Goal: Task Accomplishment & Management: Manage account settings

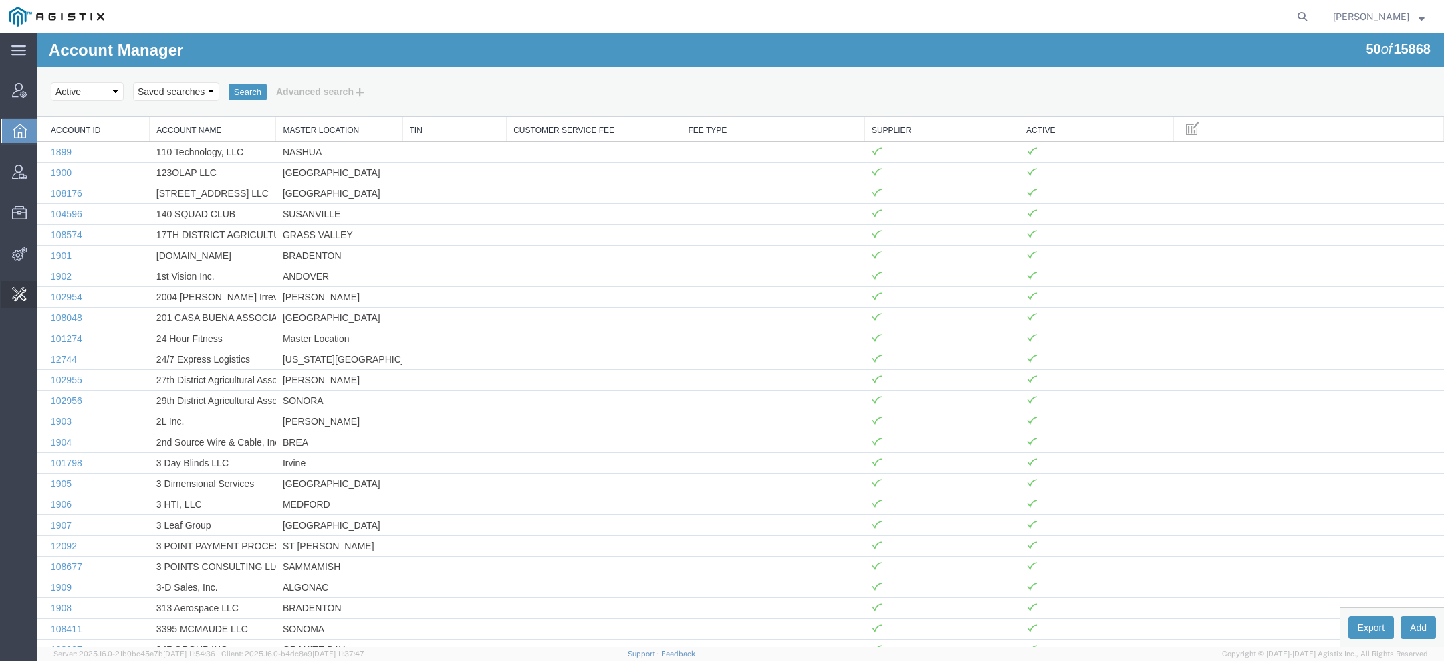
click at [0, 0] on span "Invoice Sending" at bounding box center [0, 0] width 0 height 0
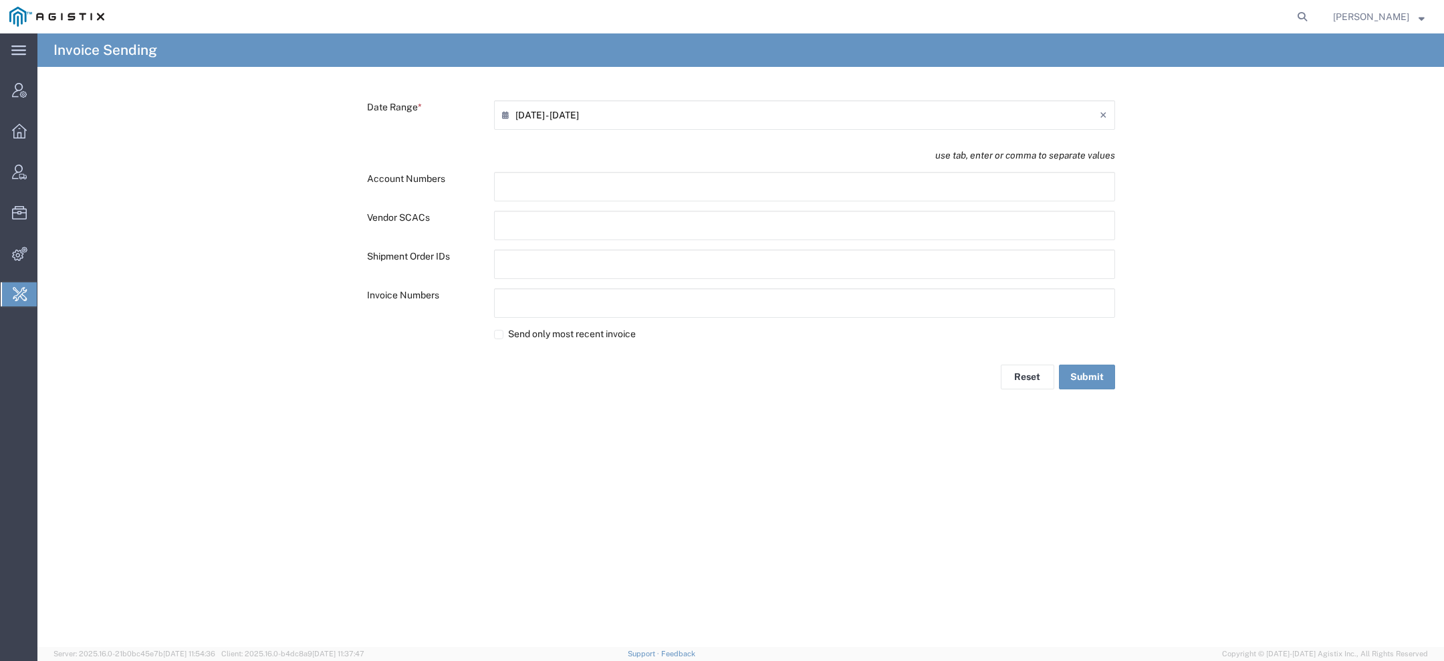
click at [520, 261] on input "text" at bounding box center [560, 263] width 117 height 21
paste input "text"
click at [532, 106] on input "08/15/2025 - 08/15/2025" at bounding box center [808, 114] width 584 height 21
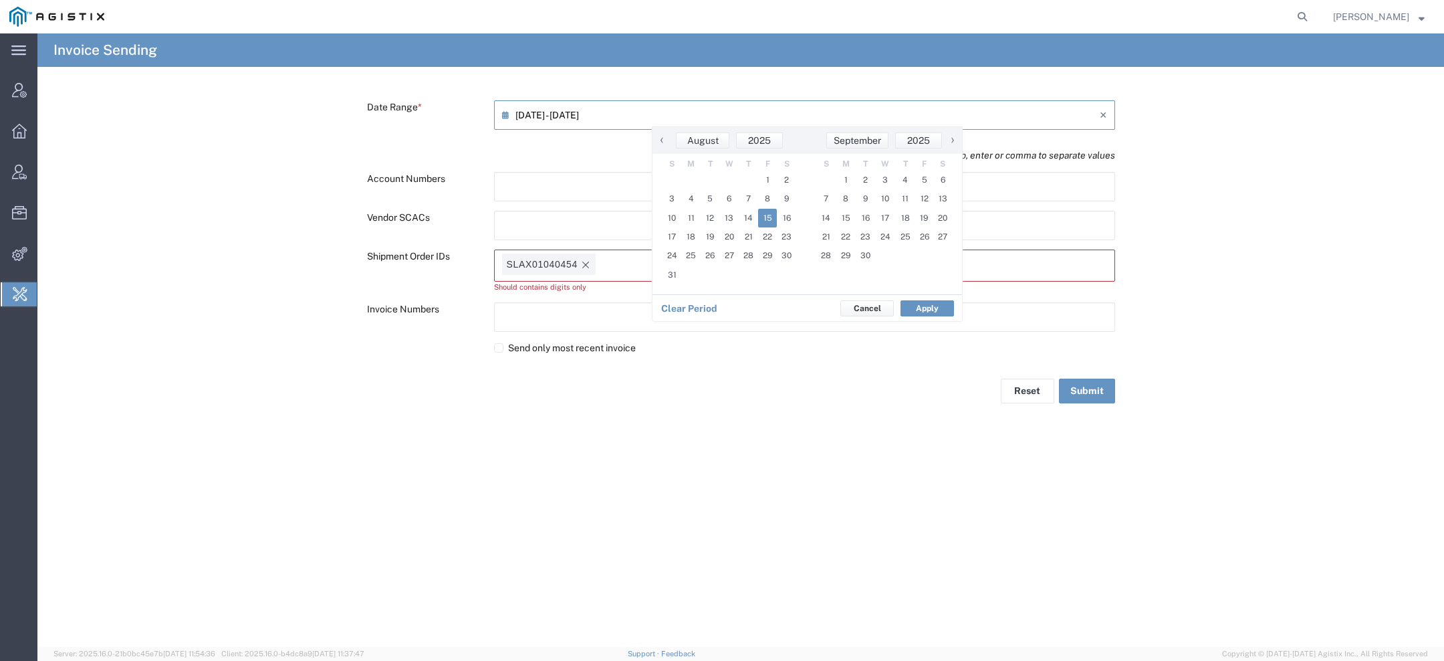
click at [666, 144] on span "‹" at bounding box center [662, 140] width 20 height 16
click at [666, 143] on span "‹" at bounding box center [663, 140] width 20 height 16
click at [590, 259] on tag-ripple at bounding box center [549, 263] width 94 height 21
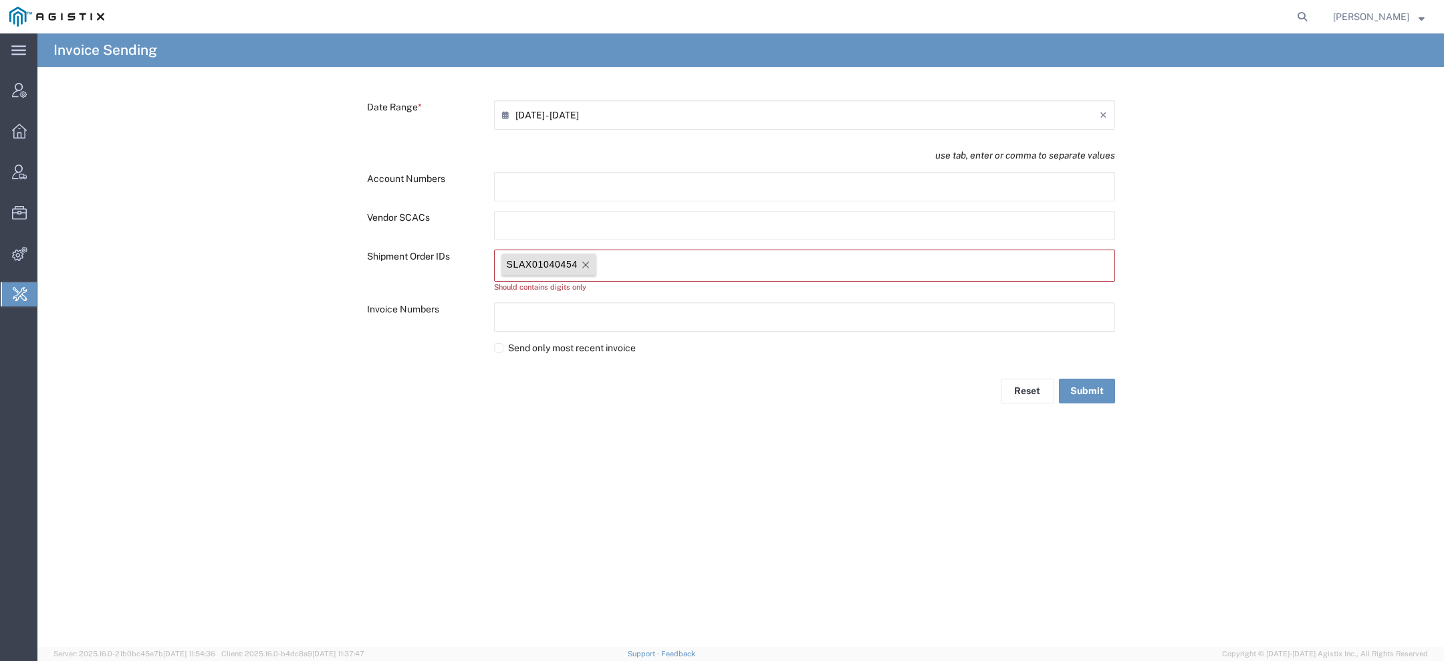
click at [582, 267] on icon "Remove tag" at bounding box center [585, 264] width 7 height 7
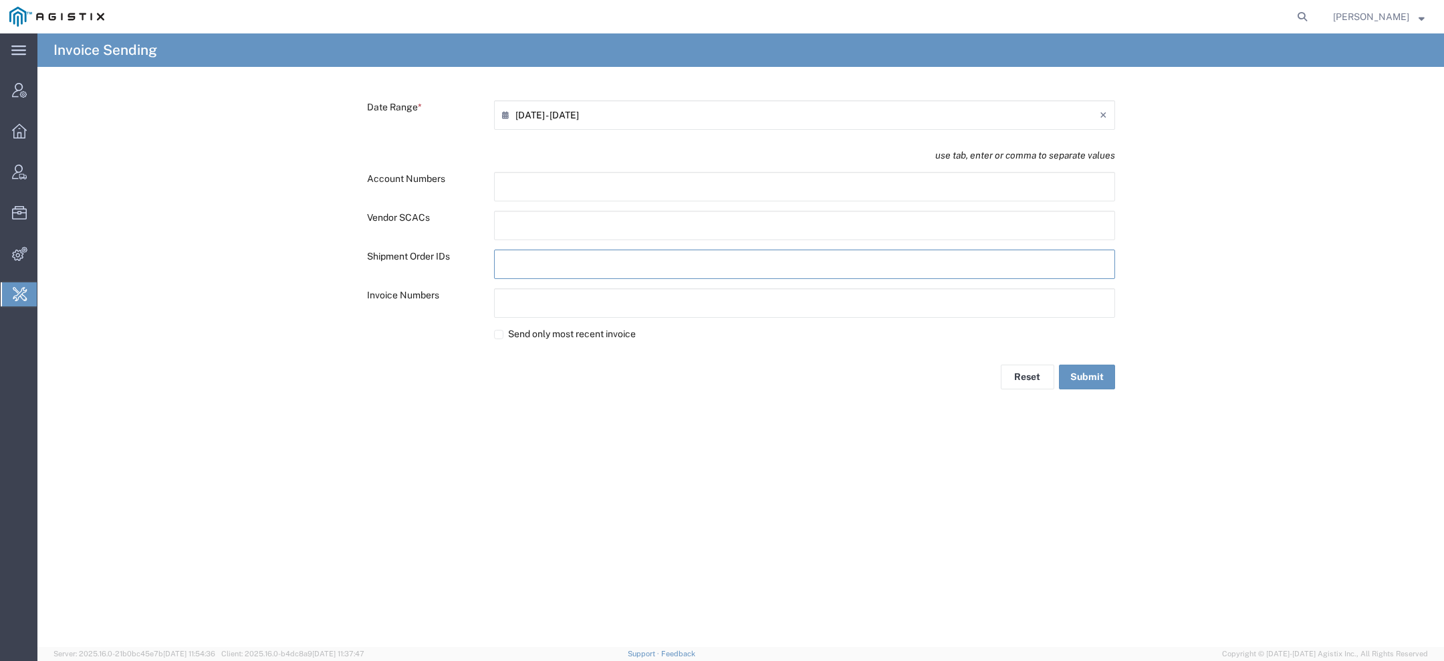
click at [571, 309] on input "text" at bounding box center [560, 302] width 117 height 21
paste input "text"
click at [526, 113] on input "08/15/2025 - 08/15/2025" at bounding box center [808, 114] width 584 height 21
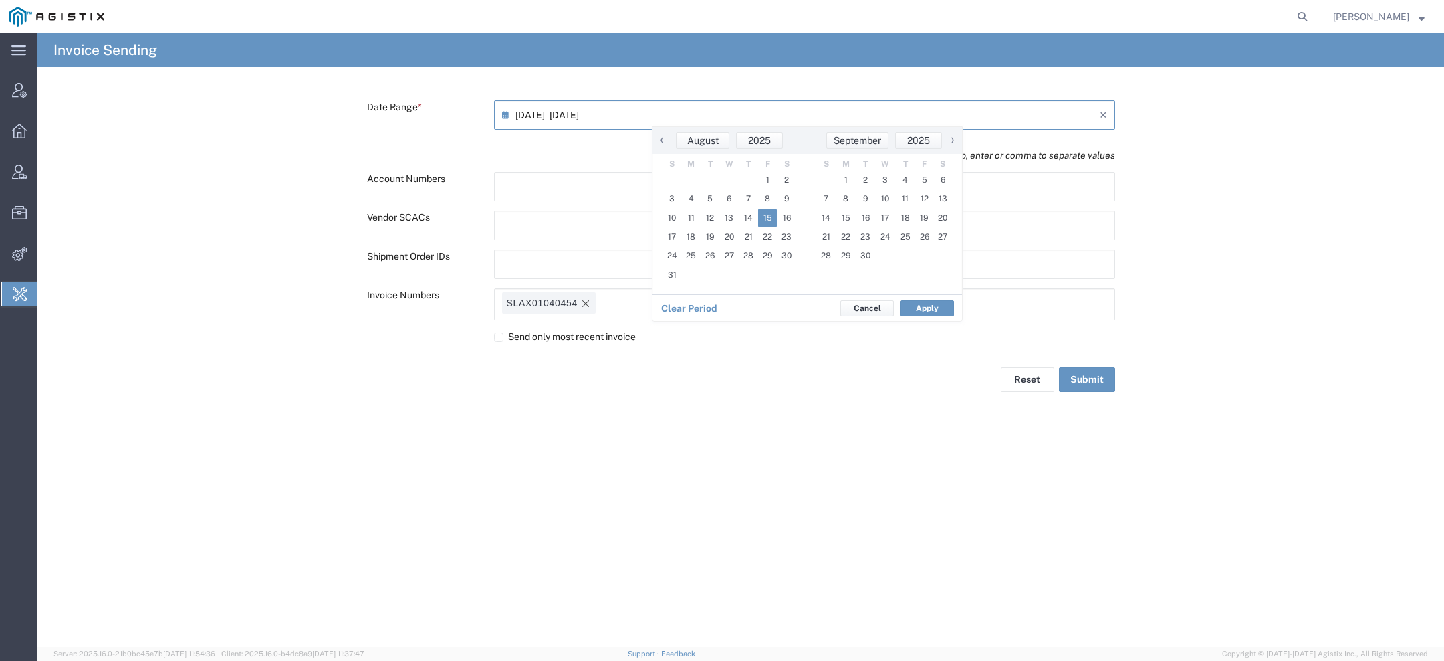
click at [660, 137] on span "‹" at bounding box center [662, 140] width 20 height 16
click at [710, 176] on span "1" at bounding box center [711, 179] width 19 height 19
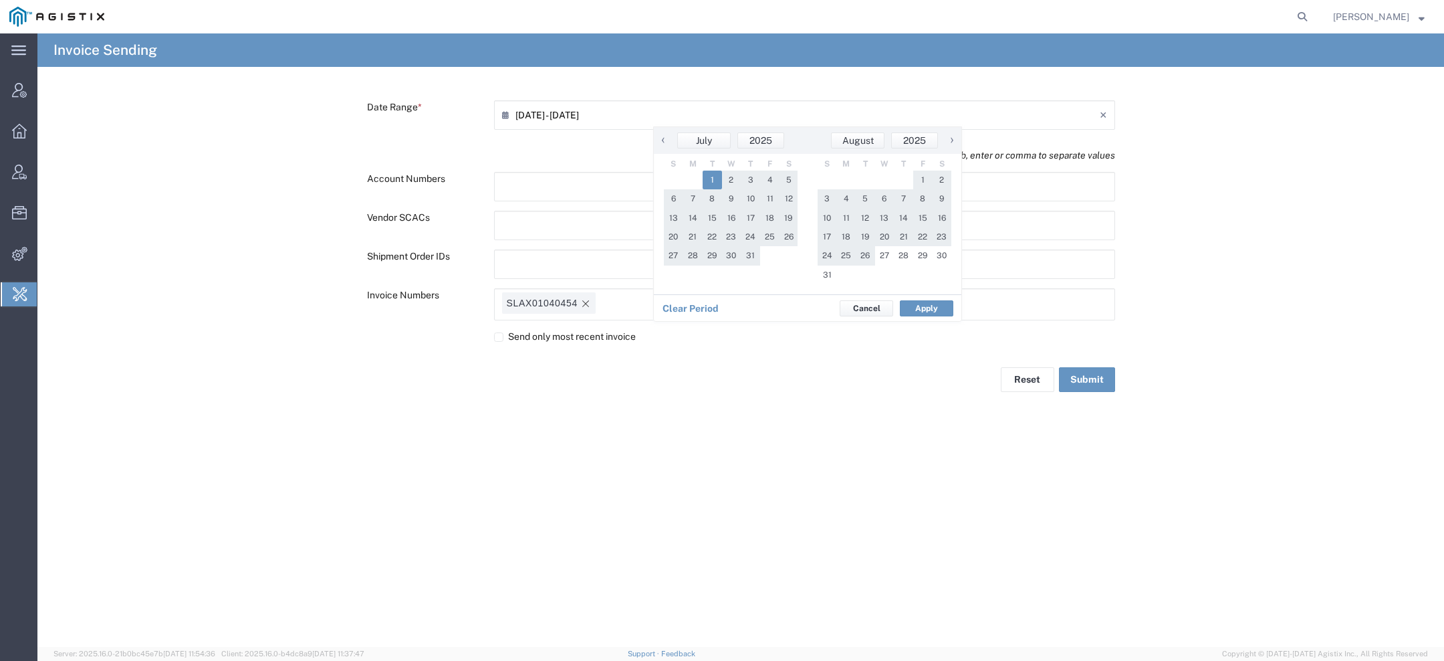
click at [836, 275] on td "1" at bounding box center [845, 274] width 19 height 19
click at [828, 275] on span "31" at bounding box center [827, 274] width 19 height 19
type input "07/01/2025 - 08/31/2025"
click at [931, 302] on button "Apply" at bounding box center [926, 308] width 53 height 16
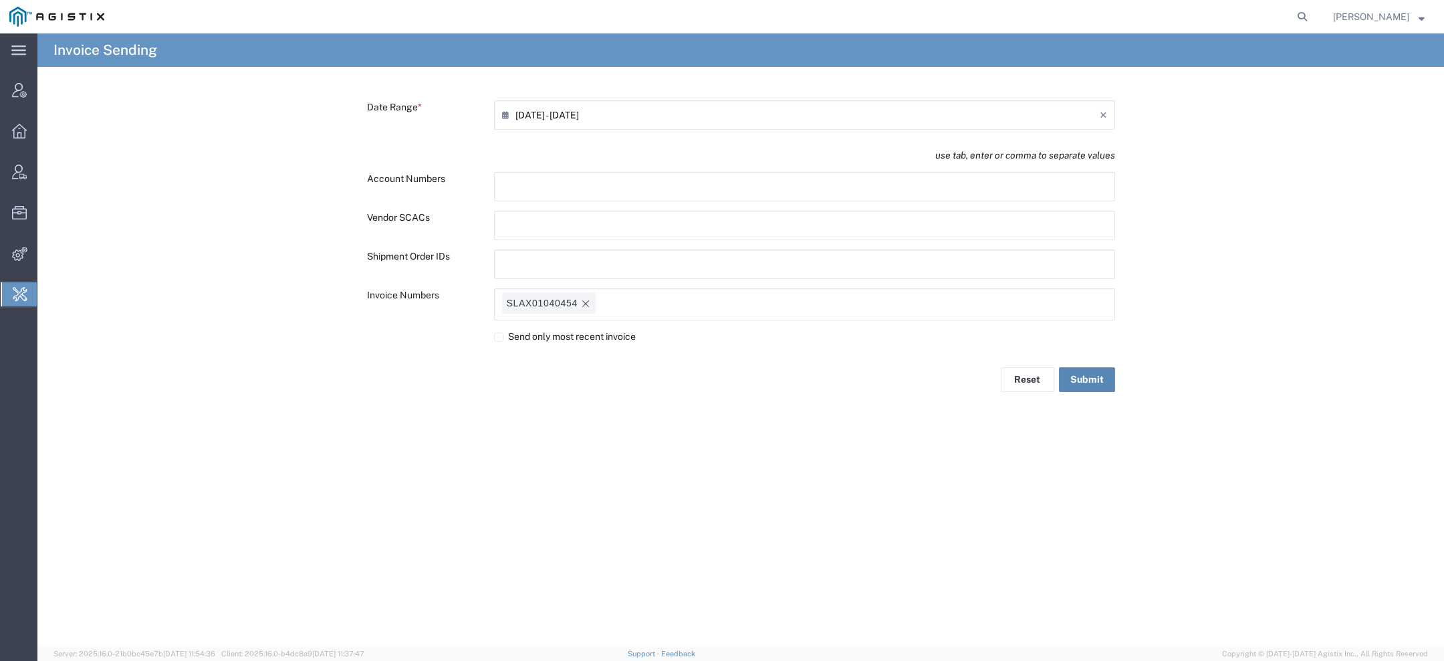
click at [1080, 377] on button "Submit" at bounding box center [1087, 379] width 56 height 25
click at [1300, 1] on form at bounding box center [1302, 16] width 21 height 33
click at [1300, 8] on icon at bounding box center [1302, 16] width 19 height 19
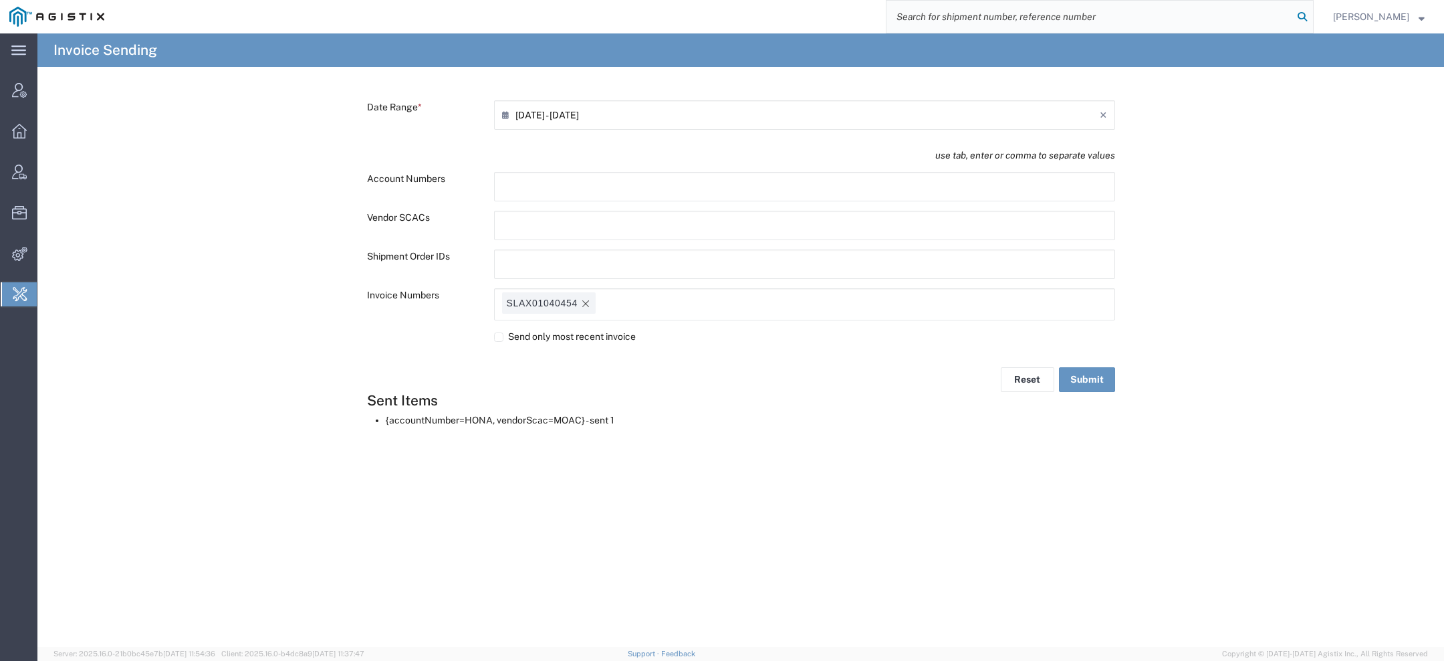
paste input "SLAX01040454"
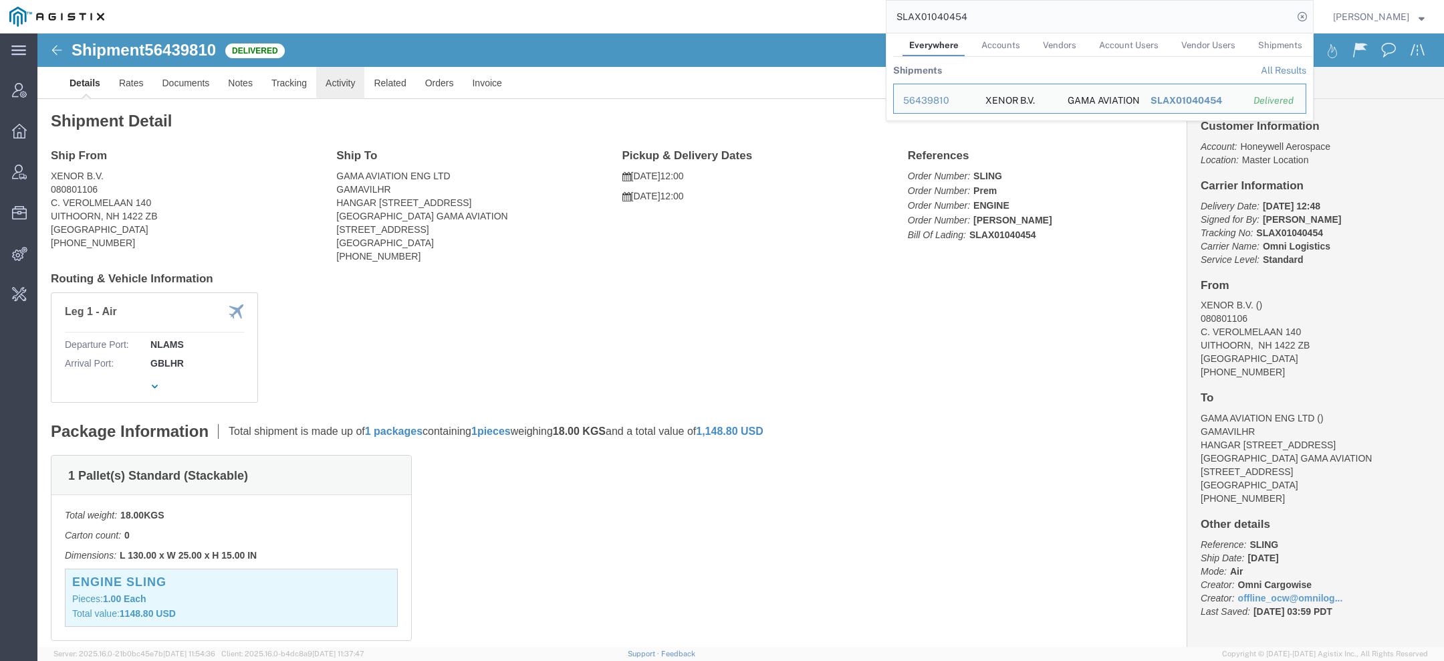
click link "Activity"
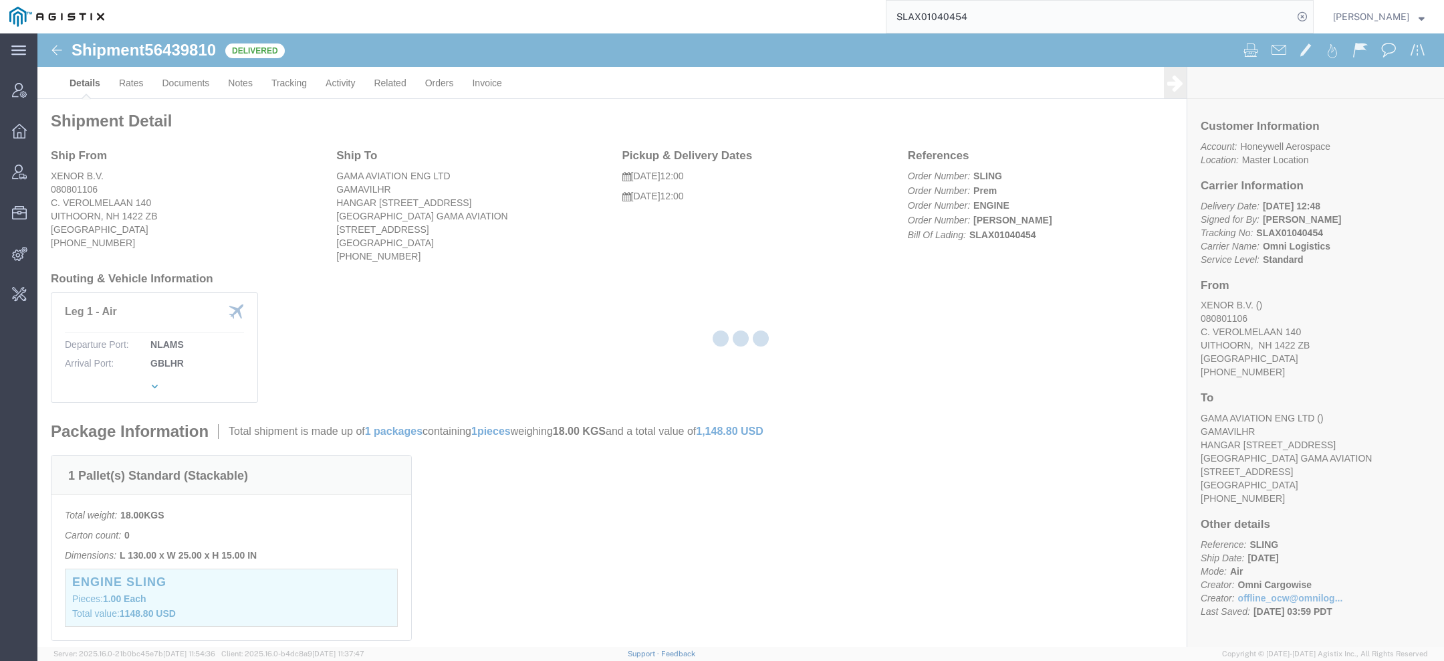
click at [327, 96] on div at bounding box center [740, 339] width 1407 height 613
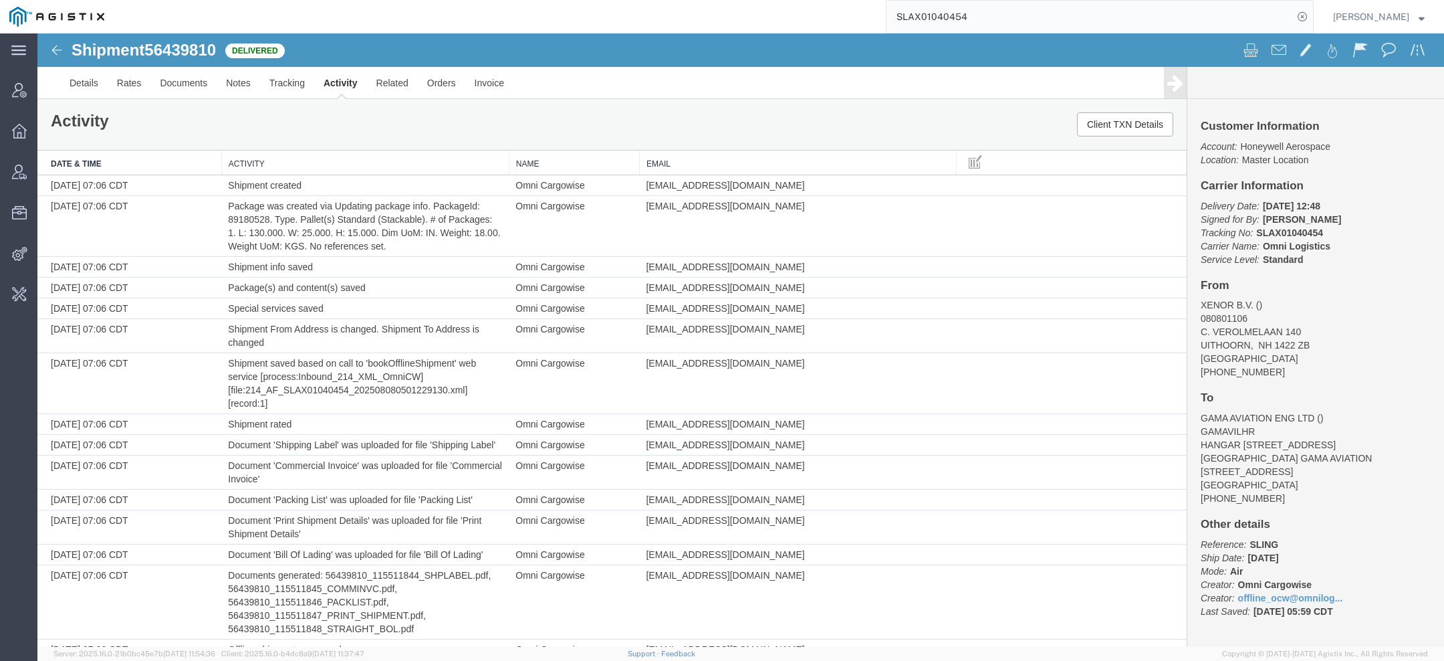
scroll to position [1262, 0]
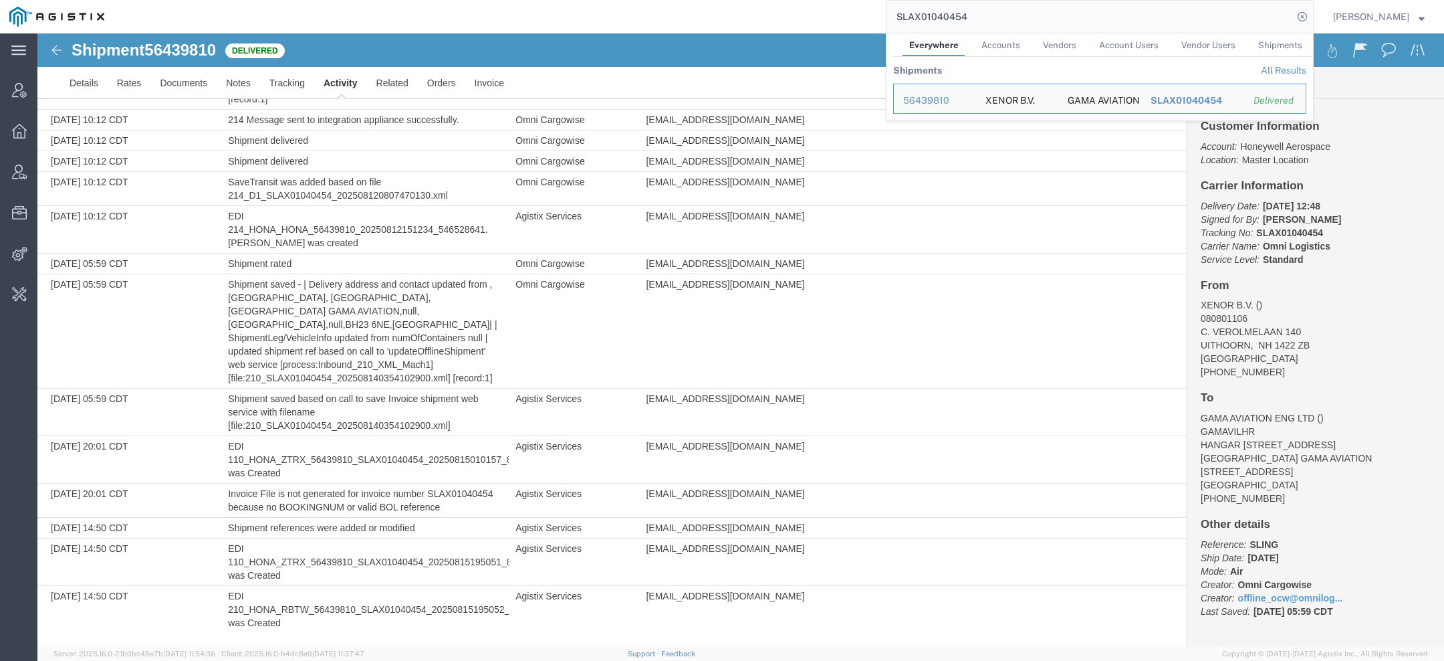
drag, startPoint x: 990, startPoint y: 19, endPoint x: 637, endPoint y: -4, distance: 353.8
click at [637, 0] on html "main_menu Created with Sketch. Collapse Menu Account Manager Overview Vendor Ma…" at bounding box center [722, 330] width 1444 height 661
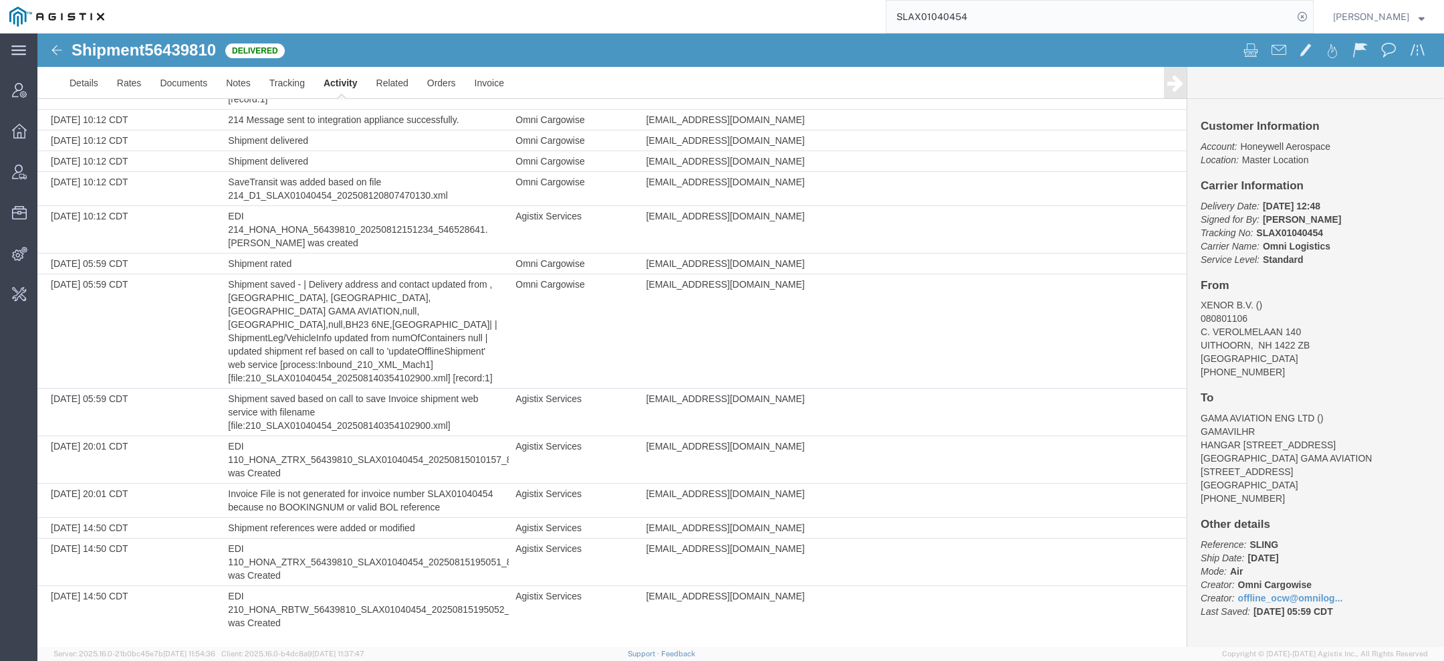
paste input "0080018631"
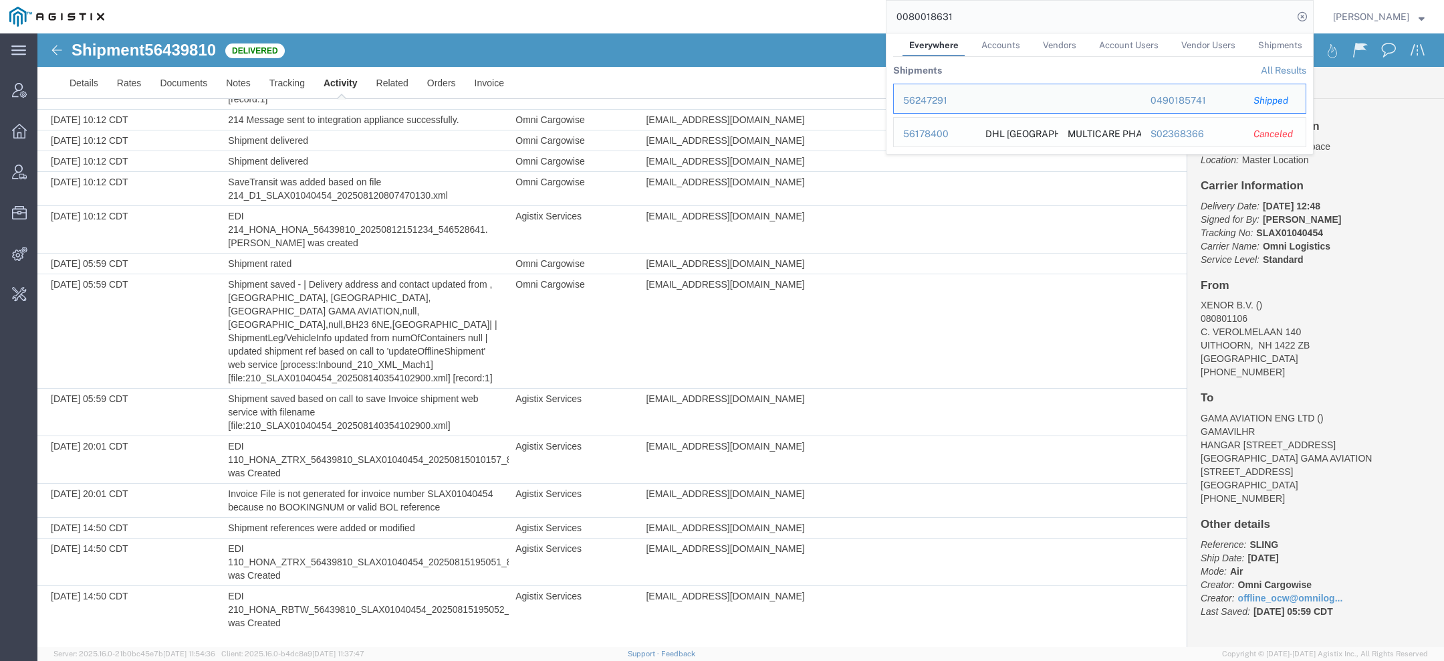
click at [917, 135] on div "56178400" at bounding box center [935, 134] width 64 height 14
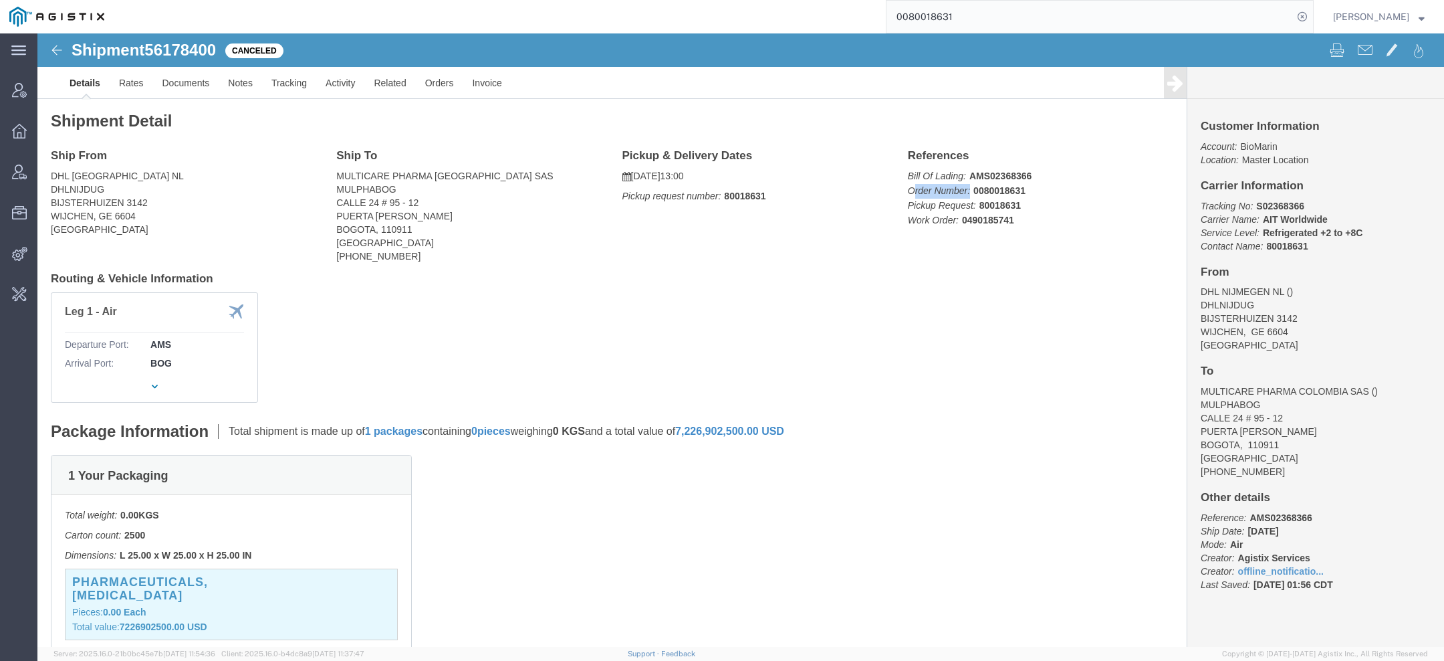
drag, startPoint x: 869, startPoint y: 155, endPoint x: 953, endPoint y: 155, distance: 83.6
click span "Order Number: 0080018631"
click b "0080018631"
click at [974, 24] on input "0080018631" at bounding box center [1090, 17] width 407 height 32
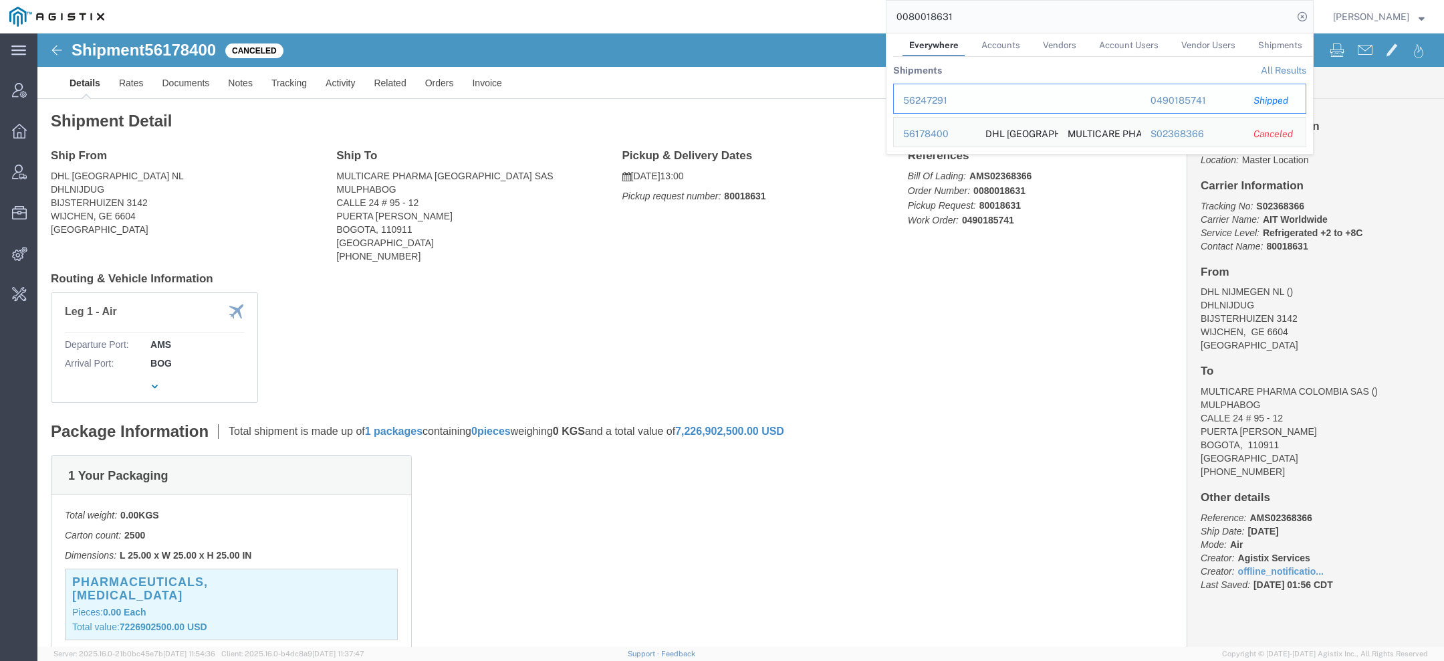
click at [926, 100] on div "56247291" at bounding box center [935, 101] width 64 height 14
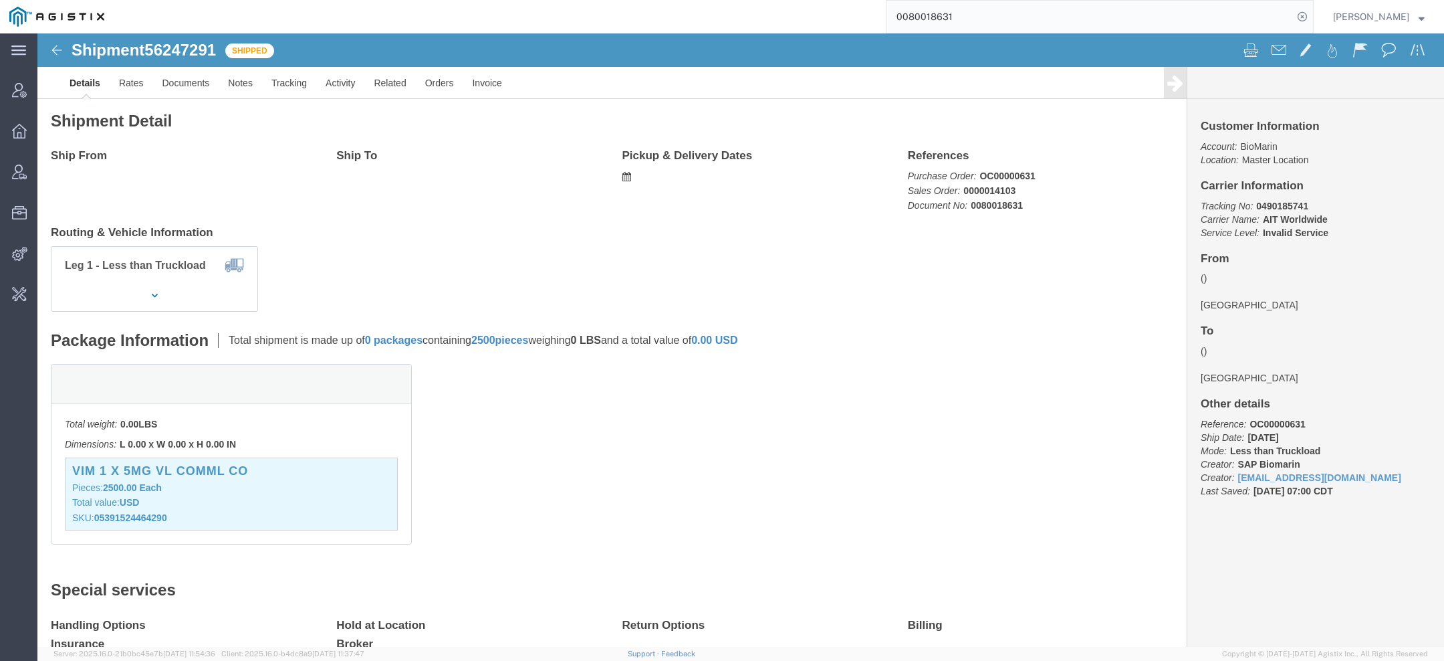
click h3 "VIM 1 X 5MG VL COMML CO"
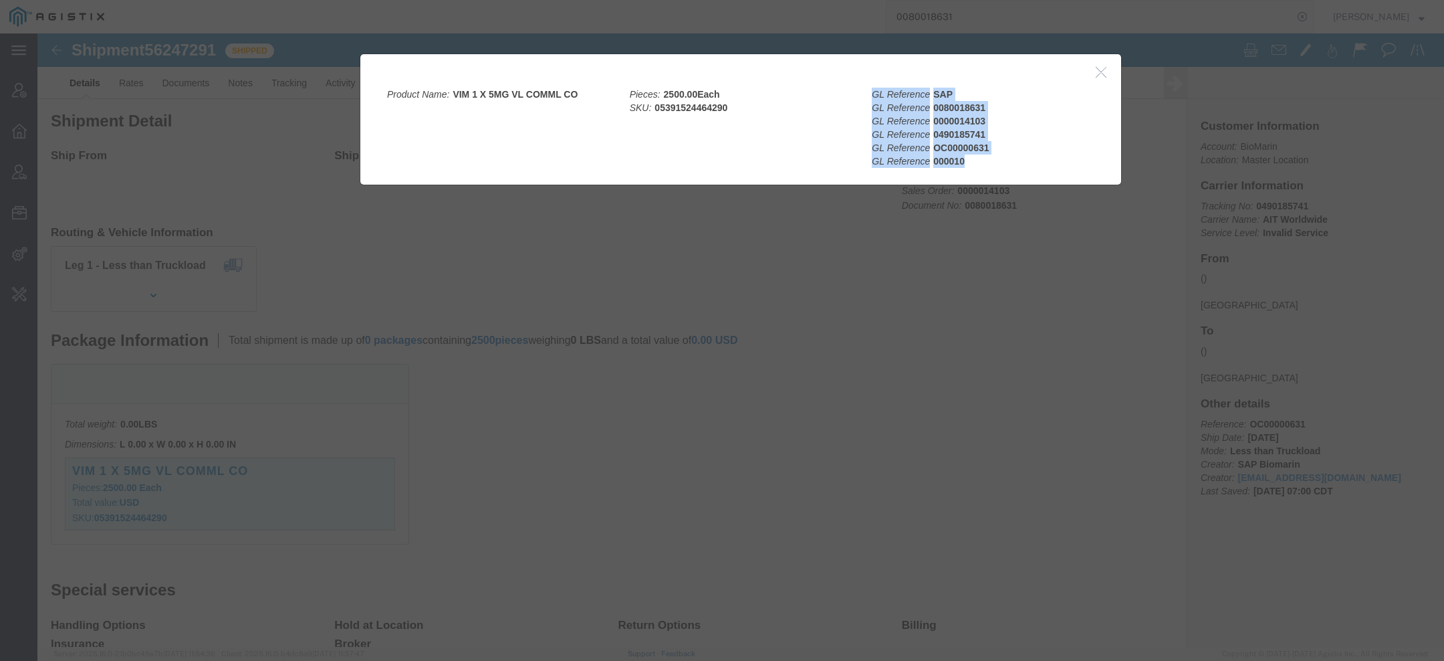
drag, startPoint x: 832, startPoint y: 62, endPoint x: 911, endPoint y: 131, distance: 105.2
click div "GL Reference SAP GL Reference 0080018631 GL Reference 0000014103 GL Reference 0…"
click b "000010"
click icon "button"
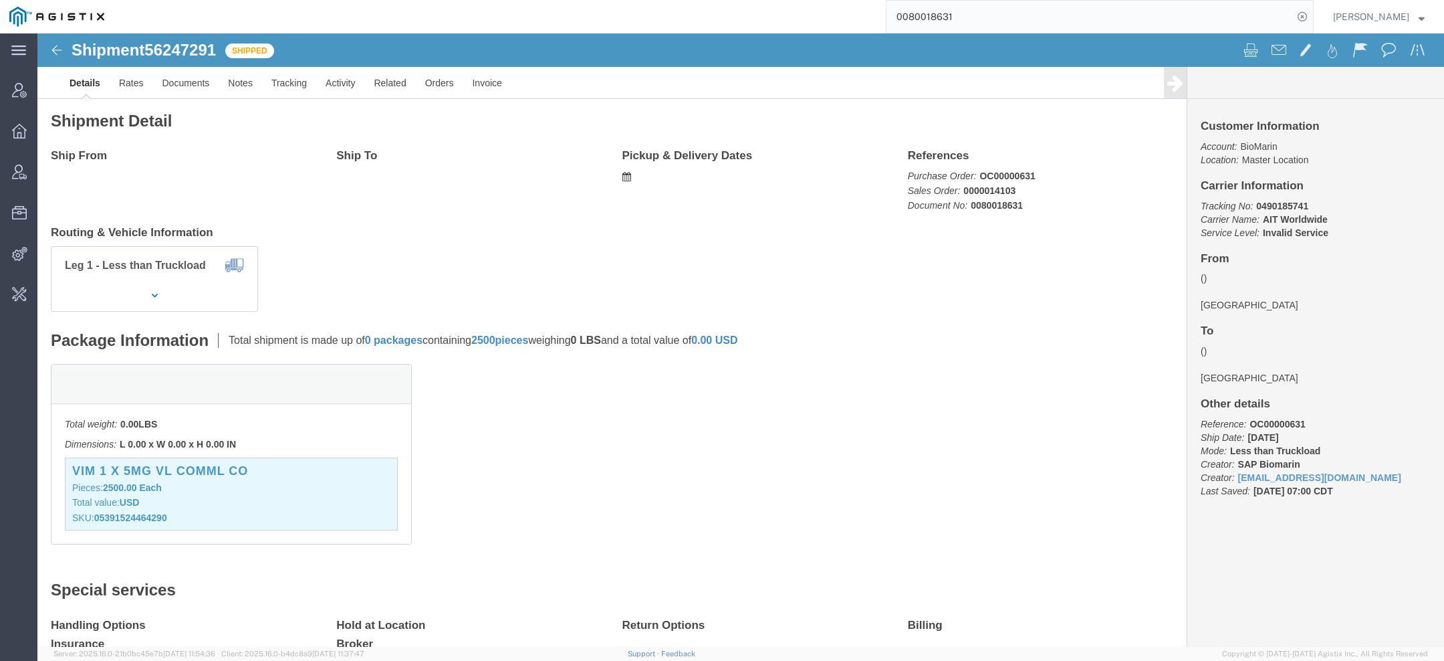
click span "56247291"
copy span "56247291"
drag, startPoint x: 865, startPoint y: 120, endPoint x: 1045, endPoint y: 180, distance: 189.7
click div "References Purchase Order: OC00000631 Sales Order: 0000014103 Document No: 0080…"
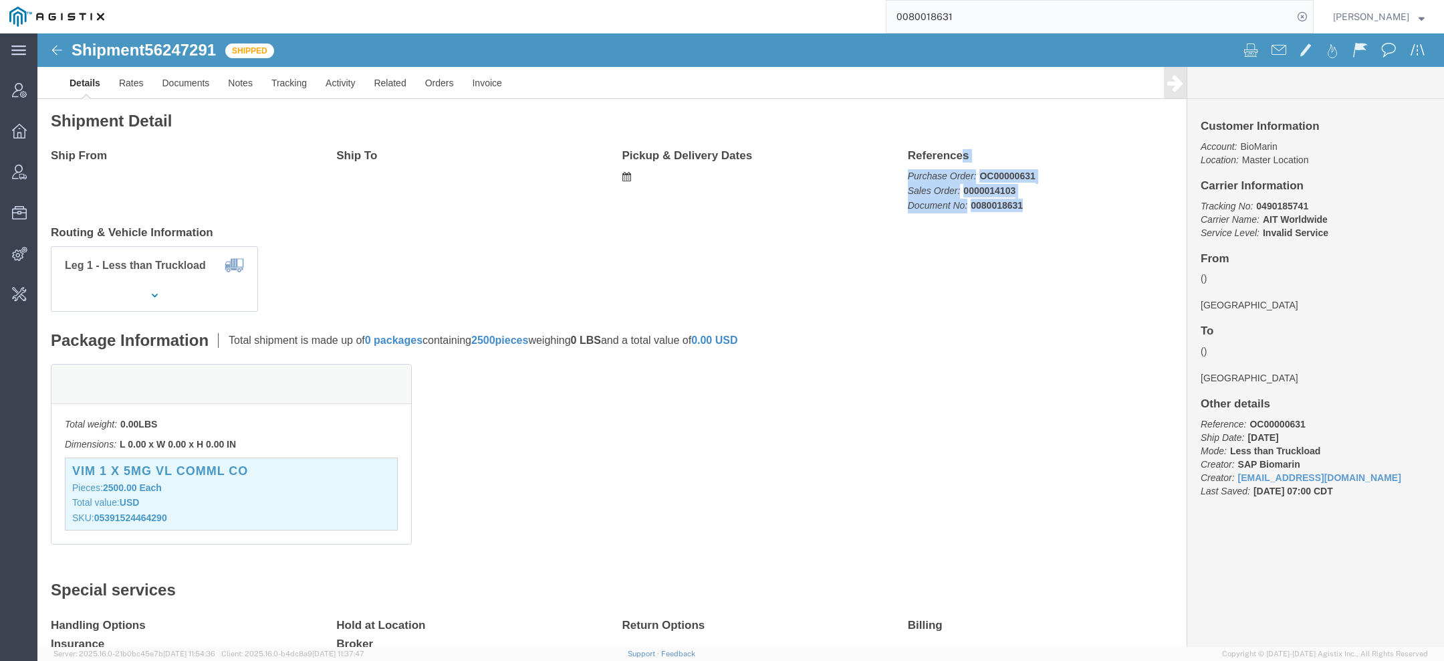
copy div "References Purchase Order: OC00000631 Sales Order: 0000014103 Document No: 0080…"
click h3 "VIM 1 X 5MG VL COMML CO"
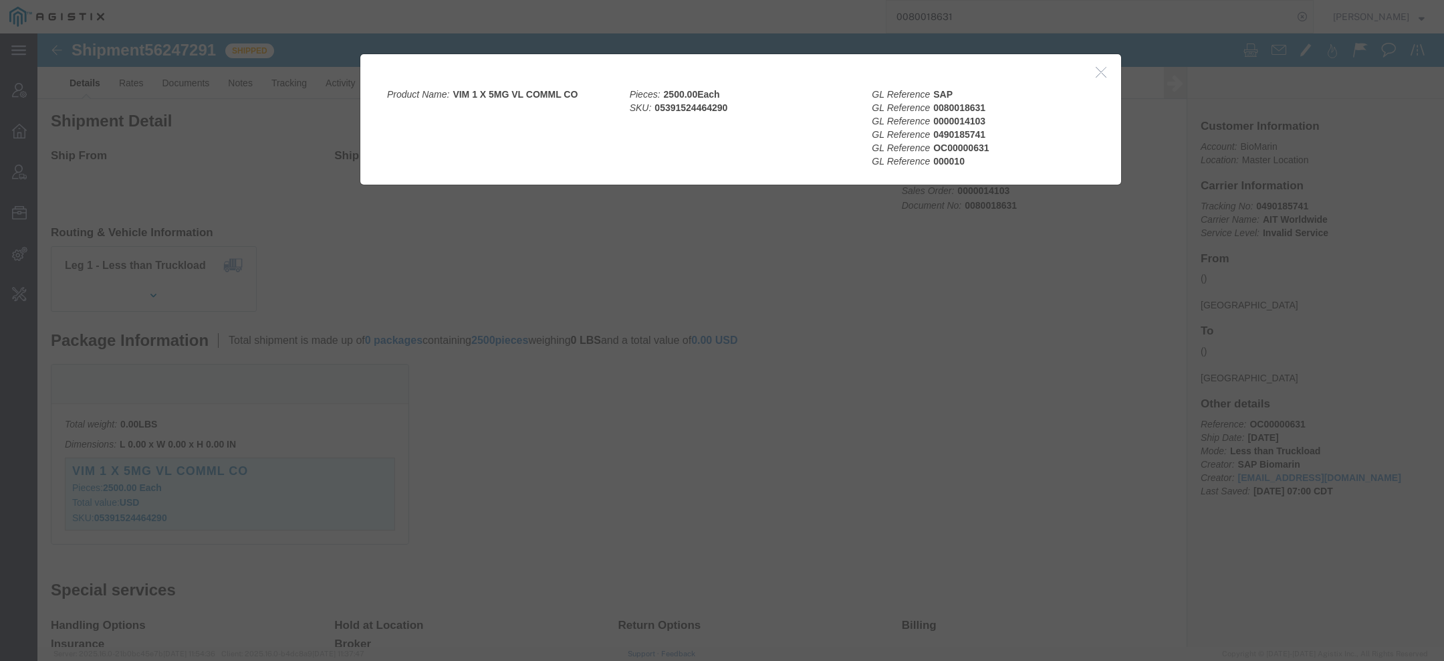
click div
click icon "button"
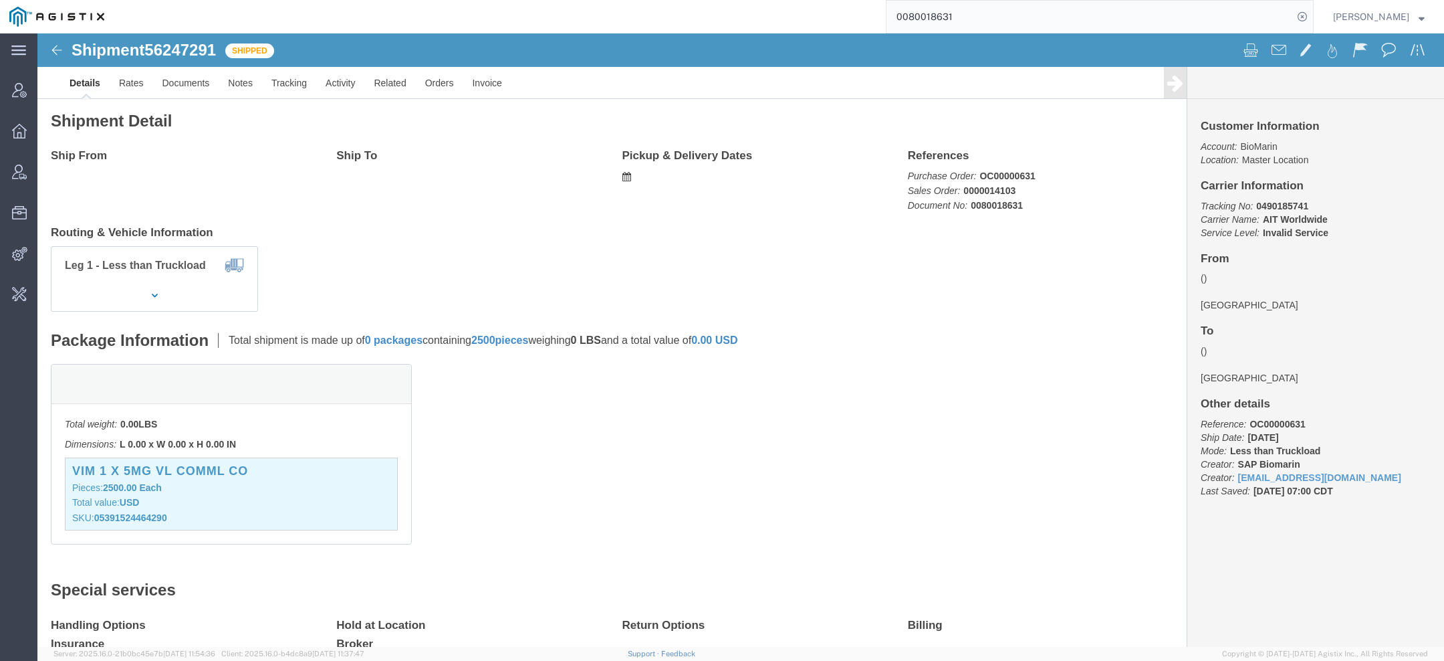
click span "BioMarin"
copy span "BioMarin"
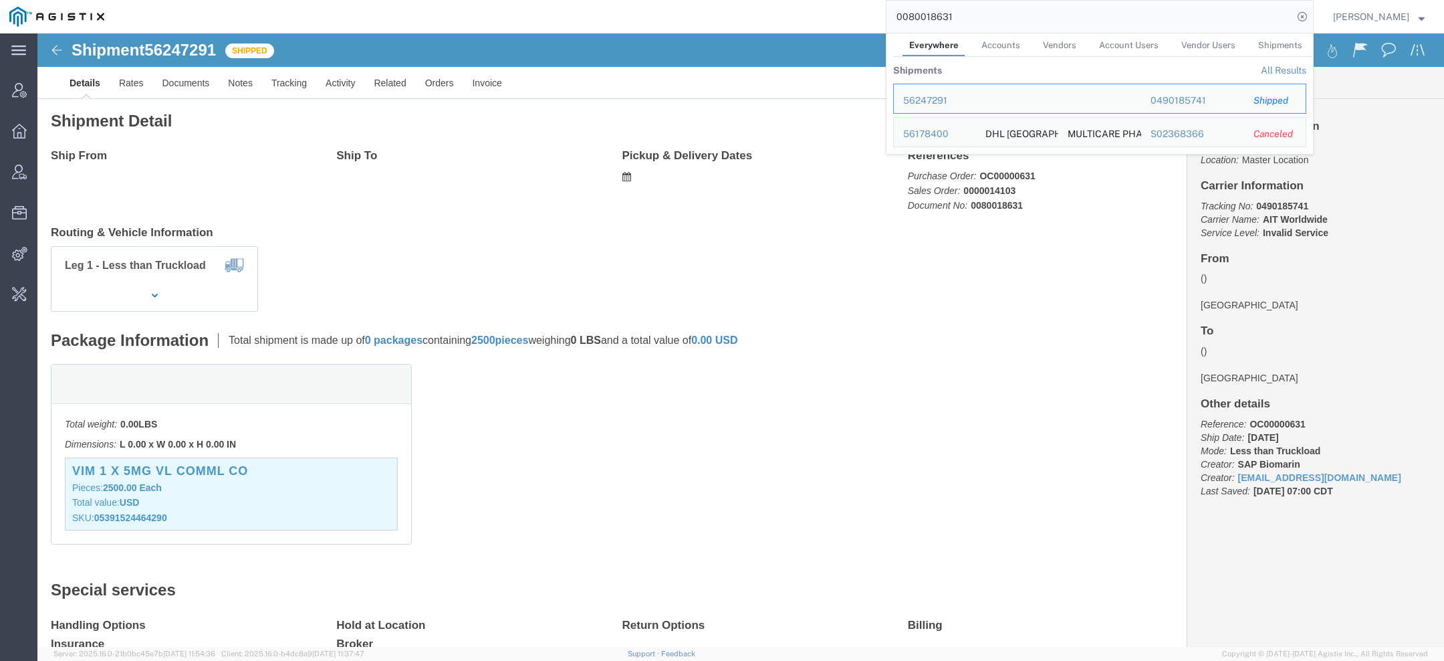
drag, startPoint x: 976, startPoint y: 17, endPoint x: 349, endPoint y: -44, distance: 629.4
click at [349, 0] on html "main_menu Created with Sketch. Collapse Menu Account Manager Overview Vendor Ma…" at bounding box center [722, 330] width 1444 height 661
paste input "BioMarin"
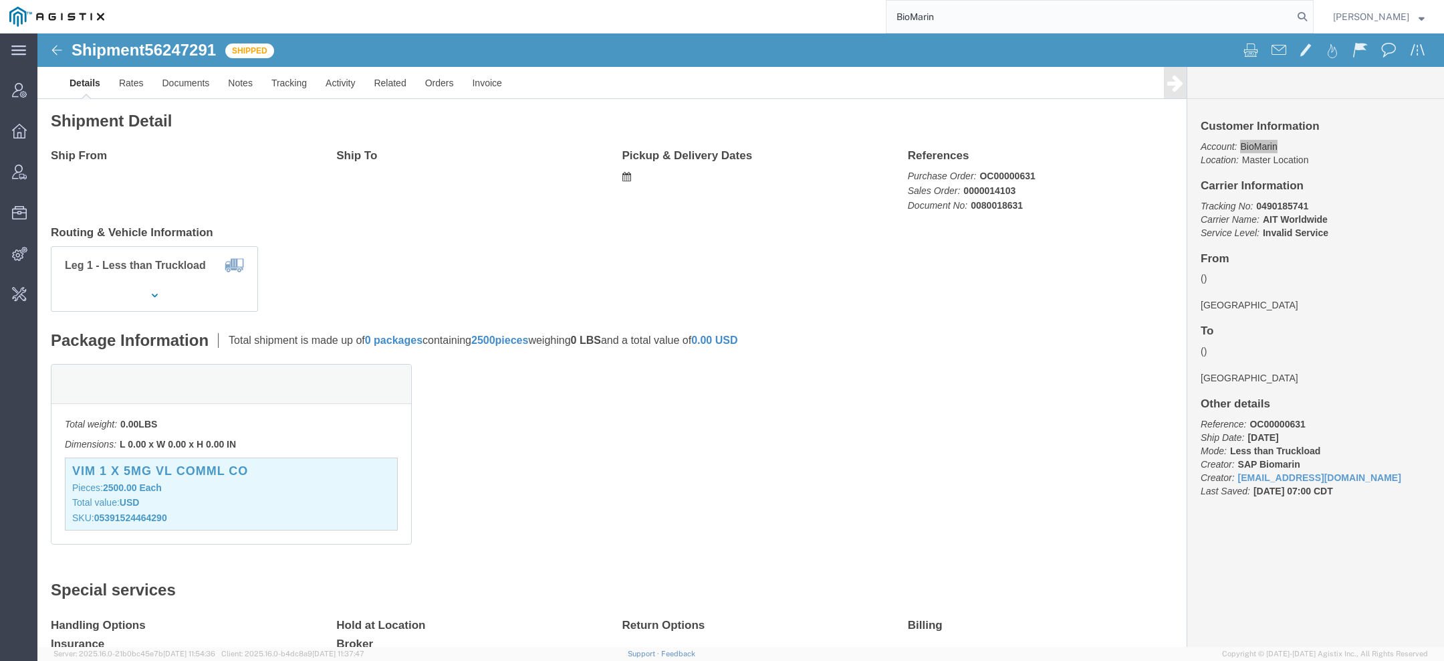
type input "BioMarin"
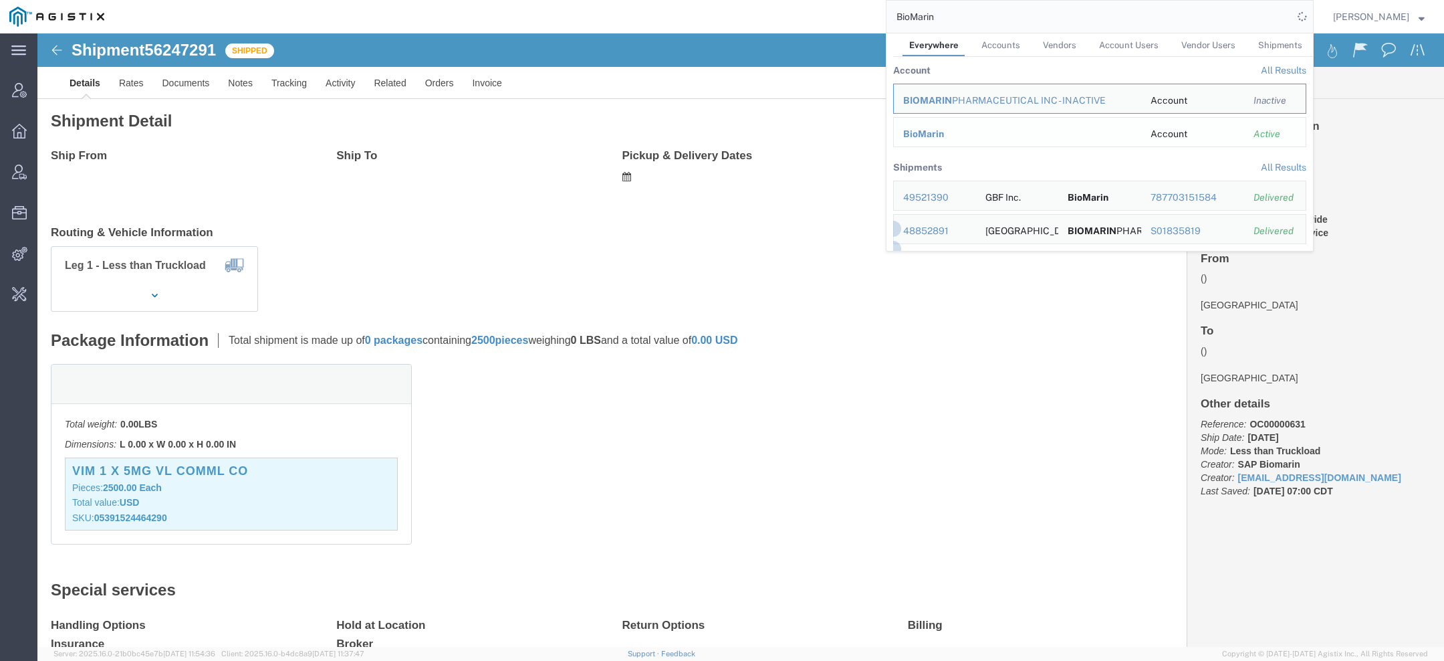
drag, startPoint x: 928, startPoint y: 133, endPoint x: 891, endPoint y: 100, distance: 50.2
click at [928, 133] on span "BioMarin" at bounding box center [923, 133] width 41 height 11
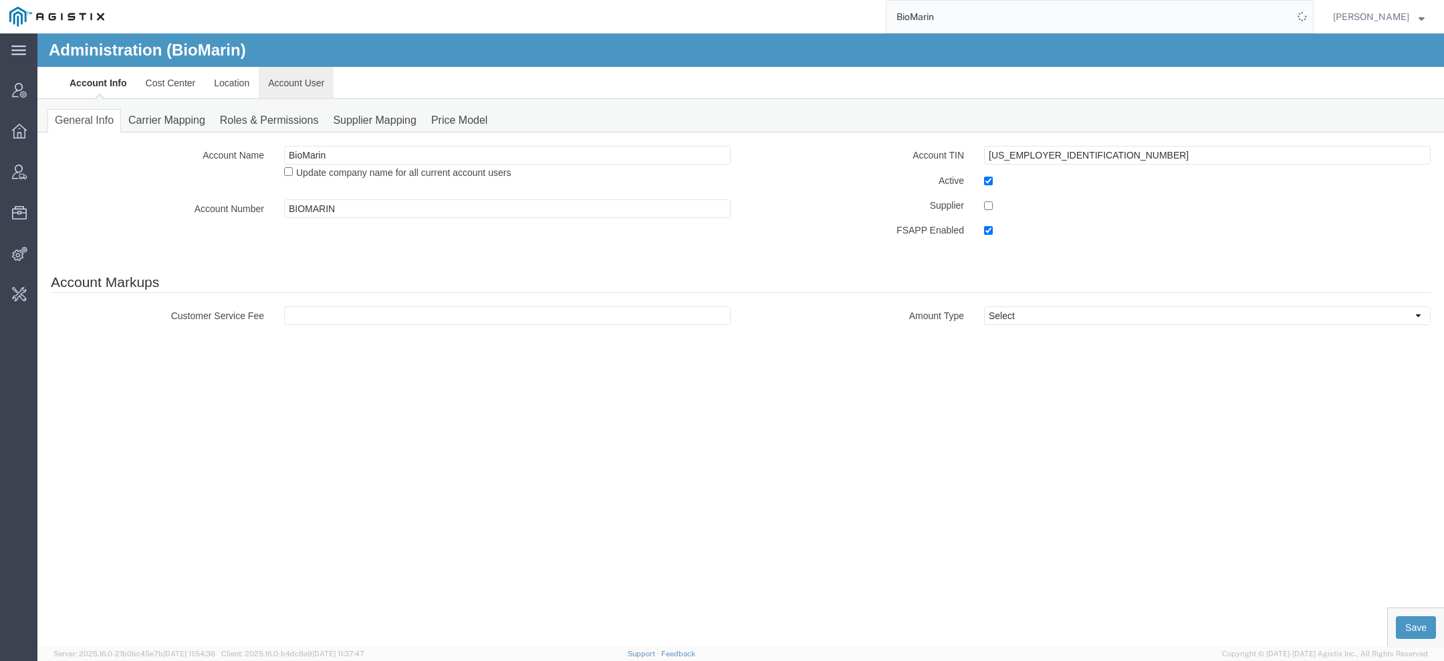
click at [303, 83] on link "Account User" at bounding box center [296, 83] width 75 height 32
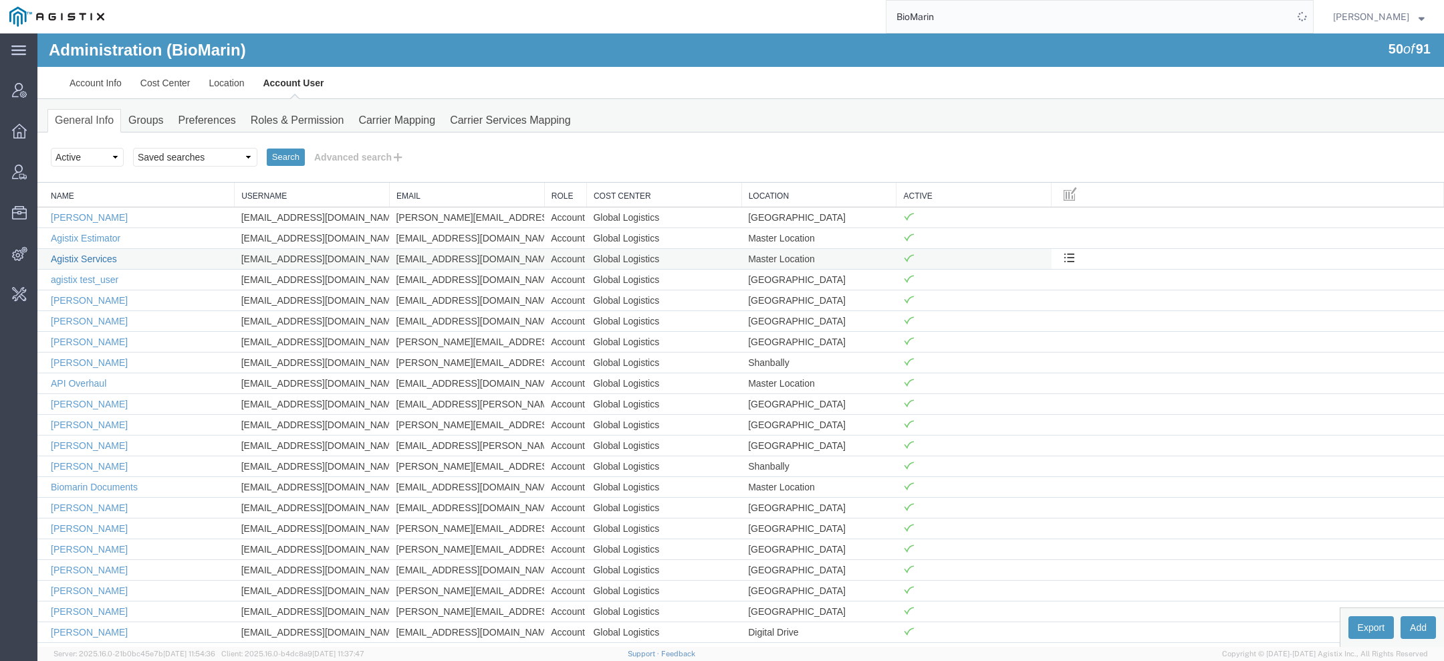
click at [108, 257] on link "Agistix Services" at bounding box center [84, 258] width 66 height 11
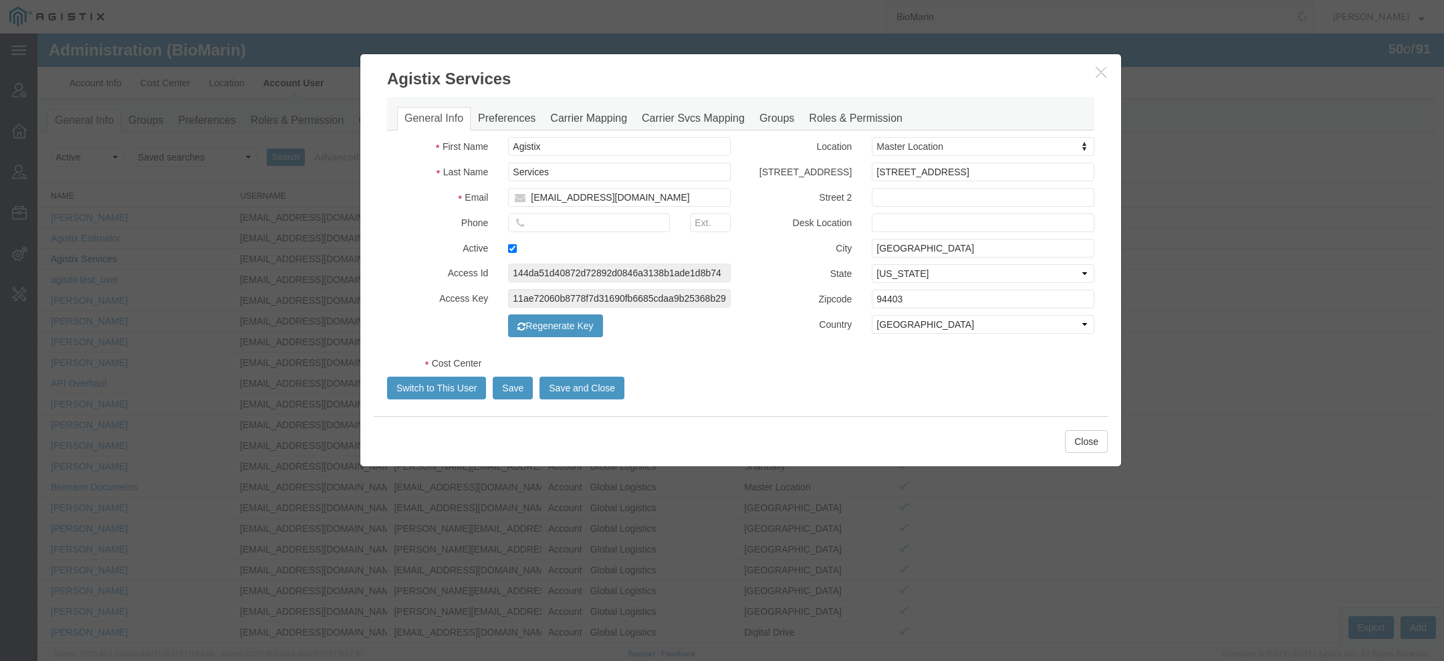
select select "COSTCENTER"
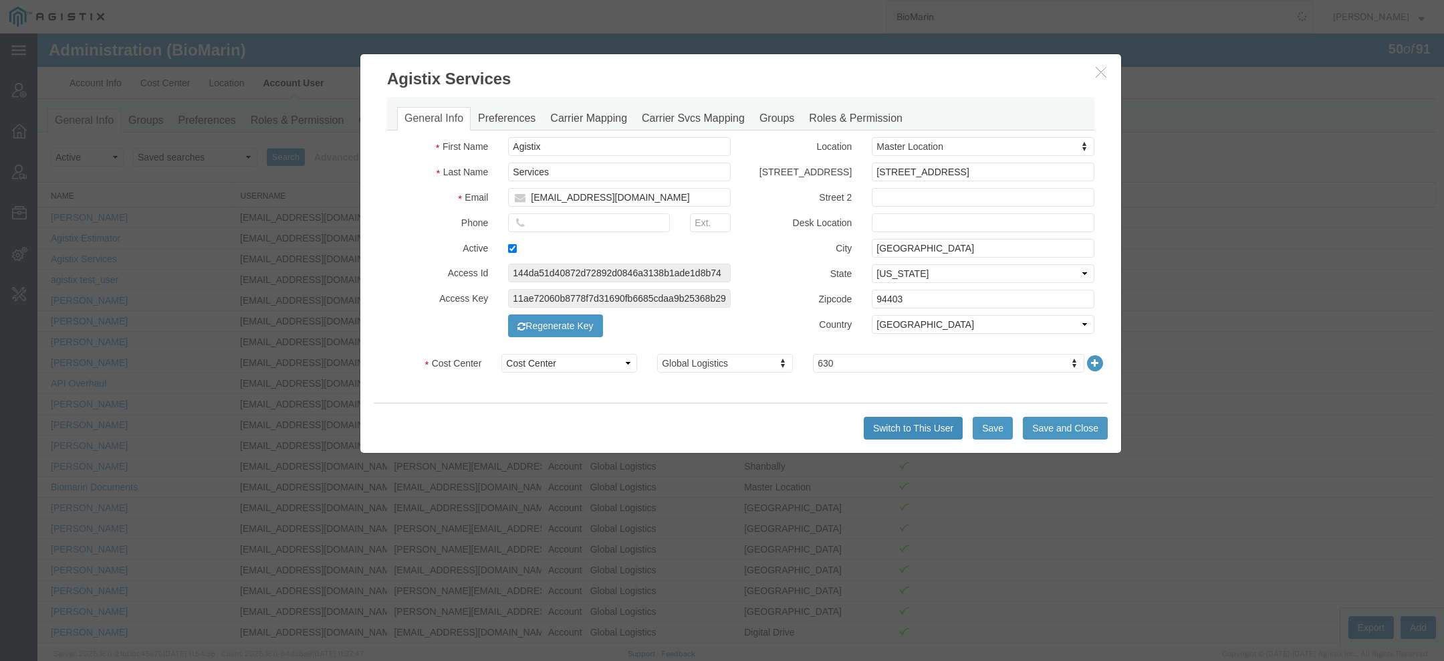
click at [918, 423] on button "Switch to This User" at bounding box center [913, 428] width 99 height 23
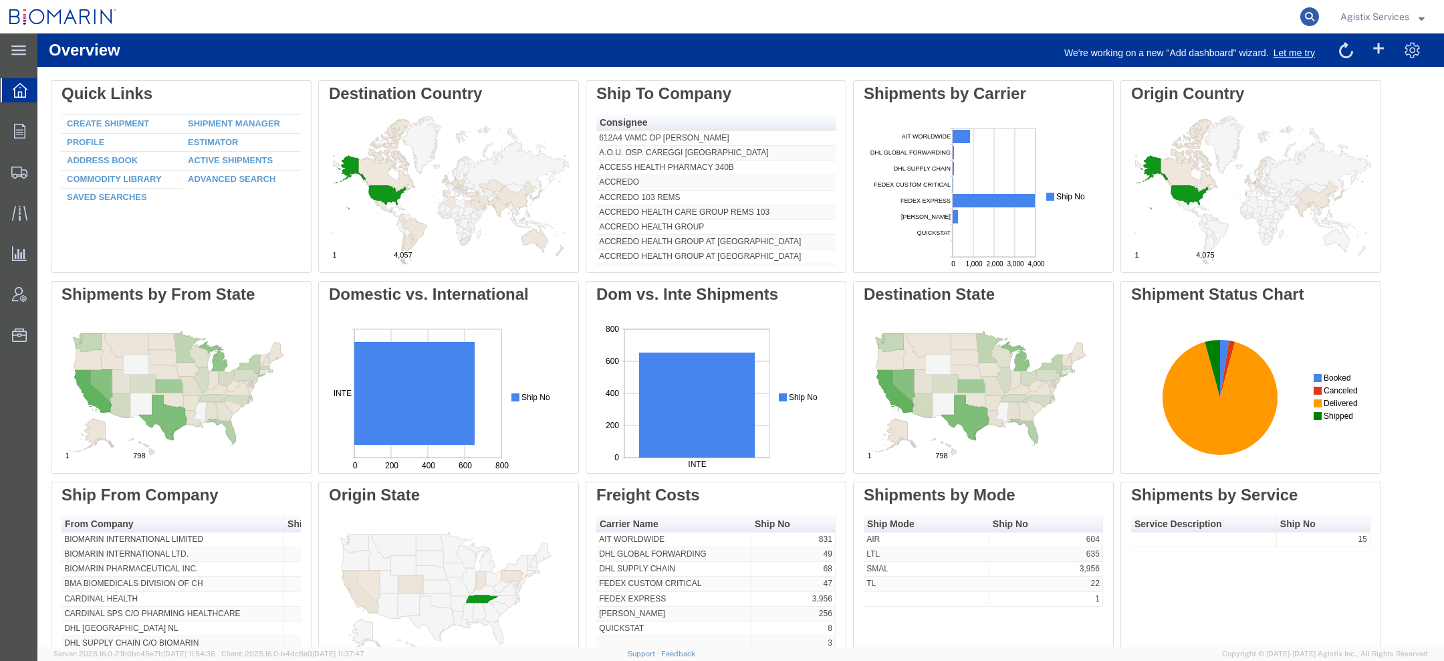
click at [1311, 17] on icon at bounding box center [1309, 16] width 19 height 19
paste input "56247291"
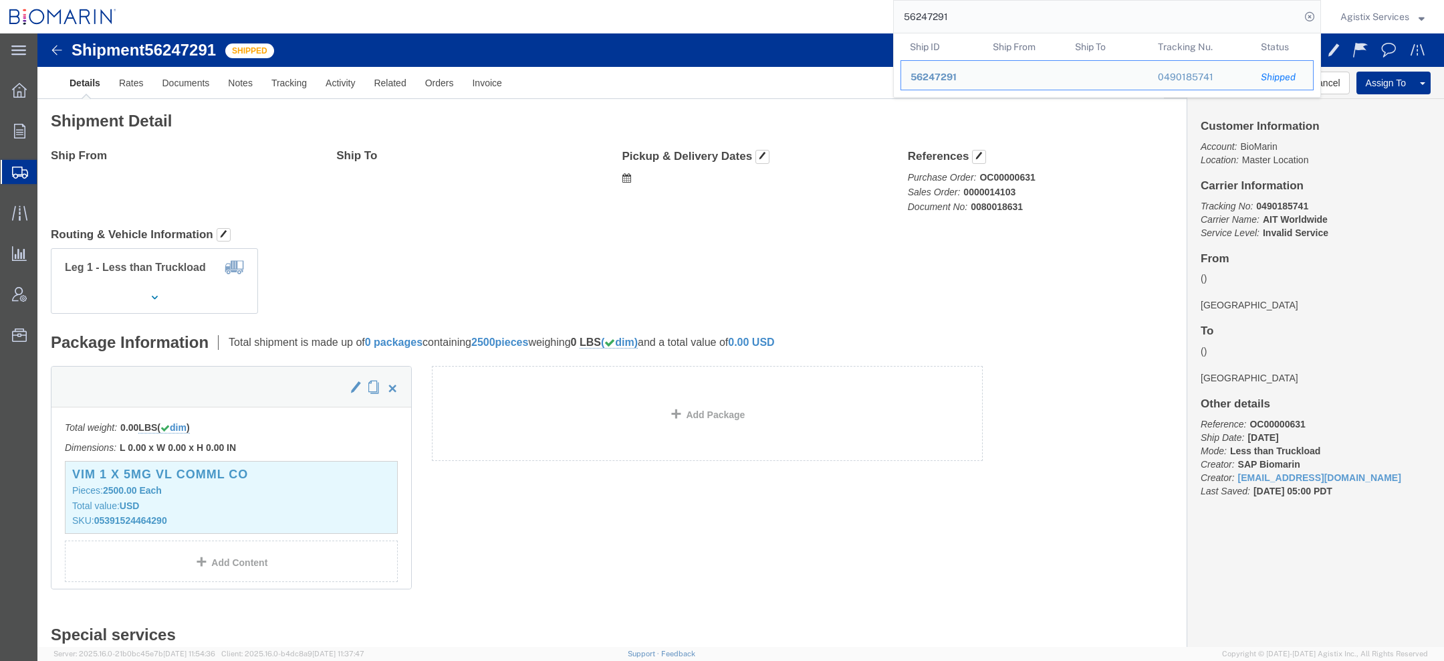
click h2 "Shipment Detail"
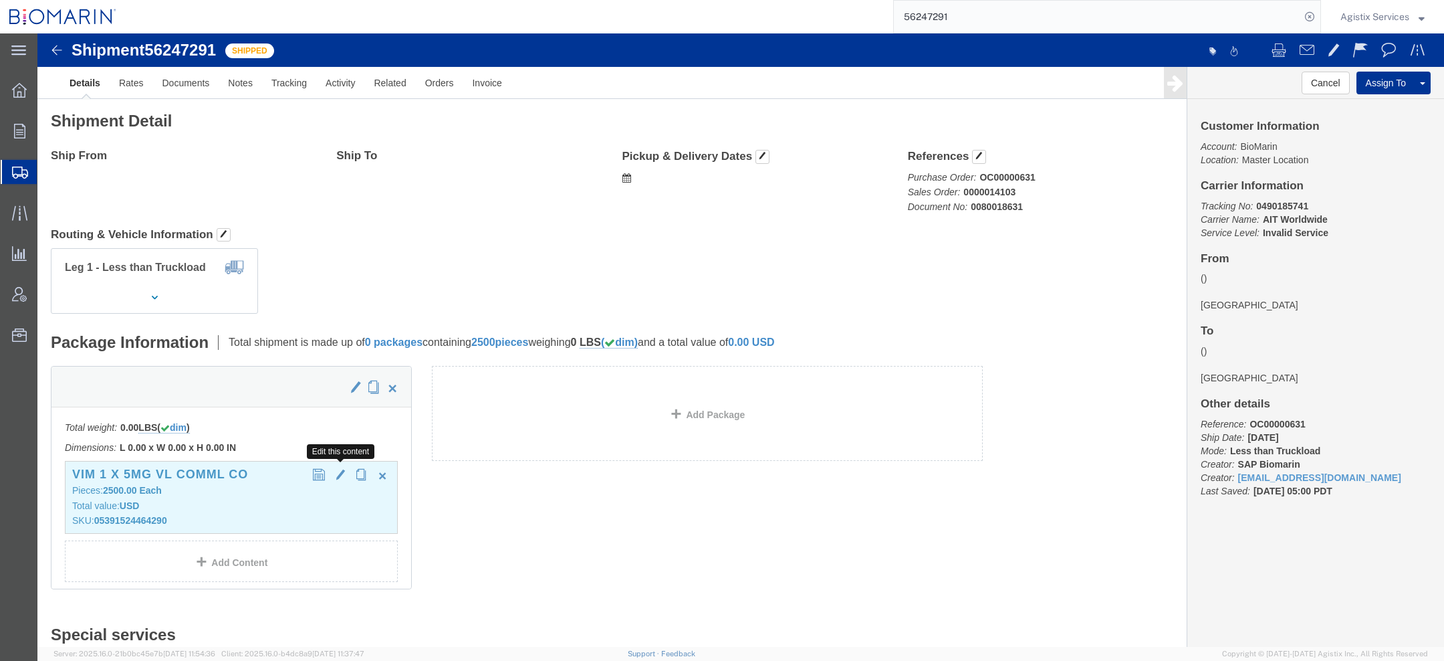
click button "button"
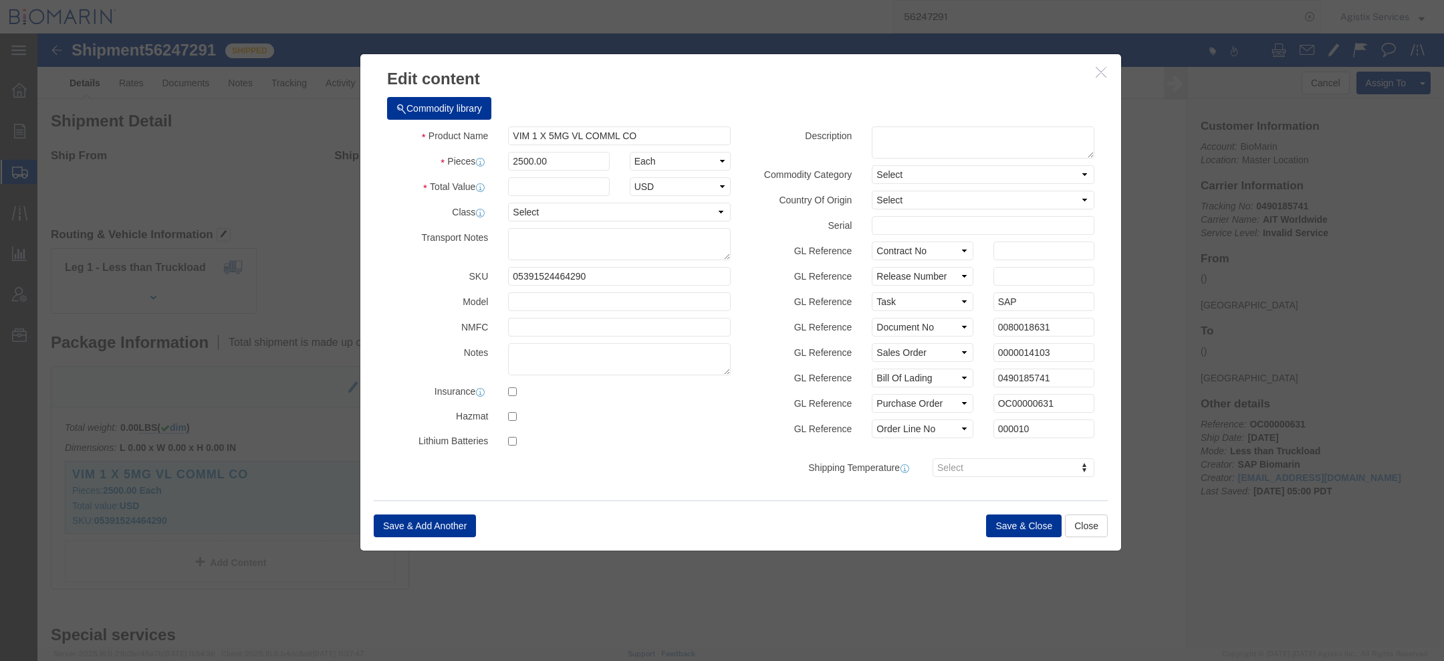
click div "Description Commodity Category Select Pharma Information Country Of Origin Sele…"
click button "button"
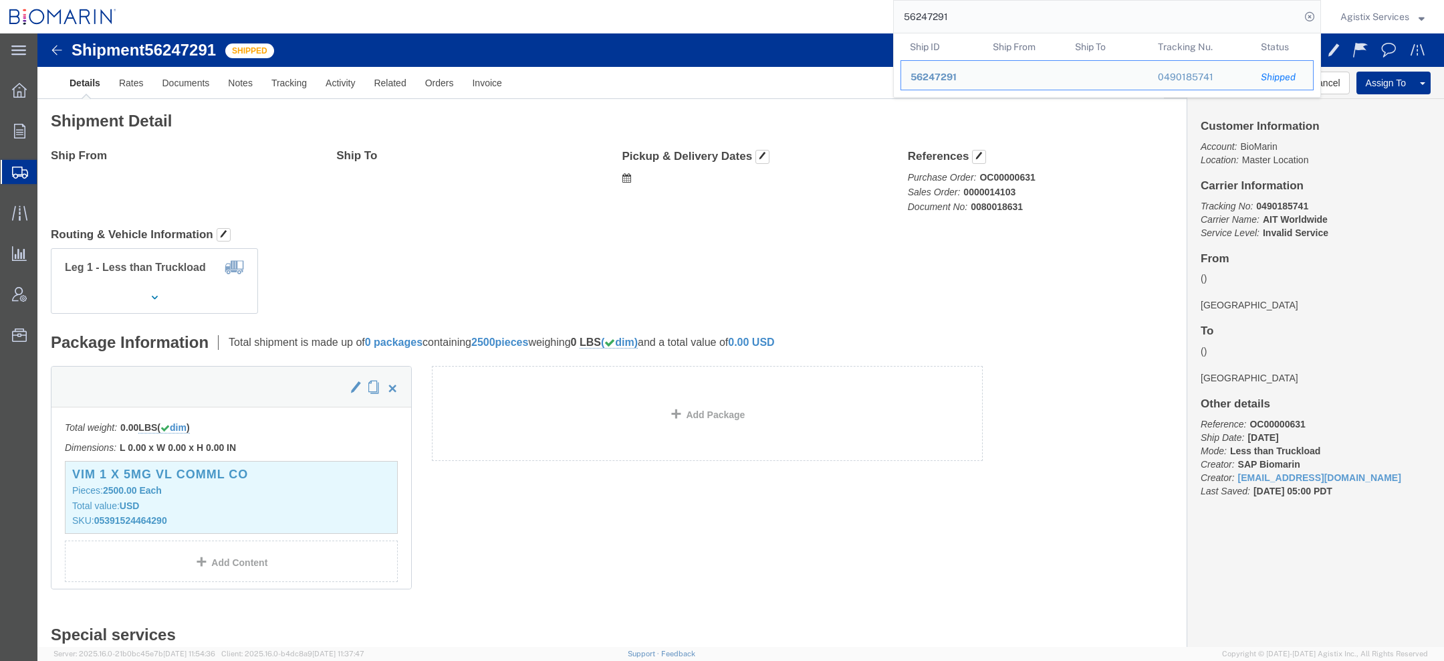
drag, startPoint x: 986, startPoint y: 23, endPoint x: 680, endPoint y: -3, distance: 306.7
click at [680, 0] on html "main_menu Created with Sketch. Collapse Menu Overview Orders Order Manager Crea…" at bounding box center [722, 330] width 1444 height 661
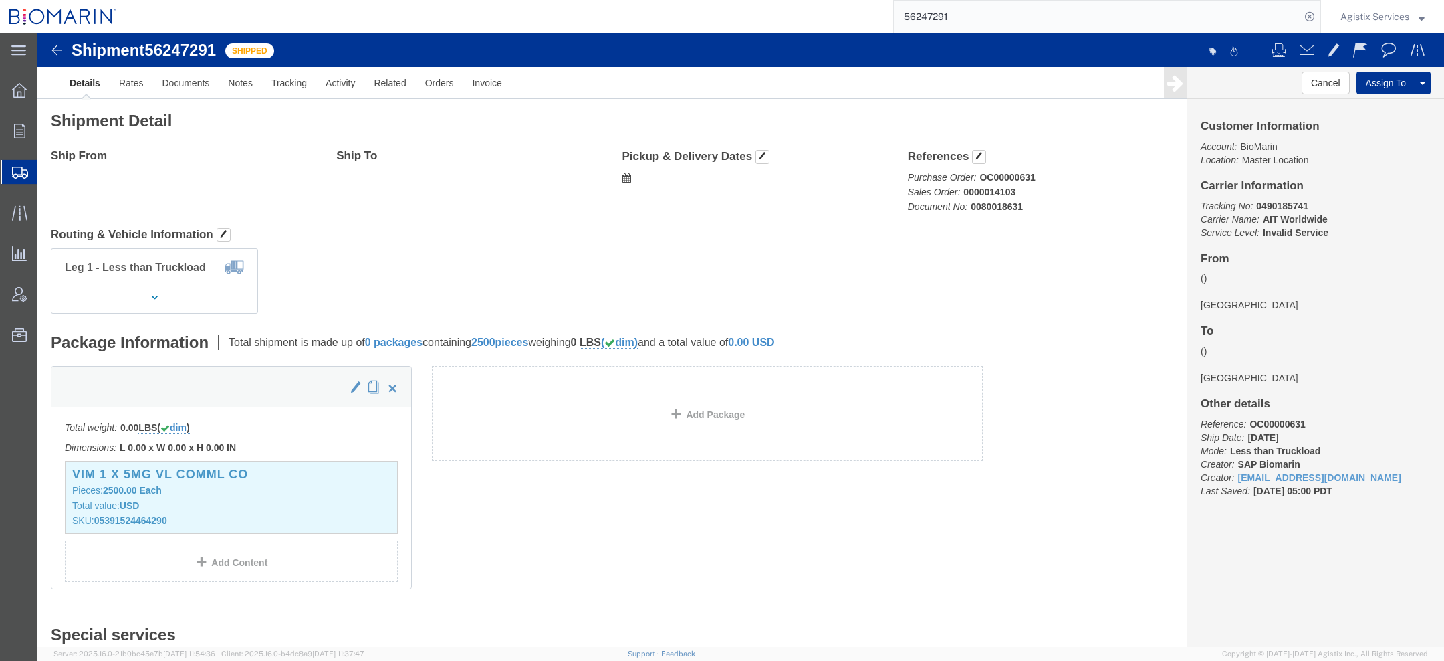
paste input "S02394639"
type input "S02394639"
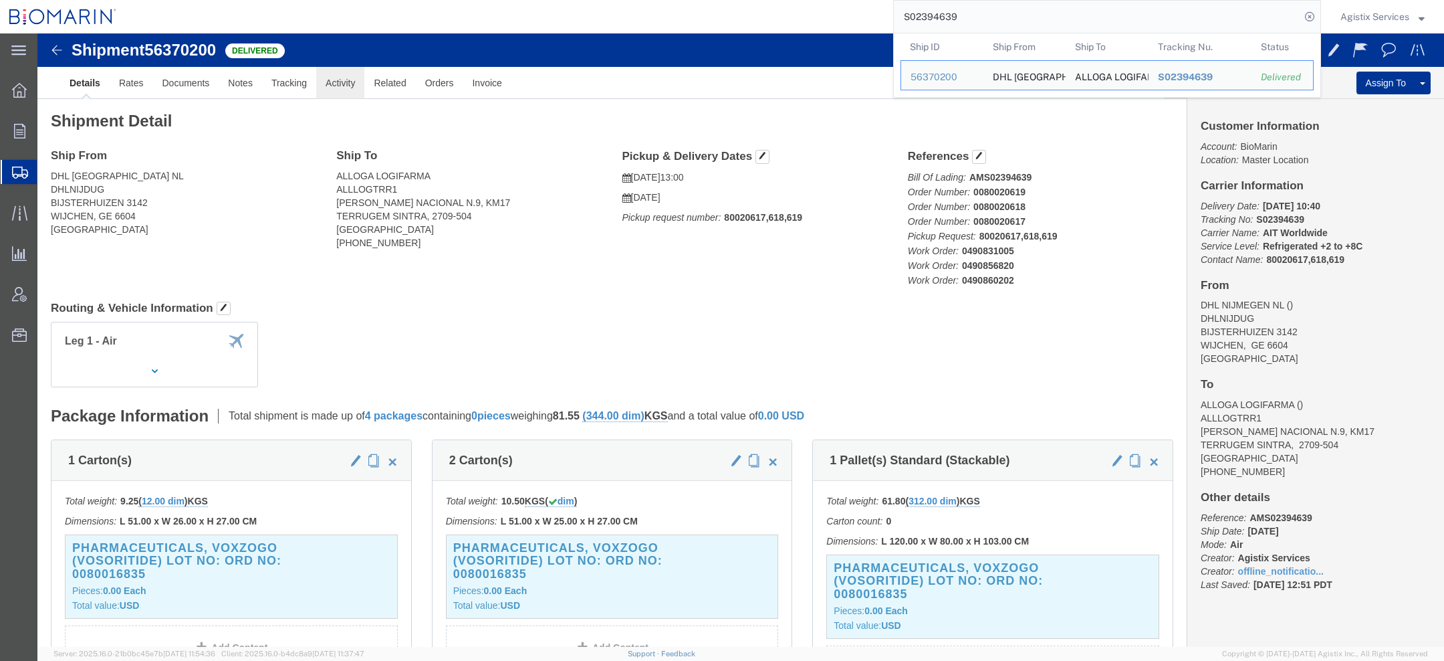
click link "Activity"
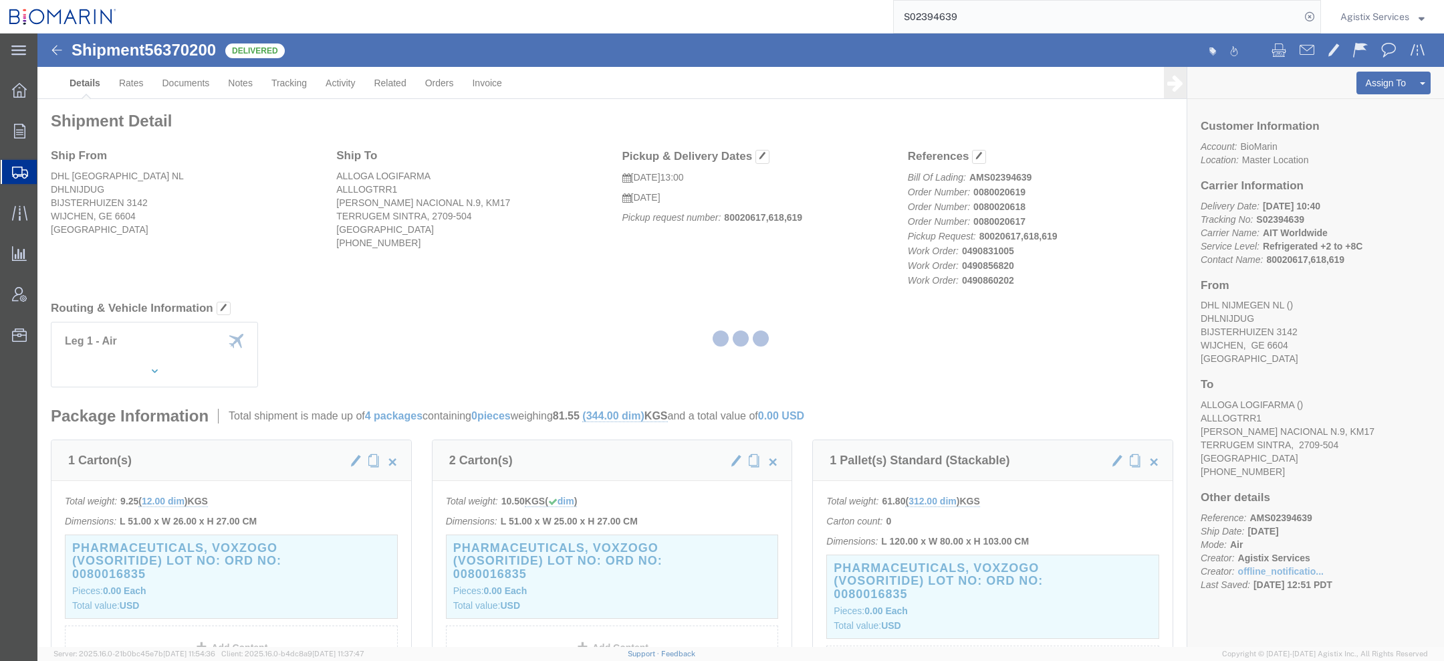
click div
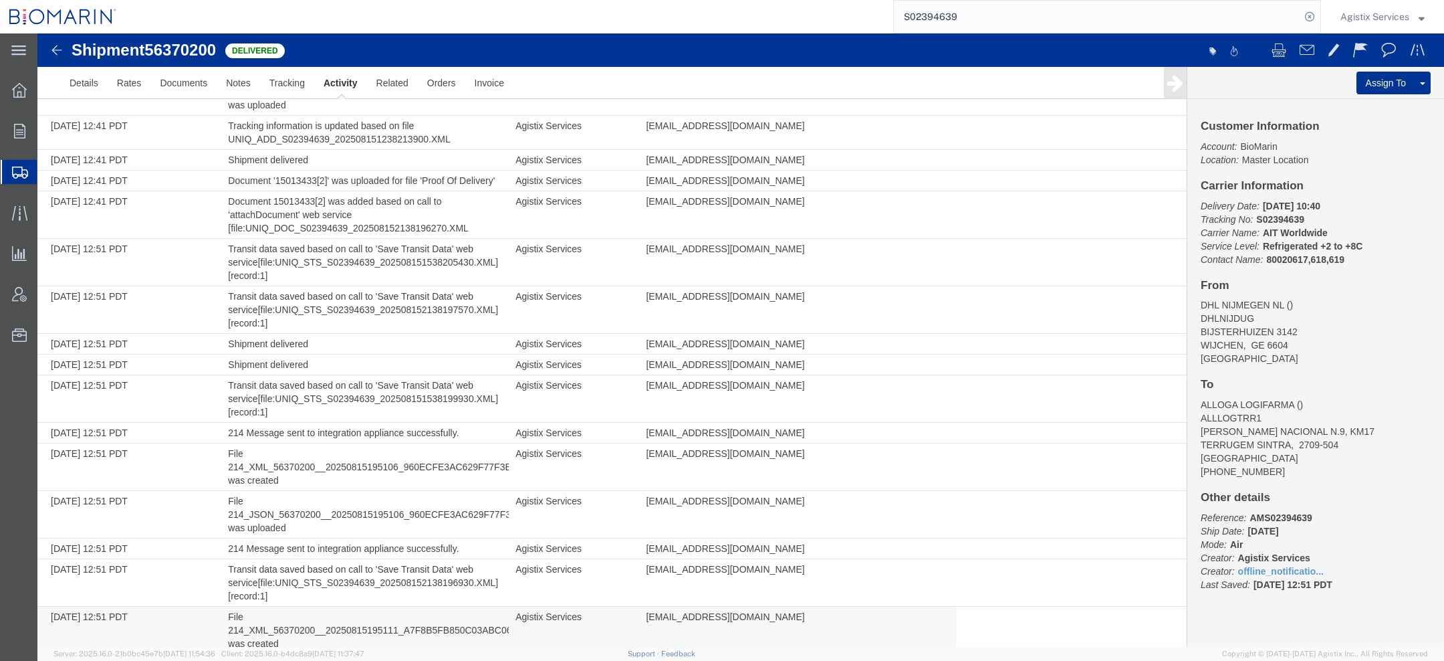
scroll to position [2925, 0]
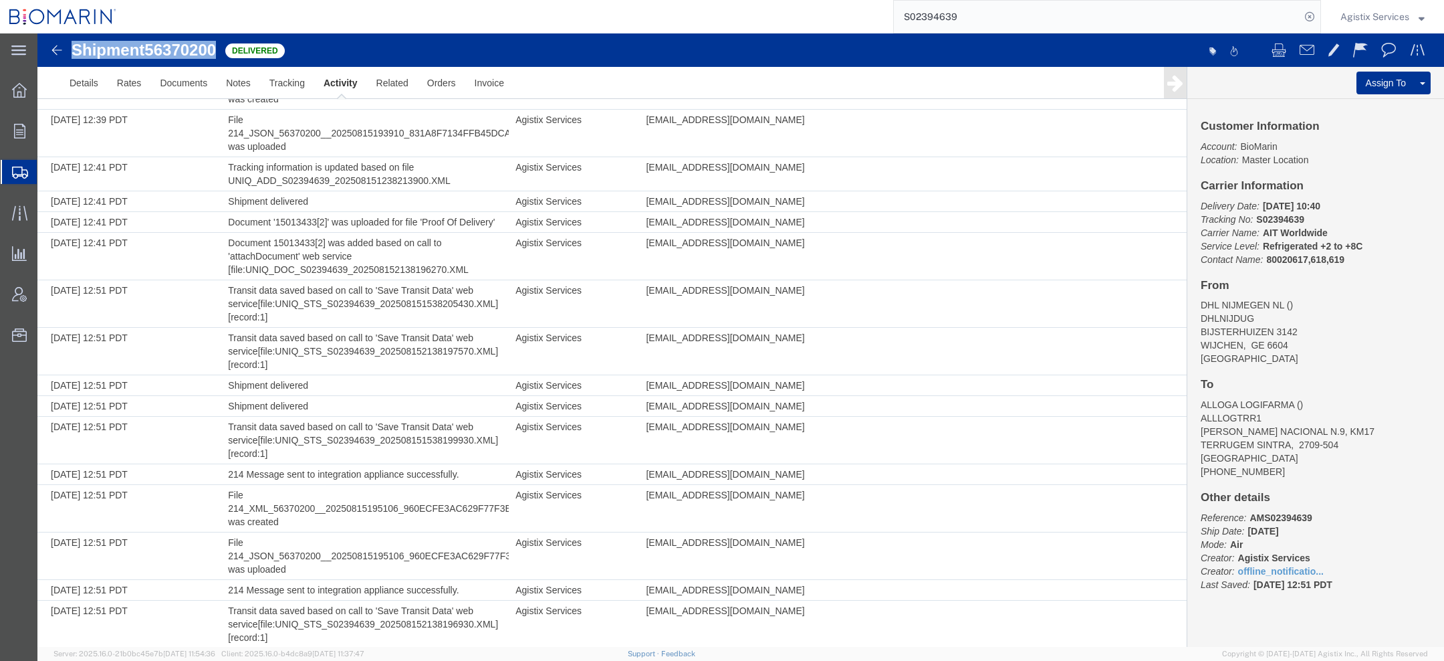
drag, startPoint x: 73, startPoint y: 49, endPoint x: 218, endPoint y: 47, distance: 145.1
click at [216, 48] on h1 "Shipment 56370200" at bounding box center [144, 49] width 144 height 17
click at [216, 47] on span "56370200" at bounding box center [180, 50] width 72 height 18
click at [130, 46] on h1 "Shipment 56370200" at bounding box center [144, 49] width 144 height 17
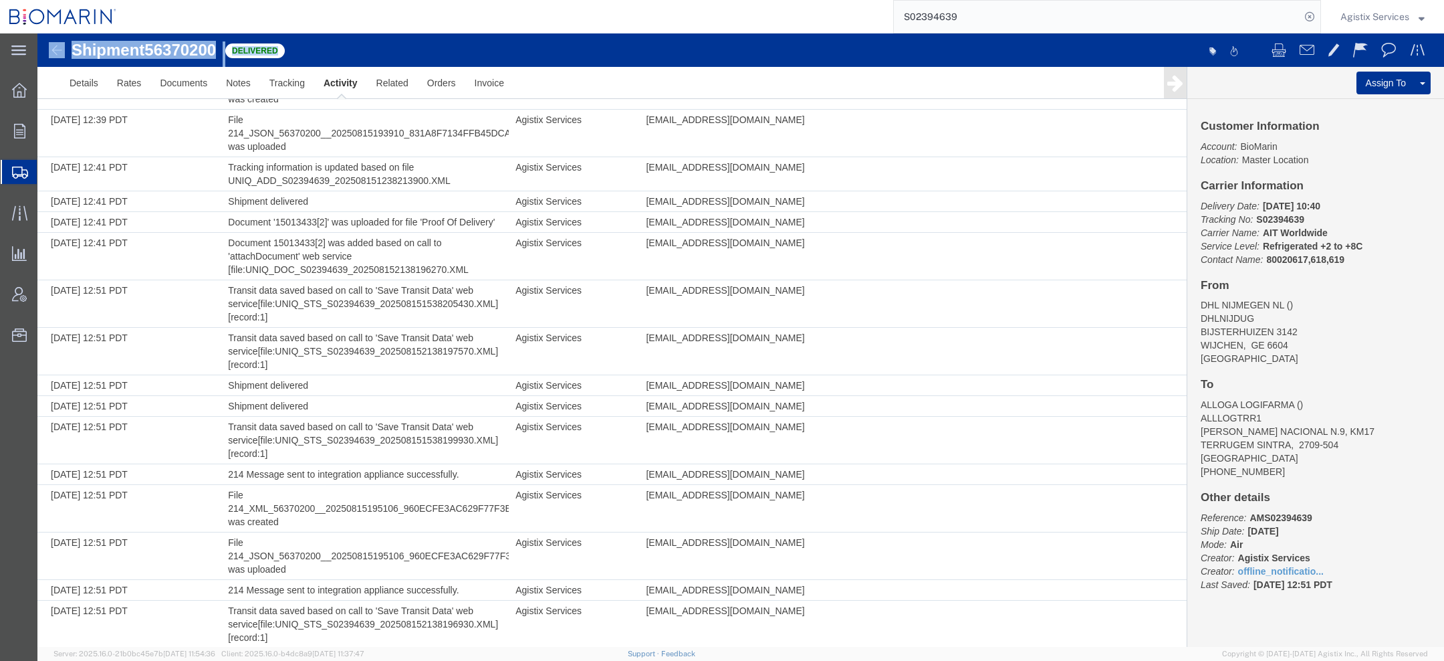
click at [130, 46] on h1 "Shipment 56370200" at bounding box center [144, 49] width 144 height 17
click at [175, 58] on span "56370200" at bounding box center [180, 50] width 72 height 18
drag, startPoint x: 72, startPoint y: 49, endPoint x: 219, endPoint y: 53, distance: 147.2
click at [222, 55] on div "Shipment 56370200 87 of 87 Delivered" at bounding box center [390, 53] width 702 height 25
click at [1384, 19] on span "Agistix Services" at bounding box center [1375, 16] width 69 height 15
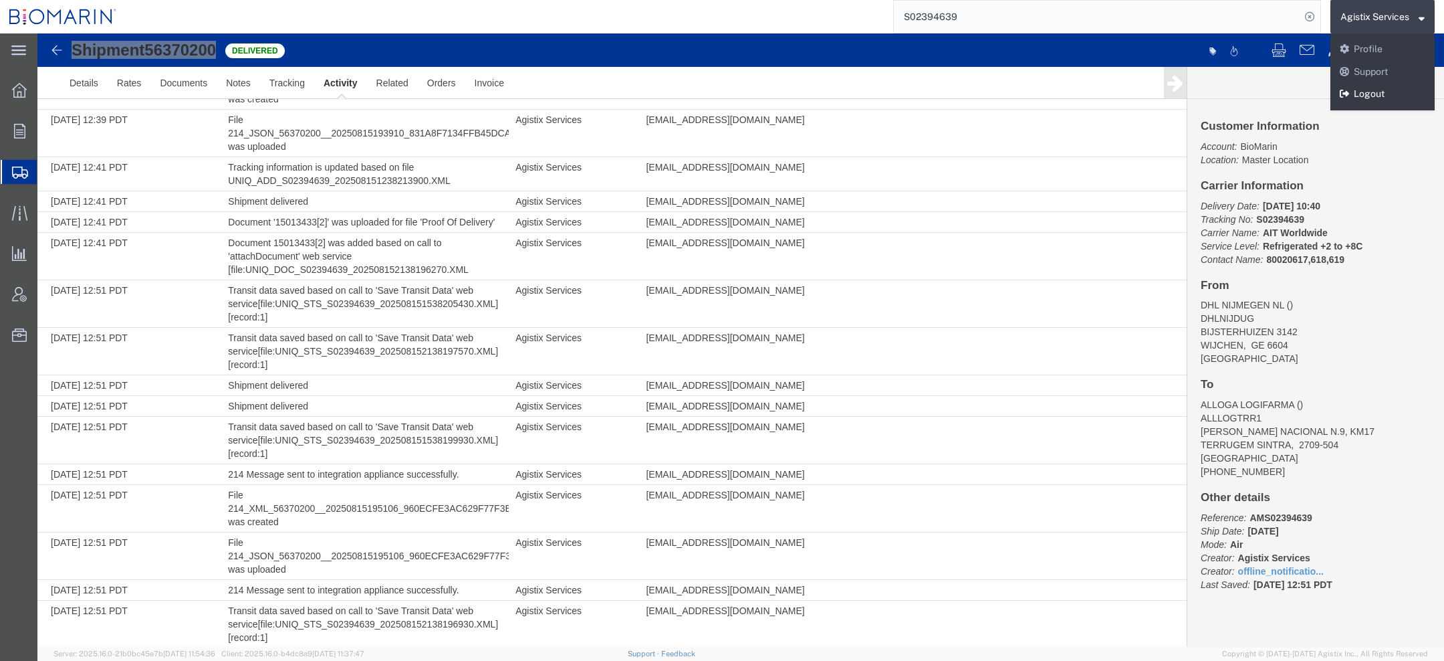
click at [1371, 92] on link "Logout" at bounding box center [1383, 94] width 104 height 23
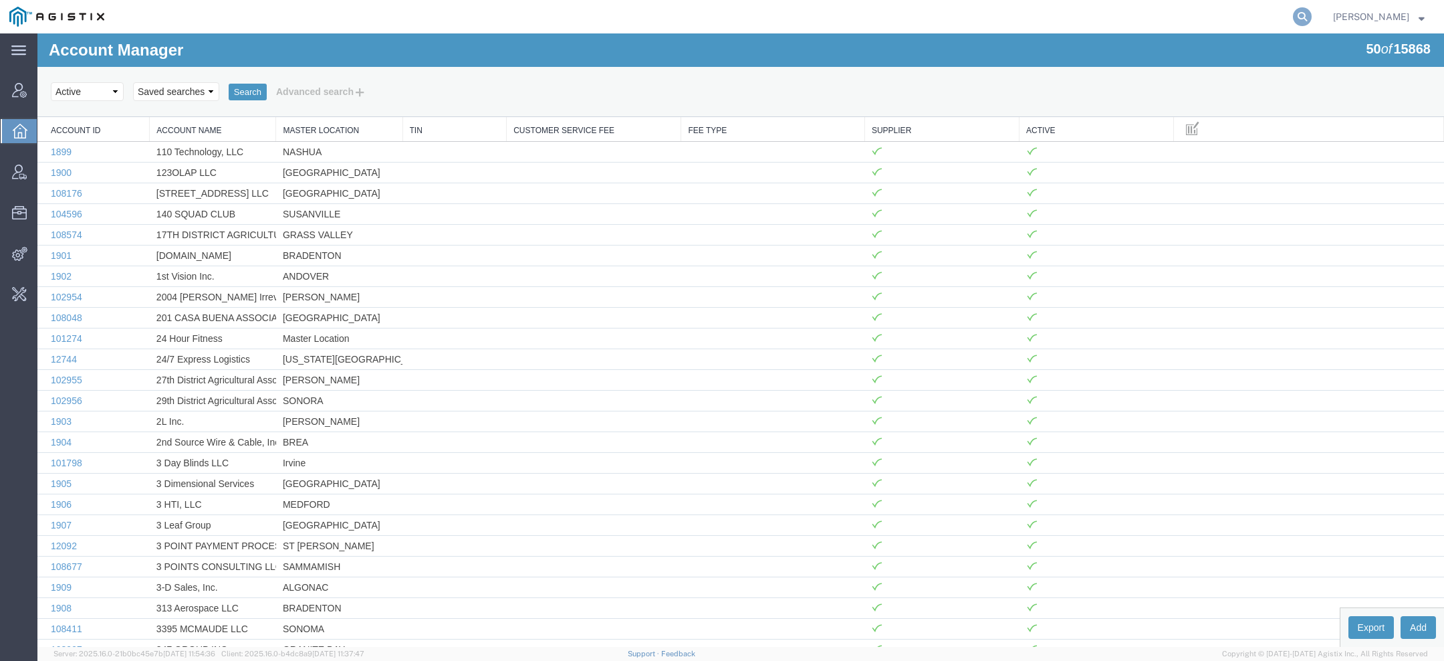
click at [1307, 18] on icon at bounding box center [1302, 16] width 19 height 19
paste input "60721493"
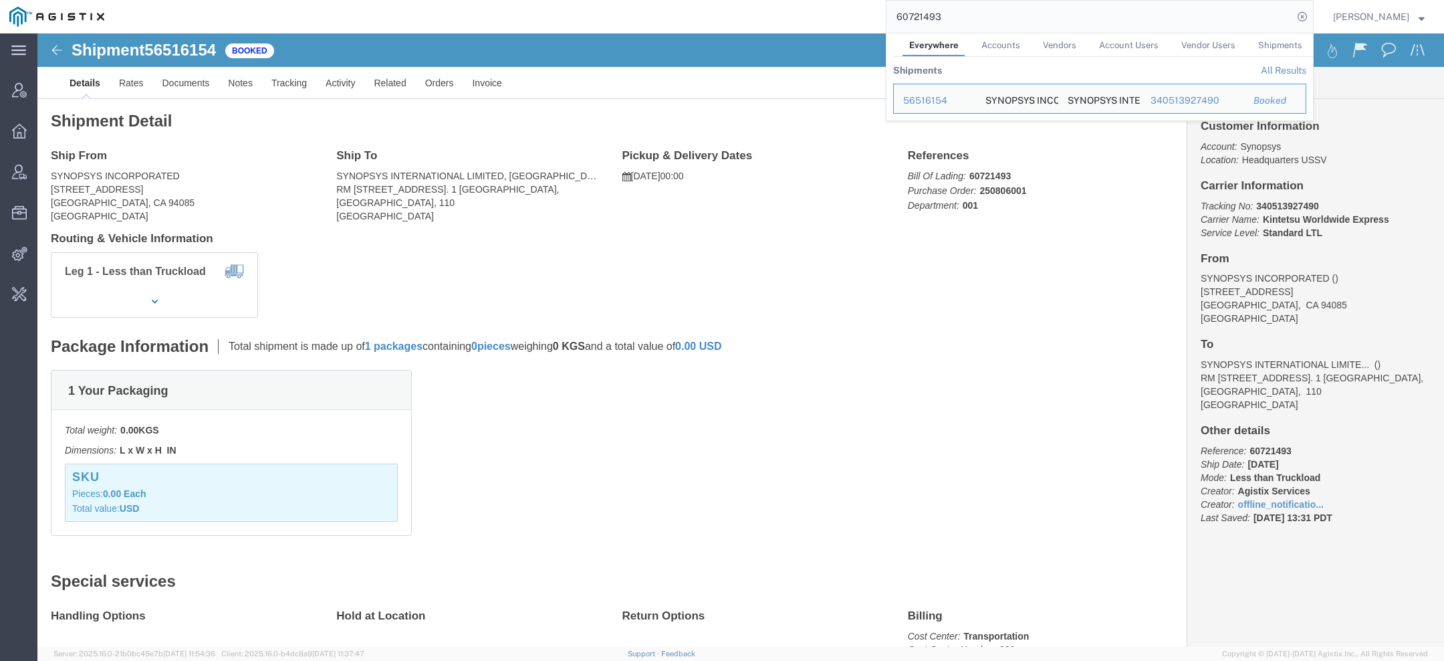
drag, startPoint x: 953, startPoint y: 23, endPoint x: 783, endPoint y: 5, distance: 171.5
click at [853, 6] on div "60721493 Everywhere Accounts Vendors Account Users Vendor Users Shipments Shipm…" at bounding box center [714, 16] width 1200 height 33
paste input "56515547"
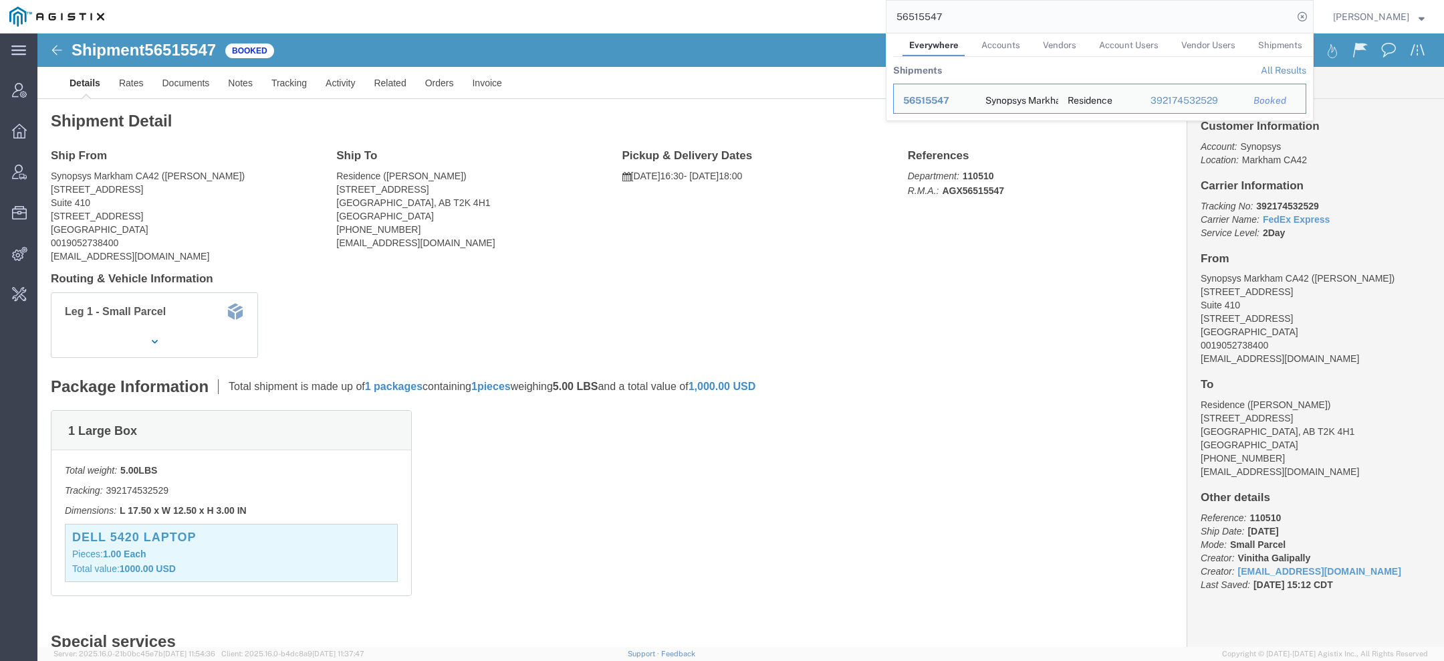
click span "Synopsys"
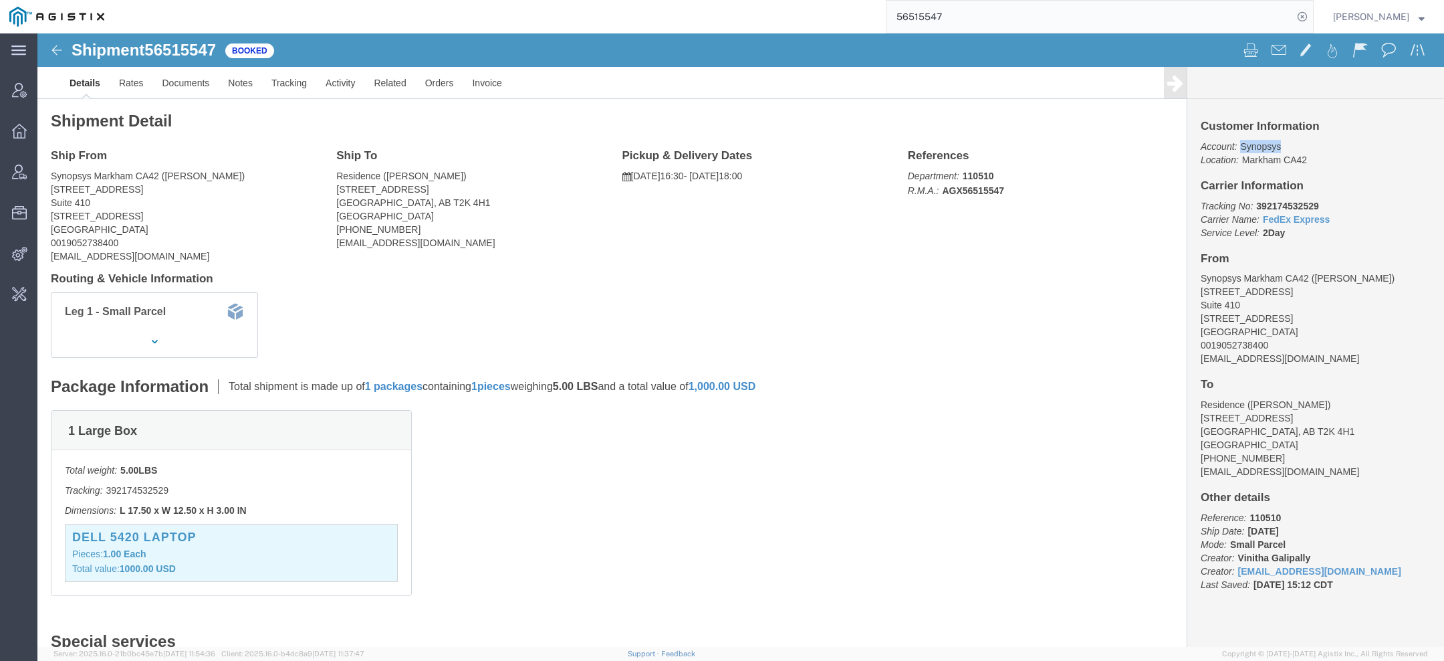
click span "Synopsys"
copy span "Synopsys"
drag, startPoint x: 987, startPoint y: 16, endPoint x: 736, endPoint y: 7, distance: 250.9
click at [796, 14] on div "56515547" at bounding box center [714, 16] width 1200 height 33
paste input "Synopsys"
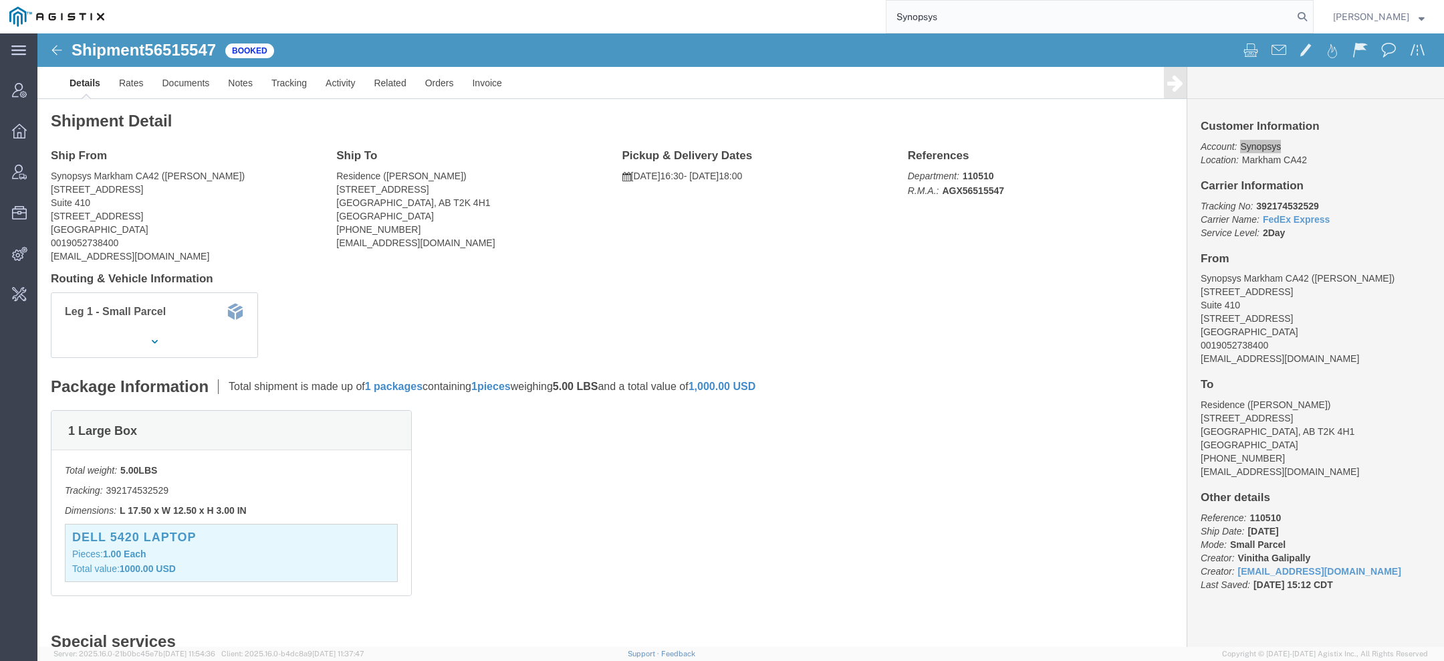
type input "Synopsys"
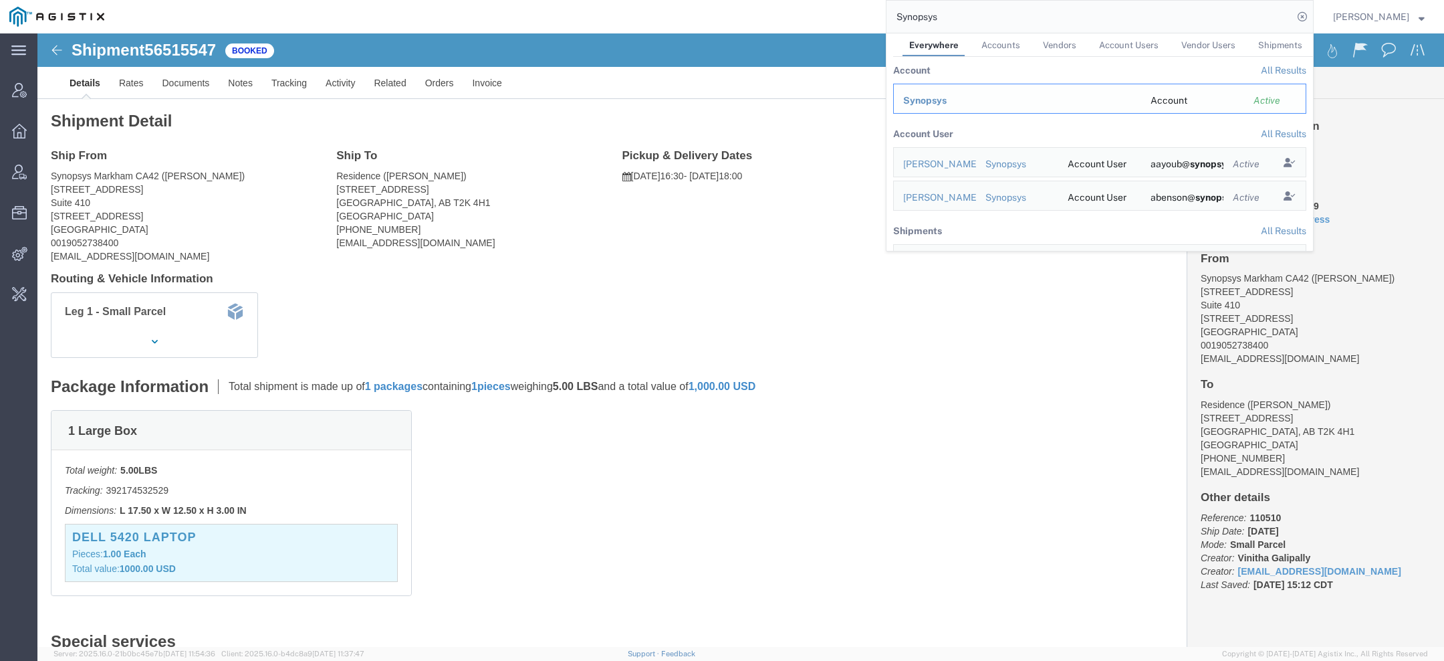
click at [929, 103] on span "Synopsys" at bounding box center [924, 100] width 43 height 11
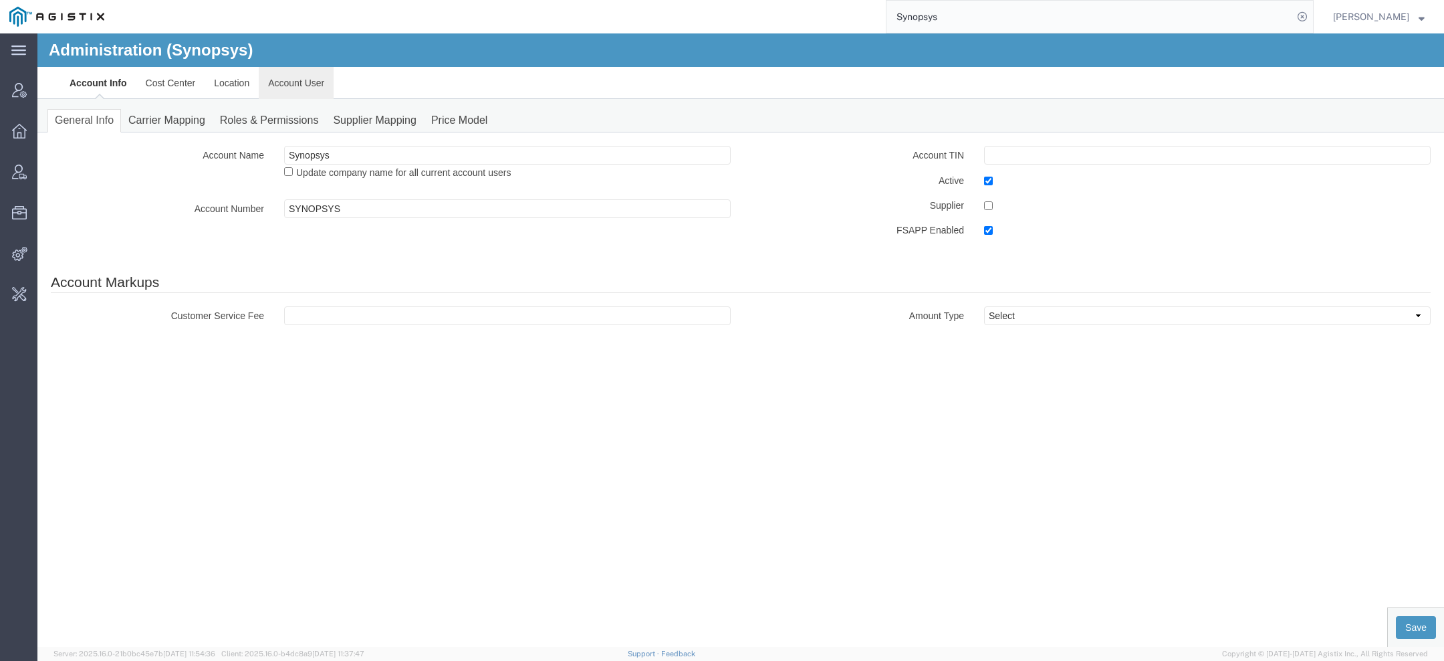
click at [283, 76] on link "Account User" at bounding box center [296, 83] width 75 height 32
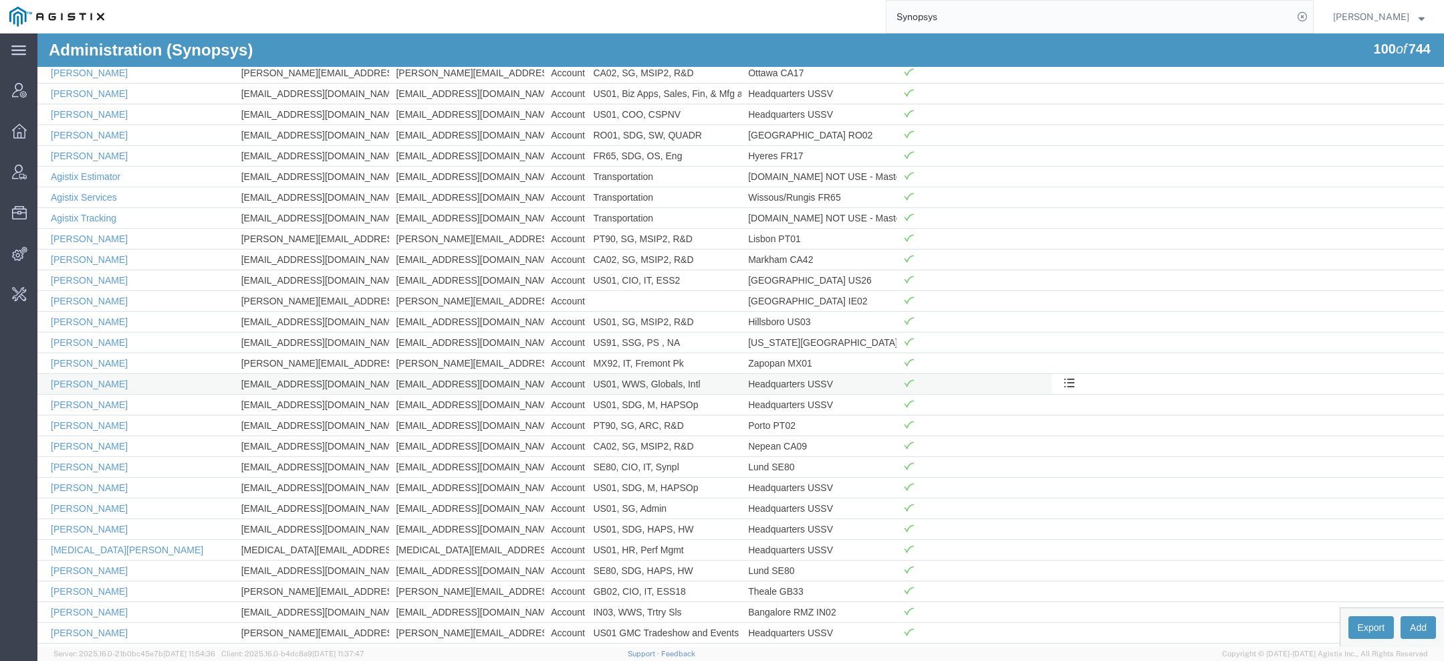
scroll to position [257, 0]
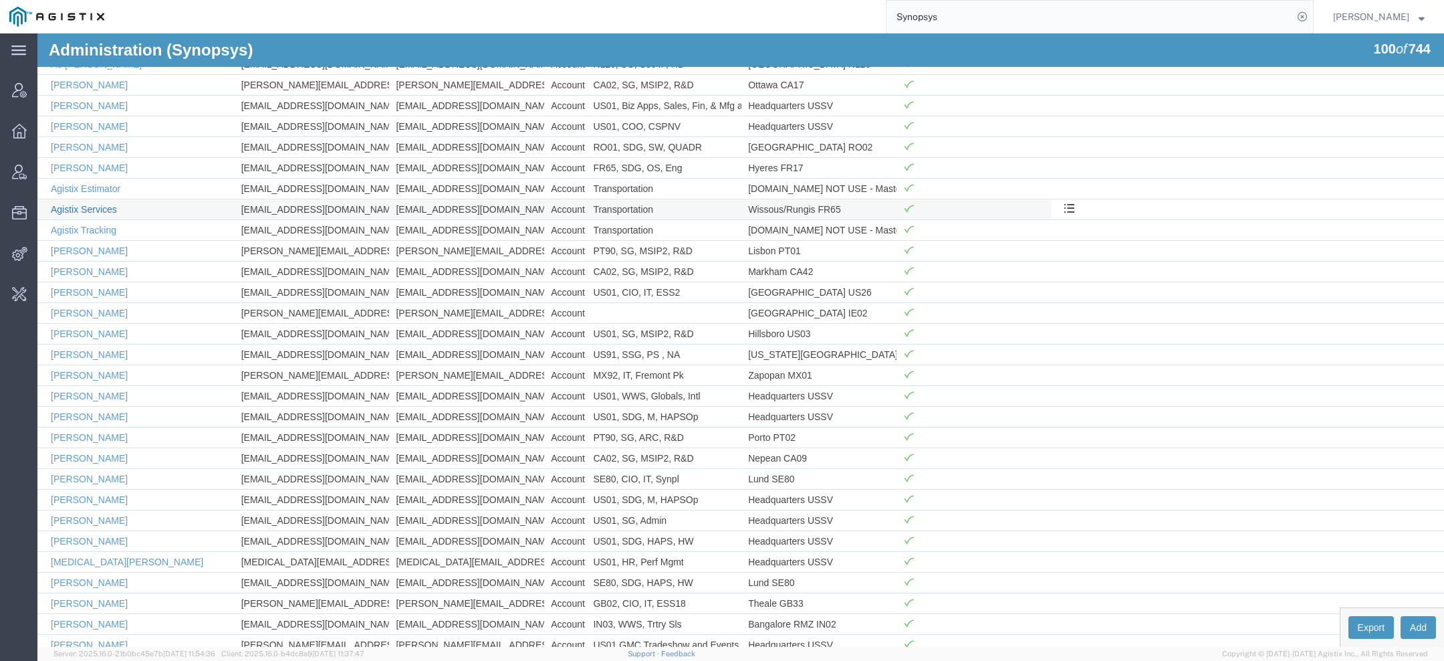
click at [94, 207] on link "Agistix Services" at bounding box center [84, 209] width 66 height 11
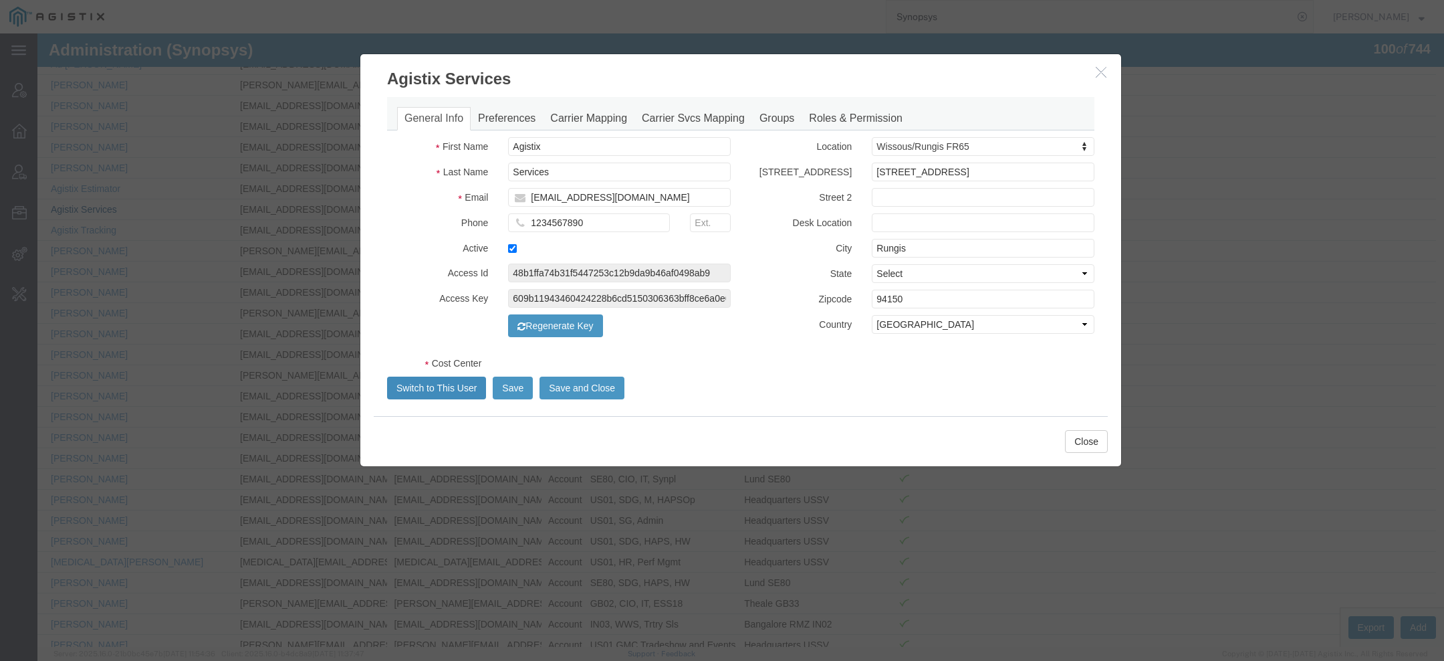
select select "COSTCENTER"
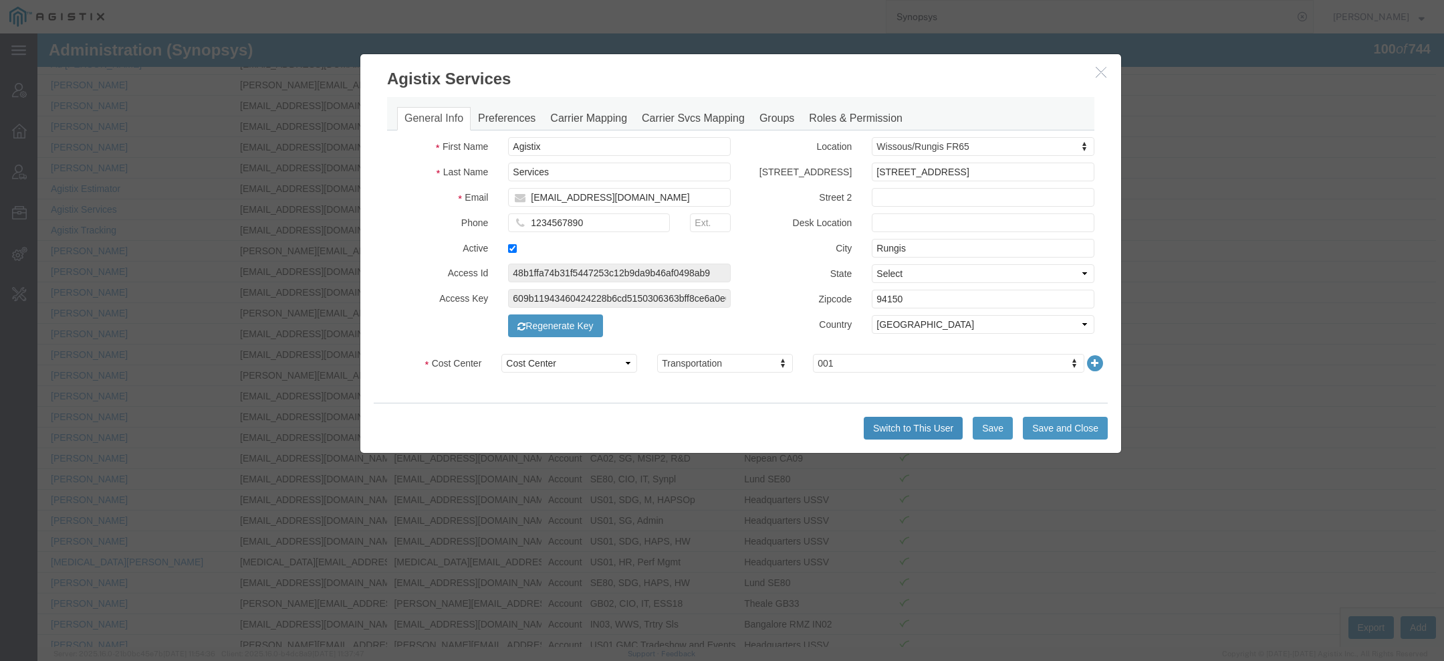
click at [891, 433] on button "Switch to This User" at bounding box center [913, 428] width 99 height 23
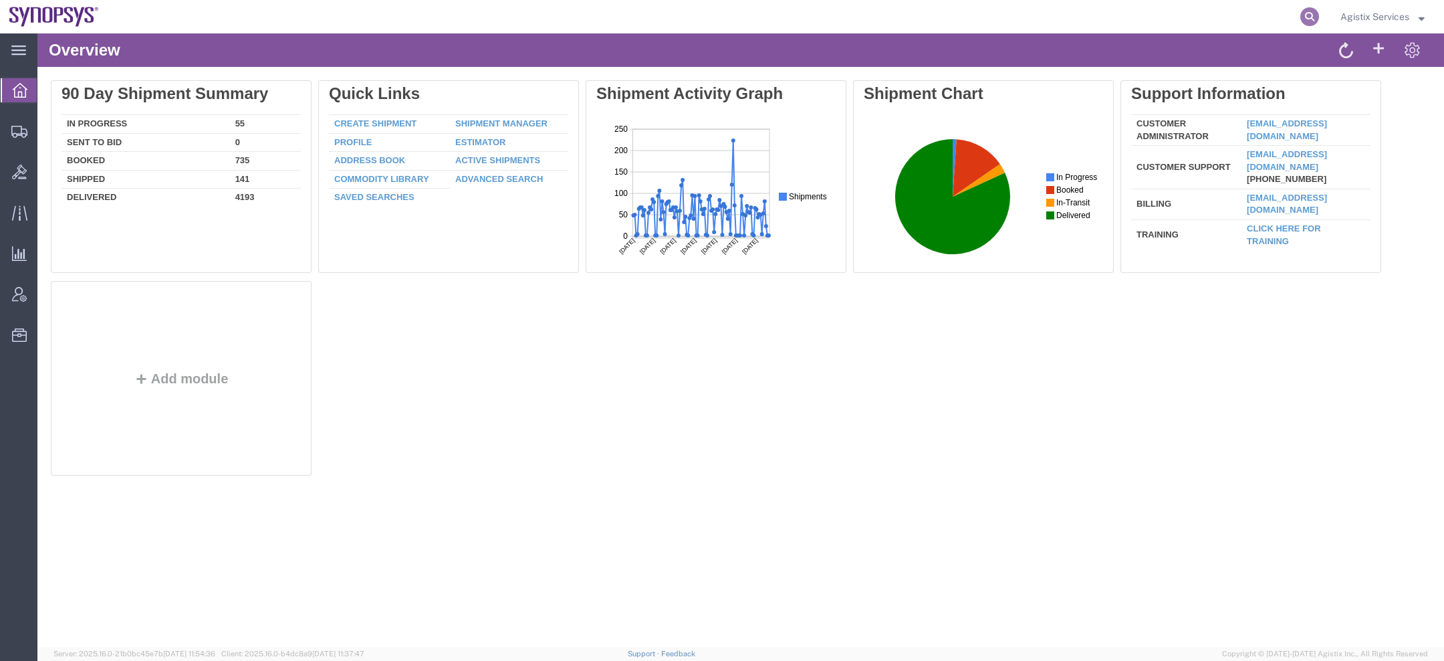
click at [1314, 17] on icon at bounding box center [1309, 16] width 19 height 19
paste input "56515547"
type input "56515547"
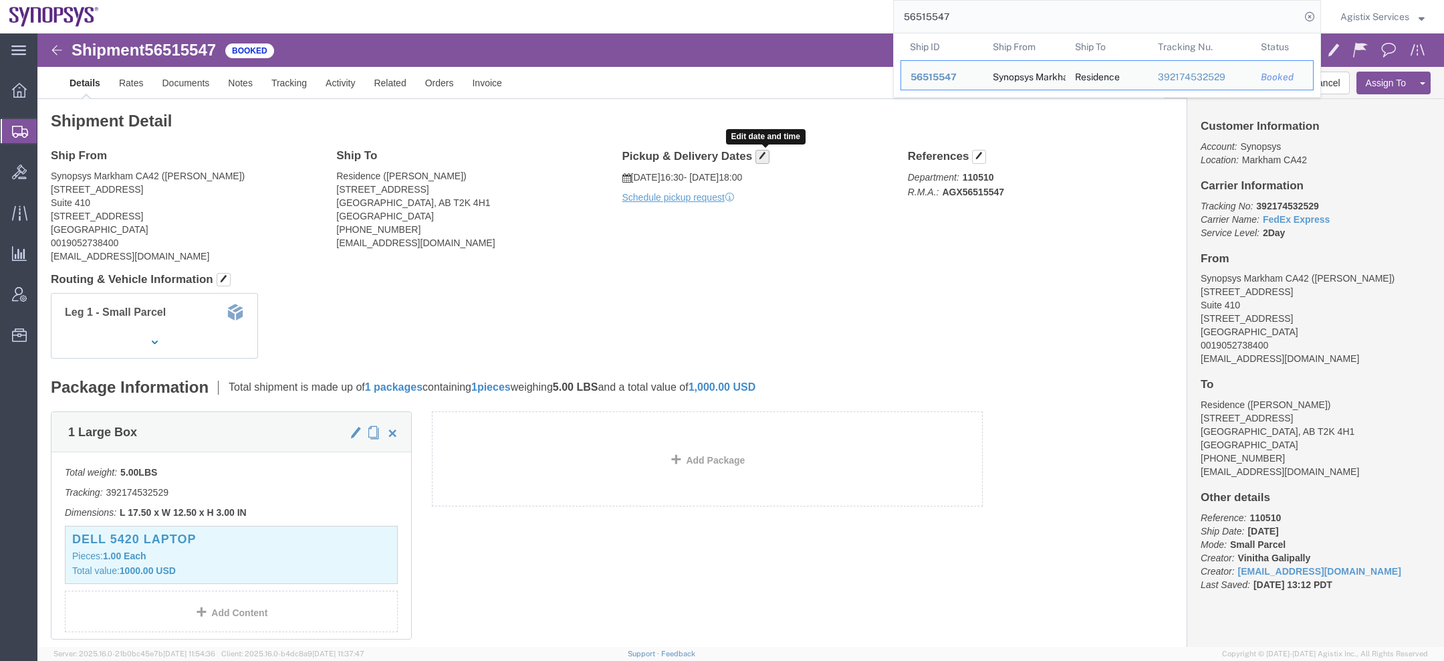
click span "button"
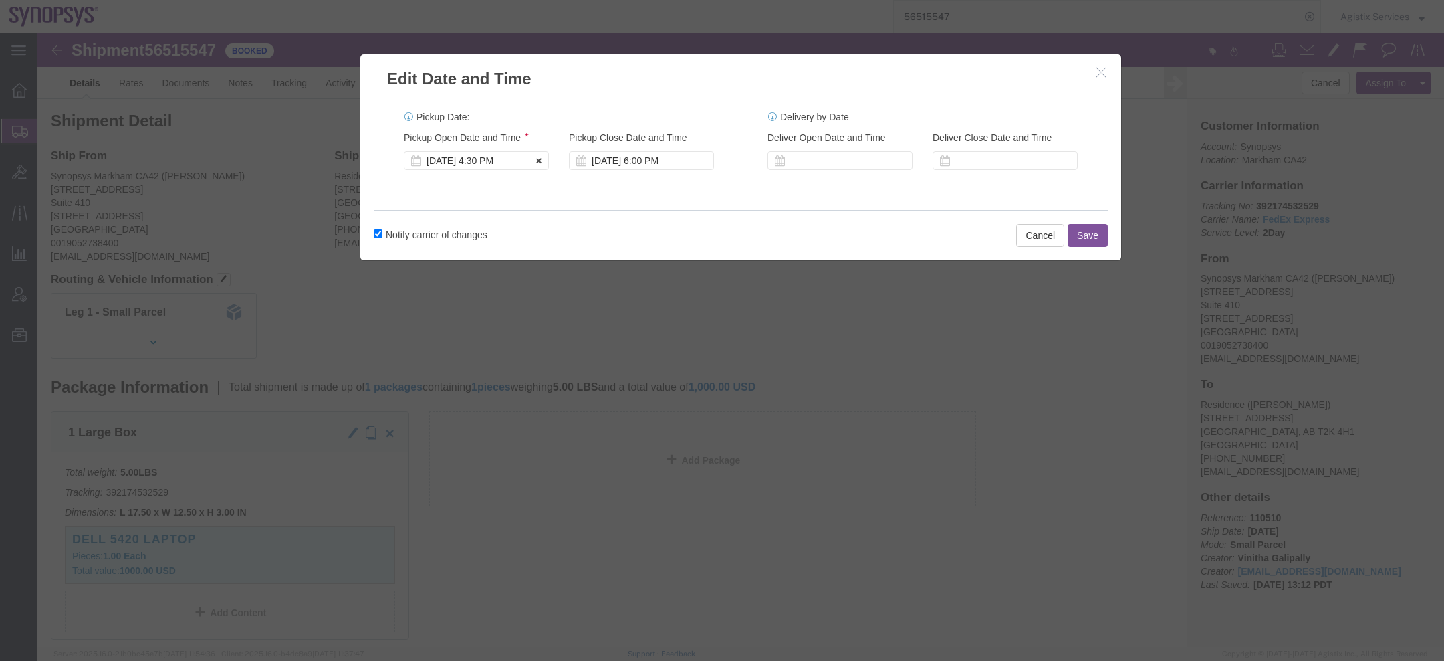
click div "Aug 15 2025 4:30 PM"
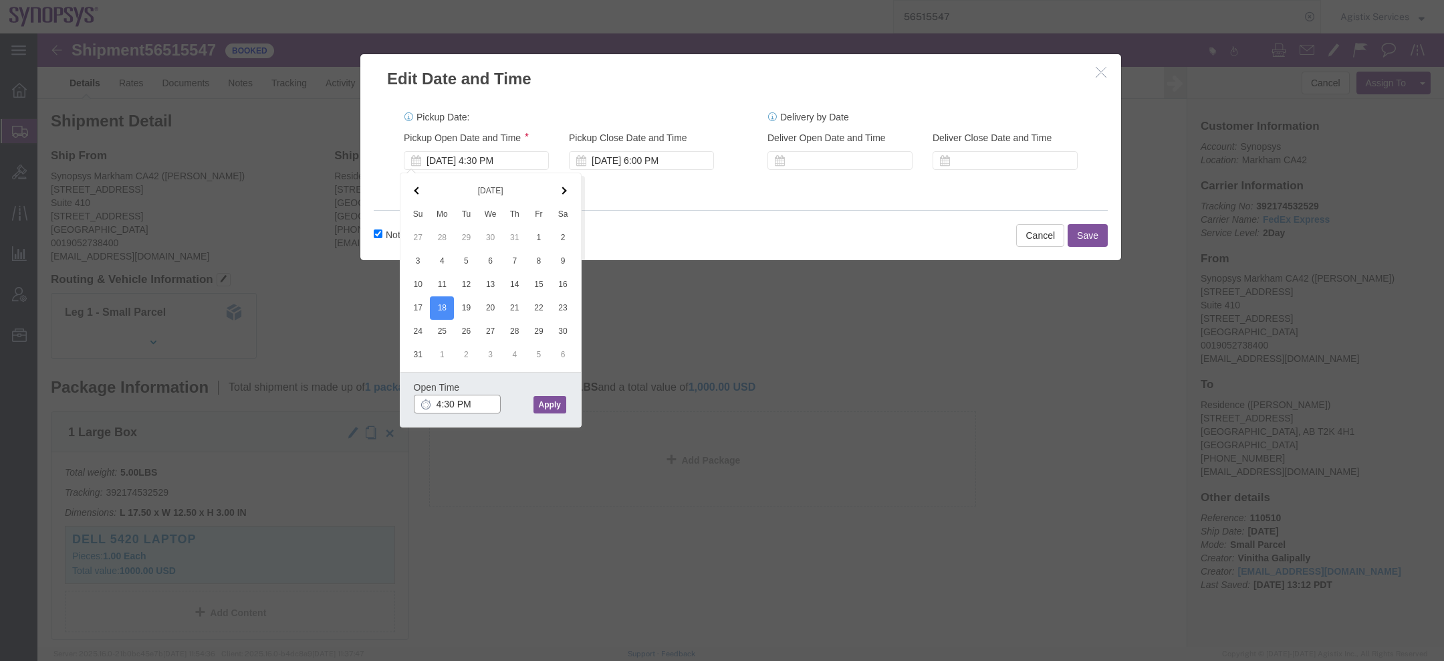
click input "4:30 PM"
type input "10:00 AM"
click button "Apply"
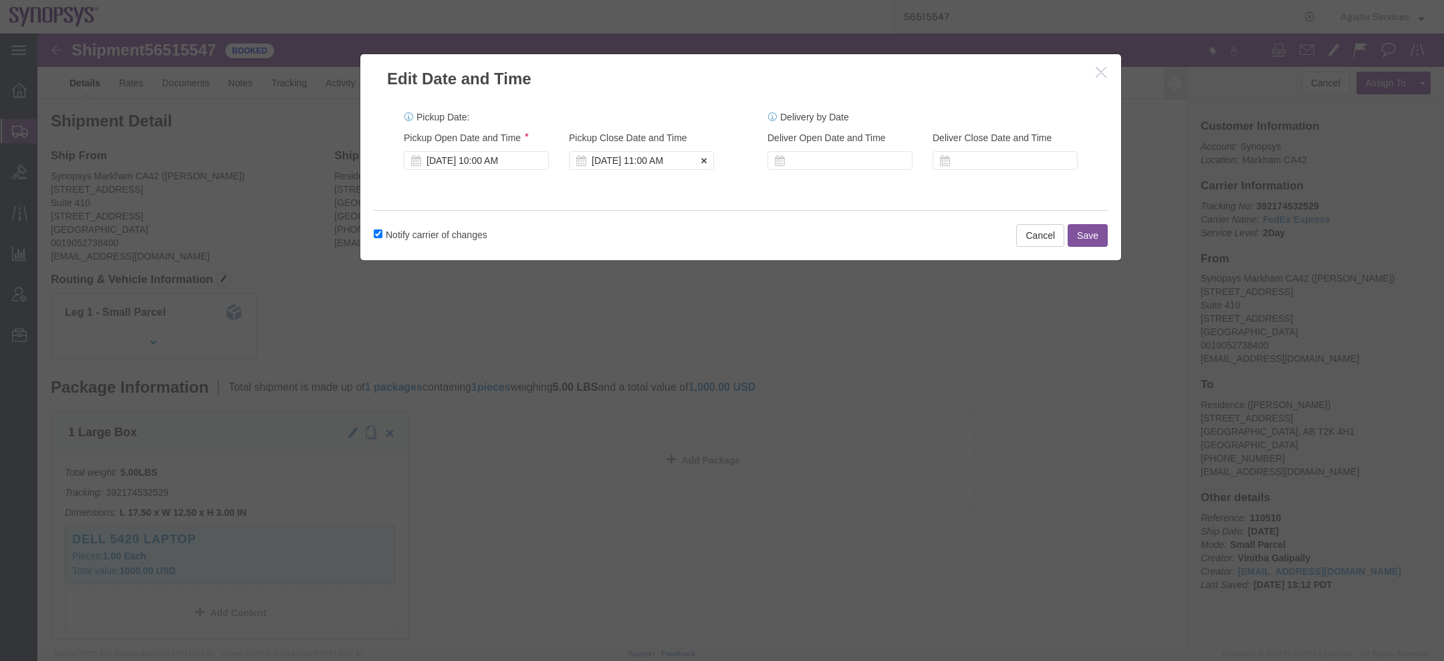
click div "Aug 18 2025 11:00 AM"
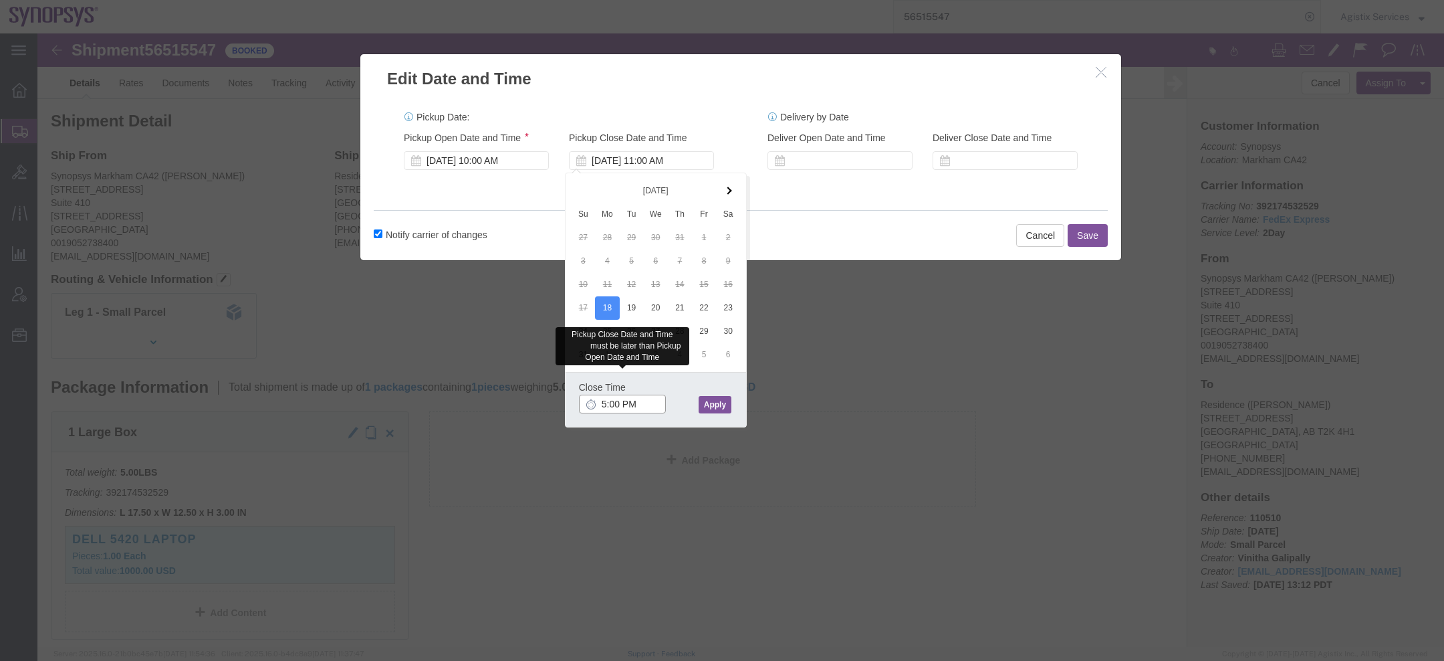
type input "5:00 PM"
click button "Apply"
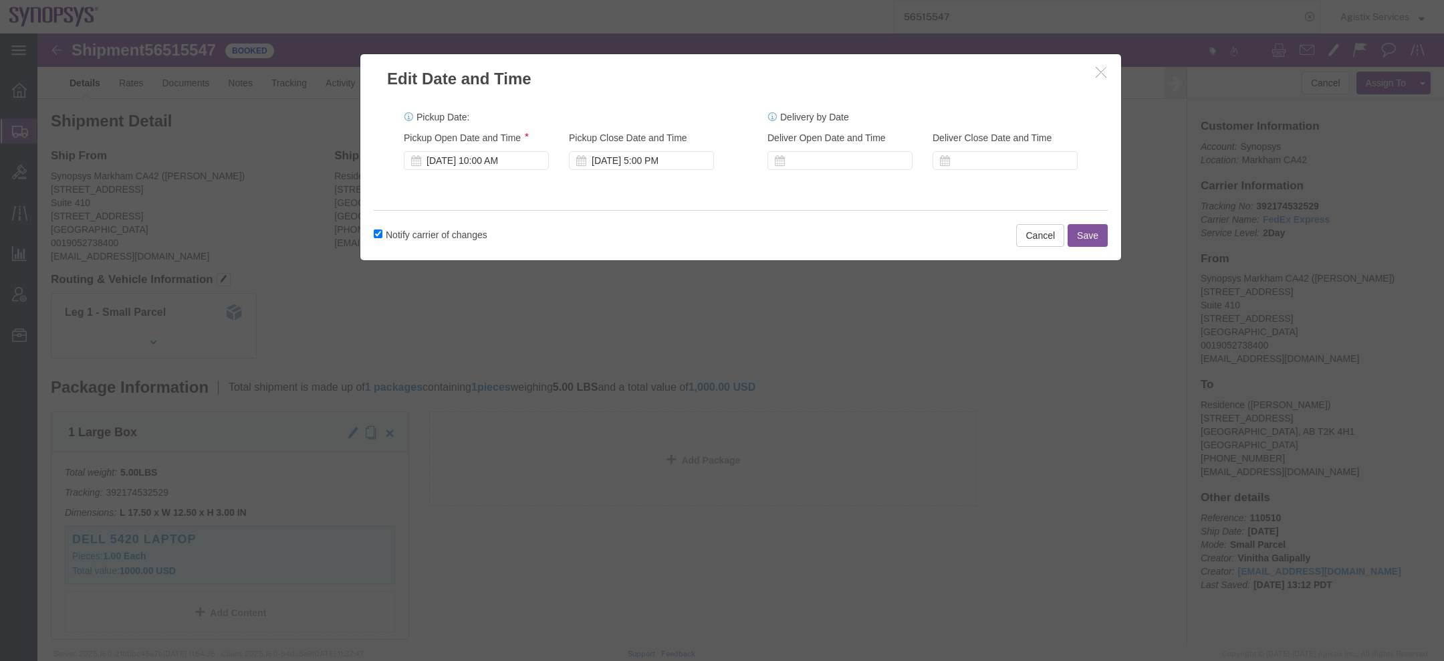
click button "Save"
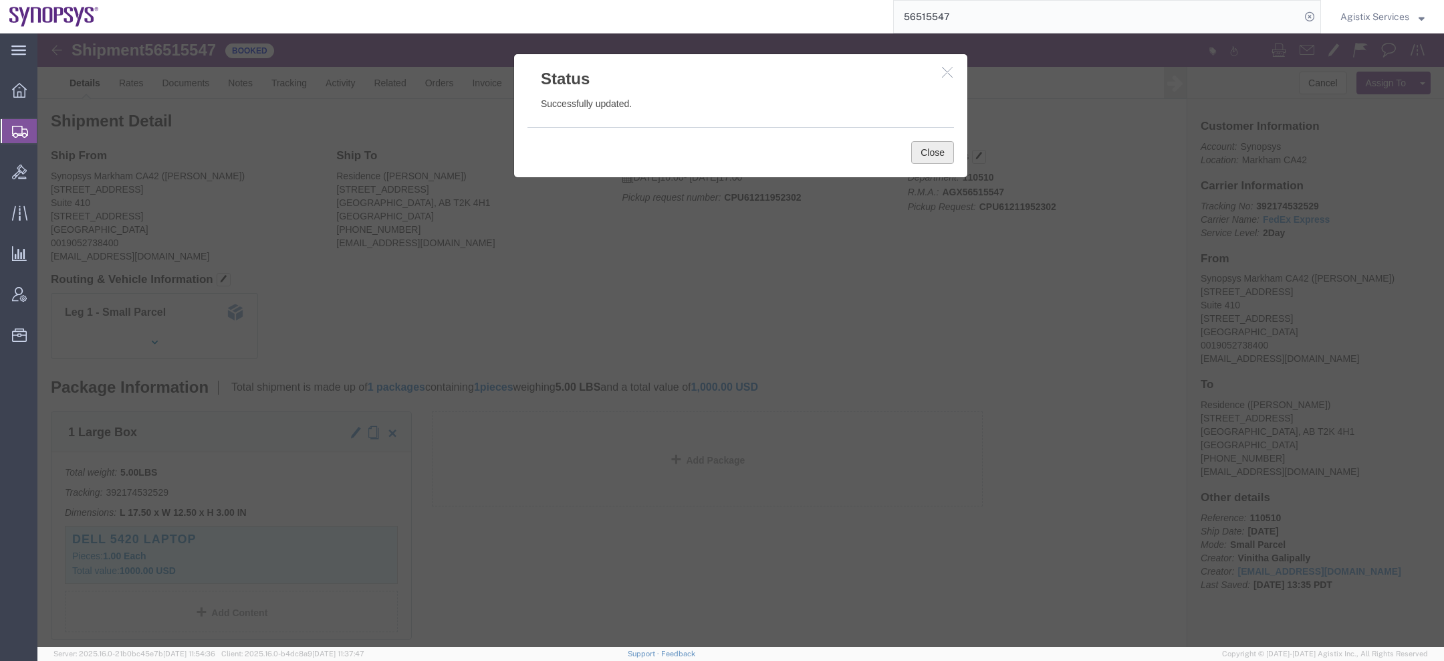
click button "Close"
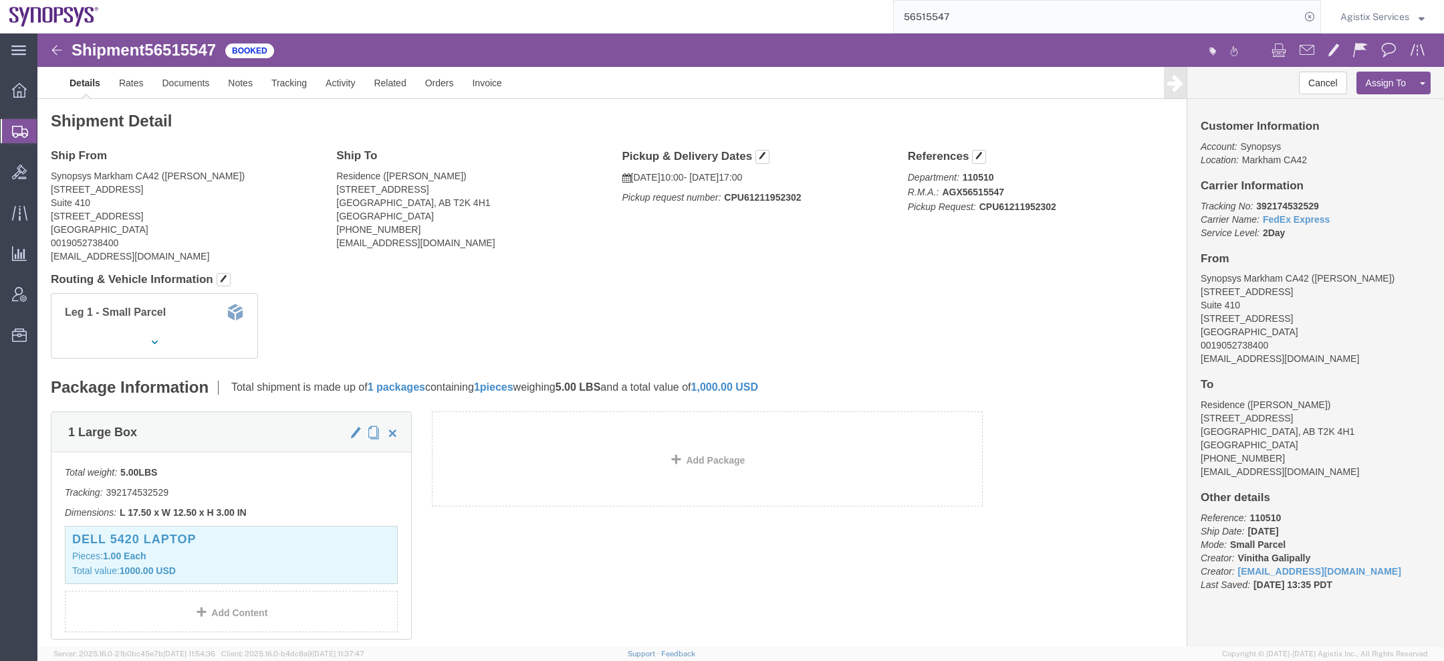
click b "CPU61211952302"
copy b "CPU61211952302"
click at [1370, 9] on span "Agistix Services" at bounding box center [1375, 16] width 69 height 15
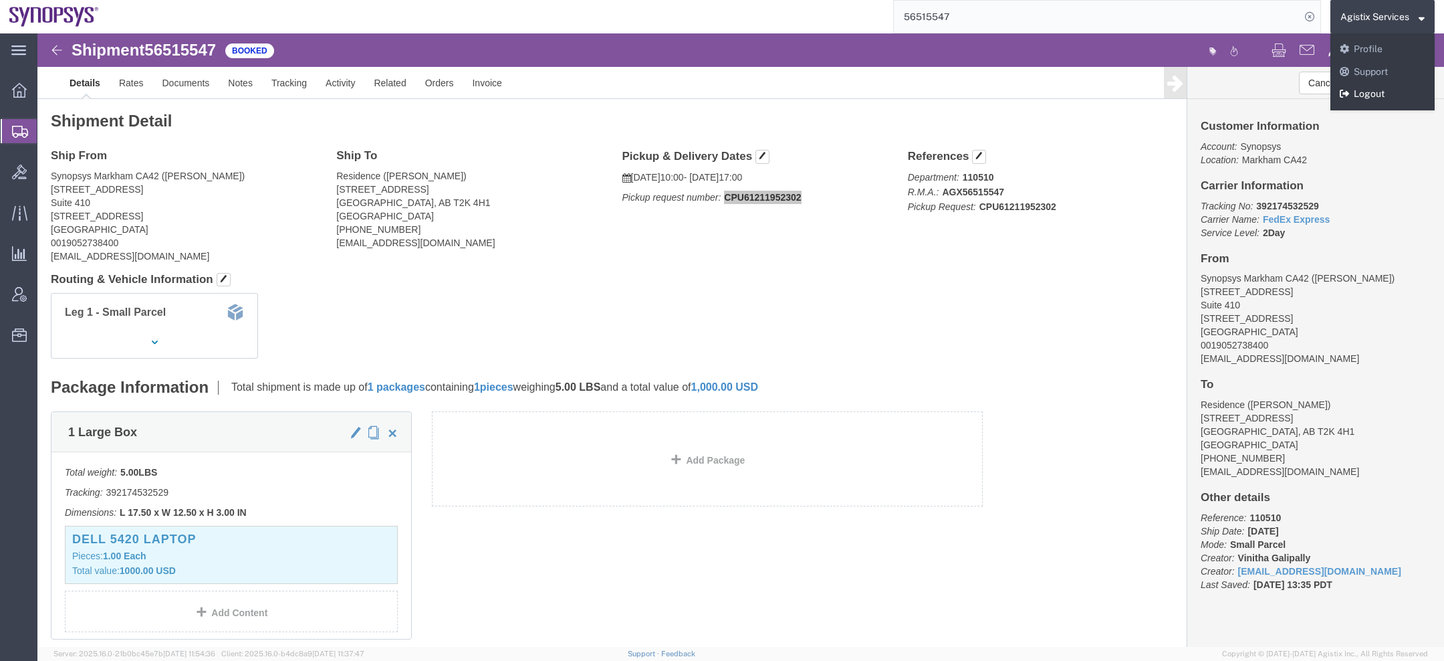
click at [1368, 94] on link "Logout" at bounding box center [1383, 94] width 104 height 23
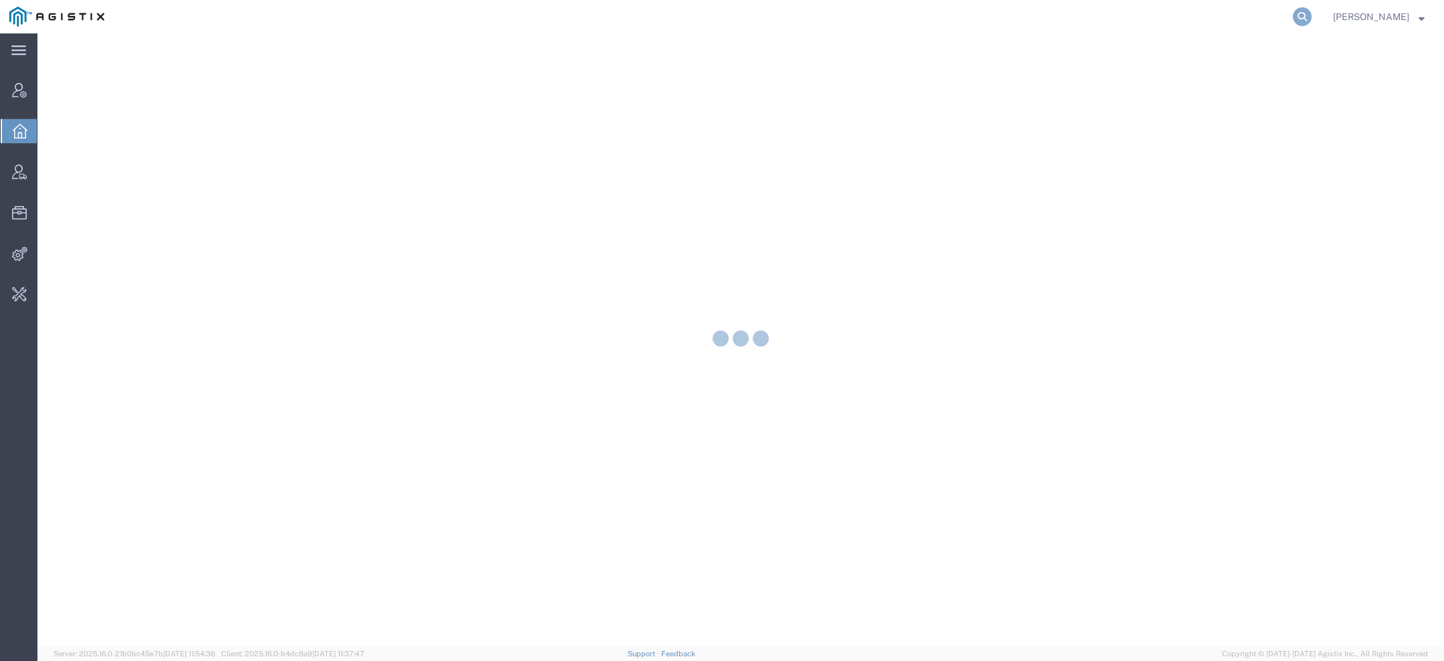
click at [1310, 20] on icon at bounding box center [1302, 16] width 19 height 19
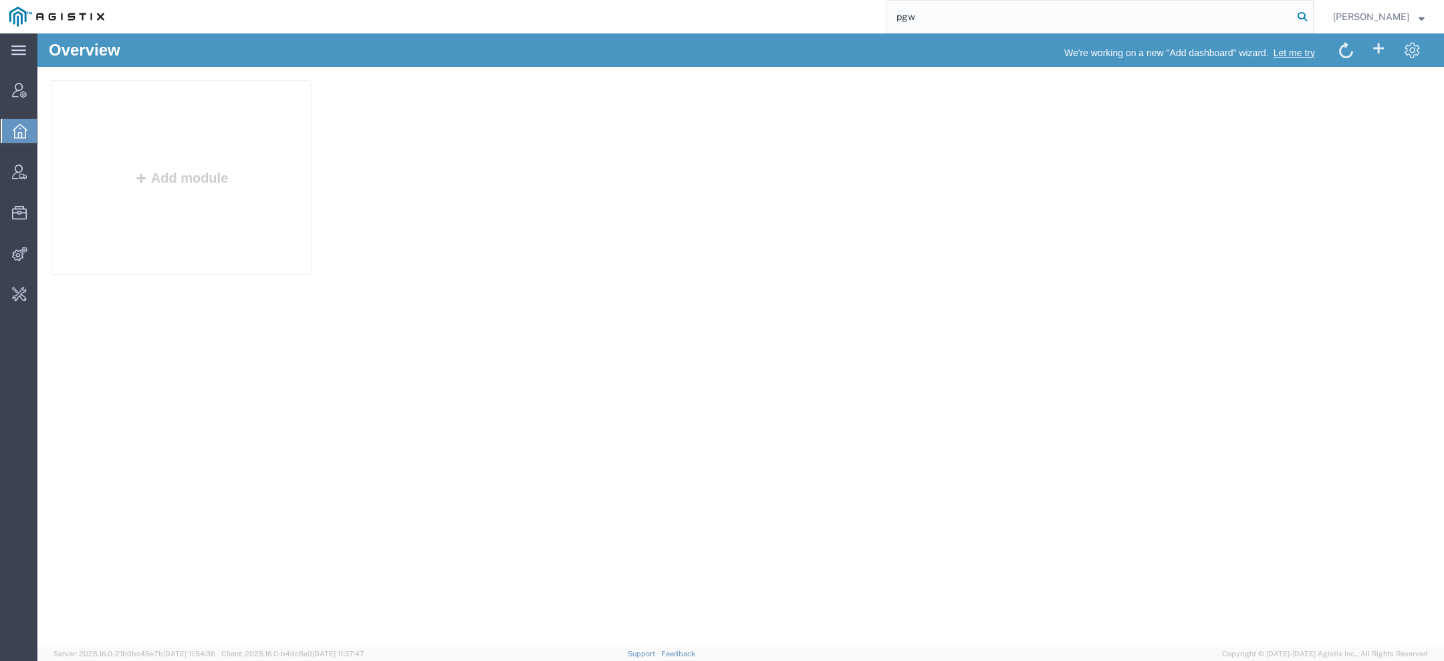
type input "pgw"
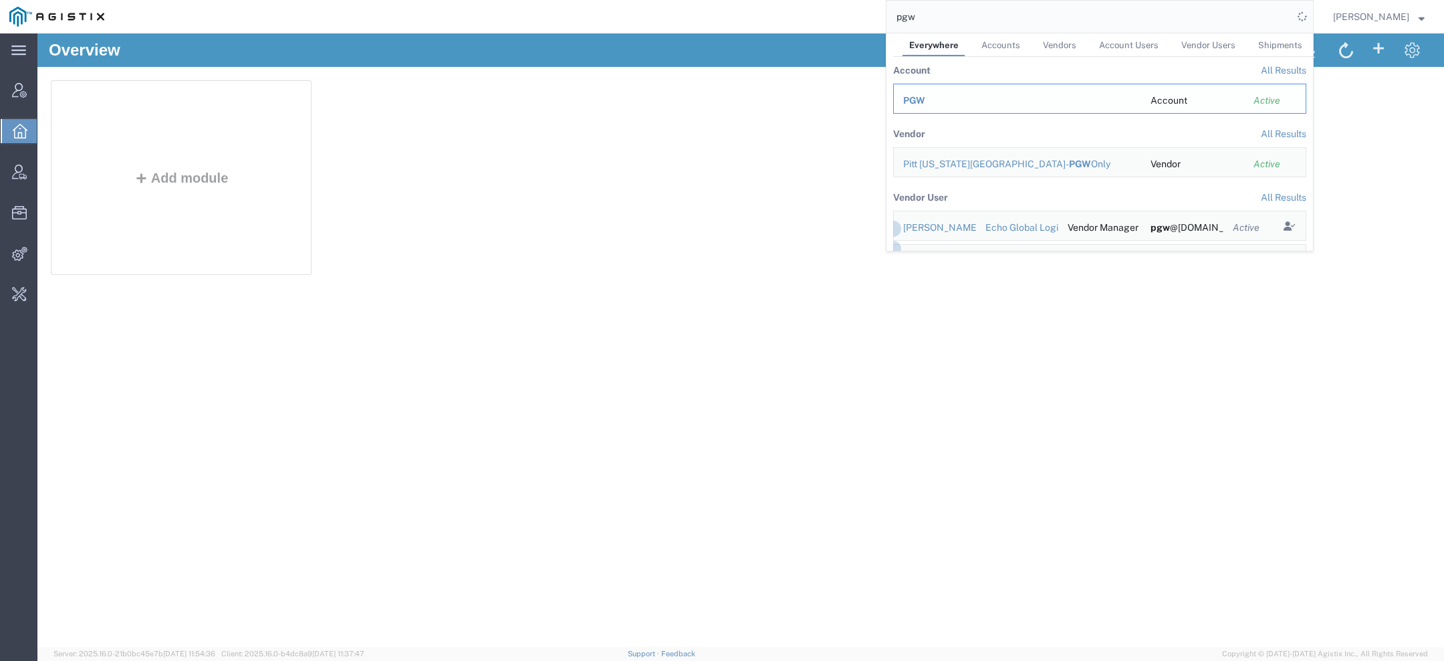
click at [904, 94] on td "PGW" at bounding box center [1017, 99] width 248 height 30
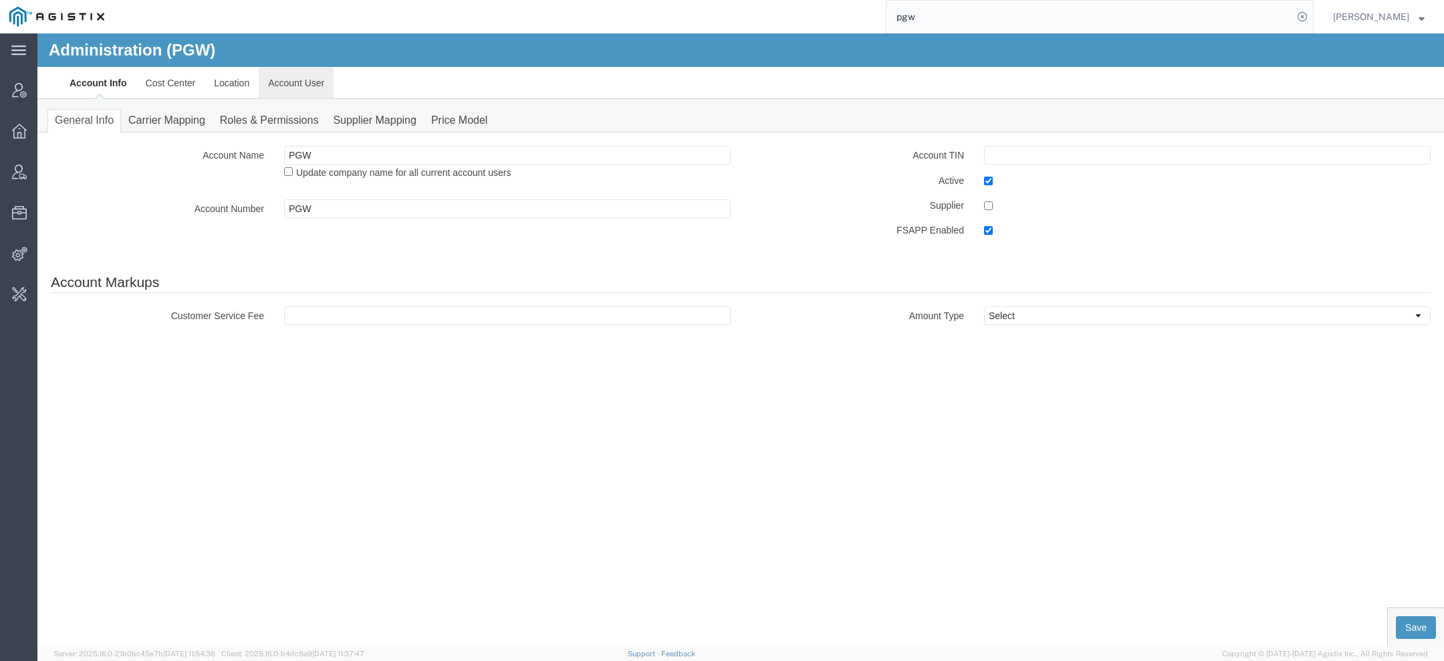
click at [317, 80] on link "Account User" at bounding box center [296, 83] width 75 height 32
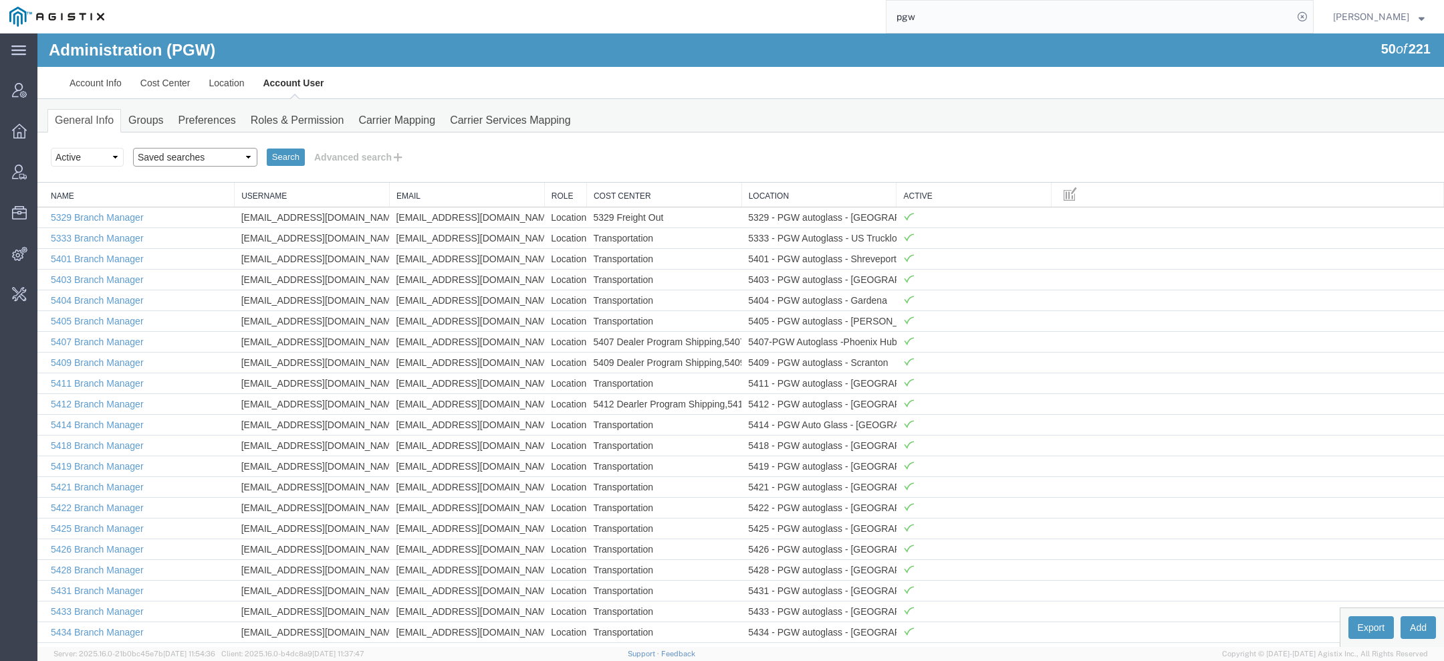
click at [225, 154] on select "Saved searches Exclude Branch Manager Jason Offline user" at bounding box center [195, 157] width 124 height 19
select select "Offline user"
click at [133, 148] on select "Saved searches Exclude Branch Manager Jason Offline user" at bounding box center [195, 157] width 124 height 19
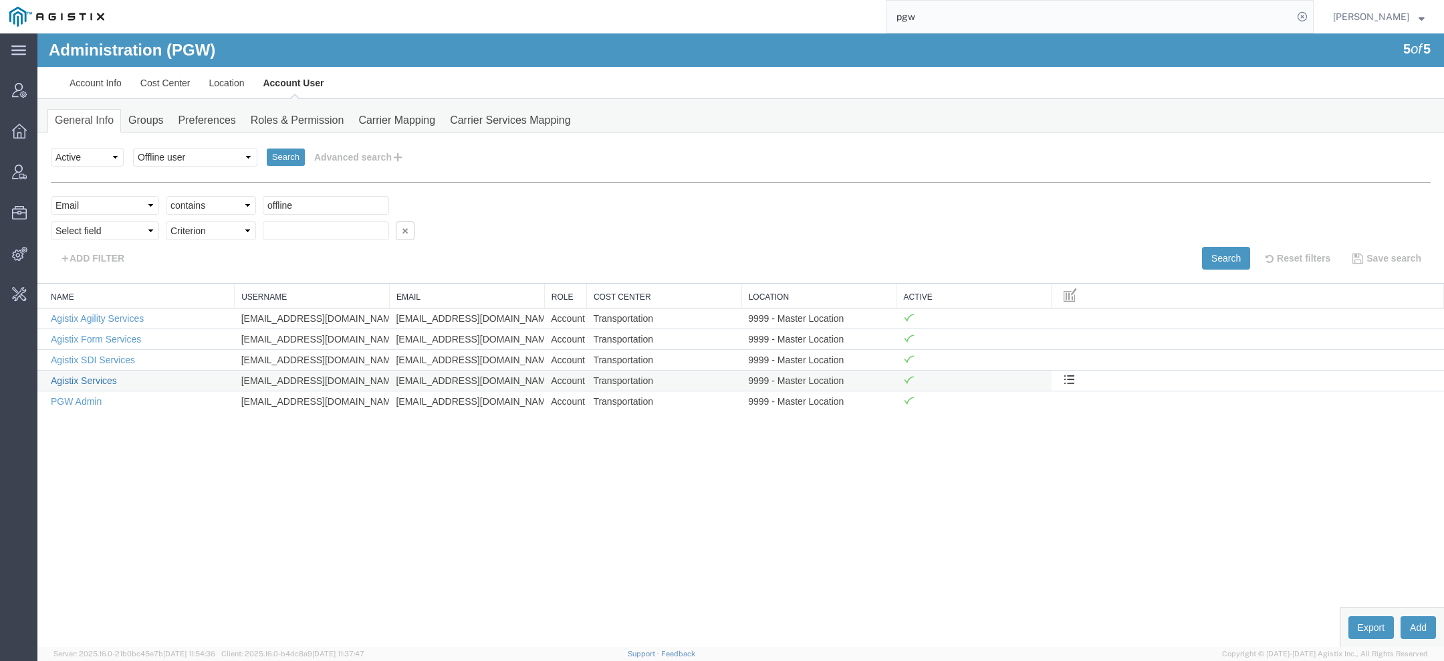
click at [98, 376] on link "Agistix Services" at bounding box center [84, 380] width 66 height 11
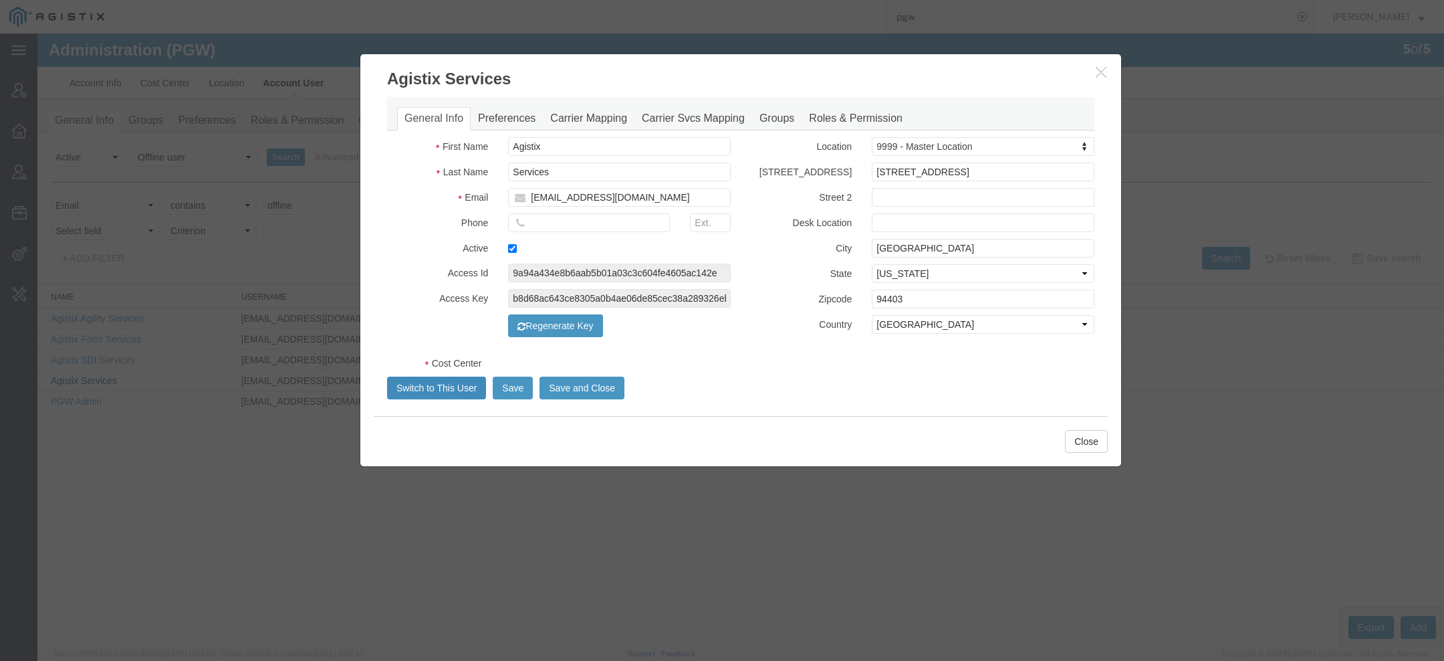
select select "COSTCENTER"
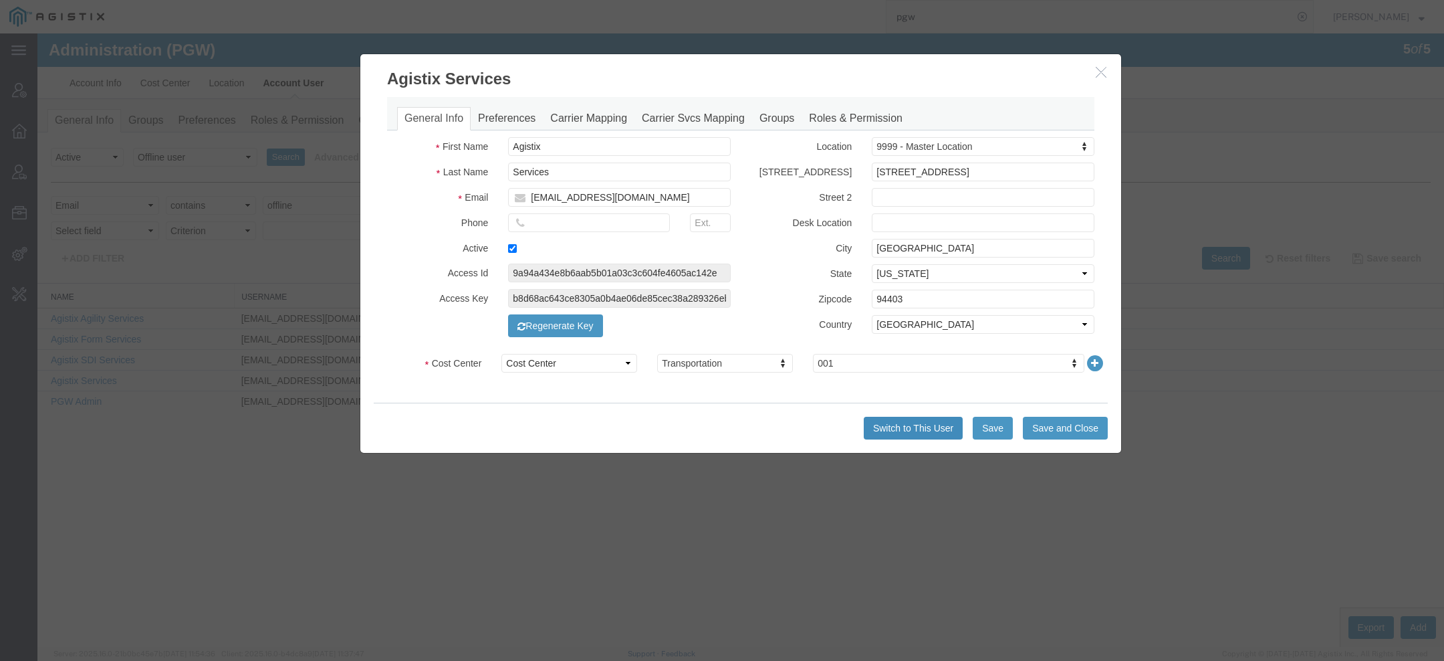
click at [925, 419] on button "Switch to This User" at bounding box center [913, 428] width 99 height 23
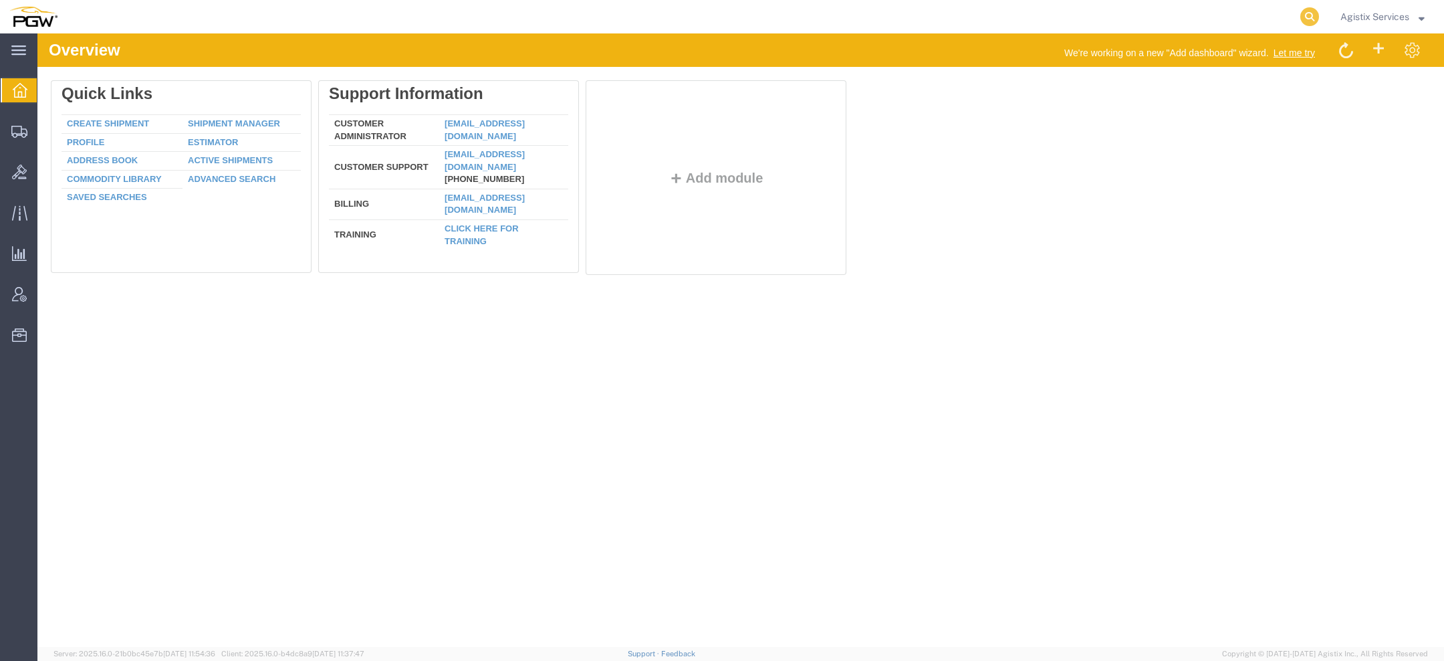
click at [1310, 19] on icon at bounding box center [1309, 16] width 19 height 19
paste input "956117020"
type input "956117020"
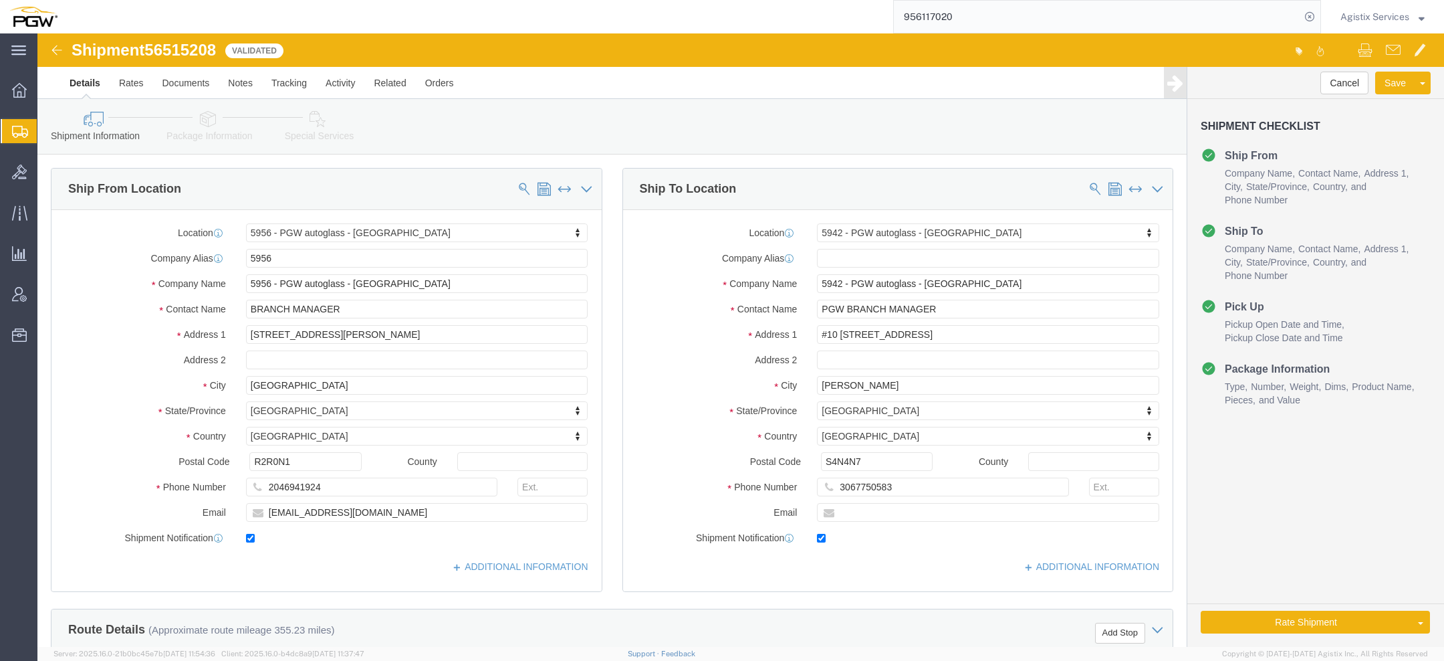
select select "28529"
select select "28521"
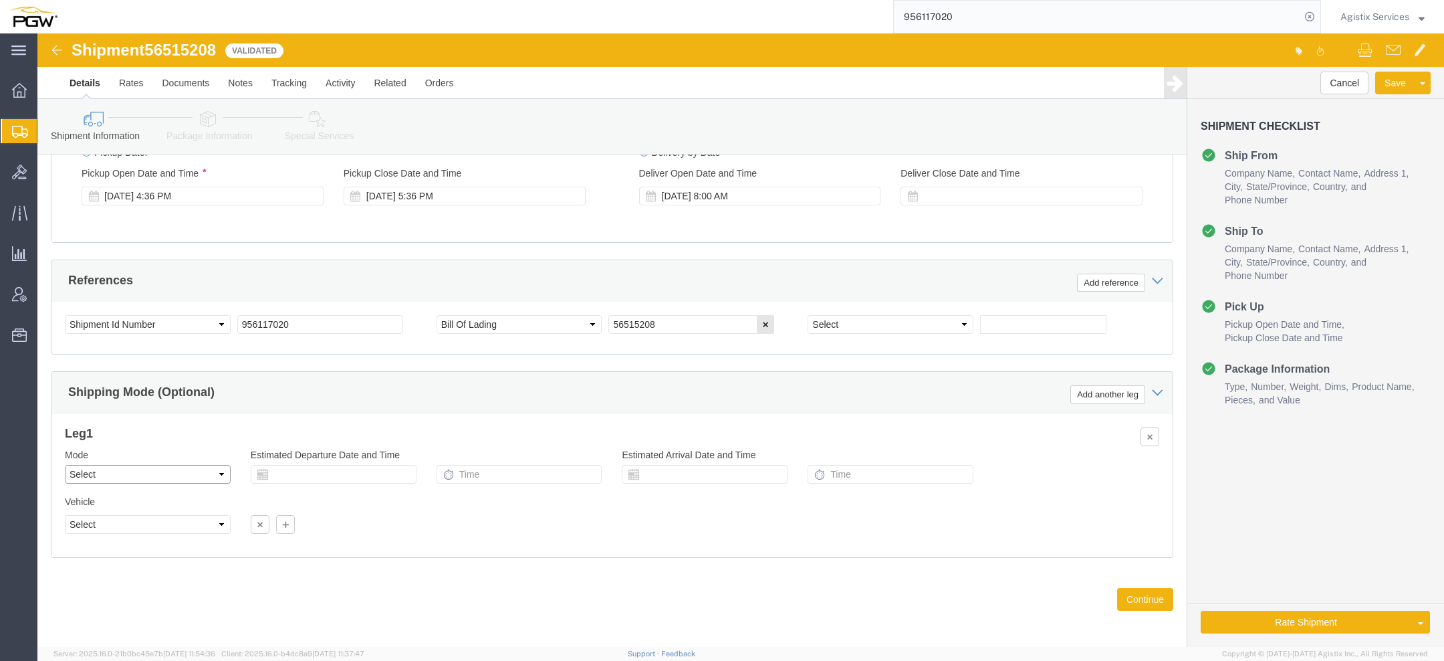
click select "Select Air Less than Truckload Multi-Leg Ocean Freight Rail Small Parcel Truckl…"
select select "LTL"
click select "Select Air Less than Truckload Multi-Leg Ocean Freight Rail Small Parcel Truckl…"
click button "Rate Shipment"
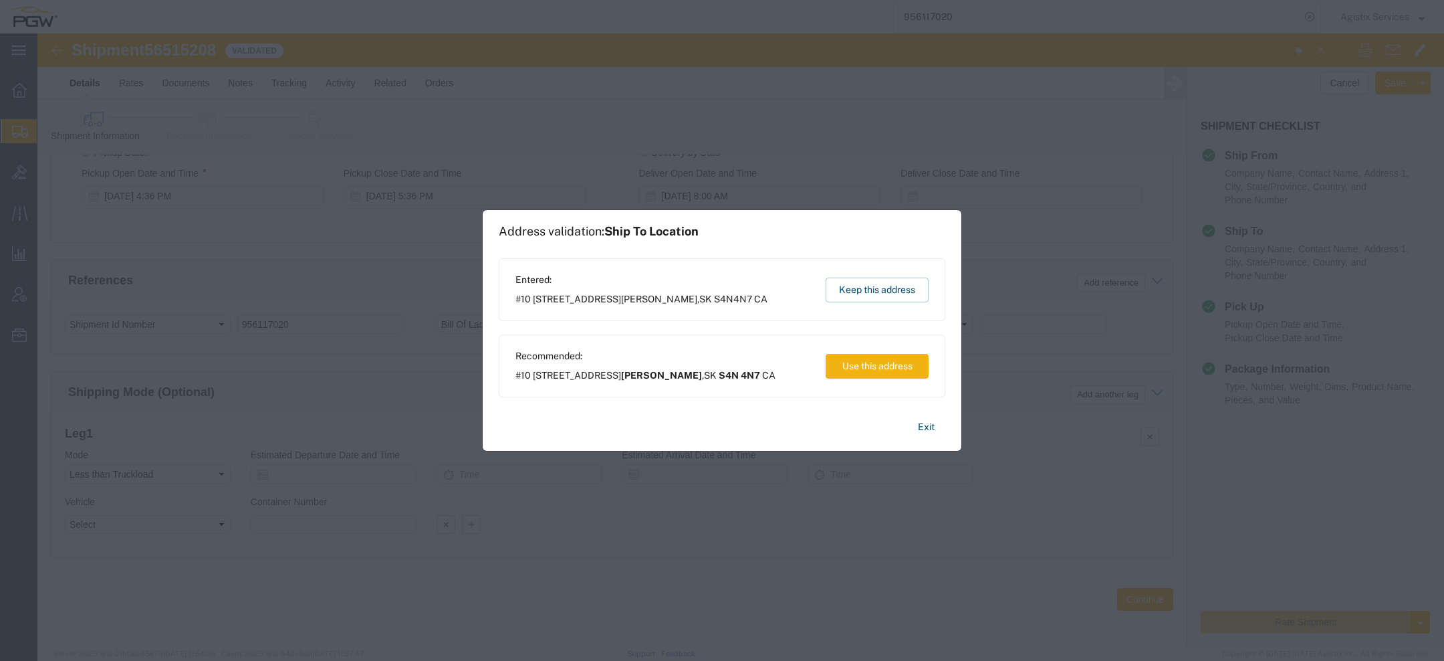
click at [879, 275] on div "Entered: #10 [STREET_ADDRESS][PERSON_NAME] Keep this address" at bounding box center [722, 289] width 447 height 63
click at [879, 289] on button "Keep this address" at bounding box center [877, 289] width 103 height 25
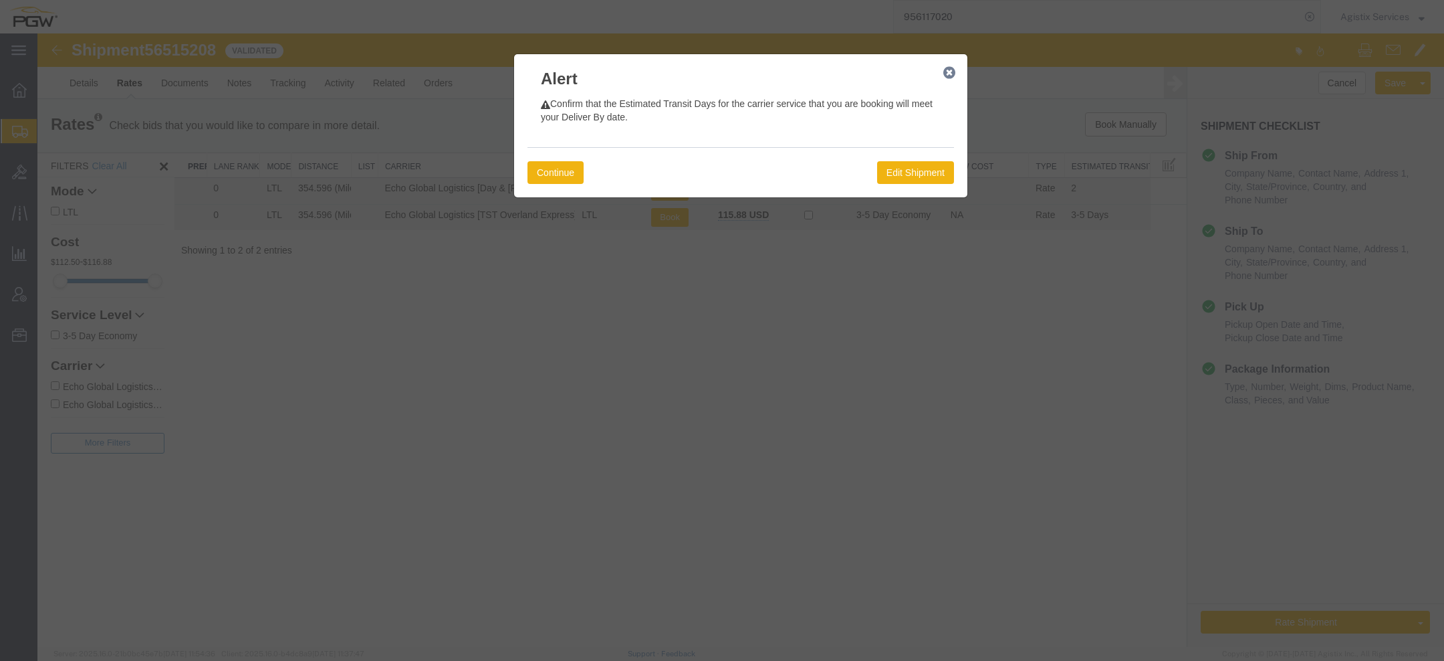
click at [561, 184] on div "Continue Edit Shipment" at bounding box center [741, 172] width 427 height 50
click at [552, 172] on button "Continue" at bounding box center [556, 172] width 56 height 23
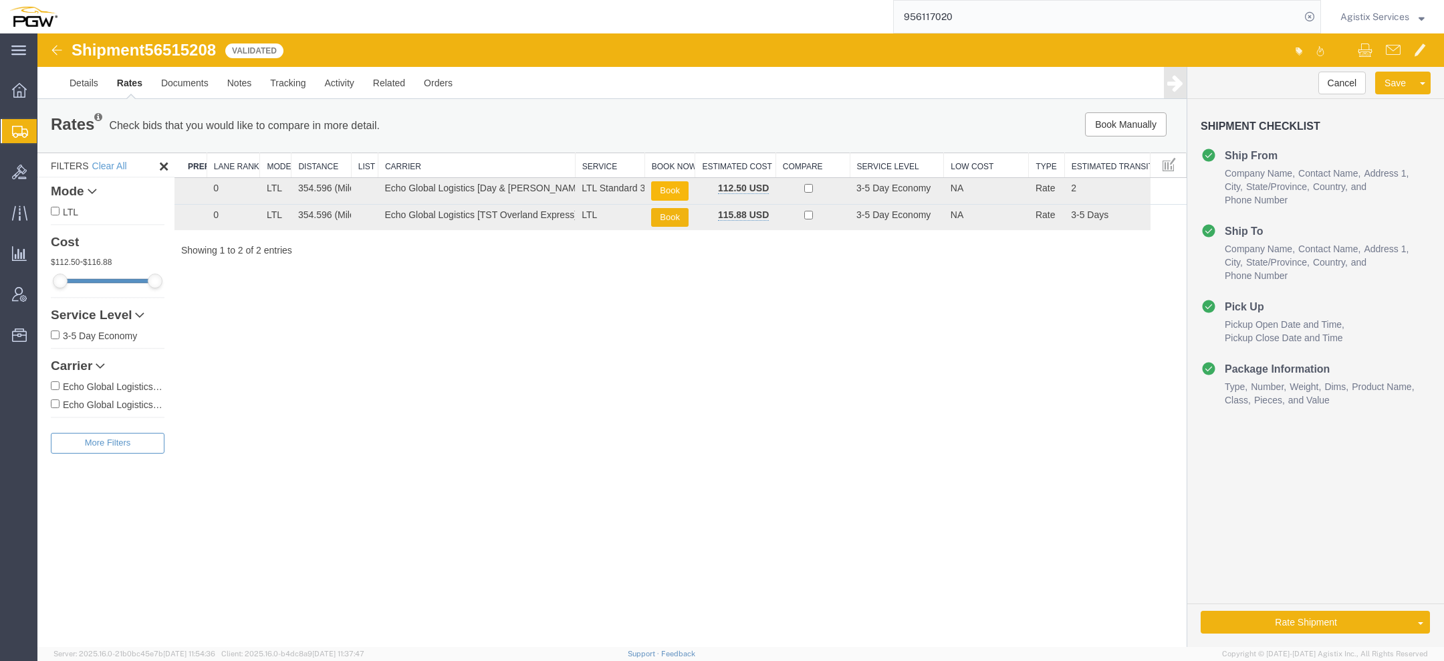
click at [656, 189] on button "Book" at bounding box center [669, 190] width 37 height 19
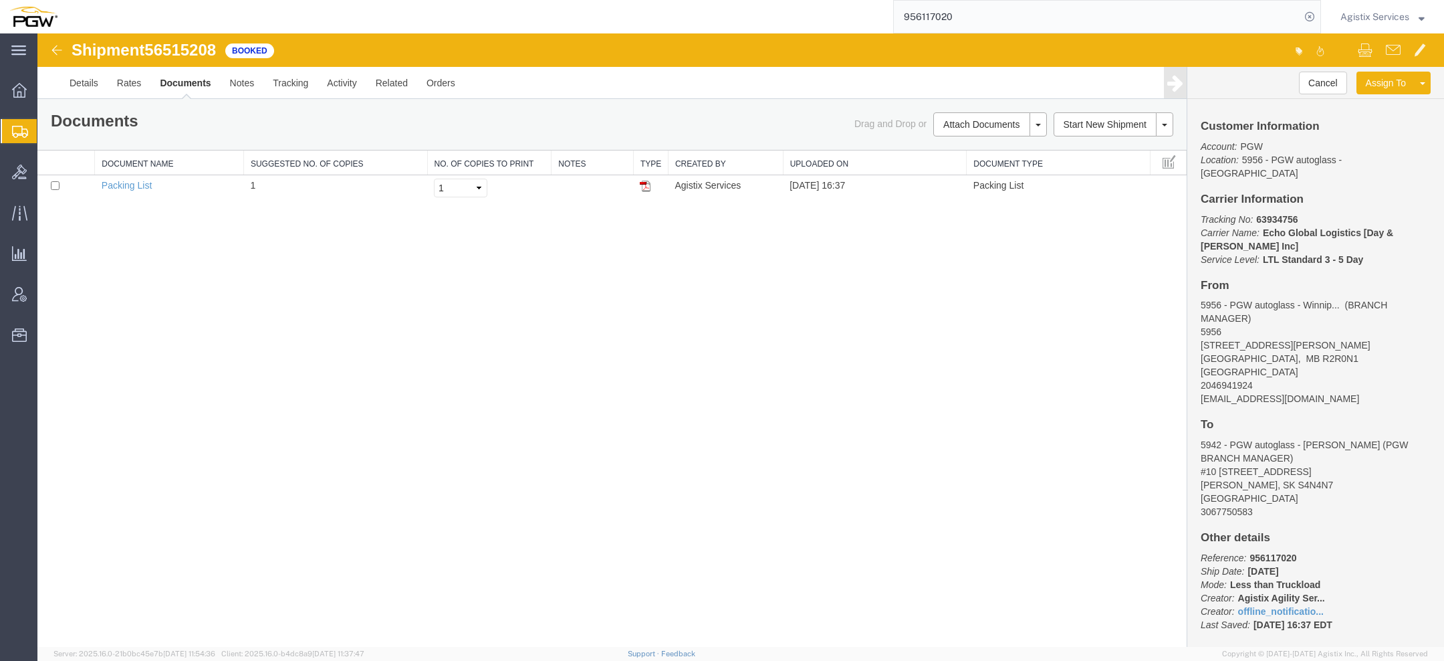
drag, startPoint x: 953, startPoint y: 18, endPoint x: 637, endPoint y: 5, distance: 317.2
click at [655, 6] on div "956117020" at bounding box center [694, 16] width 1254 height 33
paste input "23106465"
type input "923106465"
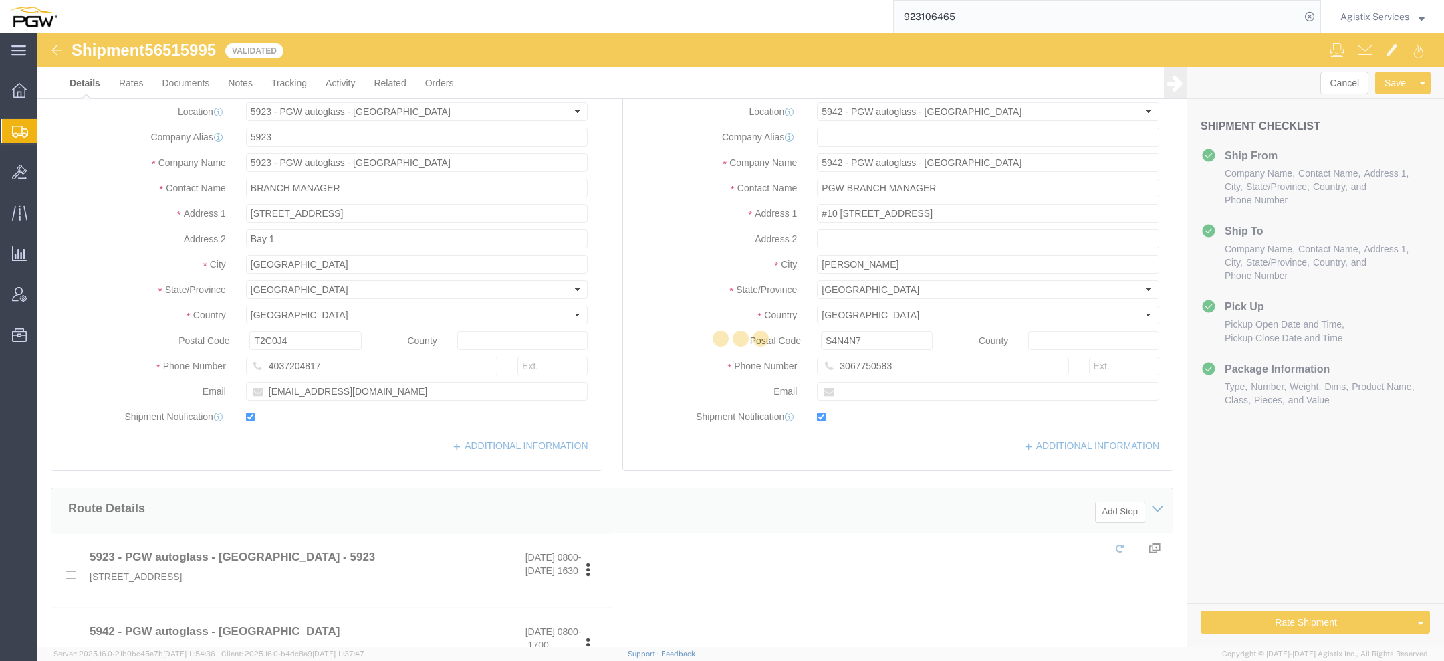
select select "28509"
select select "28521"
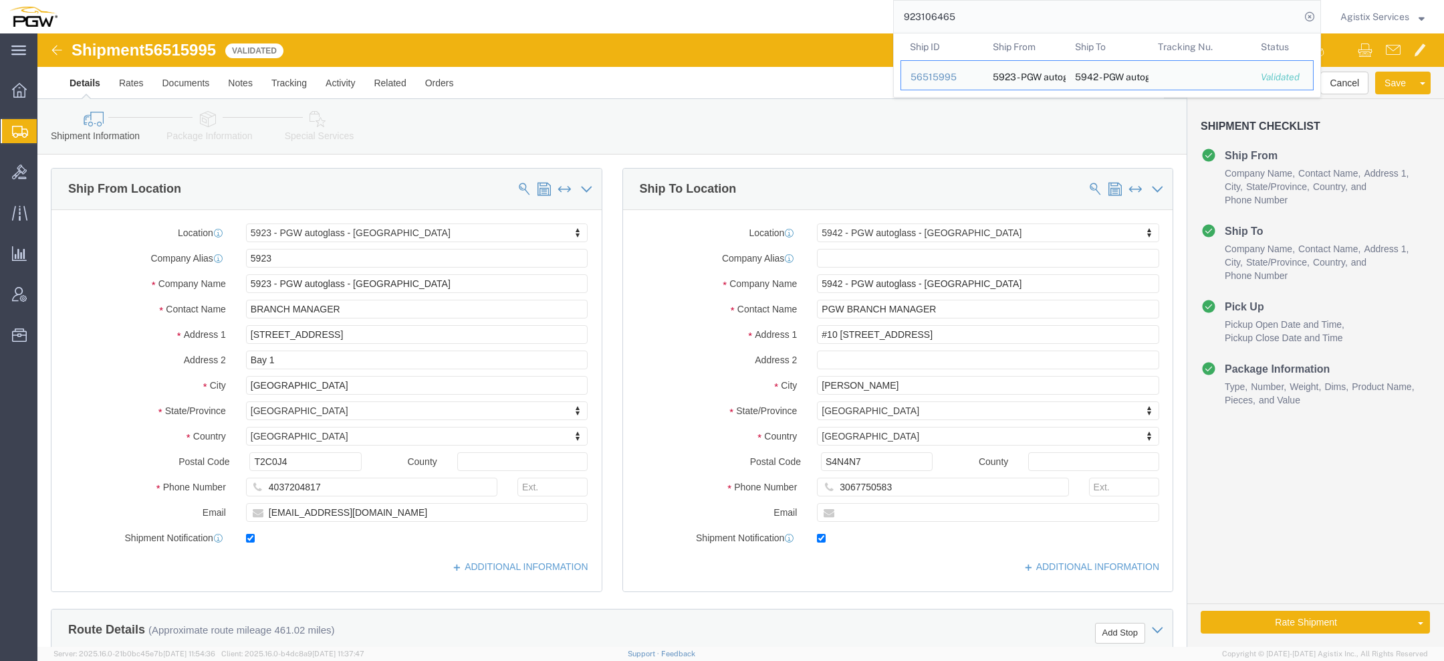
scroll to position [744, 0]
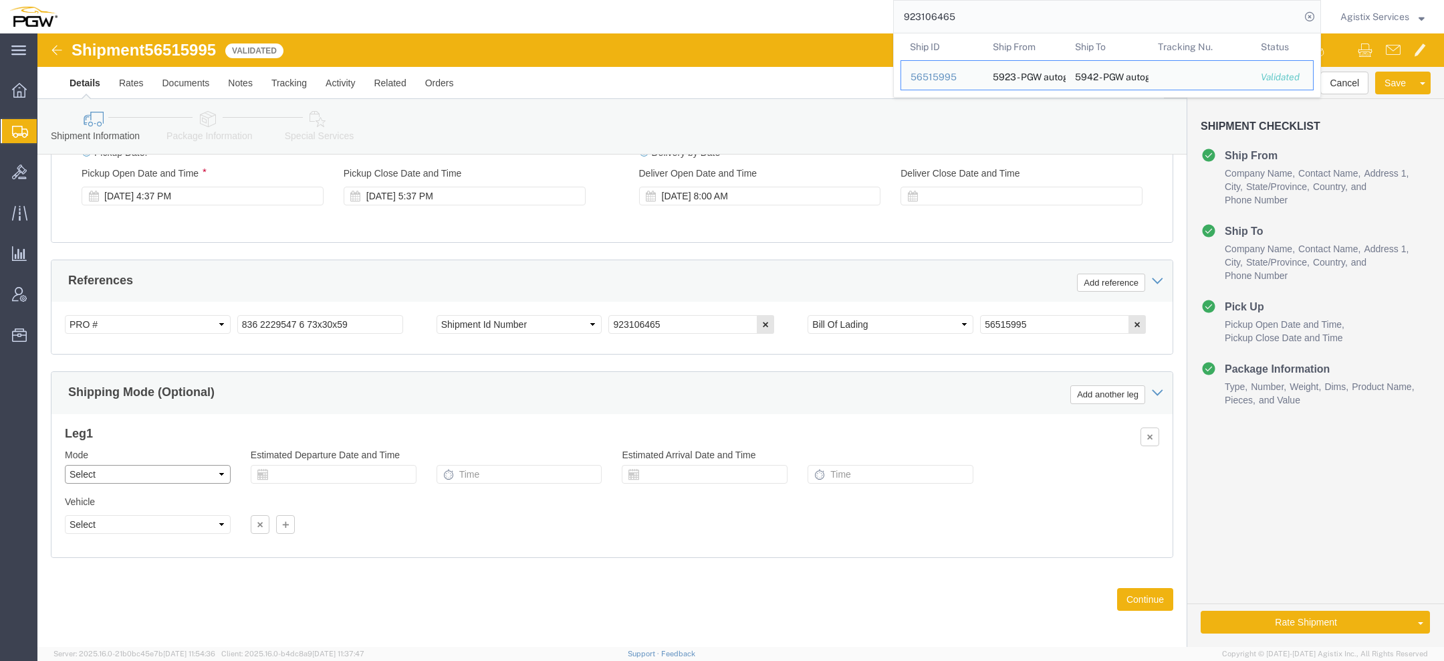
click select "Select Air Less than Truckload Multi-Leg Ocean Freight Rail Small Parcel Truckl…"
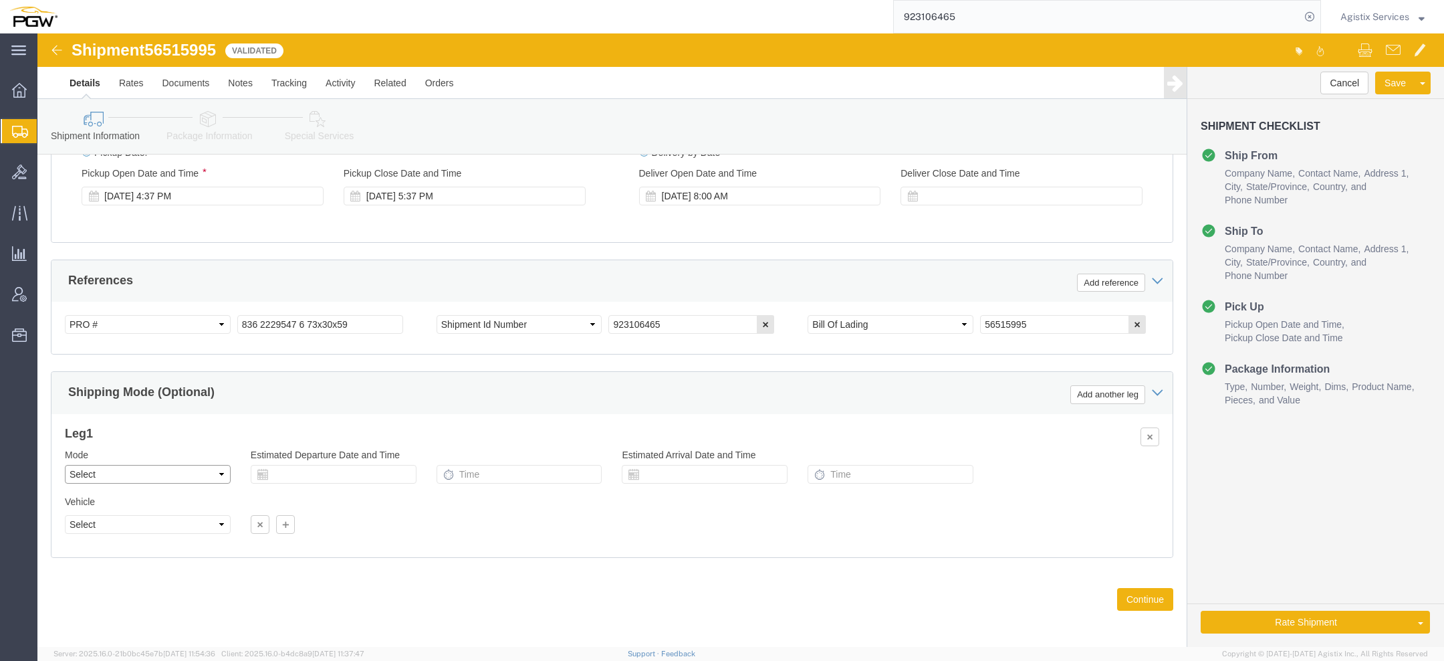
select select "LTL"
click select "Select Air Less than Truckload Multi-Leg Ocean Freight Rail Small Parcel Truckl…"
click button "Rate Shipment"
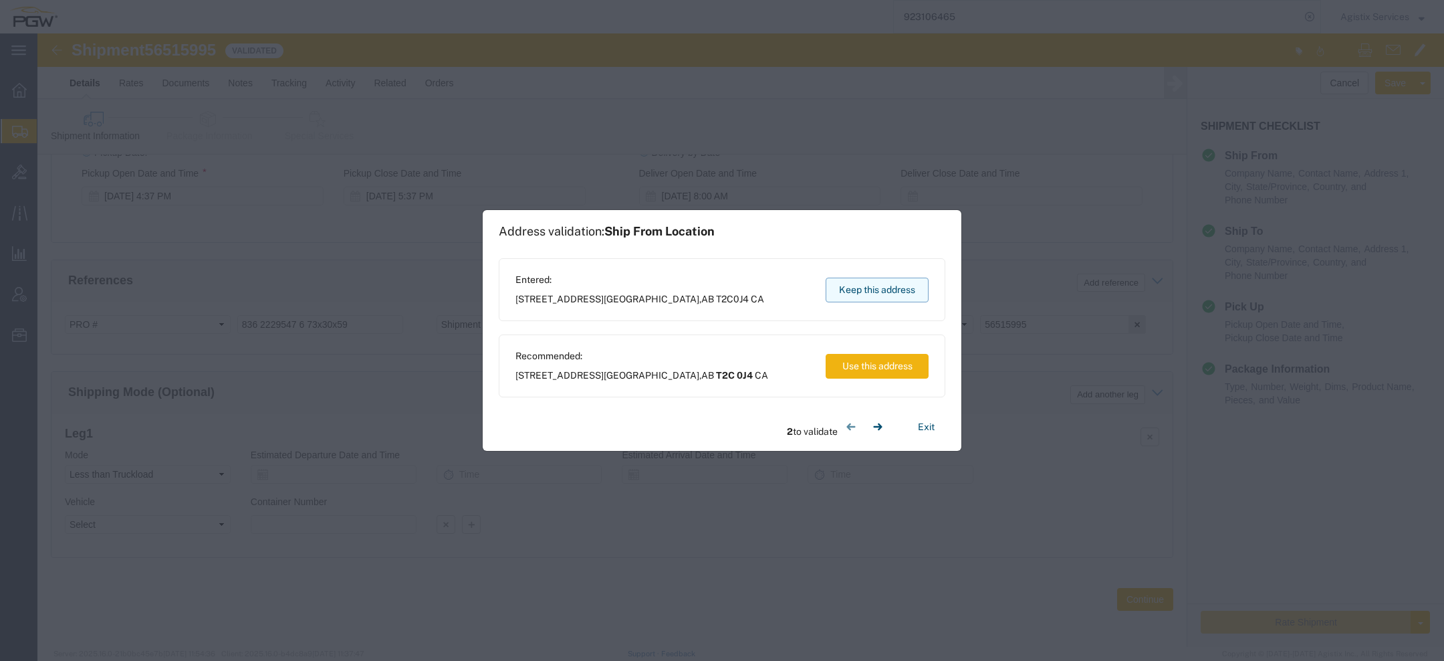
click at [869, 296] on button "Keep this address" at bounding box center [877, 289] width 103 height 25
click at [849, 281] on button "Keep this address" at bounding box center [877, 289] width 103 height 25
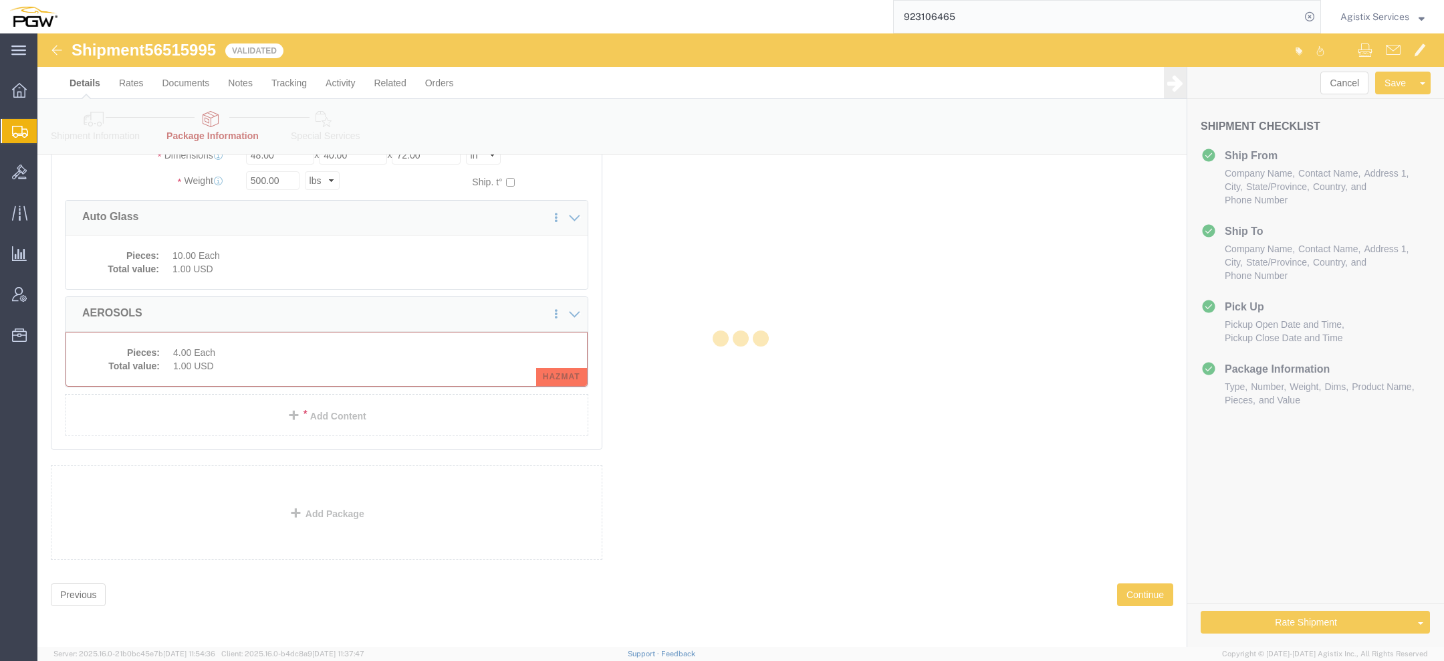
select select "CRAT"
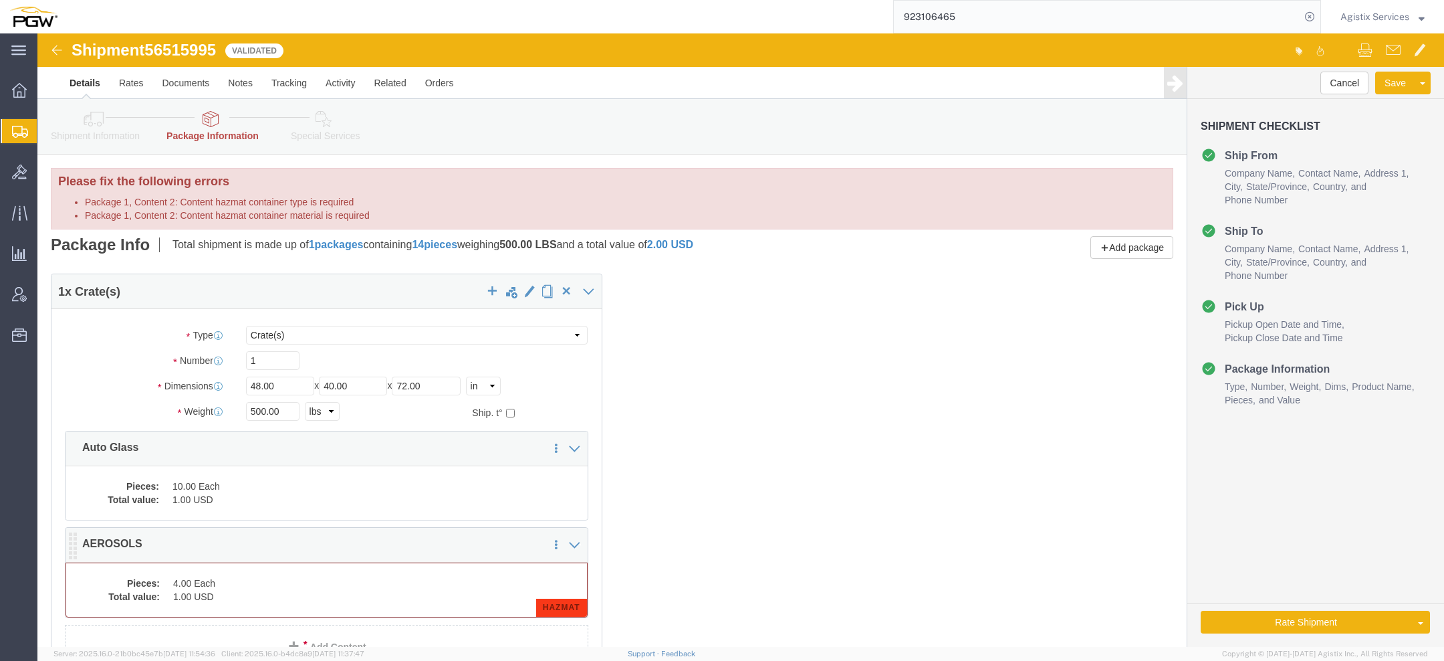
click dd "4.00 Each"
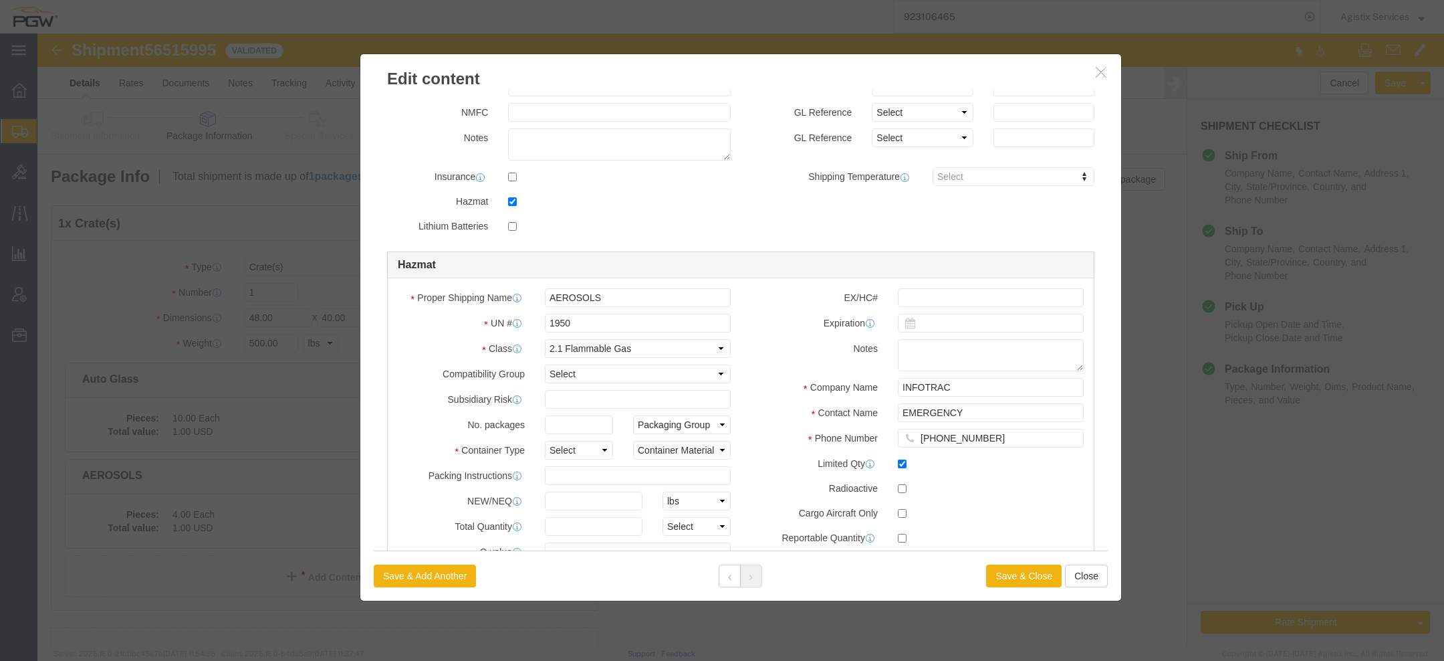
scroll to position [329, 0]
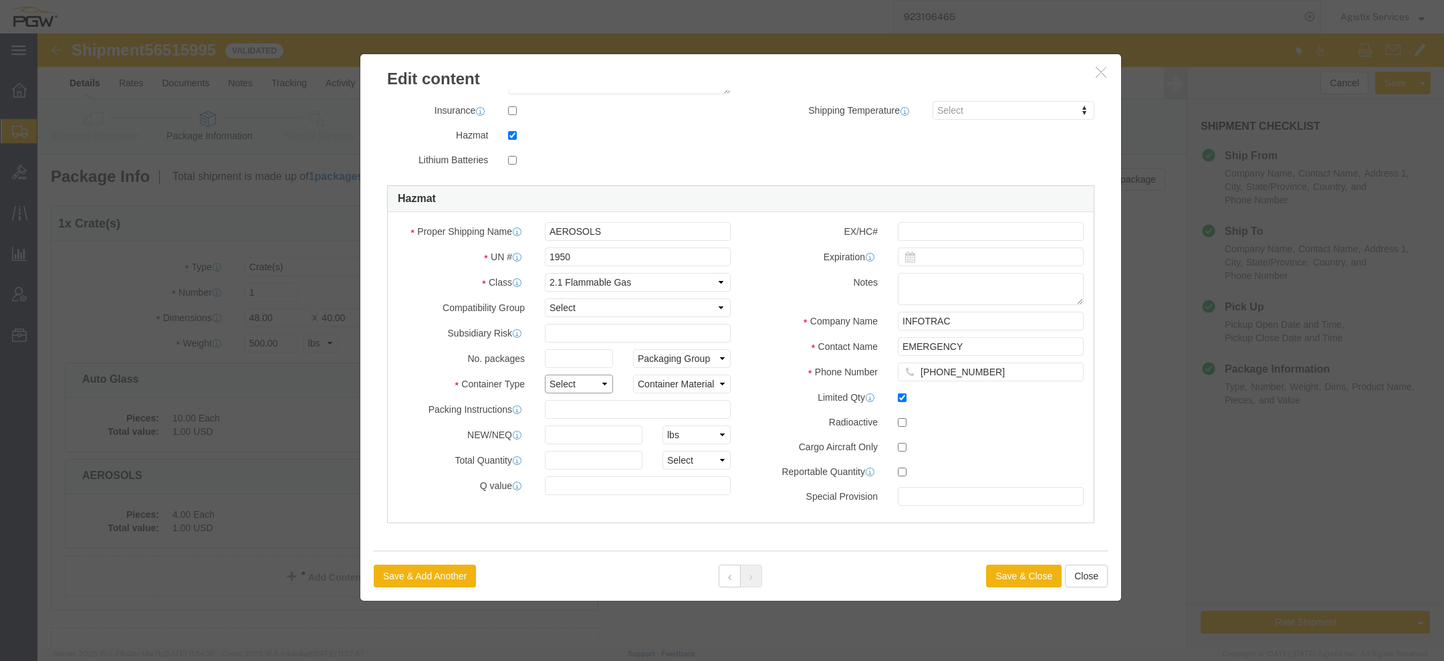
click select "Select 1 - Drums 2 - Reserved 3 - Jerricans 4 - Boxes 5 - Bags 6 - Composite Pa…"
select select "BOXES"
click select "Select 1 - Drums 2 - Reserved 3 - Jerricans 4 - Boxes 5 - Bags 6 - Composite Pa…"
click select "Container Material A - Steel (all types and surface treatments) B - Aluminum C …"
select select "NONE"
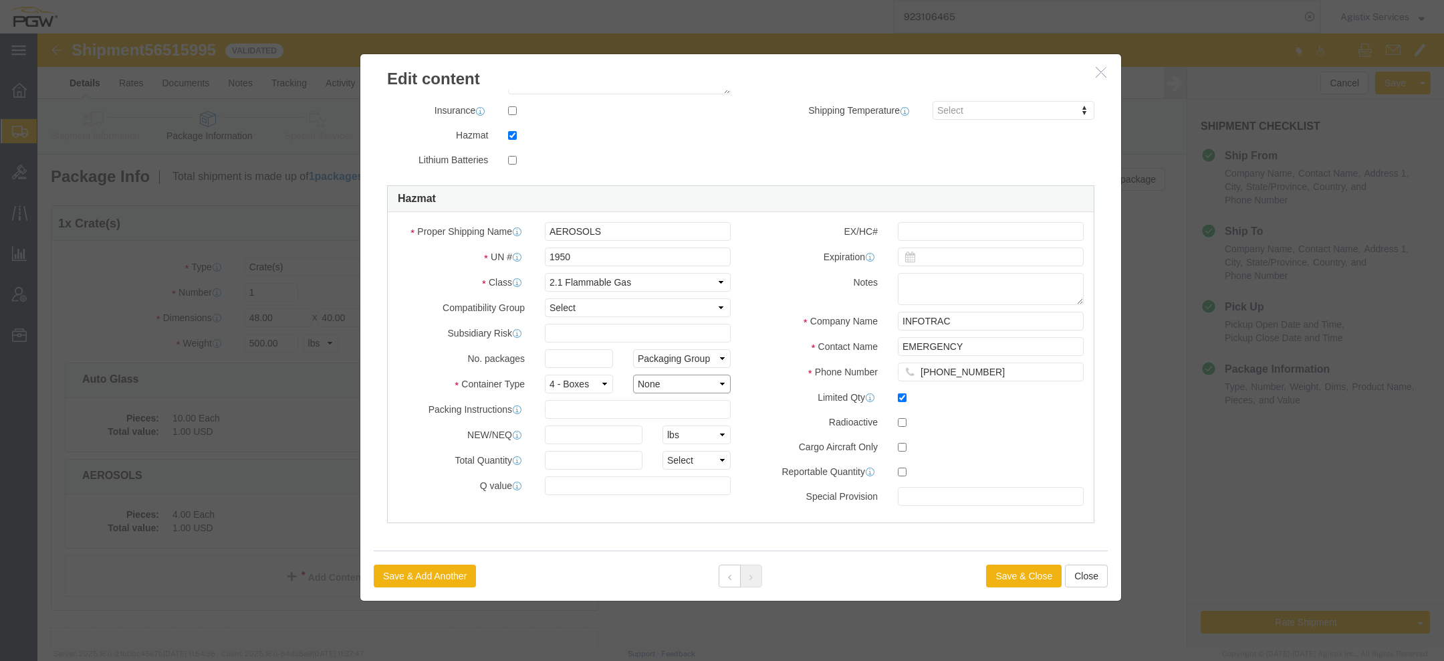
click select "Container Material A - Steel (all types and surface treatments) B - Aluminum C …"
click button "Save & Close"
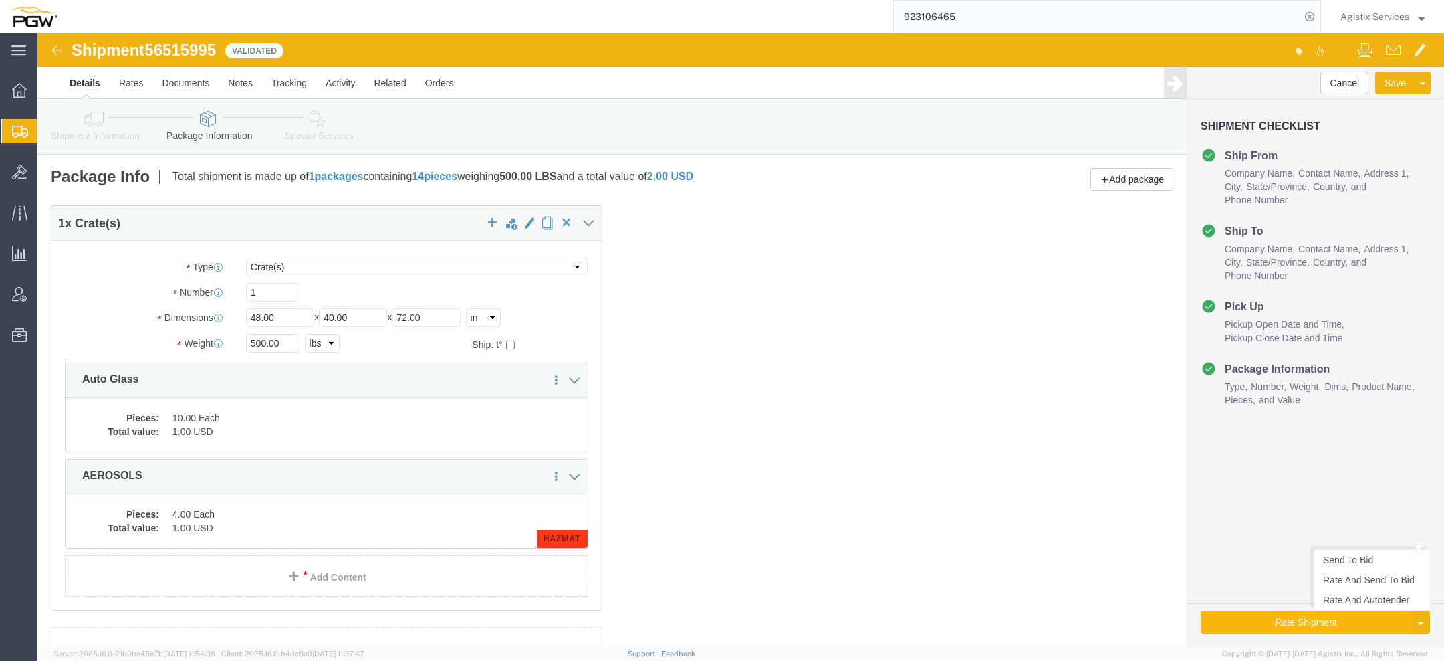
drag, startPoint x: 1242, startPoint y: 582, endPoint x: 882, endPoint y: 112, distance: 592.8
click button "Rate Shipment"
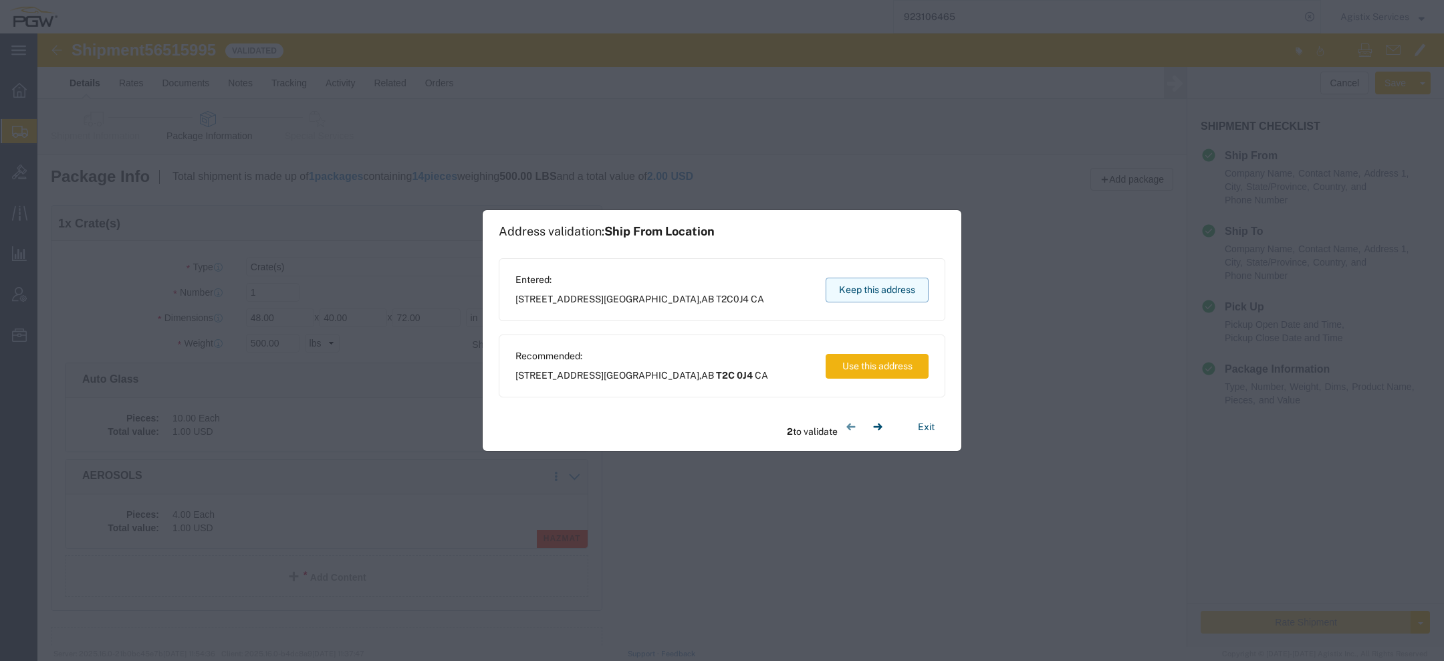
click at [858, 288] on button "Keep this address" at bounding box center [877, 289] width 103 height 25
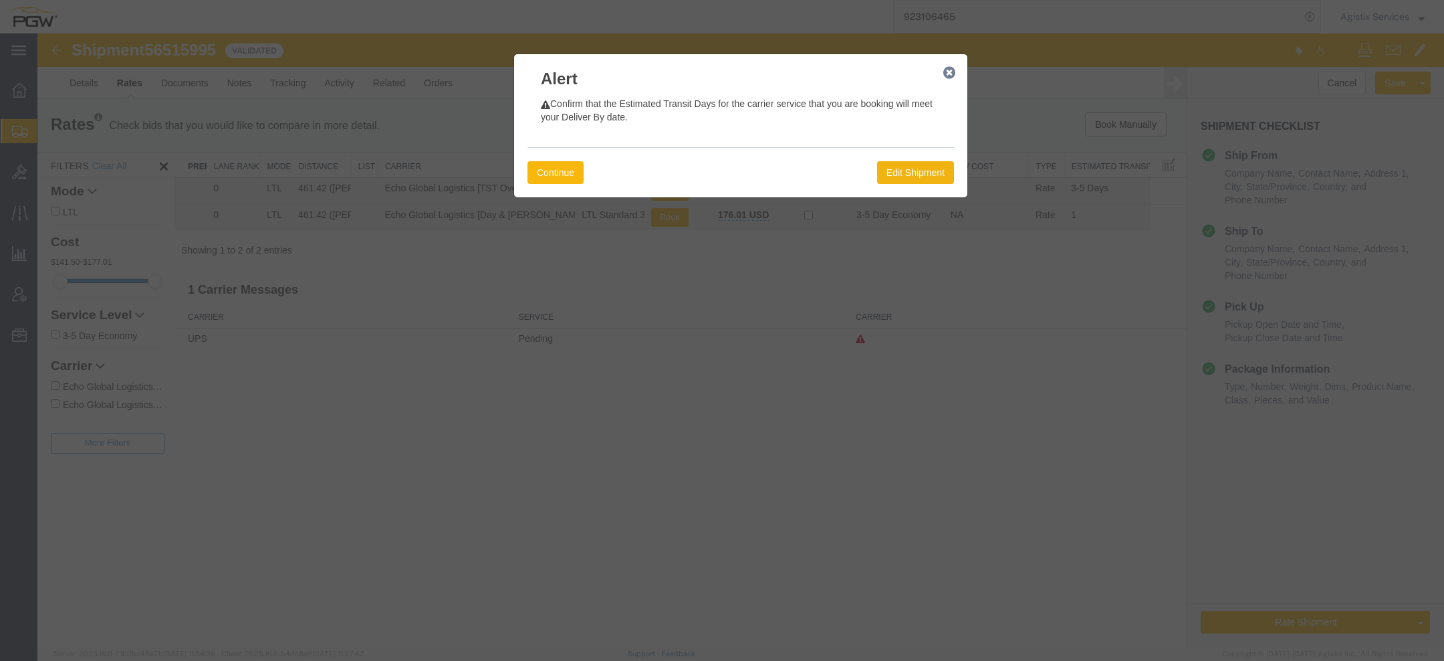
click at [564, 177] on button "Continue" at bounding box center [556, 172] width 56 height 23
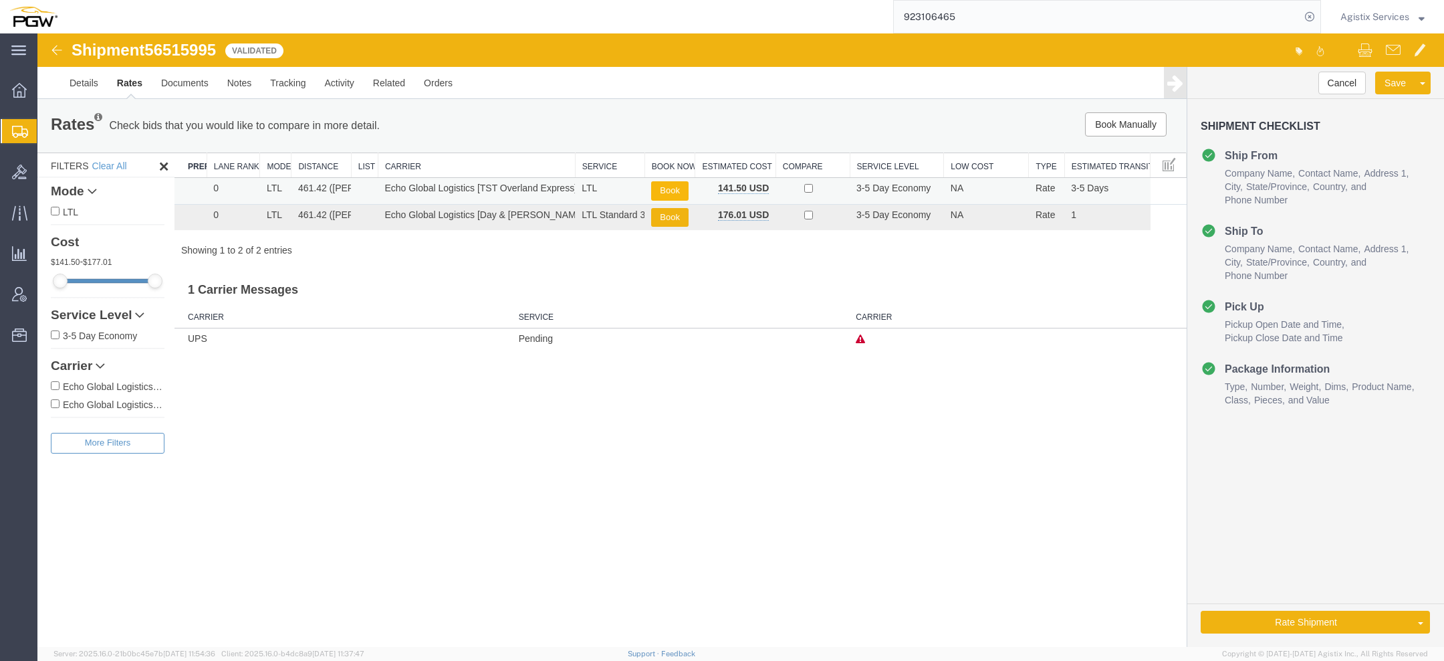
click at [666, 189] on button "Book" at bounding box center [669, 190] width 37 height 19
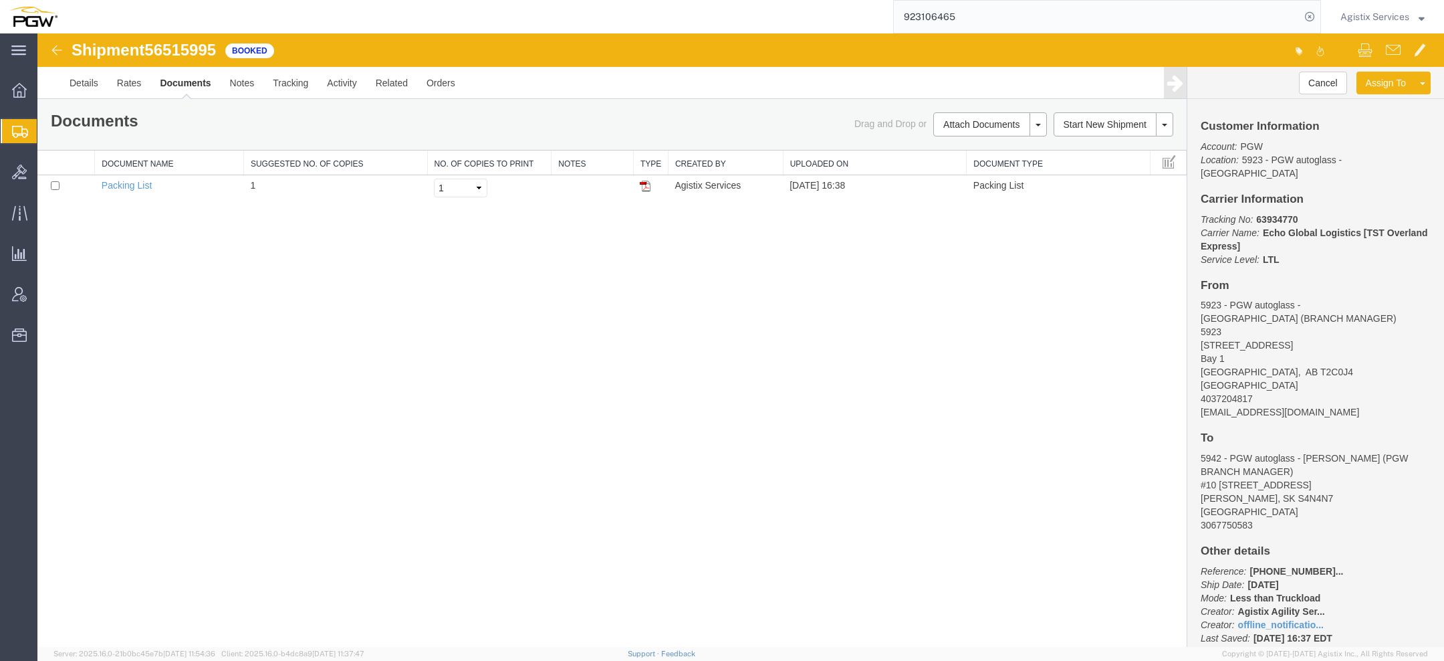
click at [1363, 22] on span "Agistix Services" at bounding box center [1375, 16] width 69 height 15
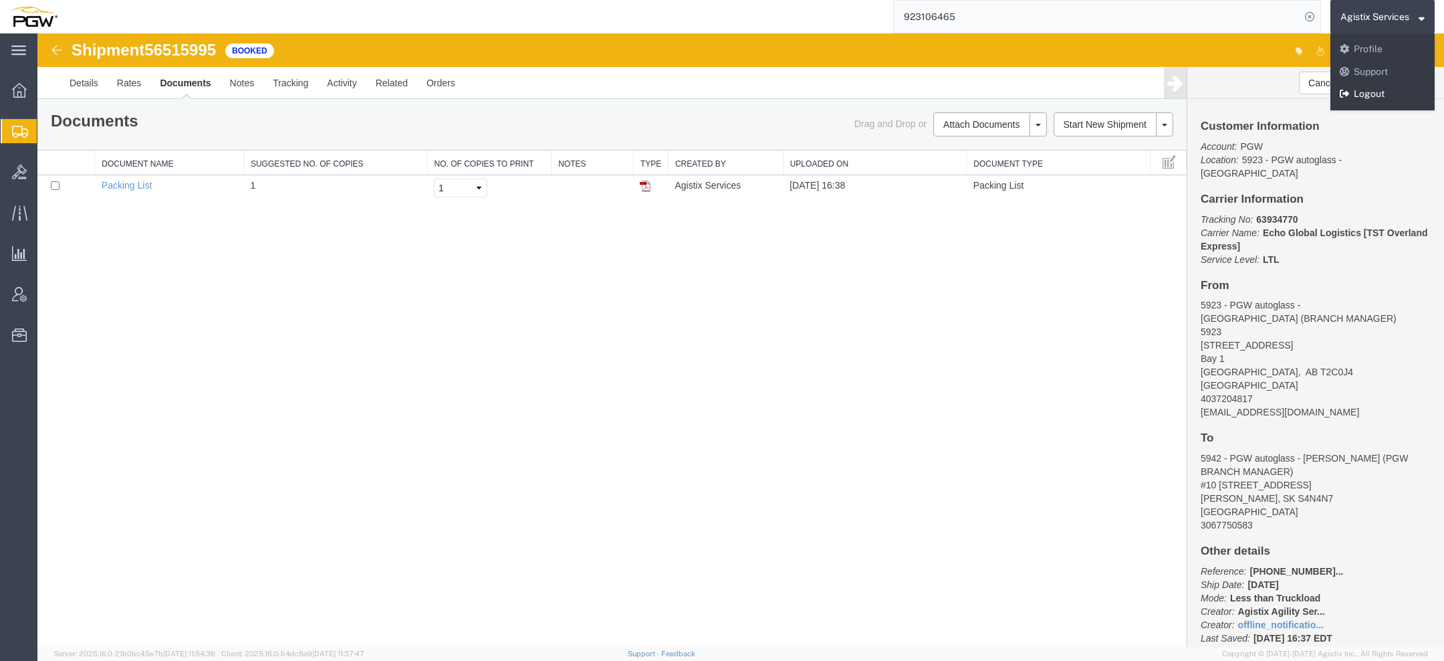
click at [1365, 92] on link "Logout" at bounding box center [1383, 94] width 104 height 23
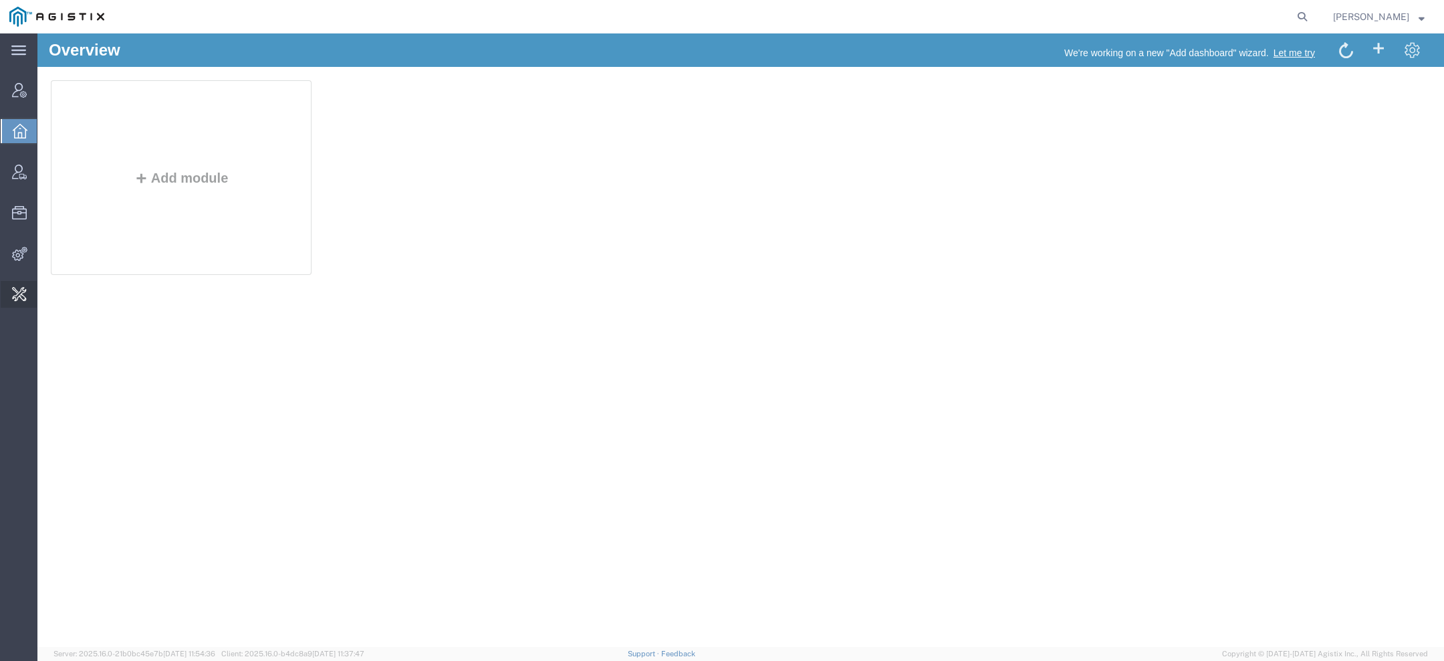
click at [0, 0] on span "Change Carrier" at bounding box center [0, 0] width 0 height 0
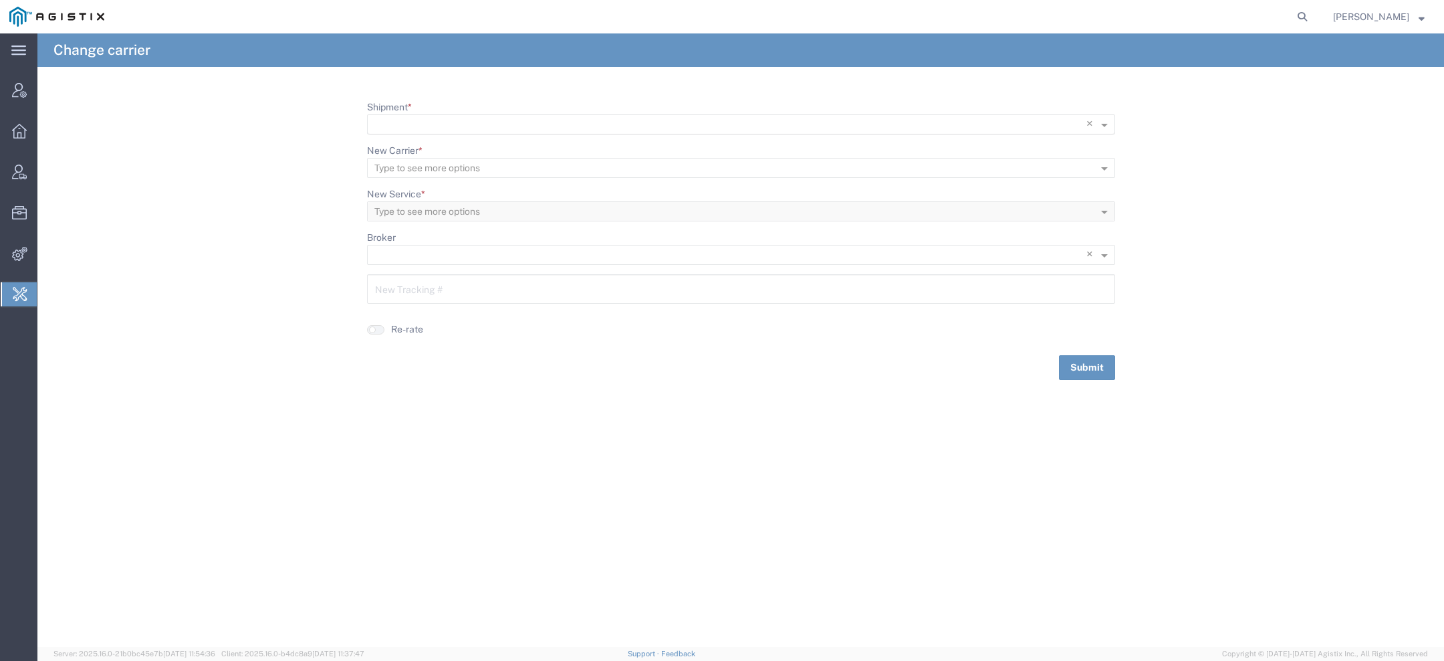
click at [432, 128] on input "Shipment *" at bounding box center [713, 125] width 679 height 19
paste input "56503101"
type input "56503101"
click at [426, 141] on div "56503101" at bounding box center [741, 144] width 746 height 20
drag, startPoint x: 433, startPoint y: 293, endPoint x: 99, endPoint y: 292, distance: 334.3
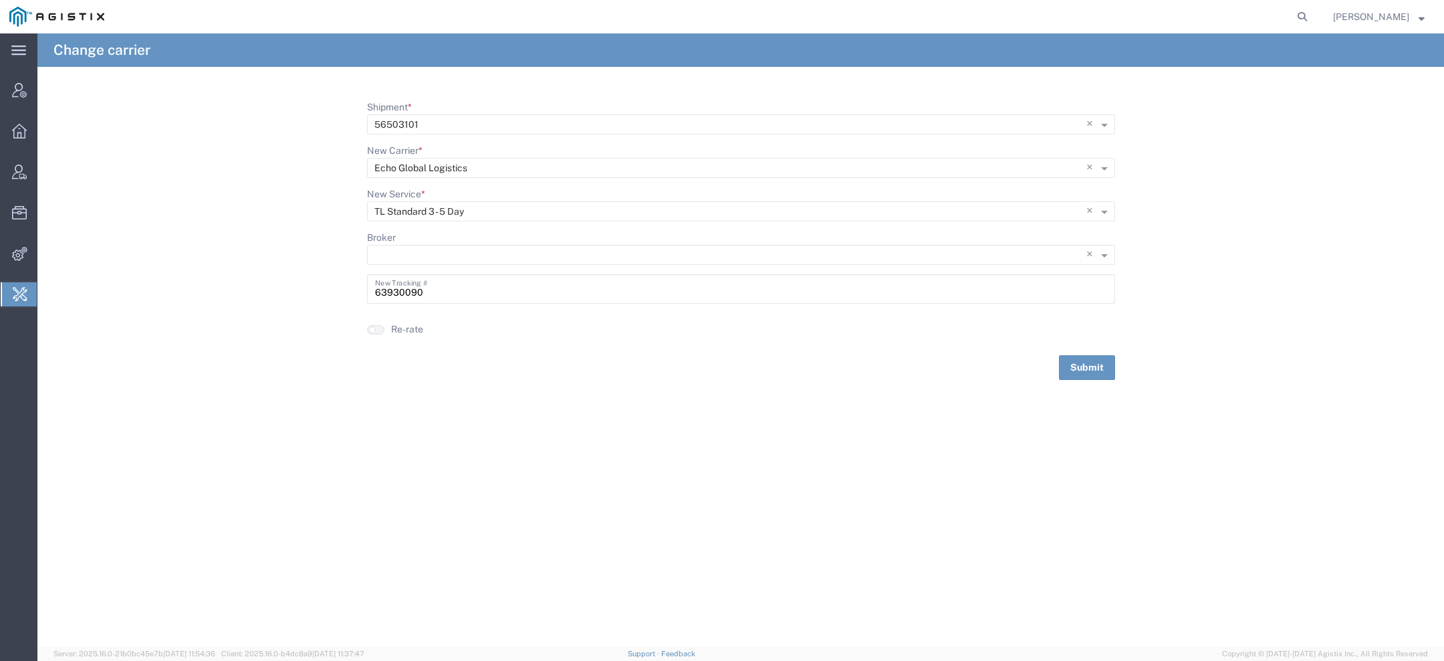
click at [156, 292] on form "Shipment * × 56503101 × New Carrier * Type to see more options × Echo Global Lo…" at bounding box center [740, 239] width 1407 height 279
paste input "139"
type input "63930139"
click at [1095, 366] on button "Submit" at bounding box center [1087, 367] width 56 height 25
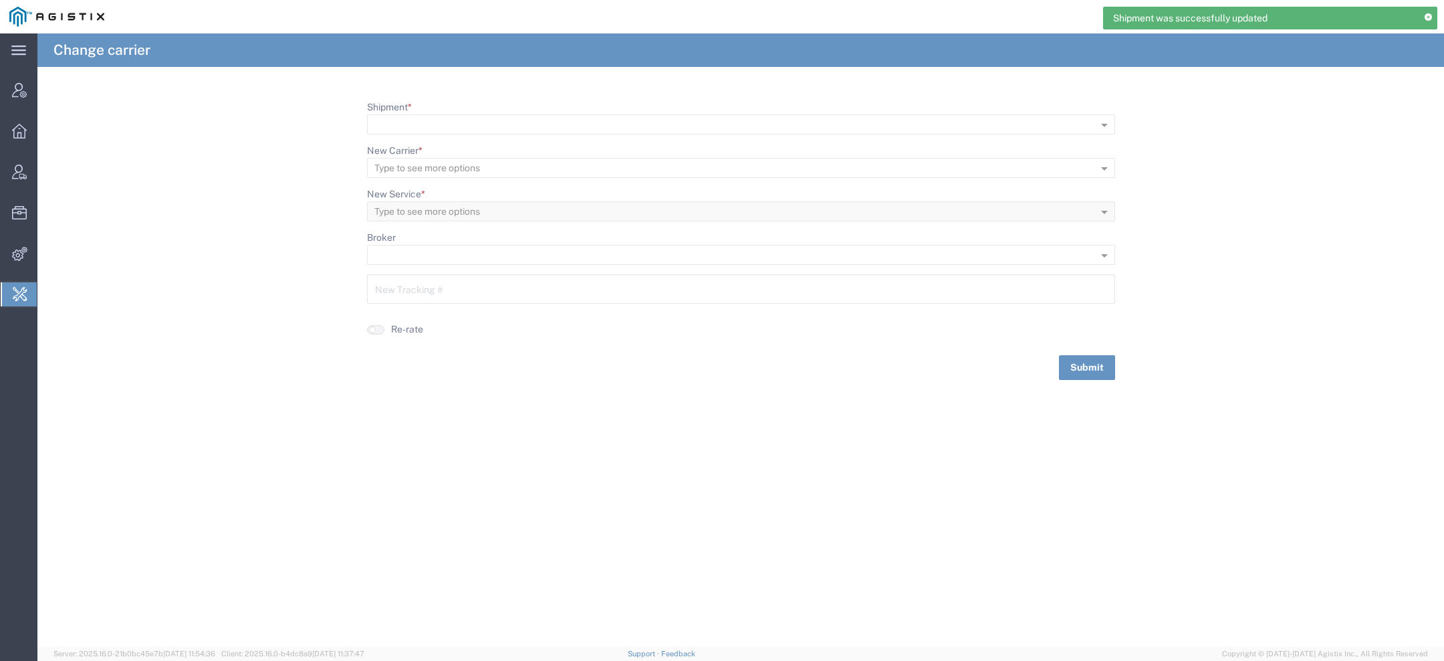
click at [1428, 17] on icon at bounding box center [1428, 17] width 7 height 7
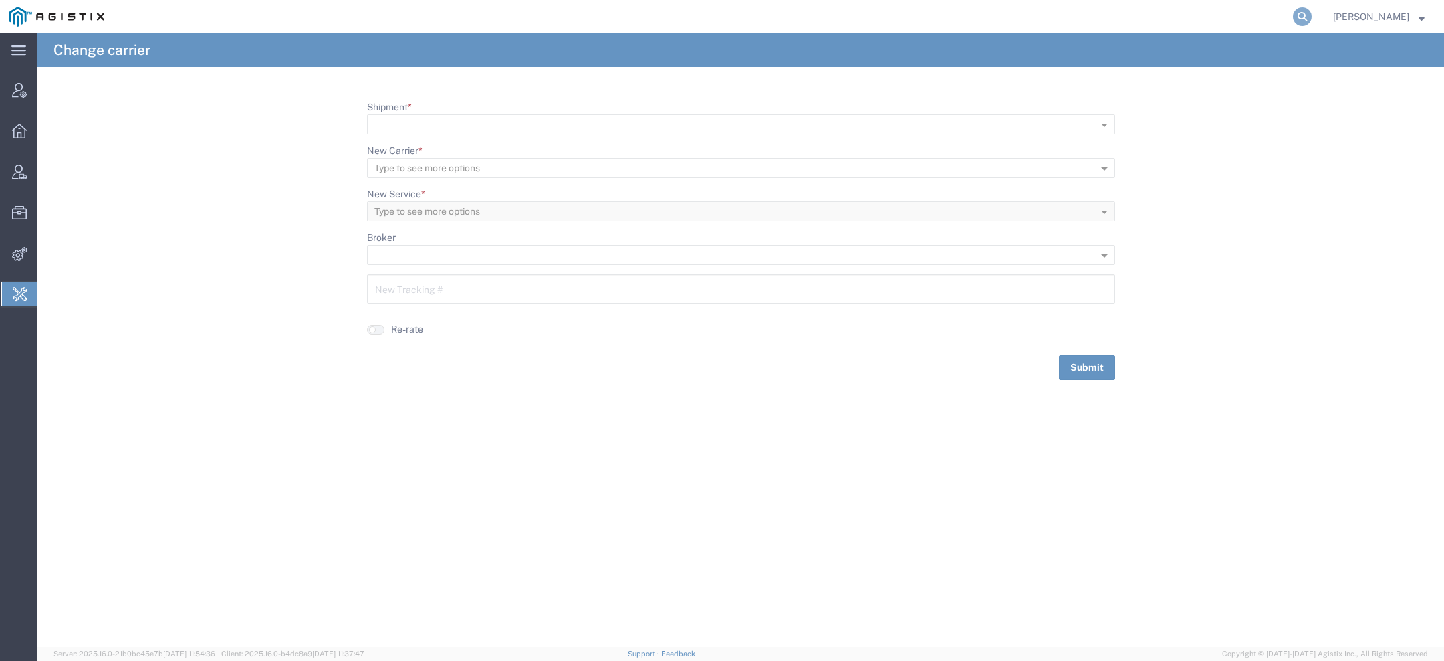
click at [1312, 14] on icon at bounding box center [1302, 16] width 19 height 19
paste input "63930139"
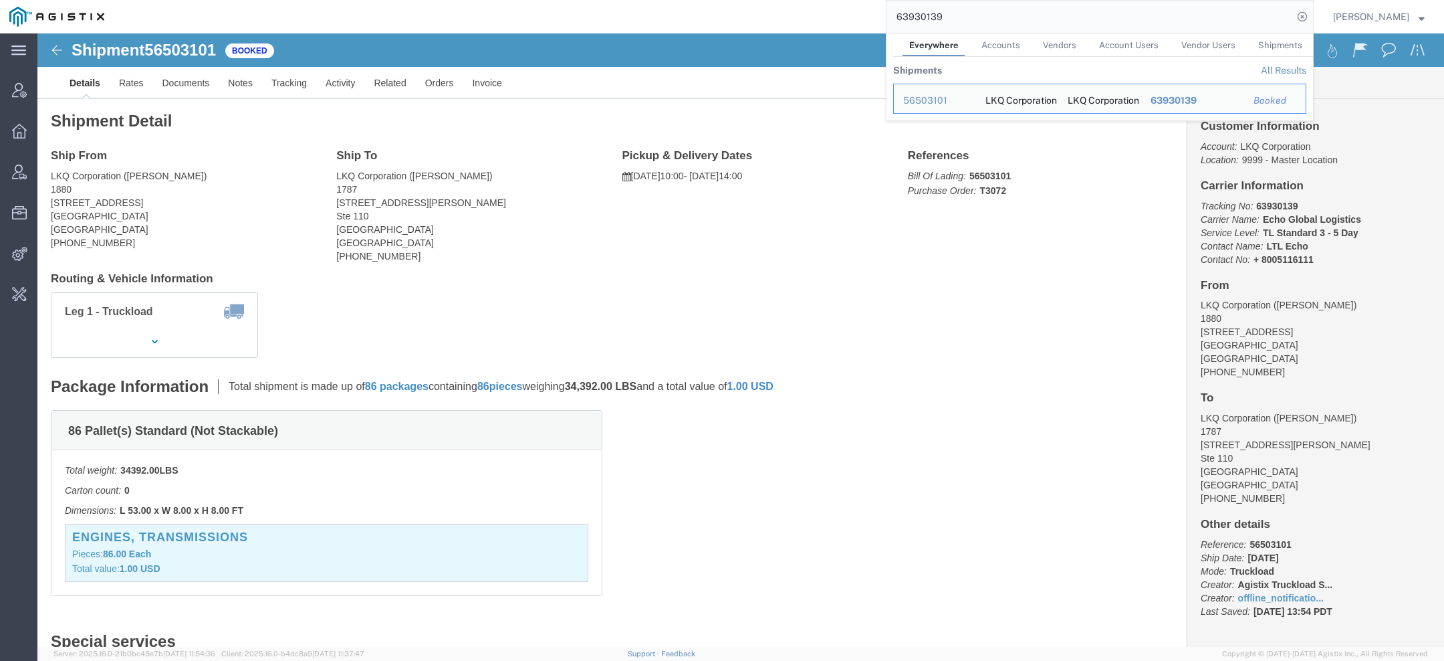
drag, startPoint x: 838, startPoint y: 7, endPoint x: 661, endPoint y: -19, distance: 178.4
click at [661, 0] on html "main_menu Created with Sketch. Collapse Menu Account Manager Overview Vendor Ma…" at bounding box center [722, 330] width 1444 height 661
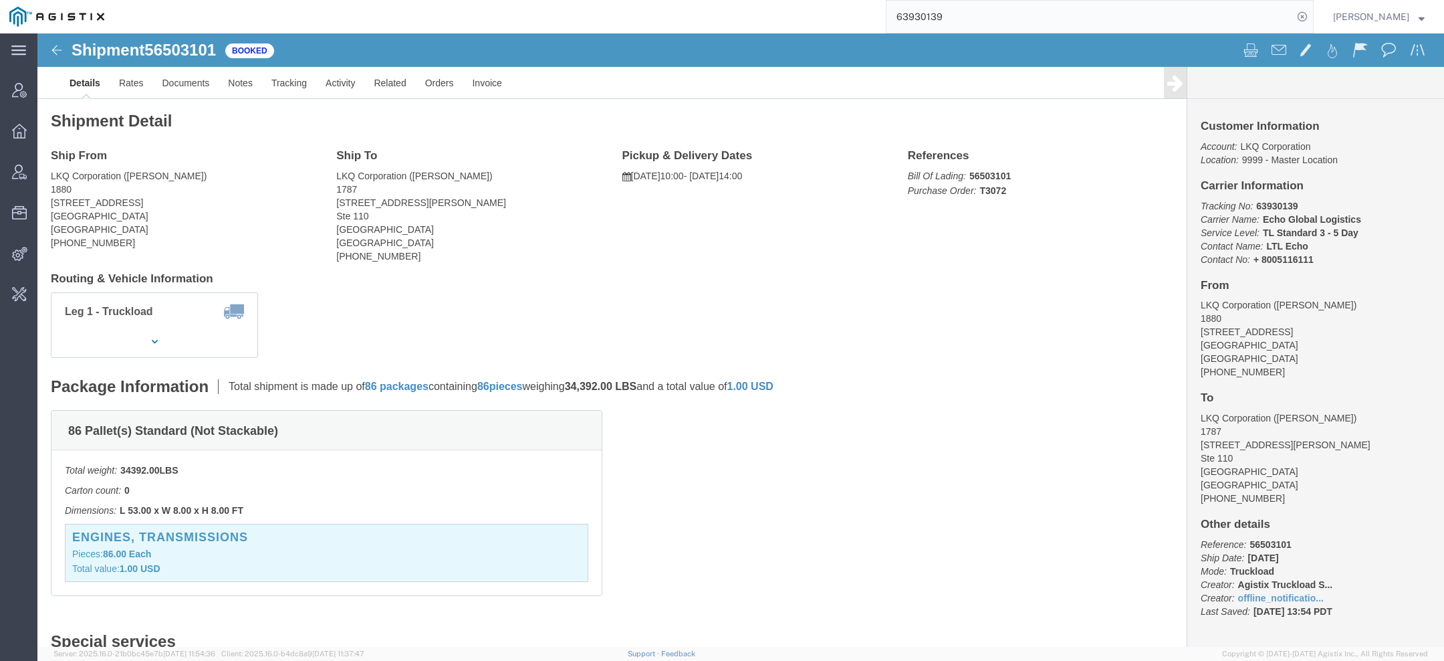
paste input "392026638135"
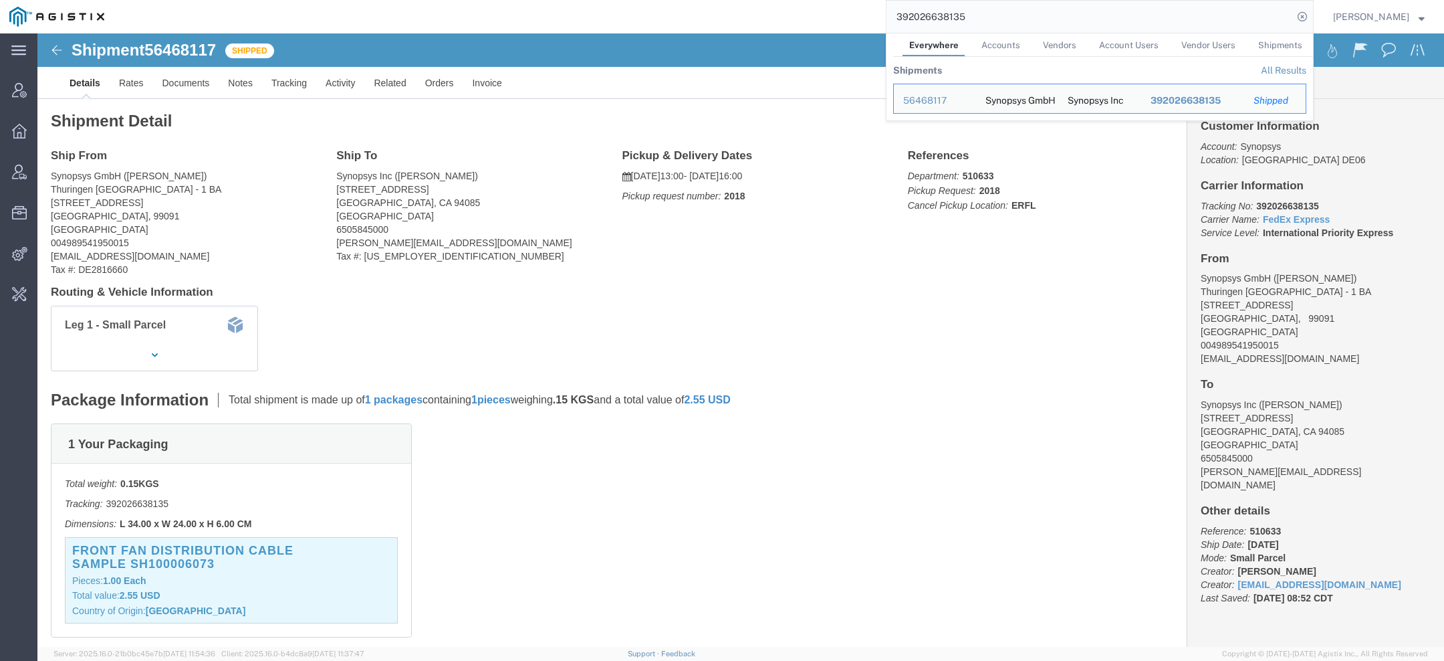
click div "Shipment Detail Ship From Synopsys GmbH ([PERSON_NAME]) [GEOGRAPHIC_DATA] [GEOG…"
drag, startPoint x: 968, startPoint y: 16, endPoint x: 760, endPoint y: 16, distance: 207.9
click at [840, 16] on div "392026638135 Everywhere Accounts Vendors Account Users Vendor Users Shipments S…" at bounding box center [714, 16] width 1200 height 33
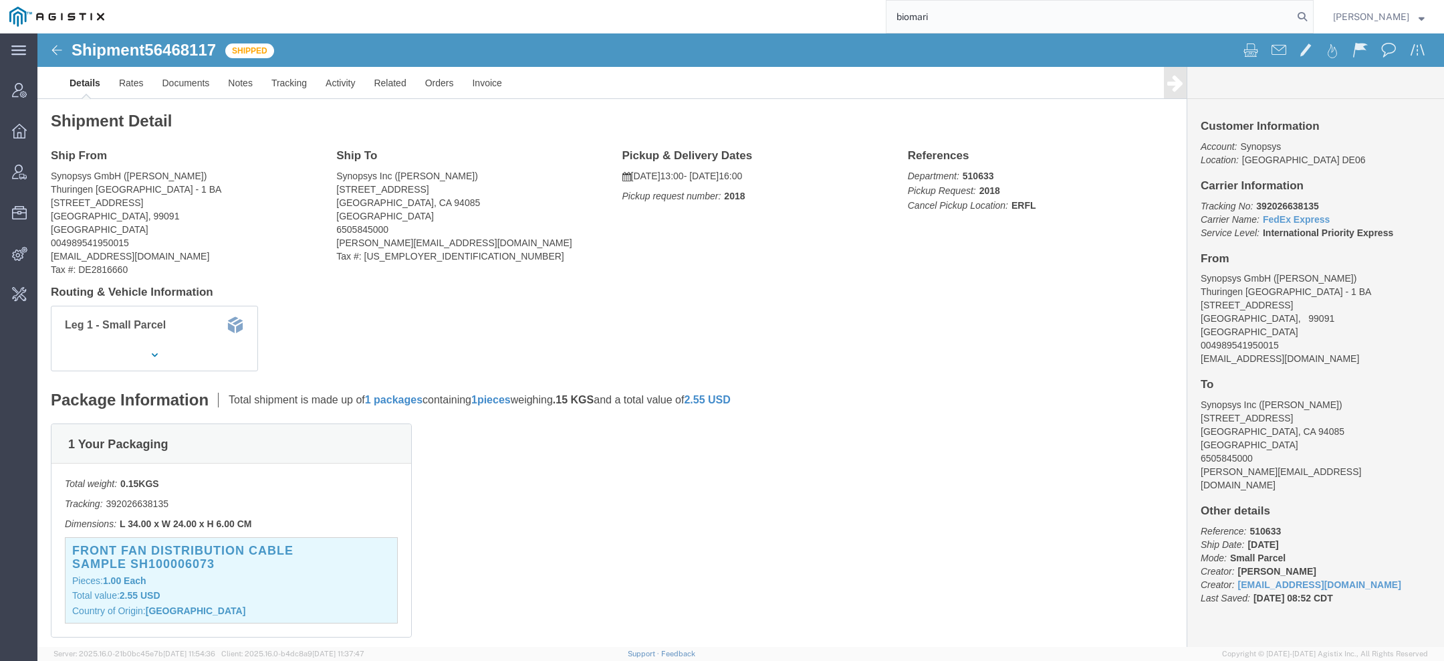
type input "biomari"
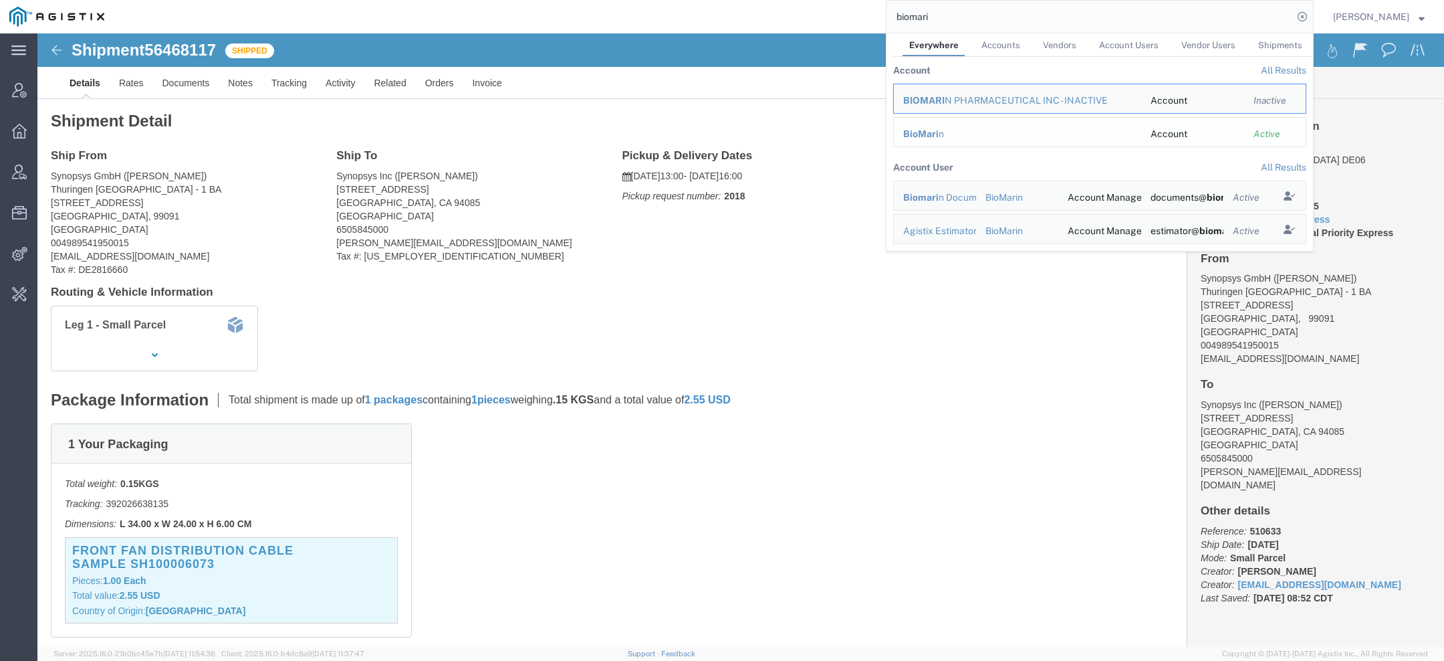
click at [925, 130] on span "BioMari" at bounding box center [920, 133] width 35 height 11
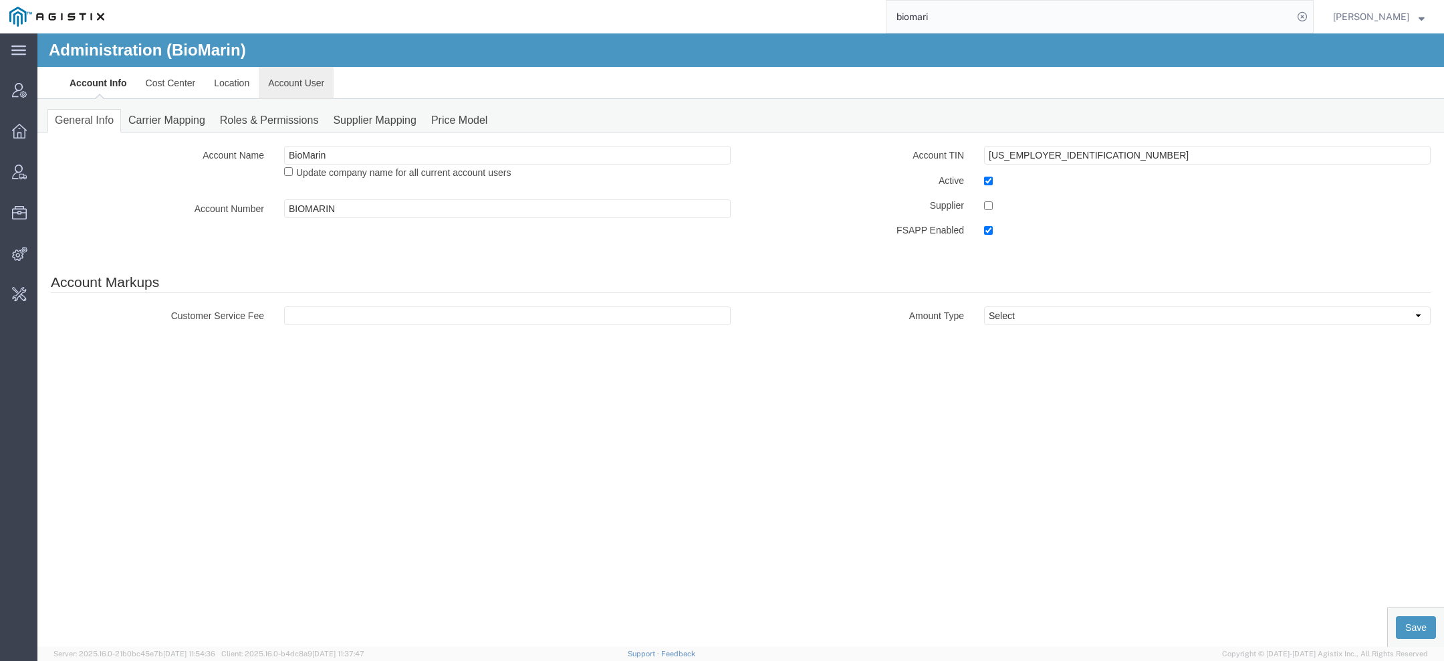
click at [313, 80] on link "Account User" at bounding box center [296, 83] width 75 height 32
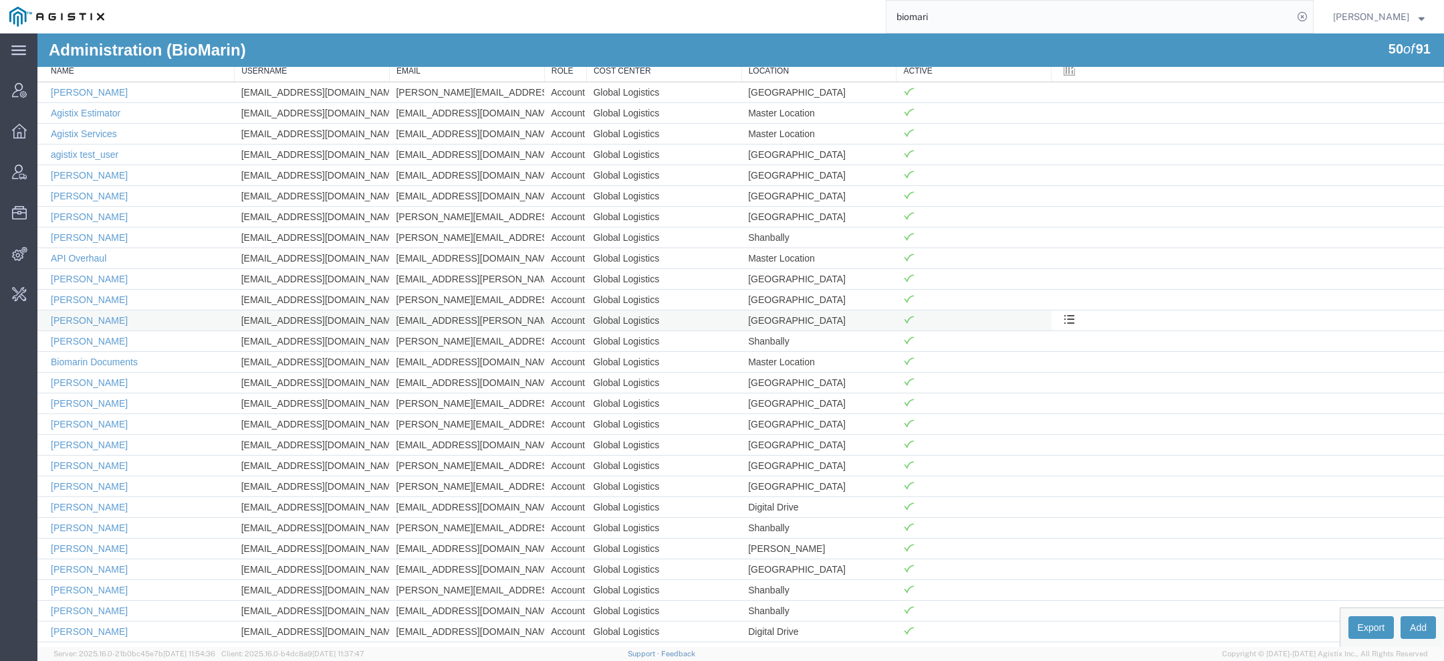
scroll to position [118, 0]
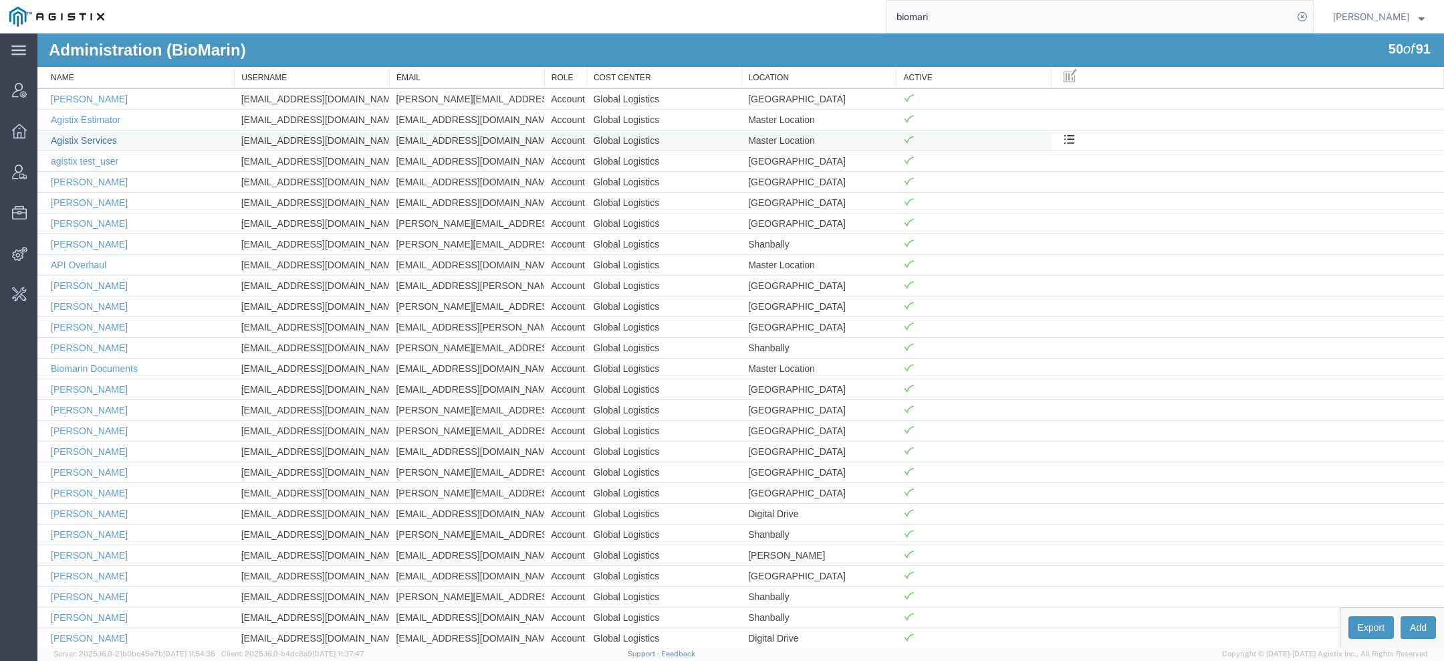
click at [99, 135] on link "Agistix Services" at bounding box center [84, 140] width 66 height 11
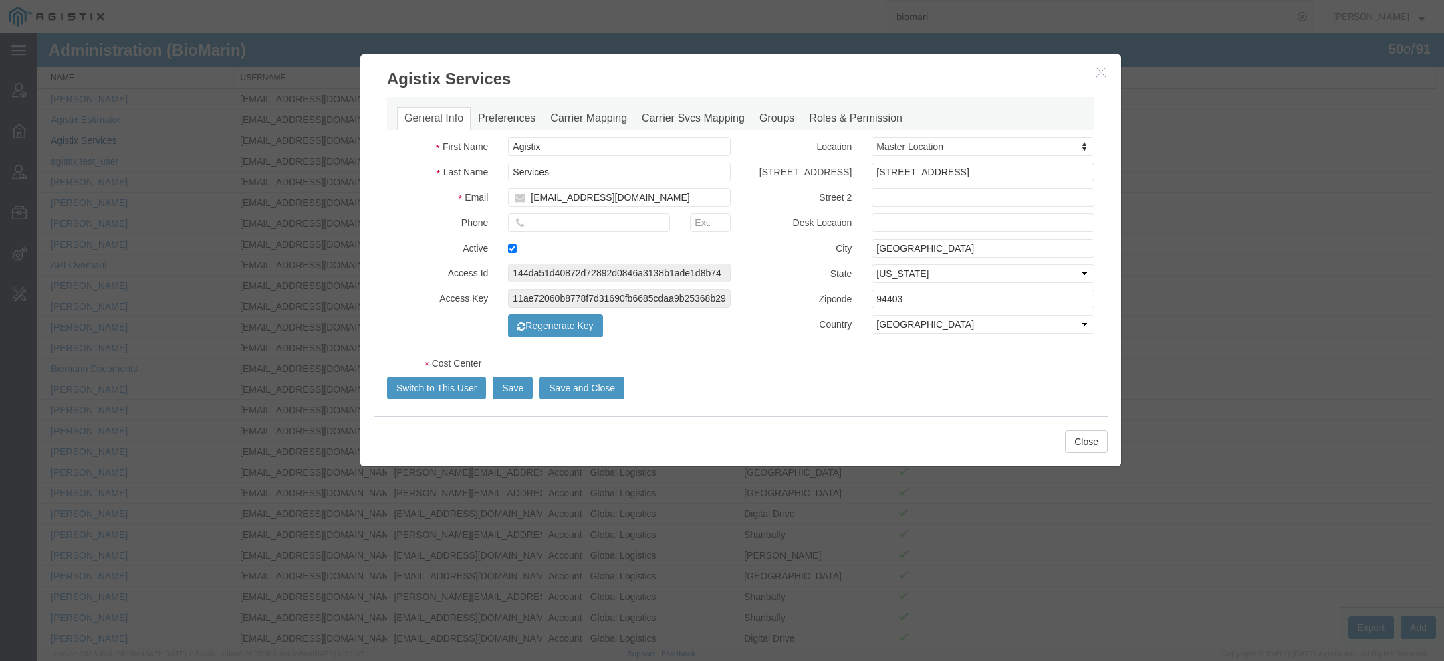
select select "COSTCENTER"
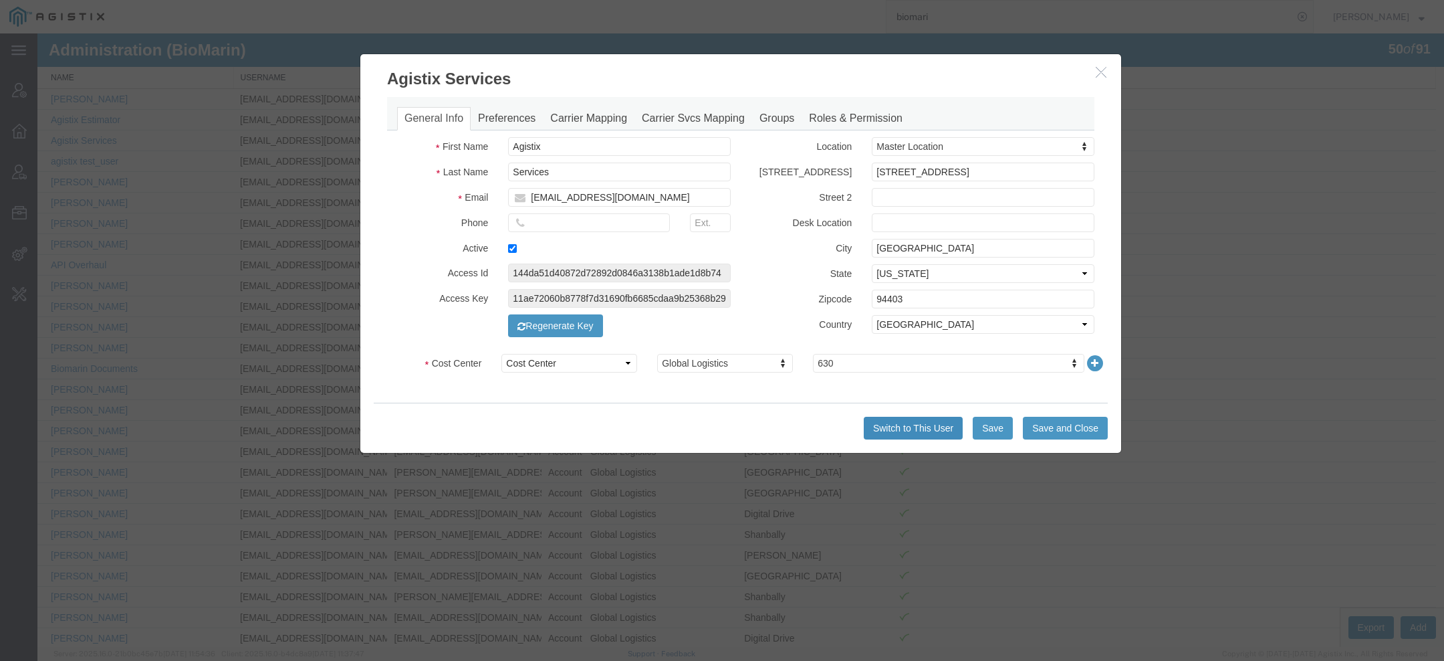
click at [899, 422] on button "Switch to This User" at bounding box center [913, 428] width 99 height 23
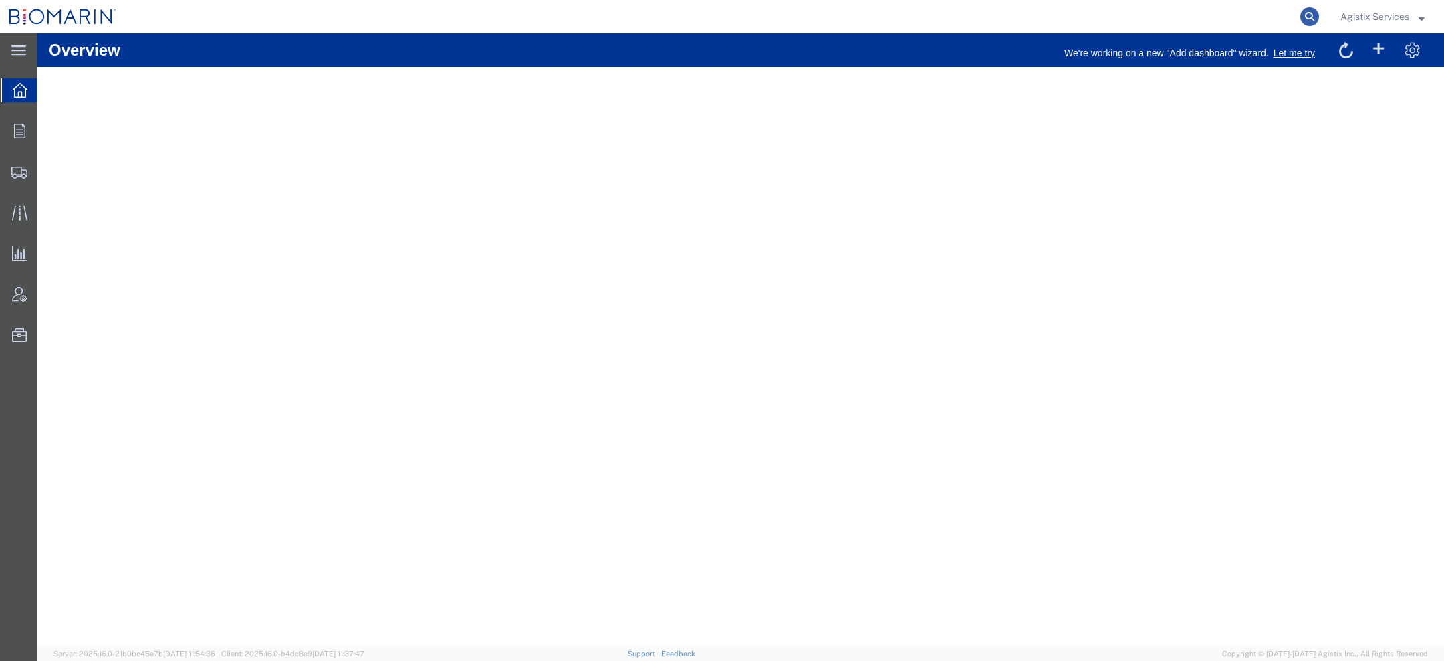
click at [1307, 12] on icon at bounding box center [1309, 16] width 19 height 19
paste input "56191990"
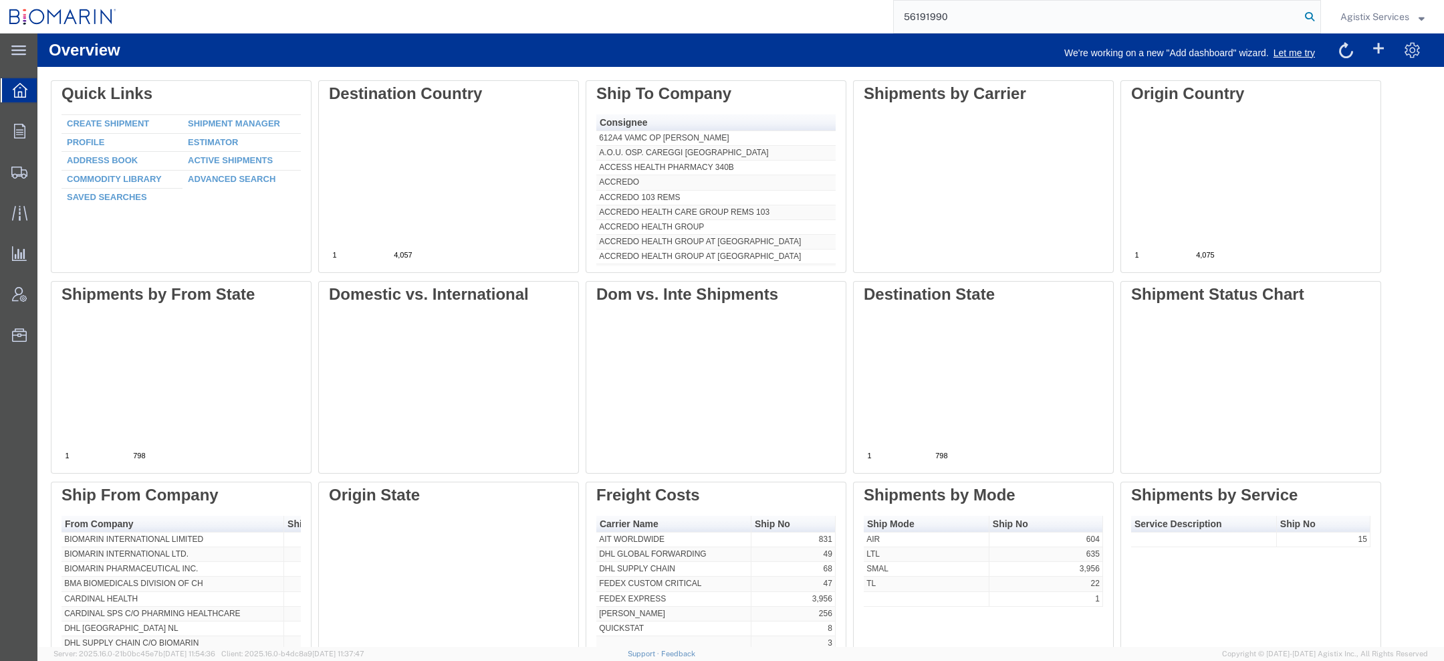
type input "56191990"
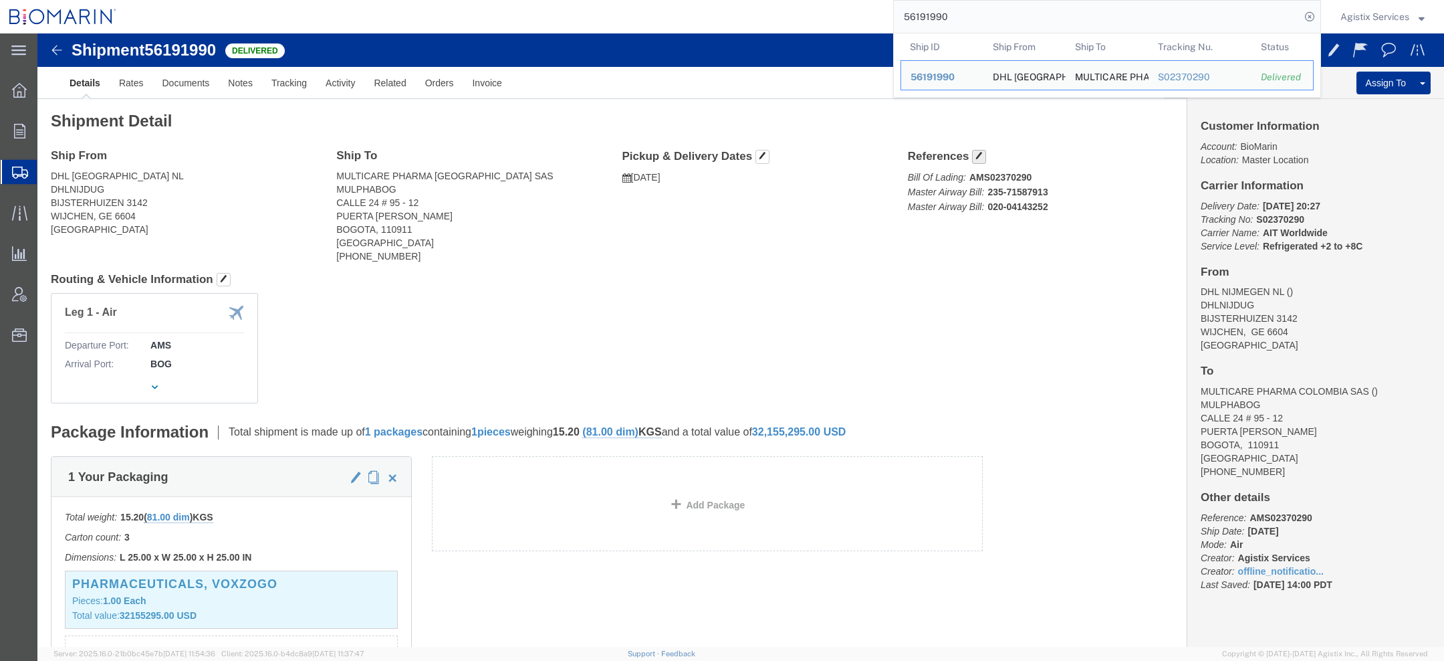
click span "button"
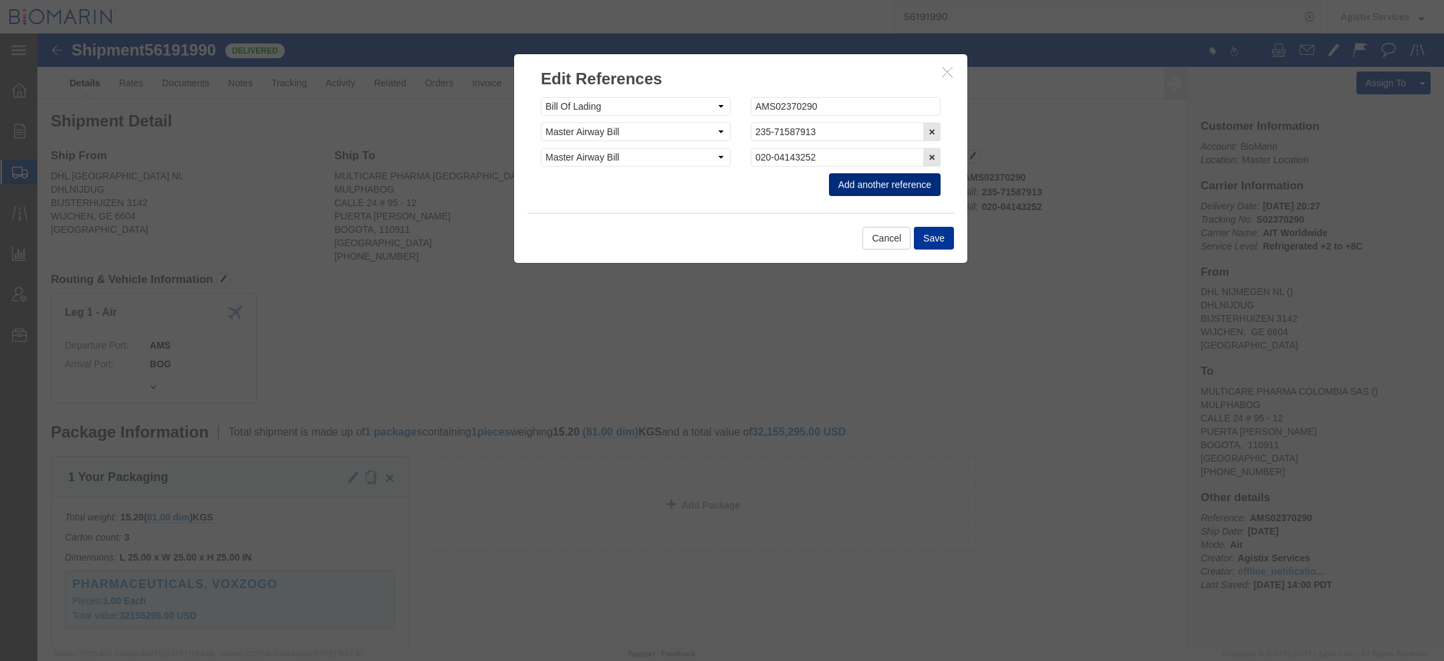
click button "Add another reference"
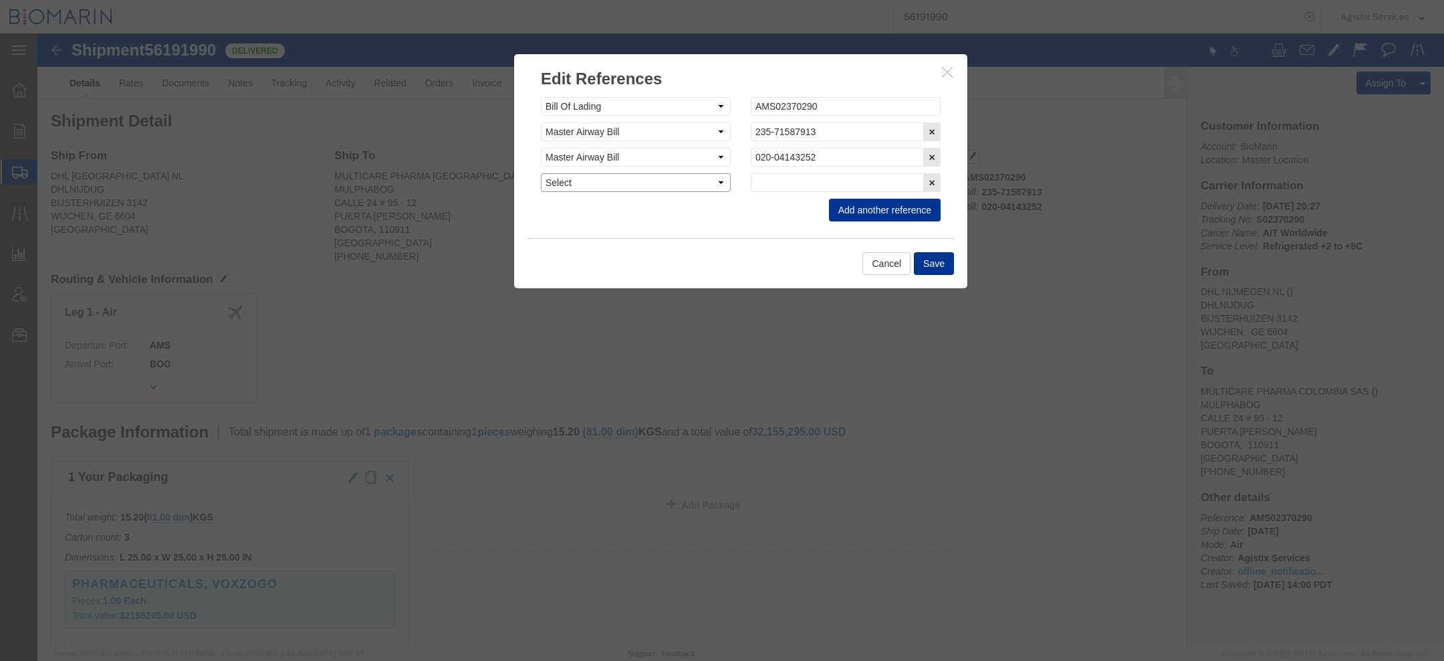
click select "Select Account Type Activity ID Airline Appointment Number ASN Batch Request # …"
select select "PURCHORD"
click select "Select Account Type Activity ID Airline Appointment Number ASN Batch Request # …"
click input "text"
paste input "OC00000621"
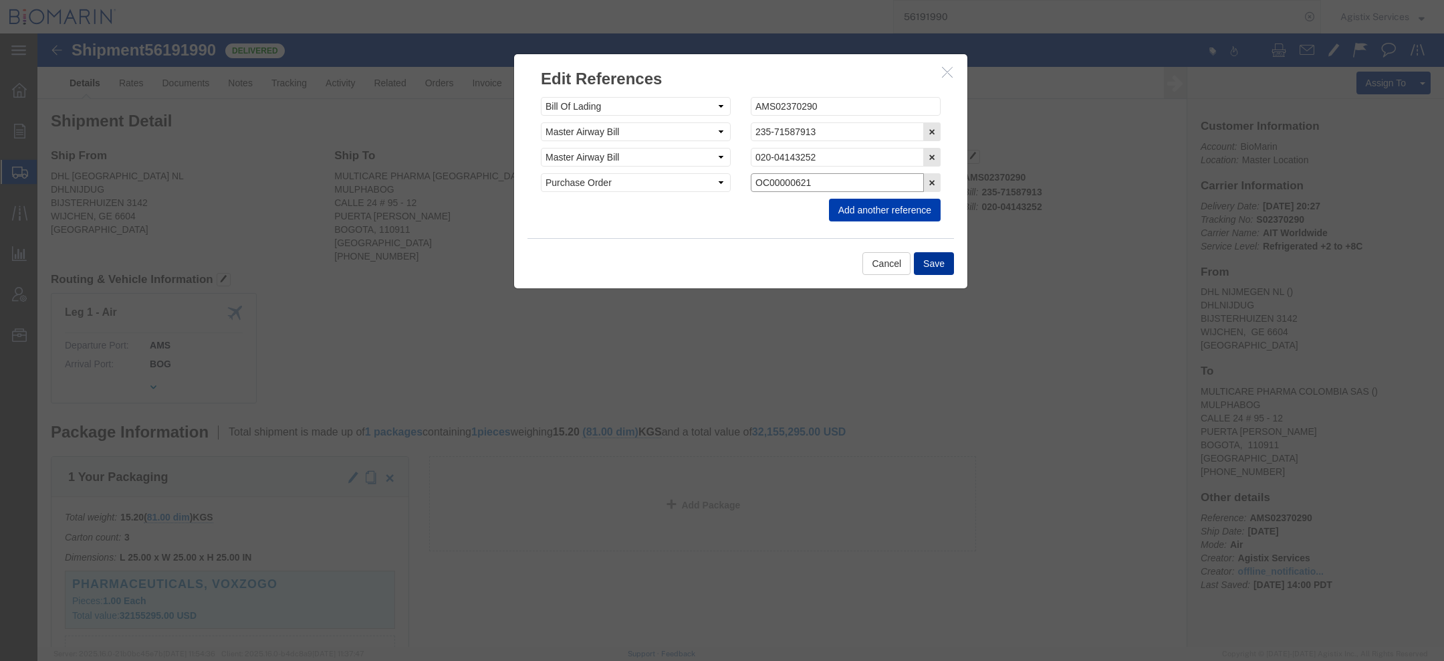
type input "OC00000621"
click button "Add another reference"
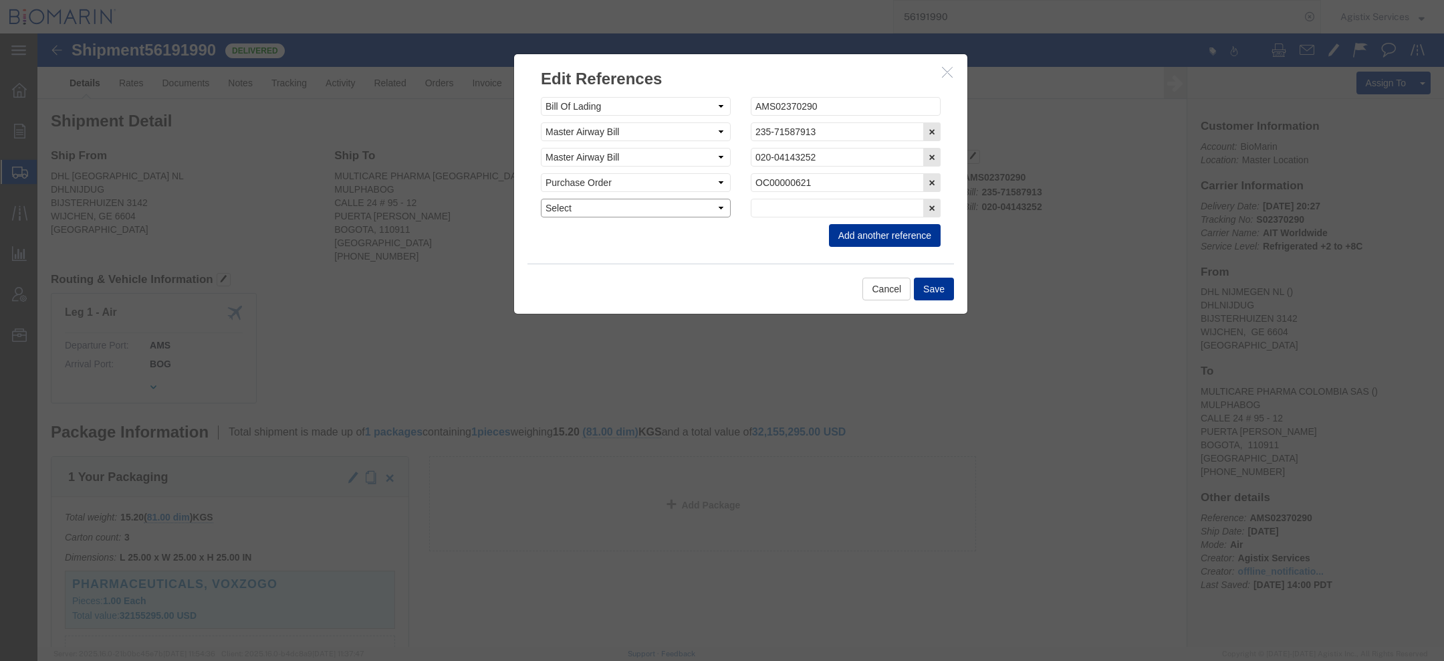
click select "Select Account Type Activity ID Airline Appointment Number ASN Batch Request # …"
select select "SALEORDR"
click select "Select Account Type Activity ID Airline Appointment Number ASN Batch Request # …"
click input "text"
paste input "0000014018"
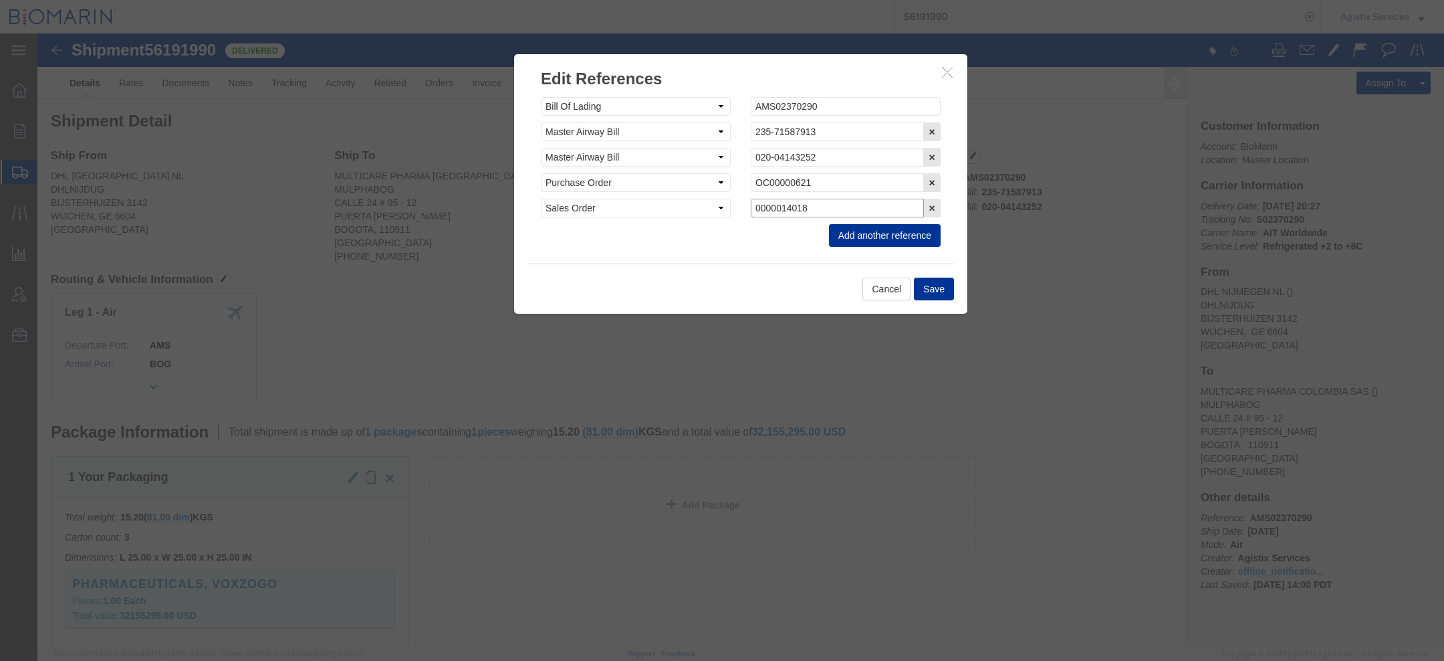
type input "0000014018"
click button "Add another reference"
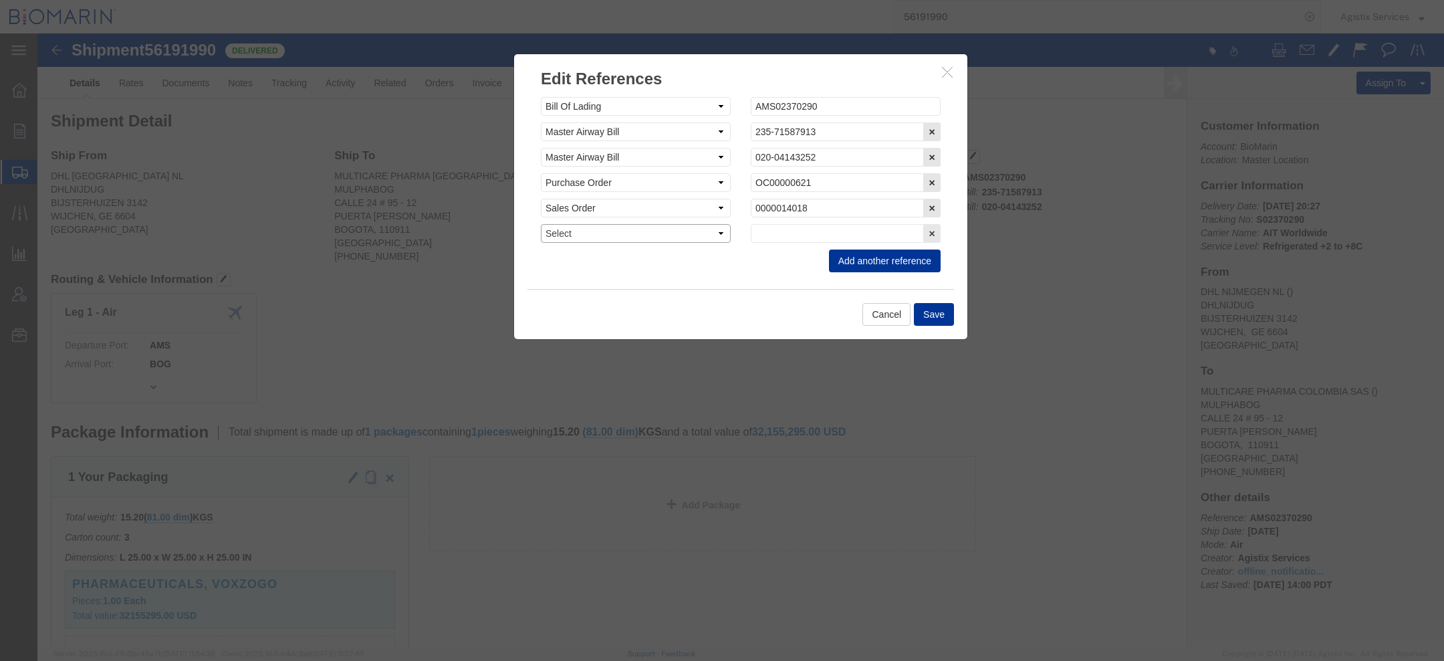
click select "Select Account Type Activity ID Airline Appointment Number ASN Batch Request # …"
select select "DOCN"
click select "Select Account Type Activity ID Airline Appointment Number ASN Batch Request # …"
click input "text"
paste input "0080018616"
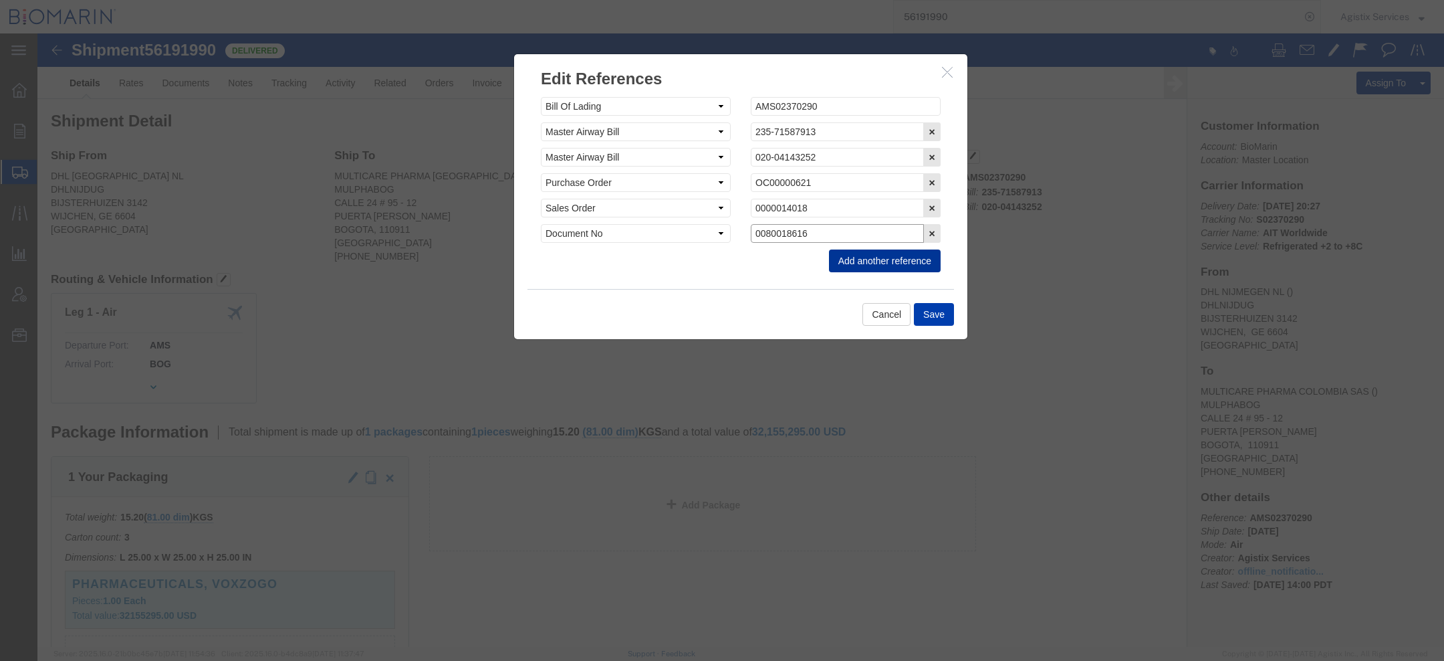
type input "0080018616"
click button "Save"
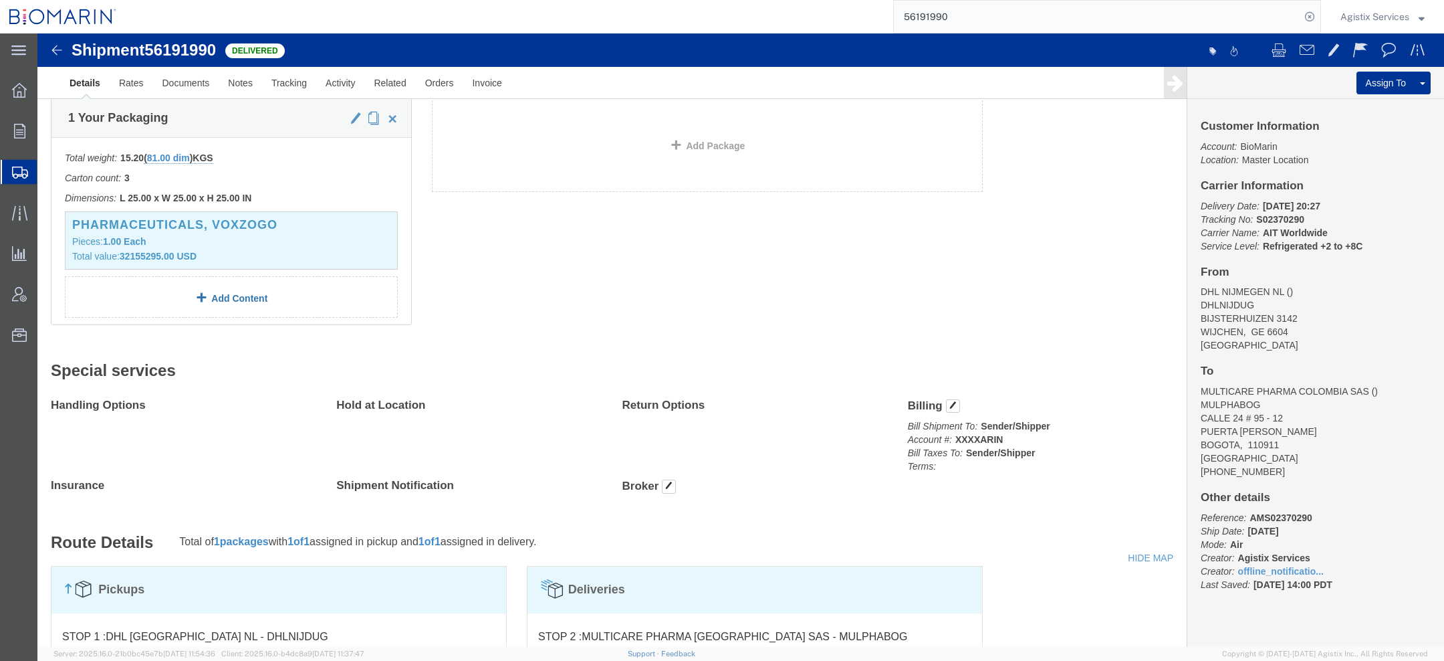
scroll to position [358, 0]
click link "Add Content"
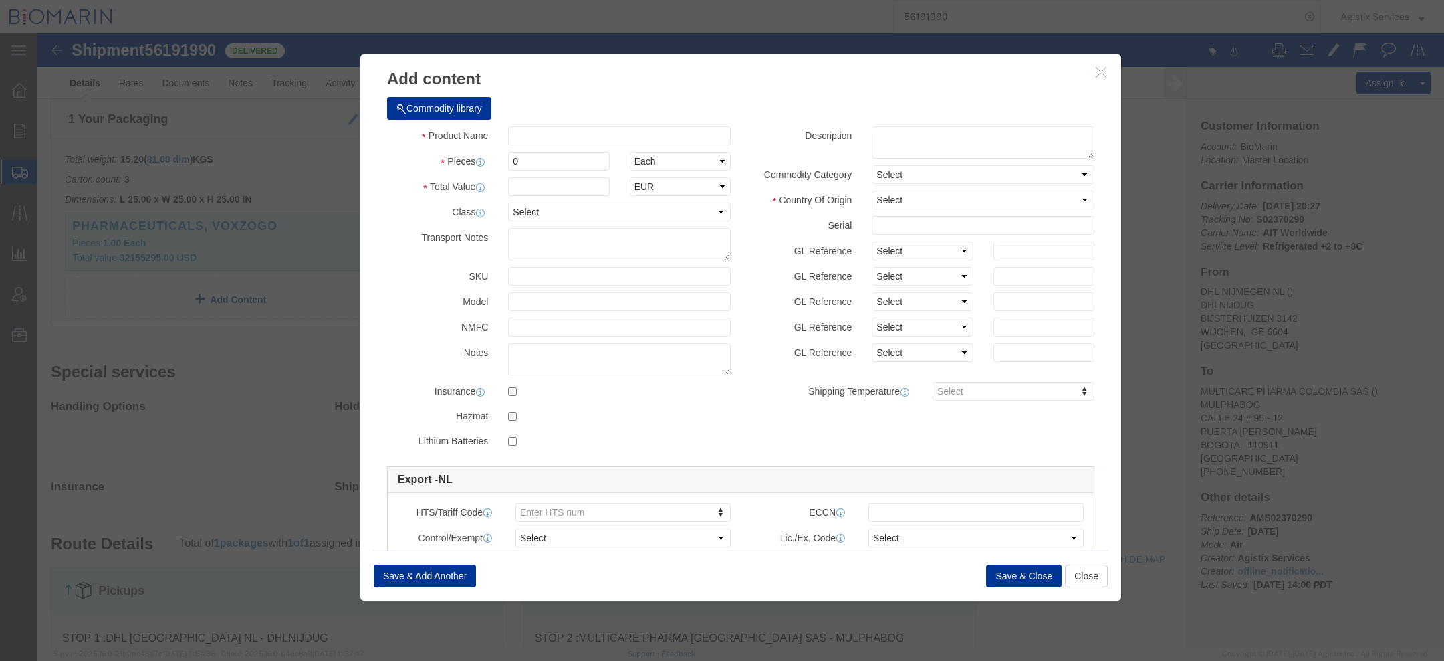
scroll to position [281, 0]
click button "button"
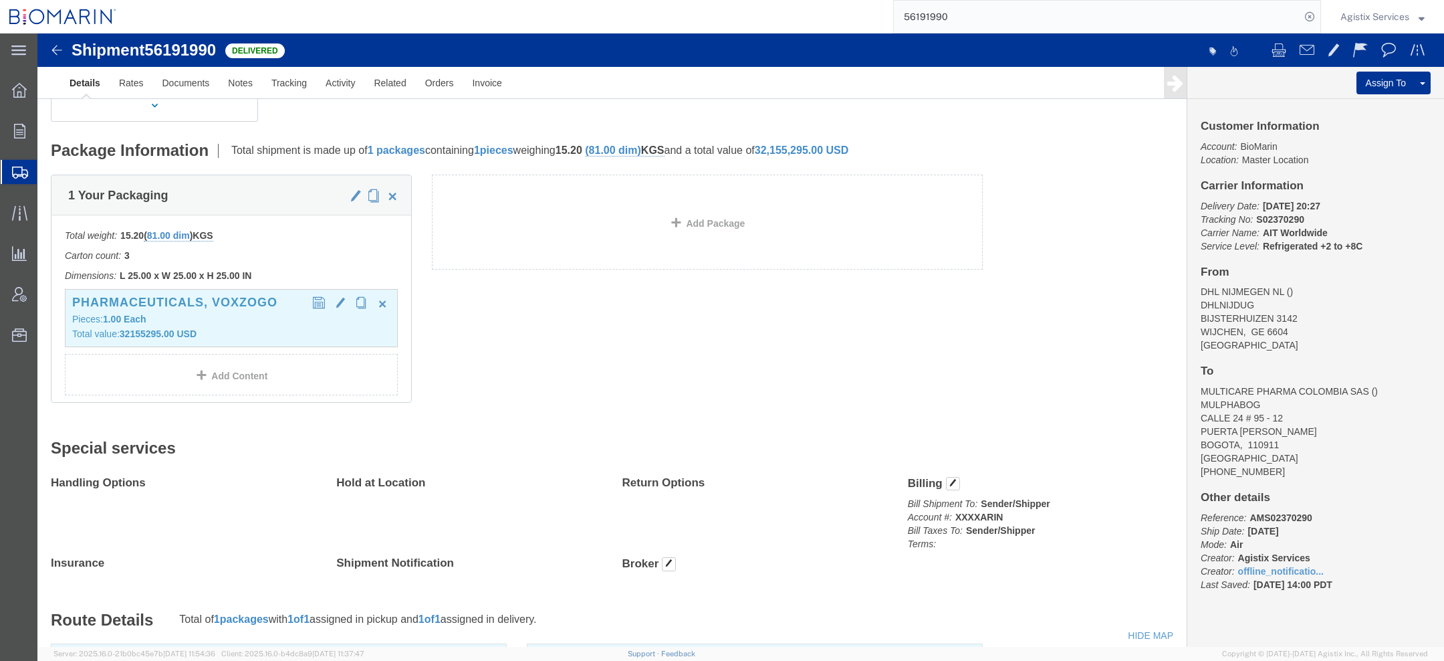
click div "PHARMACEUTICALS, VOXZOGO Pieces: 1.00 Each Total value: 32155295.00 USD"
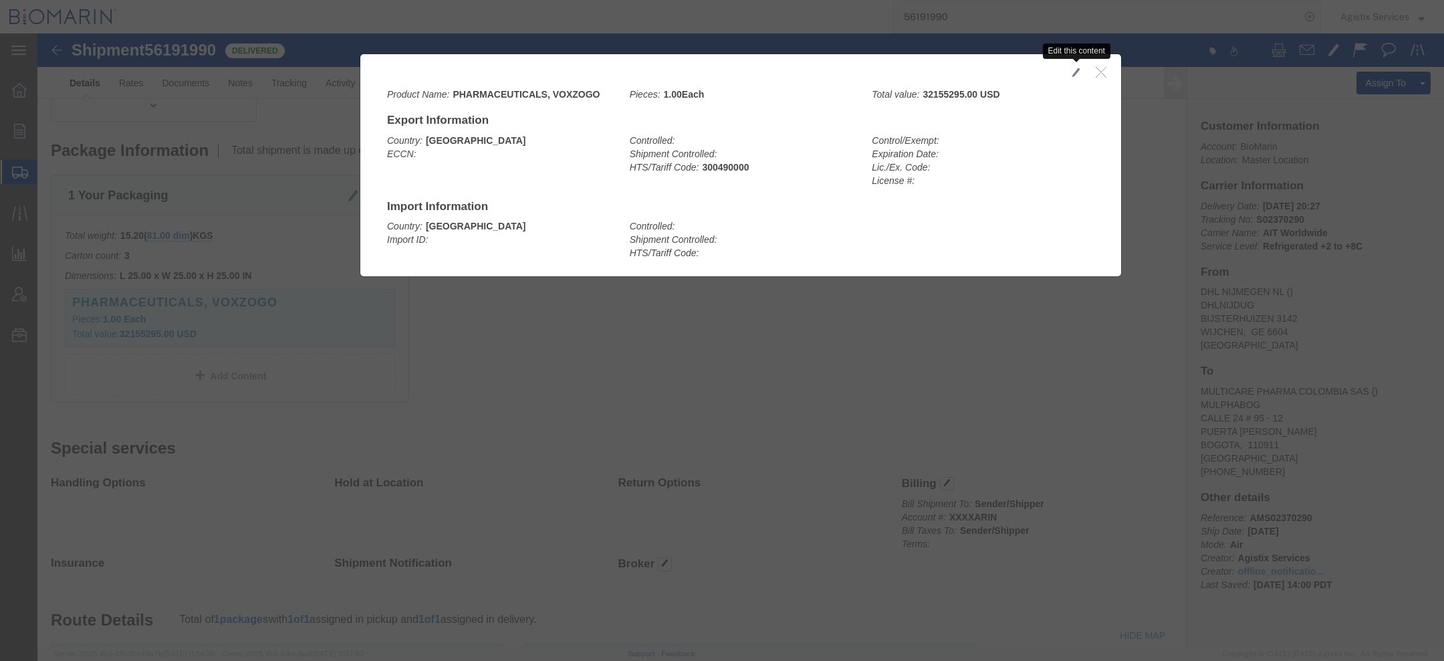
click span "button"
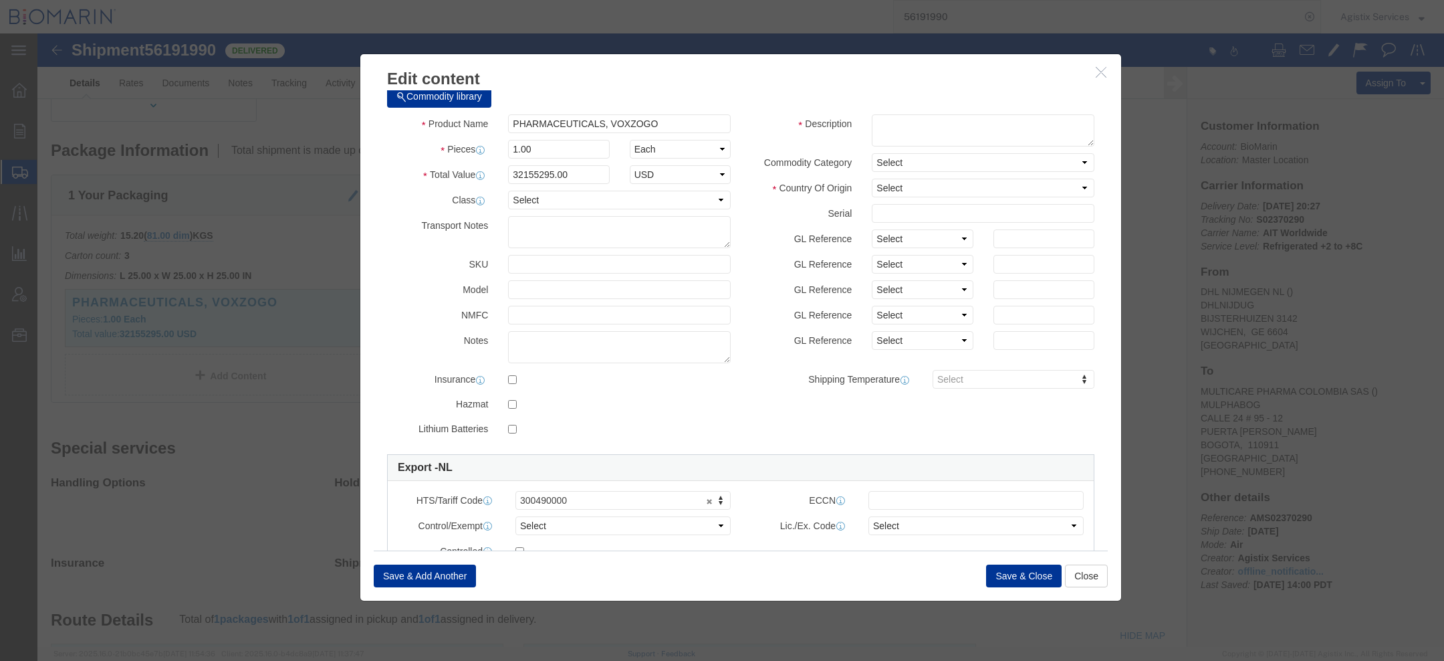
scroll to position [0, 0]
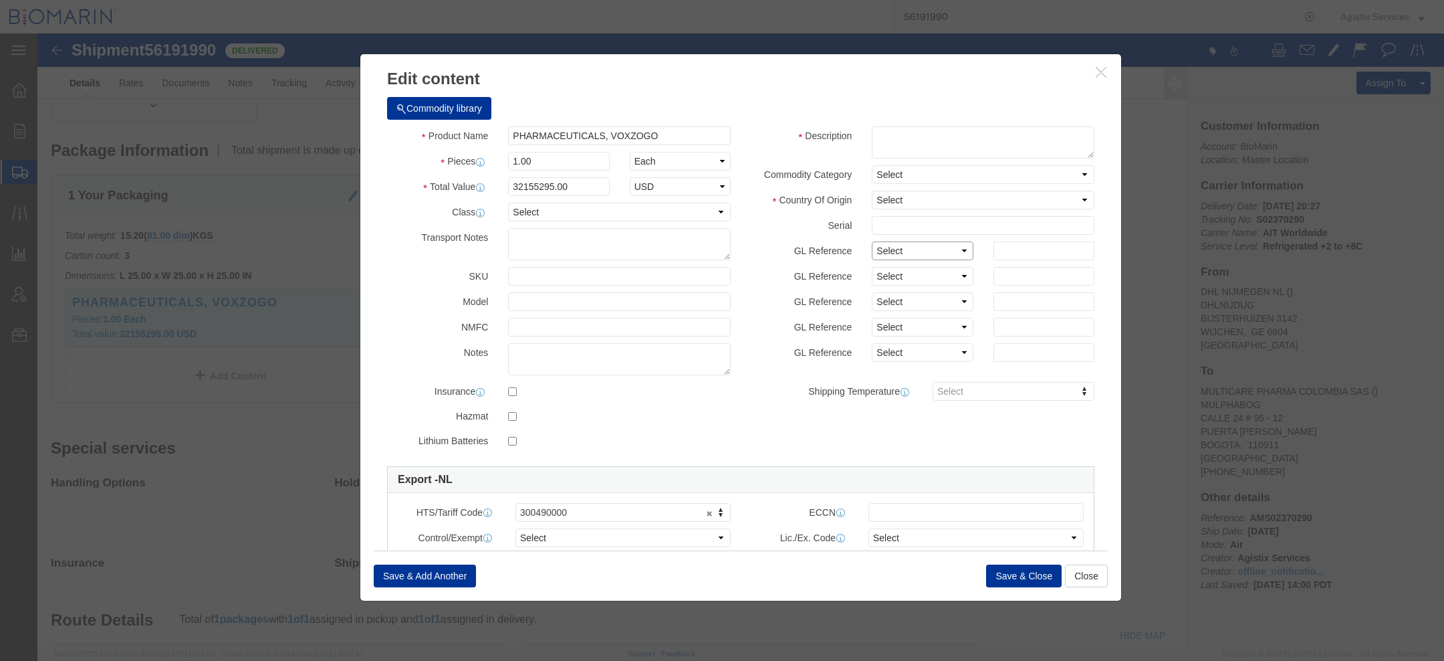
click select "Select Account Type Activity ID Airline Appointment Number ASN Batch Number Bil…"
click div "GL Reference Select Account Type Activity ID Airline Appointment Number ASN Bat…"
click div "Edit content"
click icon "button"
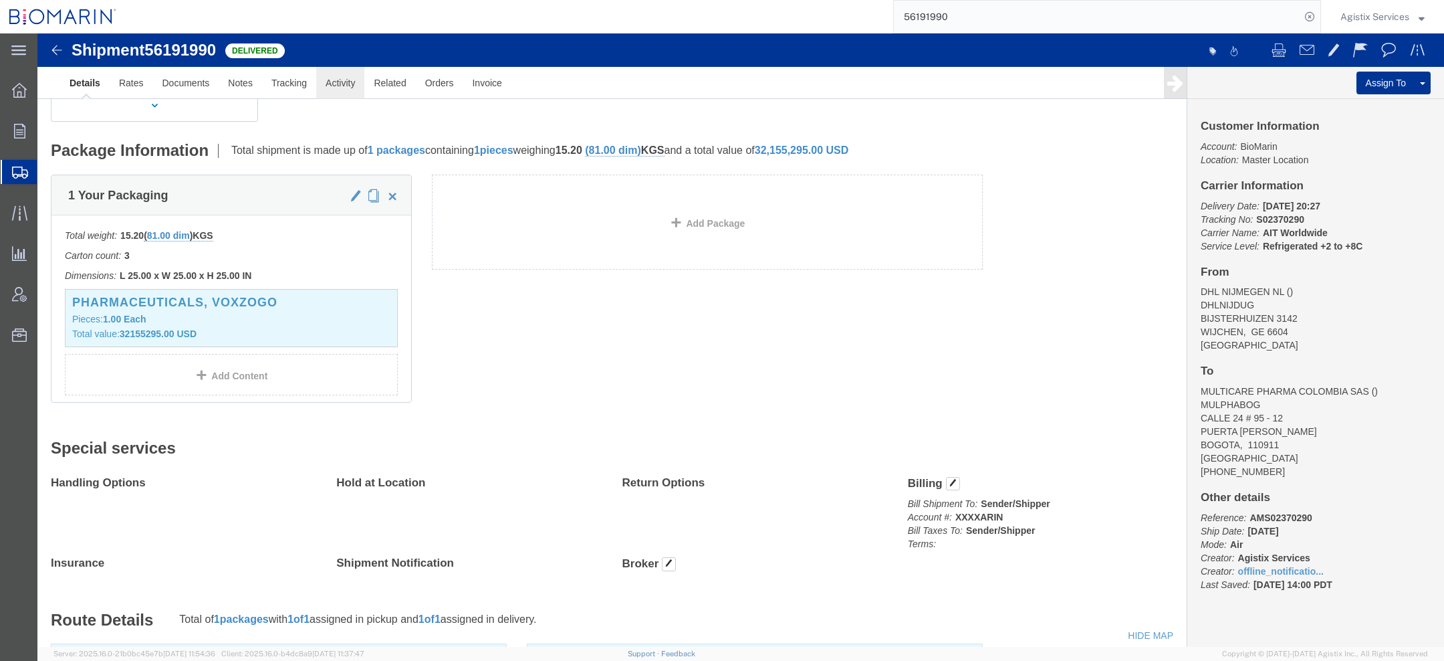
click link "Activity"
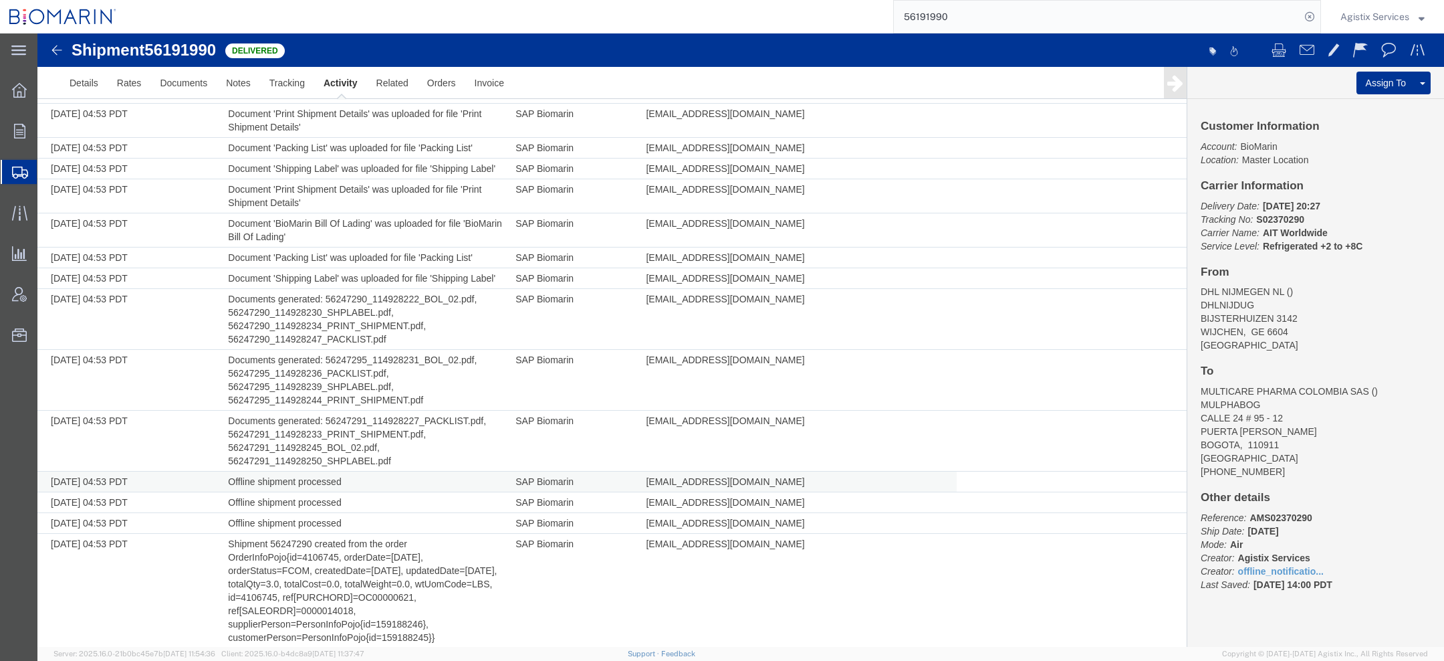
scroll to position [2038, 0]
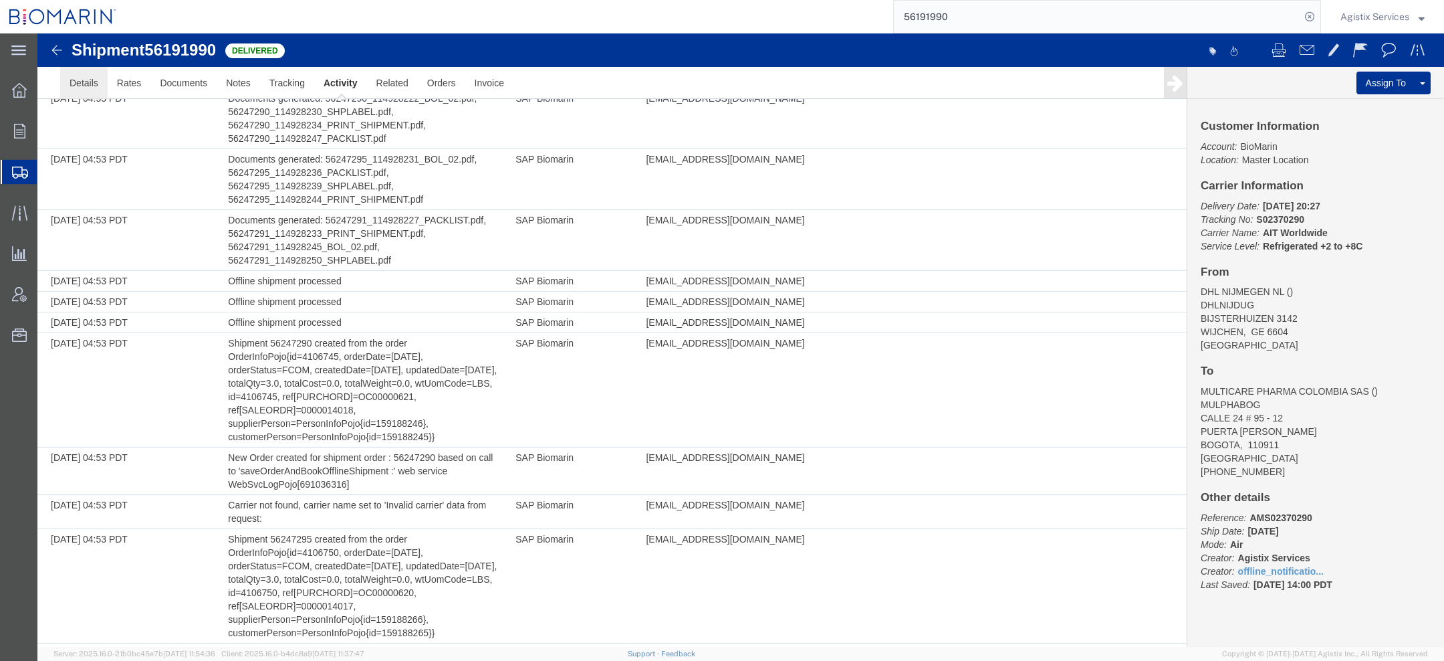
click at [76, 80] on link "Details" at bounding box center [83, 83] width 47 height 32
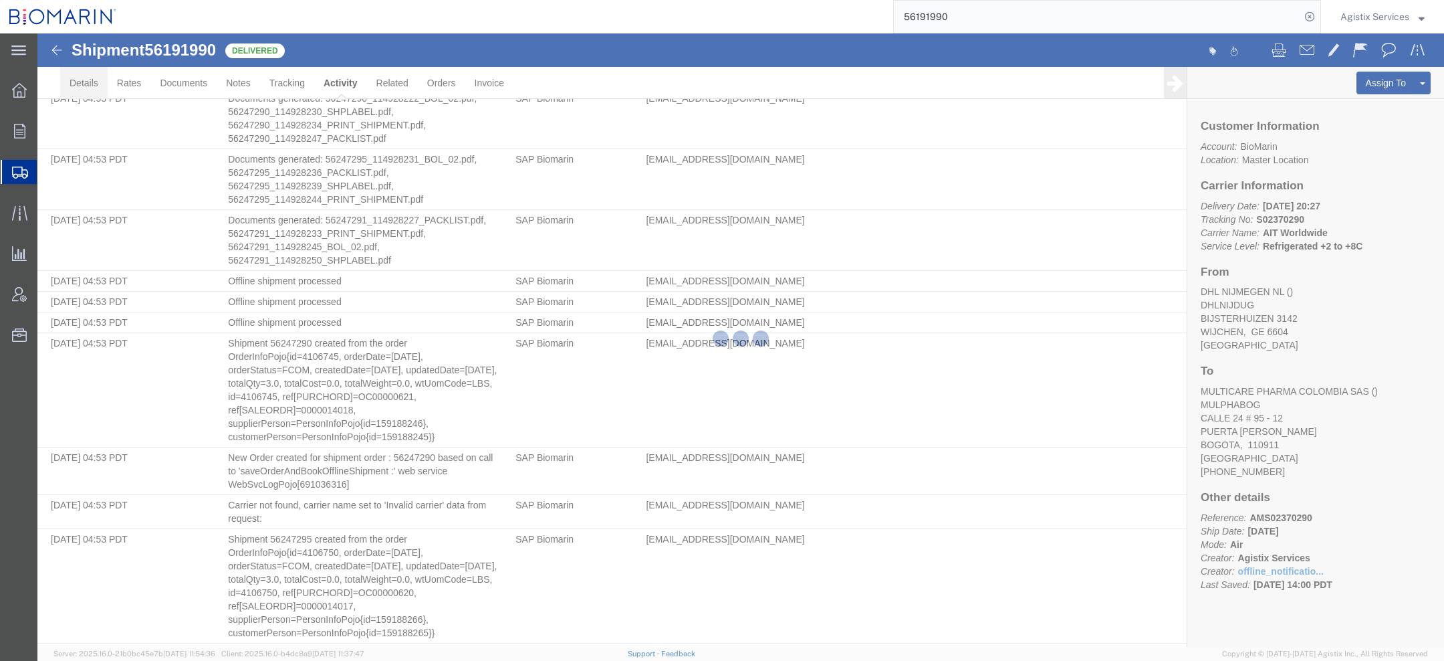
click at [76, 80] on div at bounding box center [740, 339] width 1407 height 613
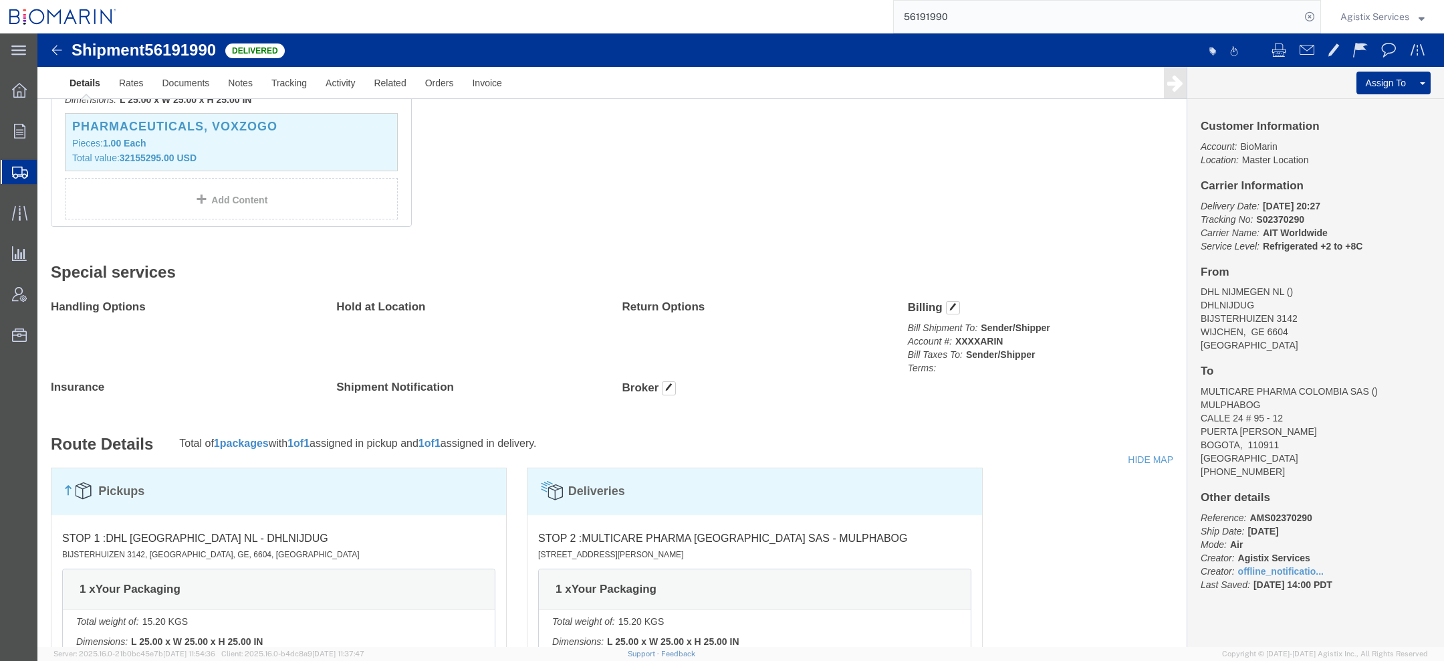
scroll to position [13, 0]
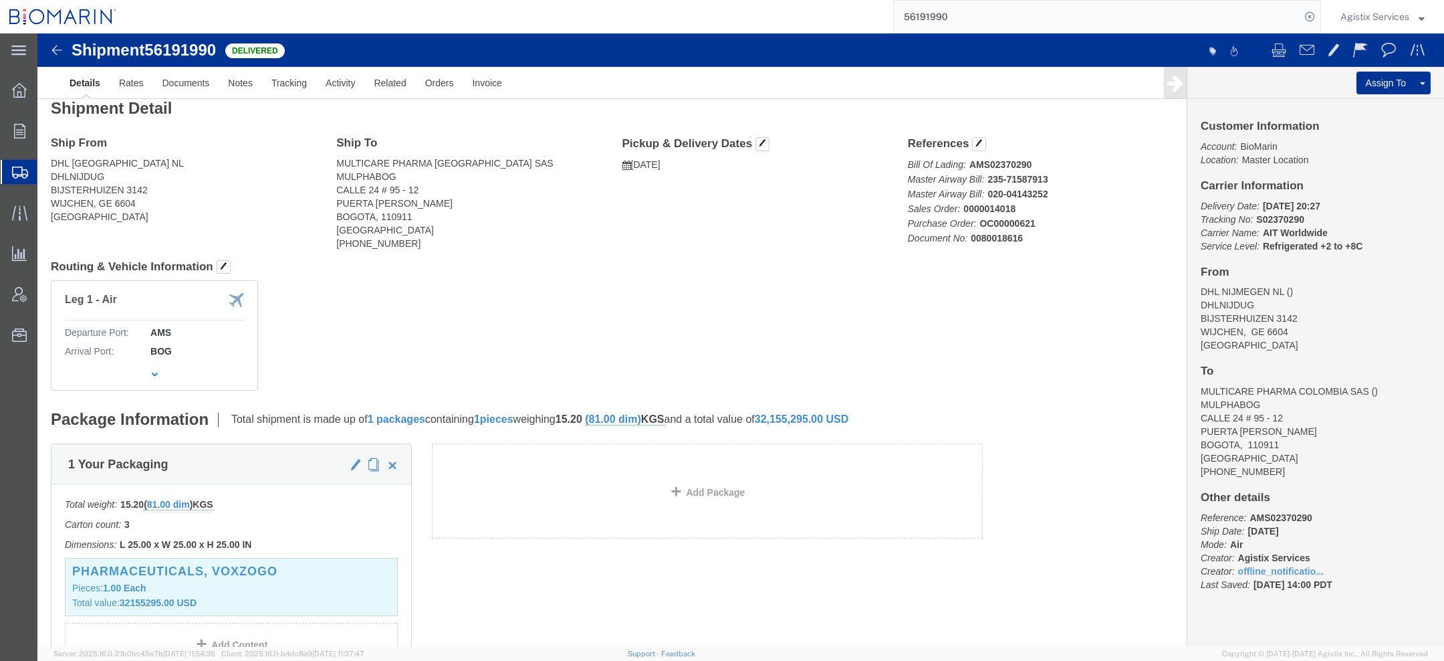
click at [1354, 17] on span "Agistix Services" at bounding box center [1375, 16] width 69 height 15
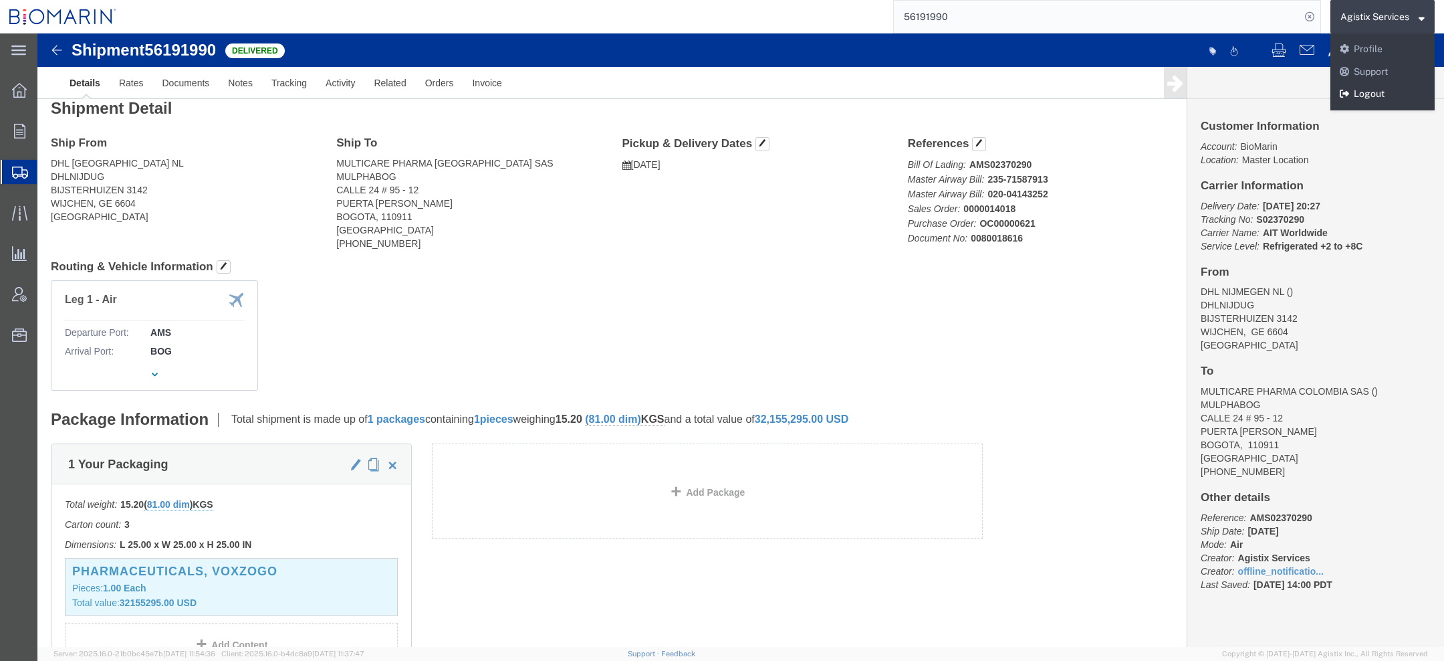
click at [1368, 94] on link "Logout" at bounding box center [1383, 94] width 104 height 23
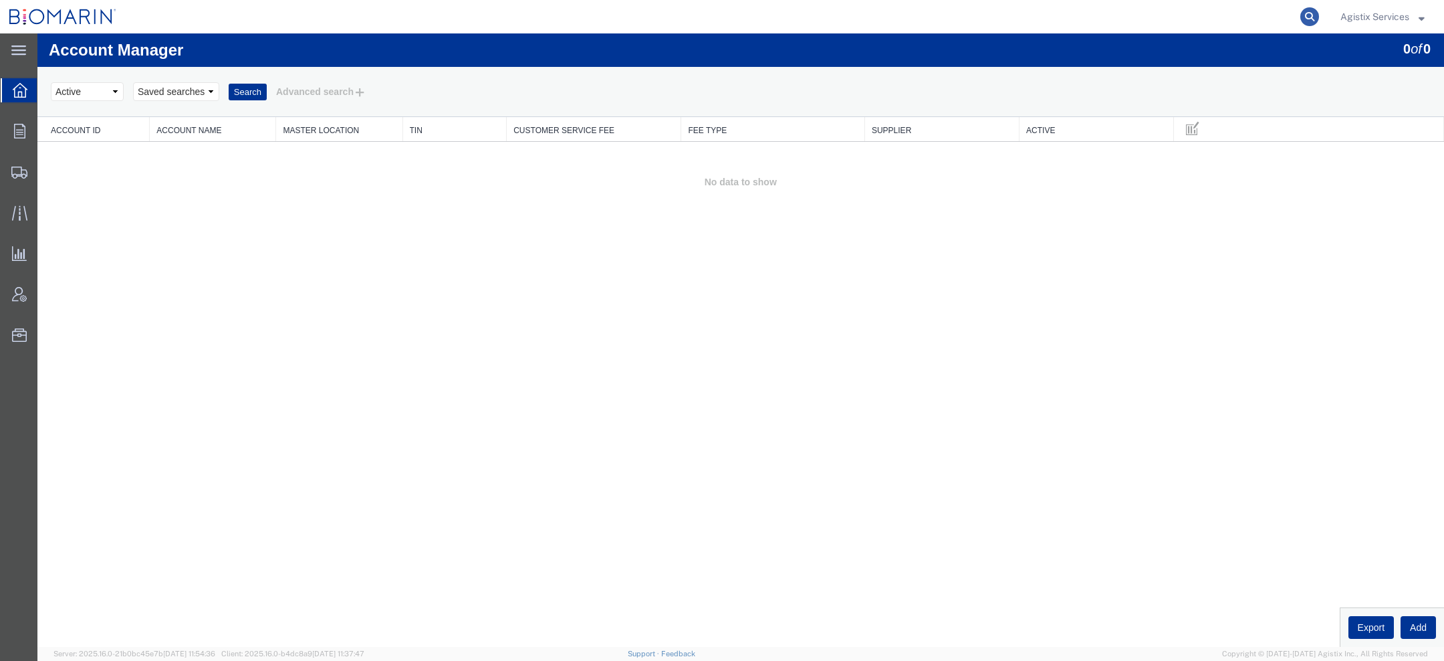
click at [1302, 14] on icon at bounding box center [1309, 16] width 19 height 19
paste input "56138203"
type input "56138203"
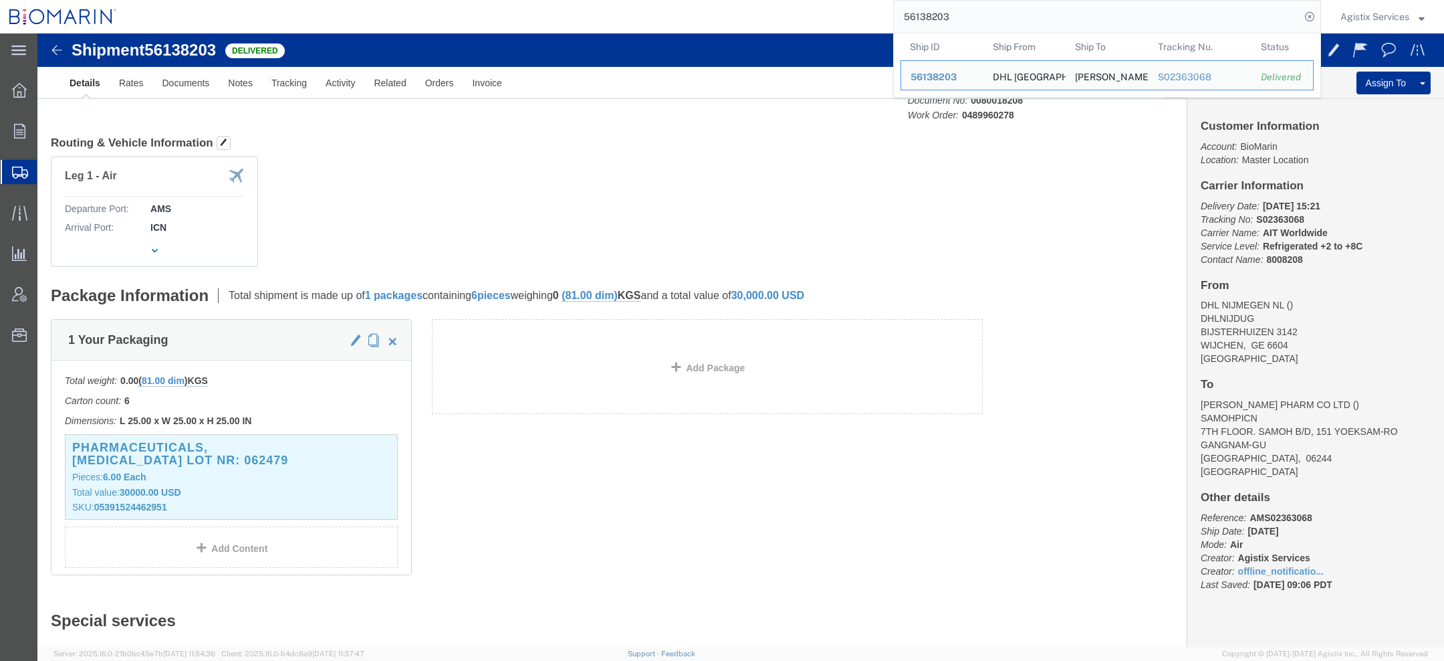
scroll to position [203, 0]
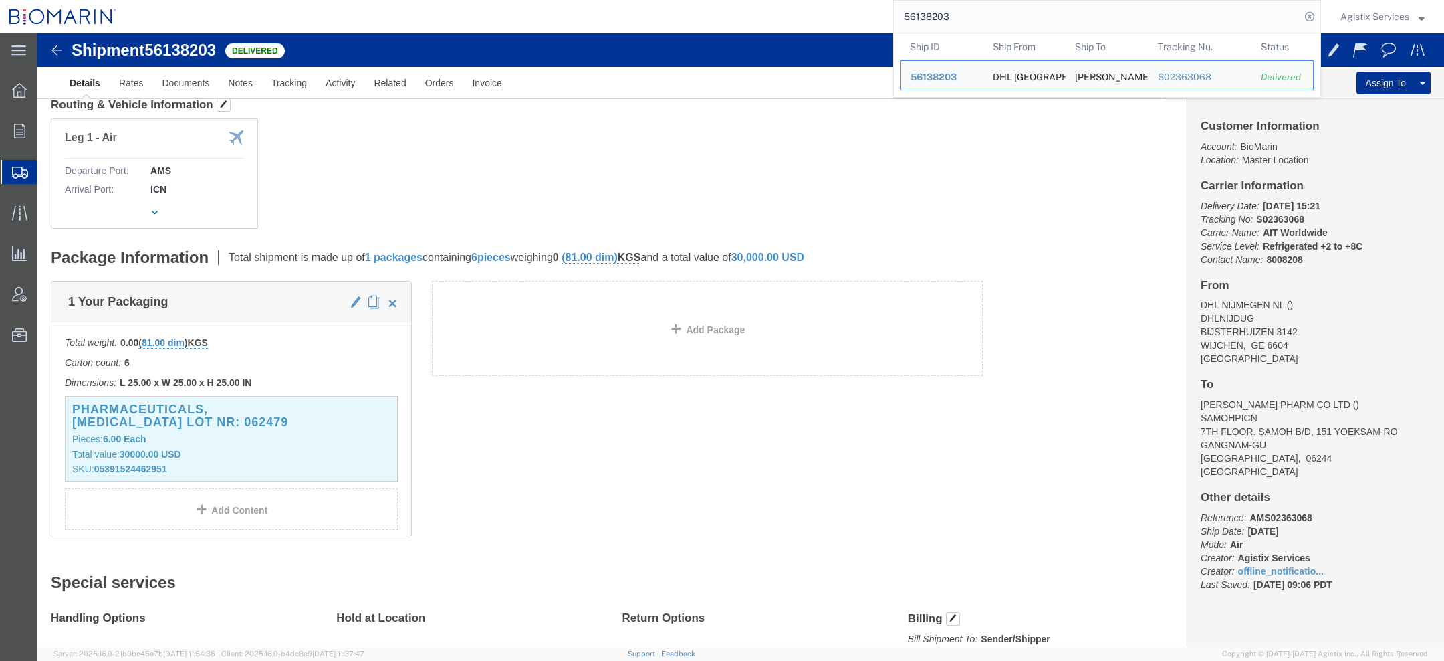
click span "button"
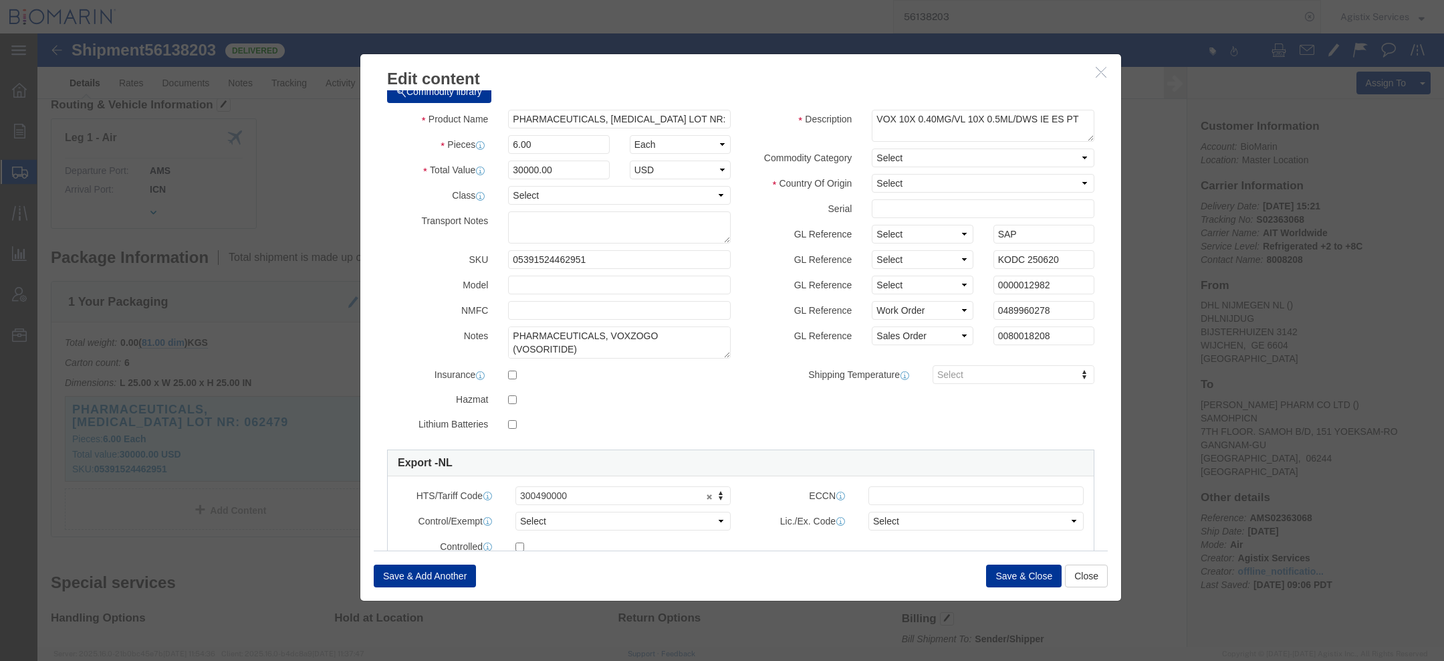
scroll to position [25, 0]
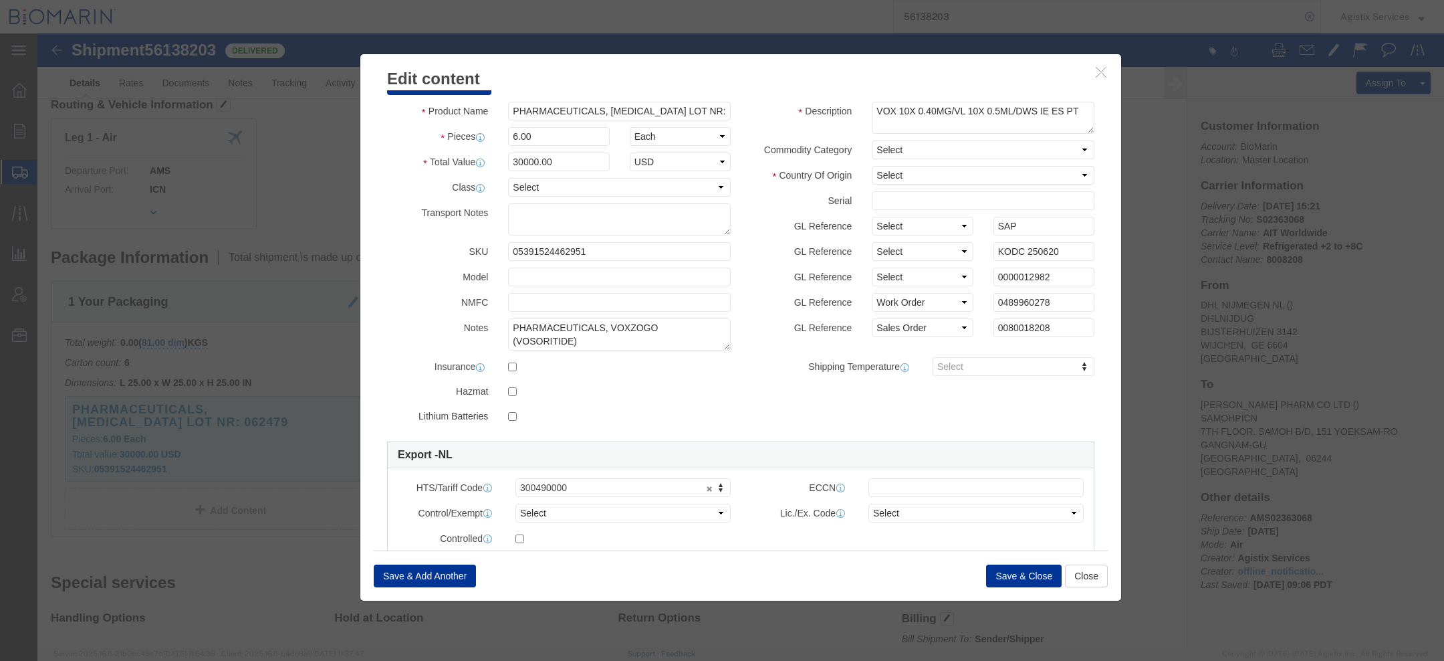
click icon "button"
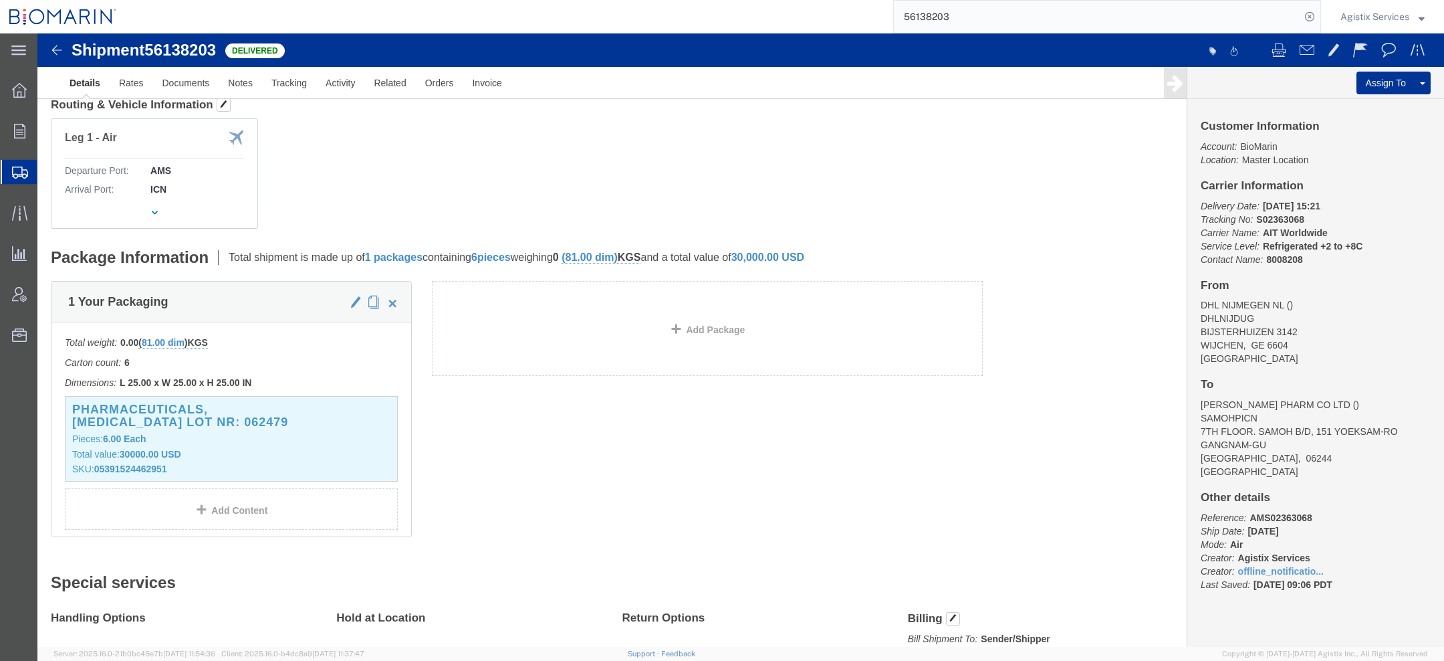
click b "S02363068"
copy b "S02363068"
click span "button"
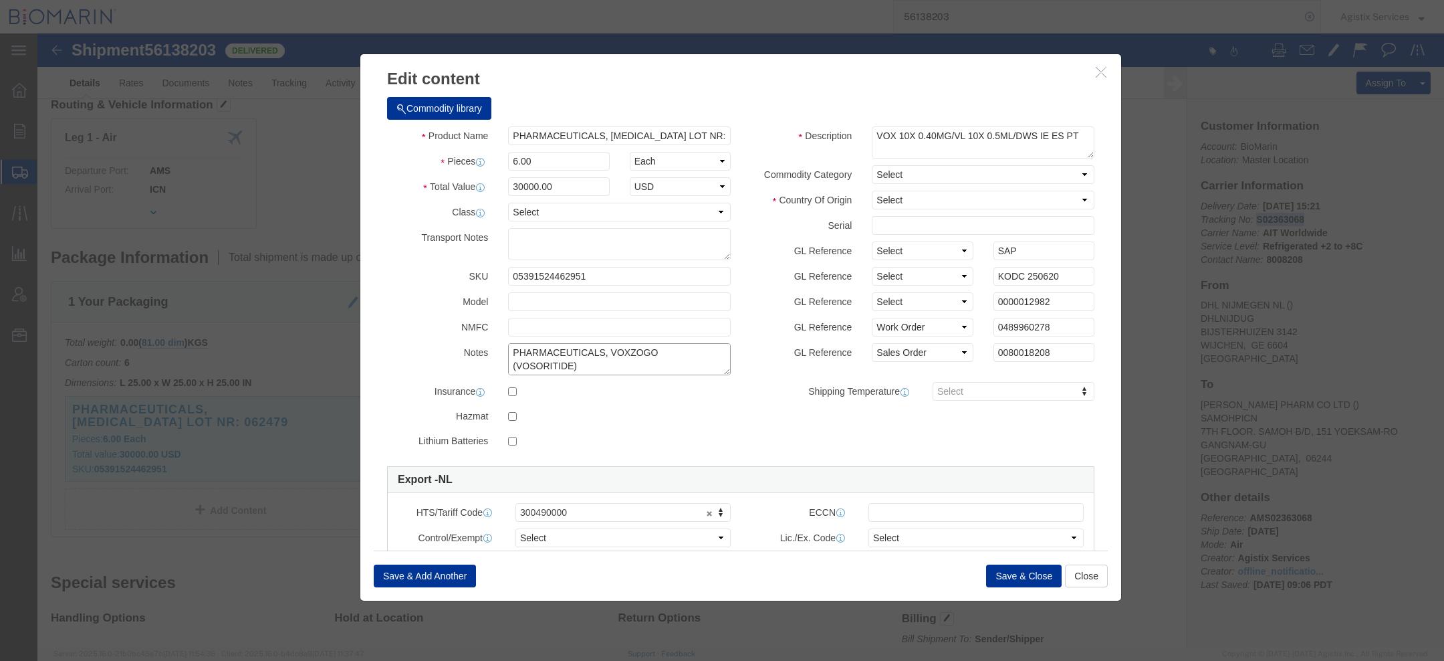
scroll to position [26, 0]
click button "button"
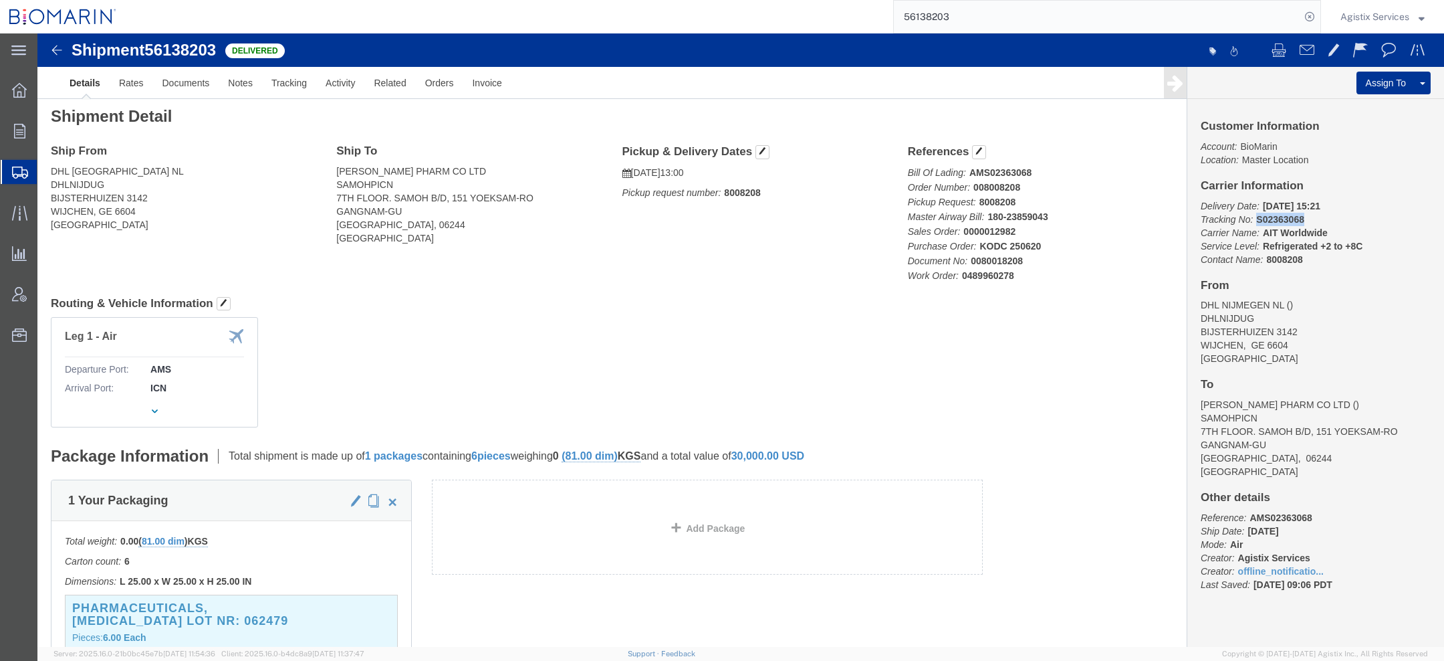
scroll to position [0, 0]
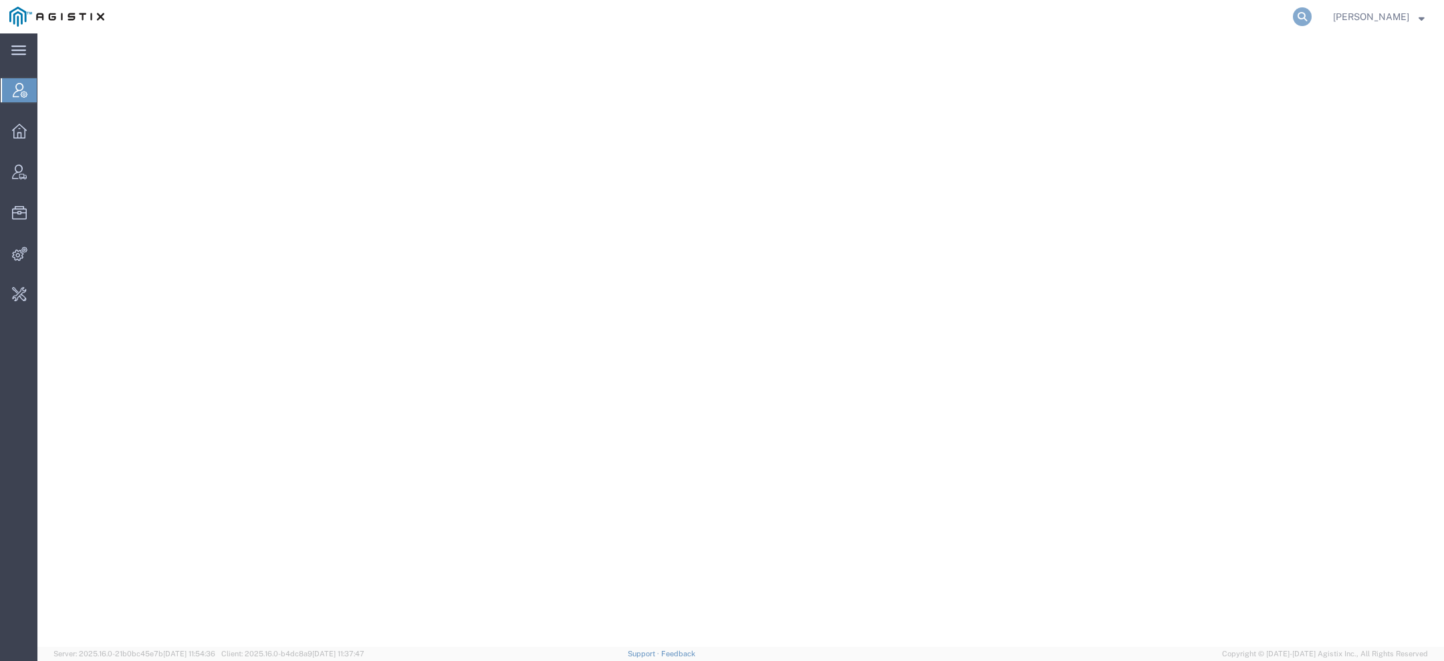
click at [1304, 12] on icon at bounding box center [1302, 16] width 19 height 19
type input "pgw"
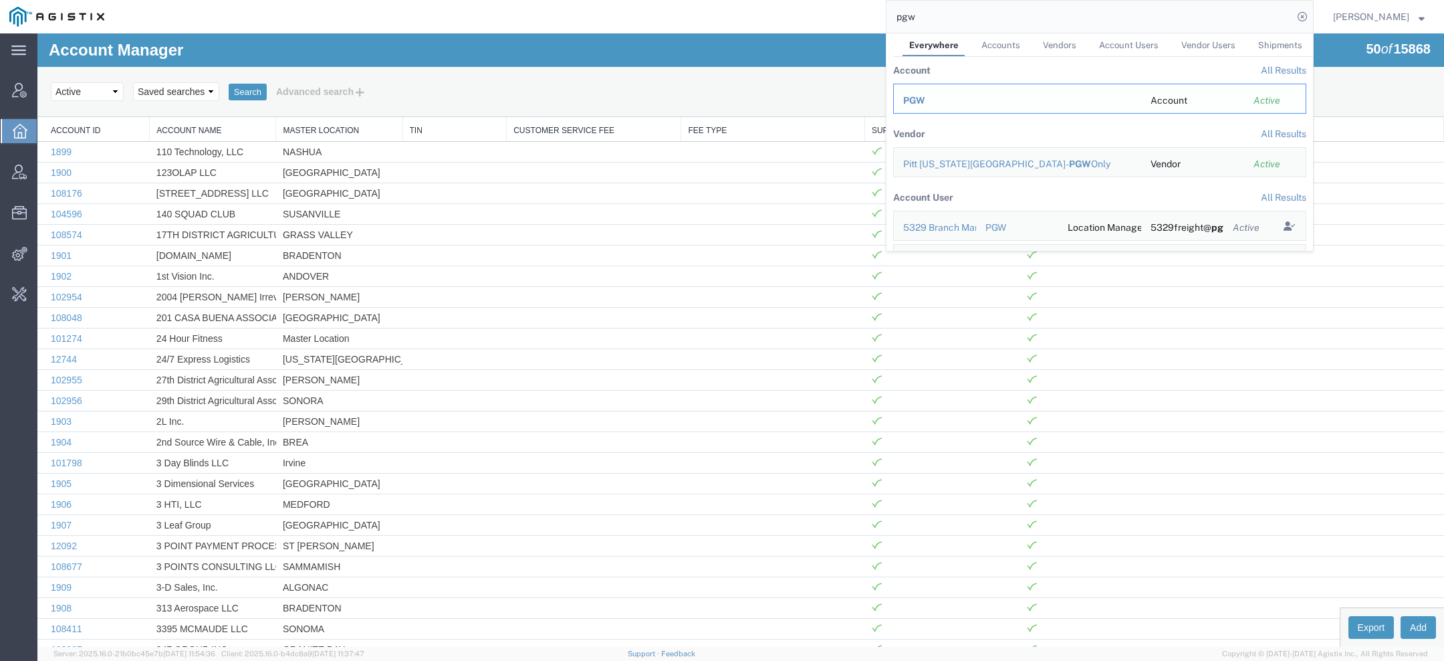
click at [923, 104] on span "PGW" at bounding box center [914, 100] width 22 height 11
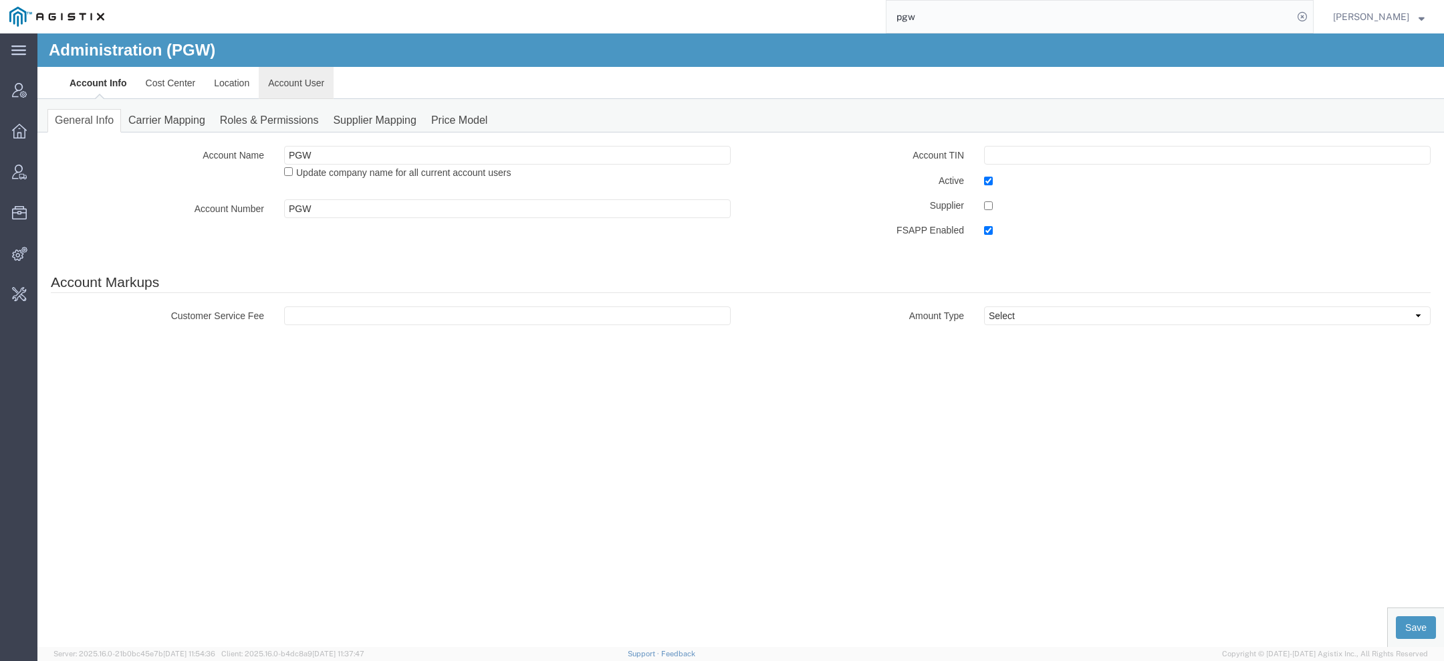
click at [290, 77] on link "Account User" at bounding box center [296, 83] width 75 height 32
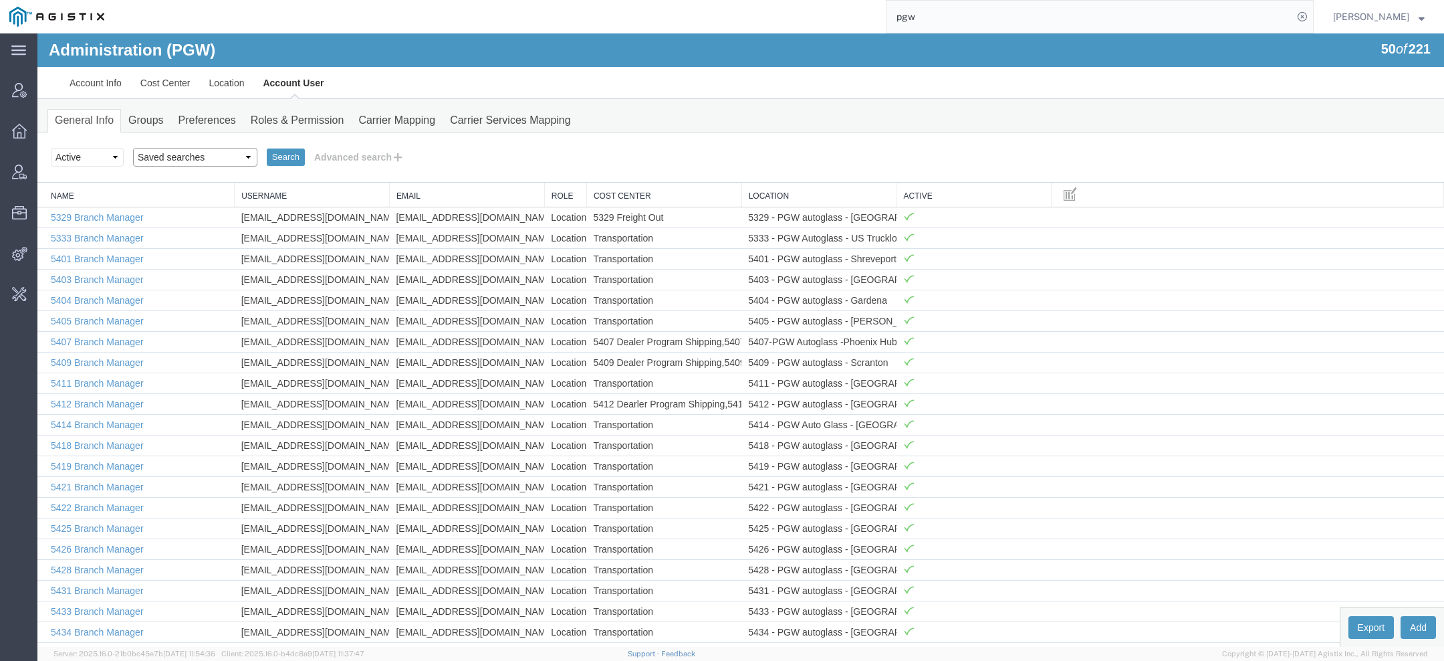
click at [187, 161] on select "Saved searches Exclude Branch Manager Jason Offline user" at bounding box center [195, 157] width 124 height 19
select select "Offline user"
click at [133, 148] on select "Saved searches Exclude Branch Manager Jason Offline user" at bounding box center [195, 157] width 124 height 19
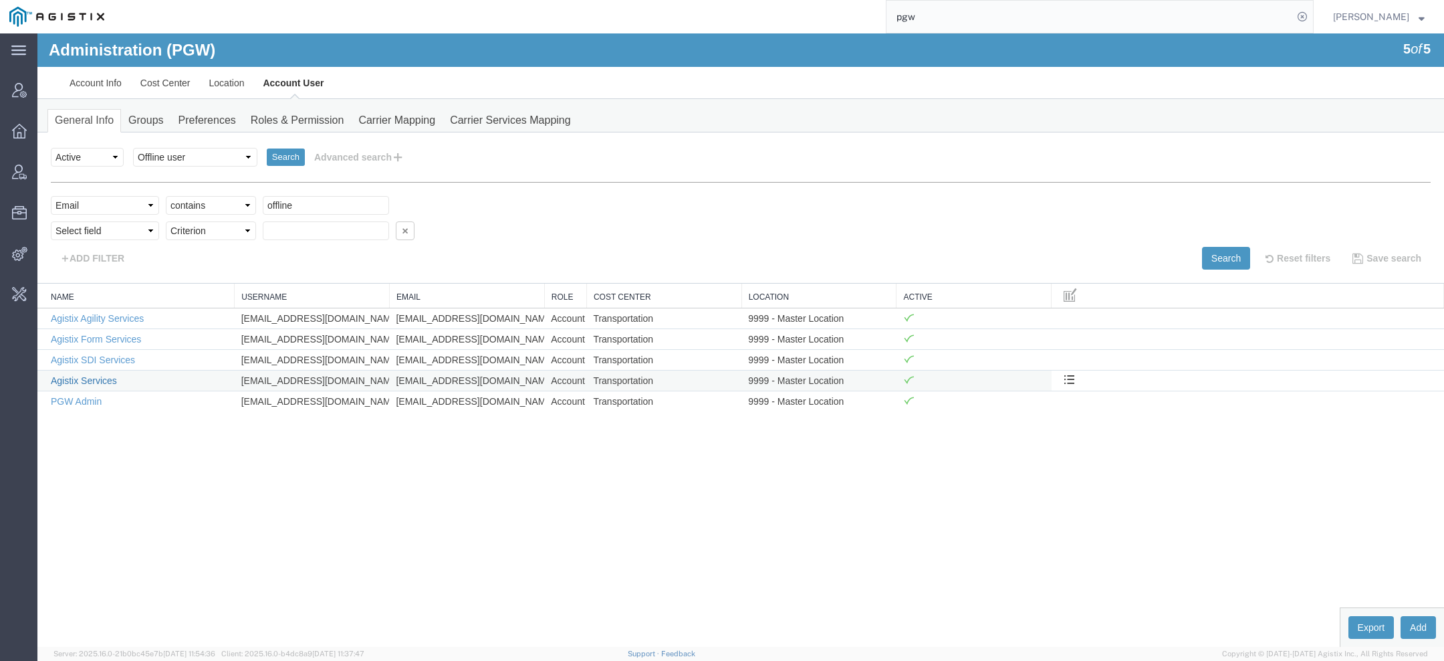
click at [100, 378] on link "Agistix Services" at bounding box center [84, 380] width 66 height 11
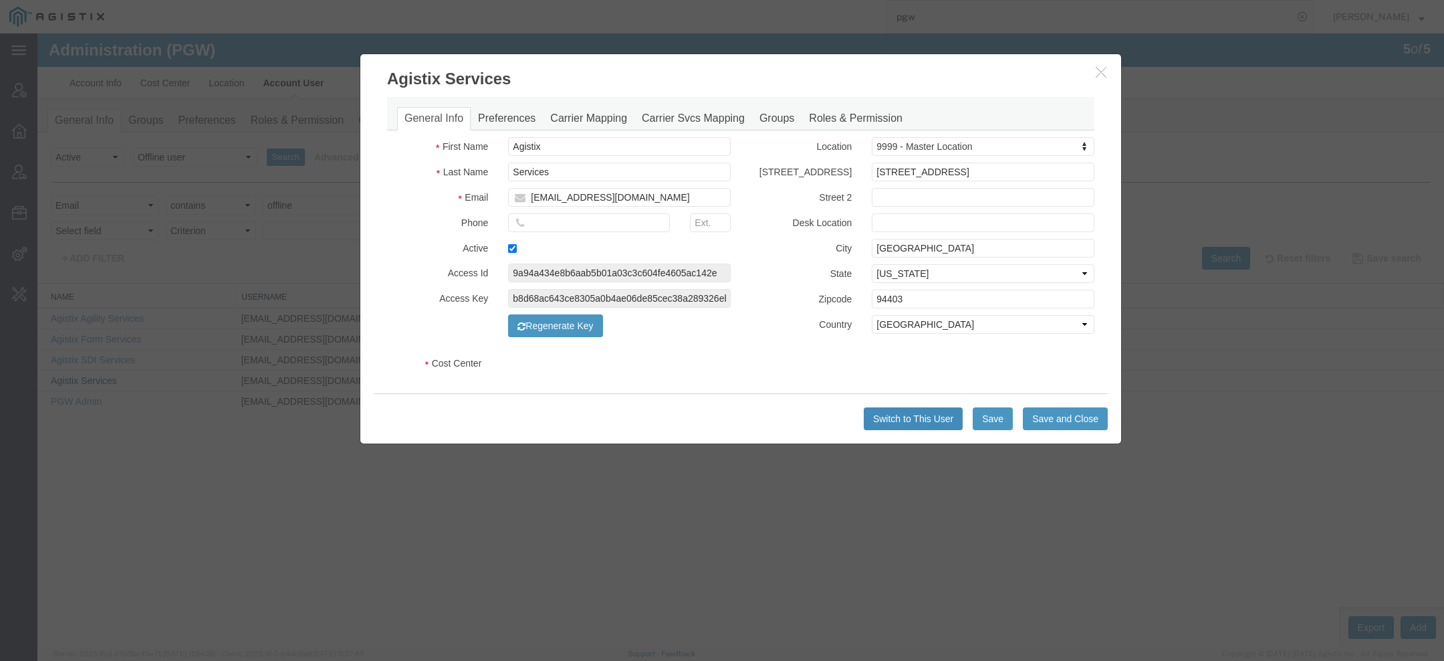
select select "COSTCENTER"
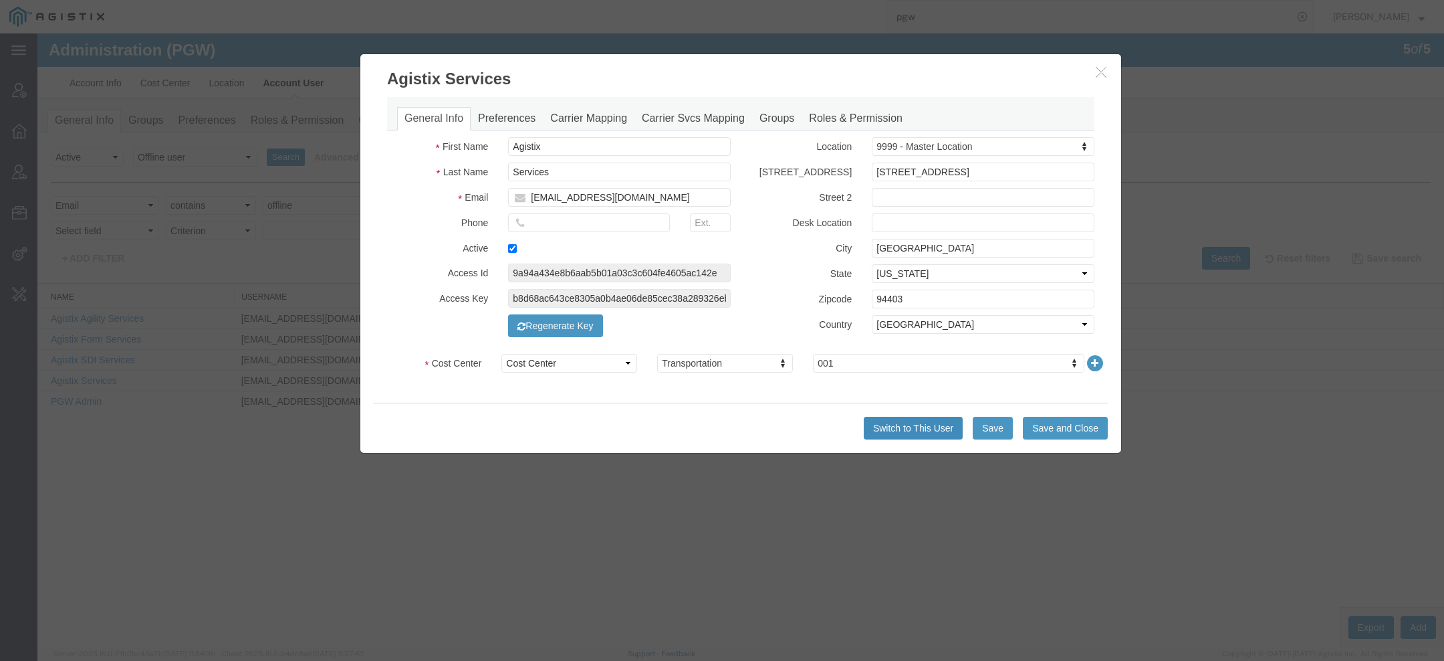
click at [890, 419] on button "Switch to This User" at bounding box center [913, 428] width 99 height 23
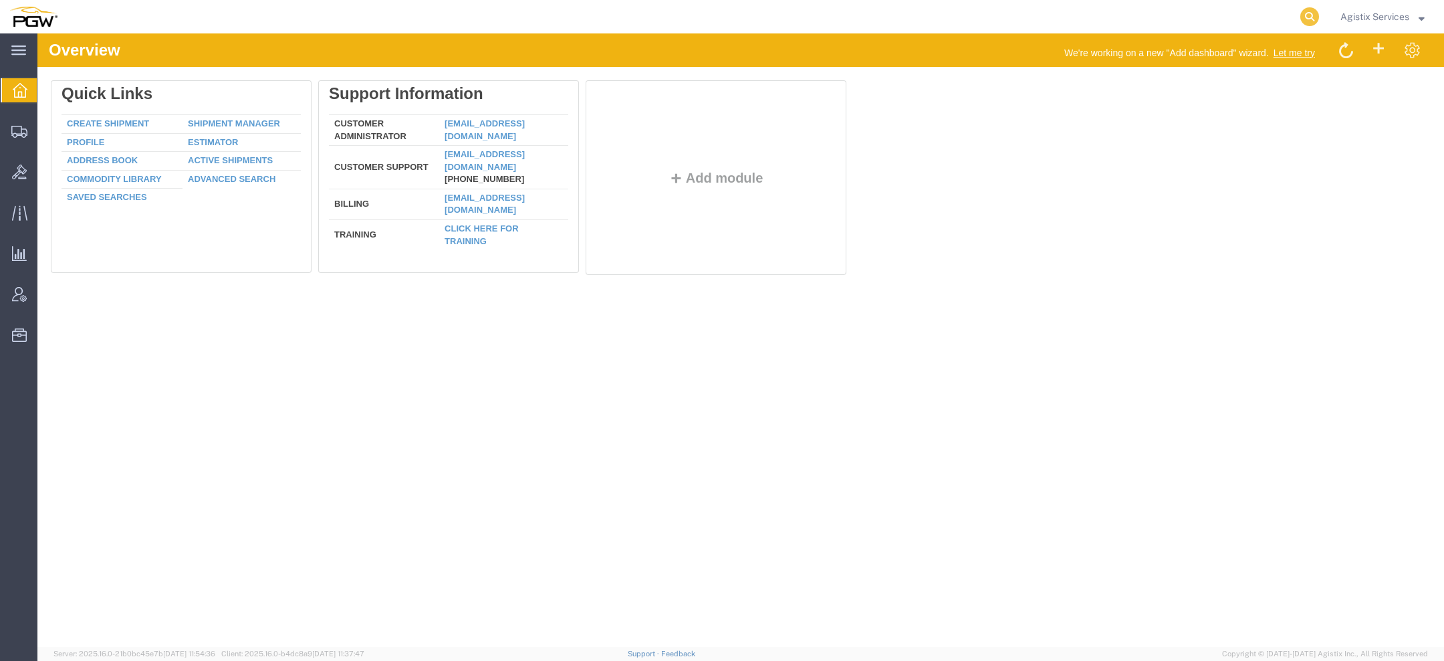
click at [1310, 11] on icon at bounding box center [1309, 16] width 19 height 19
paste input "56516890"
type input "56516890"
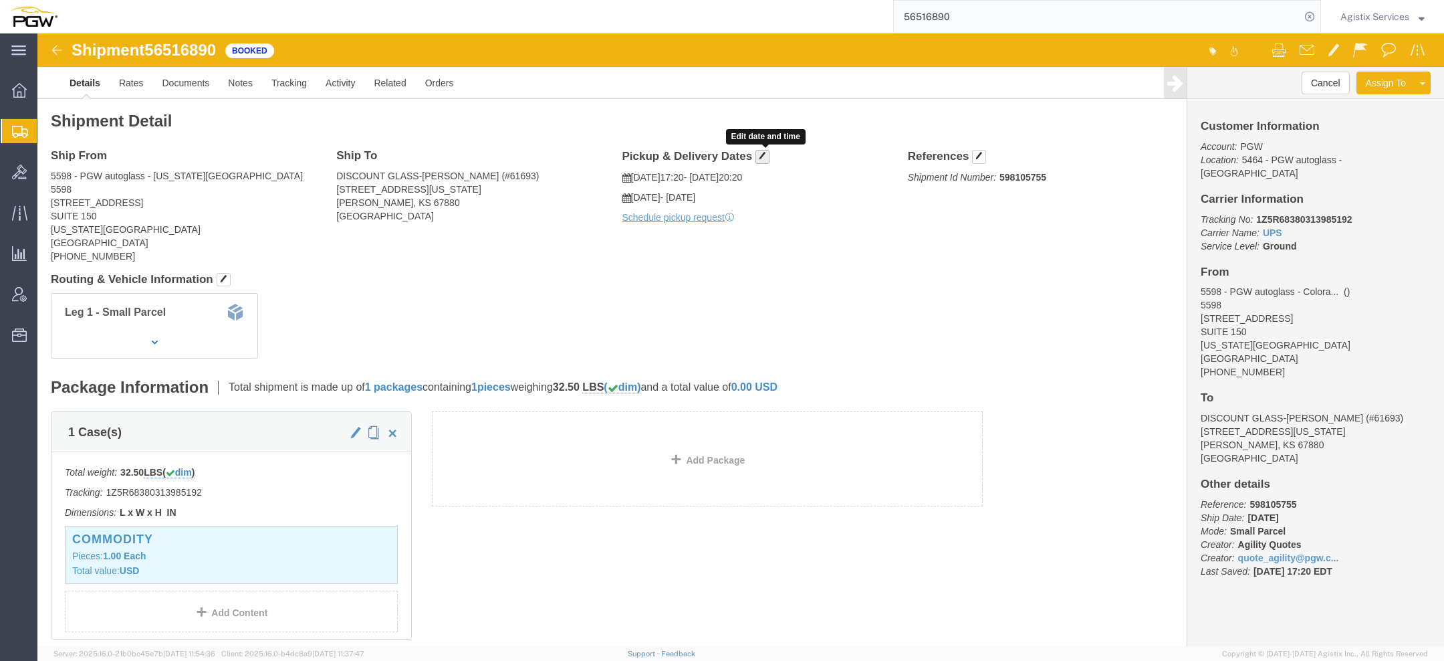
click span "button"
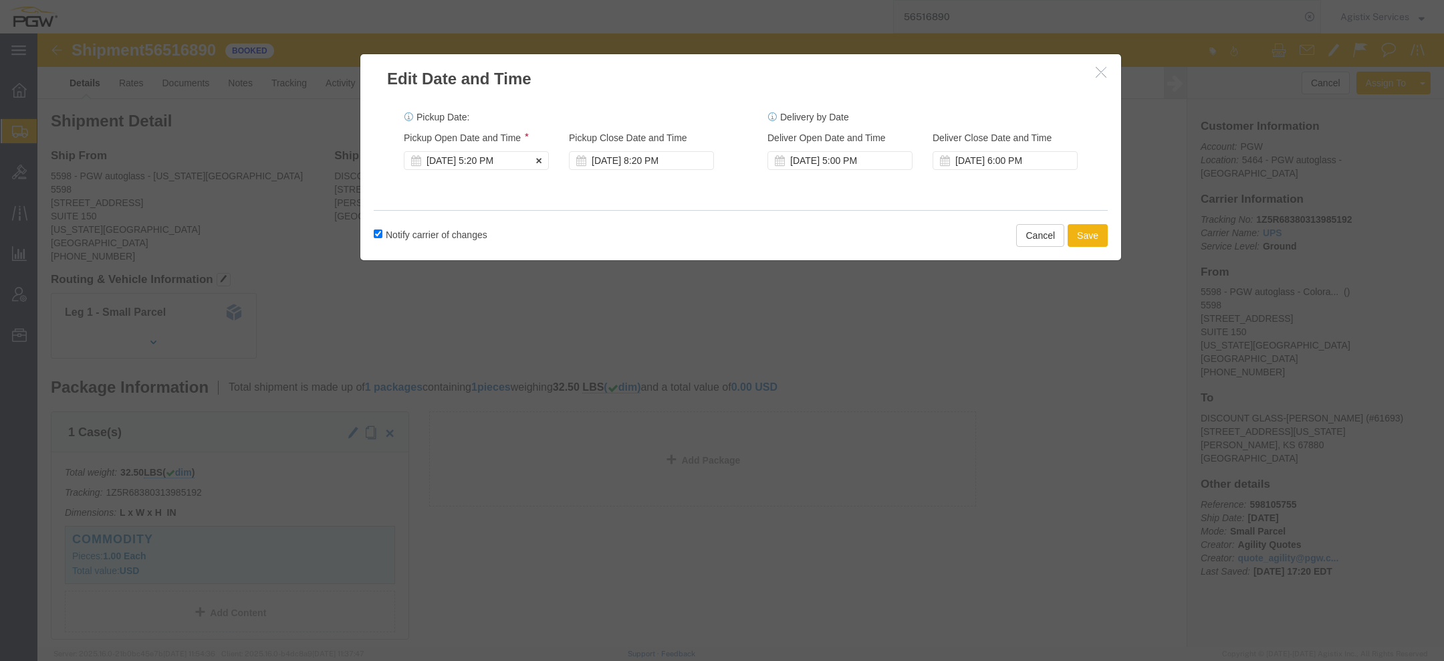
click div "Aug 15 2025 5:20 PM"
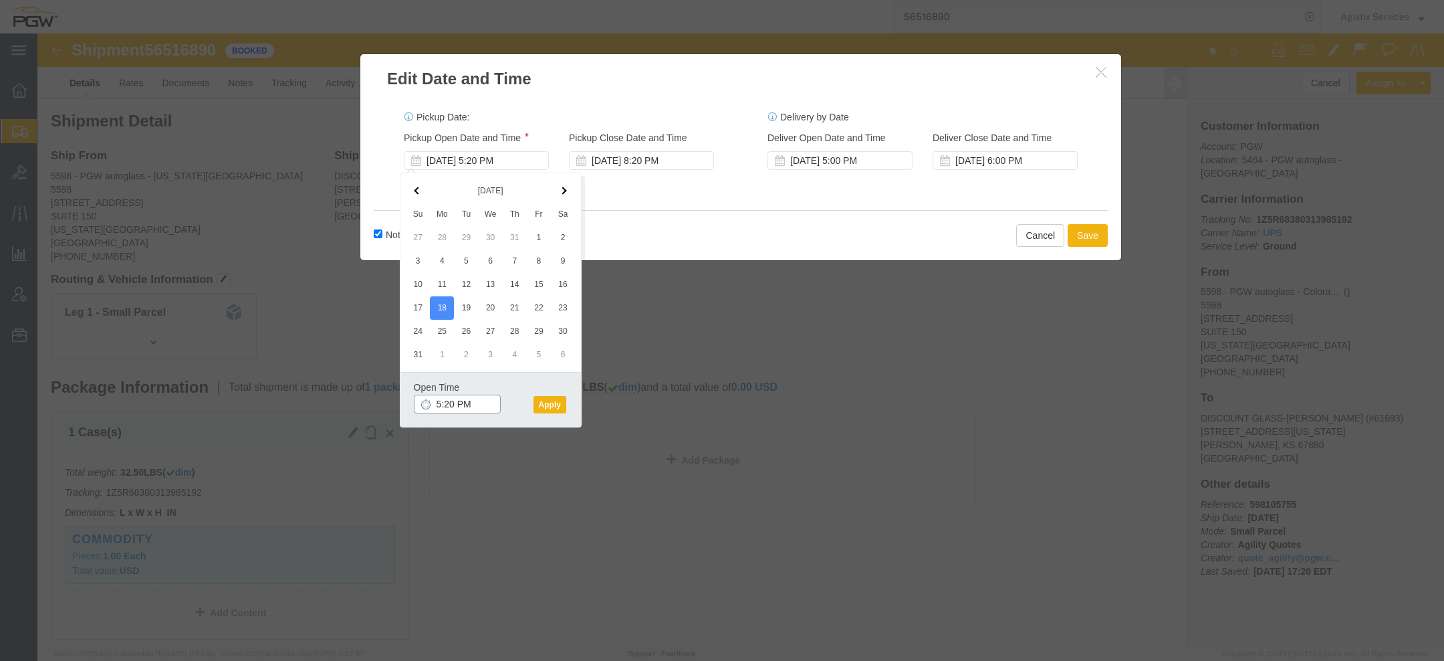
click input "5:20 PM"
type input "10:00 AM"
click button "Apply"
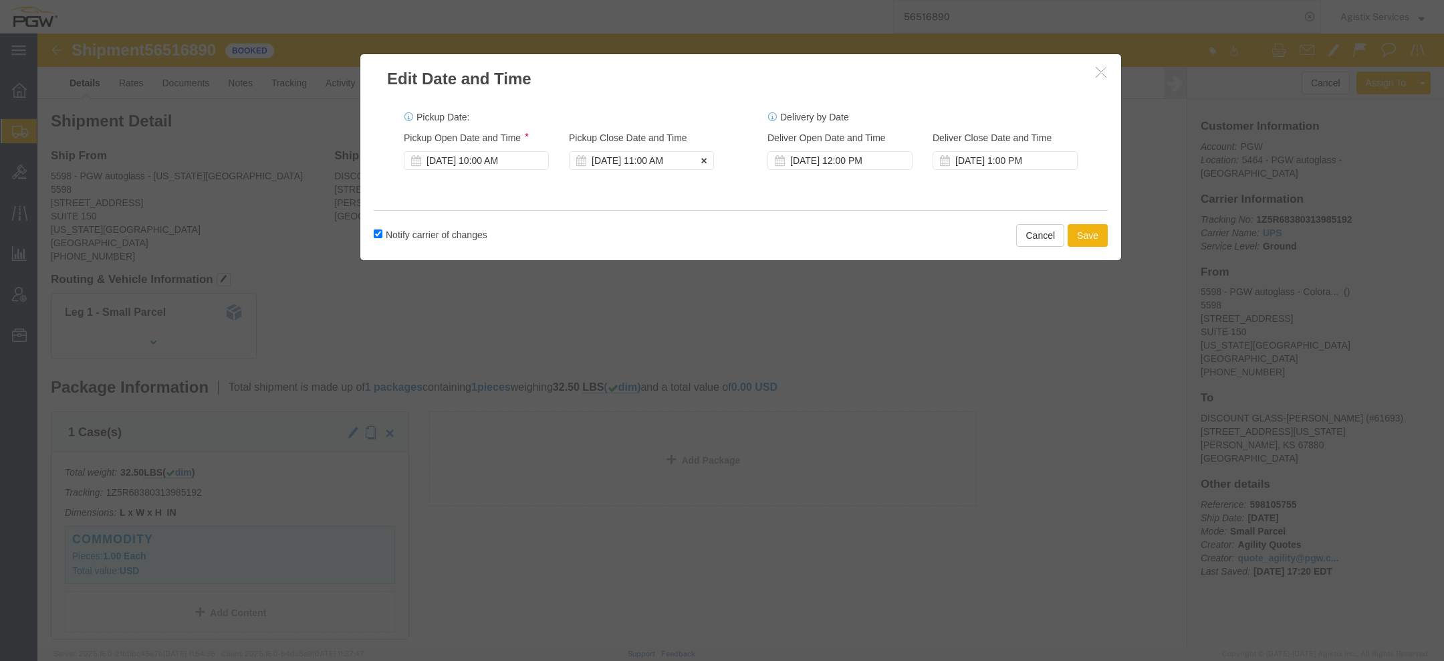
click div "Aug 18 2025 11:00 AM"
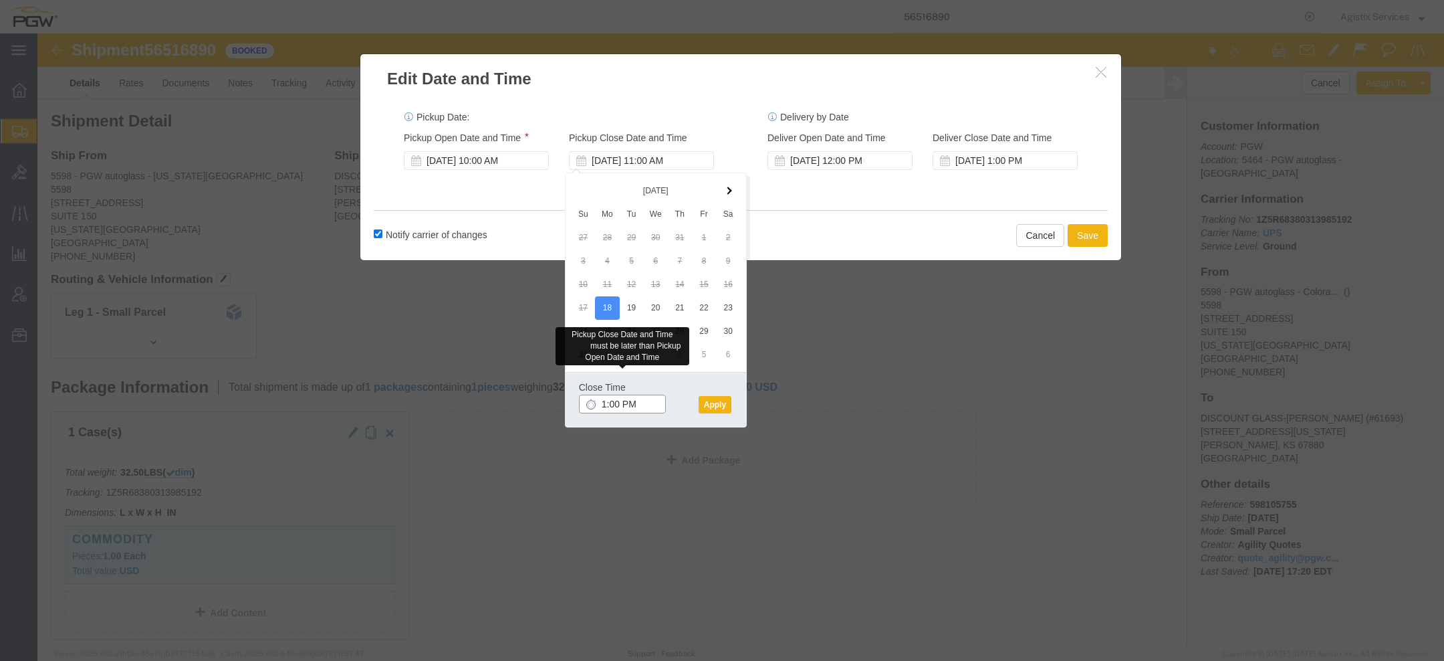
type input "1:00 PM"
click div "Close Time 1:00 PM"
click button "Apply"
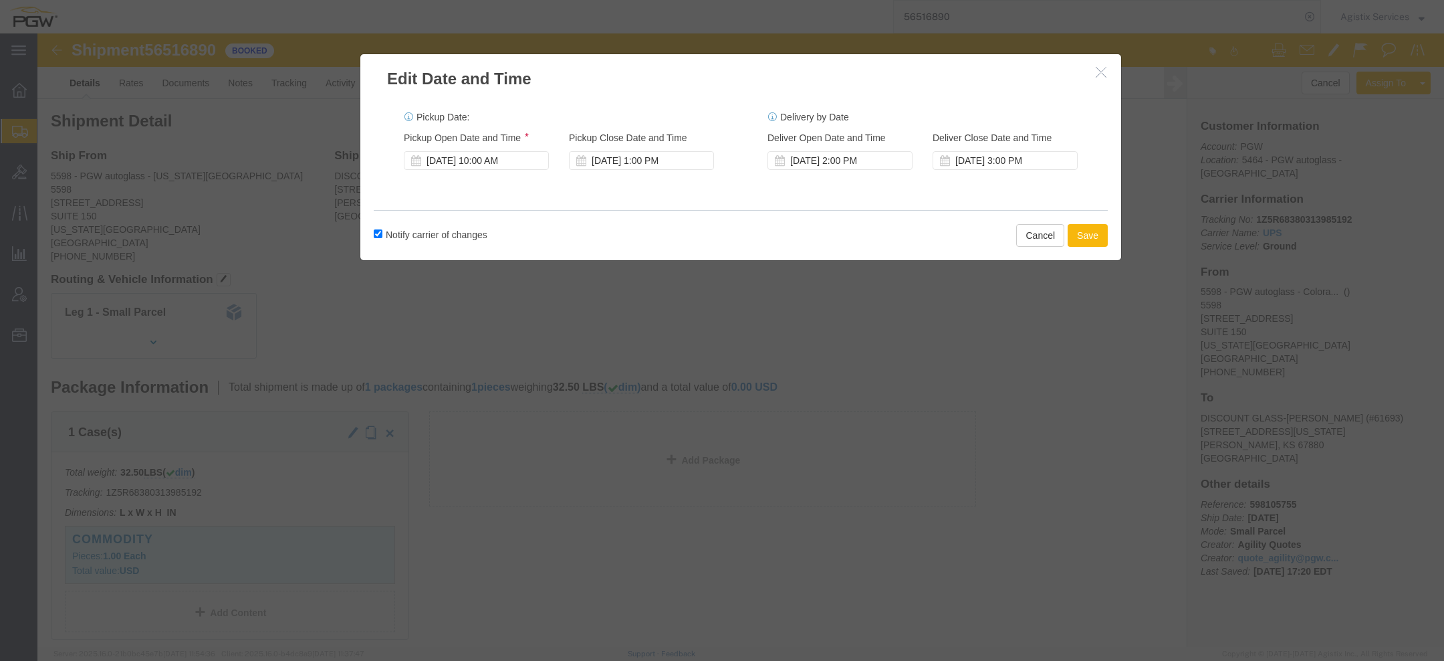
drag, startPoint x: 1043, startPoint y: 204, endPoint x: 1065, endPoint y: 5, distance: 200.5
click button "Save"
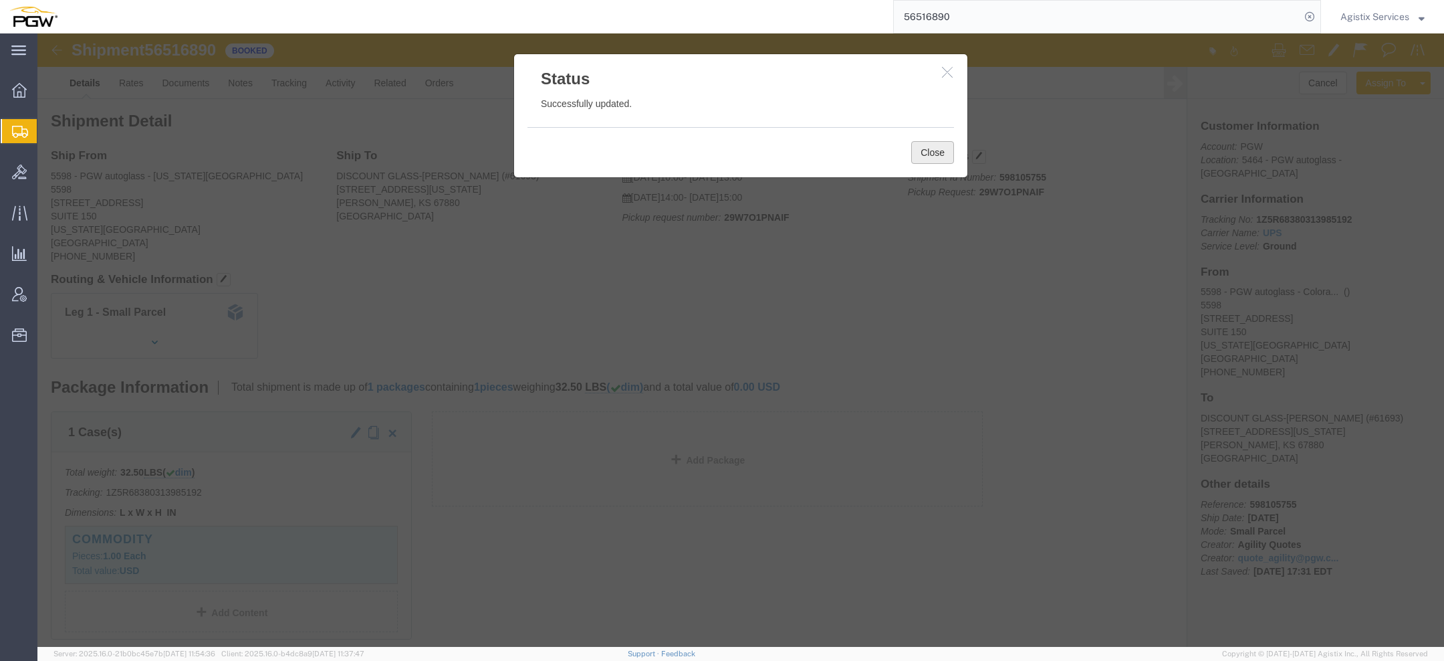
click button "Close"
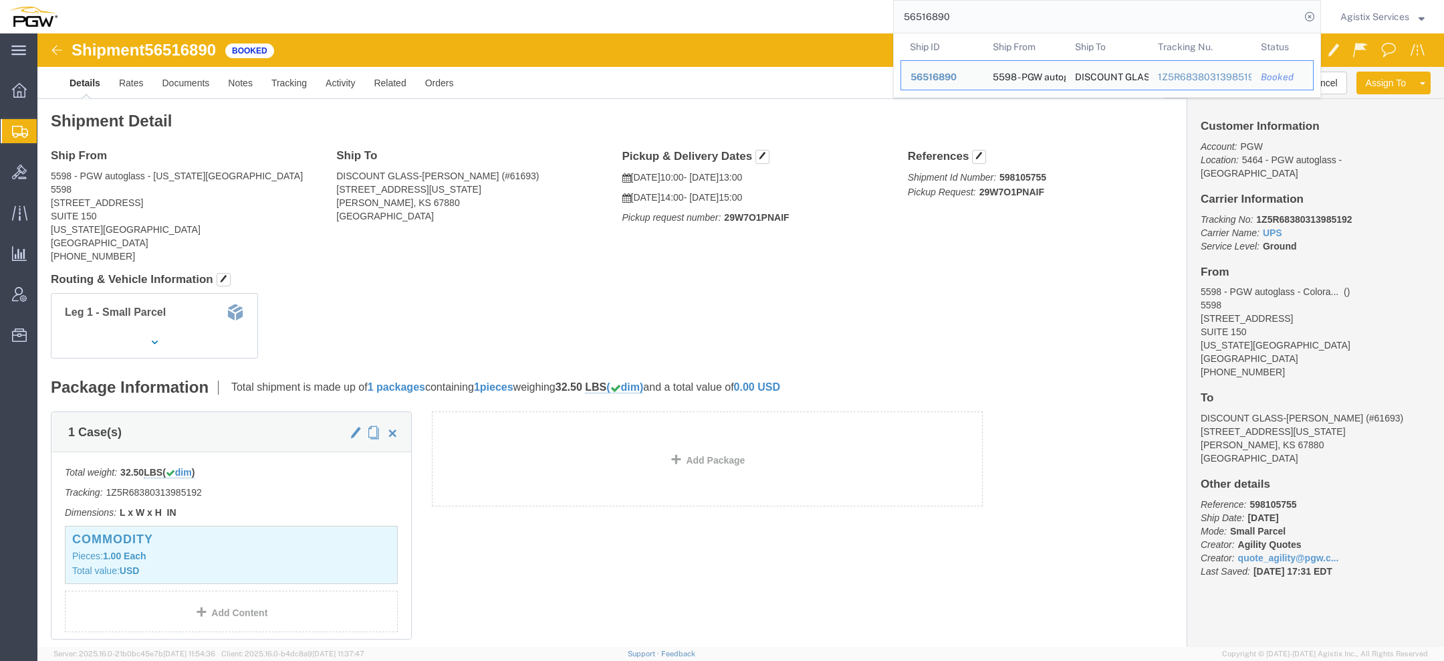
drag, startPoint x: 1010, startPoint y: 23, endPoint x: 870, endPoint y: -5, distance: 142.4
click at [870, 0] on html "main_menu Created with Sketch. Collapse Menu Overview Shipments Shipment Manage…" at bounding box center [722, 330] width 1444 height 661
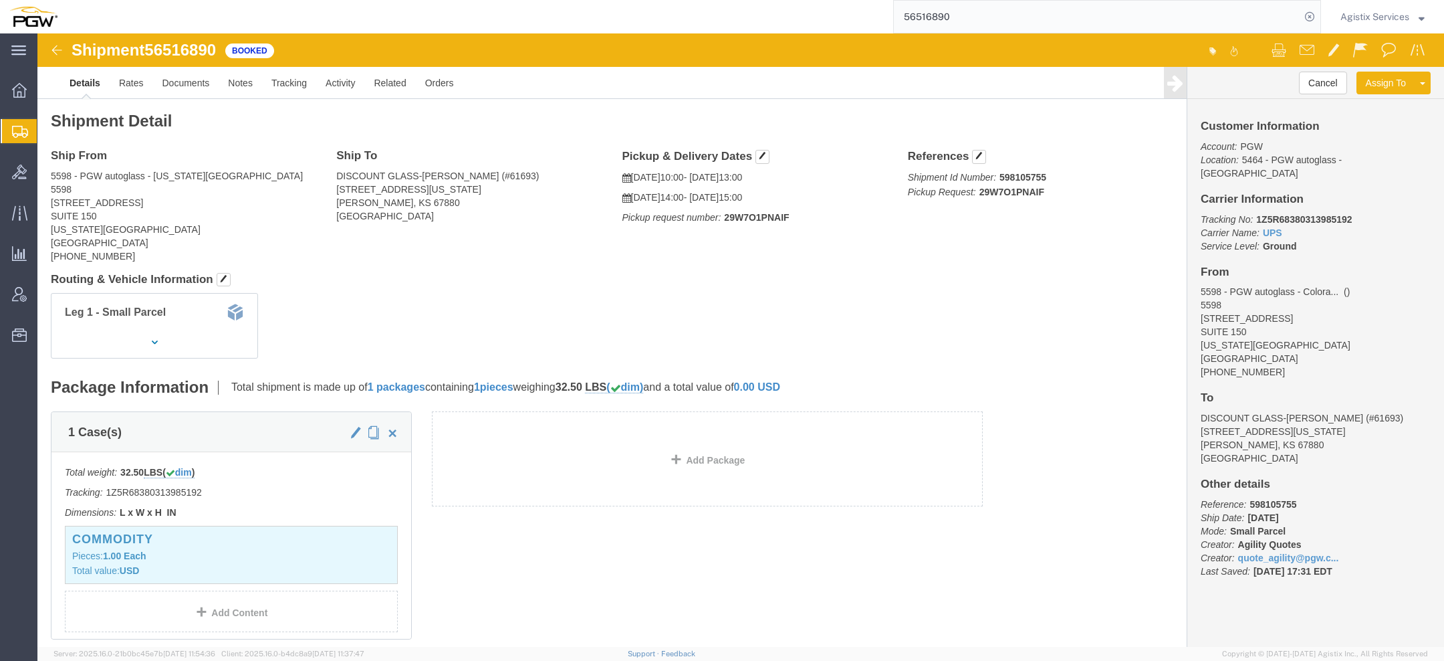
paste input "942106742"
type input "942106742"
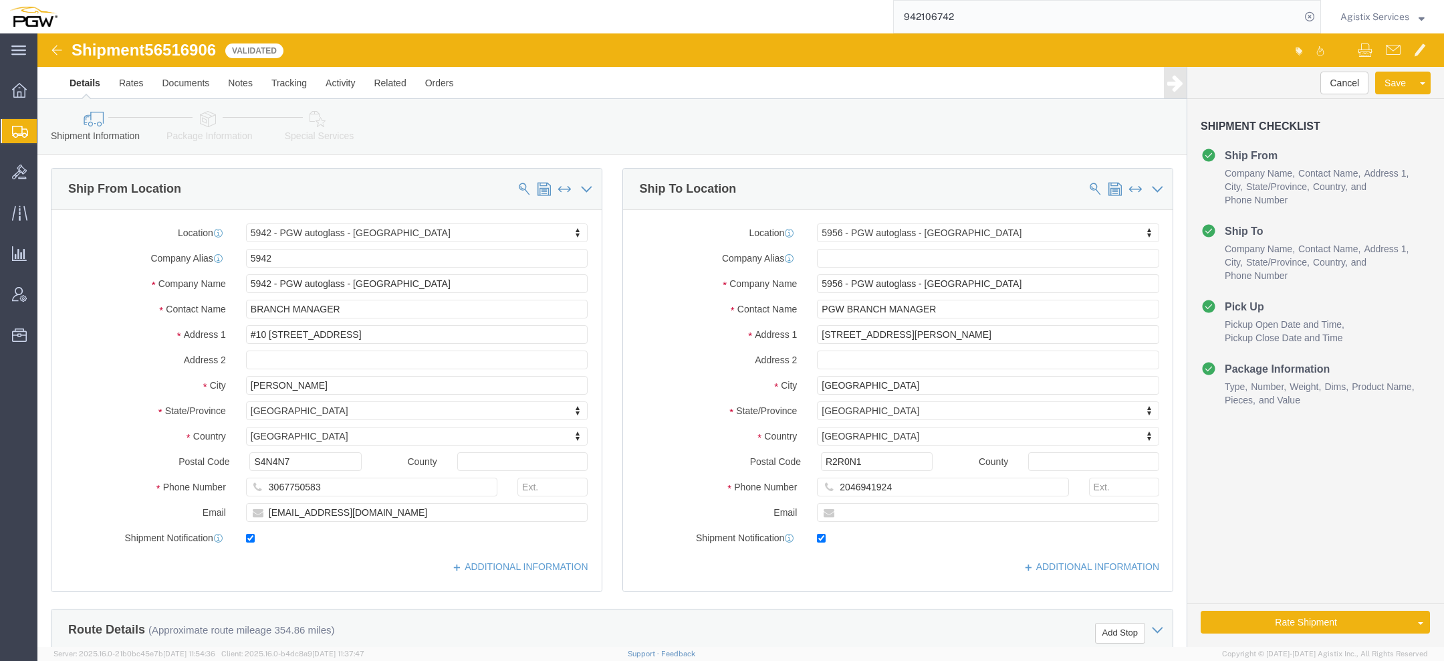
select select "28521"
select select "28529"
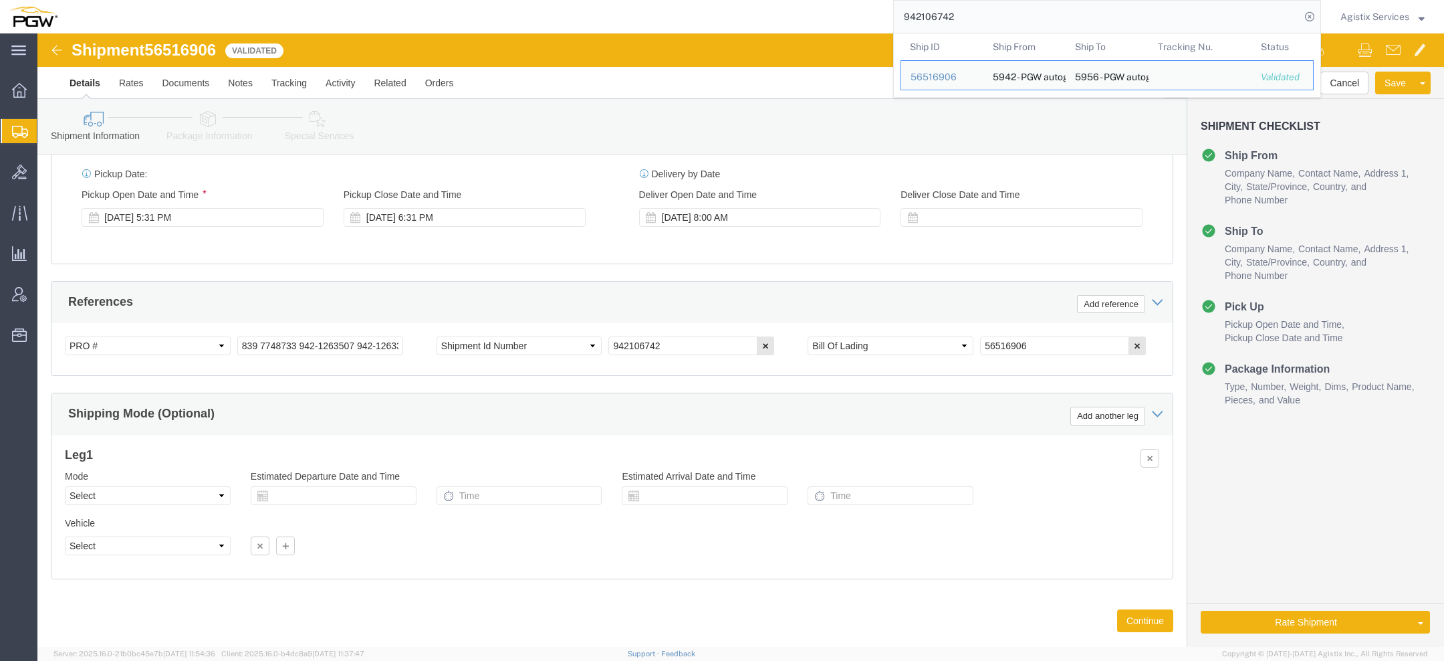
scroll to position [744, 0]
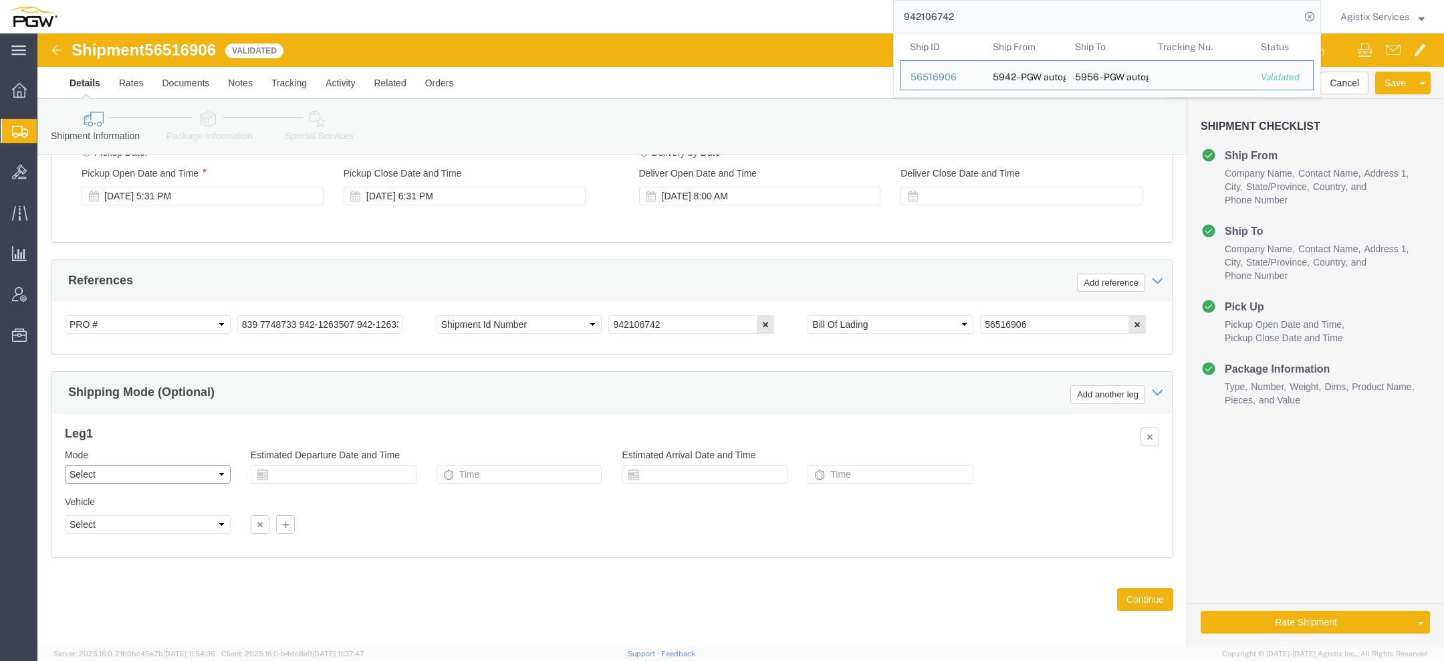
click select "Select Air Less than Truckload Multi-Leg Ocean Freight Rail Small Parcel Truckl…"
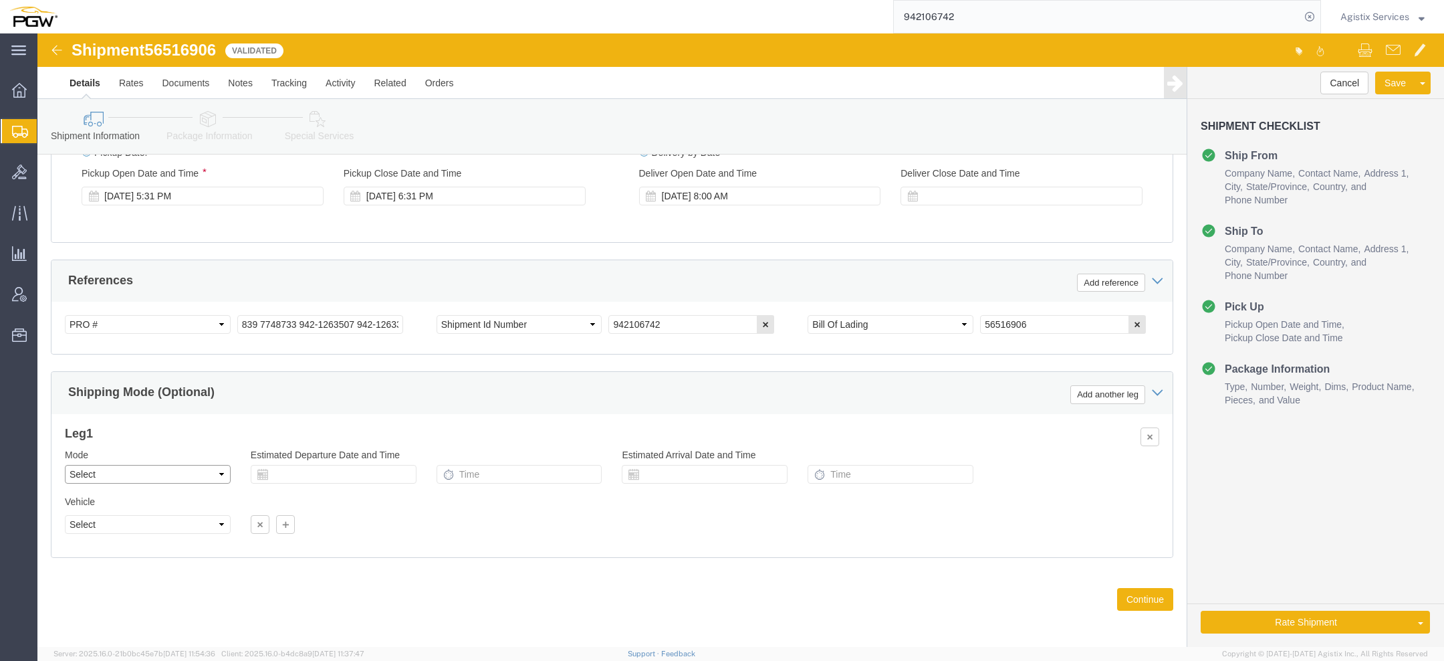
select select "LTL"
click select "Select Air Less than Truckload Multi-Leg Ocean Freight Rail Small Parcel Truckl…"
click button "Rate Shipment"
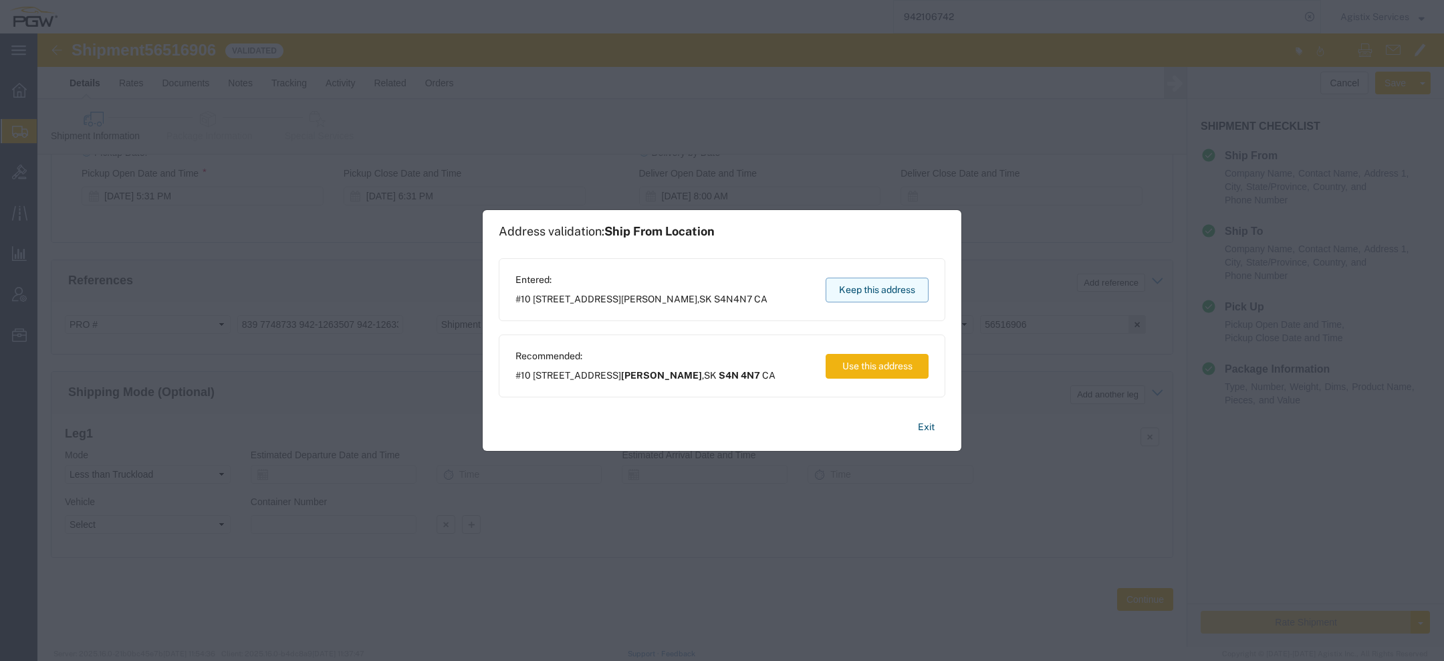
click at [860, 286] on button "Keep this address" at bounding box center [877, 289] width 103 height 25
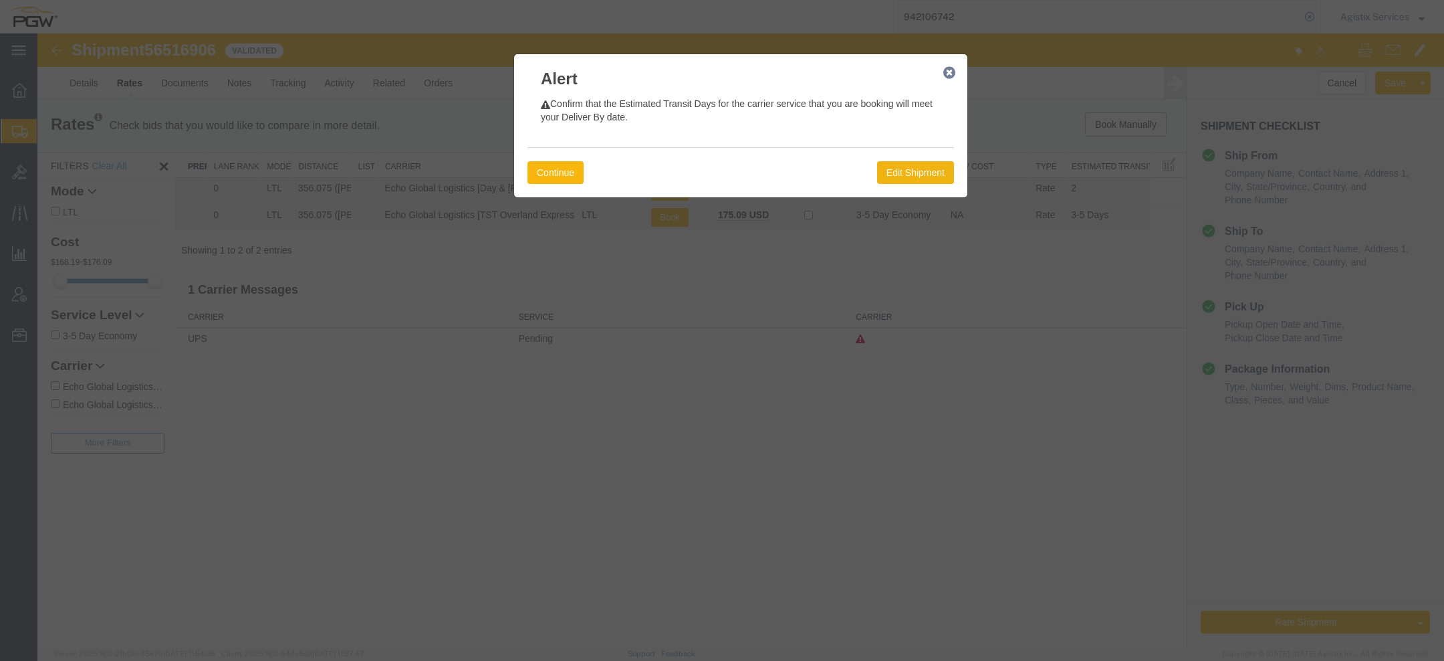
click at [565, 178] on button "Continue" at bounding box center [556, 172] width 56 height 23
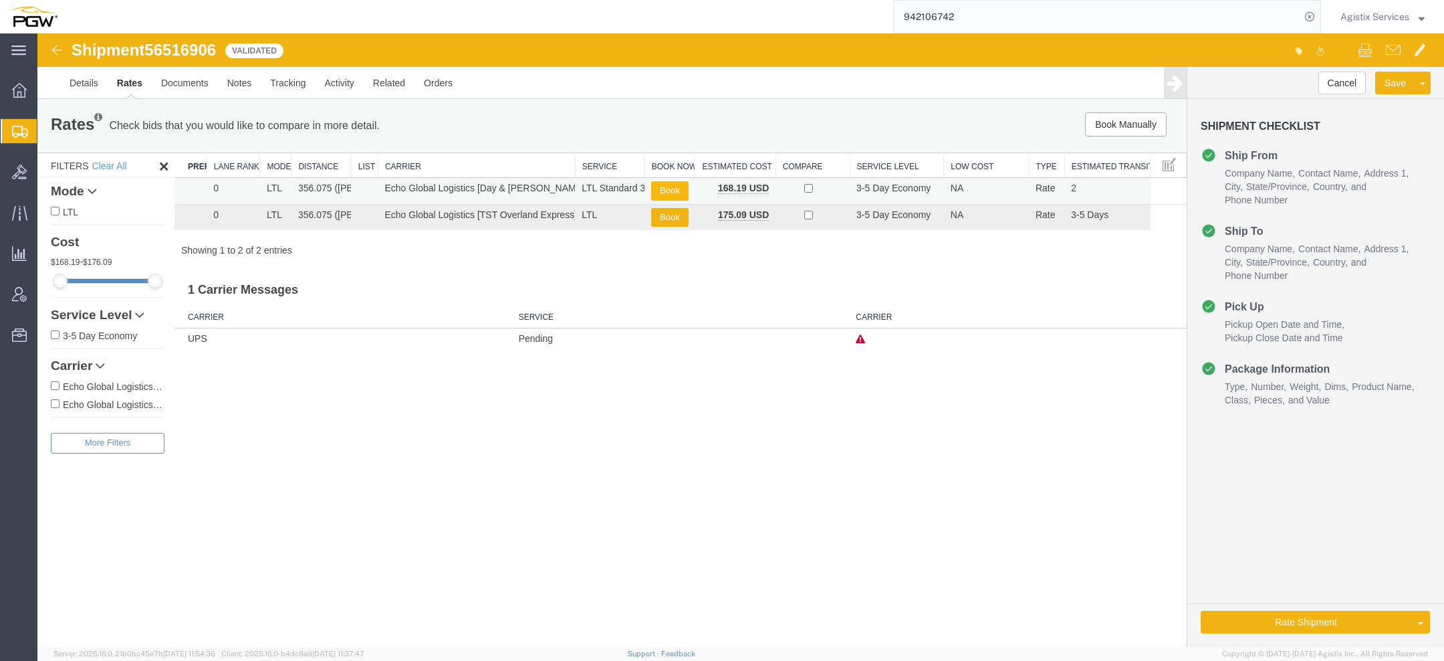
click at [669, 189] on button "Book" at bounding box center [669, 190] width 37 height 19
click at [658, 185] on button "Book" at bounding box center [669, 190] width 37 height 19
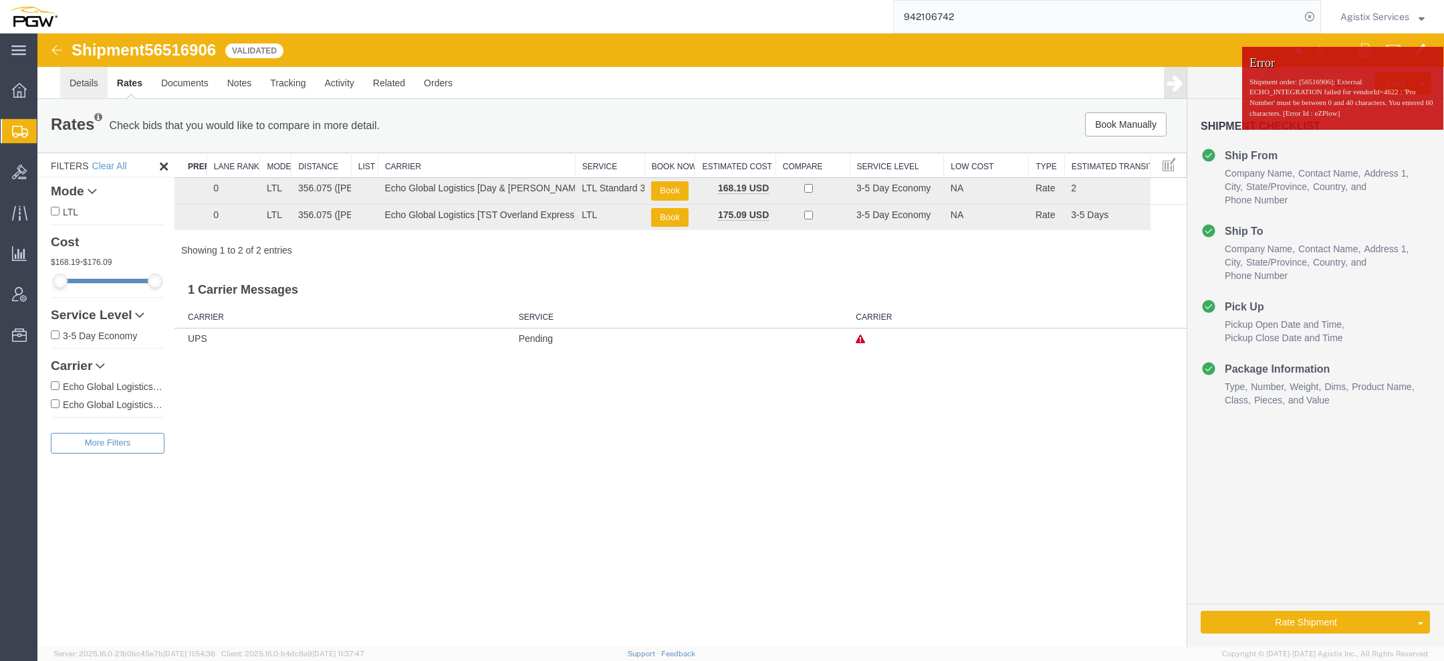
click at [66, 85] on link "Details" at bounding box center [83, 83] width 47 height 32
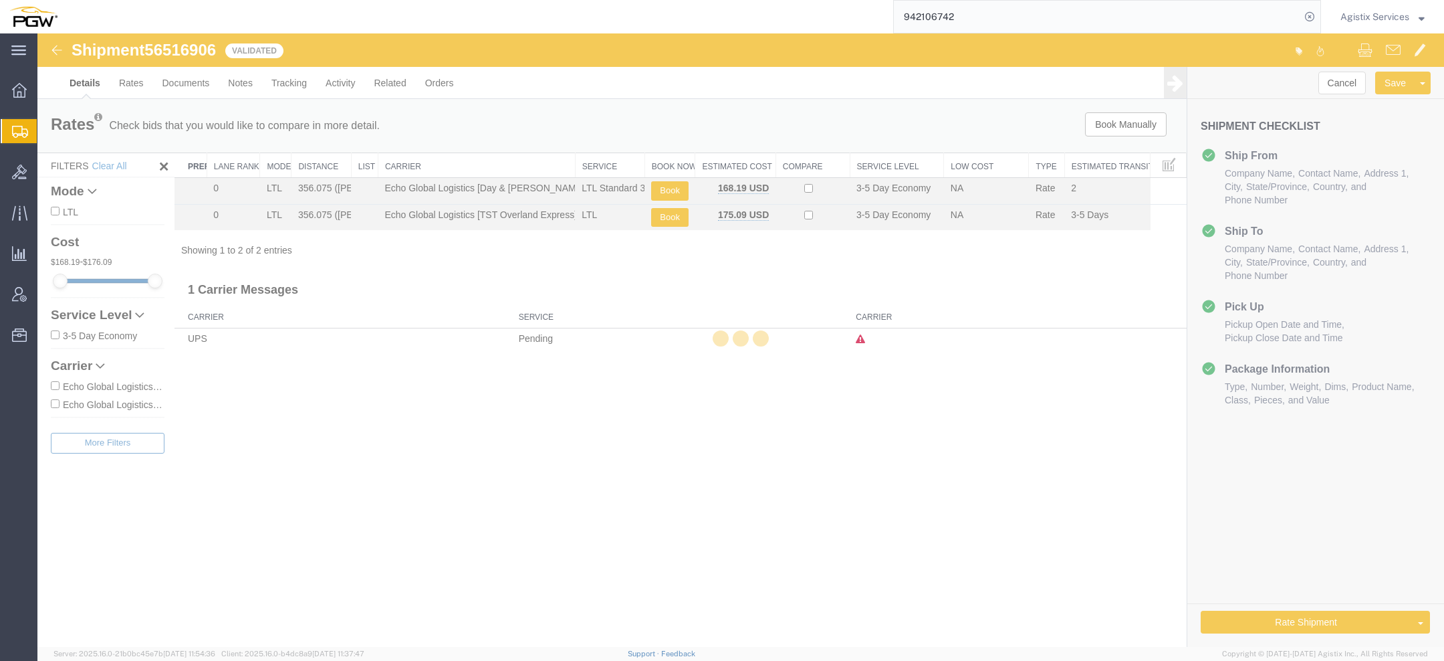
select select "28521"
select select "28529"
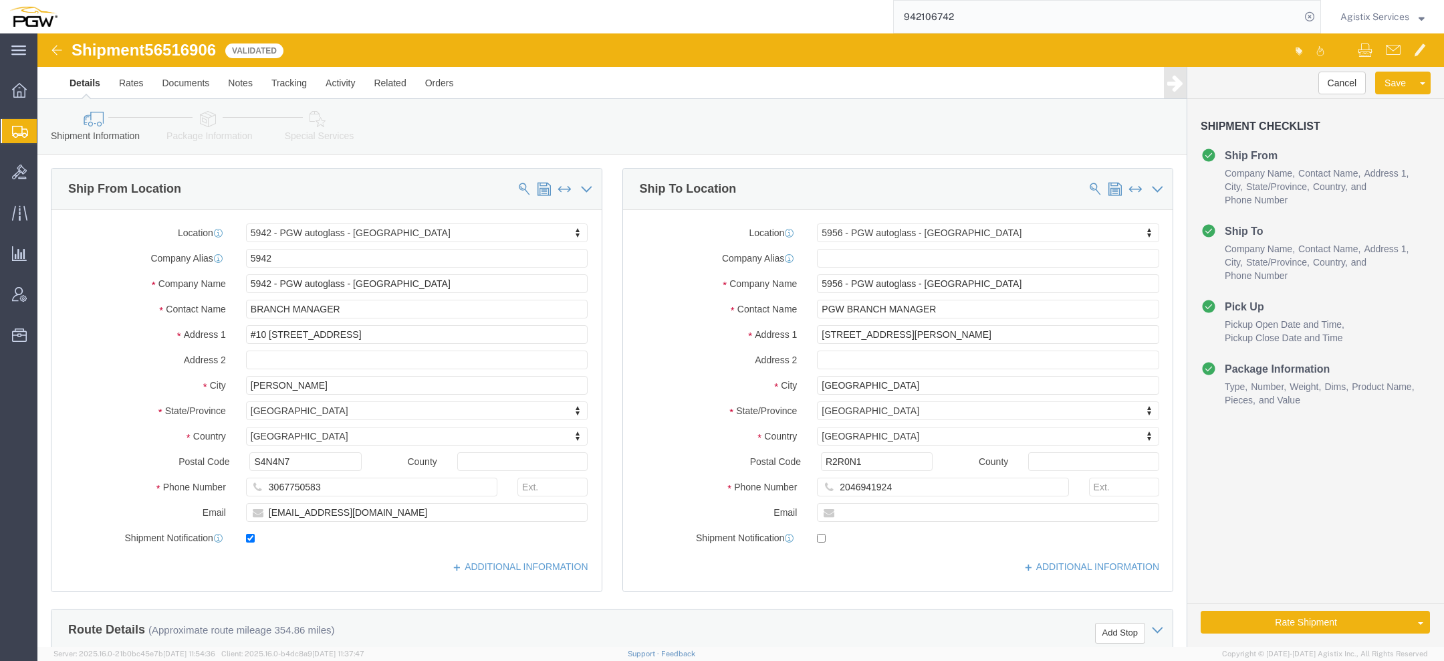
scroll to position [744, 0]
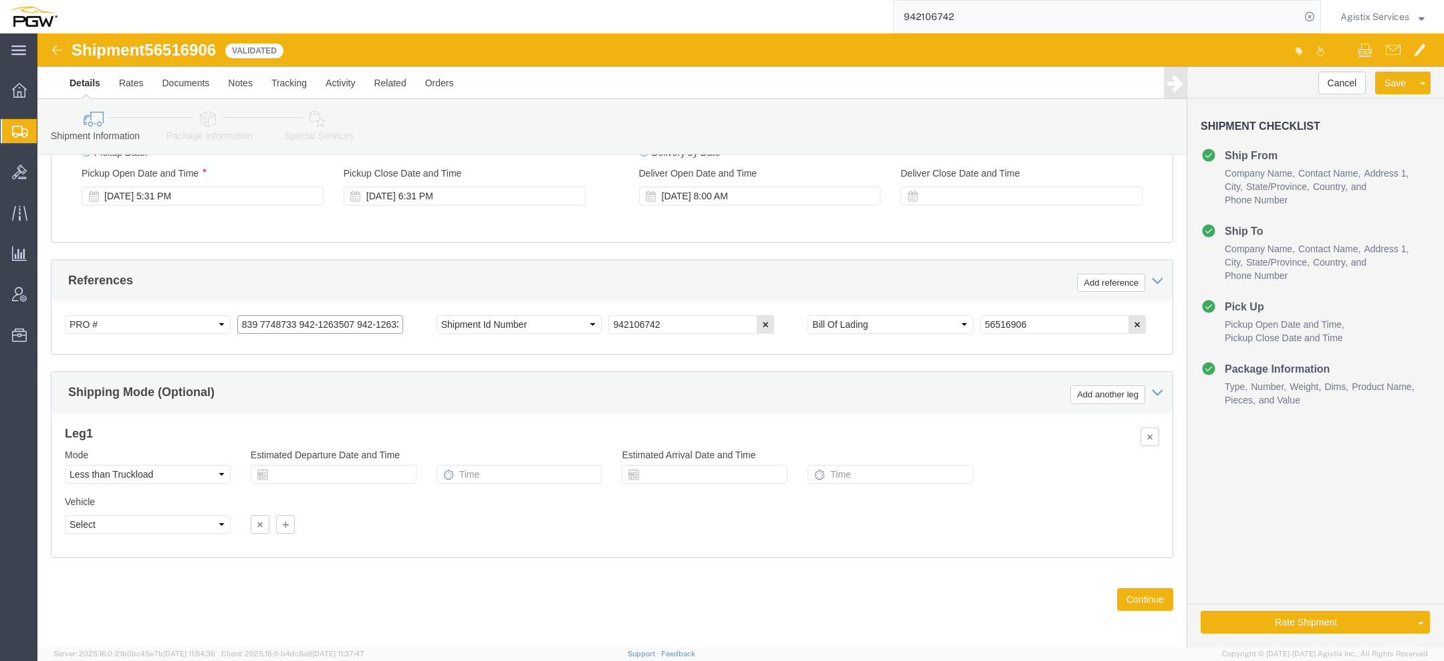
drag, startPoint x: 263, startPoint y: 286, endPoint x: 540, endPoint y: 298, distance: 277.0
click div "Select Account Type Activity ID Airline Appointment Number ASN Batch Request # …"
drag, startPoint x: 259, startPoint y: 284, endPoint x: 697, endPoint y: 297, distance: 438.1
click div "Select Account Type Activity ID Airline Appointment Number ASN Batch Request # …"
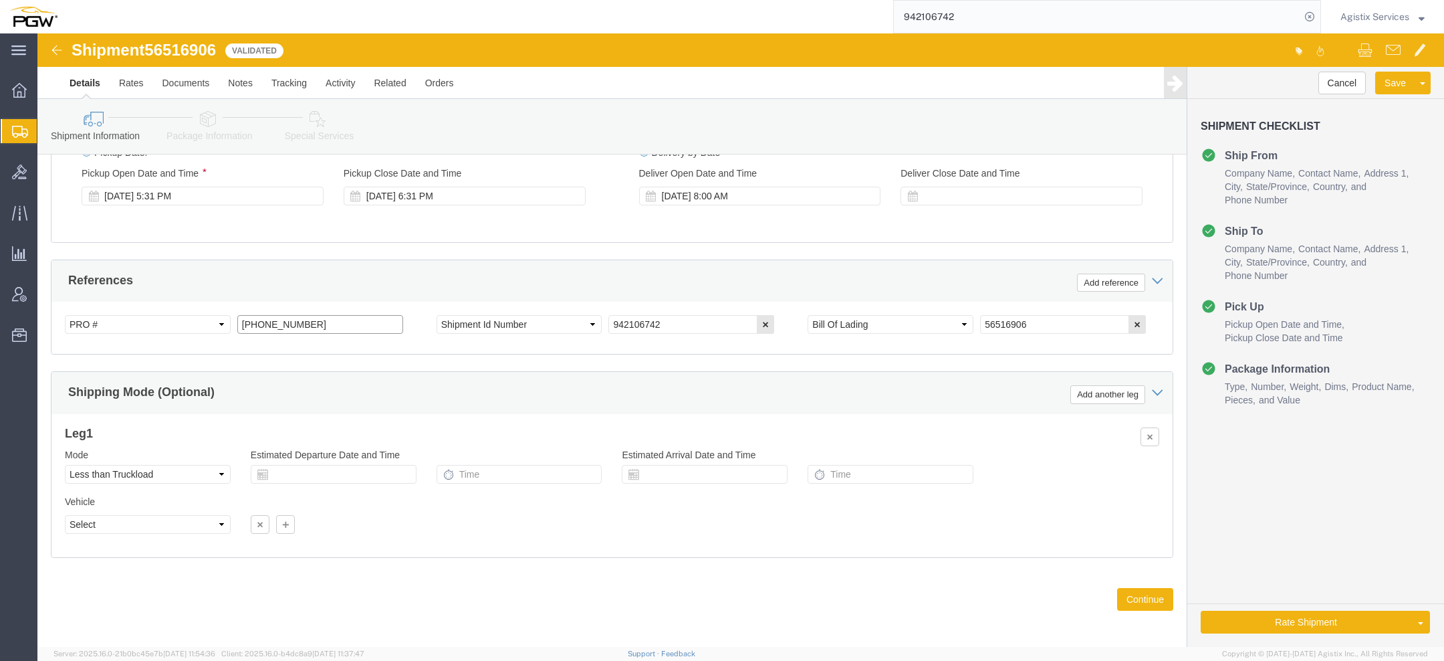
scroll to position [0, 0]
click input "839 7748733 942-1263507 942-1263344 942-1263289 942-1263430 942-1263499 942-126…"
drag, startPoint x: 259, startPoint y: 283, endPoint x: 760, endPoint y: 286, distance: 500.8
click div "Select Account Type Activity ID Airline Appointment Number ASN Batch Request # …"
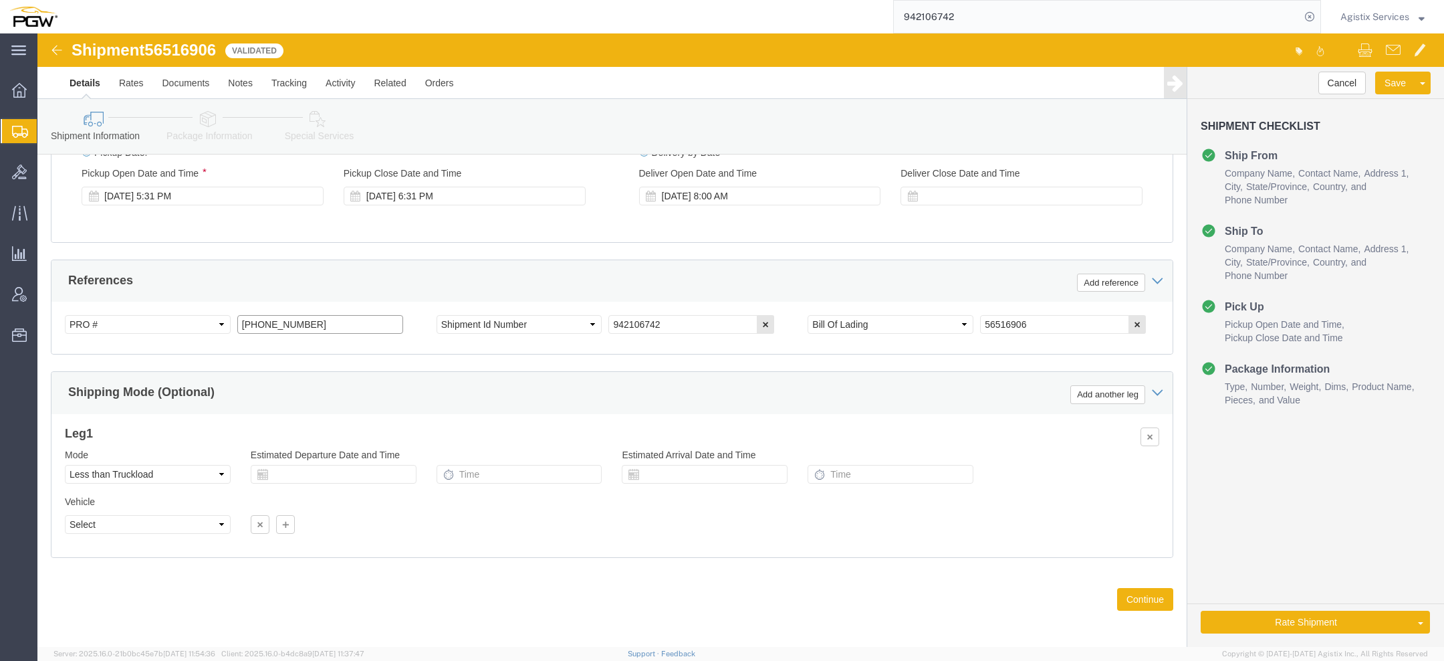
scroll to position [0, 0]
type input "839 7748733"
click button "Rate Shipment"
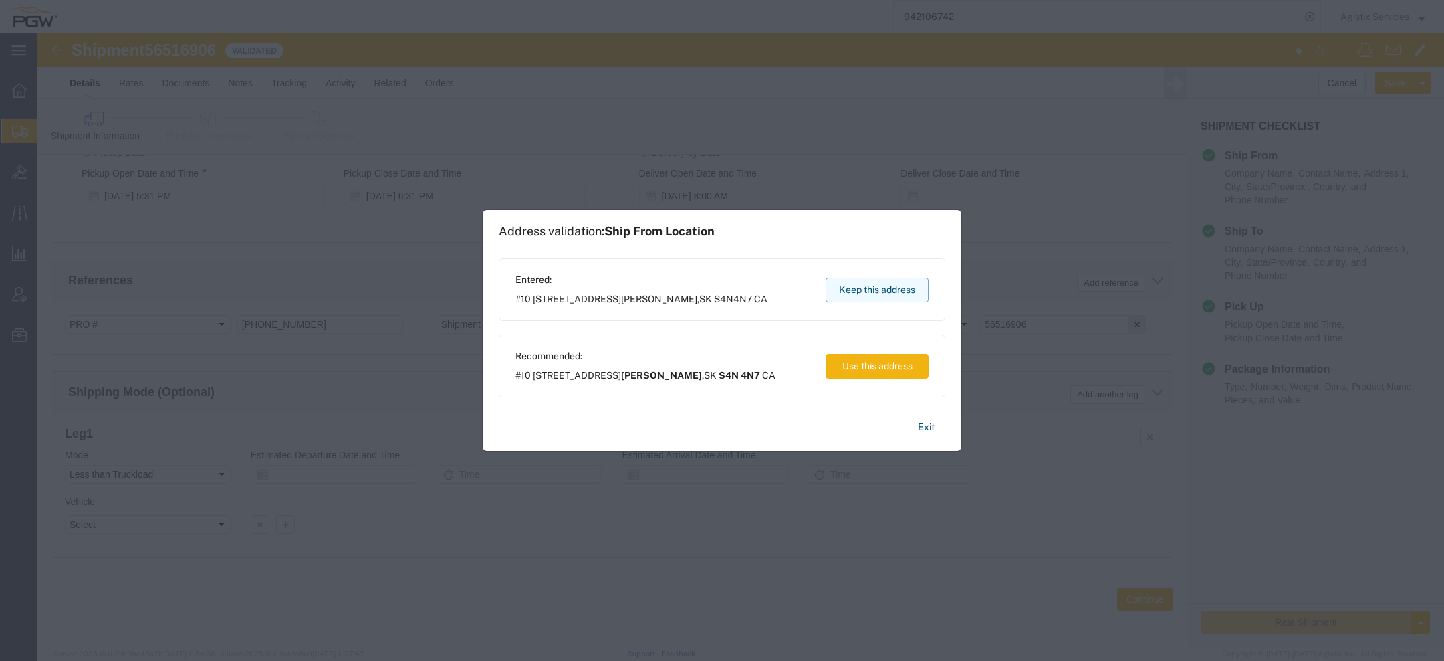
click at [888, 296] on button "Keep this address" at bounding box center [877, 289] width 103 height 25
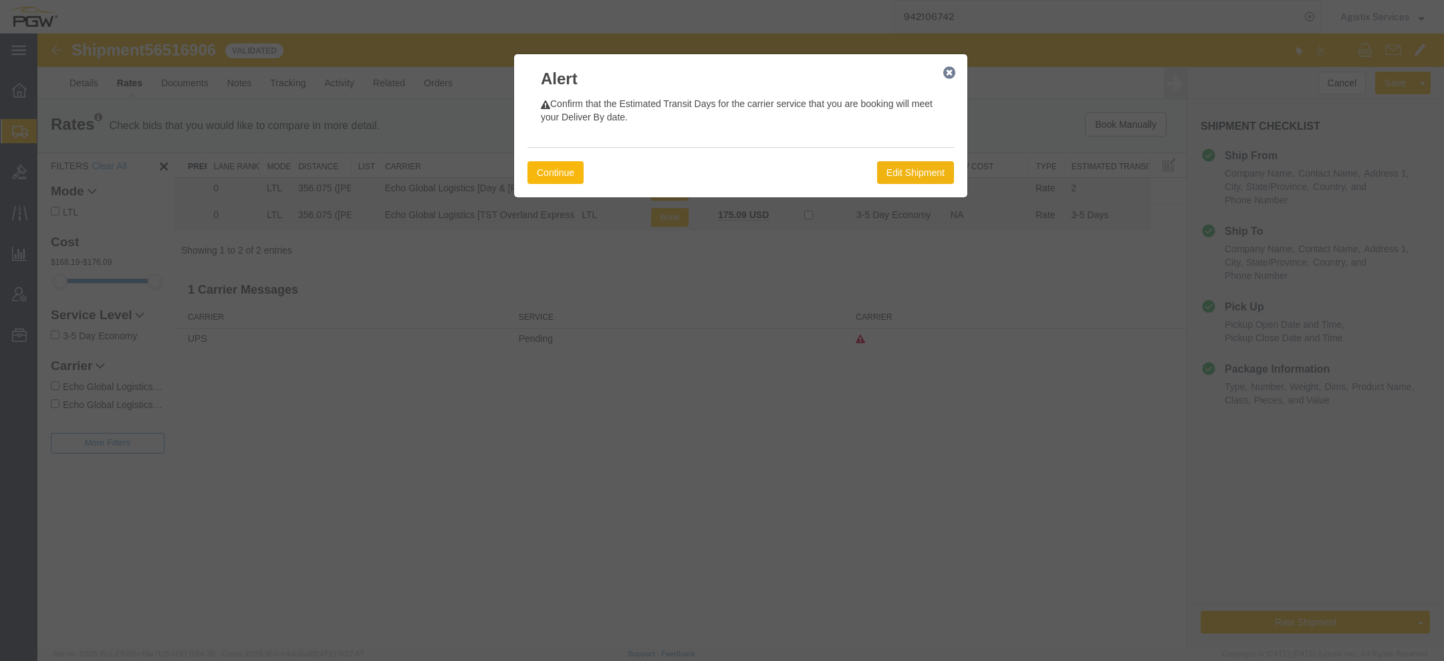
click at [556, 166] on button "Continue" at bounding box center [556, 172] width 56 height 23
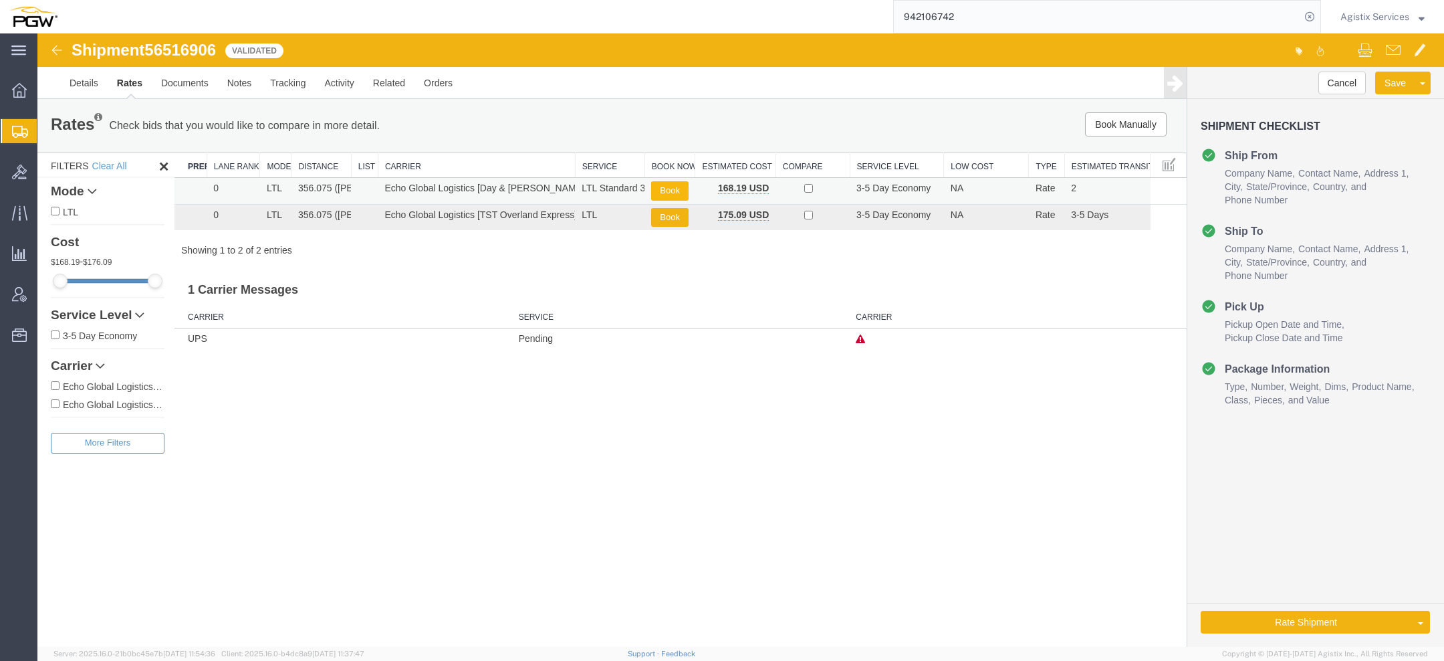
click at [676, 192] on button "Book" at bounding box center [669, 190] width 37 height 19
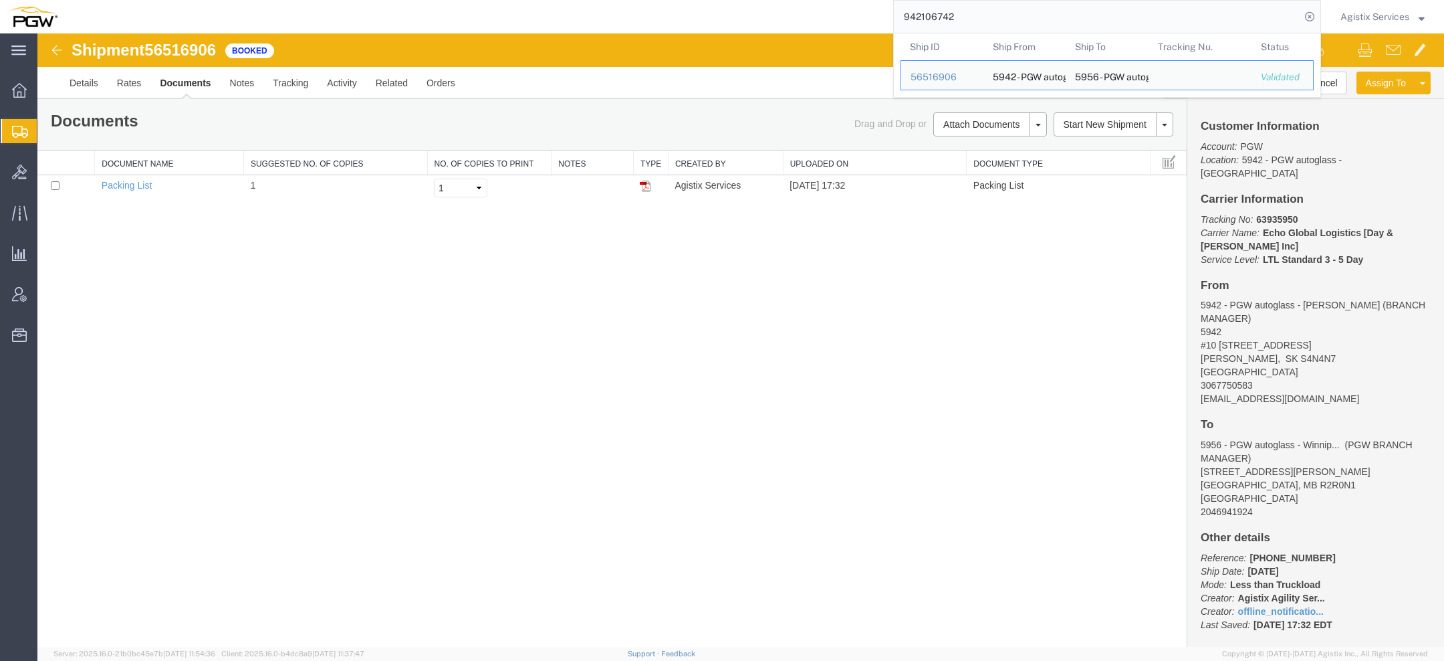
drag, startPoint x: 990, startPoint y: 17, endPoint x: 517, endPoint y: -3, distance: 473.8
click at [517, 0] on html "main_menu Created with Sketch. Collapse Menu Overview Shipments Shipment Manage…" at bounding box center [722, 330] width 1444 height 661
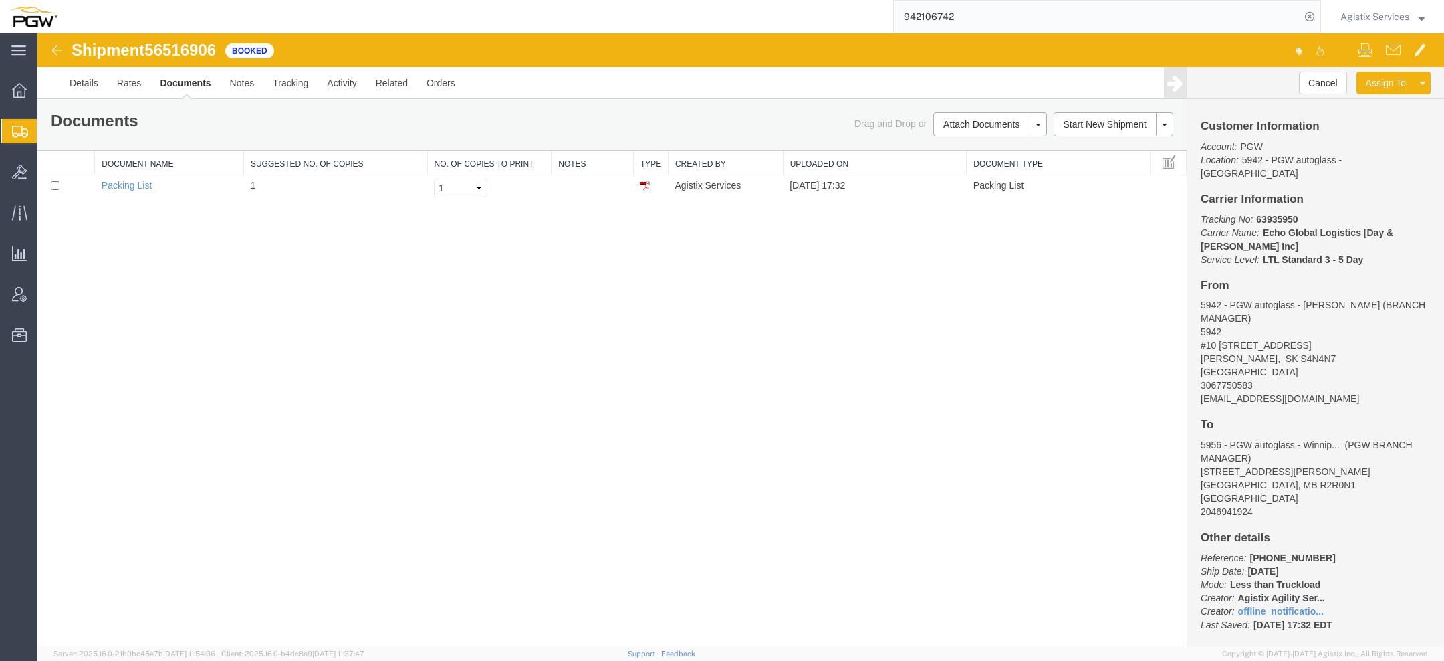
paste input "56516986"
type input "56516986"
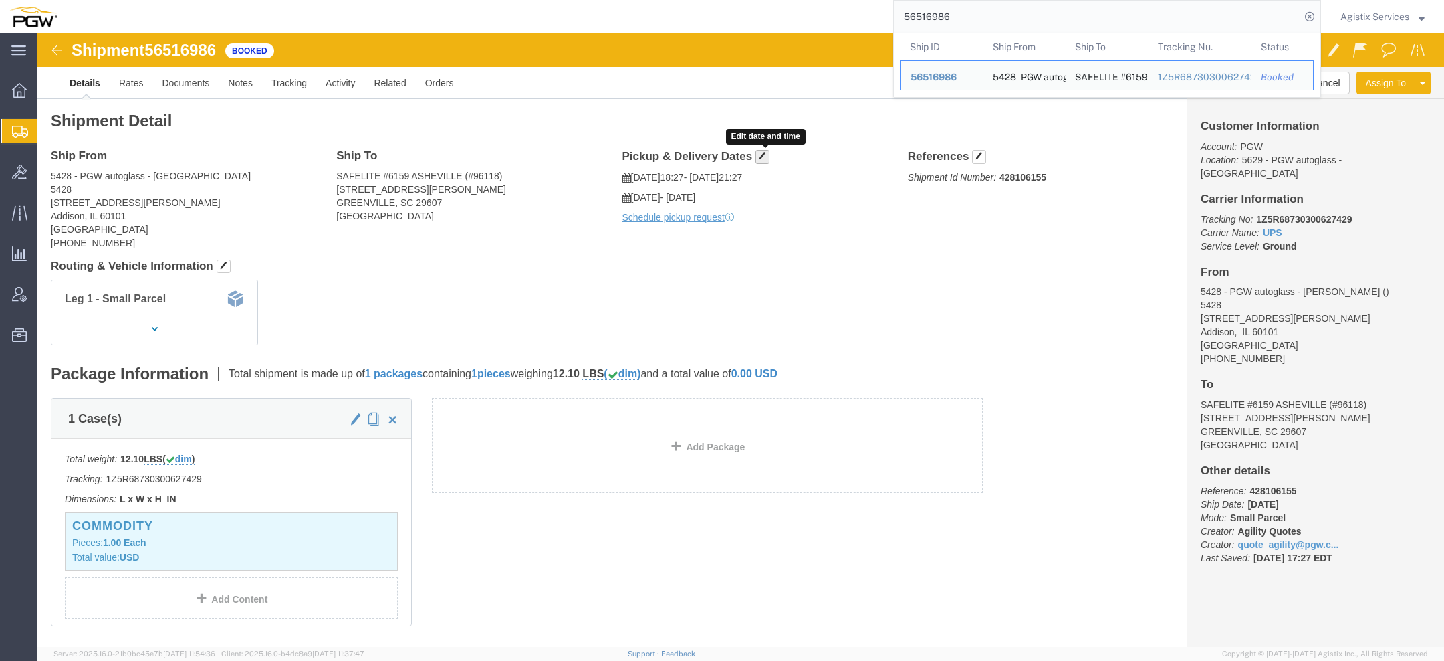
click span "button"
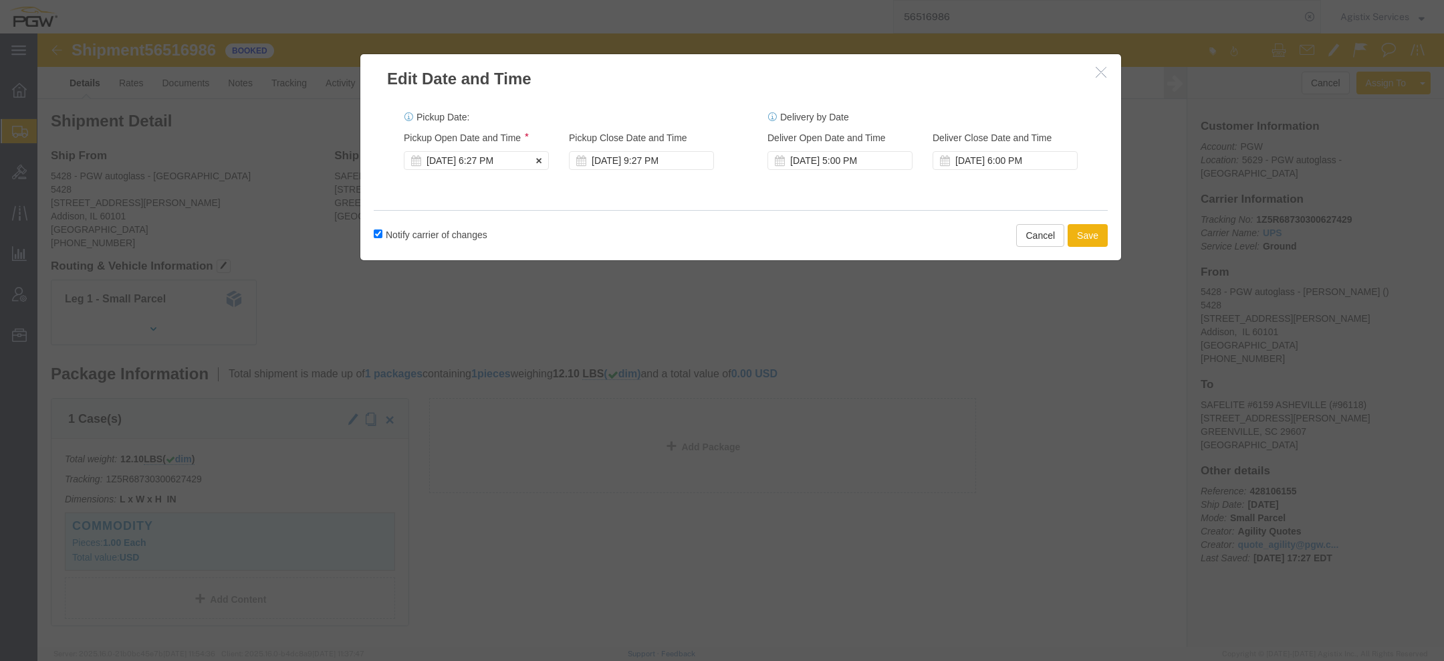
click div "Aug 20 2025 6:27 PM"
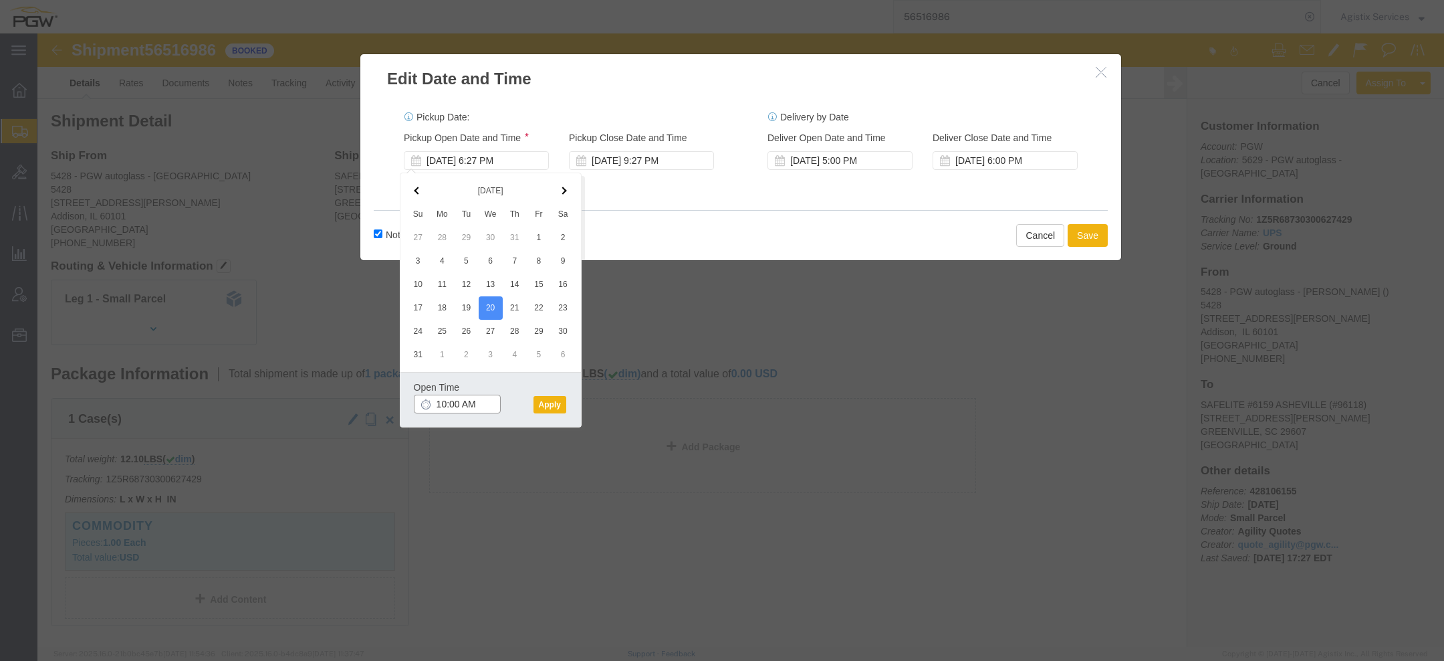
type input "10:00 AM"
click div "Open Time 10:00 AM Aug 20 2025 6:27 PM - Aug 20 2025 6:27 PM Cancel Apply"
click button "Apply"
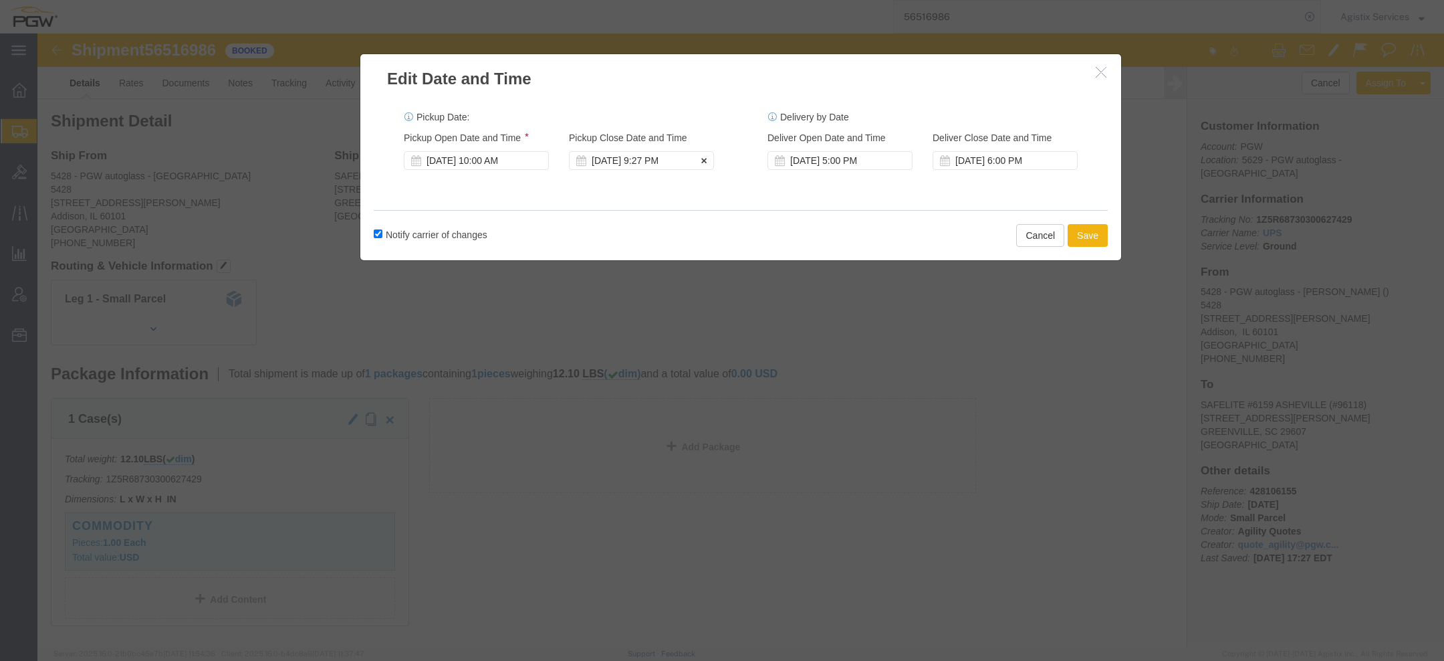
click div "Aug 20 2025 9:27 PM"
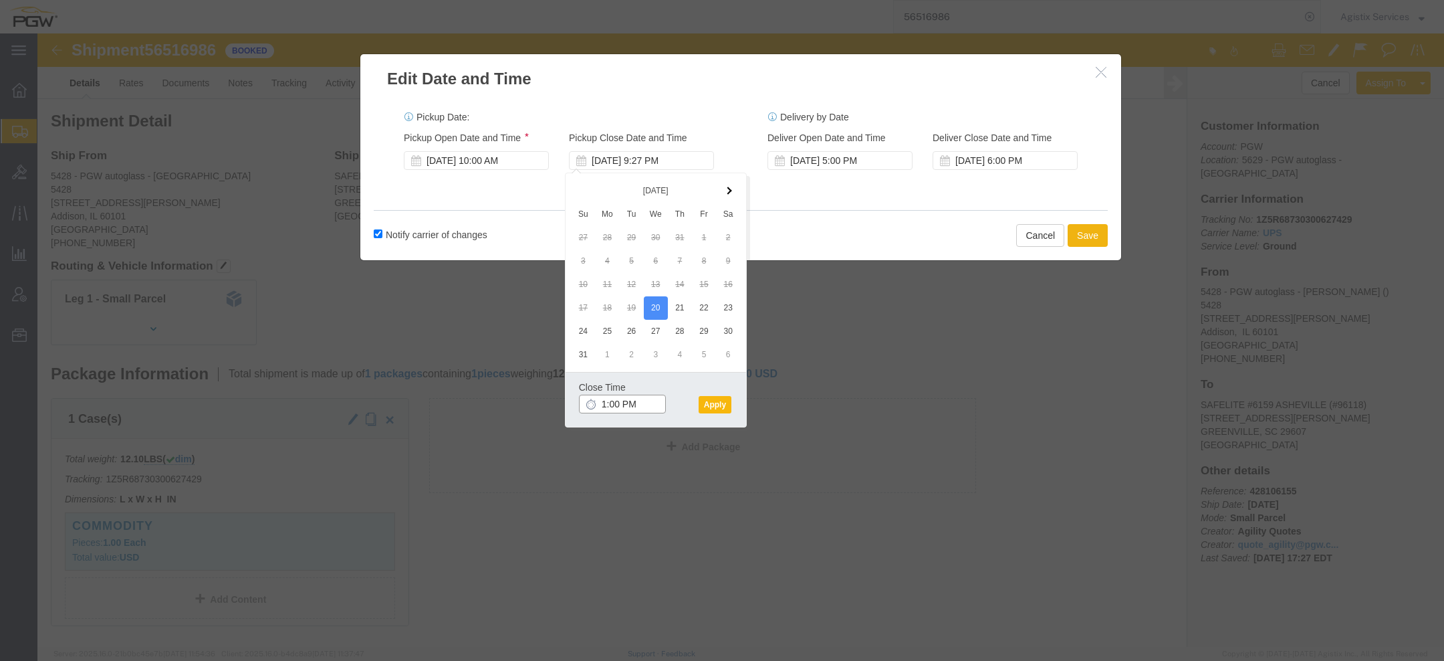
type input "1:00 PM"
click button "Apply"
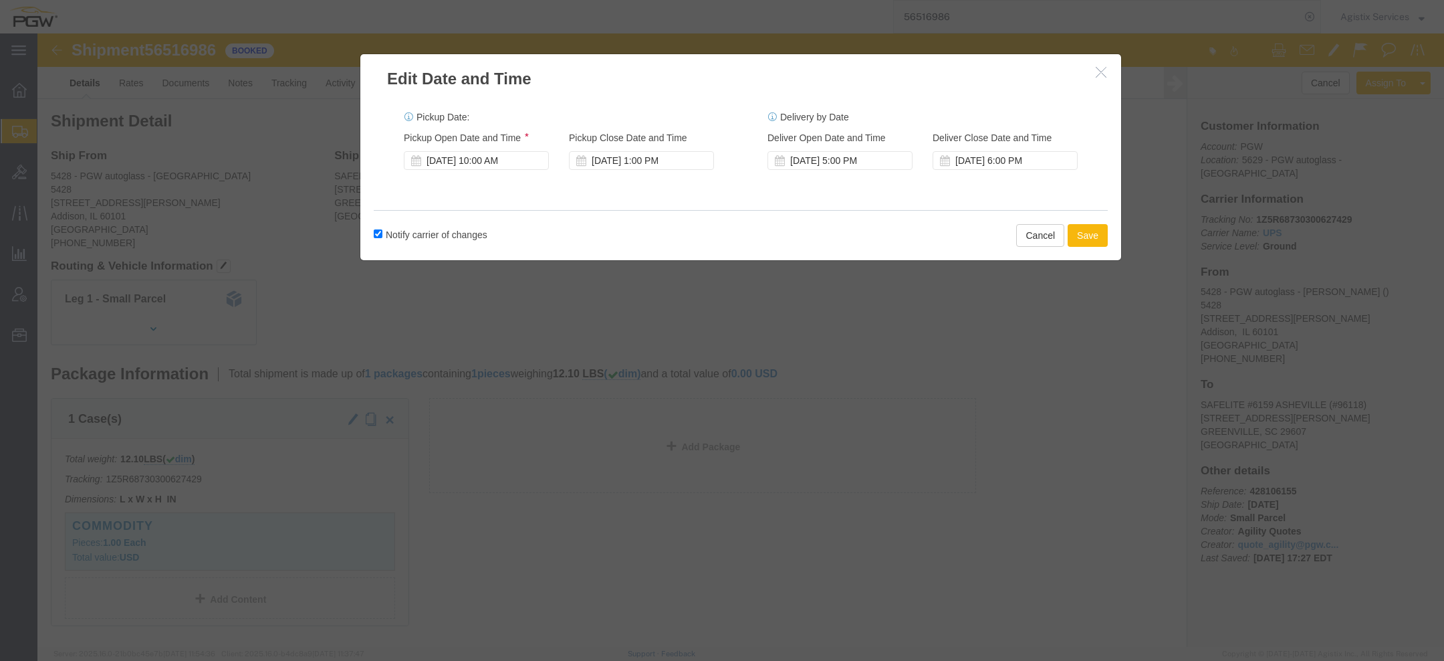
click button "Save"
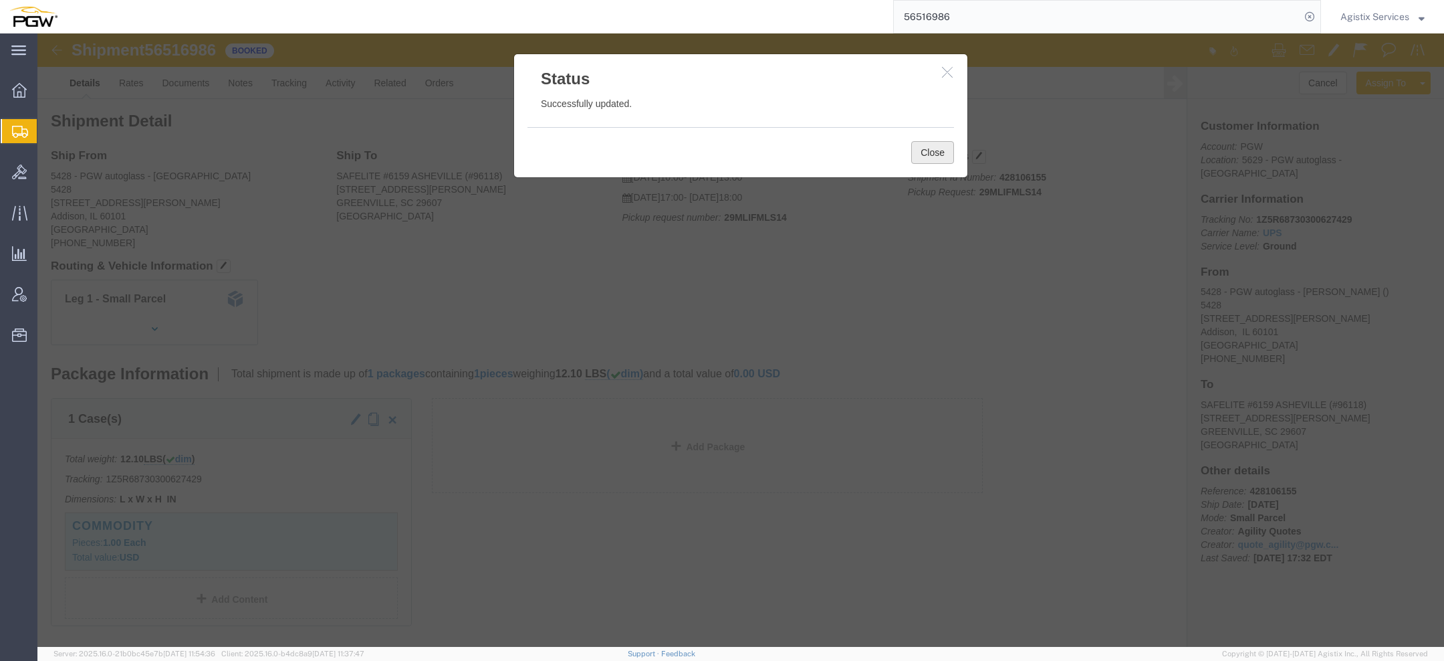
click button "Close"
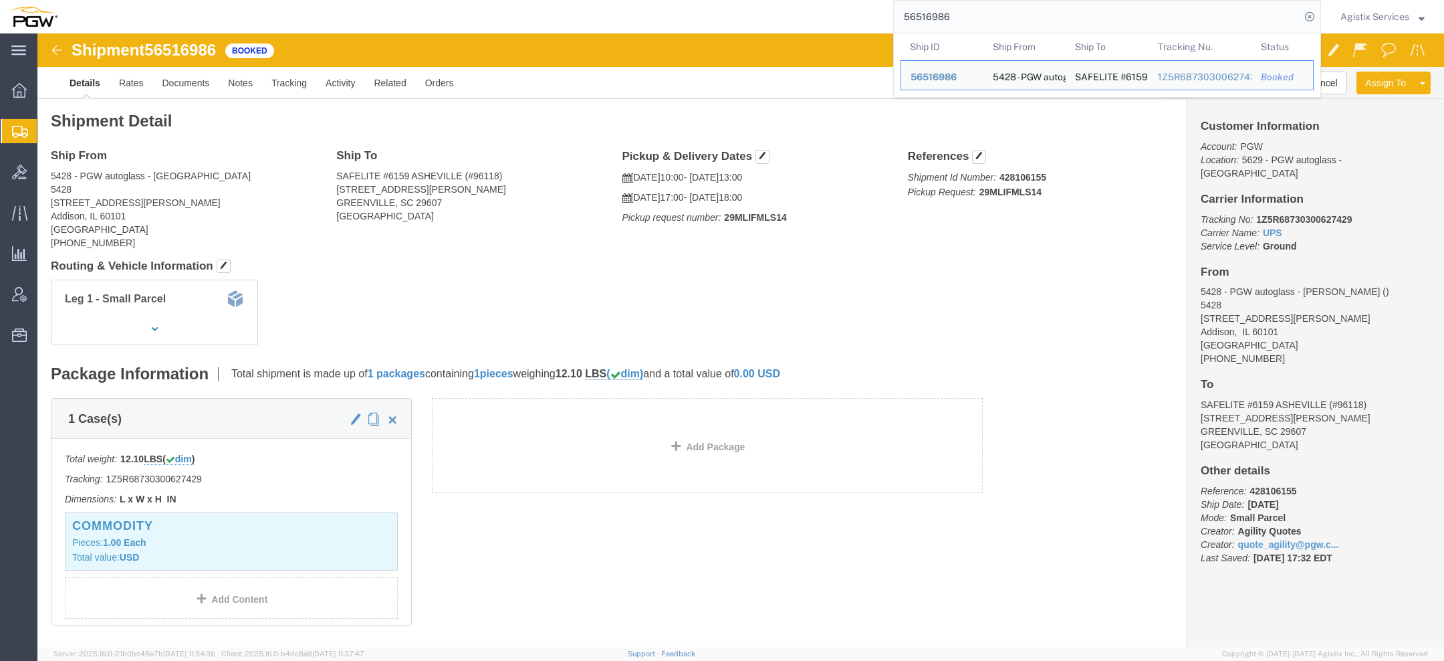
drag, startPoint x: 971, startPoint y: 15, endPoint x: 645, endPoint y: 19, distance: 325.6
click at [675, 16] on div "56516986 Ship ID Ship From Ship To Tracking Nu. Status Ship ID 56516986 Ship Fr…" at bounding box center [694, 16] width 1254 height 33
paste input "942106744."
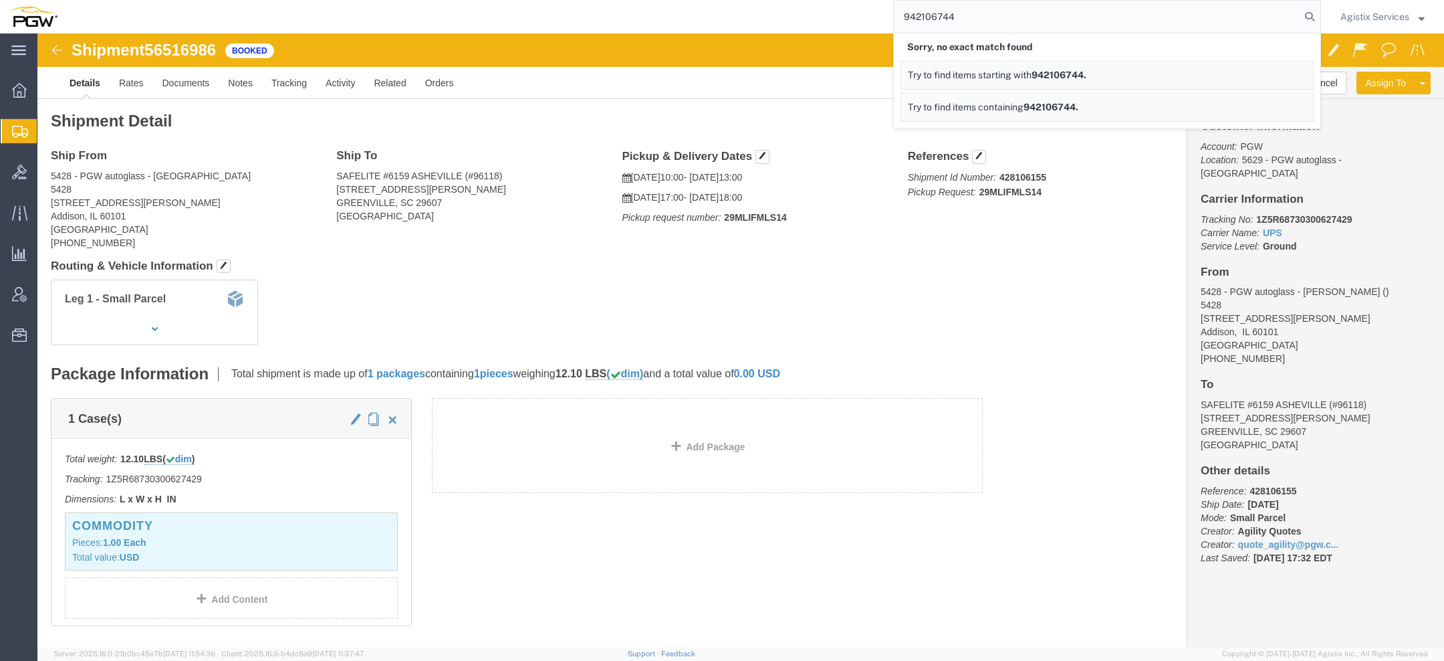
type input "942106744"
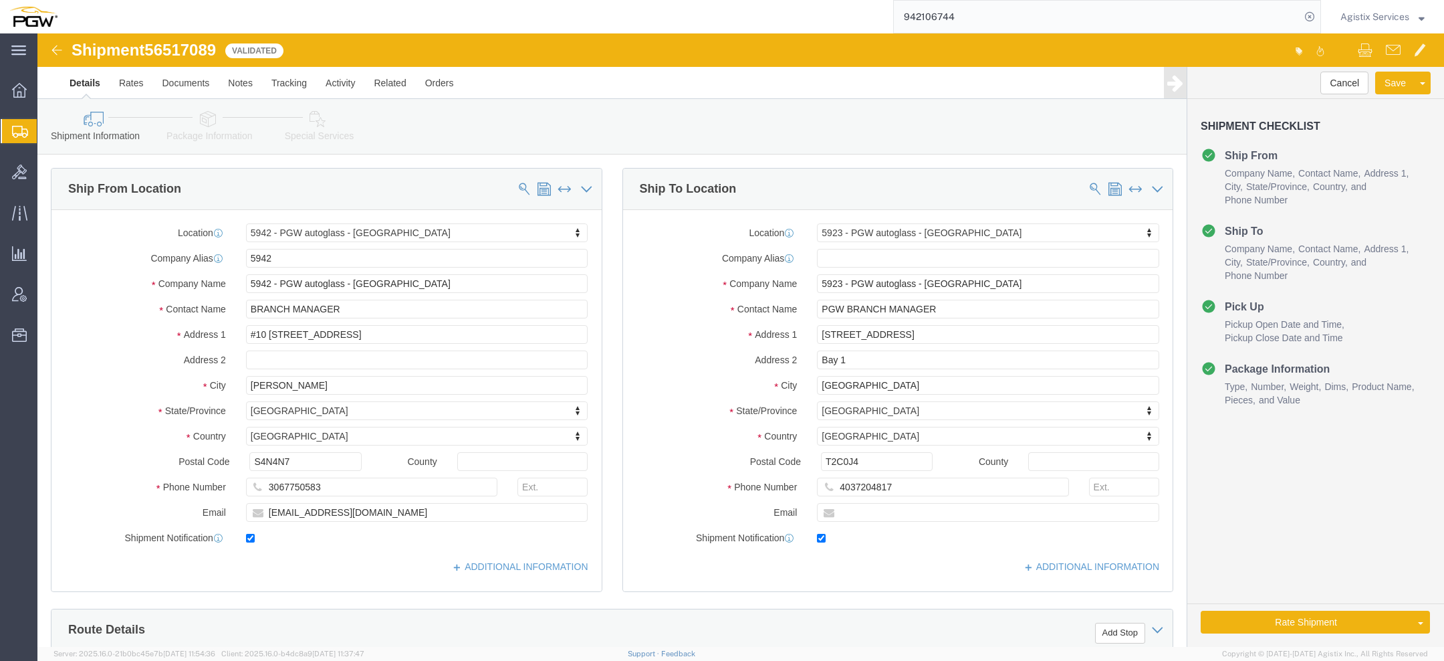
select select "28521"
select select "28509"
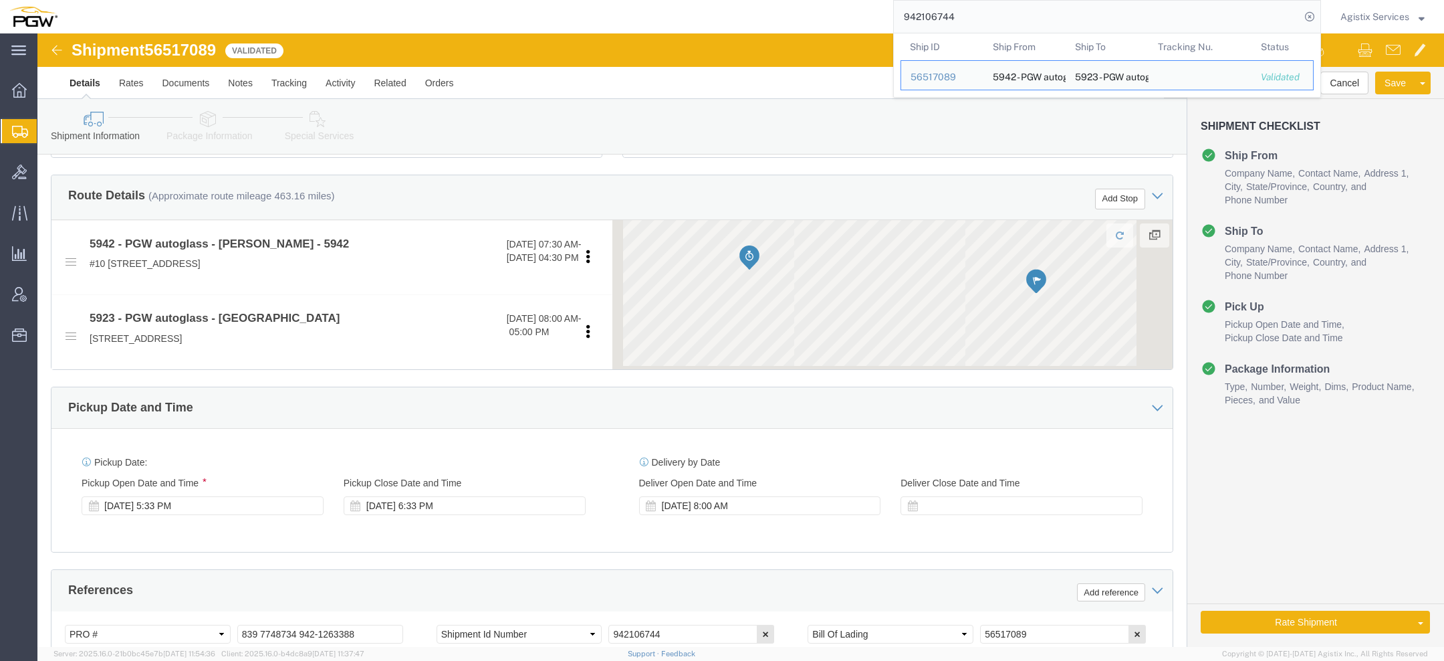
scroll to position [744, 0]
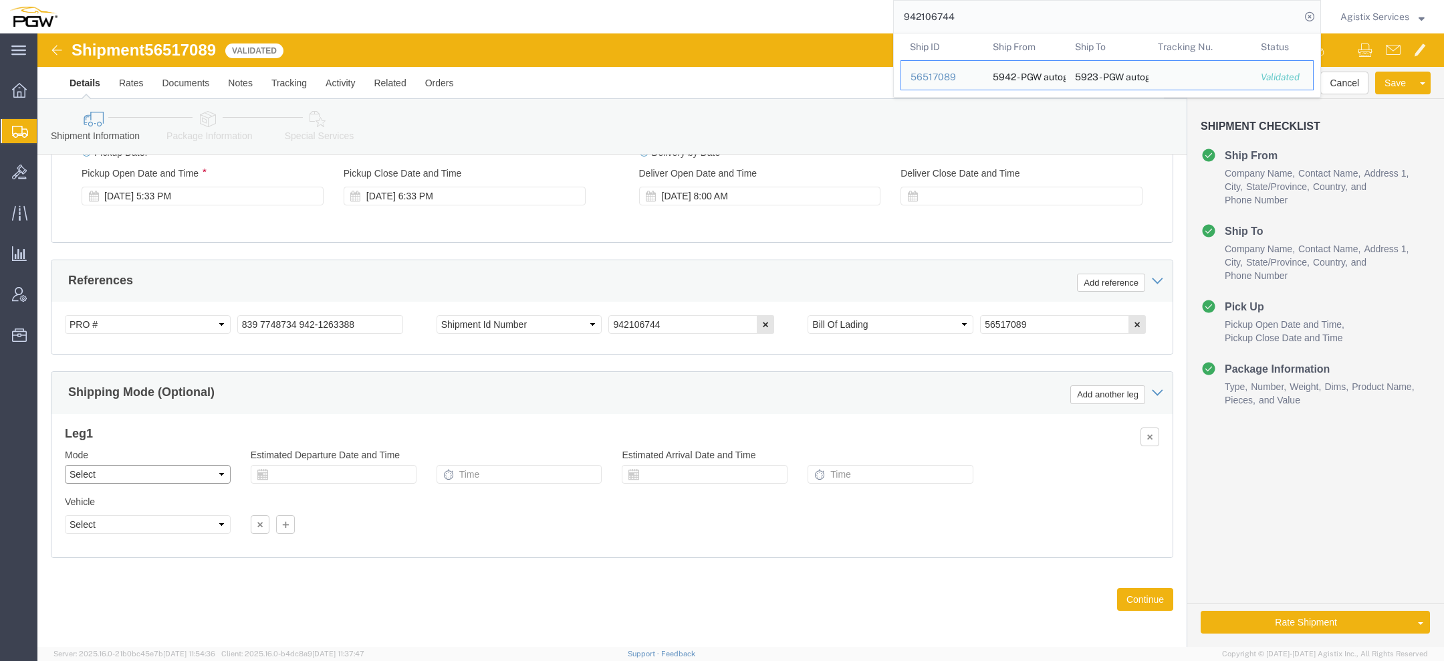
click select "Select Air Less than Truckload Multi-Leg Ocean Freight Rail Small Parcel Truckl…"
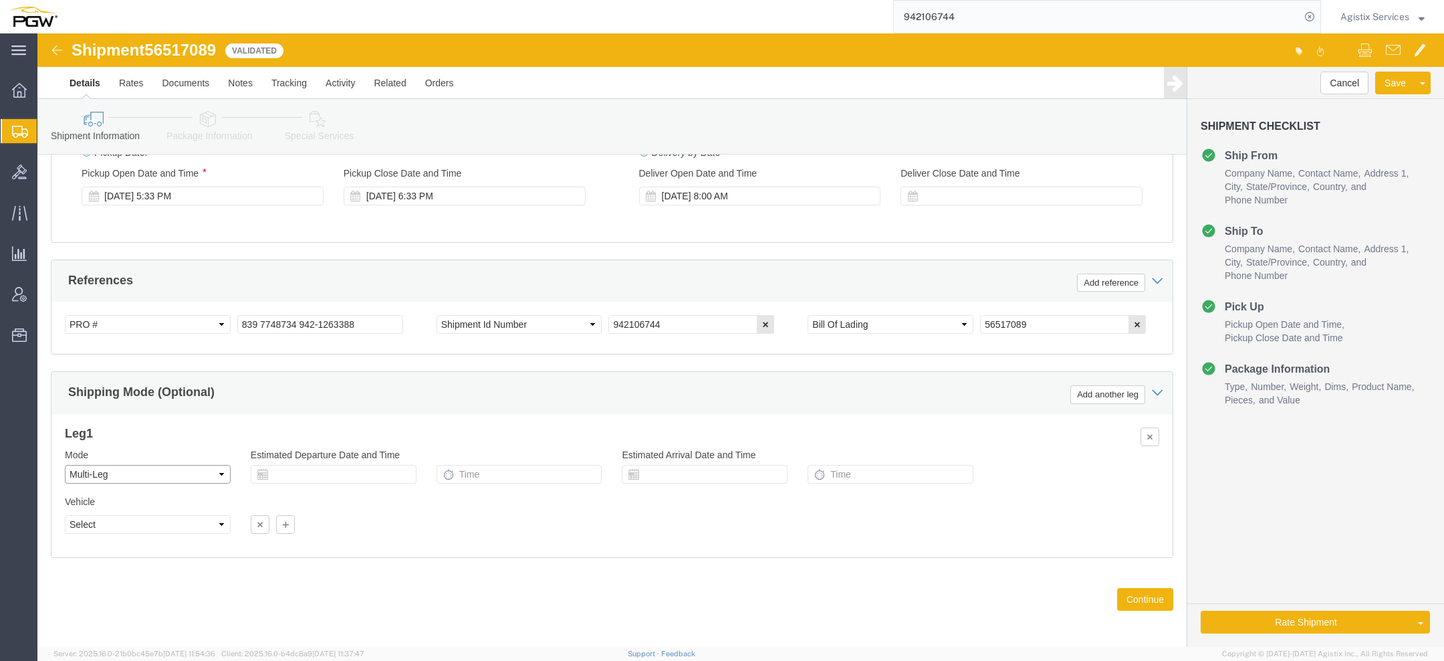
click select "Select Air Less than Truckload Multi-Leg Ocean Freight Rail Small Parcel Truckl…"
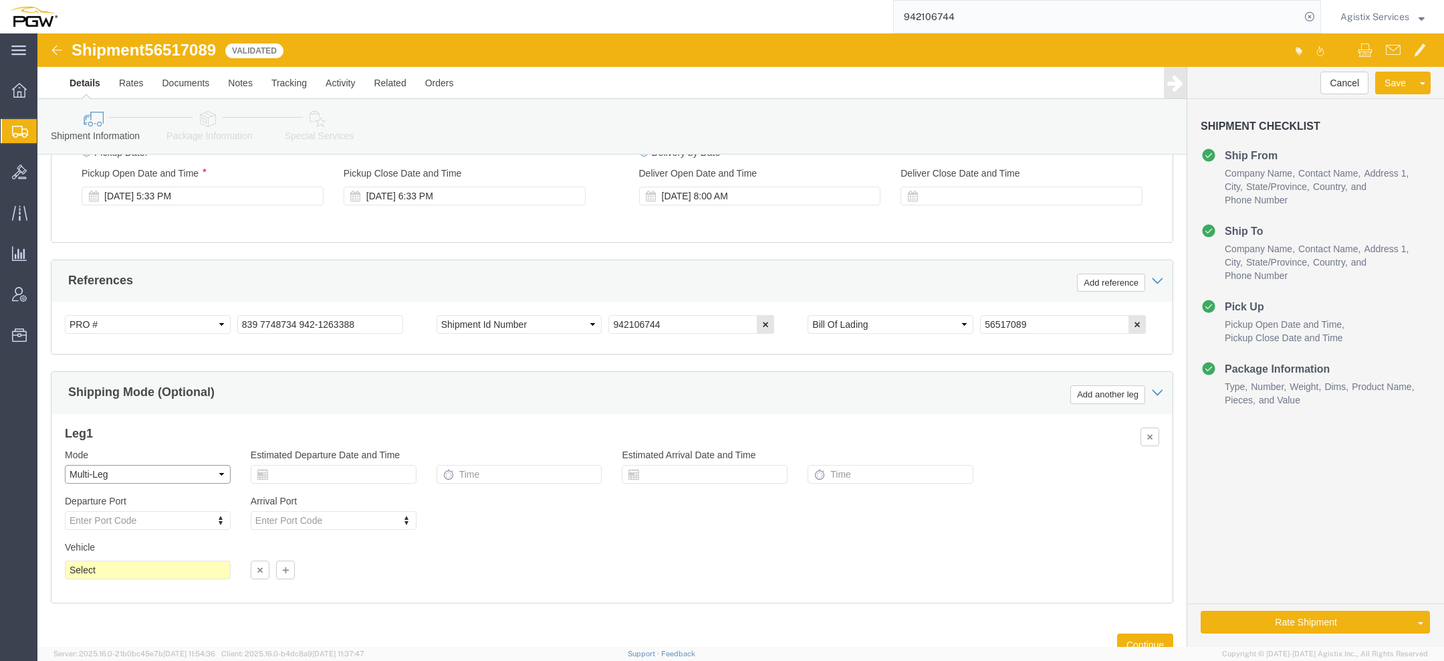
click select "Select Air Less than Truckload Multi-Leg Ocean Freight Rail Small Parcel Truckl…"
select select "LTL"
click select "Select Air Less than Truckload Multi-Leg Ocean Freight Rail Small Parcel Truckl…"
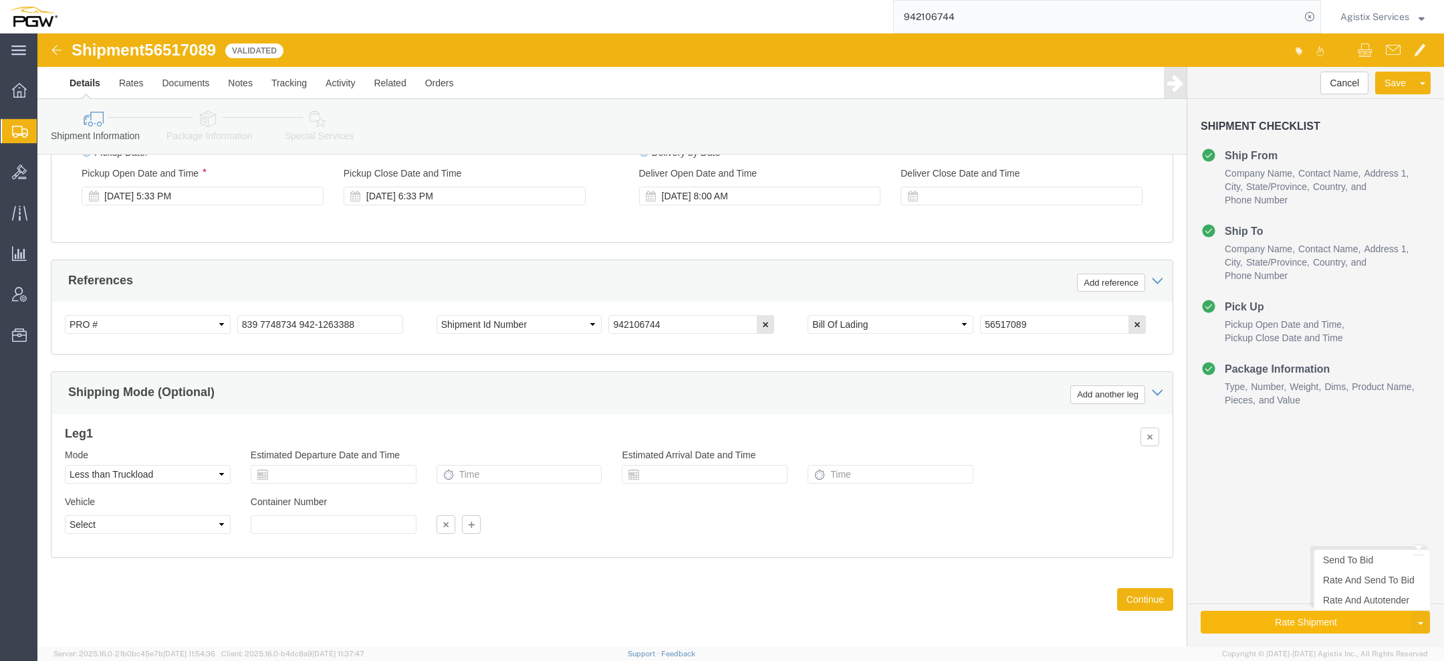
click button "Rate Shipment"
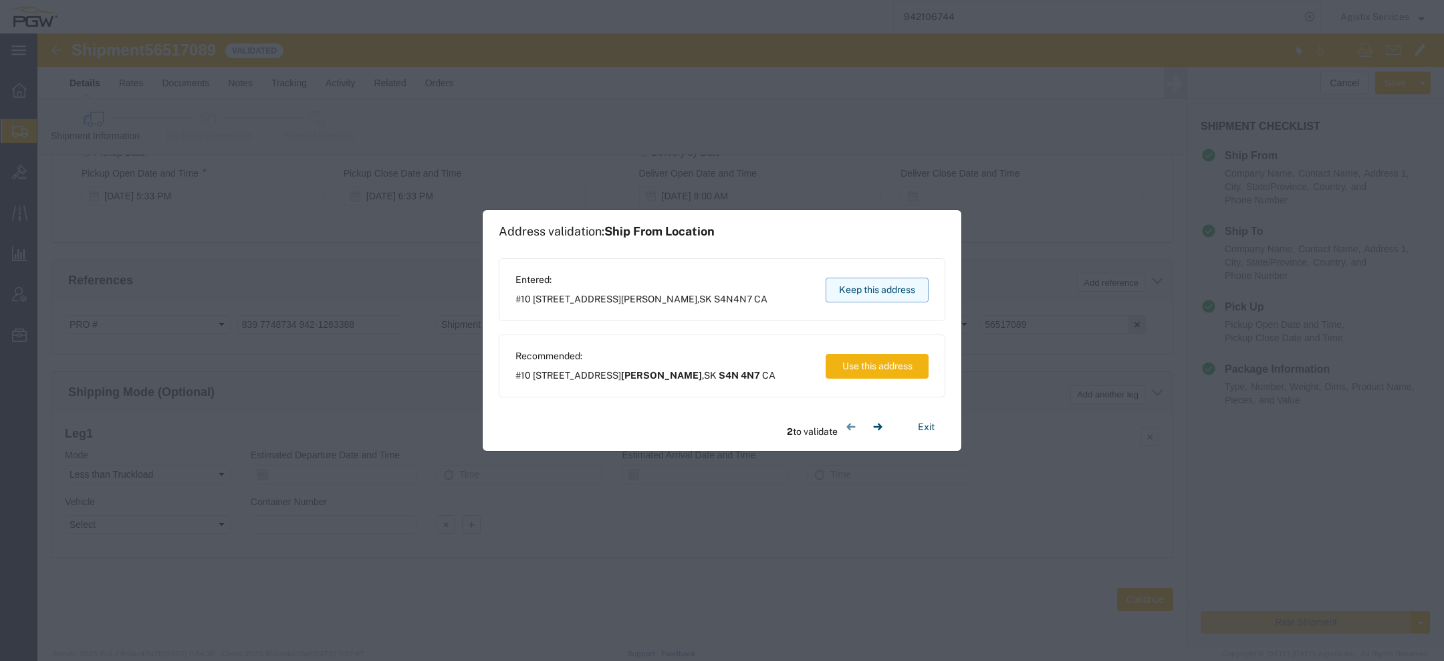
click at [883, 281] on button "Keep this address" at bounding box center [877, 289] width 103 height 25
click at [883, 282] on button "Keep this address" at bounding box center [877, 289] width 103 height 25
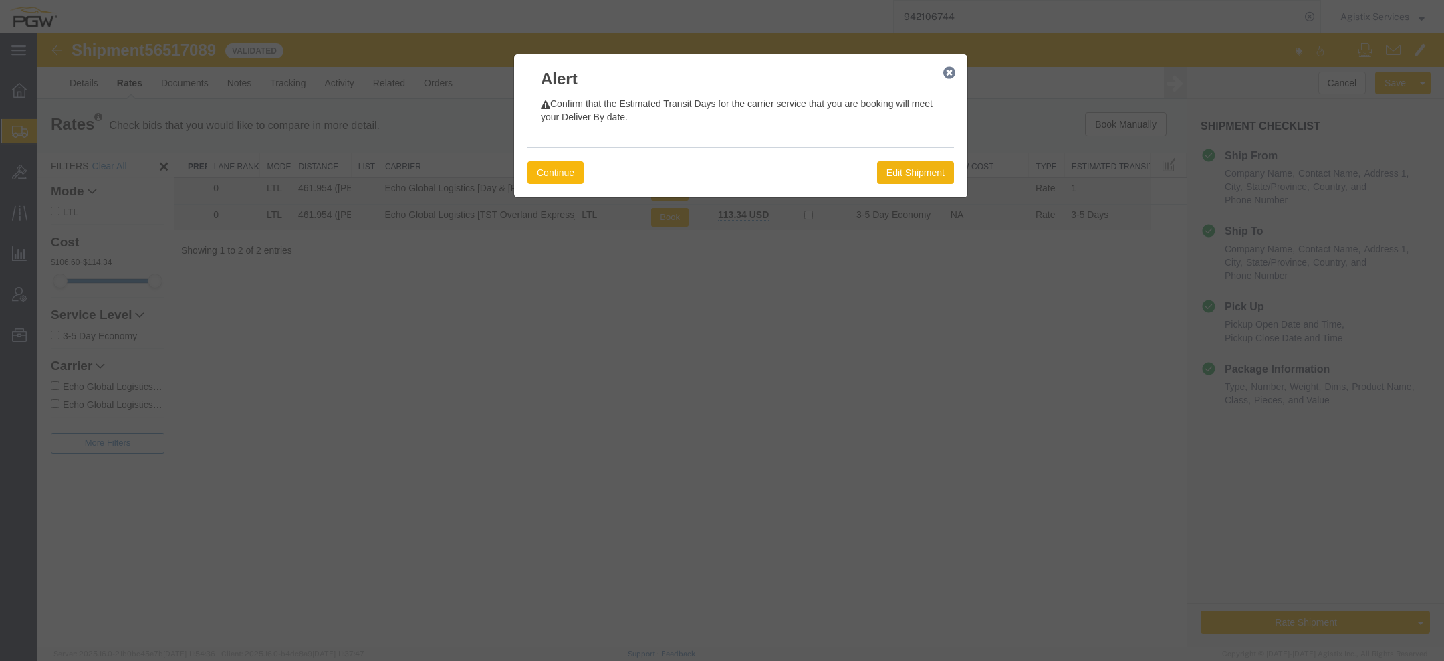
click at [554, 173] on button "Continue" at bounding box center [556, 172] width 56 height 23
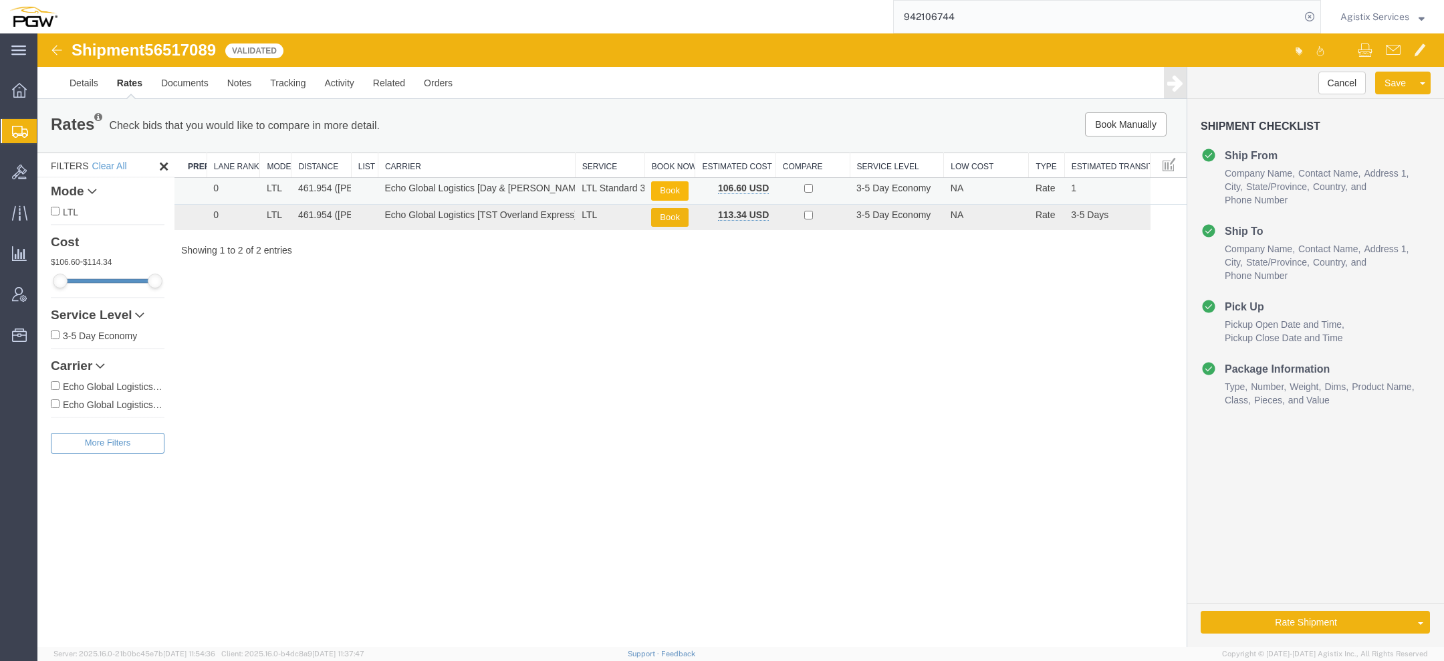
click at [659, 193] on button "Book" at bounding box center [669, 190] width 37 height 19
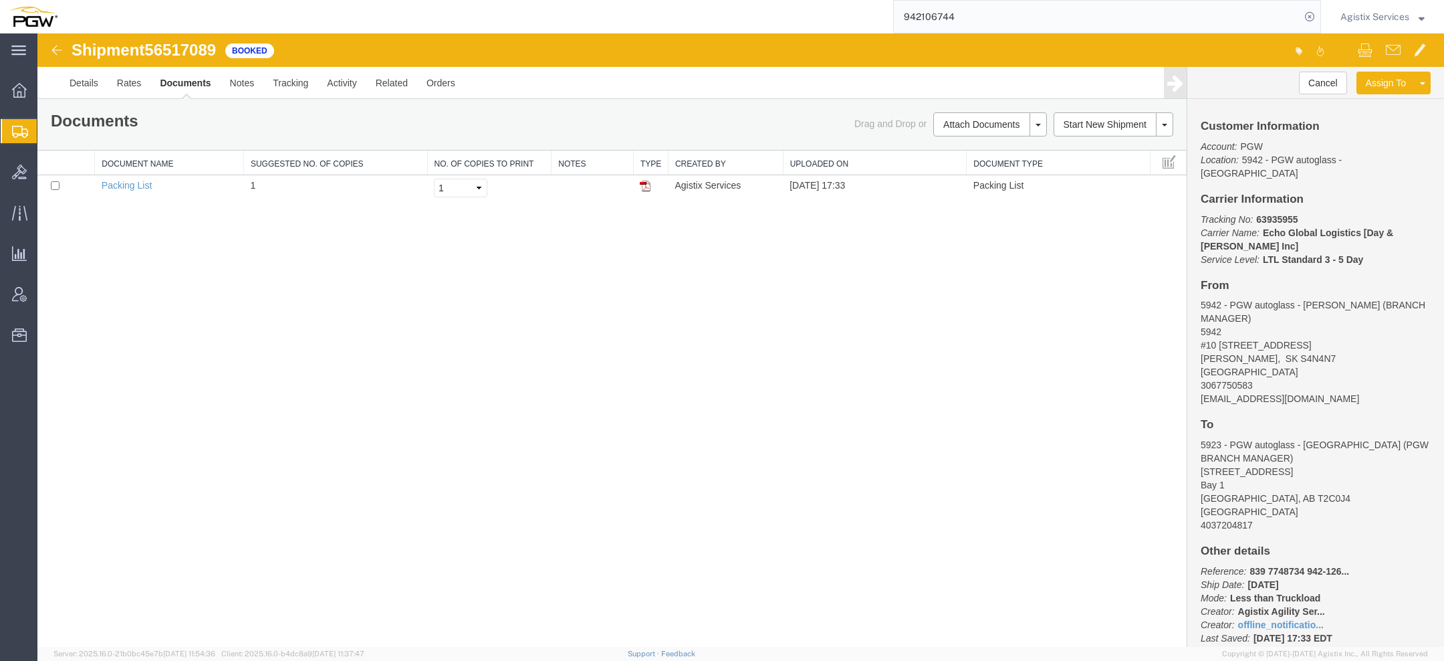
click at [1371, 13] on span "Agistix Services" at bounding box center [1375, 16] width 69 height 15
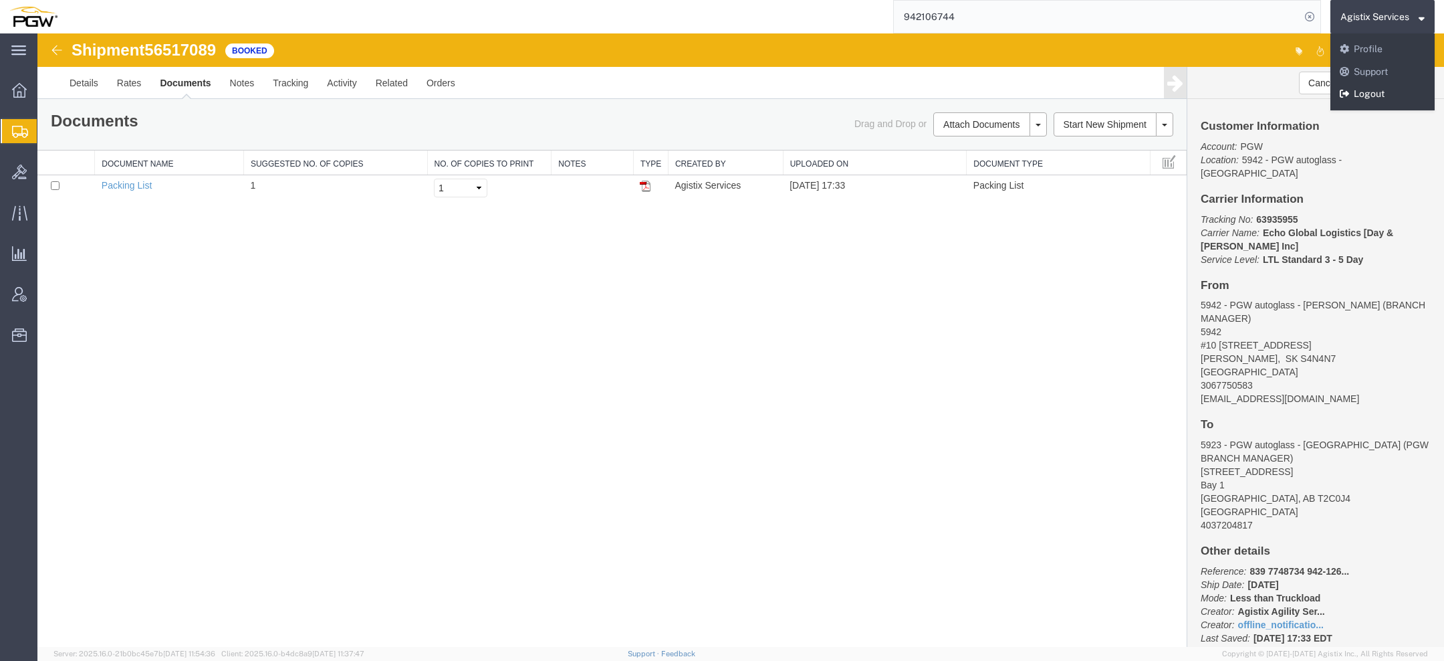
click at [1361, 88] on link "Logout" at bounding box center [1383, 94] width 104 height 23
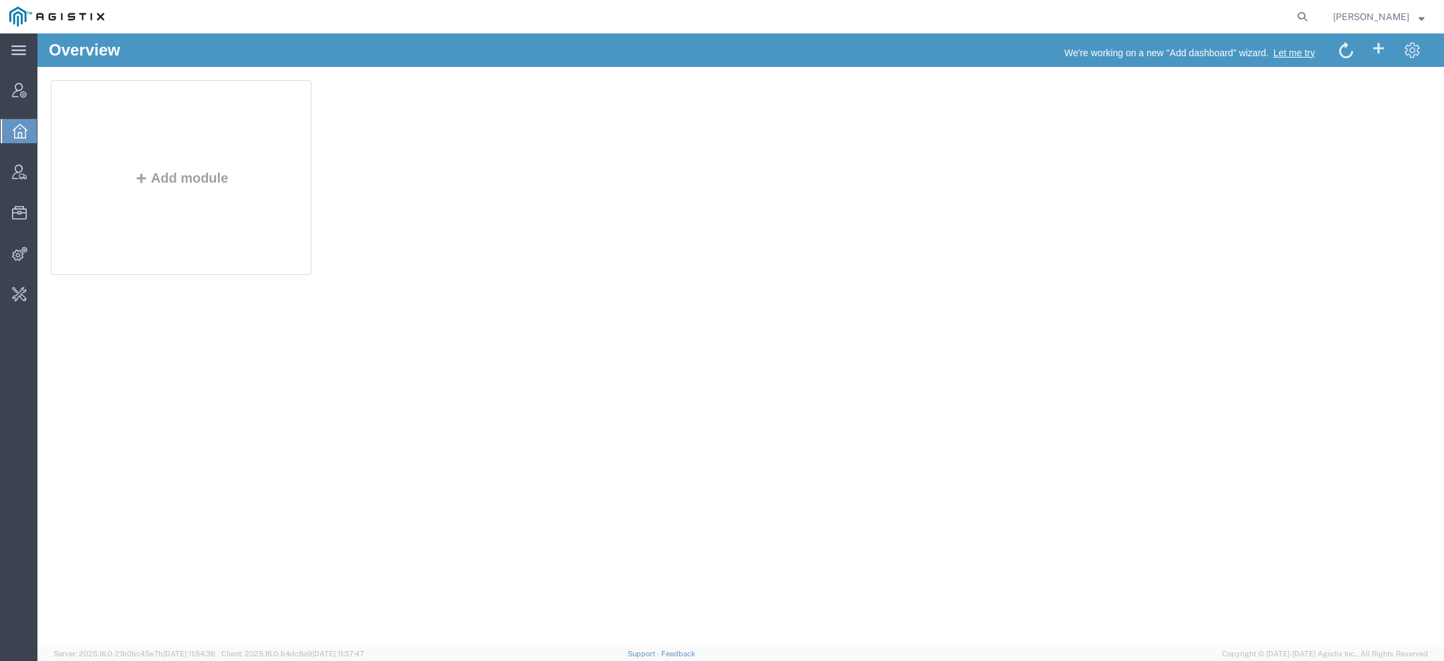
click at [1292, 15] on agx-global-search at bounding box center [1100, 16] width 428 height 33
click at [1296, 16] on icon at bounding box center [1302, 16] width 19 height 19
paste input "60721364"
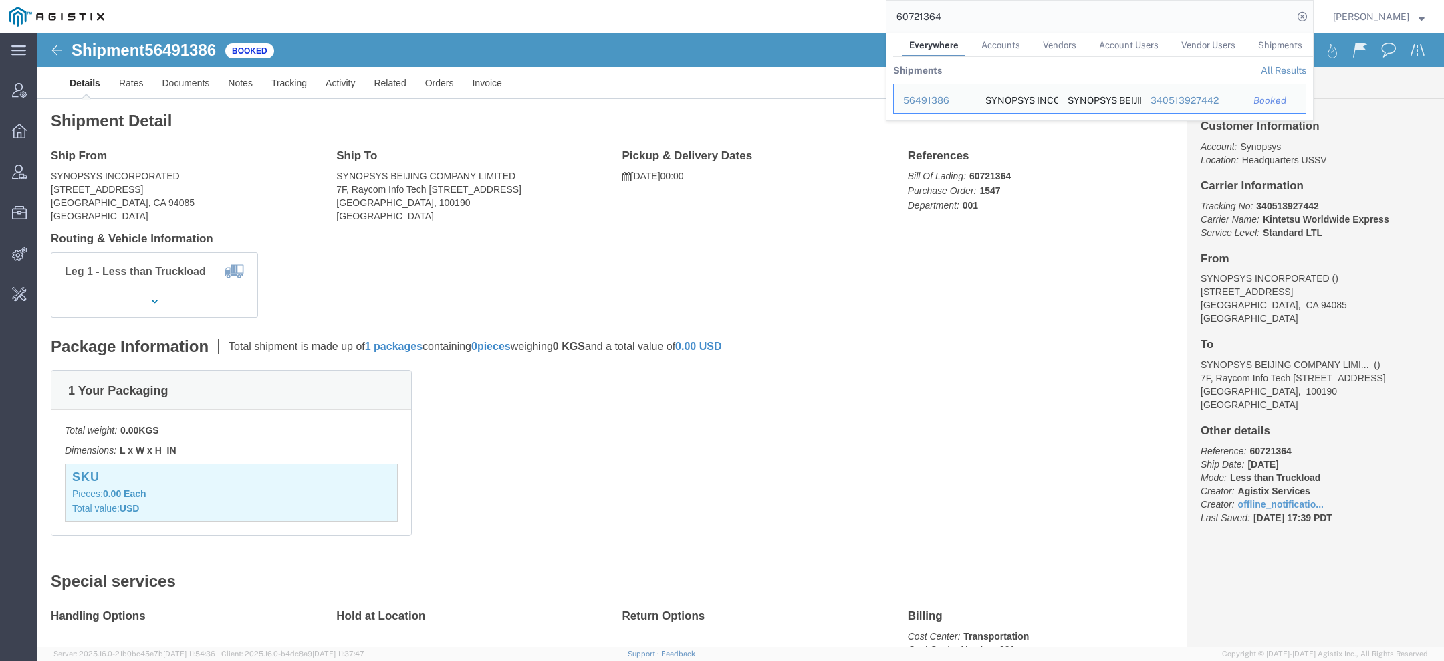
click div "1 Your Packaging"
drag, startPoint x: 958, startPoint y: 20, endPoint x: 785, endPoint y: 1, distance: 174.2
click at [802, 2] on div "60721364 Everywhere Accounts Vendors Account Users Vendor Users Shipments Shipm…" at bounding box center [714, 16] width 1200 height 33
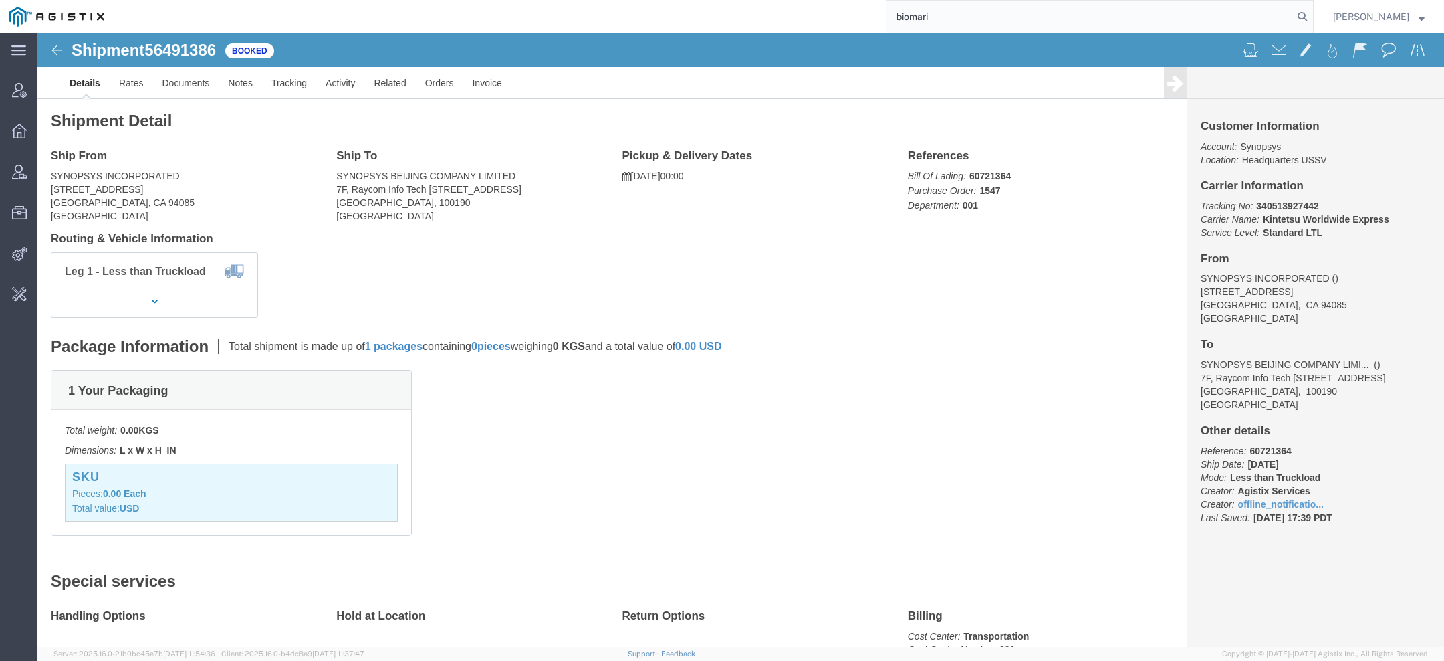
type input "biomari"
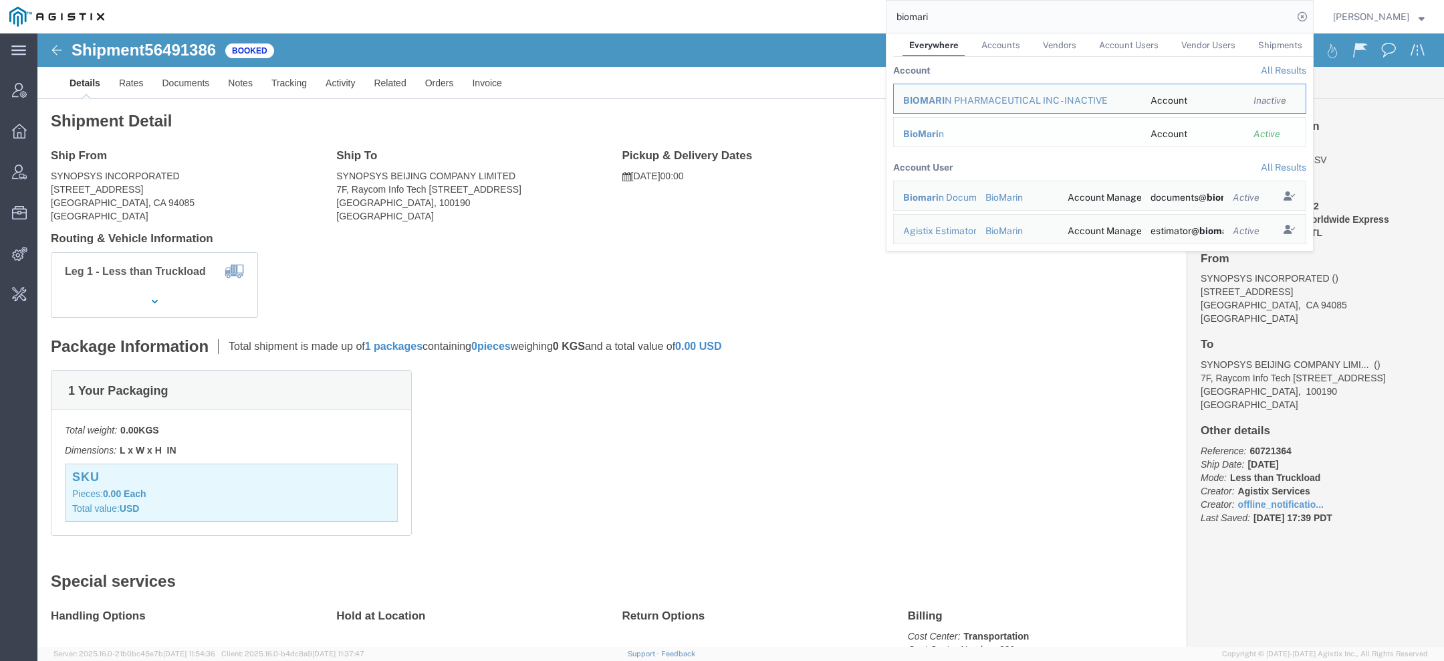
click at [929, 135] on span "BioMari" at bounding box center [920, 133] width 35 height 11
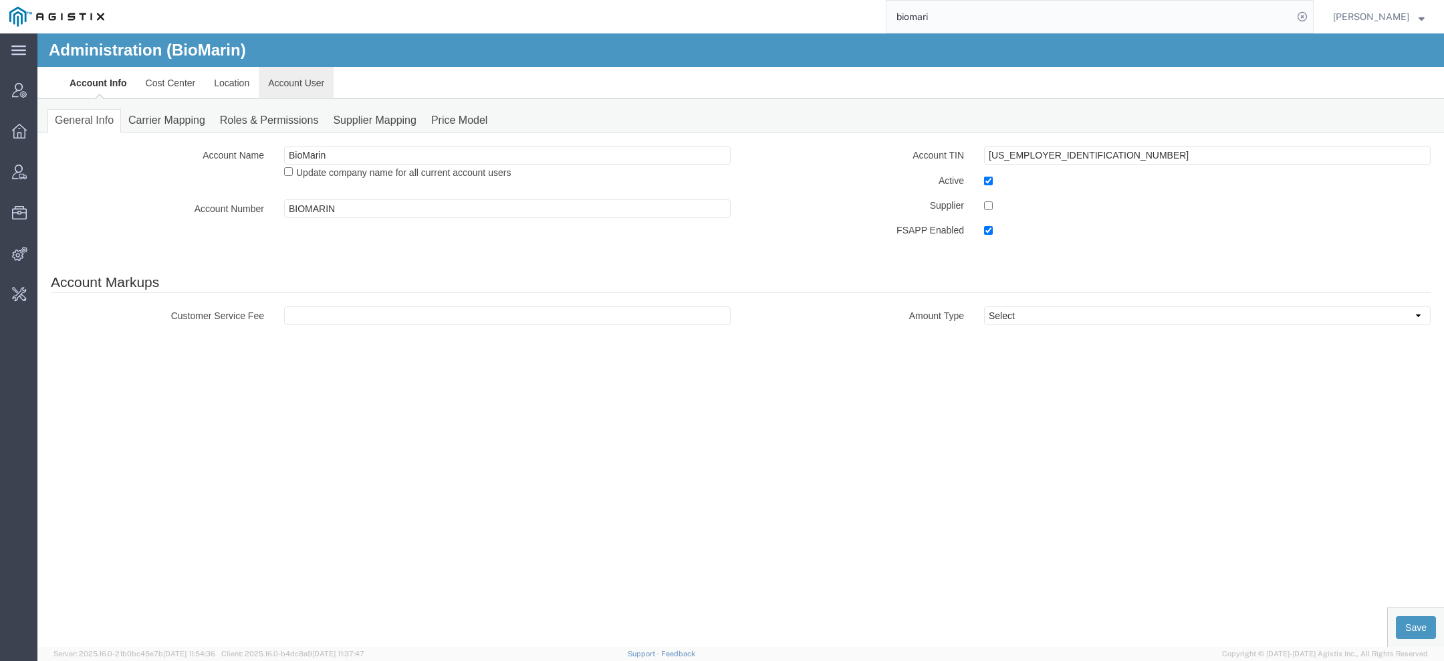
click at [280, 89] on link "Account User" at bounding box center [296, 83] width 75 height 32
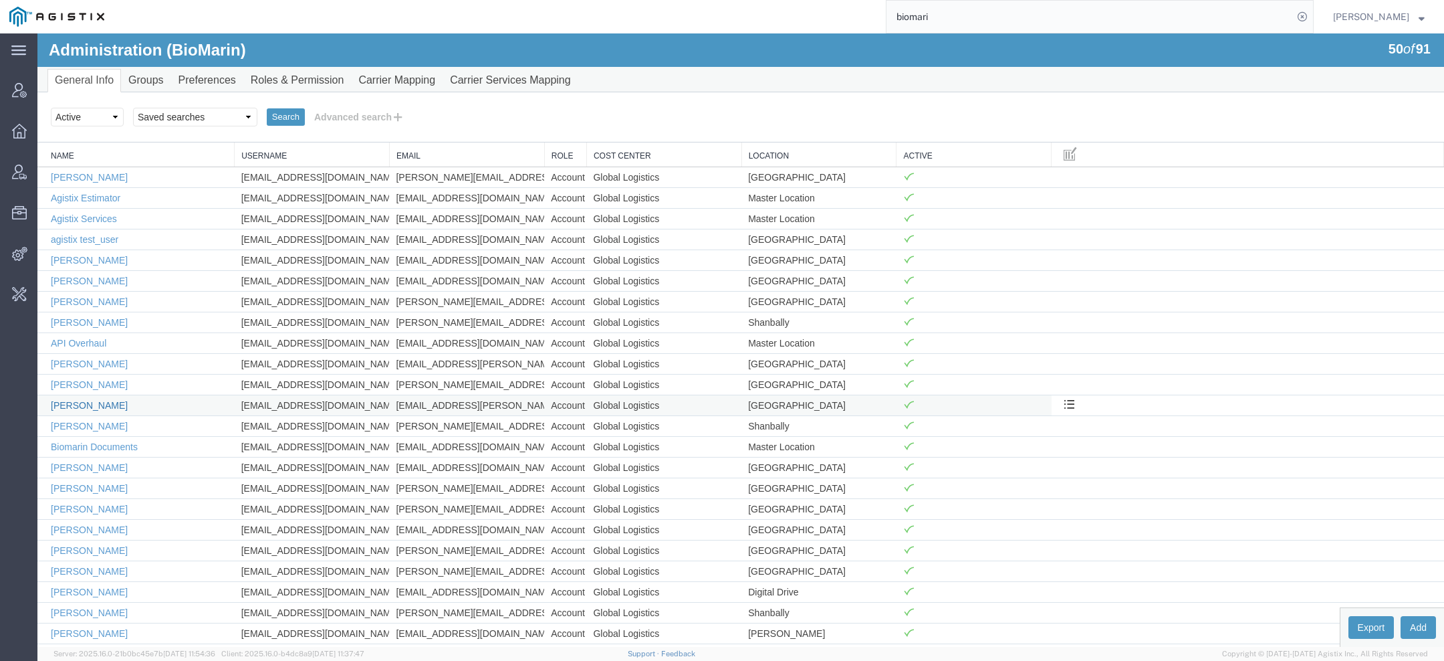
scroll to position [35, 0]
click at [104, 220] on link "Agistix Services" at bounding box center [84, 224] width 66 height 11
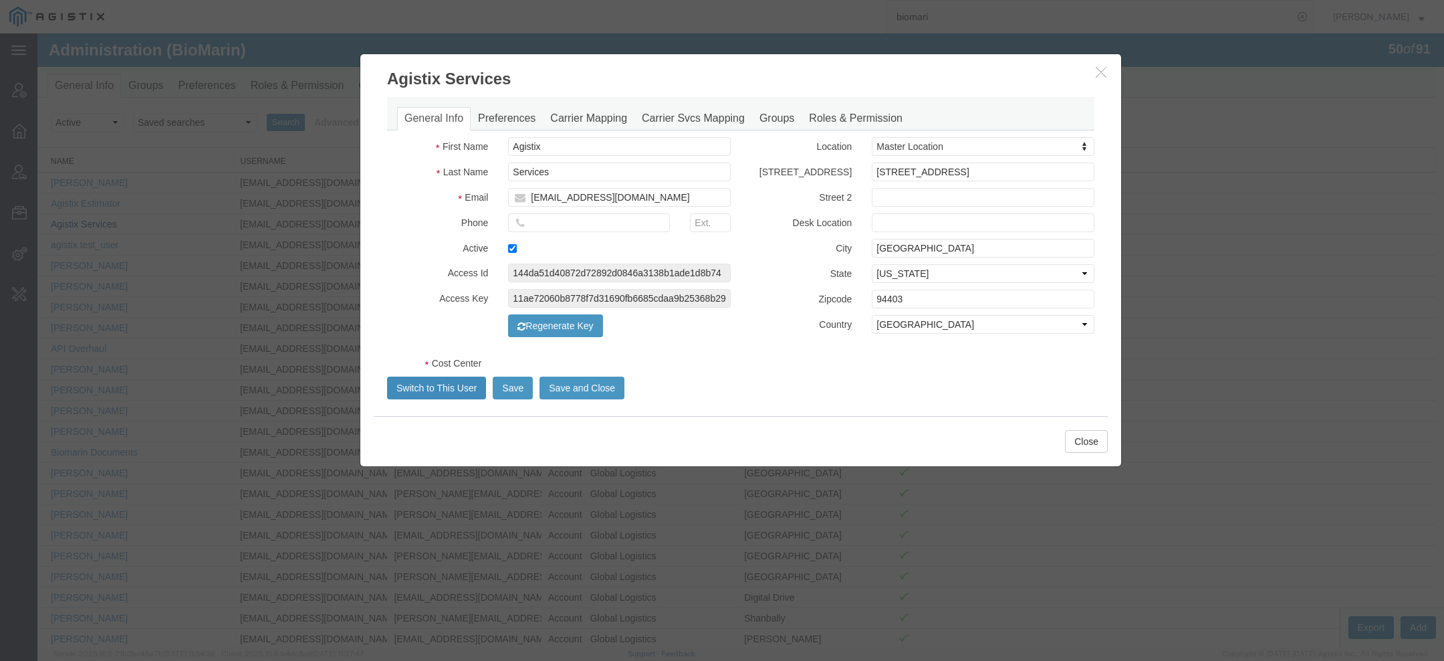
select select "COSTCENTER"
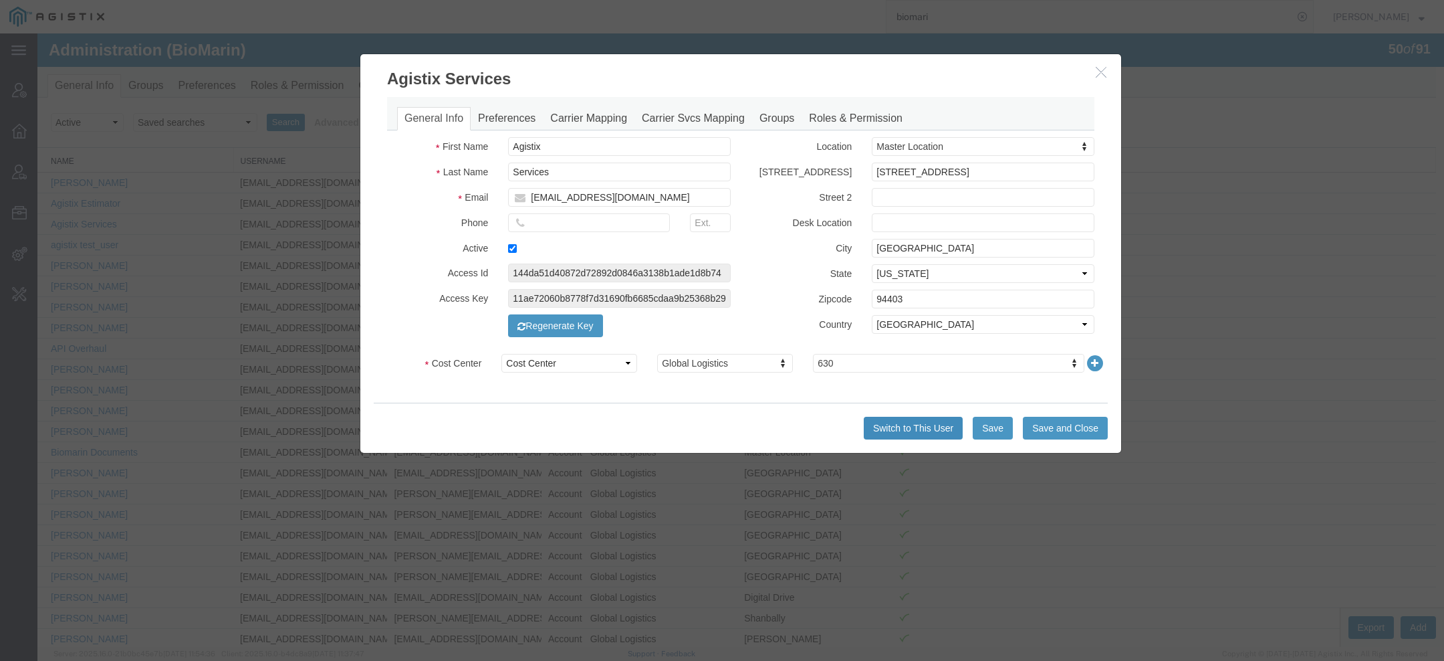
click at [892, 434] on button "Switch to This User" at bounding box center [913, 428] width 99 height 23
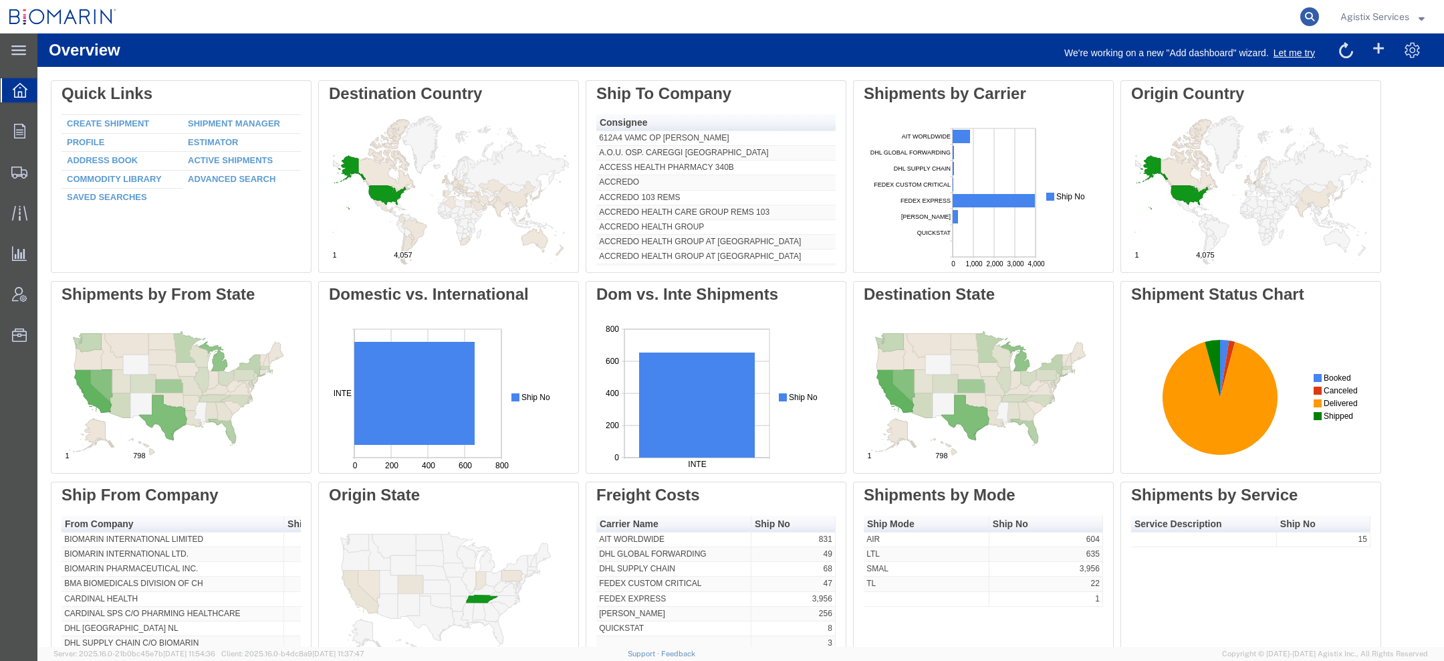
click at [1308, 13] on icon at bounding box center [1309, 16] width 19 height 19
paste input "56247290"
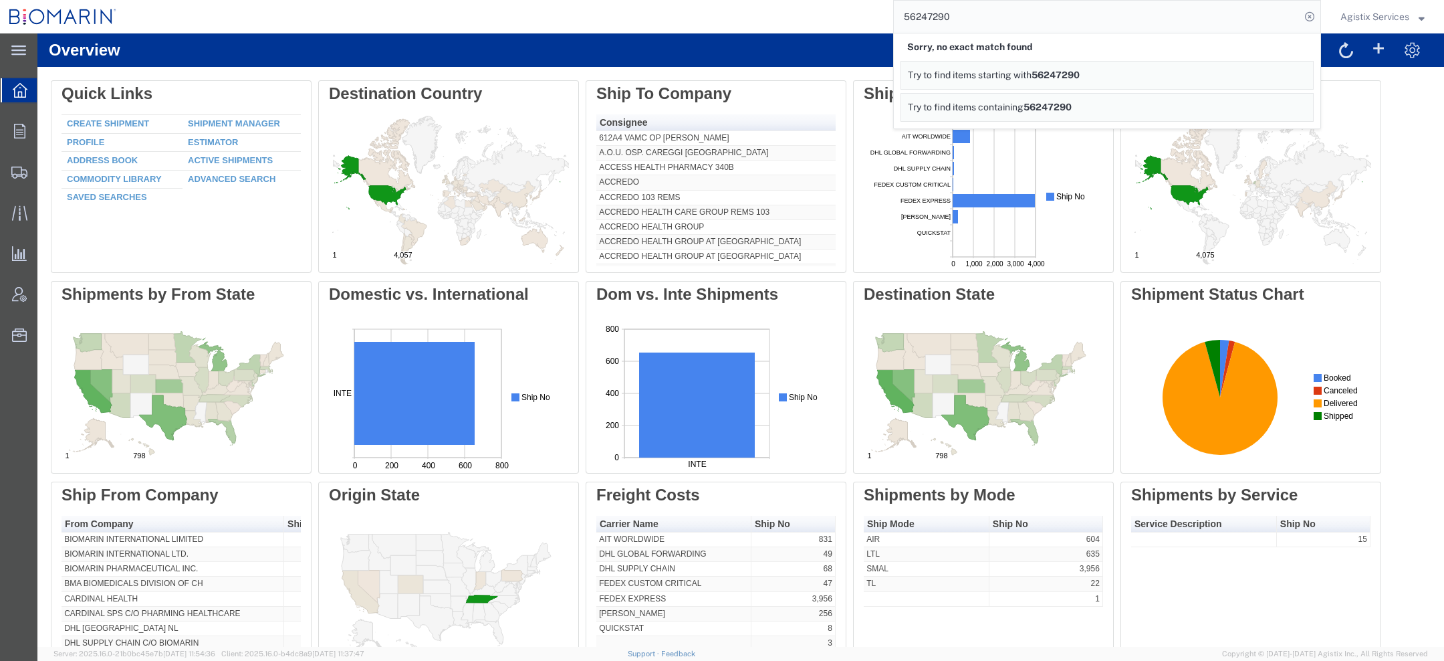
drag, startPoint x: 982, startPoint y: 24, endPoint x: 705, endPoint y: 11, distance: 277.8
click at [739, 11] on div "56247290 Sorry, no exact match found Try to find items starting with 56247290 T…" at bounding box center [723, 16] width 1195 height 33
paste input "S02370"
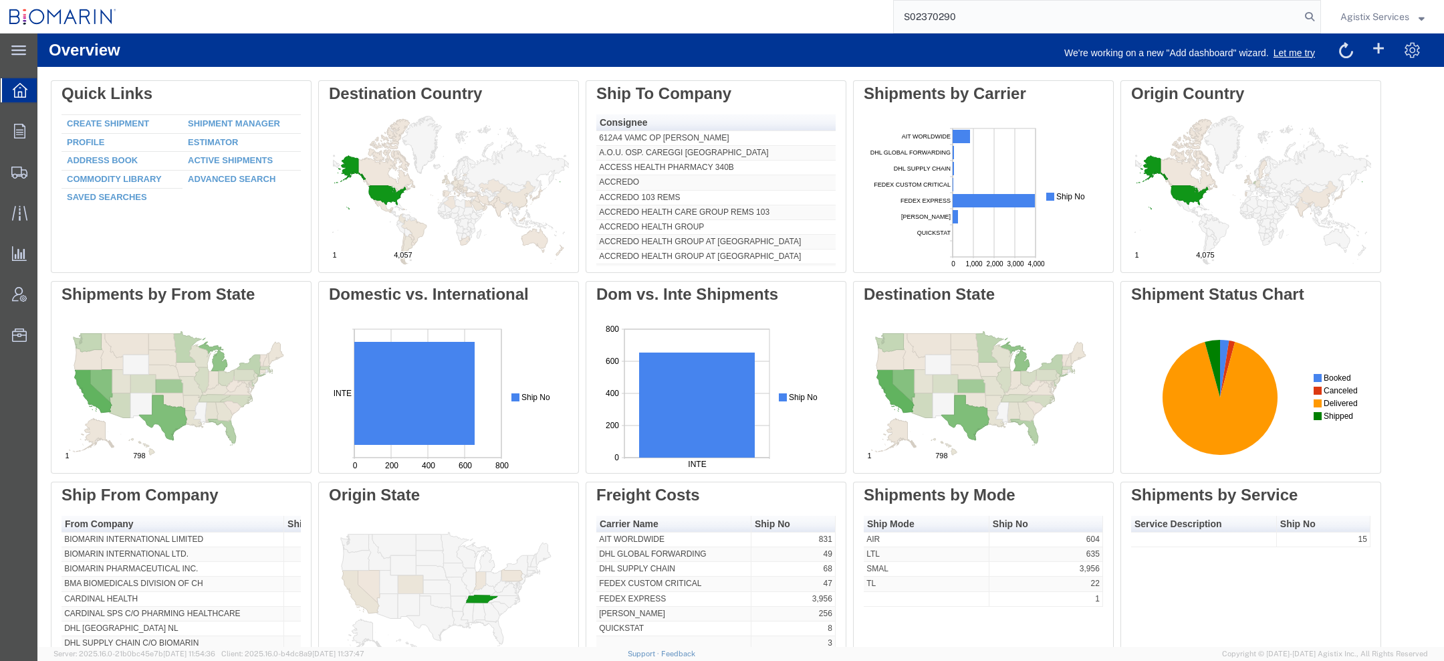
type input "S02370290"
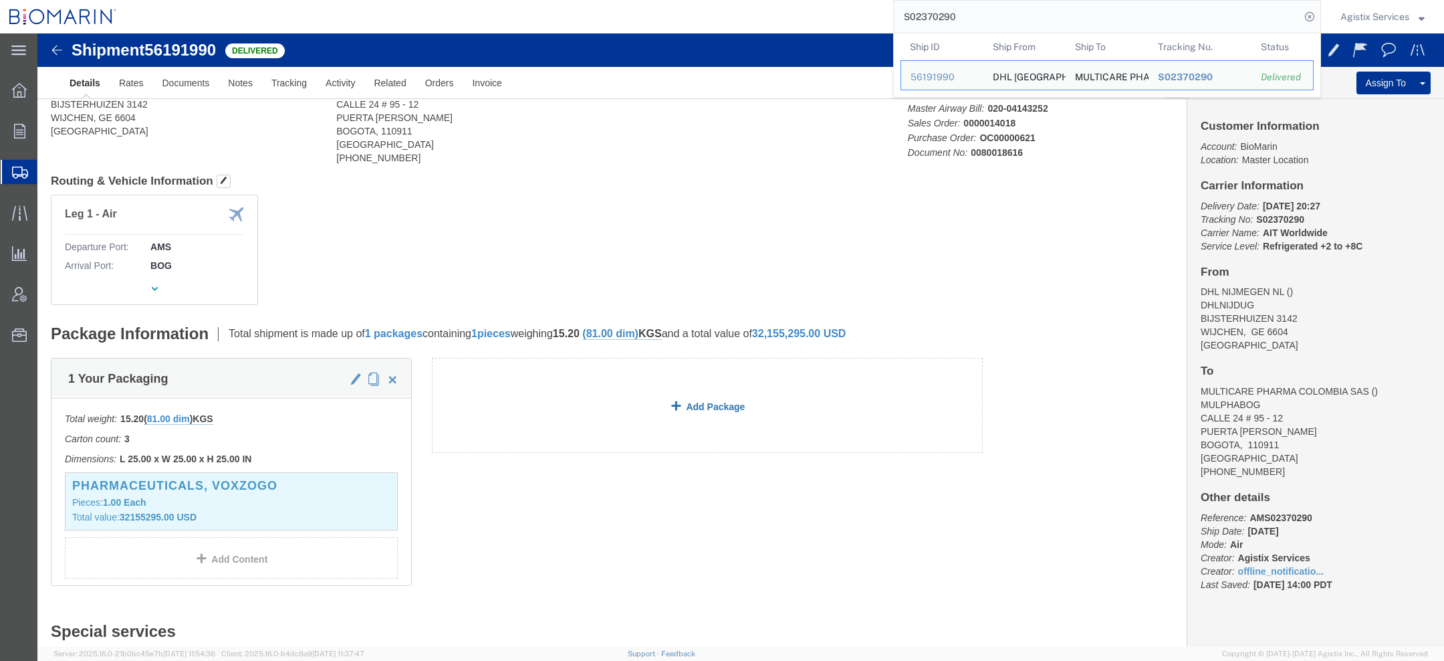
scroll to position [100, 0]
click link "Add Content"
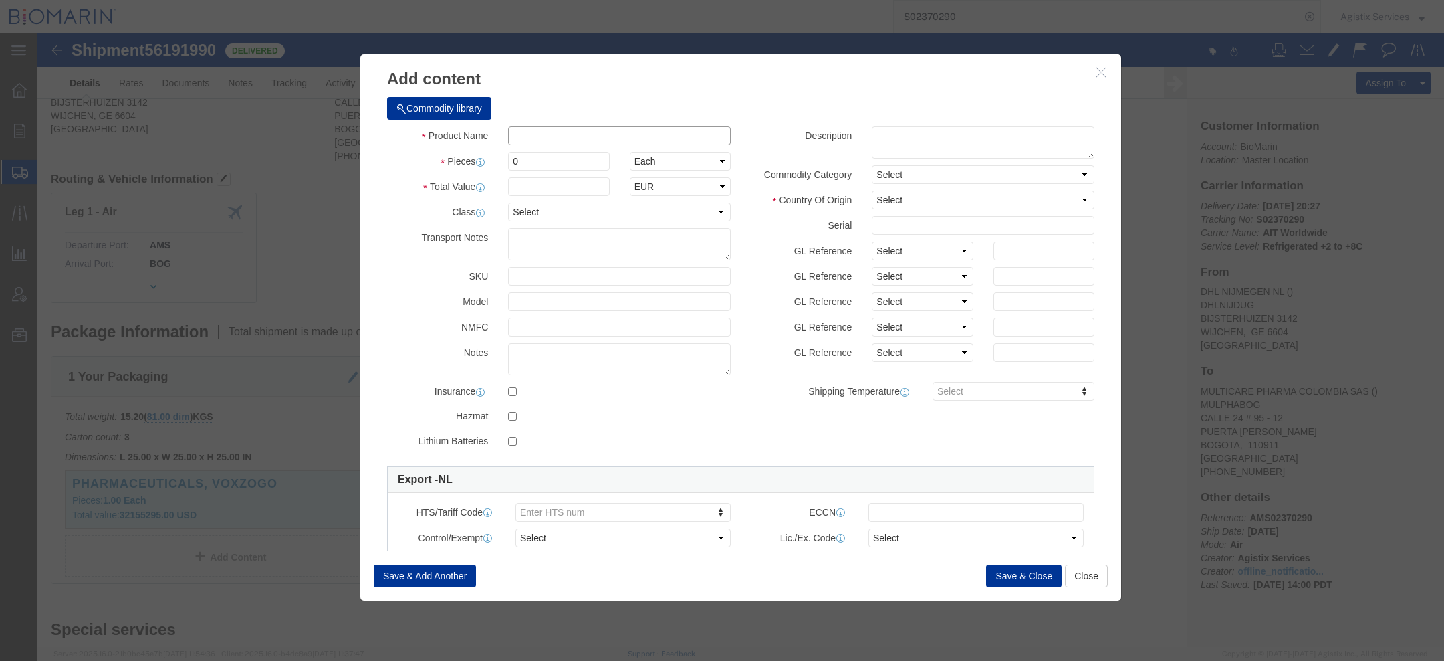
click input "text"
paste input "VOX 10X 0.56MG/VL 10X 0.7ML/DWS IE ES PT"
type input "VOX 10X 0.56MG/VL 10X 0.7ML/DWS IE ES PT"
click input "0"
type input "3"
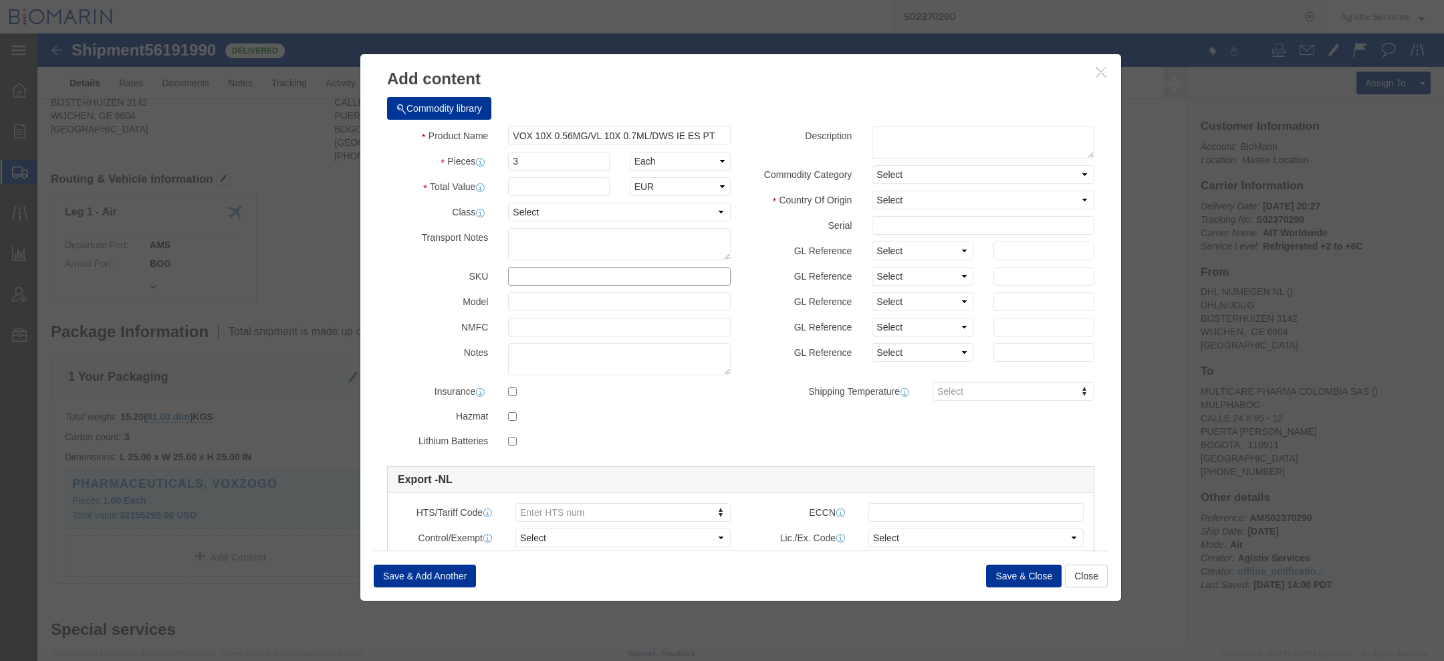
click input "text"
paste input "05391524462968"
type input "05391524462968"
click select "Select Account Type Activity ID Airline Appointment Number ASN Batch Number Bil…"
select select "BOL"
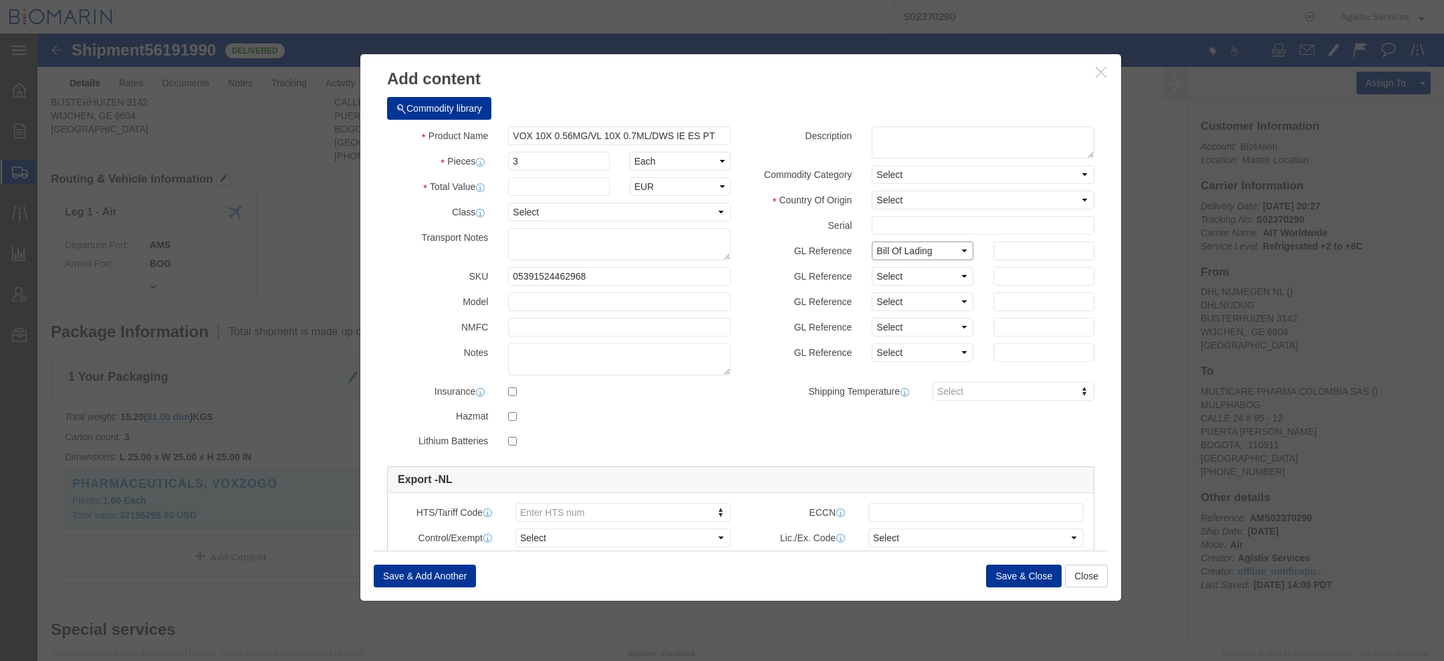
click select "Select Account Type Activity ID Airline Appointment Number ASN Batch Number Bil…"
click input "text"
paste input "0490105582"
type input "0490105582"
click div "GL Reference Select Account Type Activity ID Airline Appointment Number ASN Bat…"
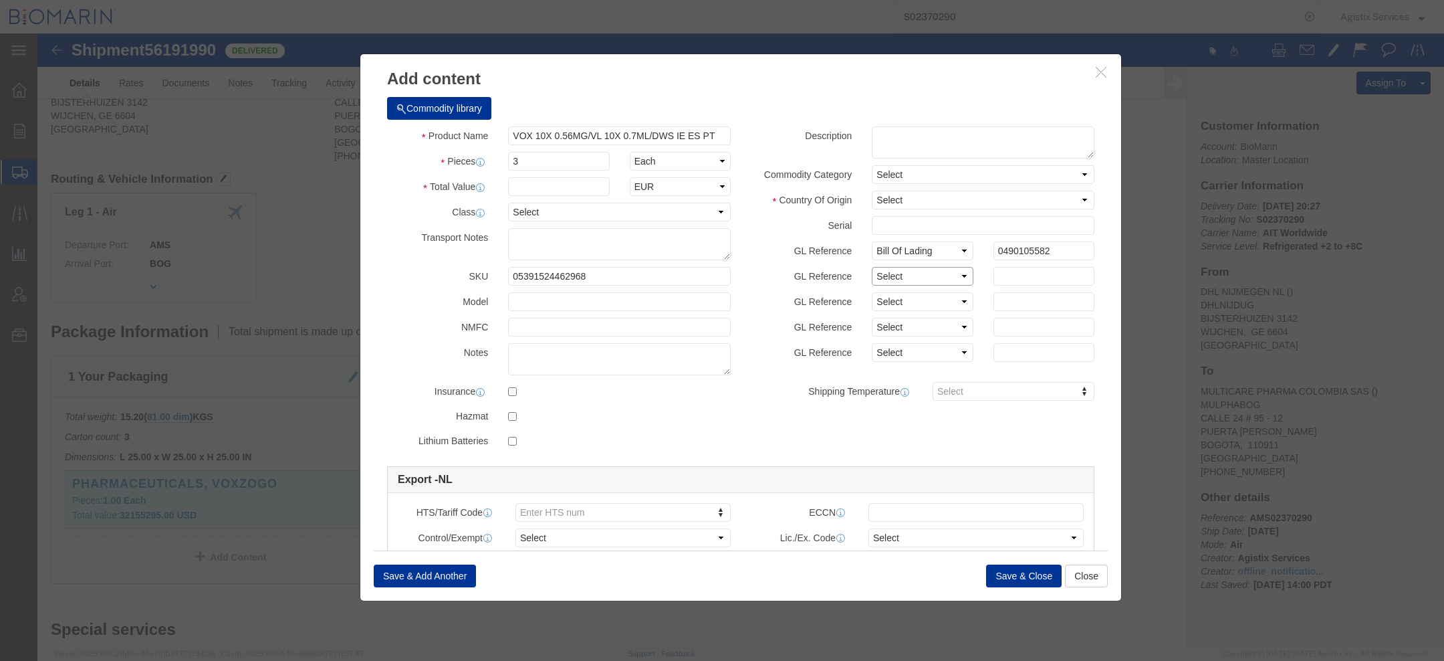
click select "Select Account Type Activity ID Airline Appointment Number ASN Batch Number Bil…"
select select "SALEORDR"
click select "Select Account Type Activity ID Airline Appointment Number ASN Batch Number Bil…"
click input "text"
paste input "0000014018"
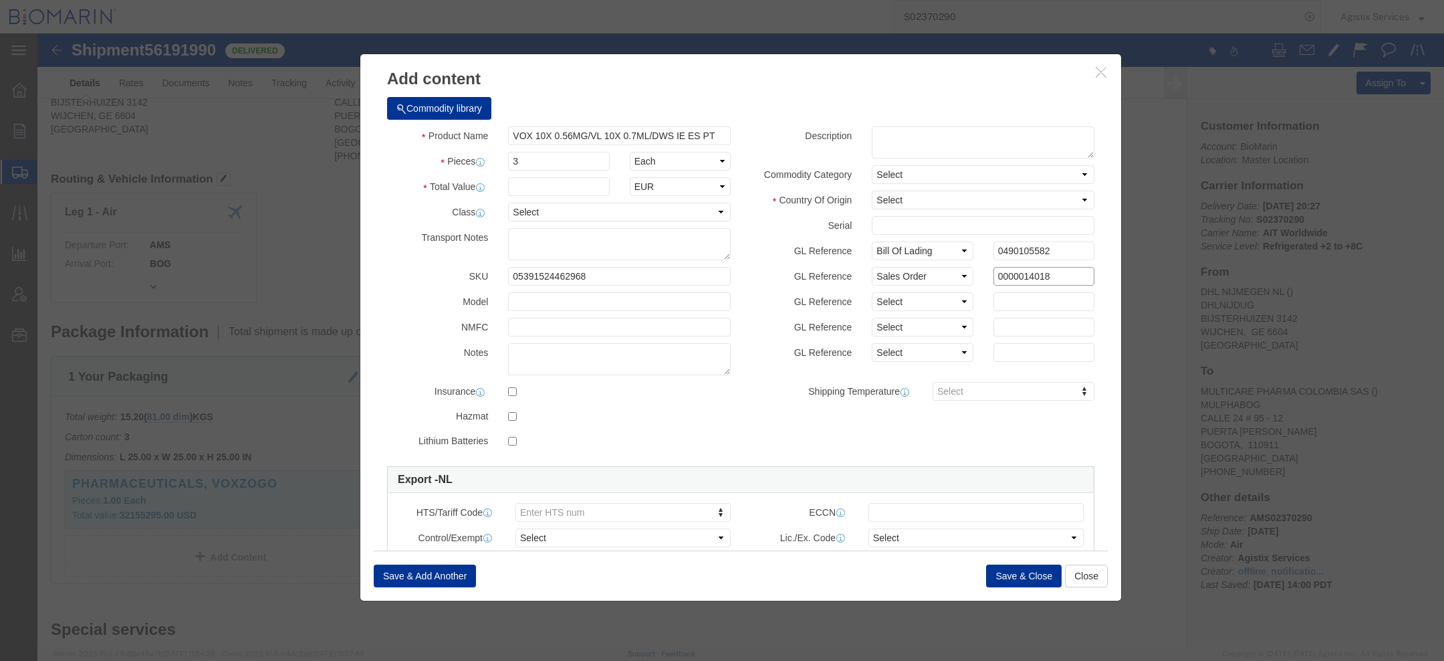
type input "0000014018"
click select "Select Account Type Activity ID Airline Appointment Number ASN Batch Number Bil…"
select select "DOCN"
click select "Select Account Type Activity ID Airline Appointment Number ASN Batch Number Bil…"
click input "text"
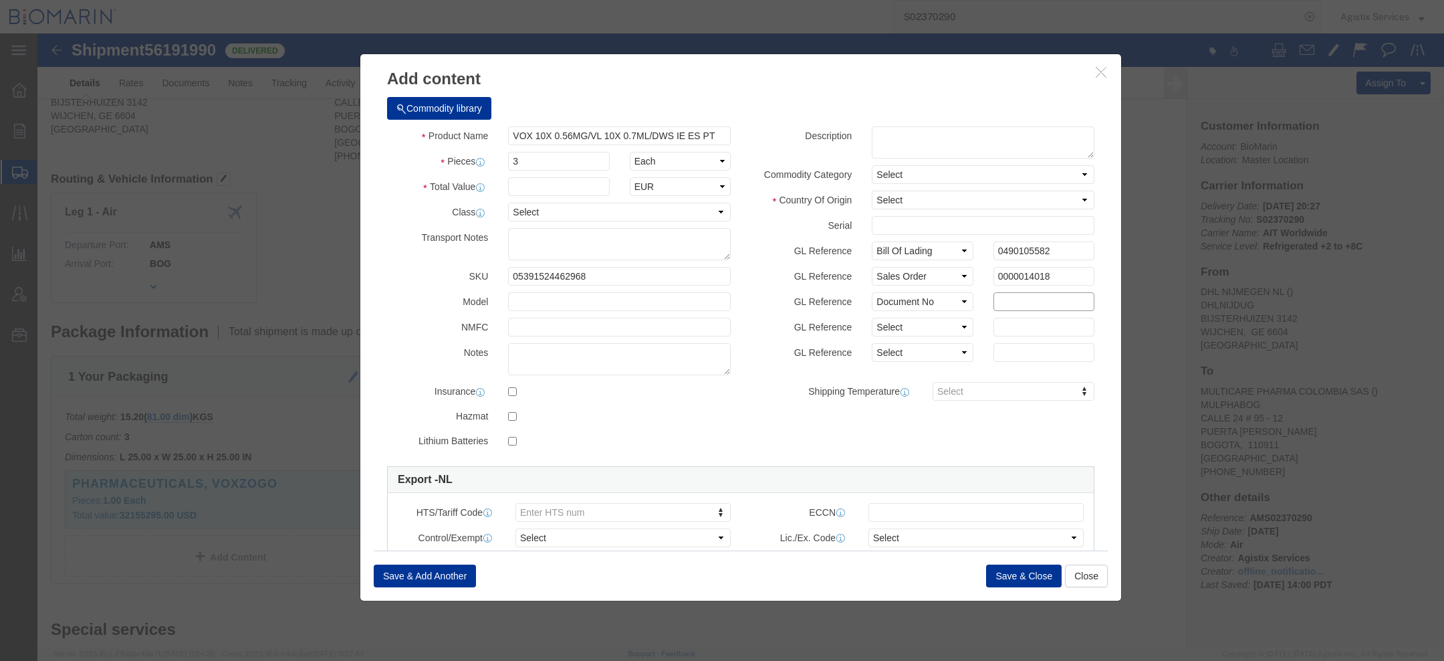
paste input "0080018616"
type input "0080018616"
click select "Select Account Type Activity ID Airline Appointment Number ASN Batch Number Bil…"
select select "PURCHORD"
click select "Select Account Type Activity ID Airline Appointment Number ASN Batch Number Bil…"
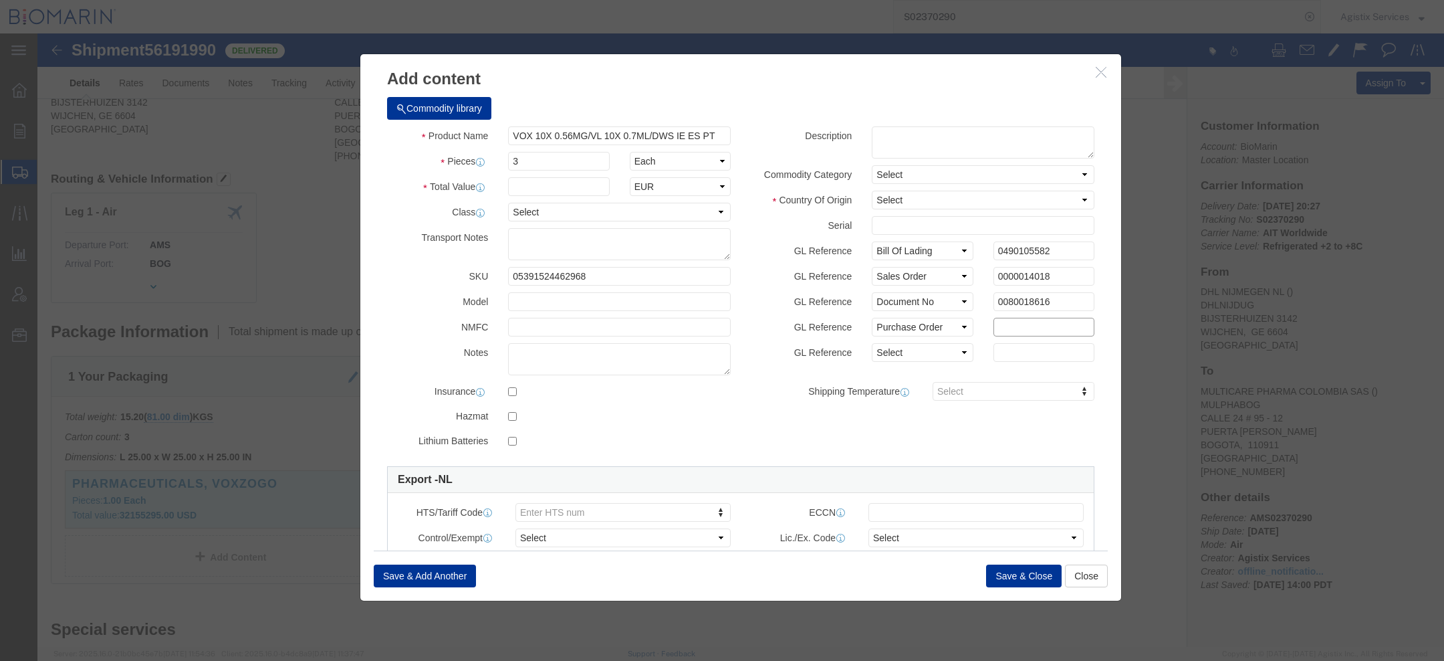
click input "text"
paste input "OC00000621"
type input "OC00000621"
click select "Select Account Type Activity ID Airline Appointment Number ASN Batch Number Bil…"
click input "text"
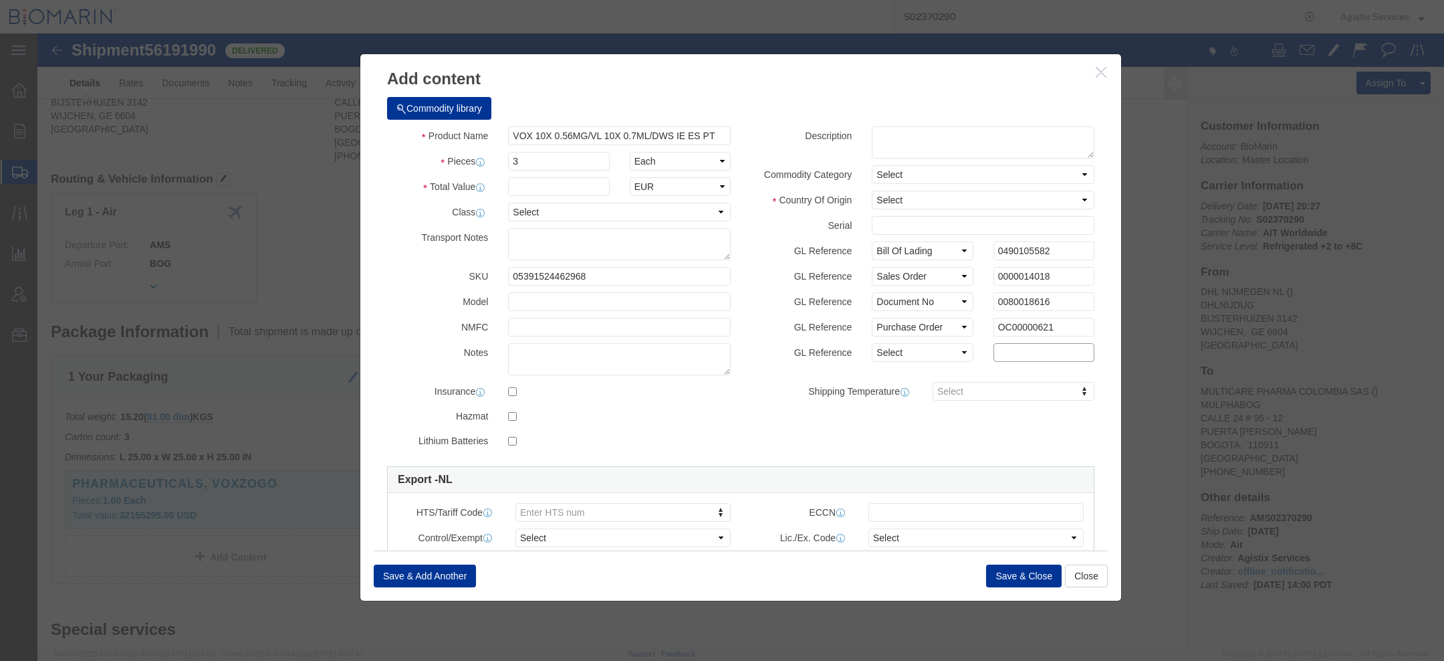
paste input "SAP"
type input "SAP"
click select "Select Account Type Activity ID Airline Appointment Number ASN Batch Number Bil…"
select select "TASK"
click select "Select Account Type Activity ID Airline Appointment Number ASN Batch Number Bil…"
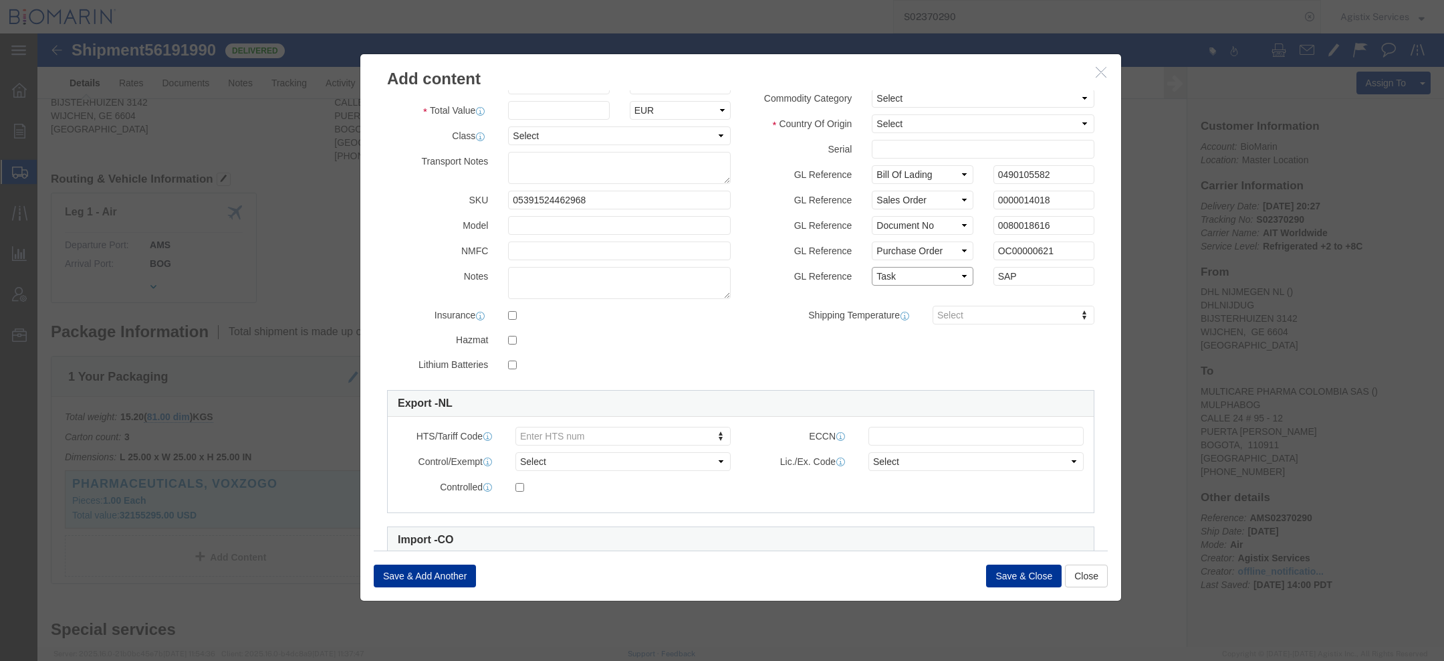
scroll to position [0, 0]
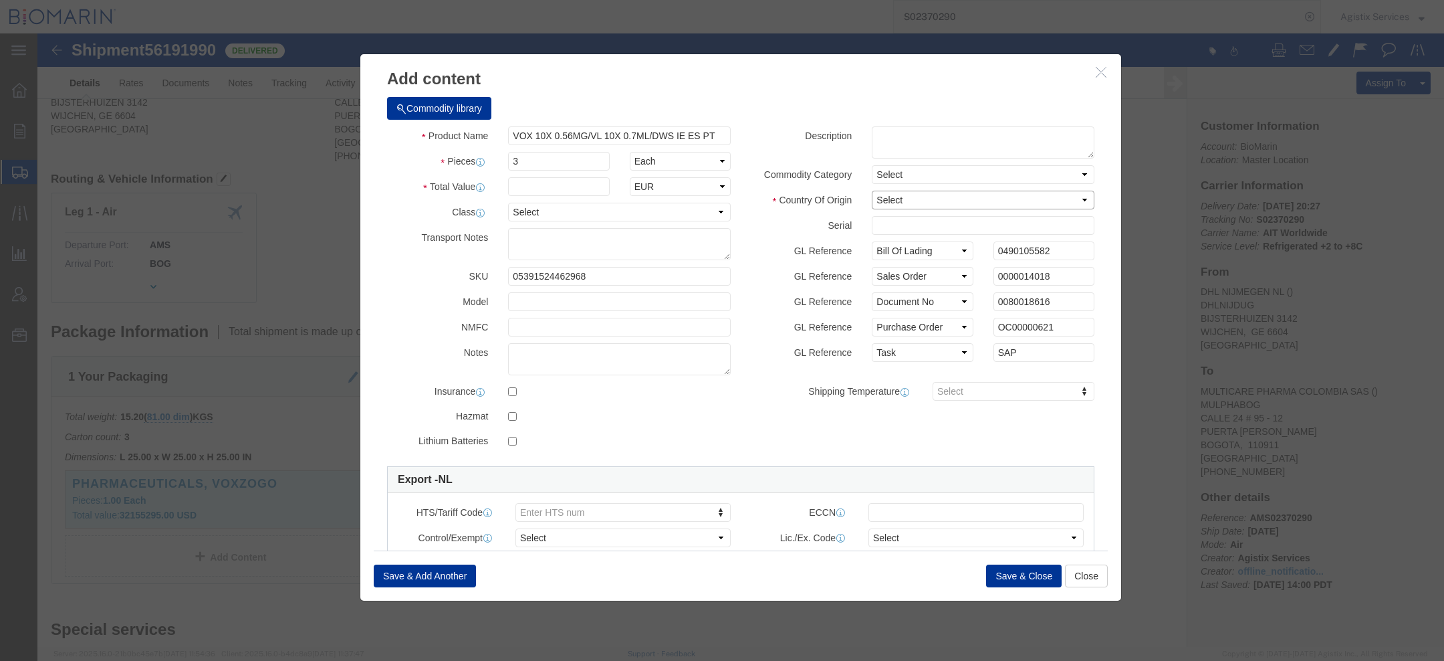
click select "Select Afghanistan Åland Islands Albania Algeria American Samoa Andorra Angola …"
select select "NL"
click select "Select Afghanistan Åland Islands Albania Algeria American Samoa Andorra Angola …"
click button "Save & Close"
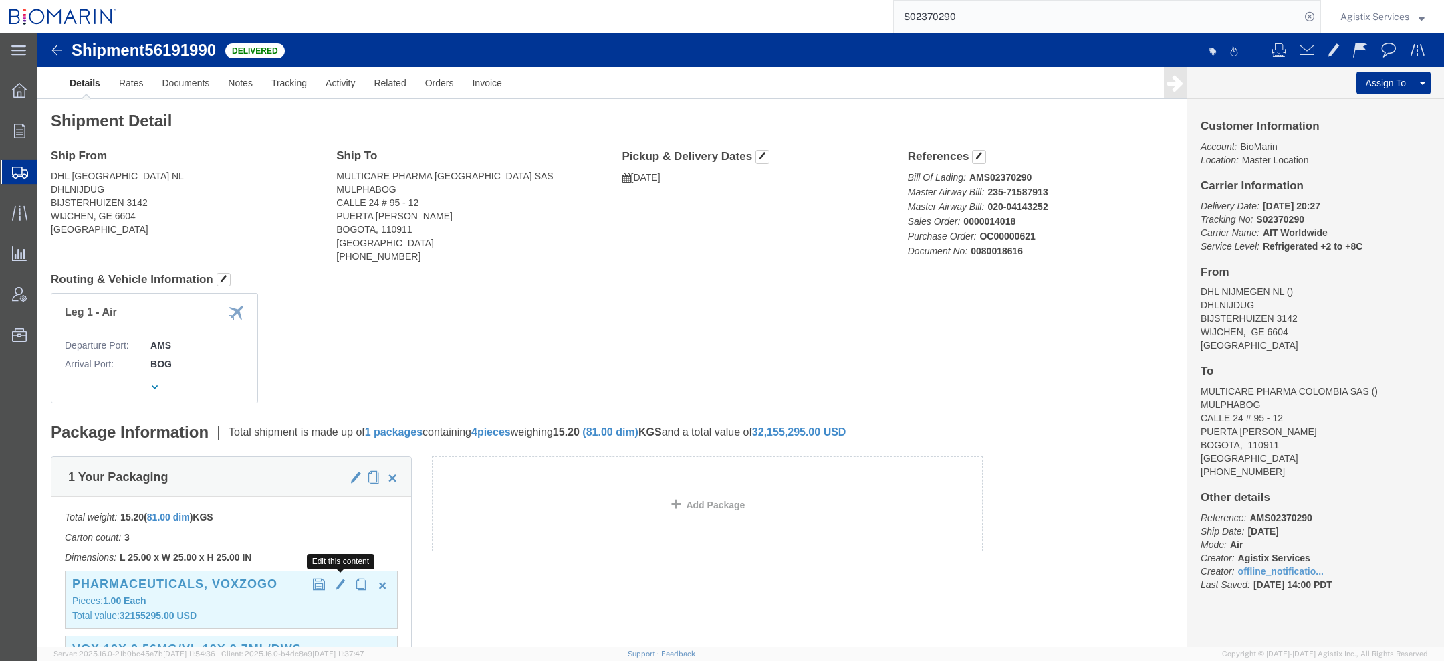
click span "button"
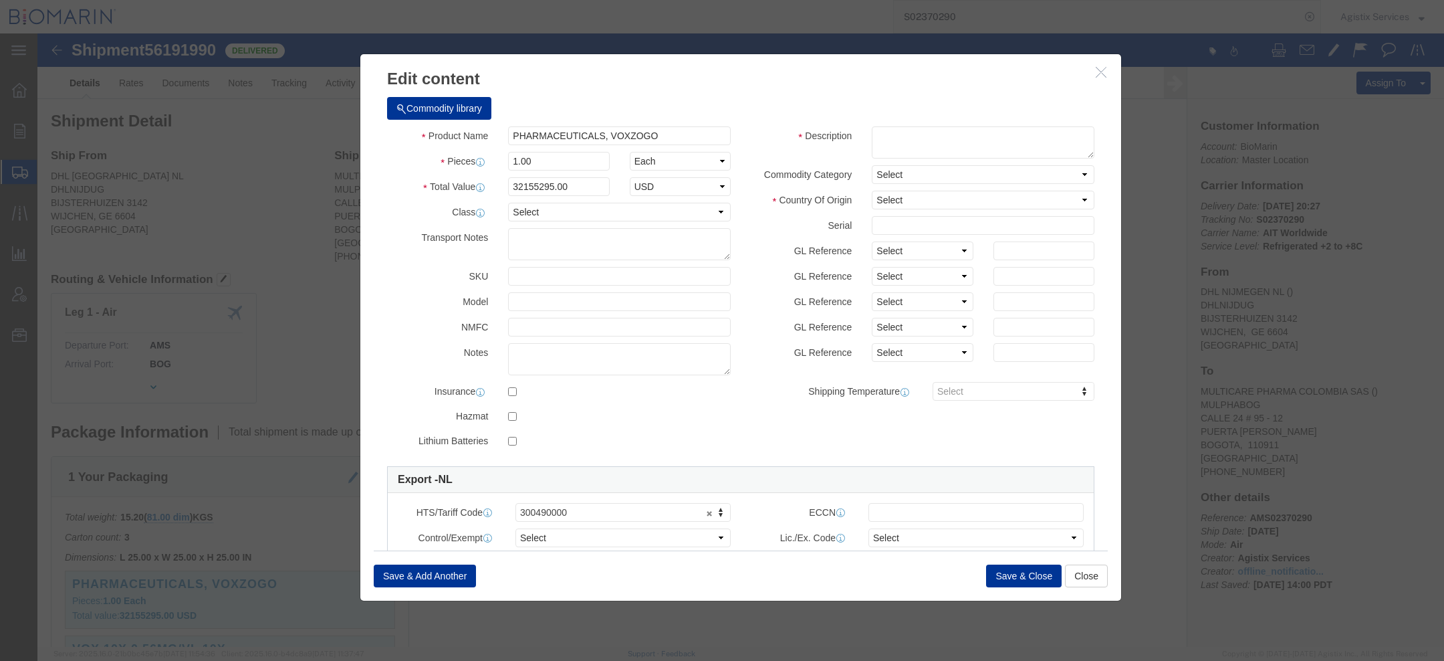
click icon "button"
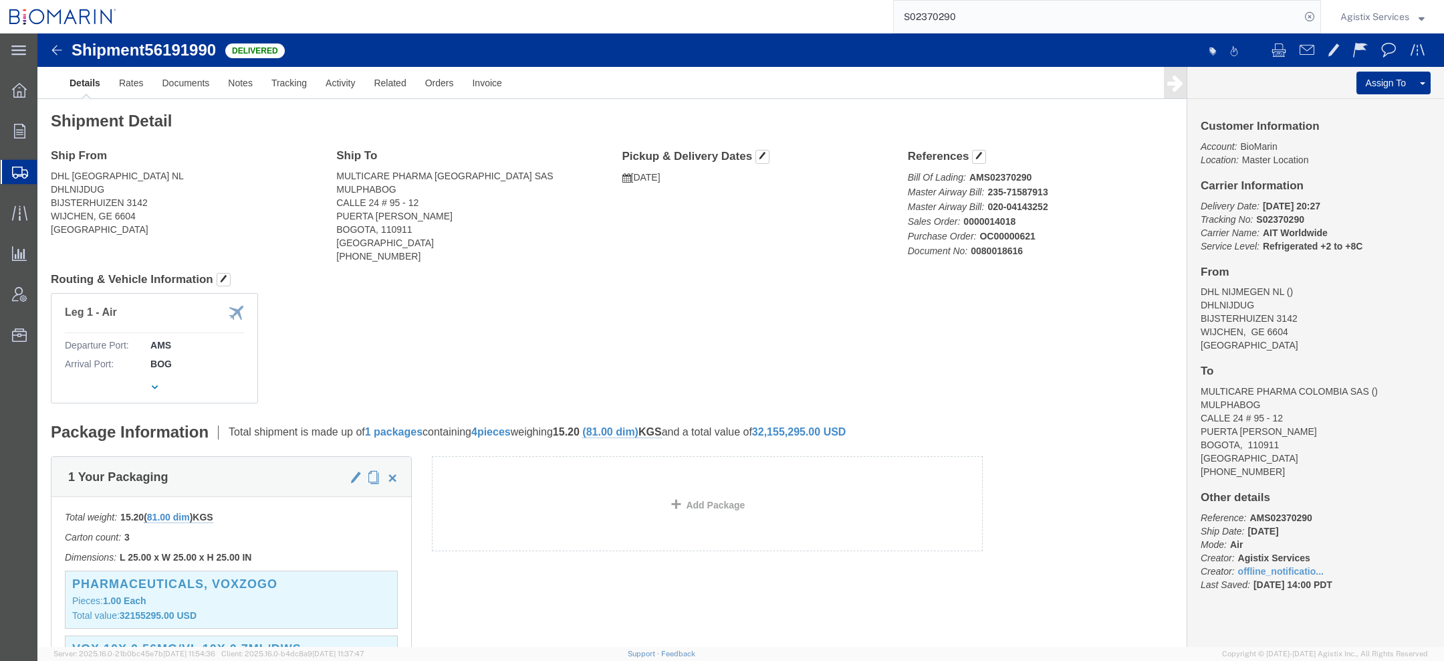
scroll to position [129, 0]
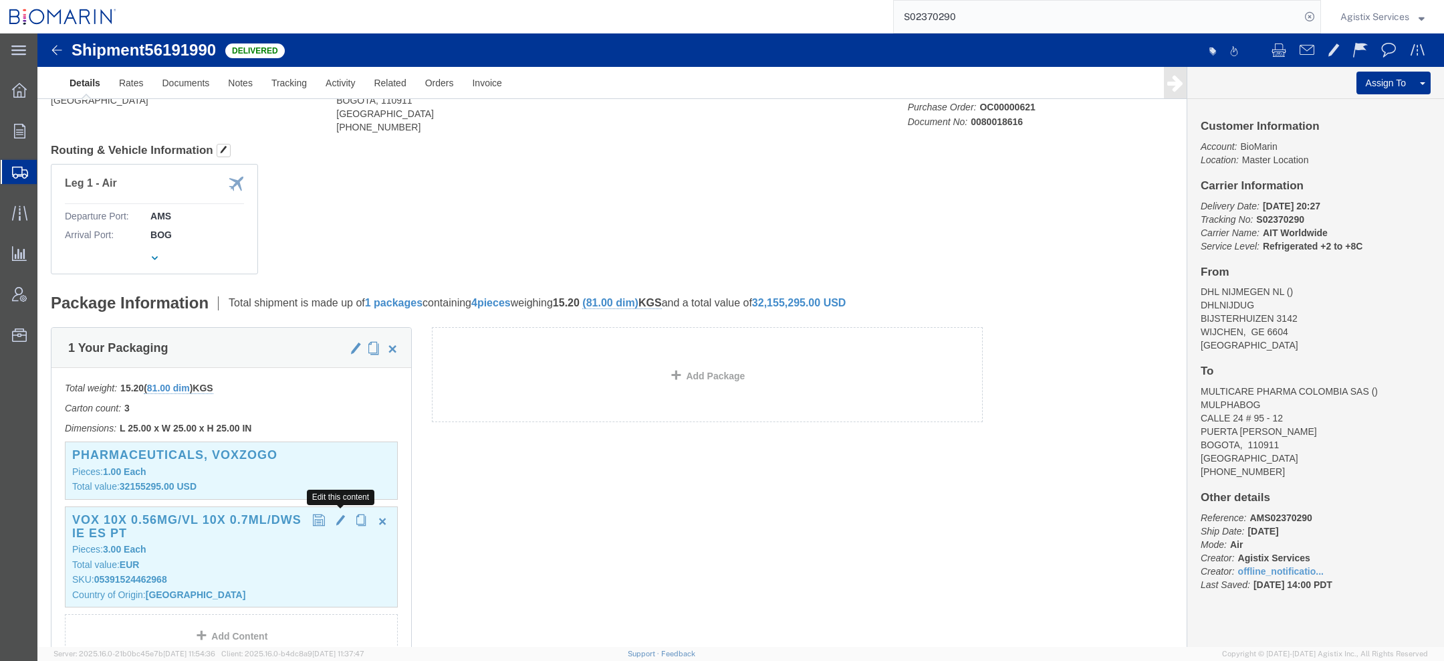
click span "button"
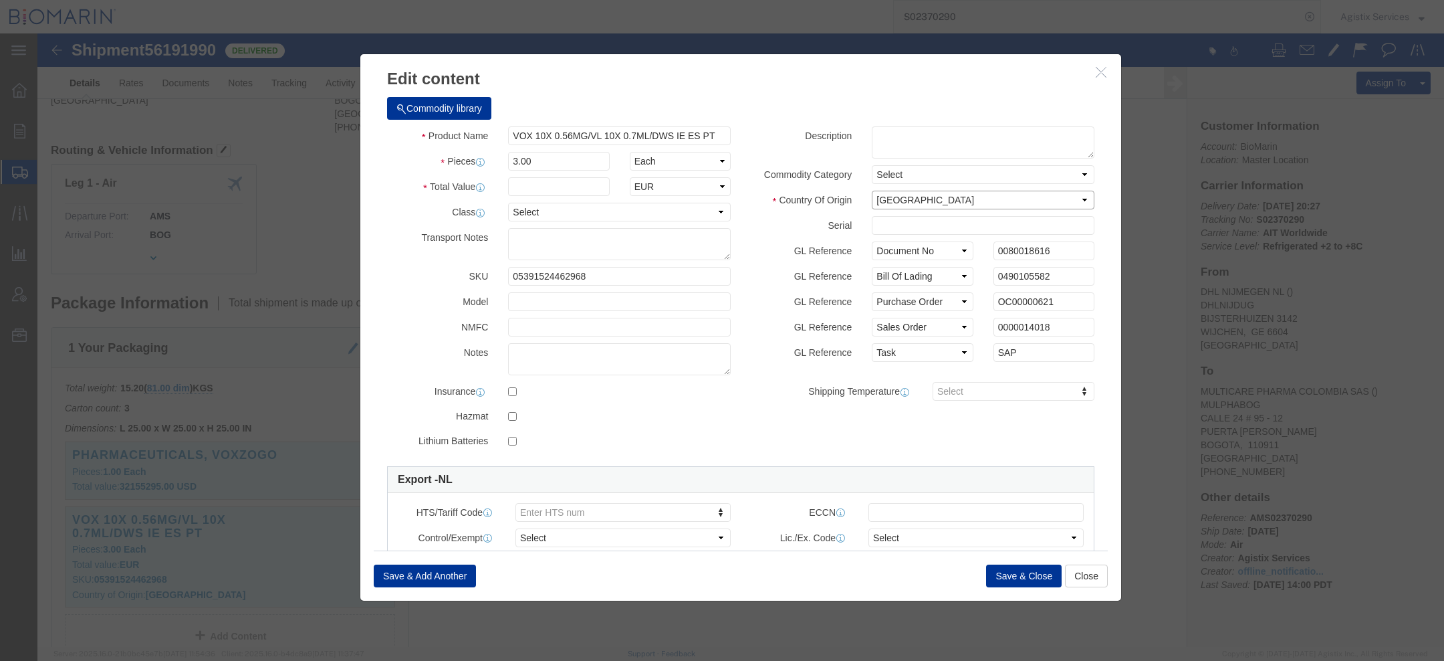
click select "Select Afghanistan Åland Islands Albania Algeria American Samoa Andorra Angola …"
select select
click select "Select Afghanistan Åland Islands Albania Algeria American Samoa Andorra Angola …"
click button "Save & Close"
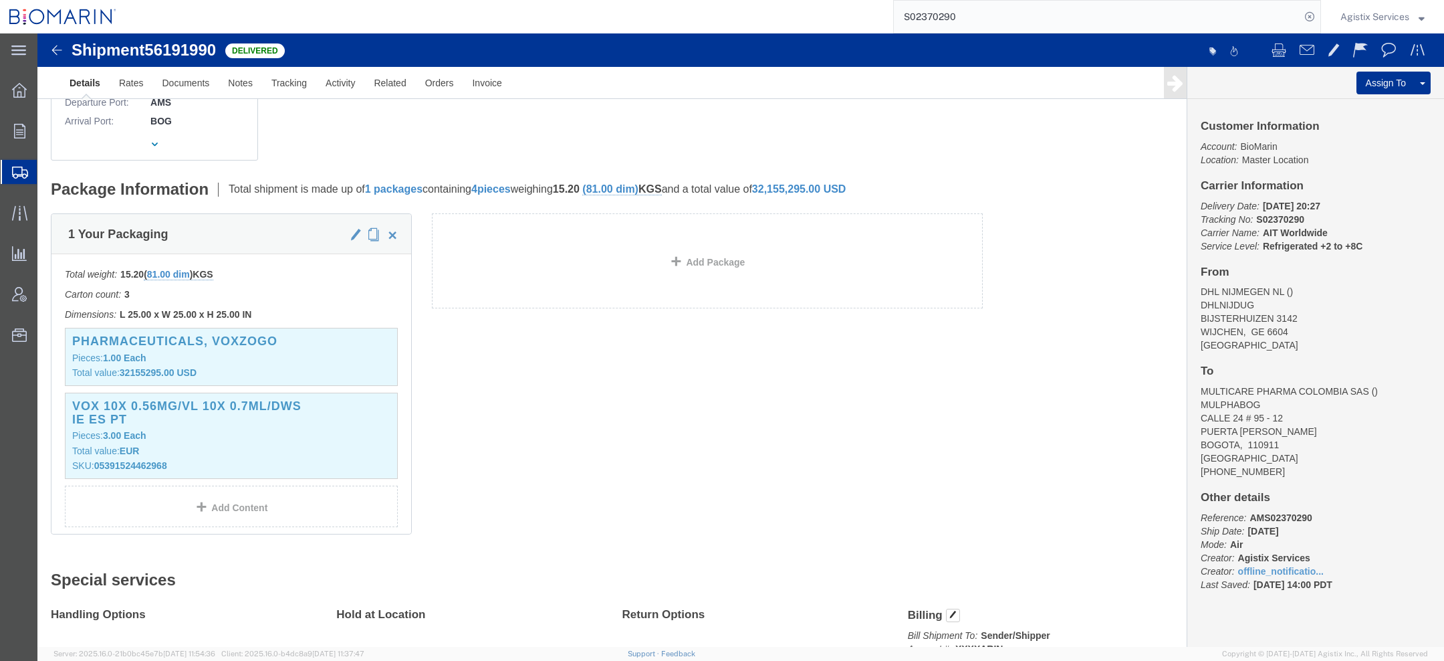
scroll to position [271, 0]
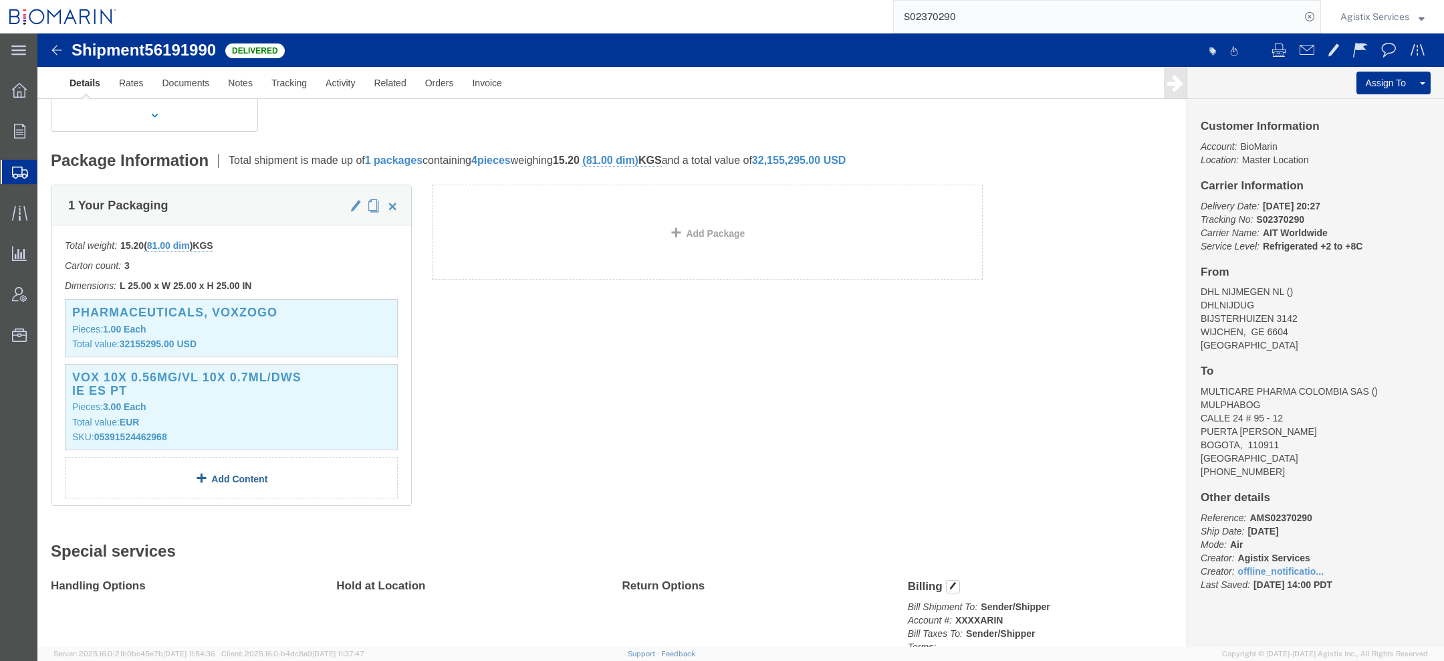
click link "Add Content"
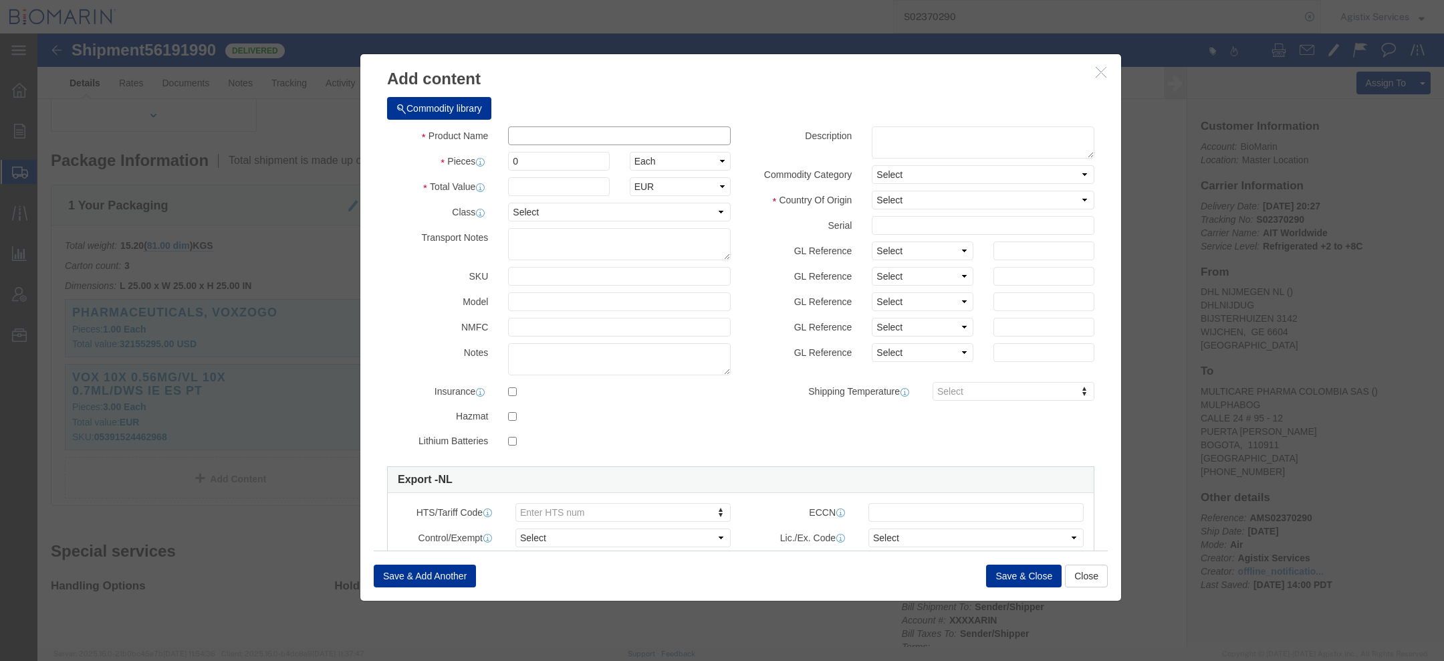
click input "text"
paste input "VIM 1 X 5MG VL COMML CO"
type input "VIM 1 X 5MG VL COMML CO"
drag, startPoint x: 477, startPoint y: 125, endPoint x: 431, endPoint y: 126, distance: 46.8
click div "Pieces 0 Select Bag Barrels 100Board Feet Bottle Box Blister Pack Carats Can Ca…"
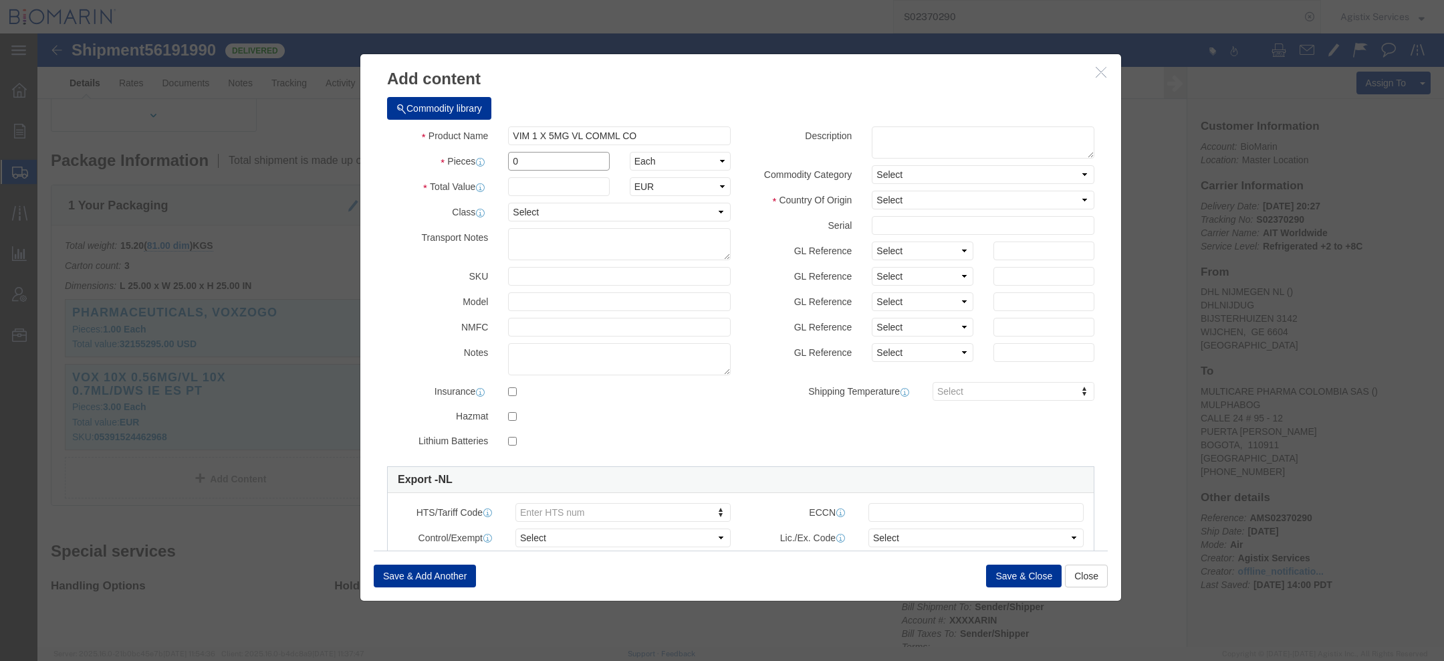
paste input "2500.0"
type input "2500.00"
click select "Select Account Type Activity ID Airline Appointment Number ASN Batch Number Bil…"
select select "TASK"
click select "Select Account Type Activity ID Airline Appointment Number ASN Batch Number Bil…"
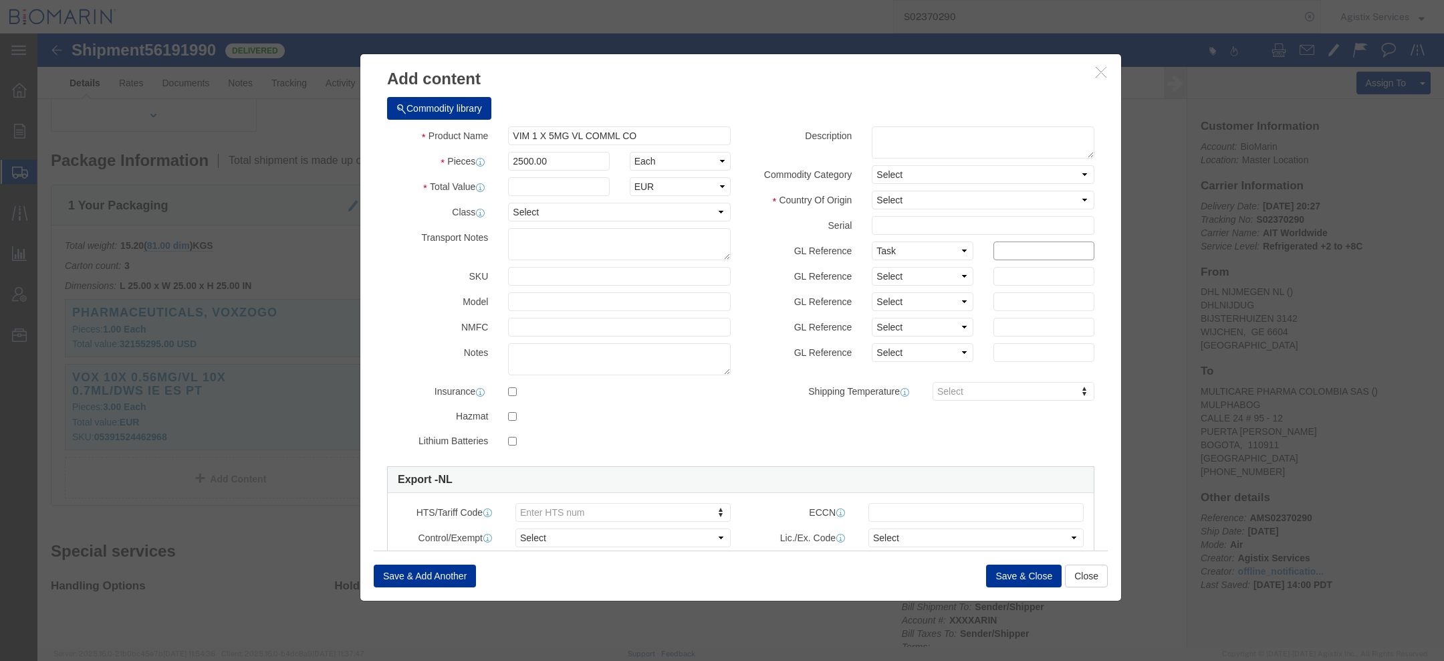
click input "text"
paste input "SAP"
type input "SAP"
click select "Select Account Type Activity ID Airline Appointment Number ASN Batch Number Bil…"
select select "DOCN"
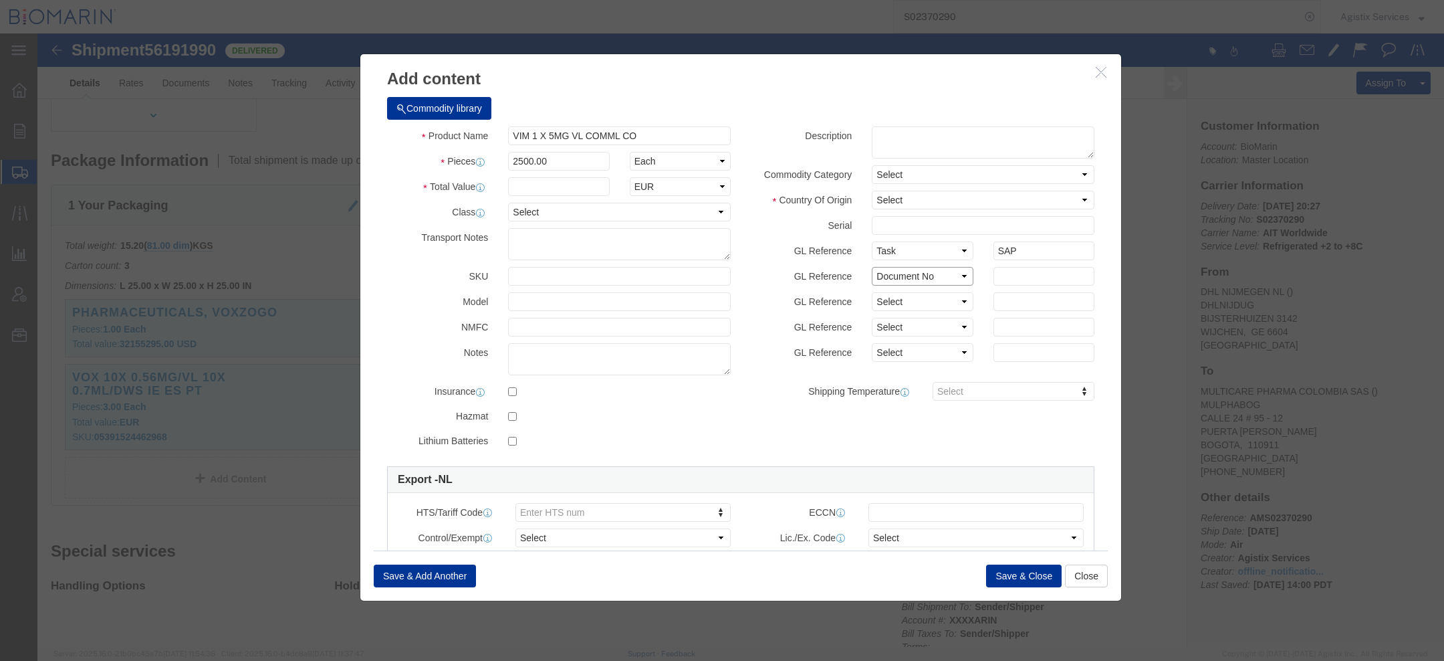
click select "Select Account Type Activity ID Airline Appointment Number ASN Batch Number Bil…"
click input "text"
paste input "0080018631"
type input "0080018631"
click select "Select Account Type Activity ID Airline Appointment Number ASN Batch Number Bil…"
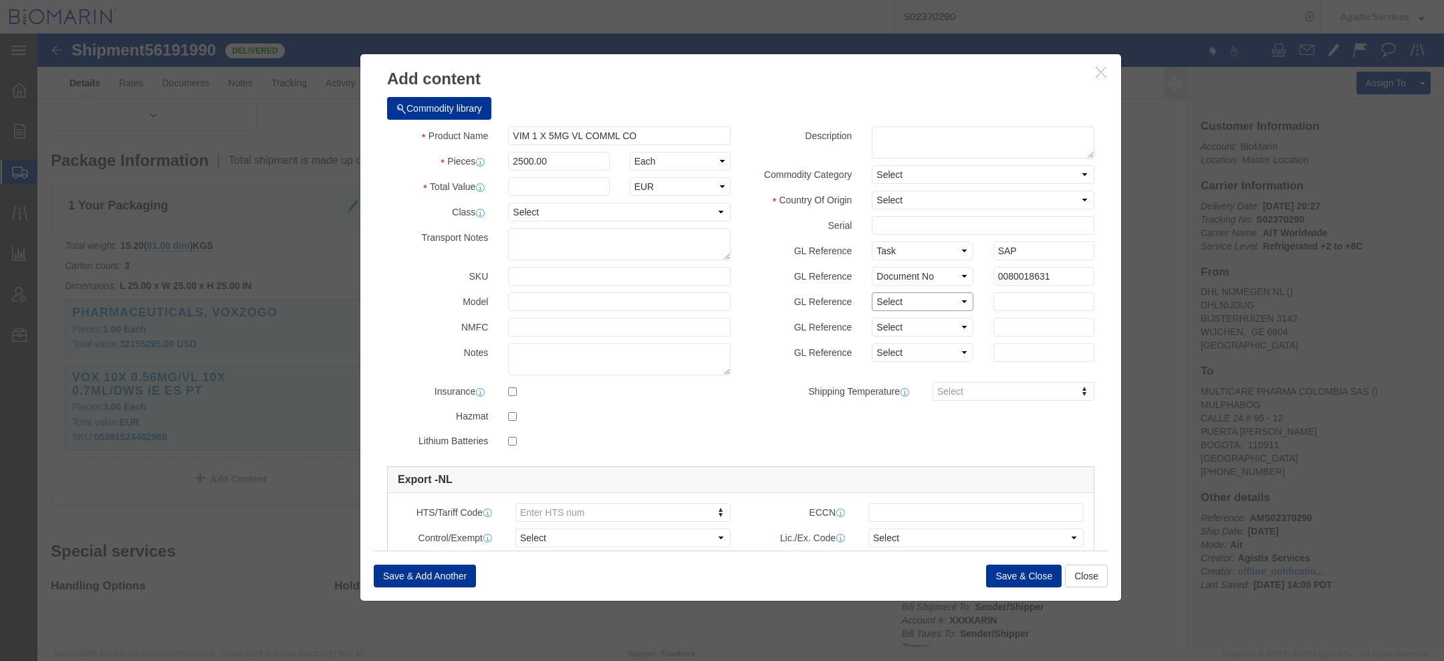
select select "SALEORDR"
click select "Select Account Type Activity ID Airline Appointment Number ASN Batch Number Bil…"
click input "text"
paste input "0000014103"
type input "0000014103"
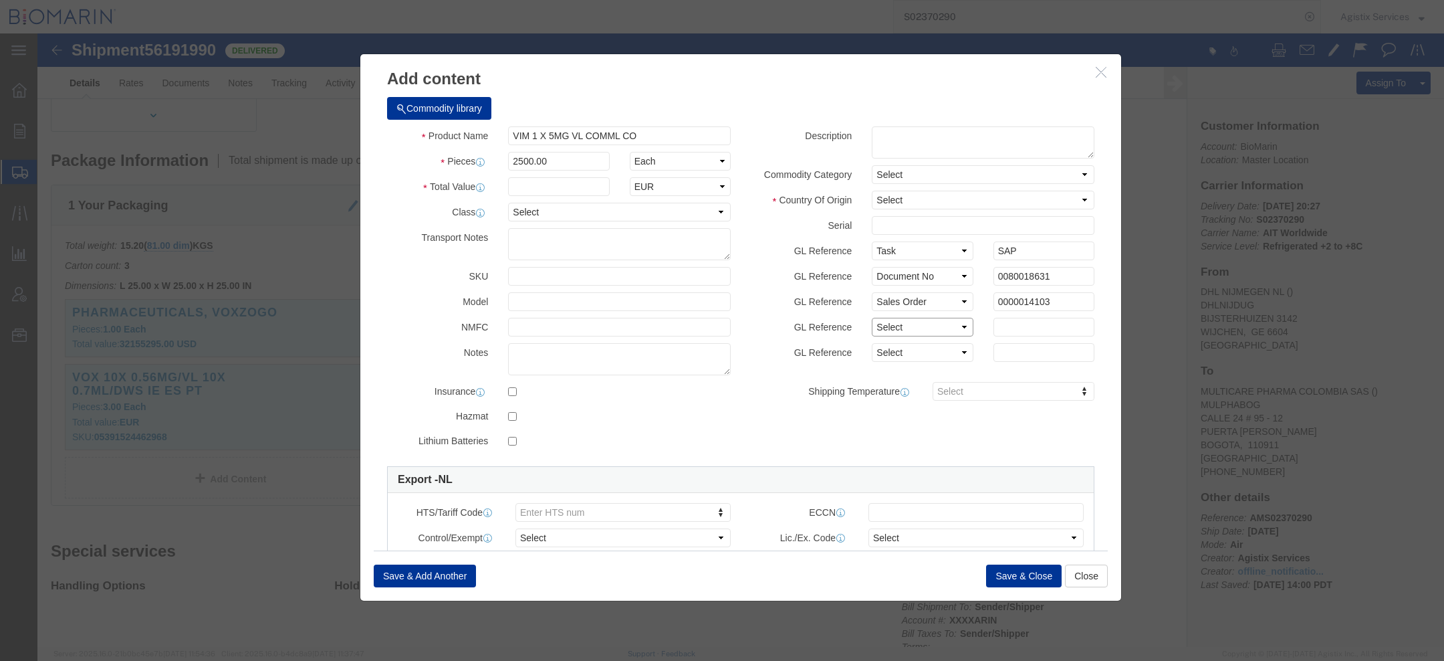
click select "Select Account Type Activity ID Airline Appointment Number ASN Batch Number Bil…"
select select "BOL"
click select "Select Account Type Activity ID Airline Appointment Number ASN Batch Number Bil…"
click input "text"
paste input "0490185741"
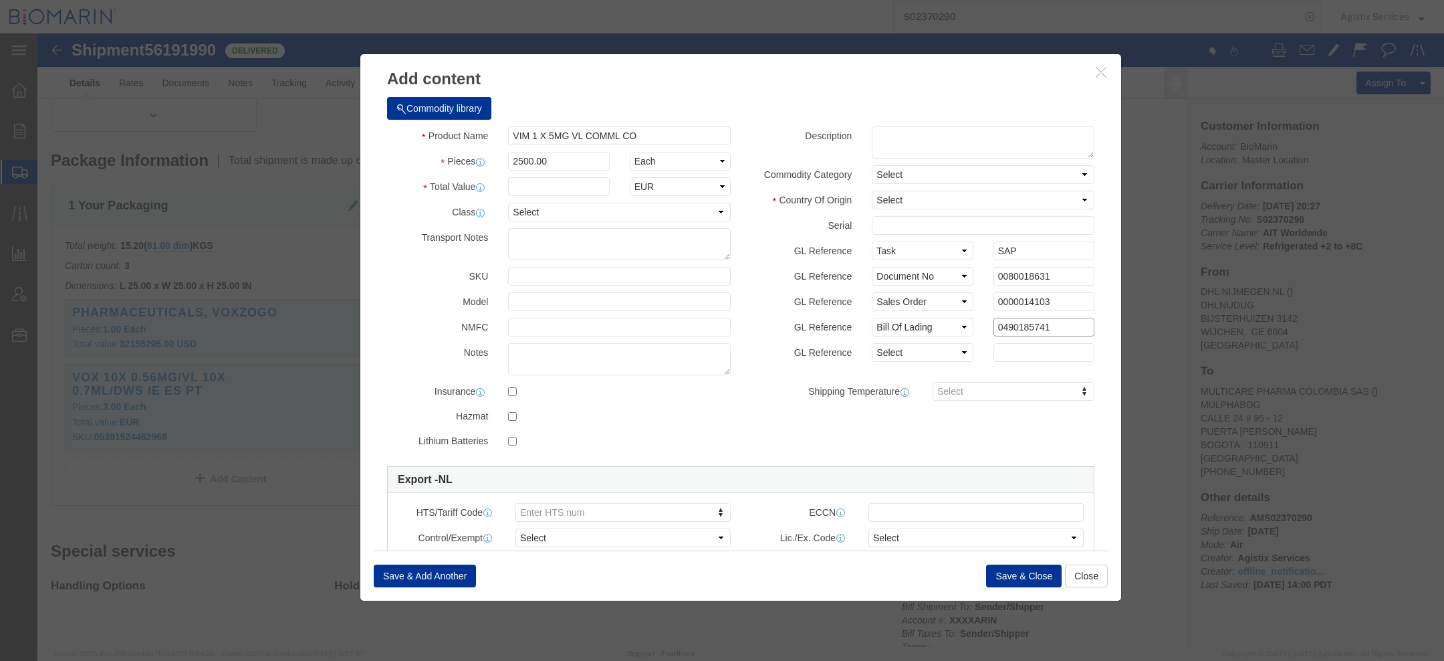
type input "0490185741"
click select "Select Account Type Activity ID Airline Appointment Number ASN Batch Number Bil…"
select select "PURCHORD"
click select "Select Account Type Activity ID Airline Appointment Number ASN Batch Number Bil…"
click input "text"
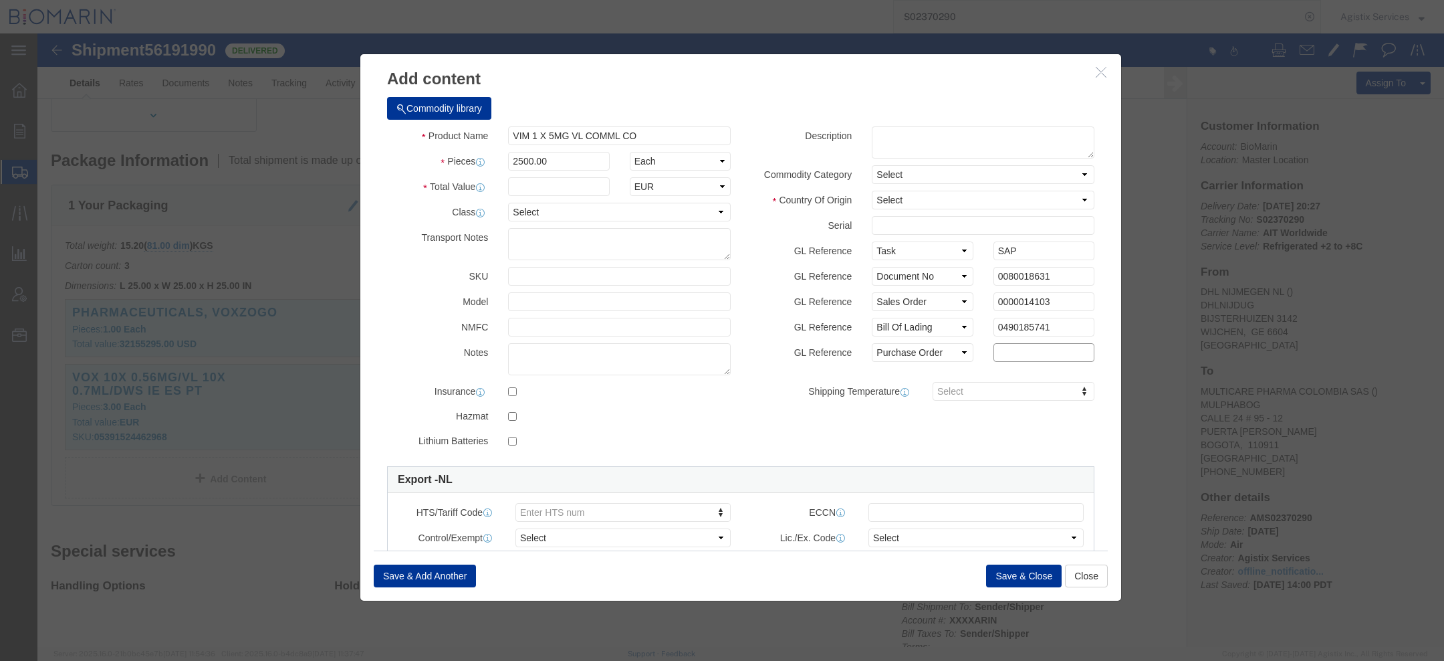
paste input "OC00000631"
type input "OC00000631"
click button "Save & Close"
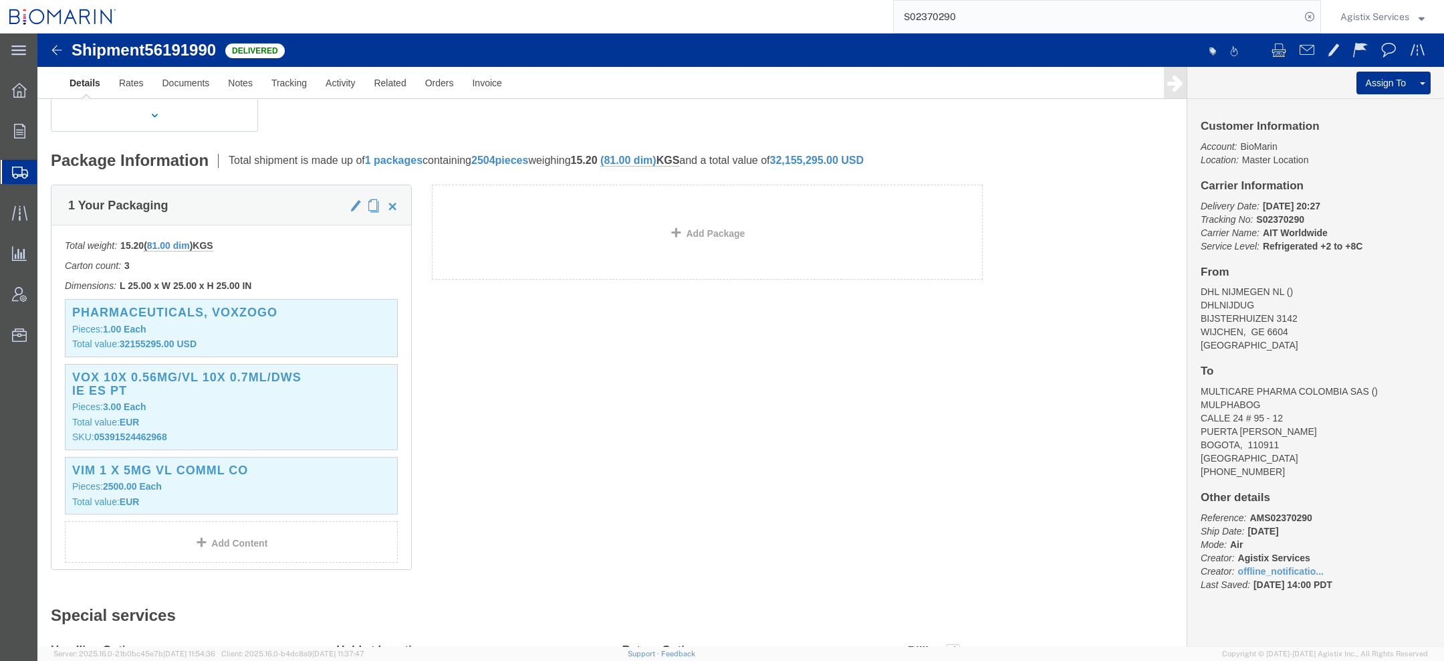
scroll to position [0, 0]
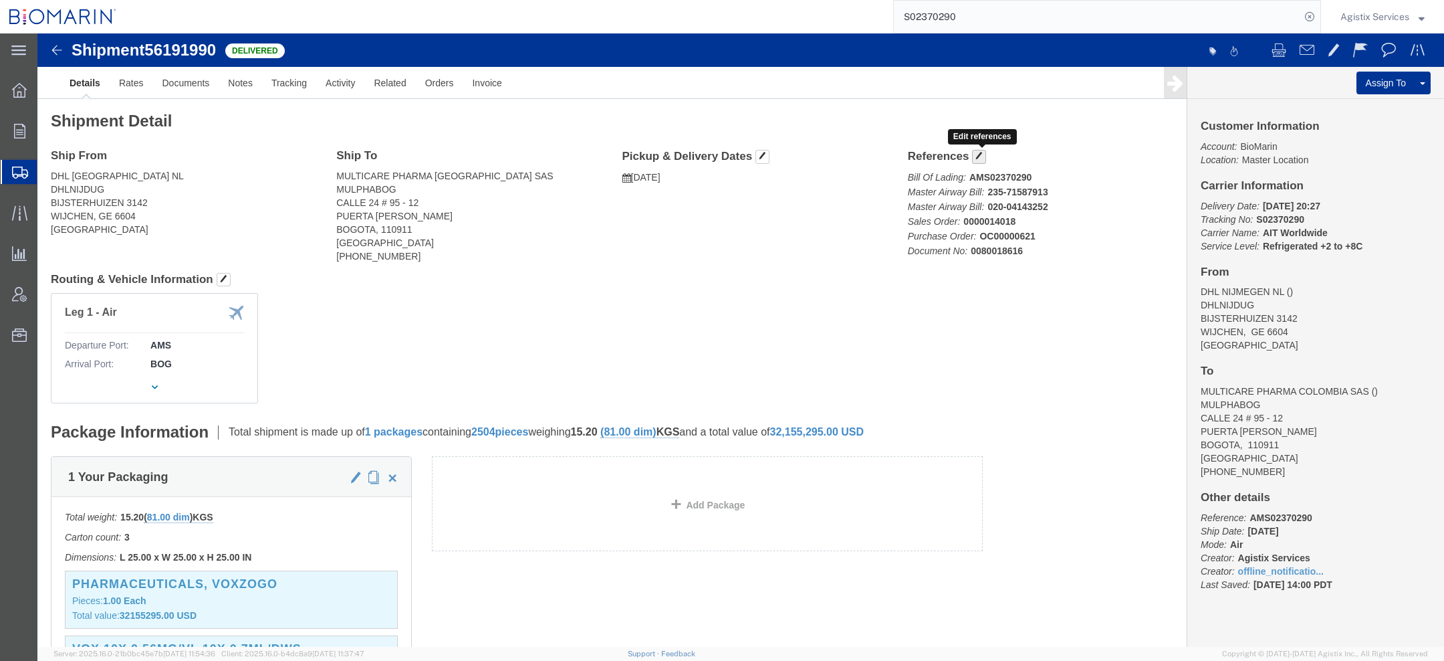
click span "button"
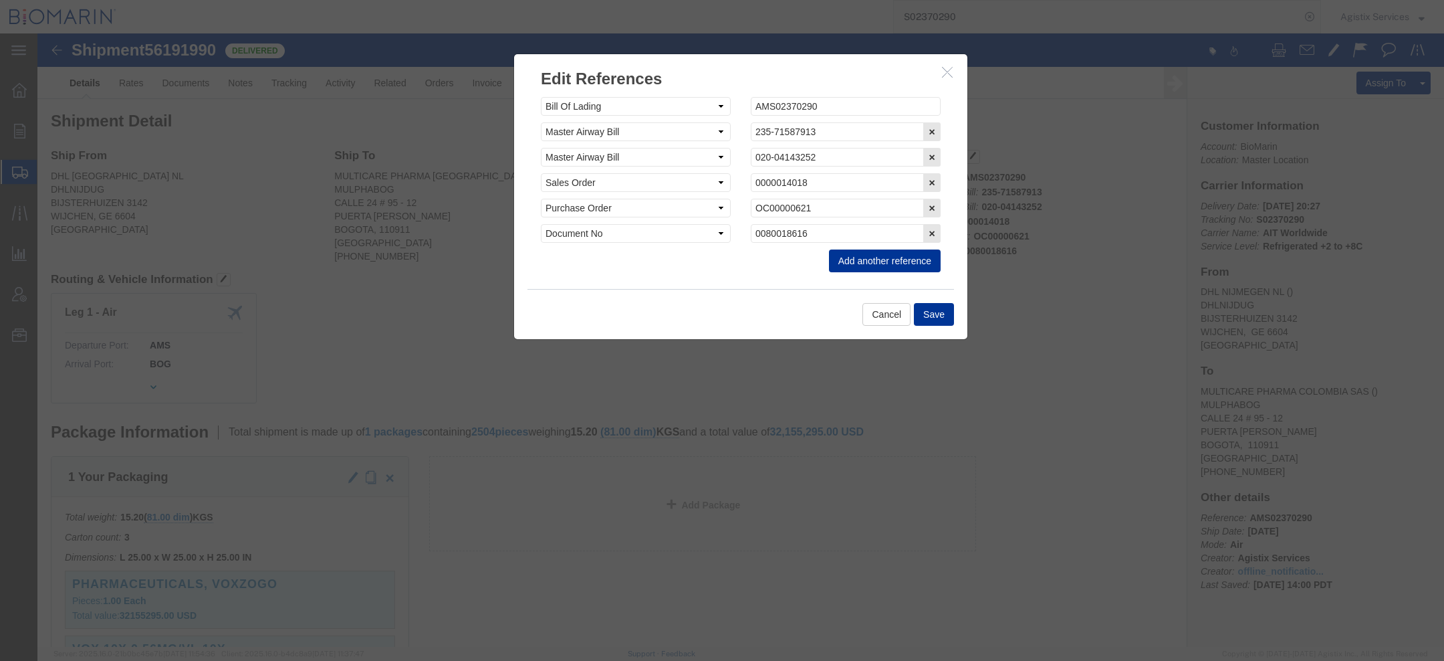
click div "Add another reference"
click button "Add another reference"
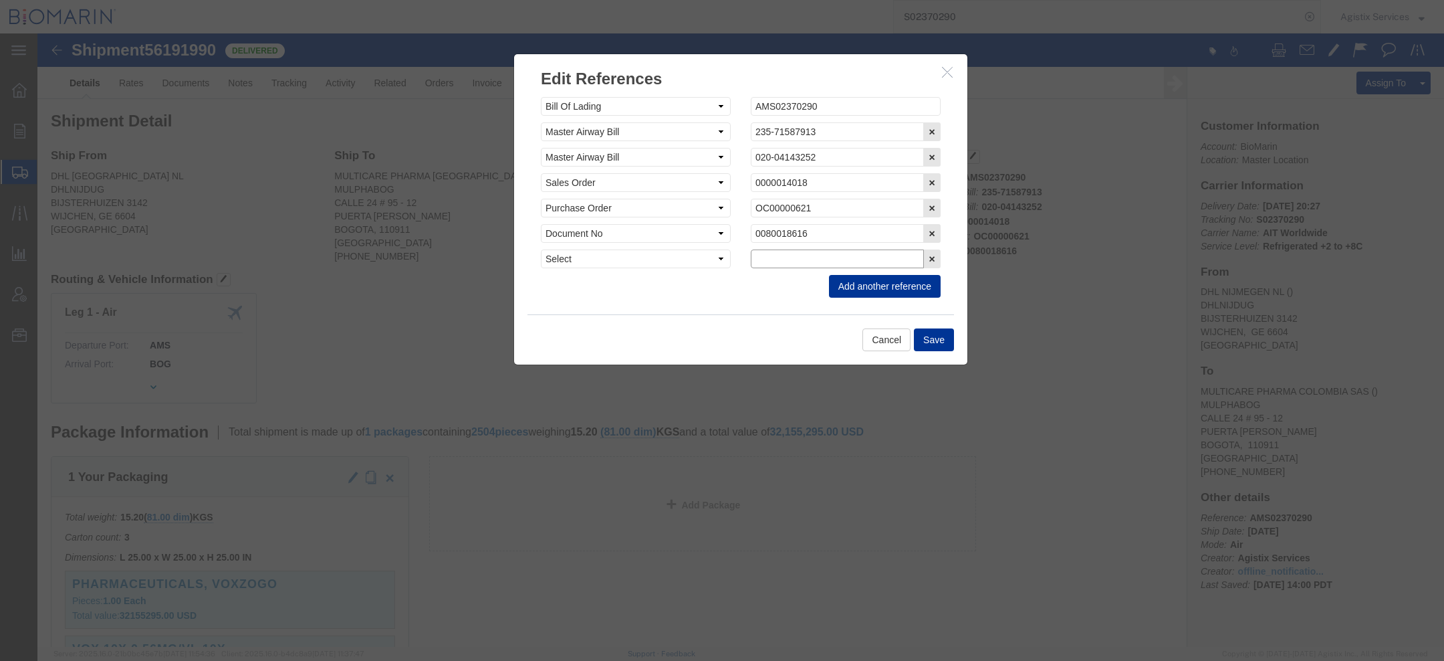
click input "text"
paste input "OC00000631"
type input "OC00000631"
click select "Select Account Type Activity ID Airline Appointment Number ASN Batch Request # …"
select select "PURCHORD"
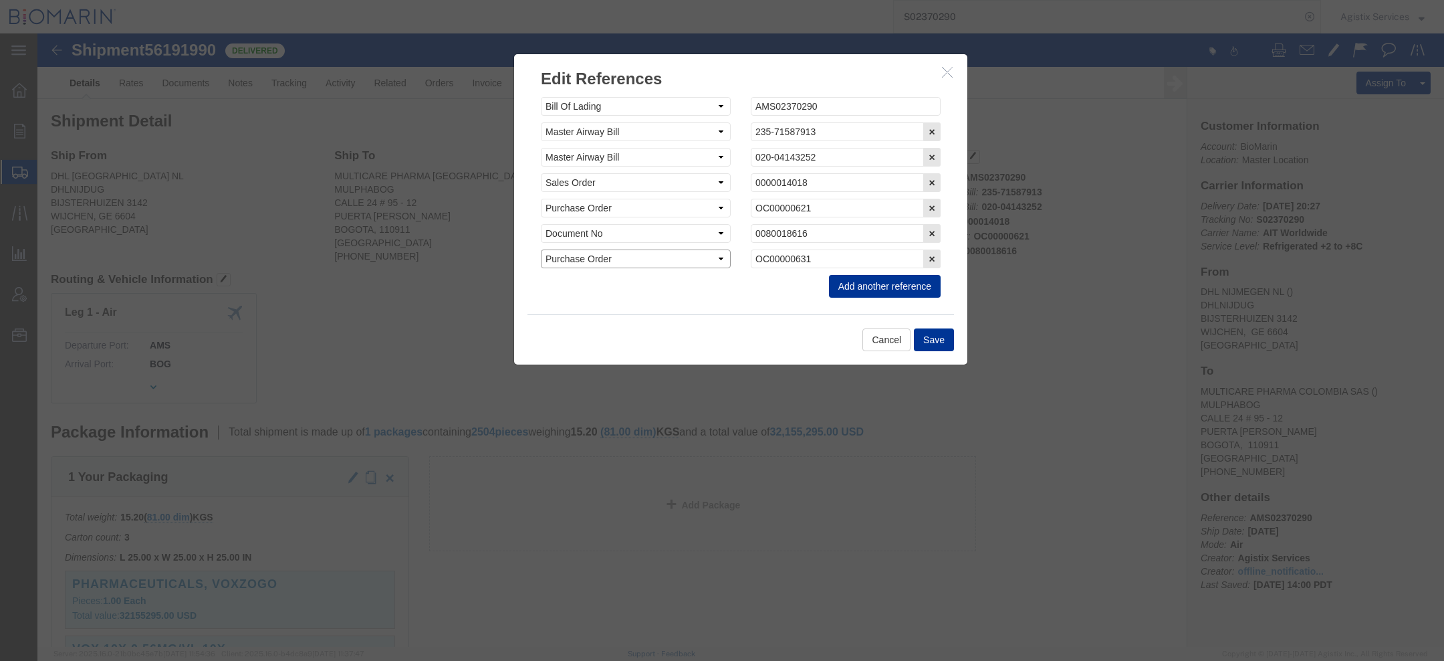
click select "Select Account Type Activity ID Airline Appointment Number ASN Batch Request # …"
click button "Add another reference"
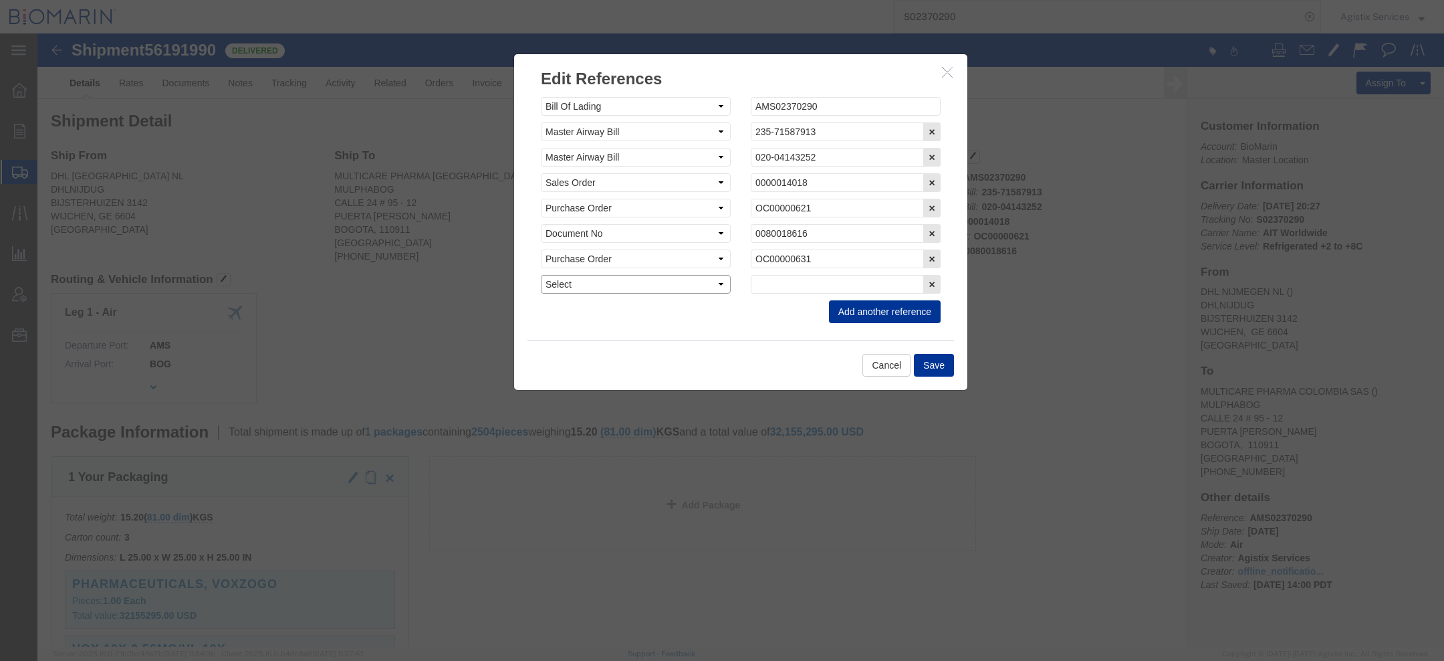
click select "Select Account Type Activity ID Airline Appointment Number ASN Batch Request # …"
select select "SALEORDR"
click select "Select Account Type Activity ID Airline Appointment Number ASN Batch Request # …"
click input "text"
paste input "0000014103"
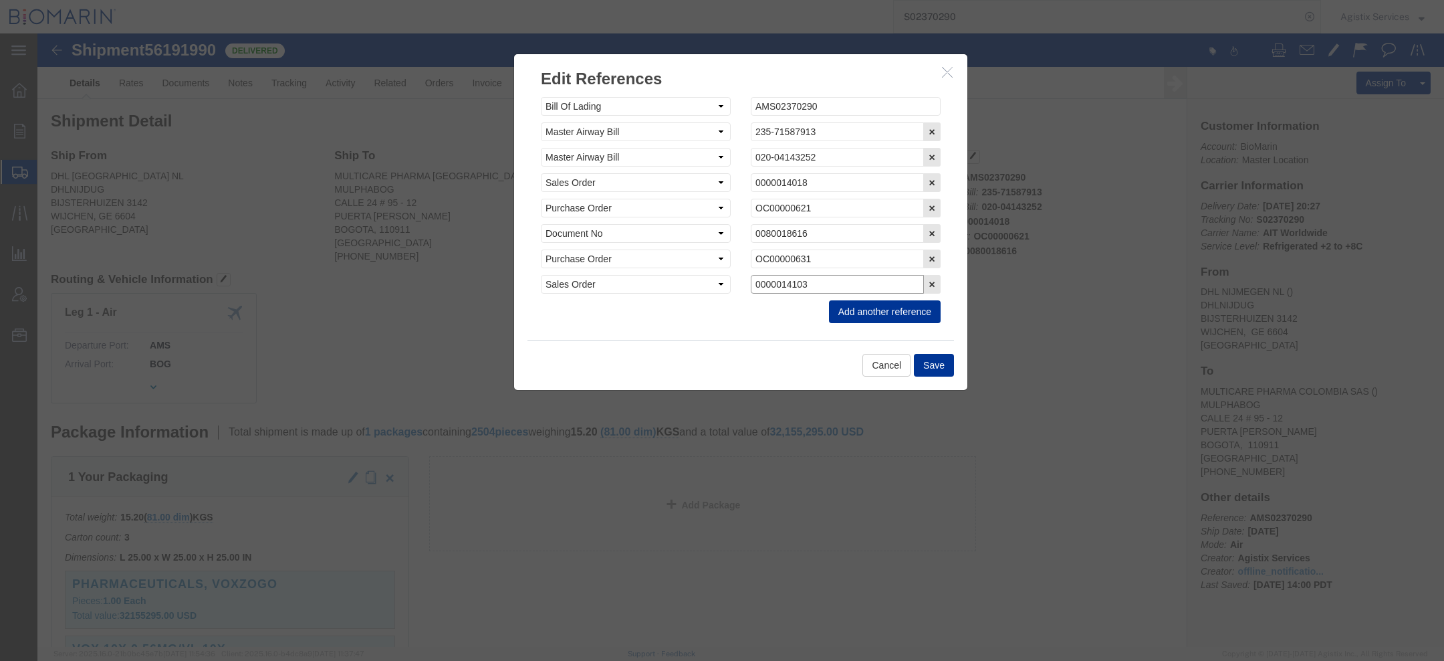
type input "0000014103"
click div "Edit References Select Account Type Activity ID Airline Appointment Number ASN …"
click button "Add another reference"
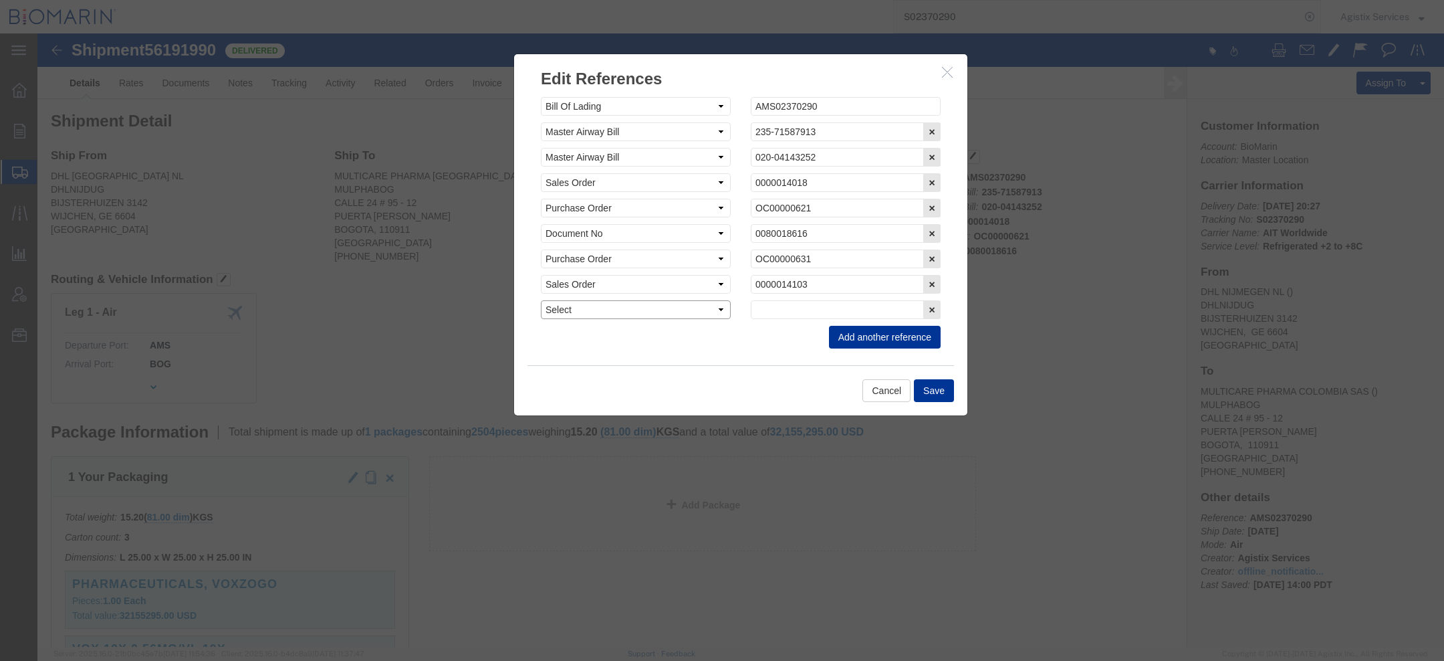
click select "Select Account Type Activity ID Airline Appointment Number ASN Batch Request # …"
select select "PURCHORD"
click select "Select Account Type Activity ID Airline Appointment Number ASN Batch Request # …"
click input "text"
paste input "OC00000620"
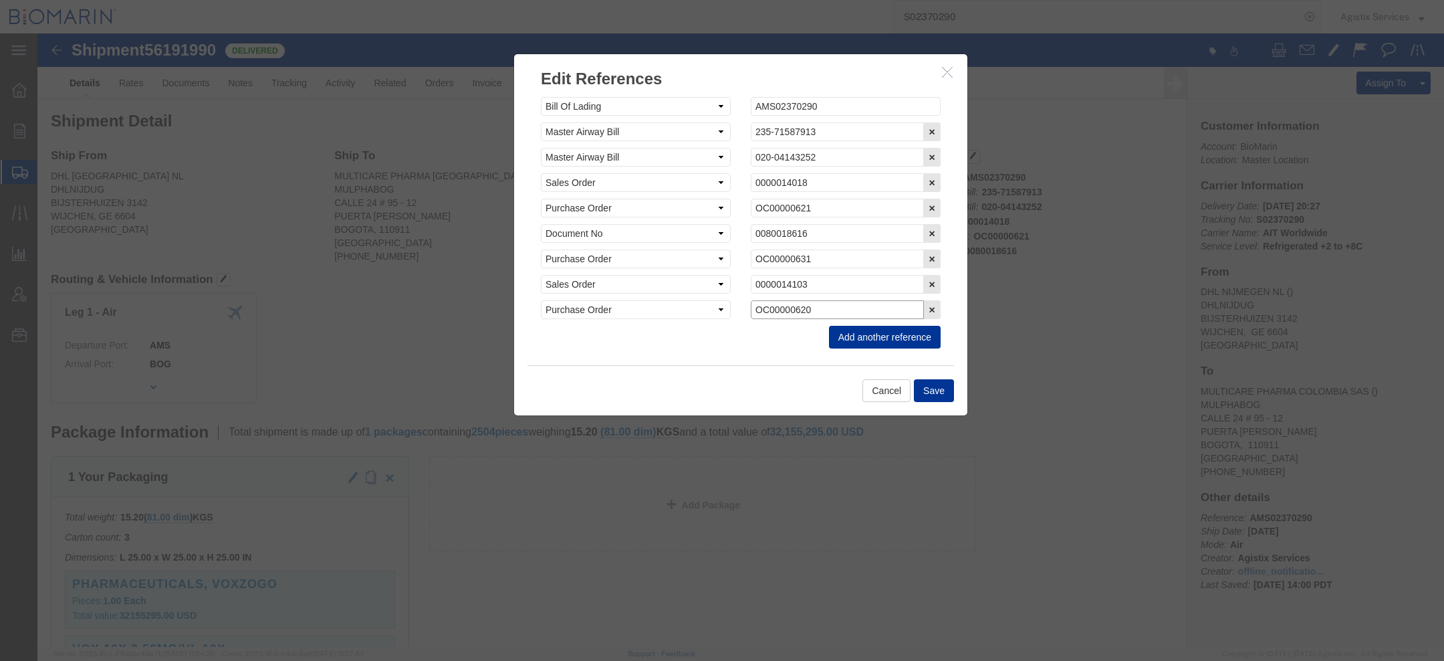
type input "OC00000620"
click button "Add another reference"
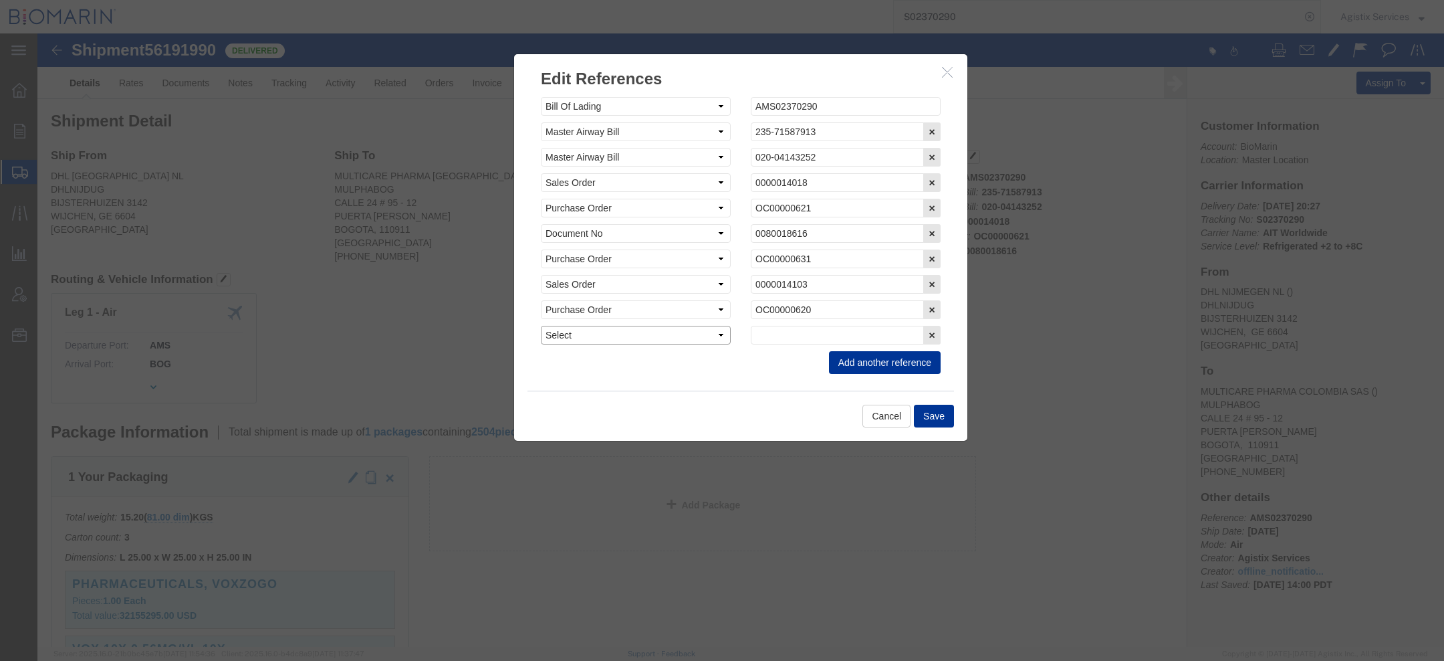
click select "Select Account Type Activity ID Airline Appointment Number ASN Batch Request # …"
select select "SALEORDR"
click select "Select Account Type Activity ID Airline Appointment Number ASN Batch Request # …"
click input "text"
paste input "0000014017"
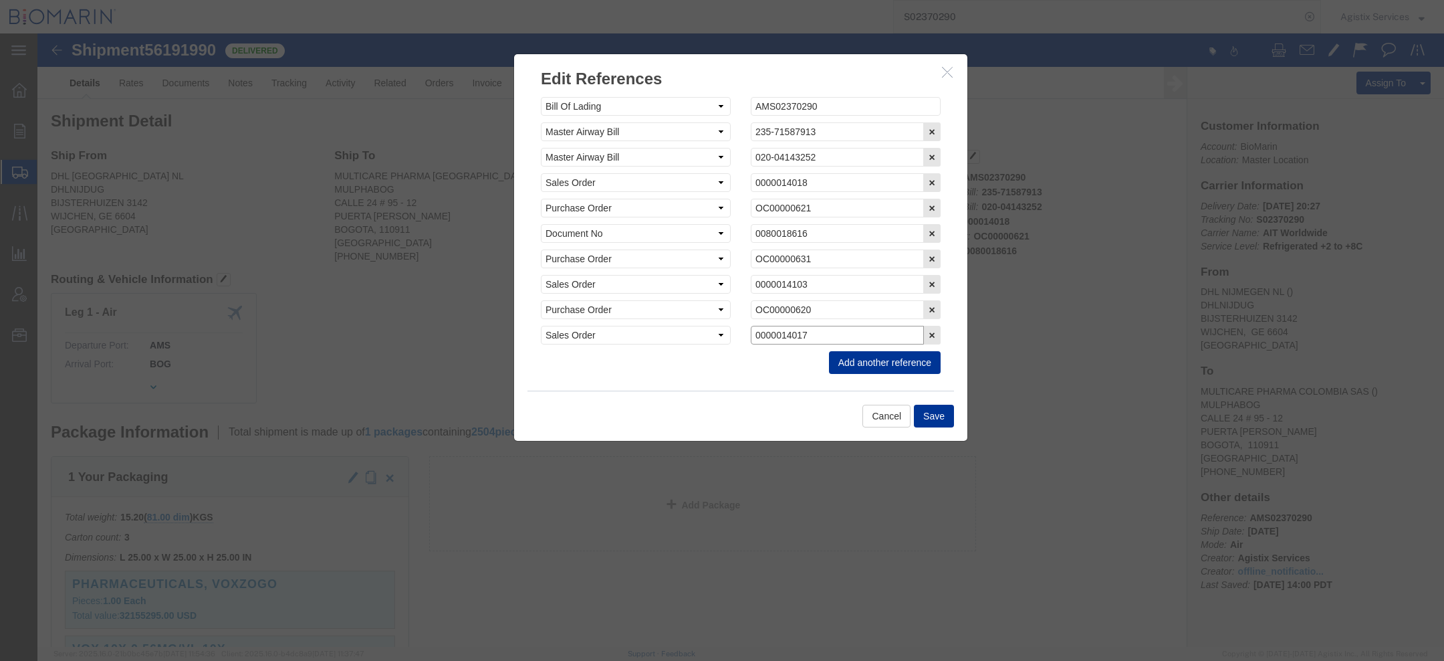
type input "0000014017"
click button "Add another reference"
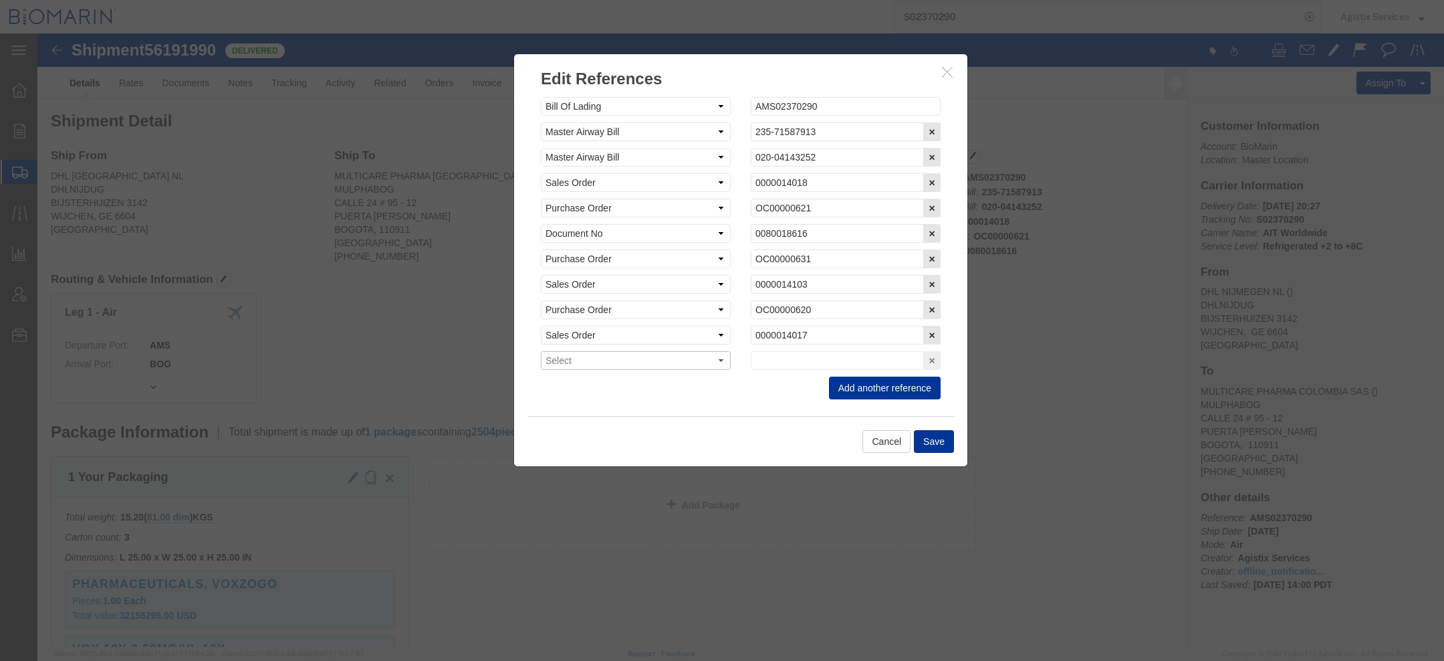
click select "Select Account Type Activity ID Airline Appointment Number ASN Batch Request # …"
select select "DOCN"
click select "Select Account Type Activity ID Airline Appointment Number ASN Batch Request # …"
click input "text"
paste input "0080018615"
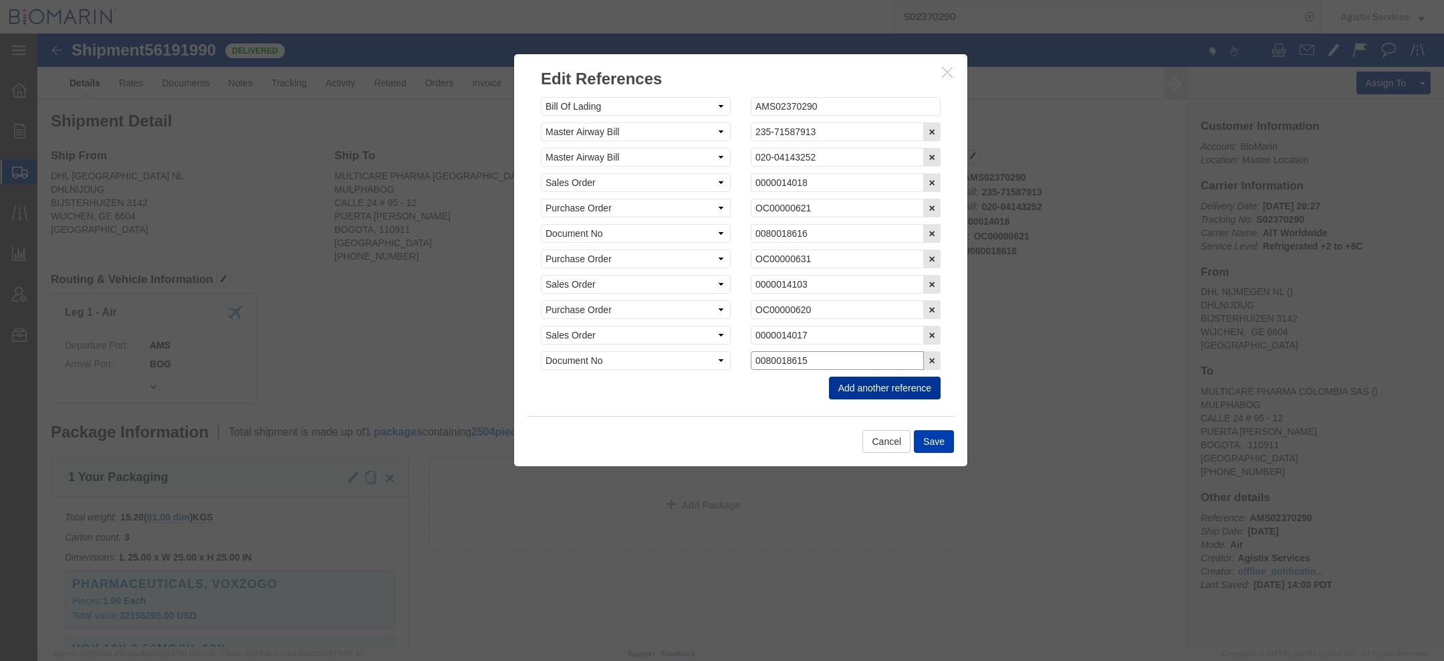
type input "0080018615"
click button "Save"
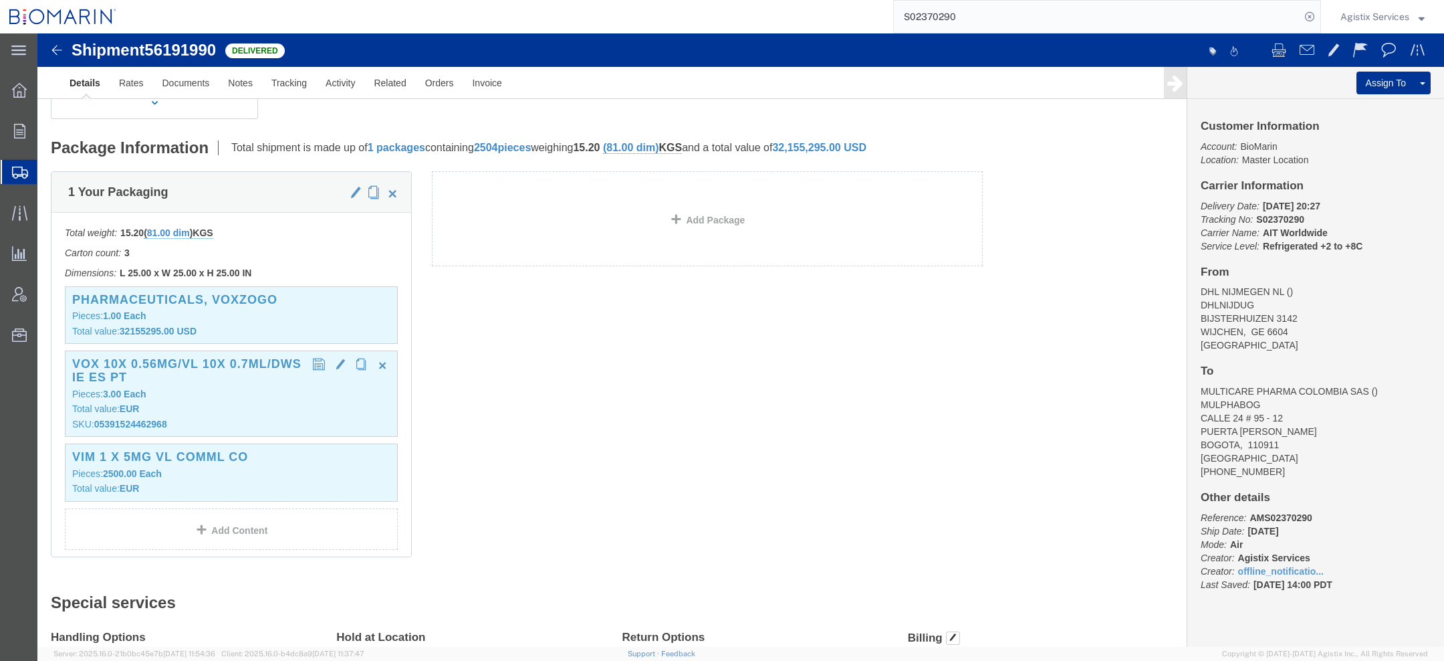
scroll to position [361, 0]
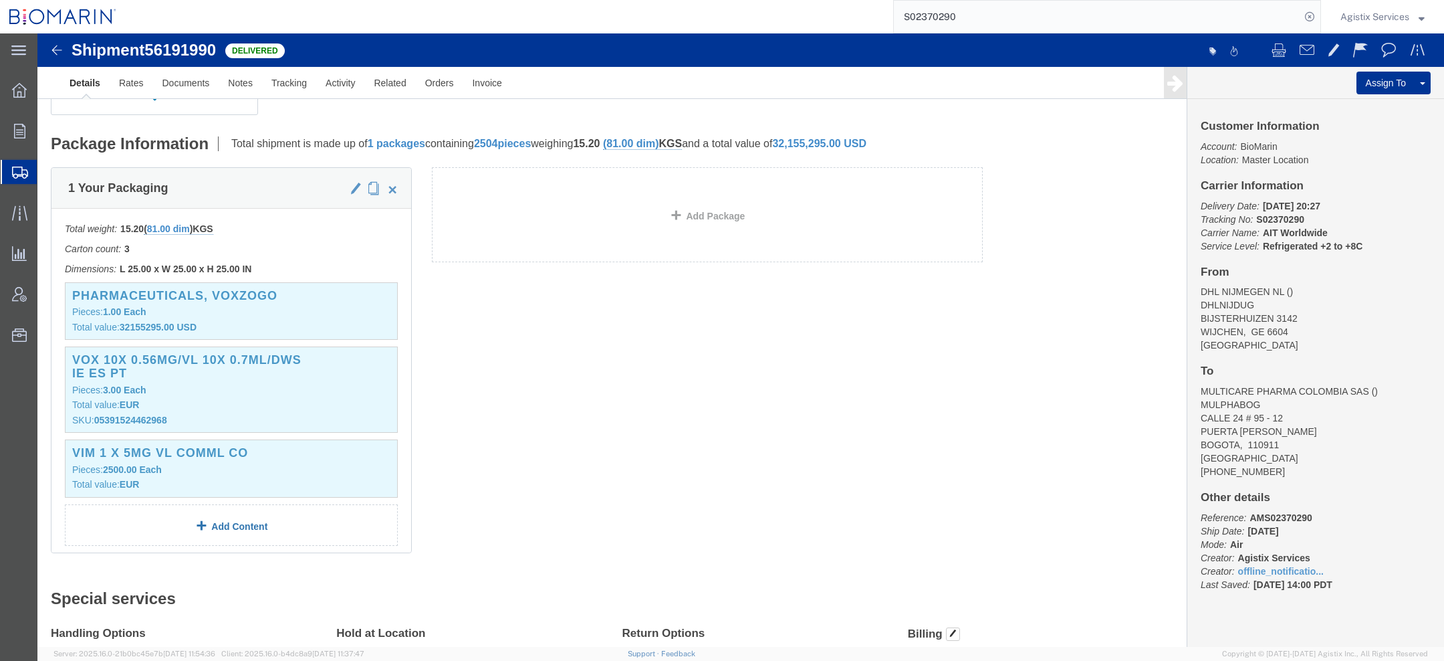
click link "Add Content"
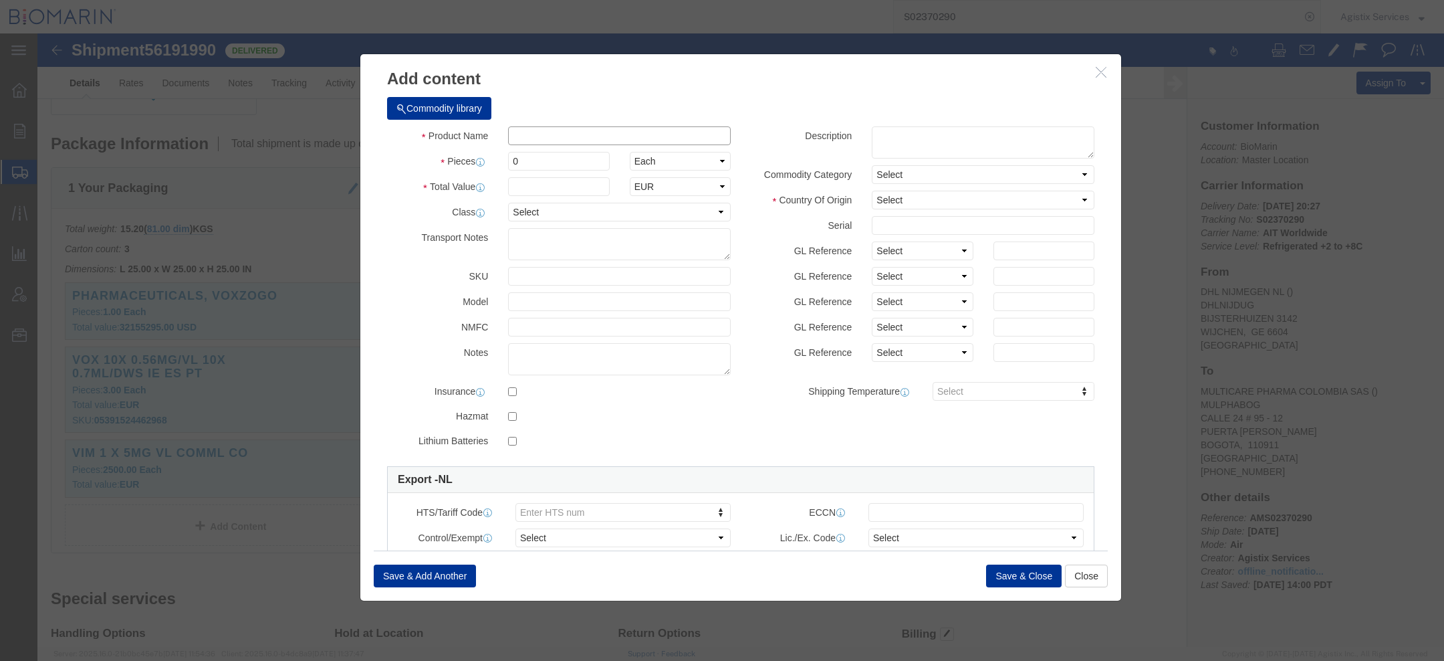
click input "text"
paste input "VOX 10X 0.40MG/VL 10X 0.5ML/DWS IE ES PT"
type input "VOX 10X 0.40MG/VL 10X 0.5ML/DWS IE ES PT"
click input "0"
type input "3"
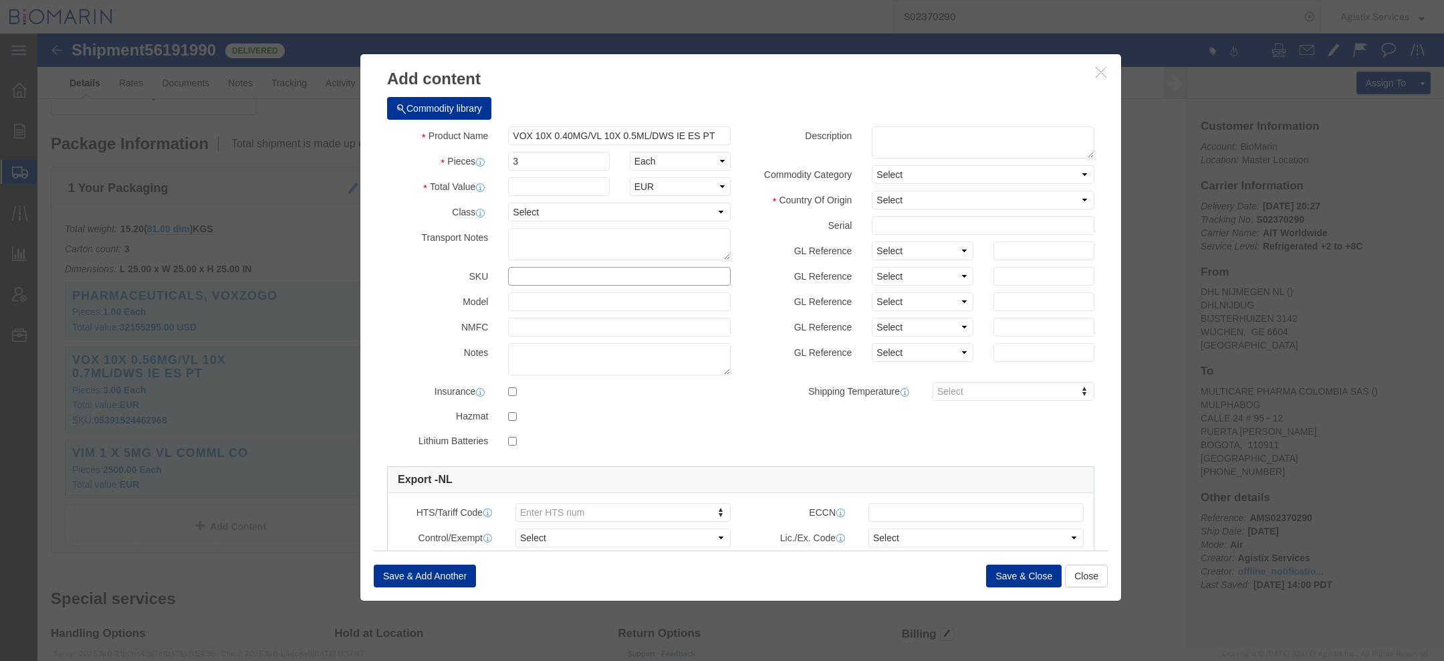
click input "text"
paste input "05391524462951"
type input "05391524462951"
click select "Select Account Type Activity ID Airline Appointment Number ASN Batch Number Bil…"
select select "SALEORDR"
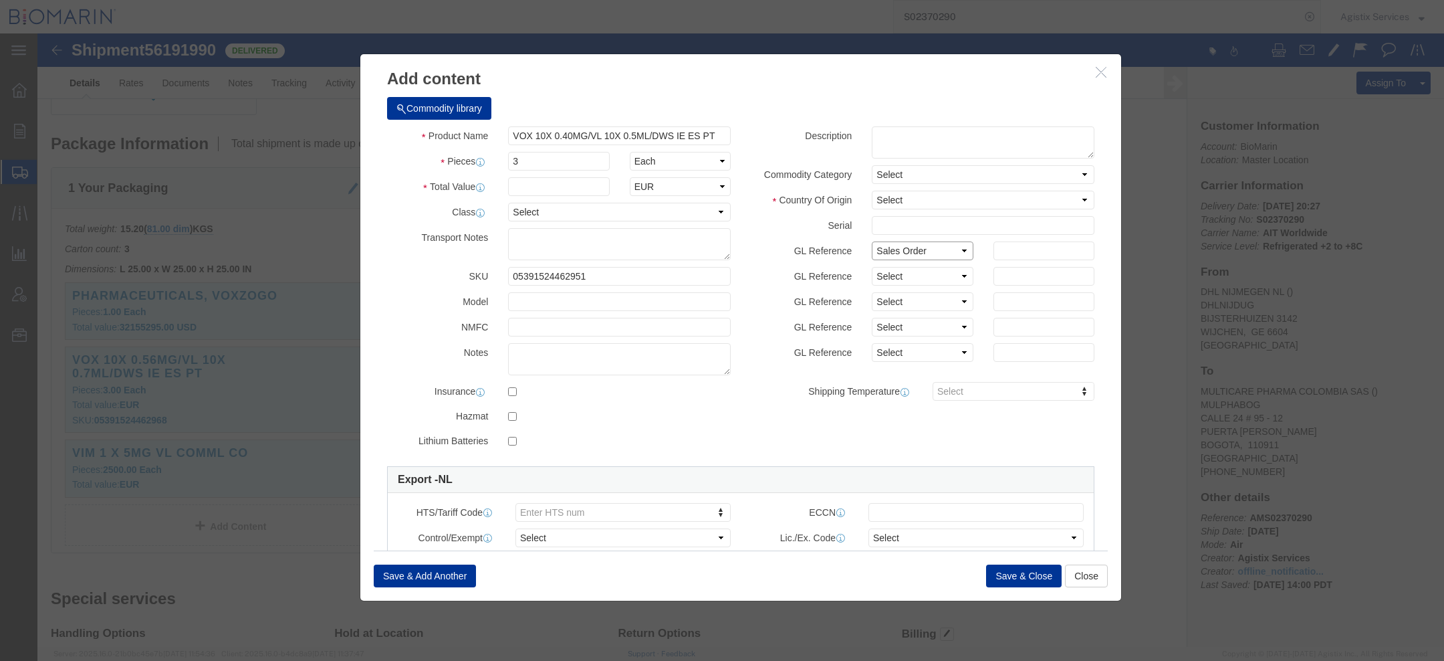
click select "Select Account Type Activity ID Airline Appointment Number ASN Batch Number Bil…"
click input "text"
paste input "0000014017"
type input "0000014017"
click select "Select Account Type Activity ID Airline Appointment Number ASN Batch Number Bil…"
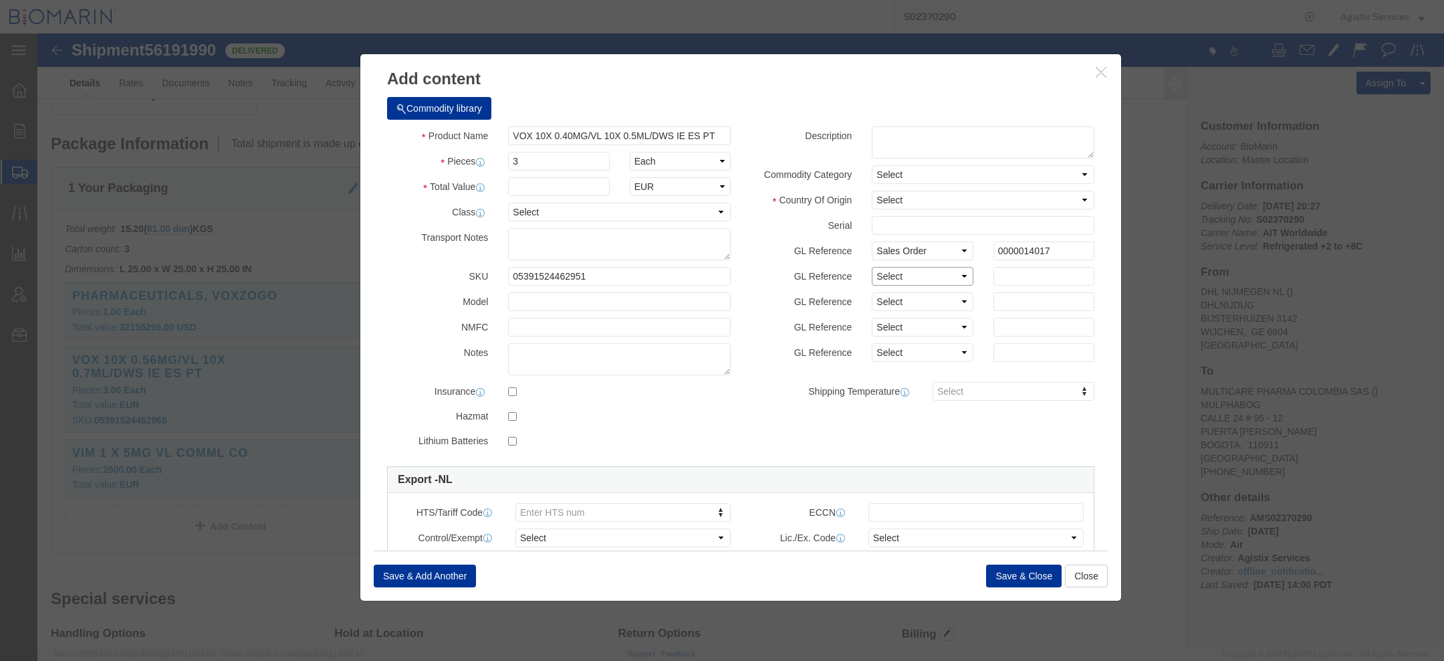
select select "BOL"
click select "Select Account Type Activity ID Airline Appointment Number ASN Batch Number Bil…"
click input "text"
paste input "0490103371"
type input "0490103371"
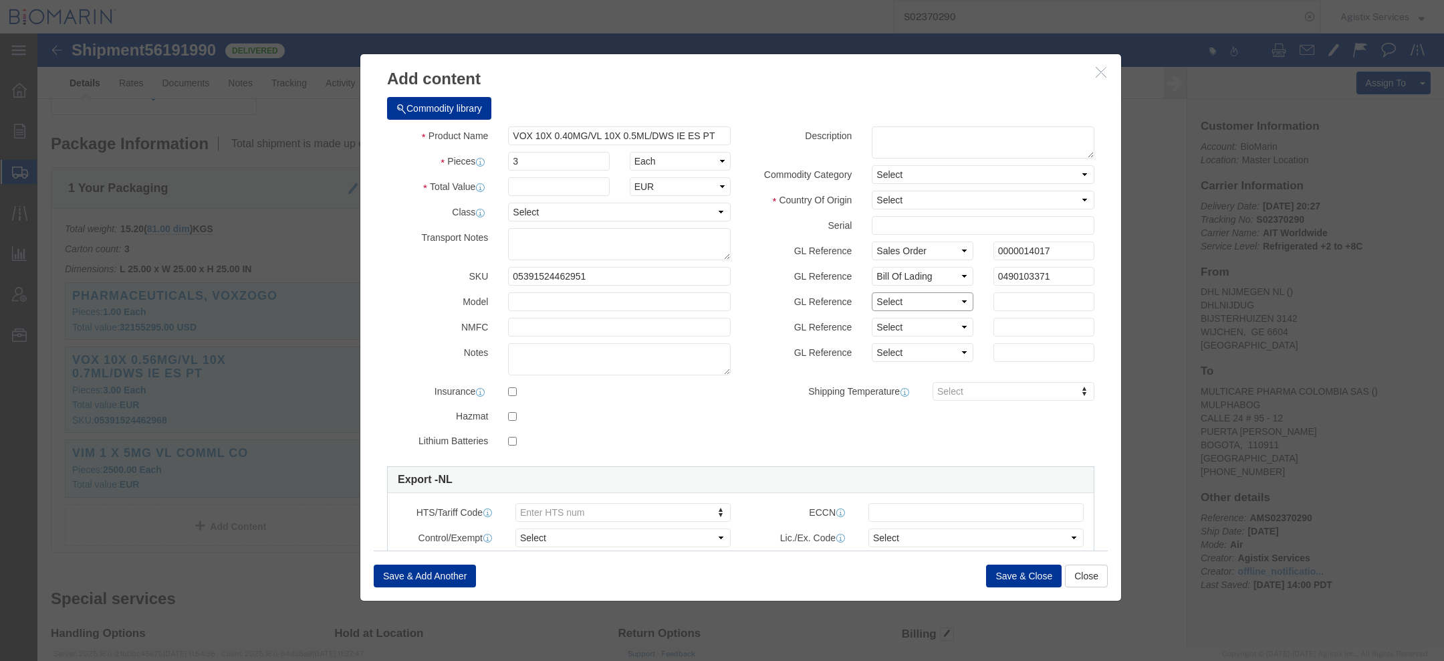
click select "Select Account Type Activity ID Airline Appointment Number ASN Batch Number Bil…"
select select "DOCN"
click select "Select Account Type Activity ID Airline Appointment Number ASN Batch Number Bil…"
click input "text"
paste input "0080018615"
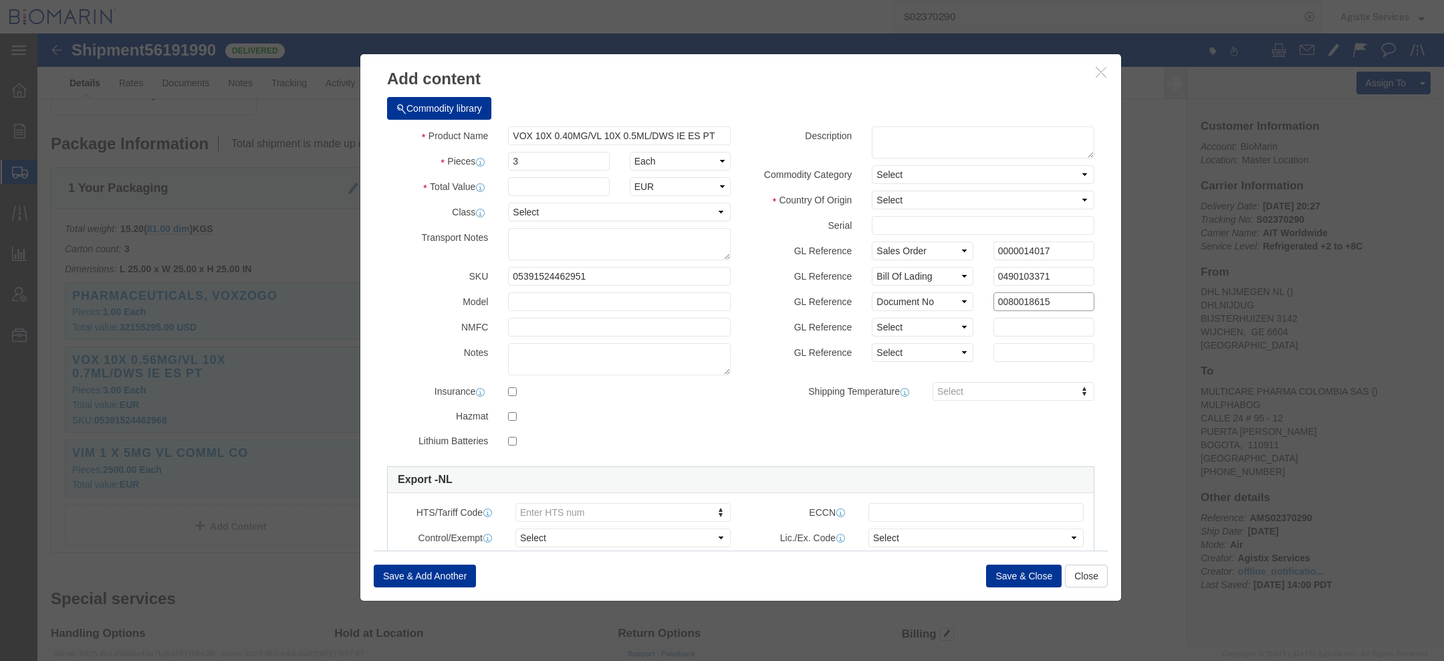
type input "0080018615"
click select "Select Account Type Activity ID Airline Appointment Number ASN Batch Number Bil…"
select select "PURCHORD"
click select "Select Account Type Activity ID Airline Appointment Number ASN Batch Number Bil…"
click input "text"
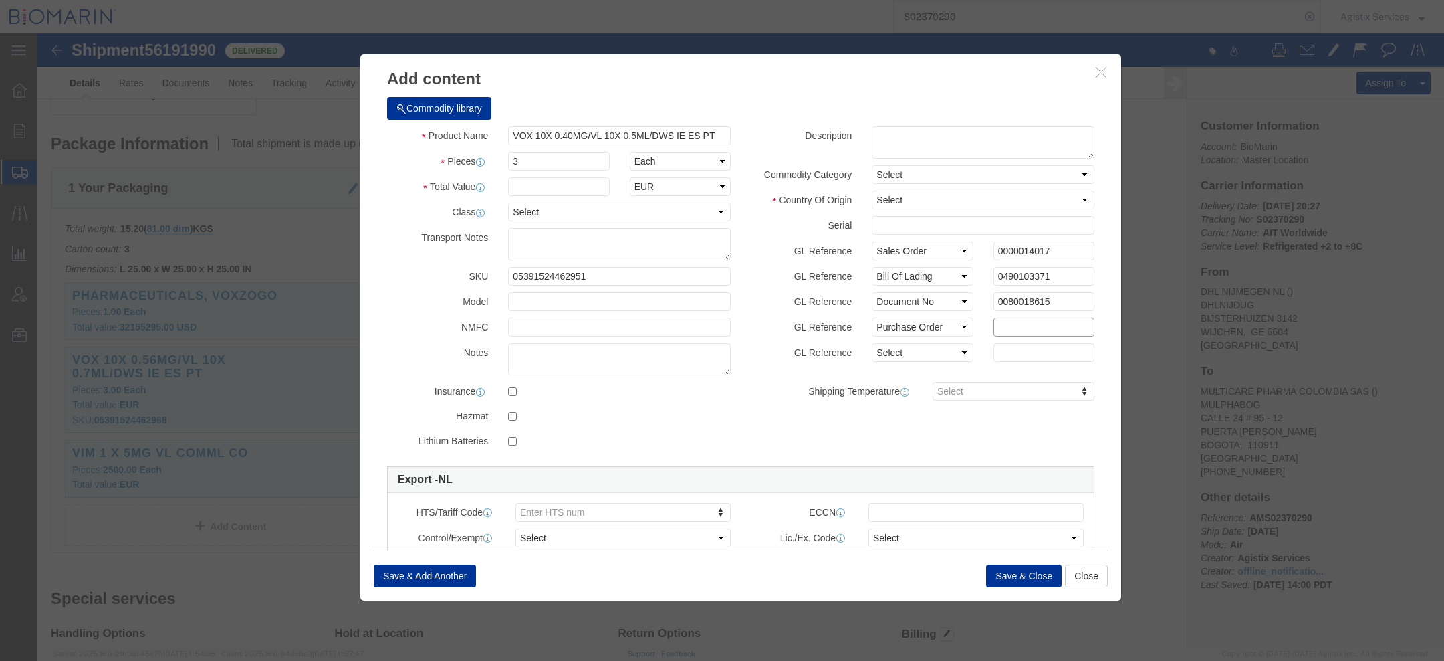
paste input "OC00000620"
type input "OC00000620"
click select "Select Account Type Activity ID Airline Appointment Number ASN Batch Number Bil…"
select select "TASK"
click select "Select Account Type Activity ID Airline Appointment Number ASN Batch Number Bil…"
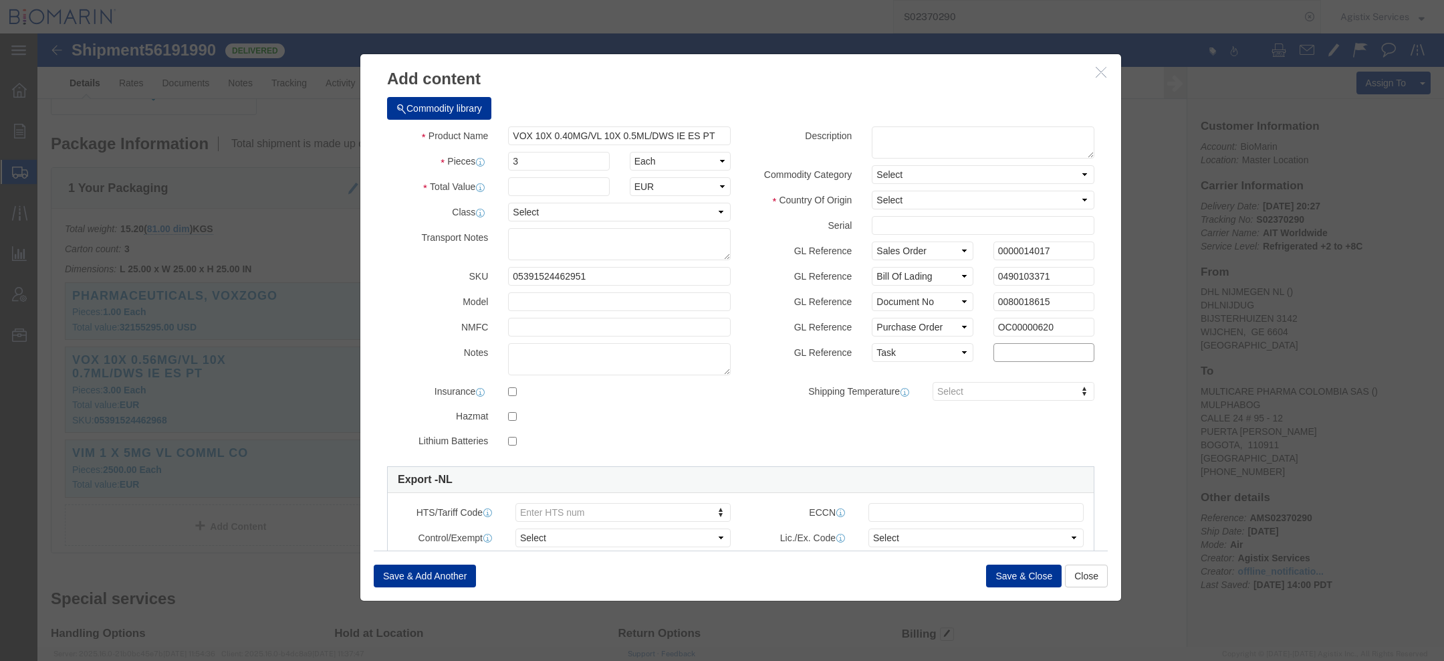
click input "text"
paste input "SAP"
type input "SAP"
click button "Save & Close"
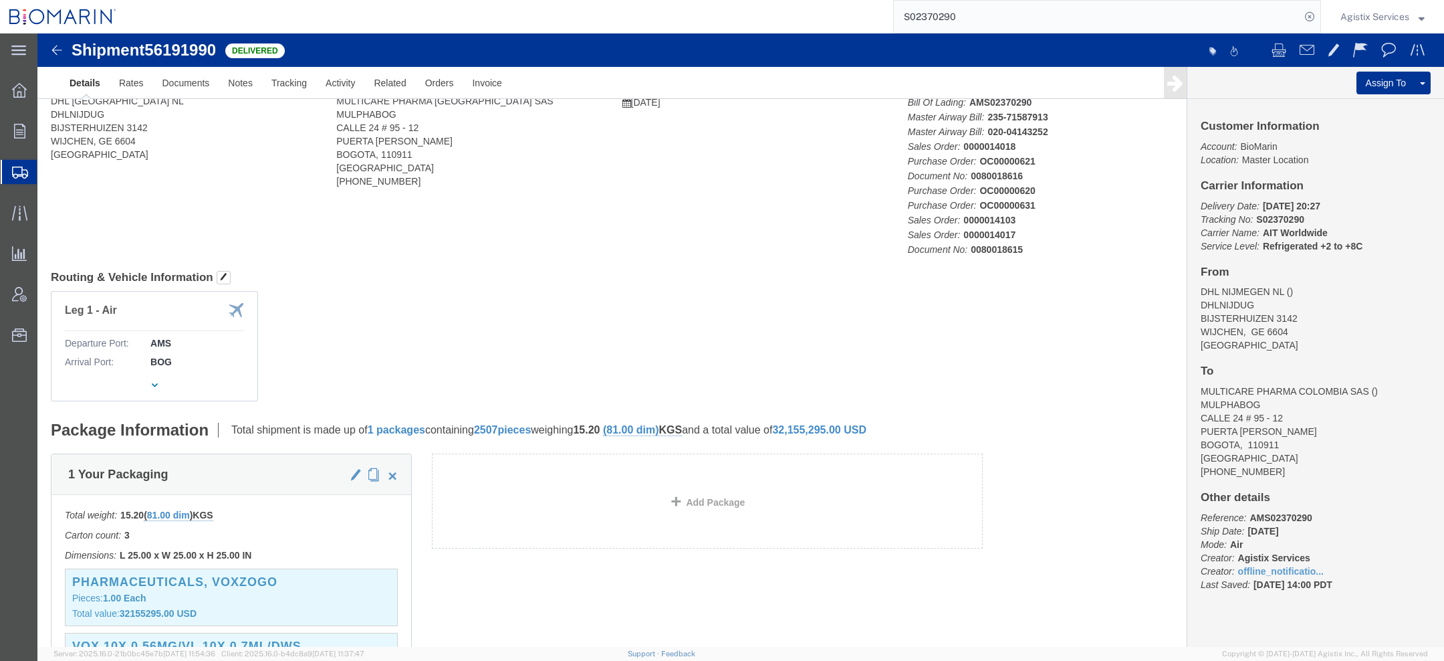
scroll to position [146, 0]
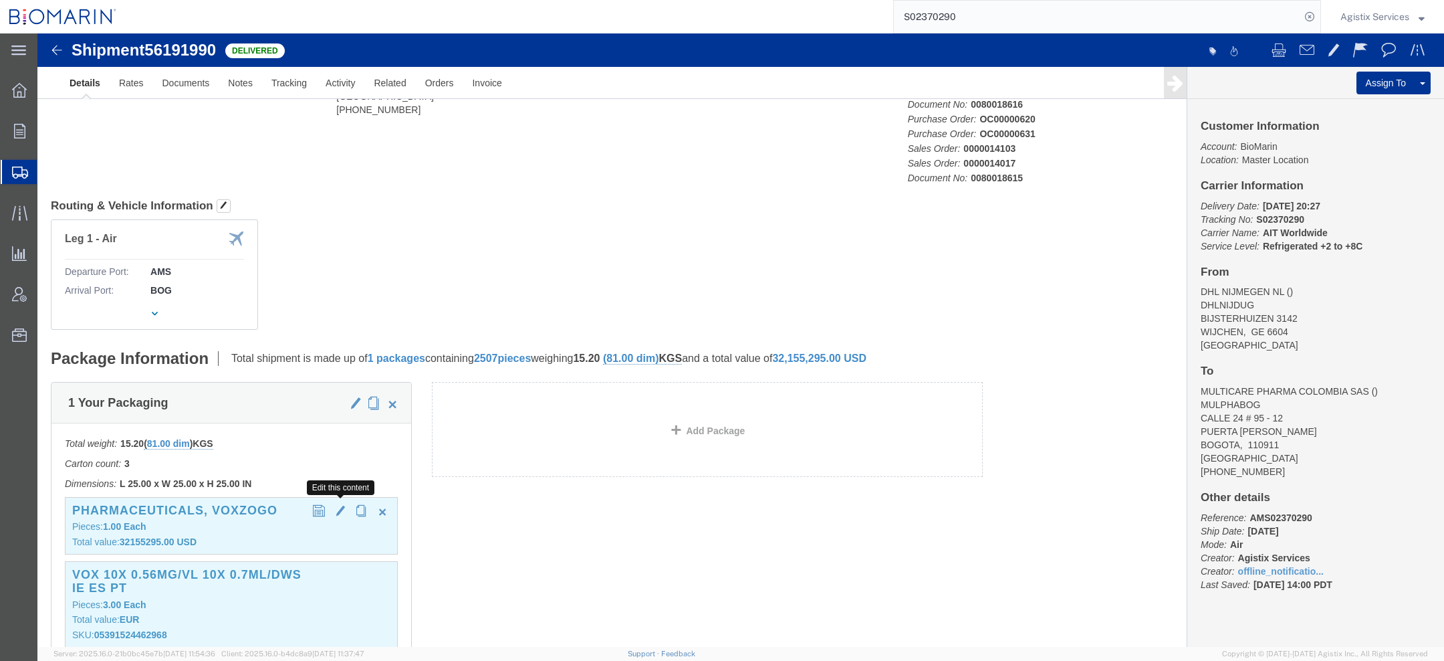
click span "button"
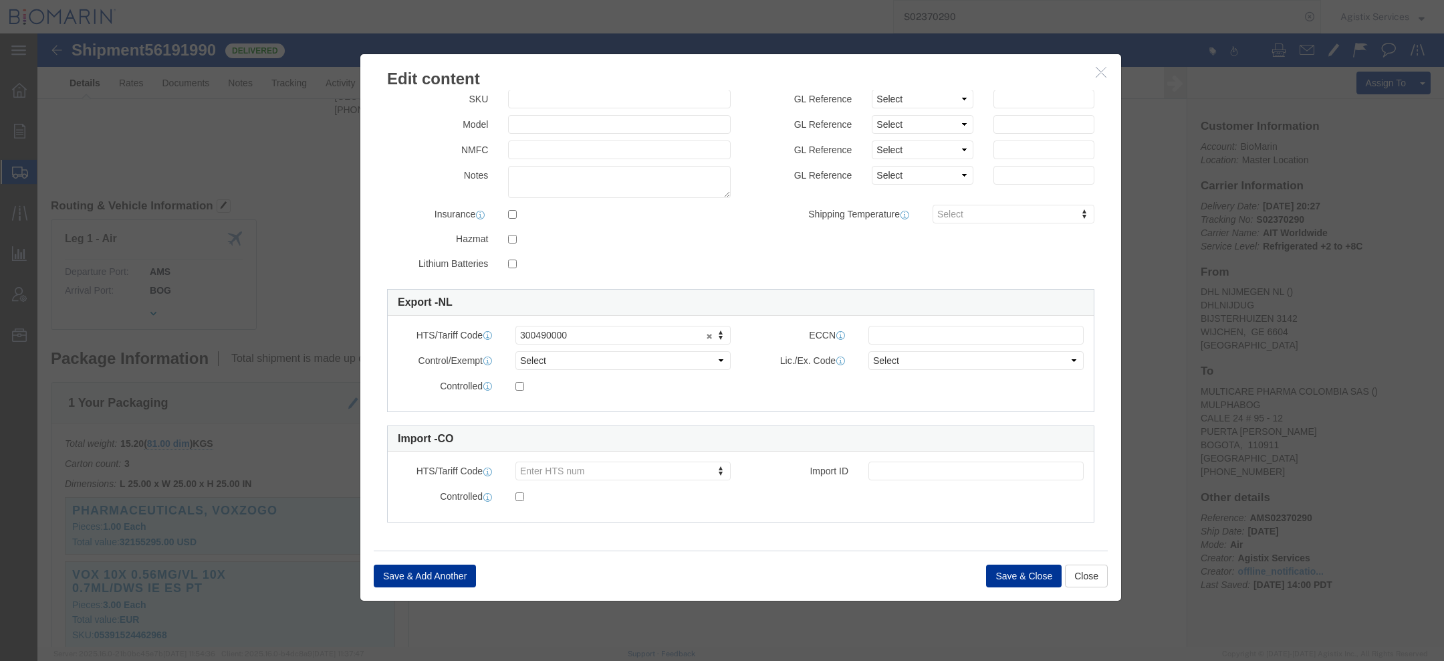
scroll to position [0, 0]
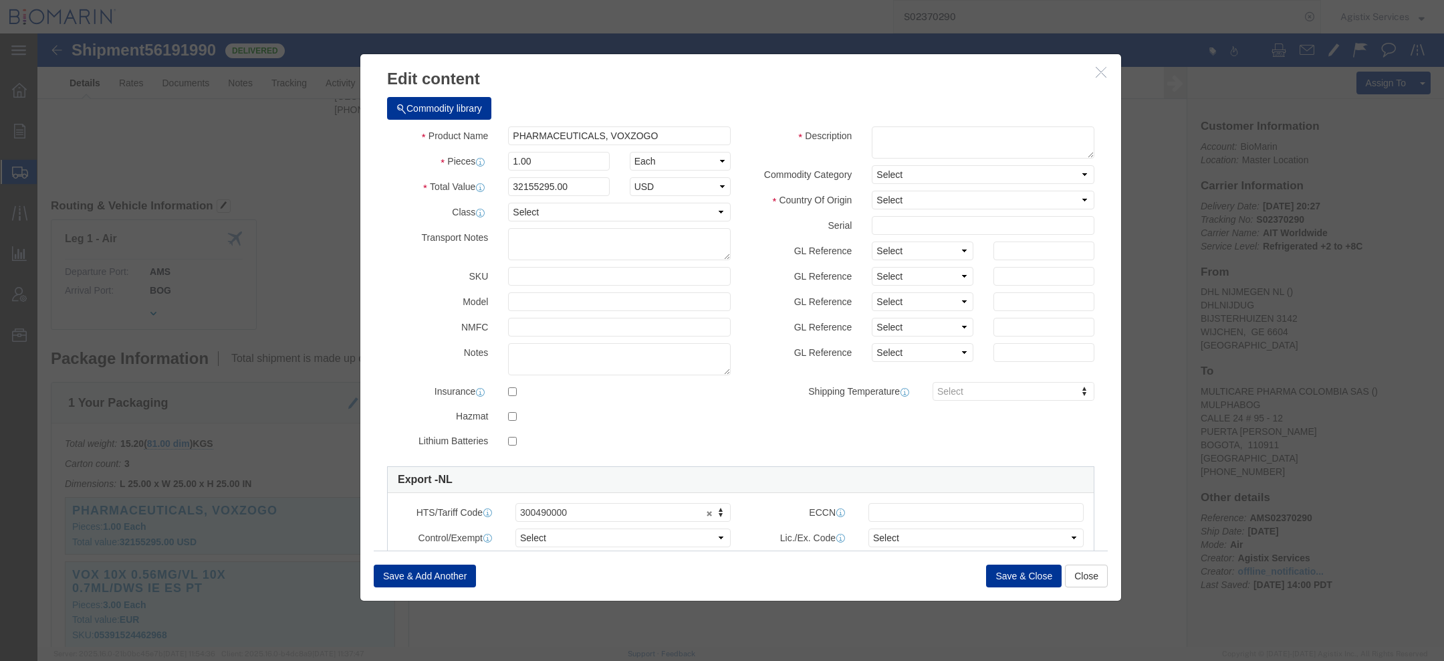
click button "button"
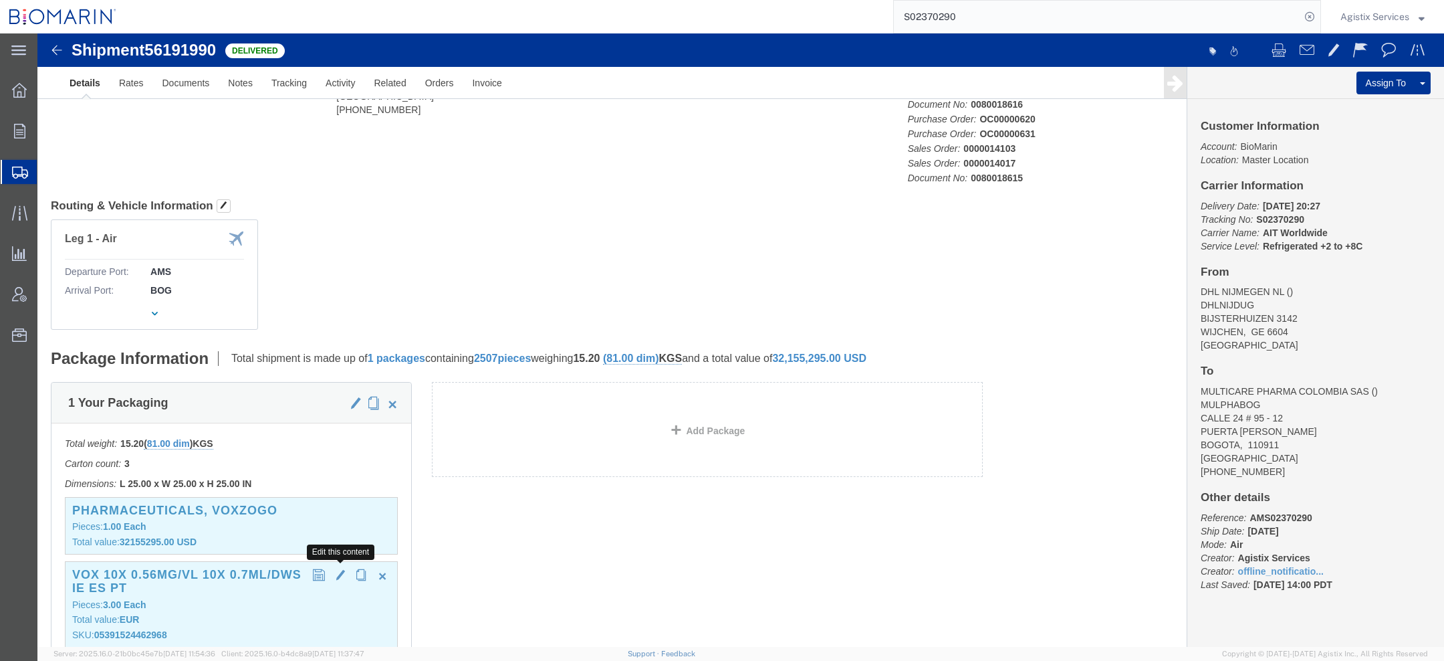
click span "button"
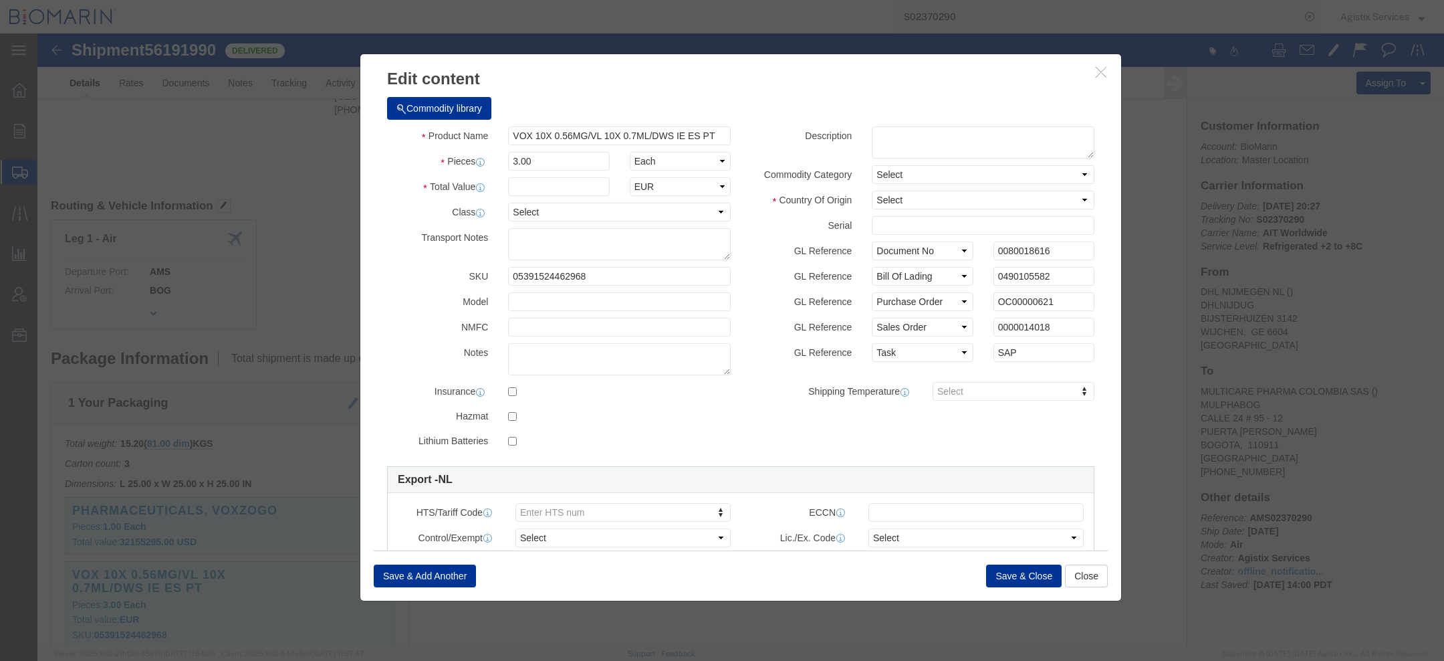
click icon "button"
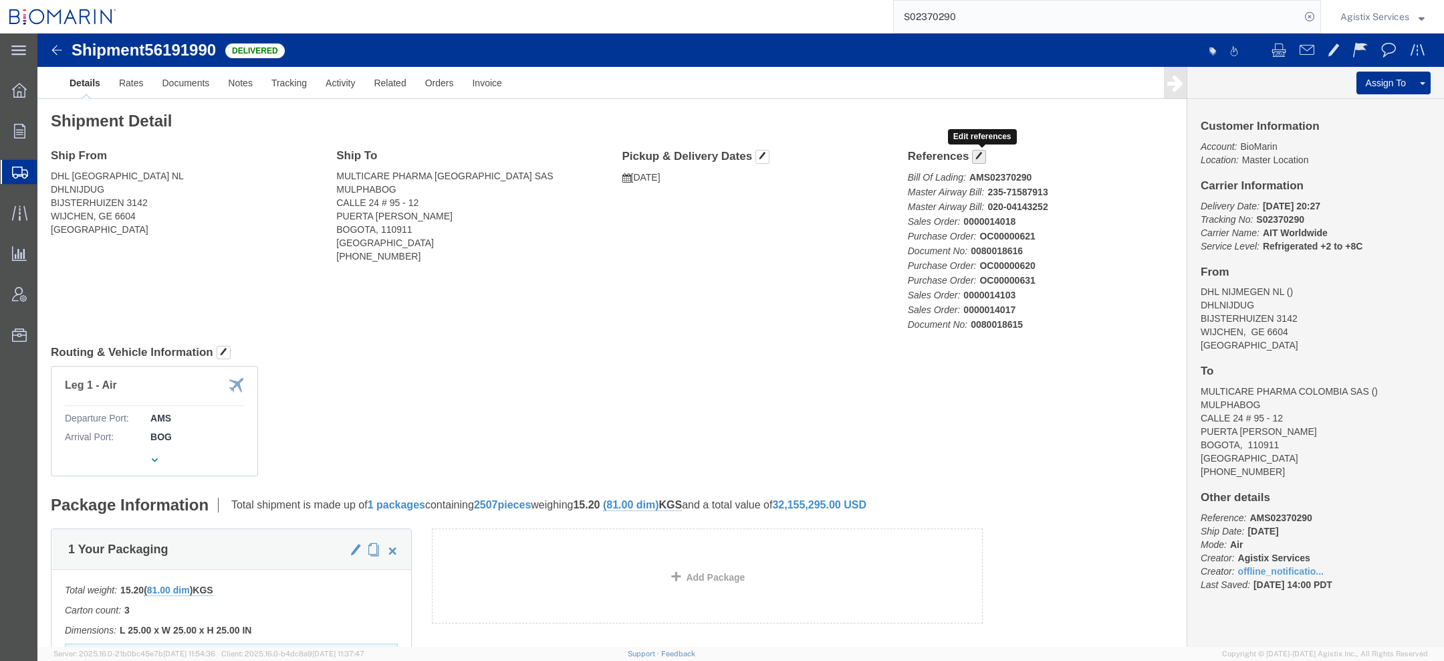
click span "button"
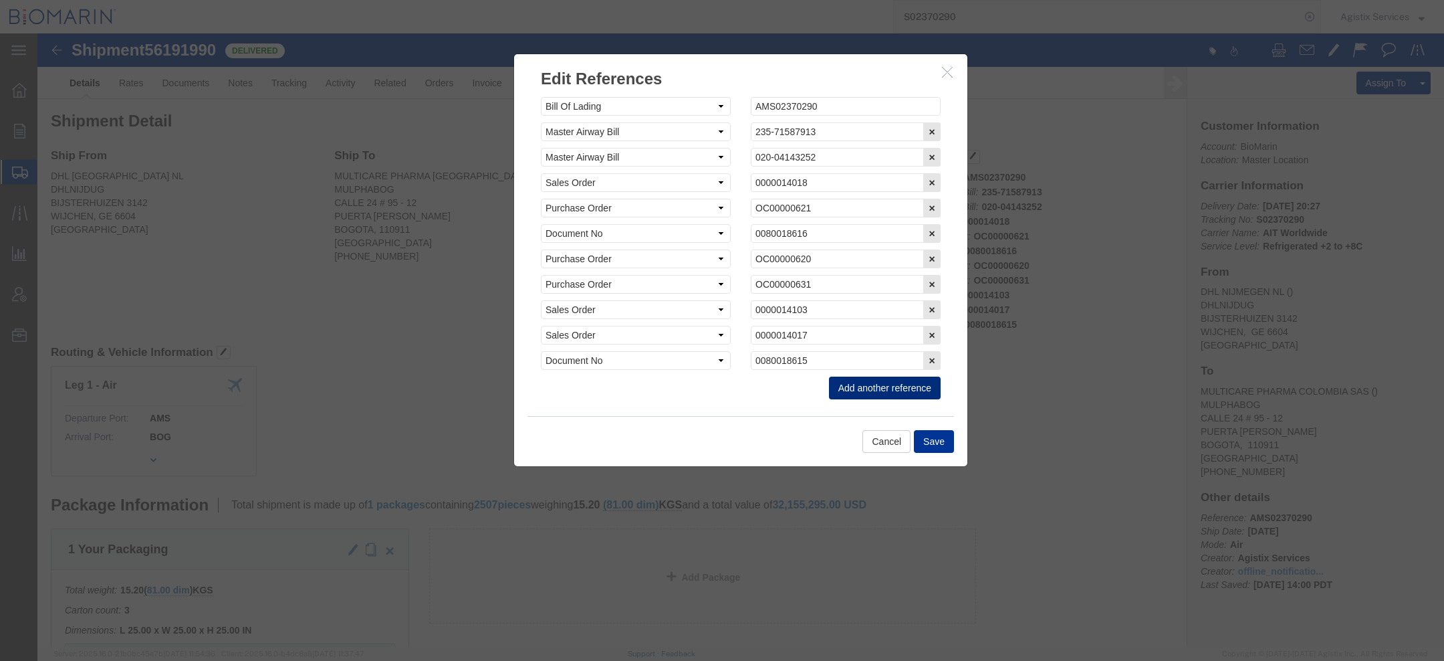
click button "Add another reference"
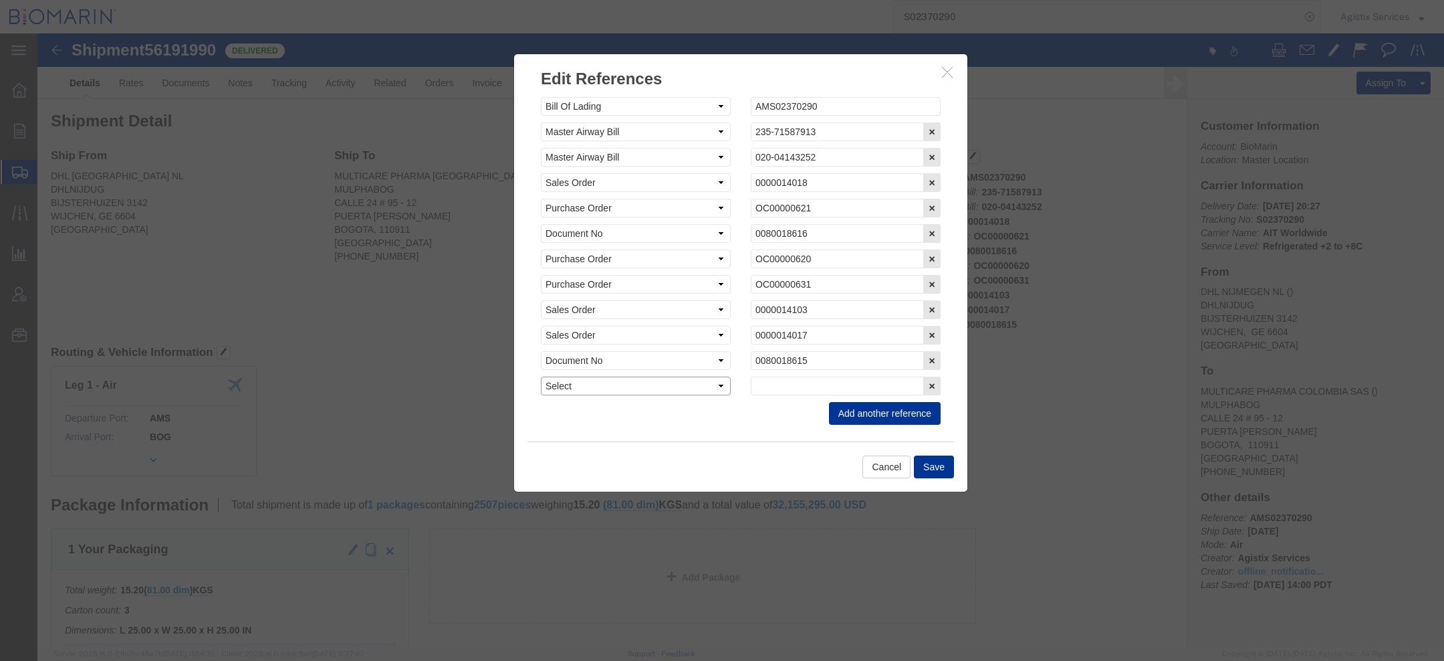
click select "Select Account Type Activity ID Airline Appointment Number ASN Batch Request # …"
select select "WORKORDR"
click select "Select Account Type Activity ID Airline Appointment Number ASN Batch Request # …"
click button "Add another reference"
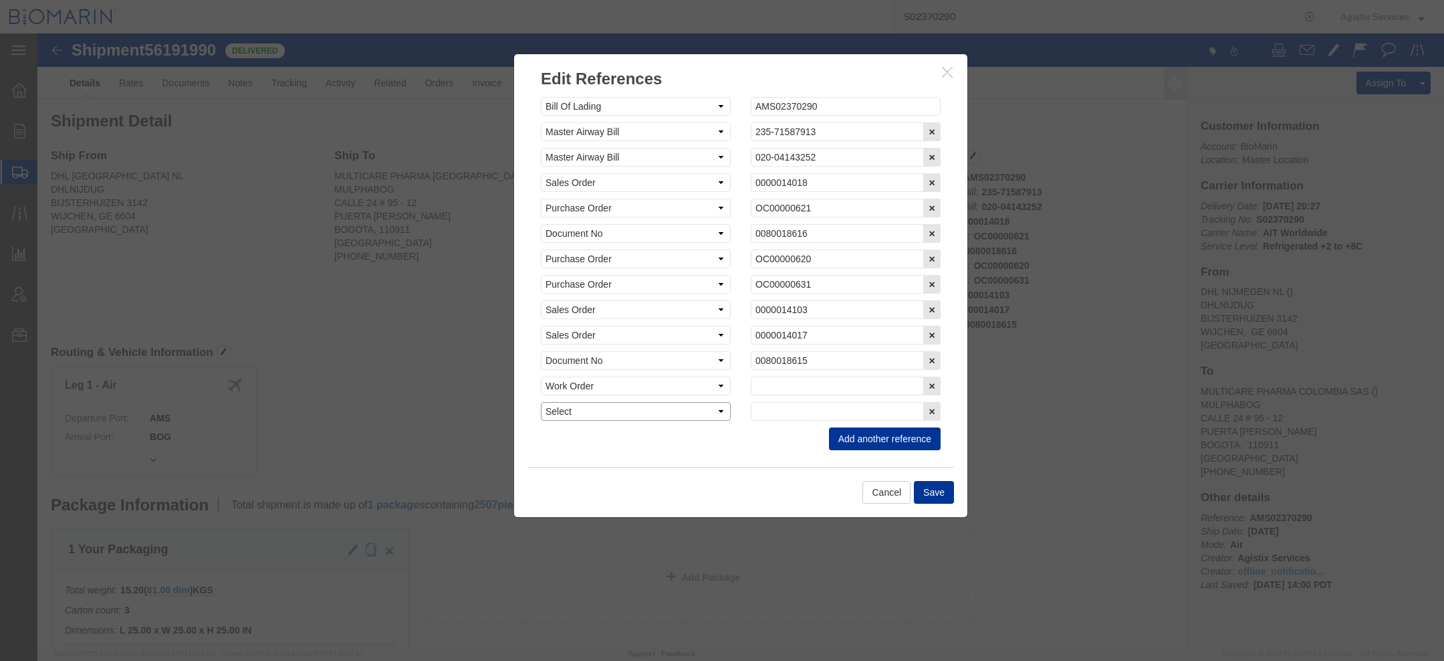
click select "Select Account Type Activity ID Airline Appointment Number ASN Batch Request # …"
select select "WORKORDR"
click select "Select Account Type Activity ID Airline Appointment Number ASN Batch Request # …"
click button "Add another reference"
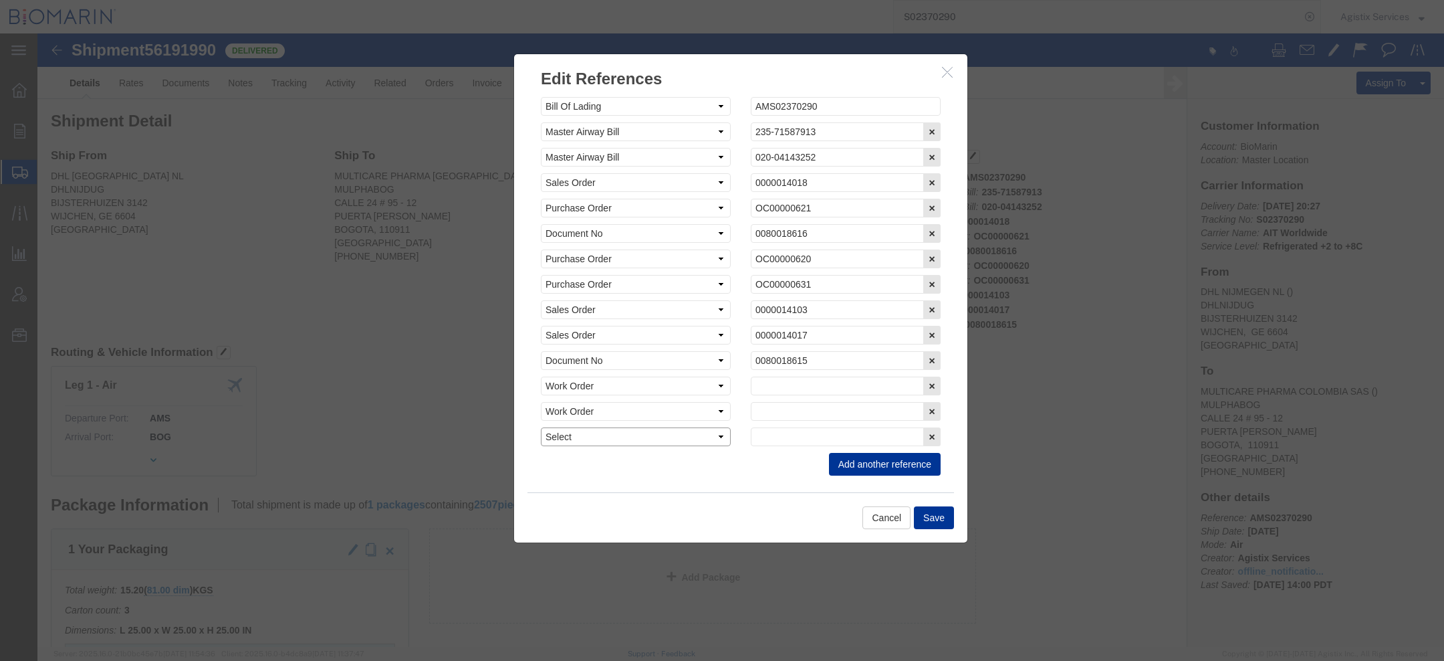
click select "Select Account Type Activity ID Airline Appointment Number ASN Batch Request # …"
select select "WORKORDR"
click select "Select Account Type Activity ID Airline Appointment Number ASN Batch Request # …"
click input "text"
paste input "0490105582"
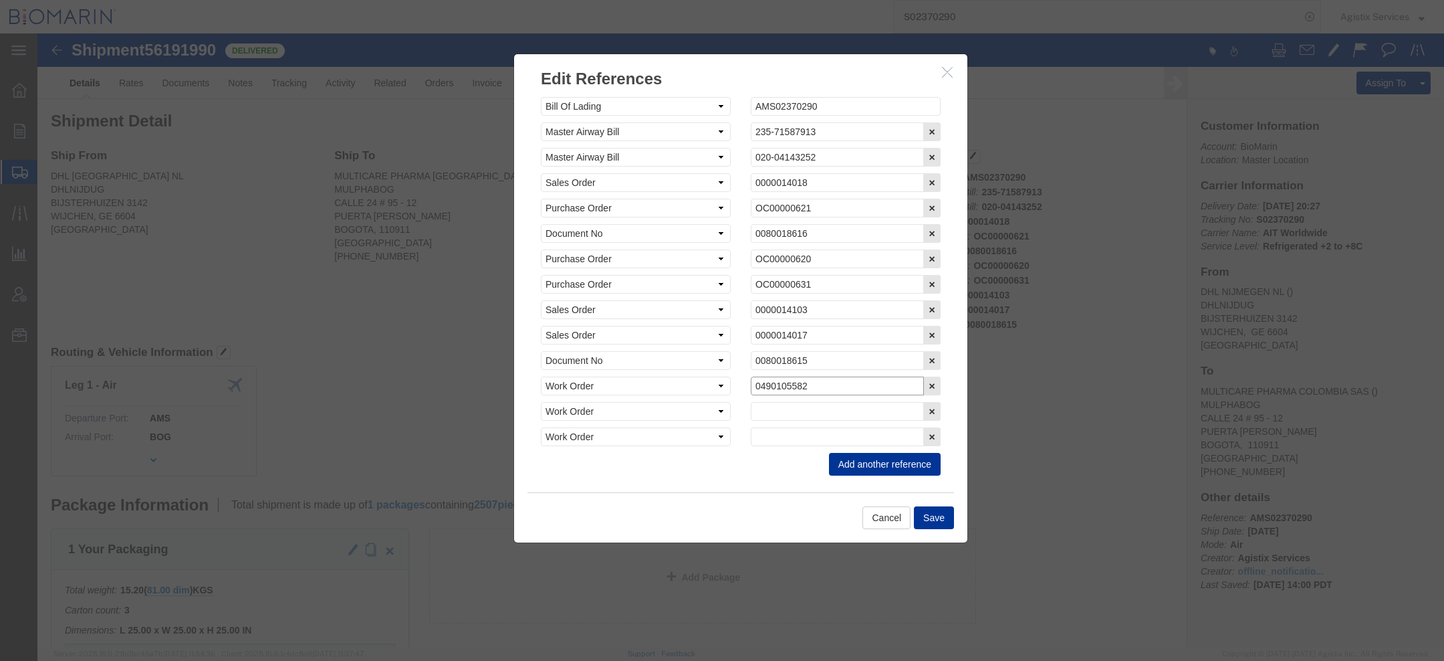
type input "0490105582"
click input "text"
paste input "0490185741"
type input "0490185741"
click input "text"
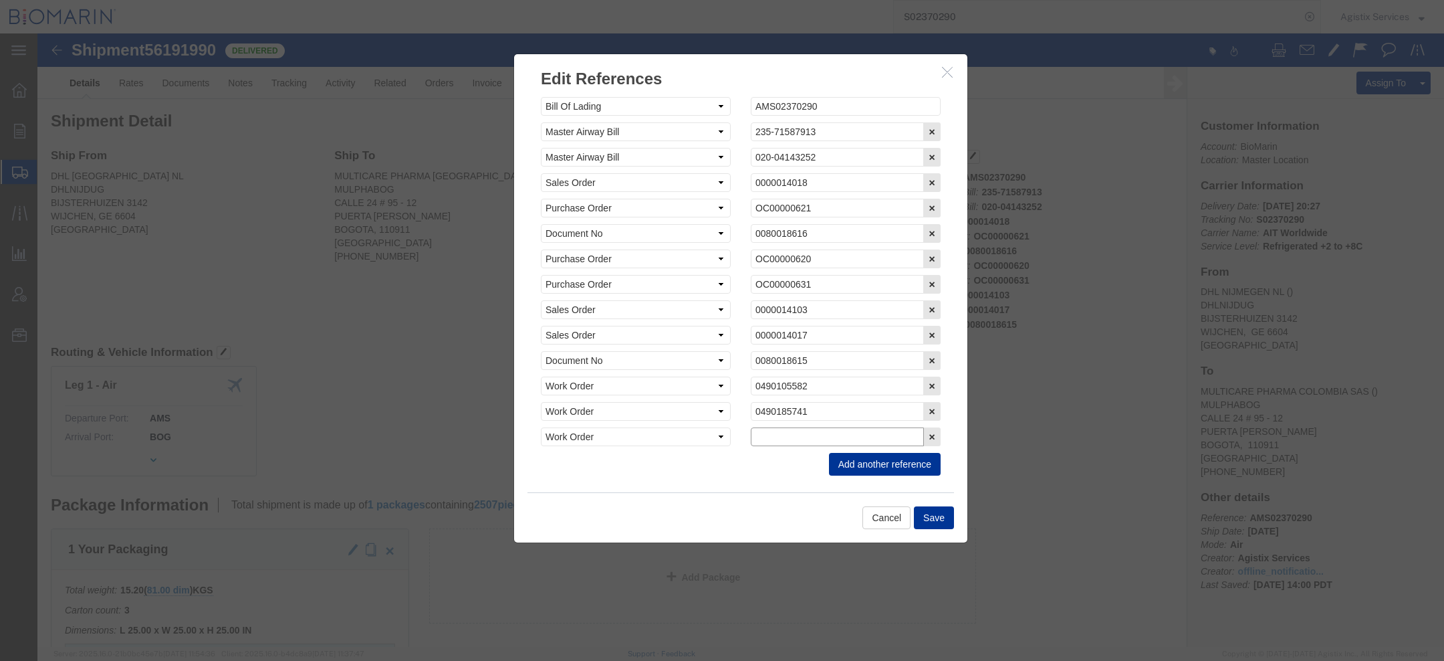
paste input "0490103371"
type input "0490103371"
click button "Save"
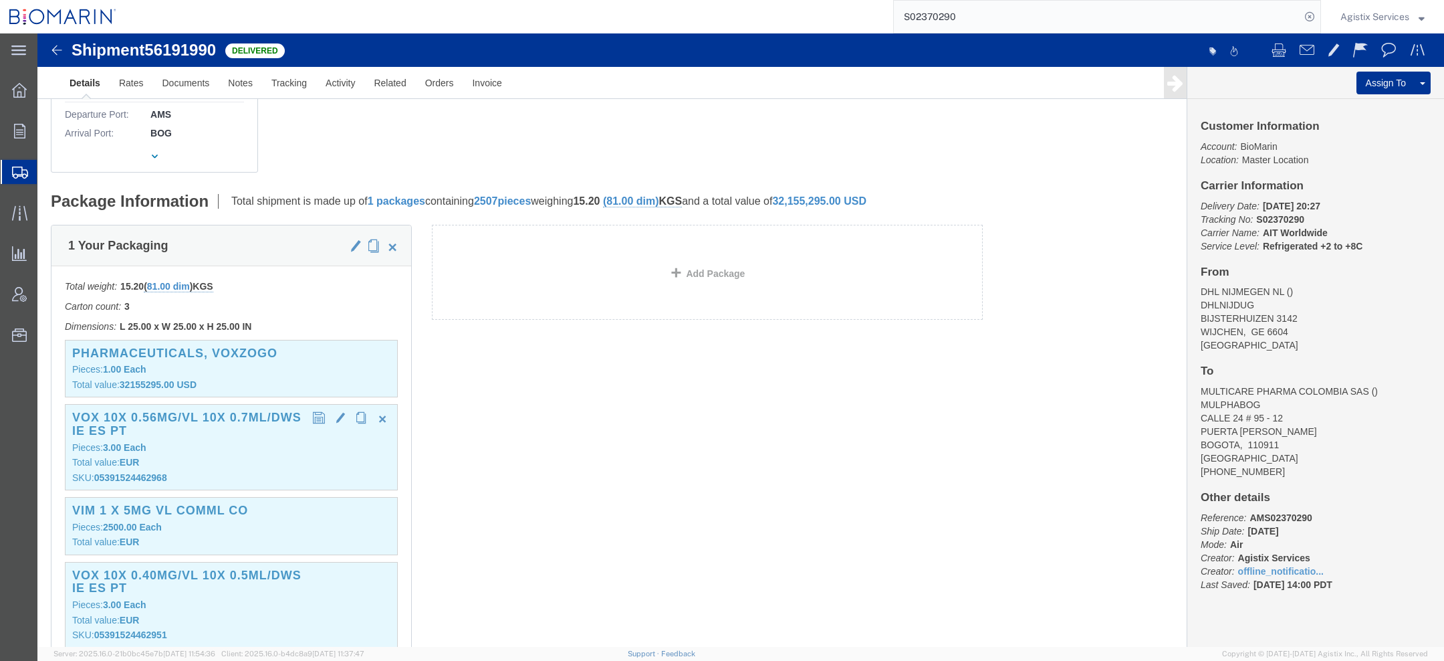
scroll to position [360, 0]
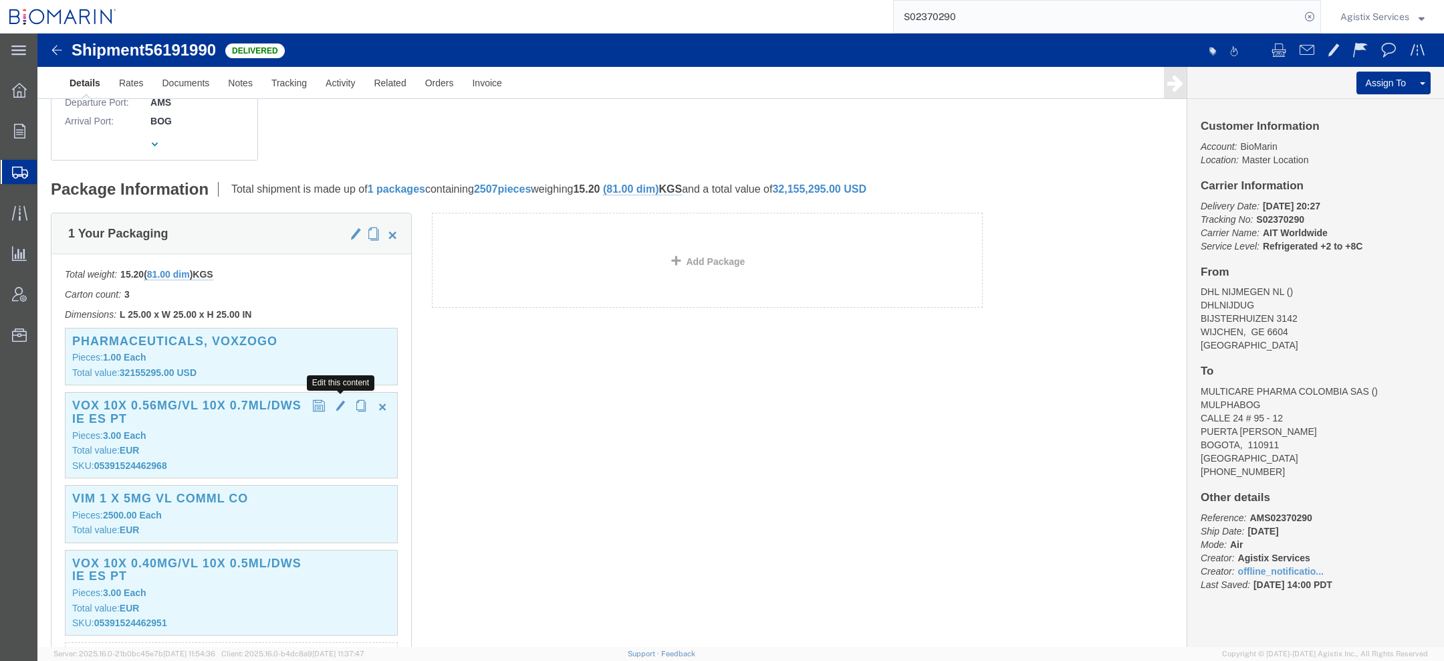
click span "button"
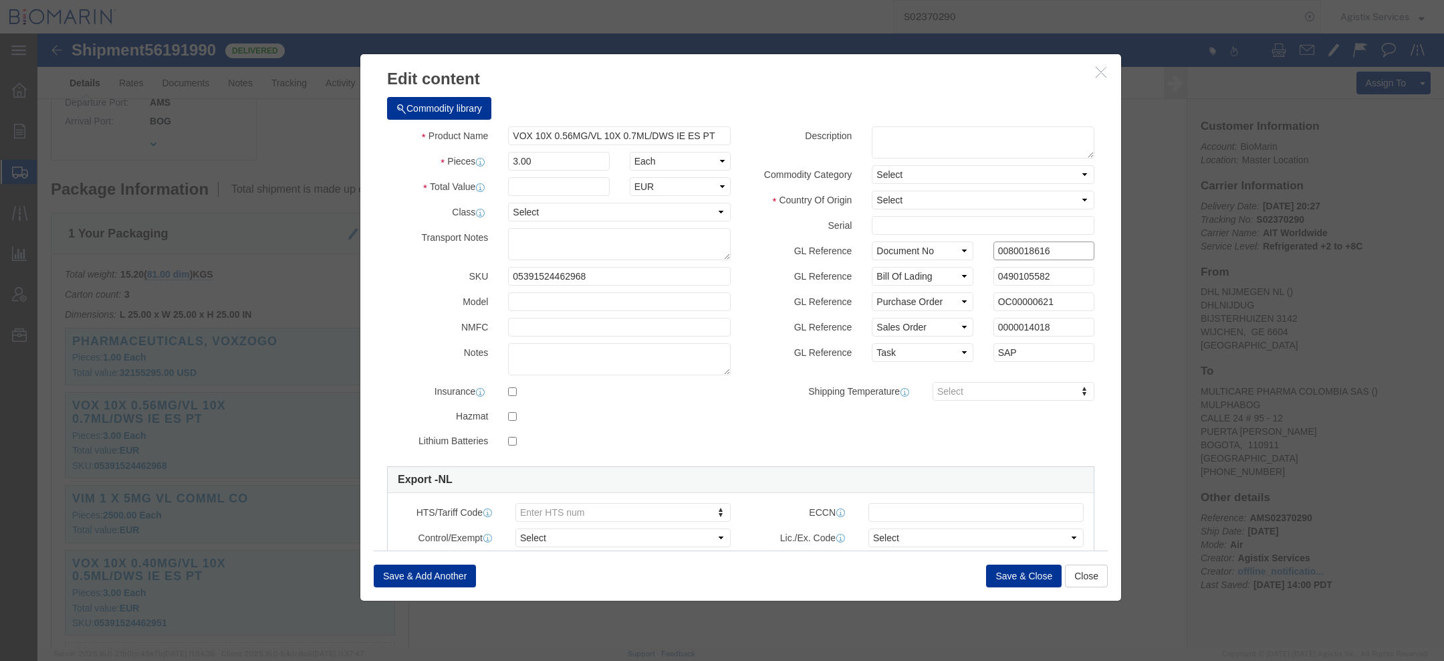
click input "0080018616"
click input "0490105582"
click select "Select Account Type Activity ID Airline Appointment Number ASN Batch Number Bil…"
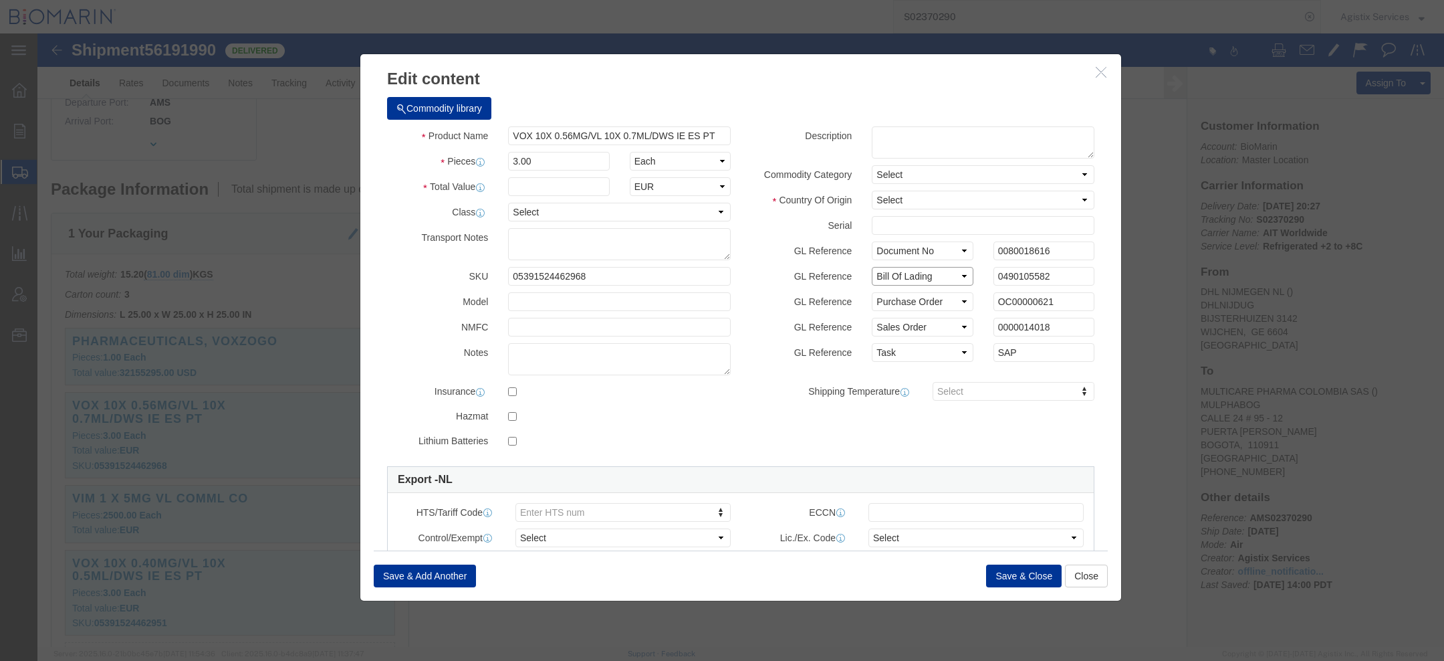
select select "WORKORDR"
click select "Select Account Type Activity ID Airline Appointment Number ASN Batch Number Bil…"
select select "SALEORDR"
click select "Select Account Type Activity ID Airline Appointment Number ASN Batch Number Bil…"
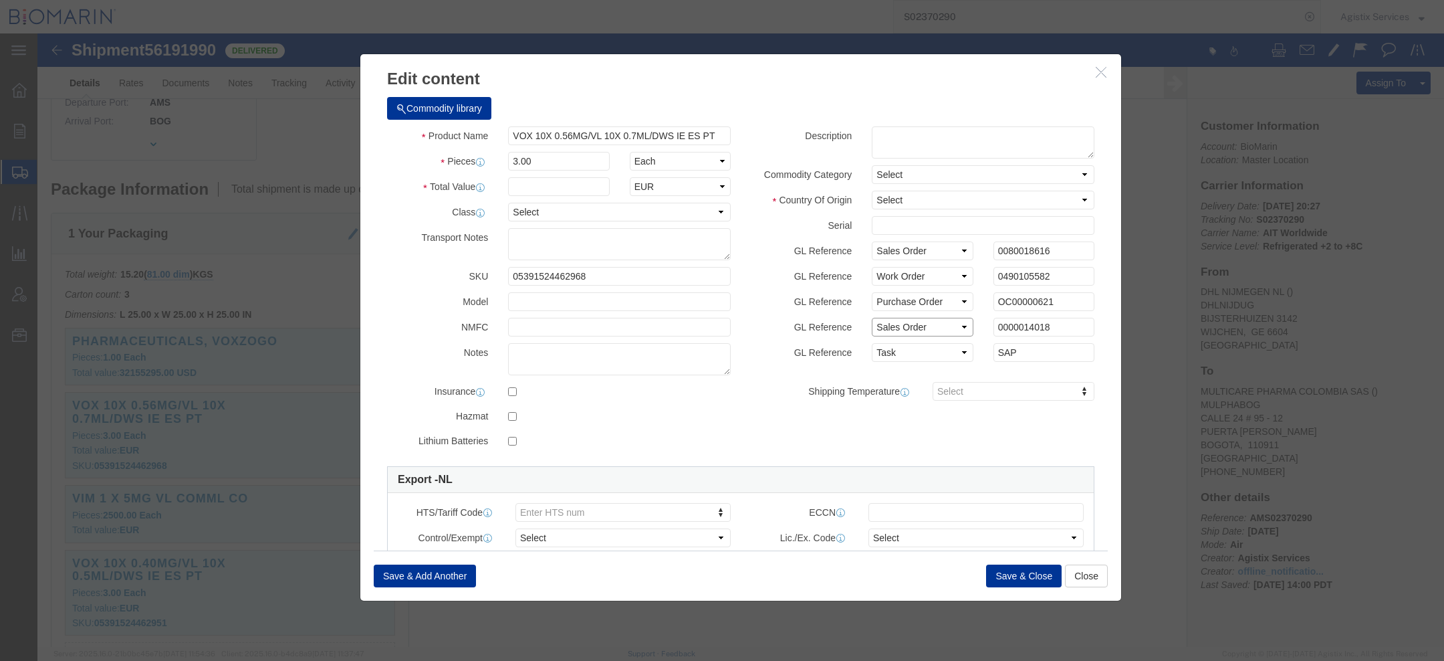
click select "Select Account Type Activity ID Airline Appointment Number ASN Batch Number Bil…"
select select "DOCN"
click select "Select Account Type Activity ID Airline Appointment Number ASN Batch Number Bil…"
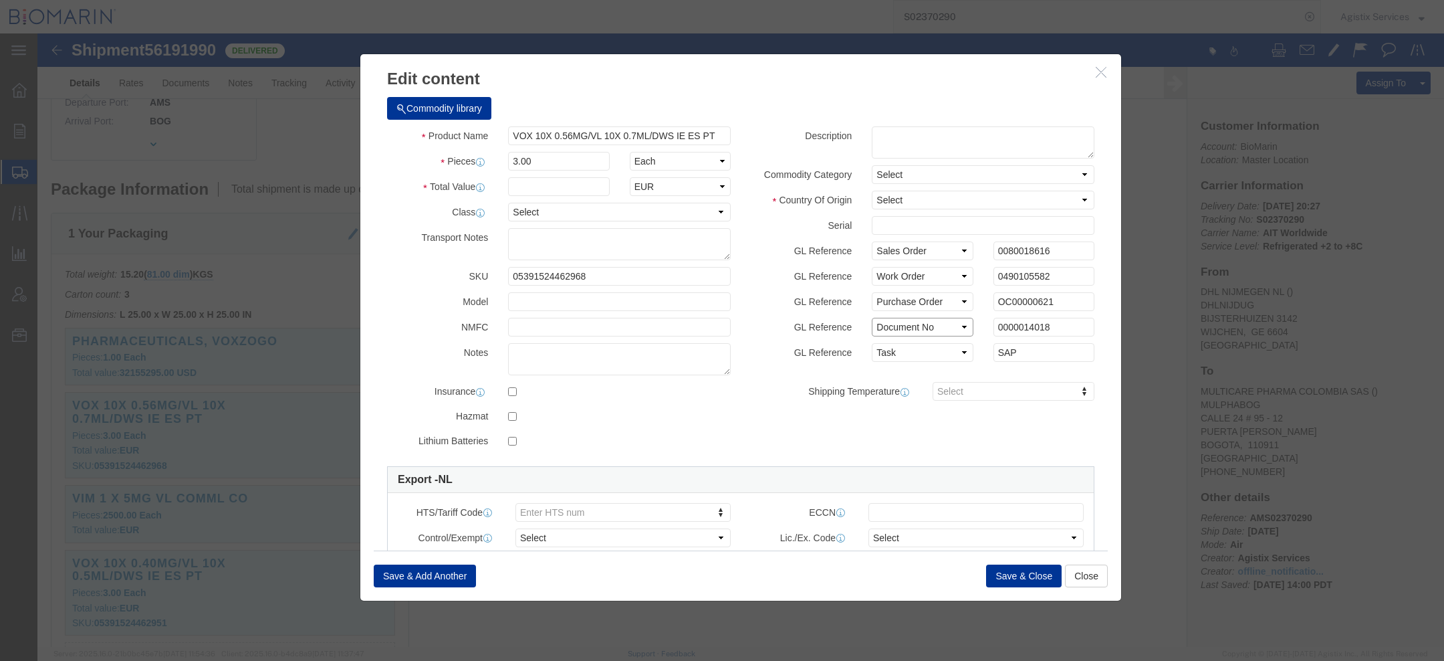
select select
click select "Select Account Type Activity ID Airline Appointment Number ASN Batch Number Bil…"
select select
click select "Select Account Type Activity ID Airline Appointment Number ASN Batch Number Bil…"
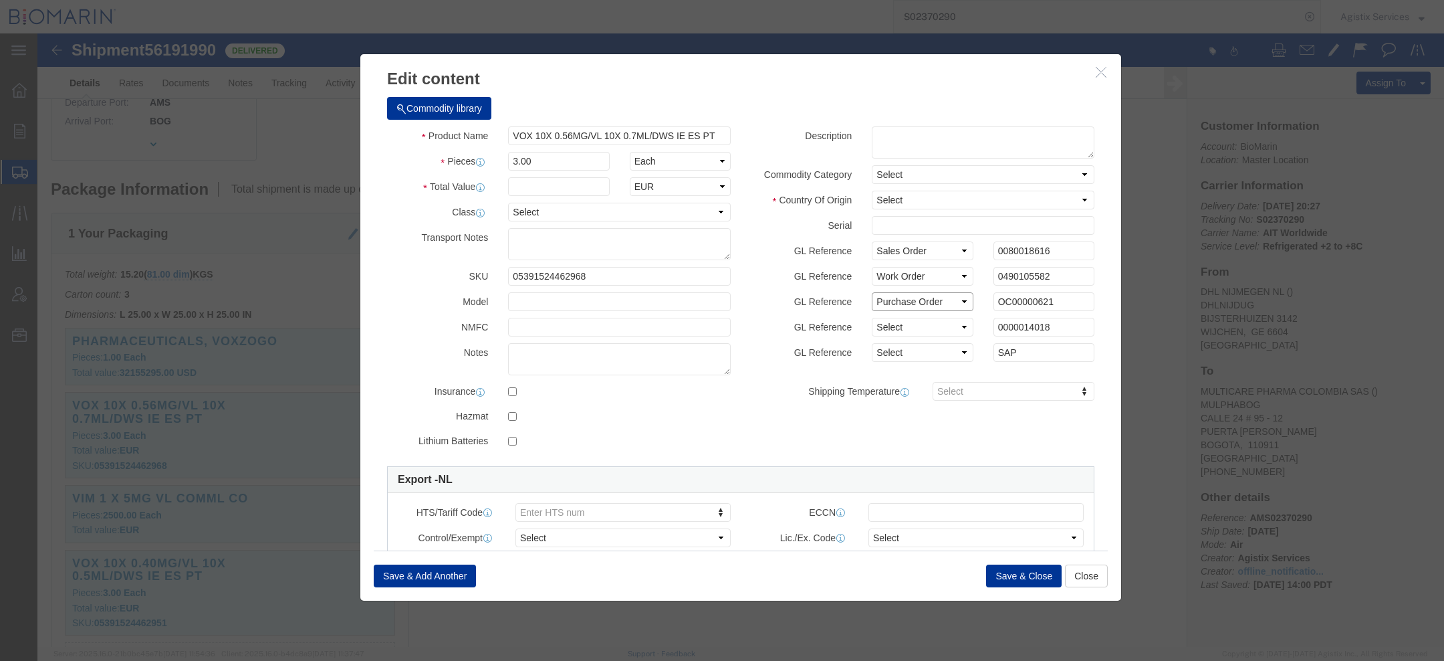
click select "Select Account Type Activity ID Airline Appointment Number ASN Batch Number Bil…"
select select
click select "Select Account Type Activity ID Airline Appointment Number ASN Batch Number Bil…"
click button "Save & Close"
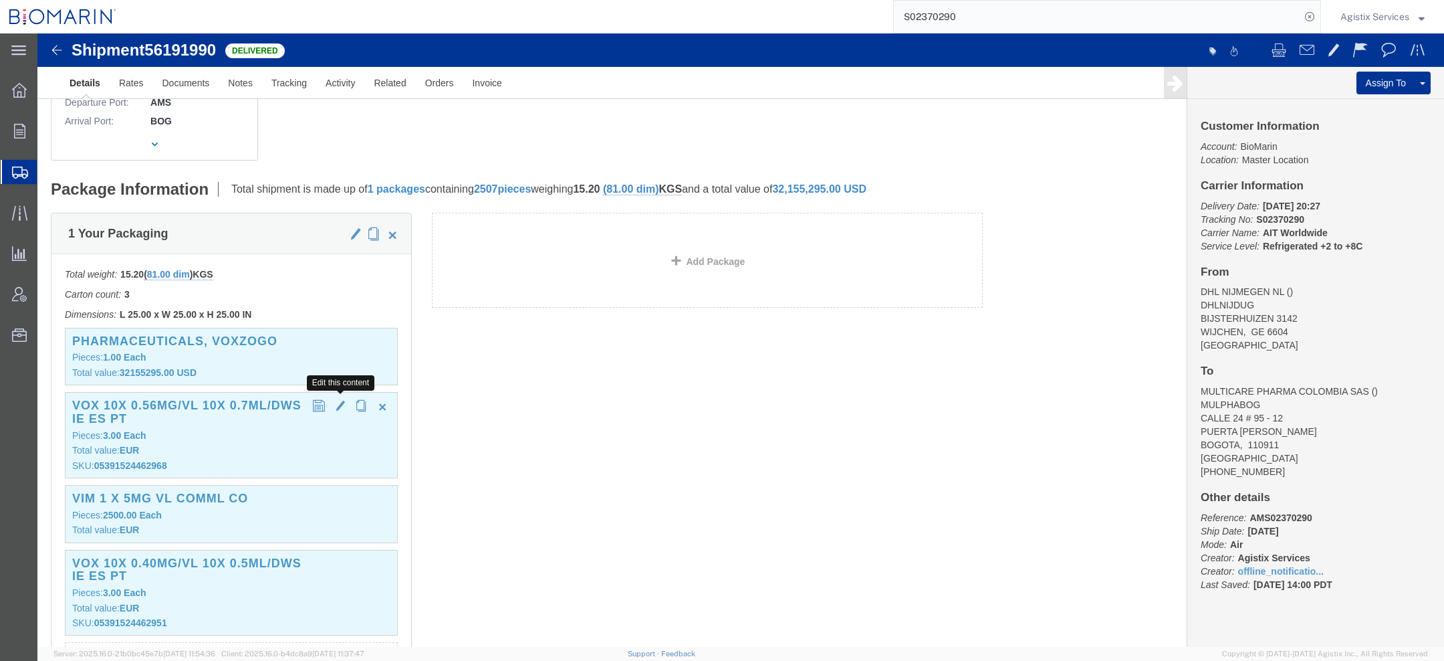
click span "button"
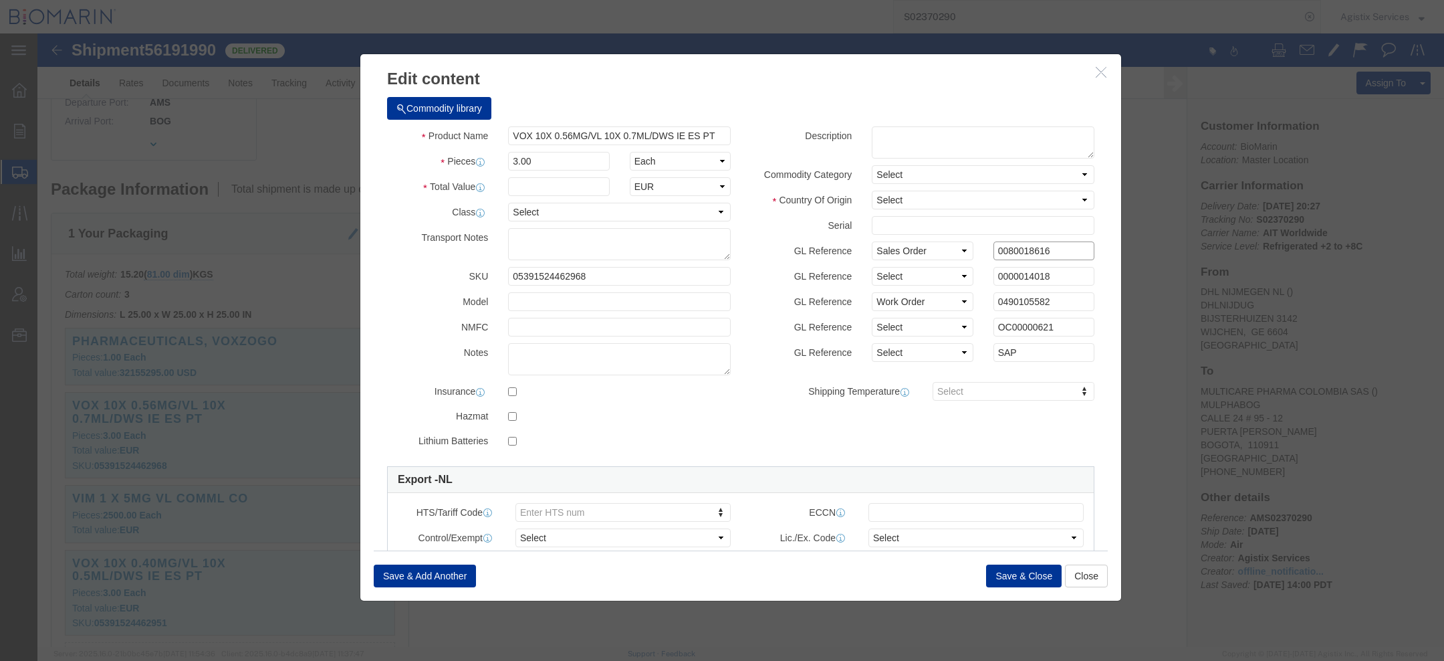
drag, startPoint x: 1004, startPoint y: 219, endPoint x: 865, endPoint y: 219, distance: 139.1
click div "GL Reference Select Account Type Activity ID Airline Appointment Number ASN Bat…"
click input "0000014018"
drag, startPoint x: 1014, startPoint y: 245, endPoint x: 830, endPoint y: 245, distance: 183.2
click div "GL Reference Select Account Type Activity ID Airline Appointment Number ASN Bat…"
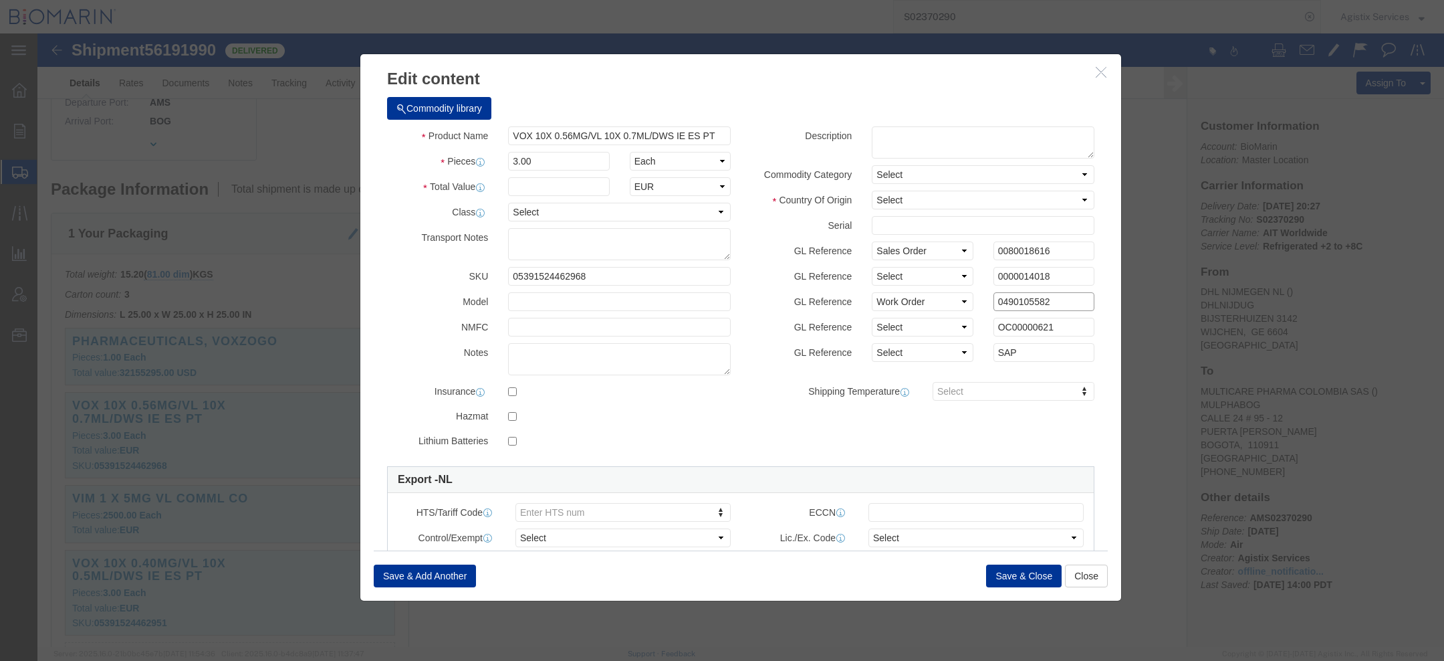
drag, startPoint x: 1004, startPoint y: 269, endPoint x: 778, endPoint y: 263, distance: 226.1
click div "GL Reference Select Account Type Activity ID Airline Appointment Number ASN Bat…"
click input "0080018616"
click button "Save & Close"
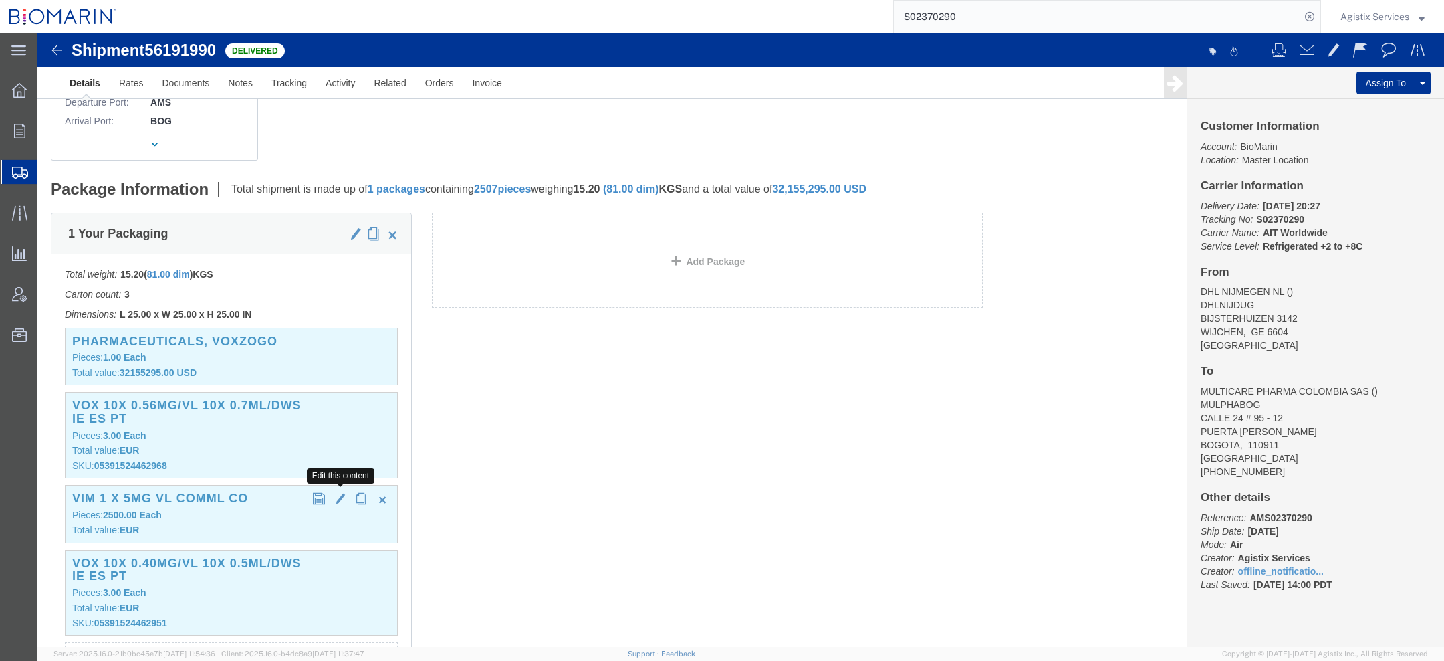
click span "button"
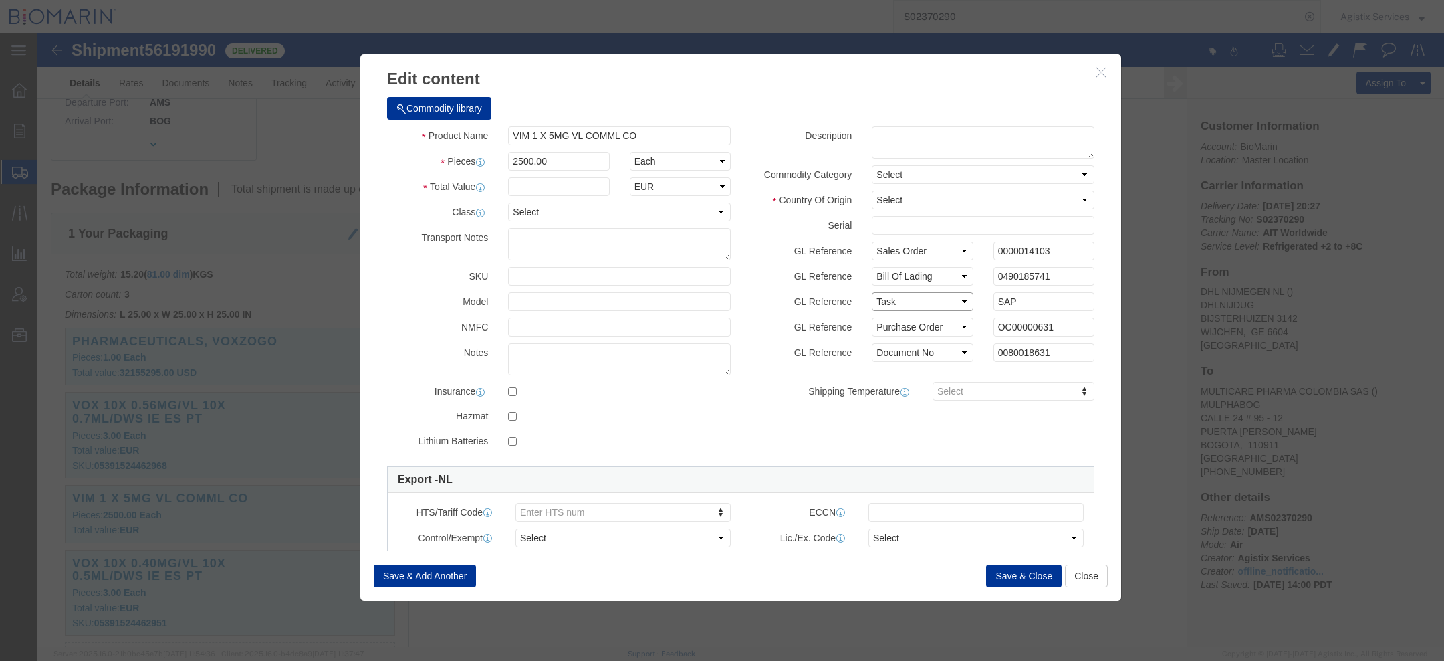
click select "Select Account Type Activity ID Airline Appointment Number ASN Batch Number Bil…"
select select
click select "Select Account Type Activity ID Airline Appointment Number ASN Batch Number Bil…"
select select
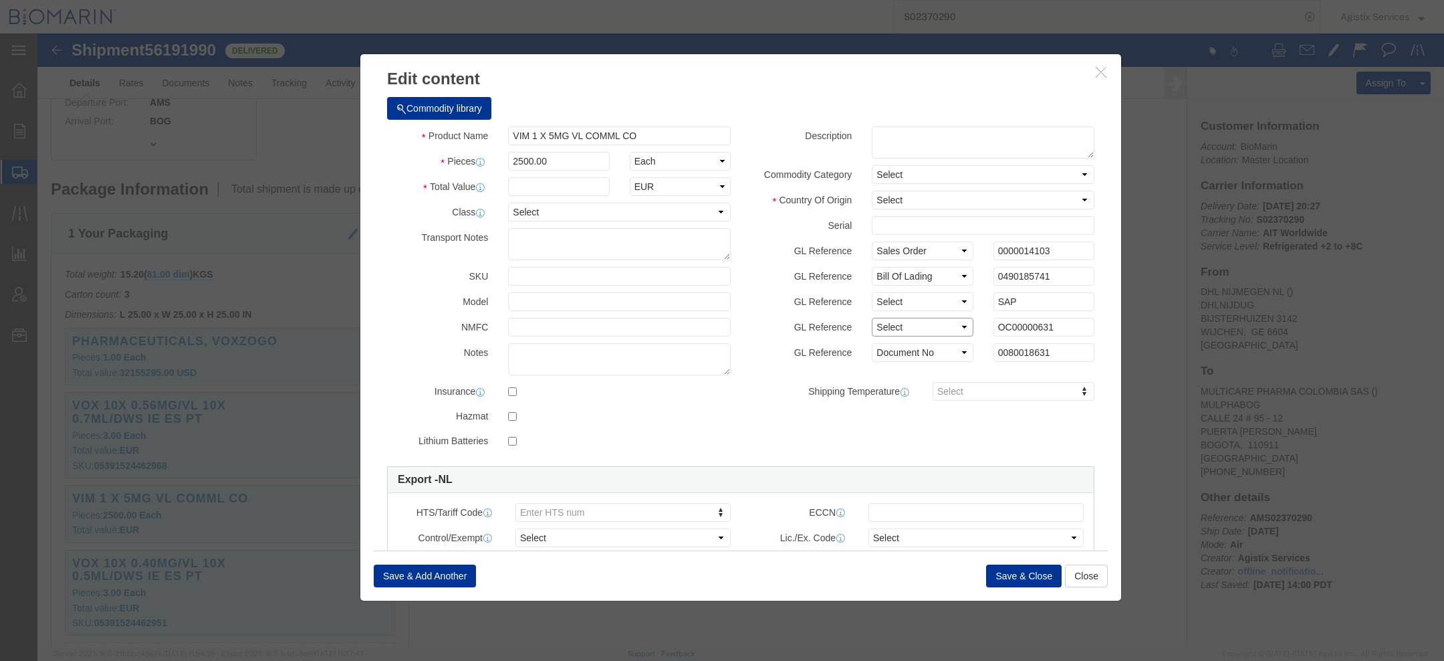
click select "Select Account Type Activity ID Airline Appointment Number ASN Batch Number Bil…"
select select "SALEORDR"
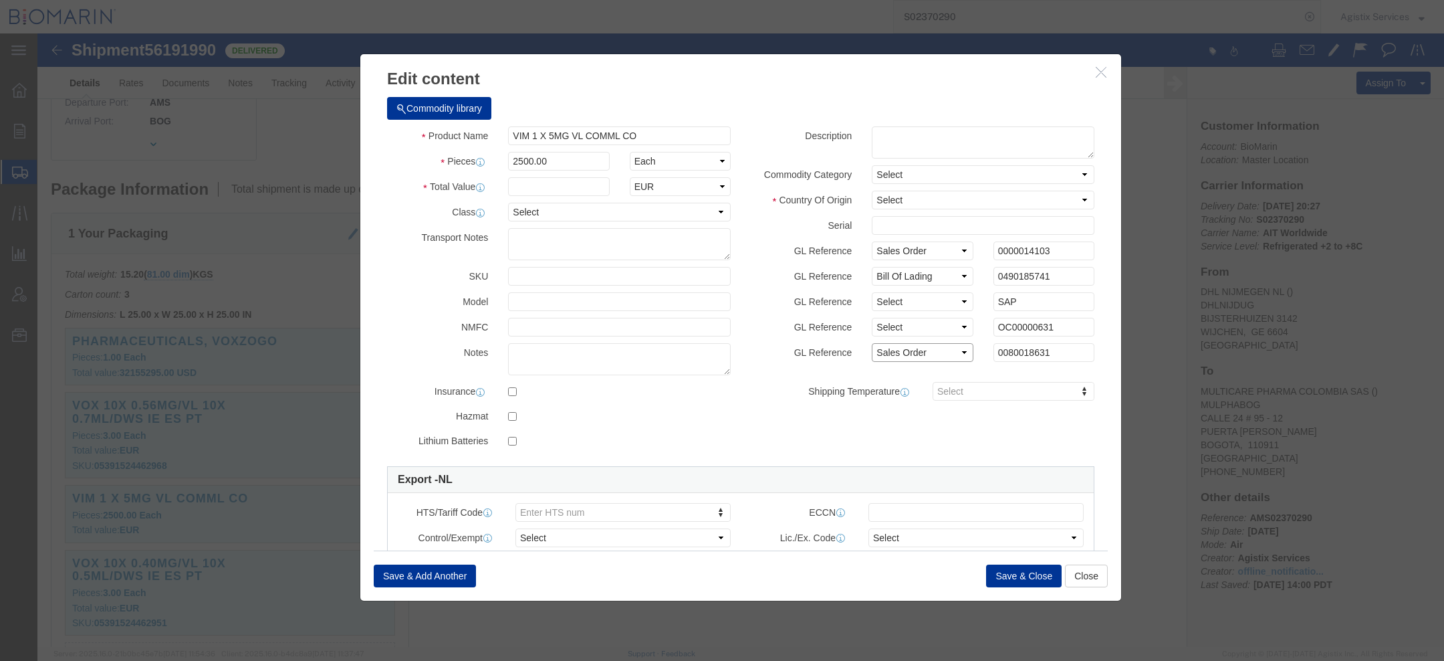
click select "Select Account Type Activity ID Airline Appointment Number ASN Batch Number Bil…"
select select "WORKORDR"
click select "Select Account Type Activity ID Airline Appointment Number ASN Batch Number Bil…"
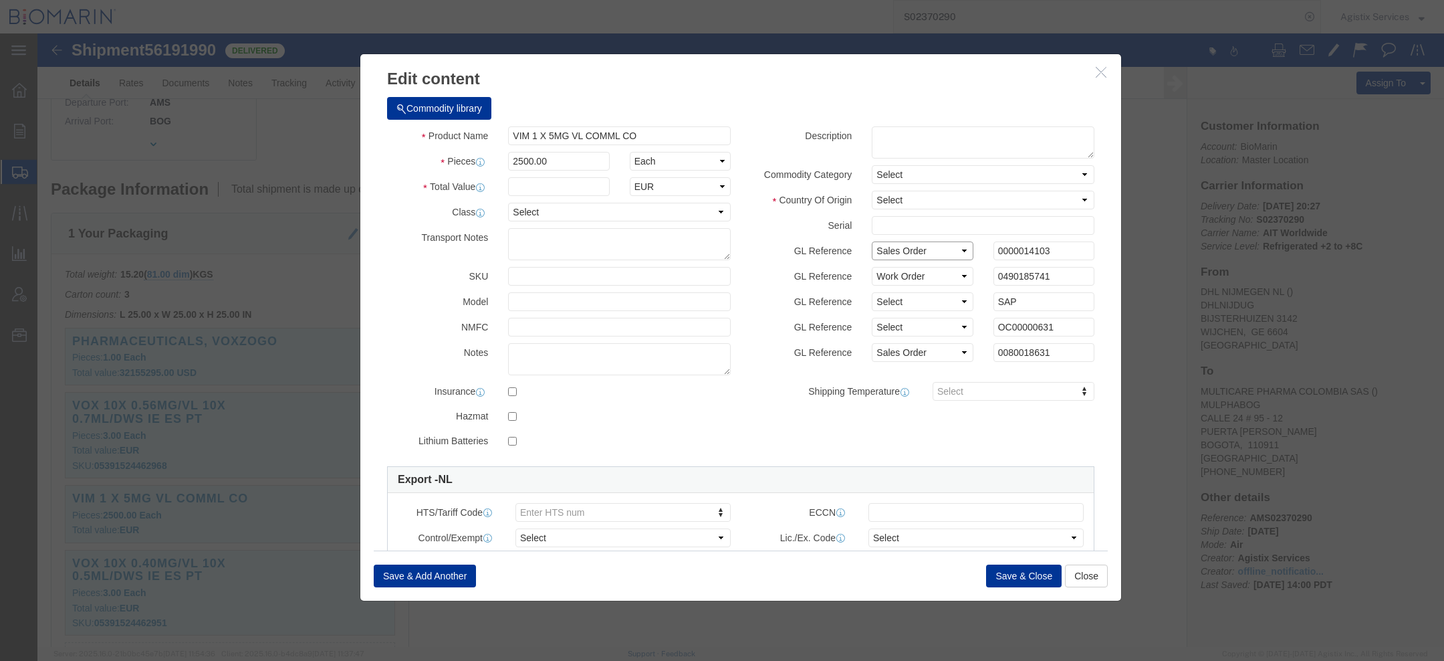
select select
click select "Select Account Type Activity ID Airline Appointment Number ASN Batch Number Bil…"
click input "0490185741"
click input "0080018631"
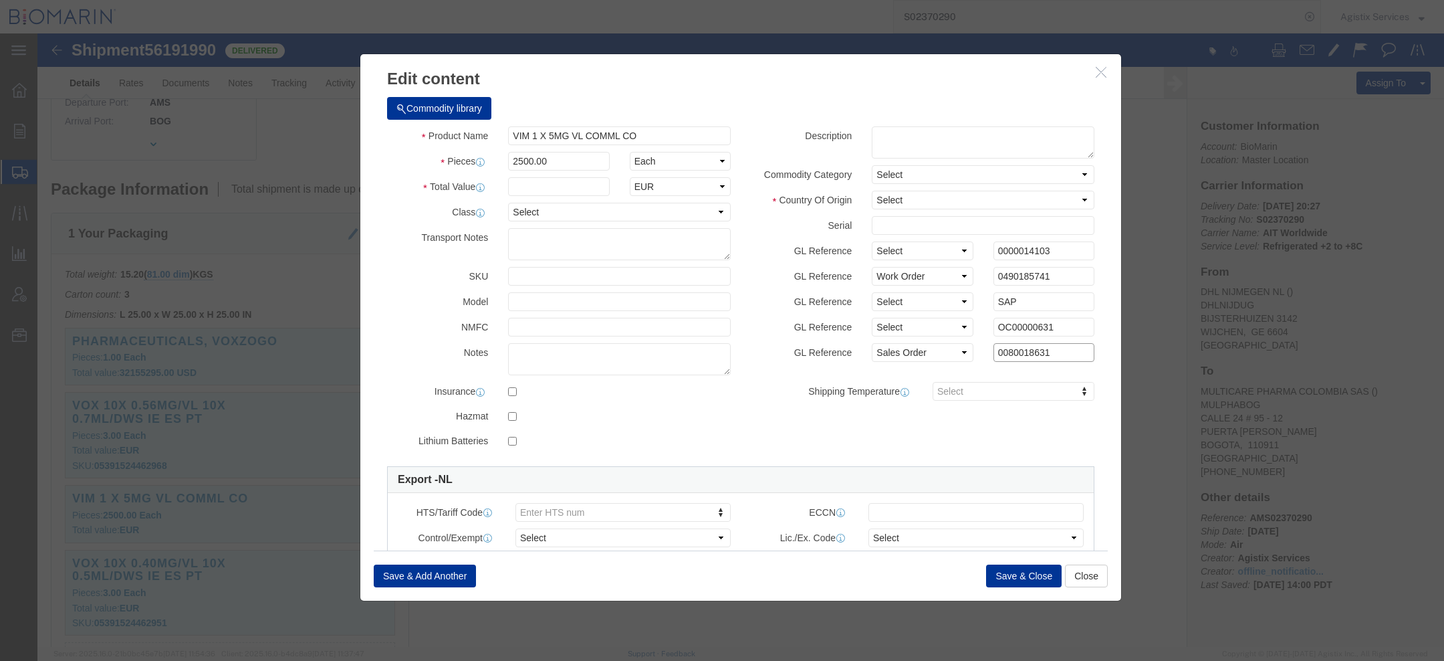
click input "0080018631"
click button "Save & Close"
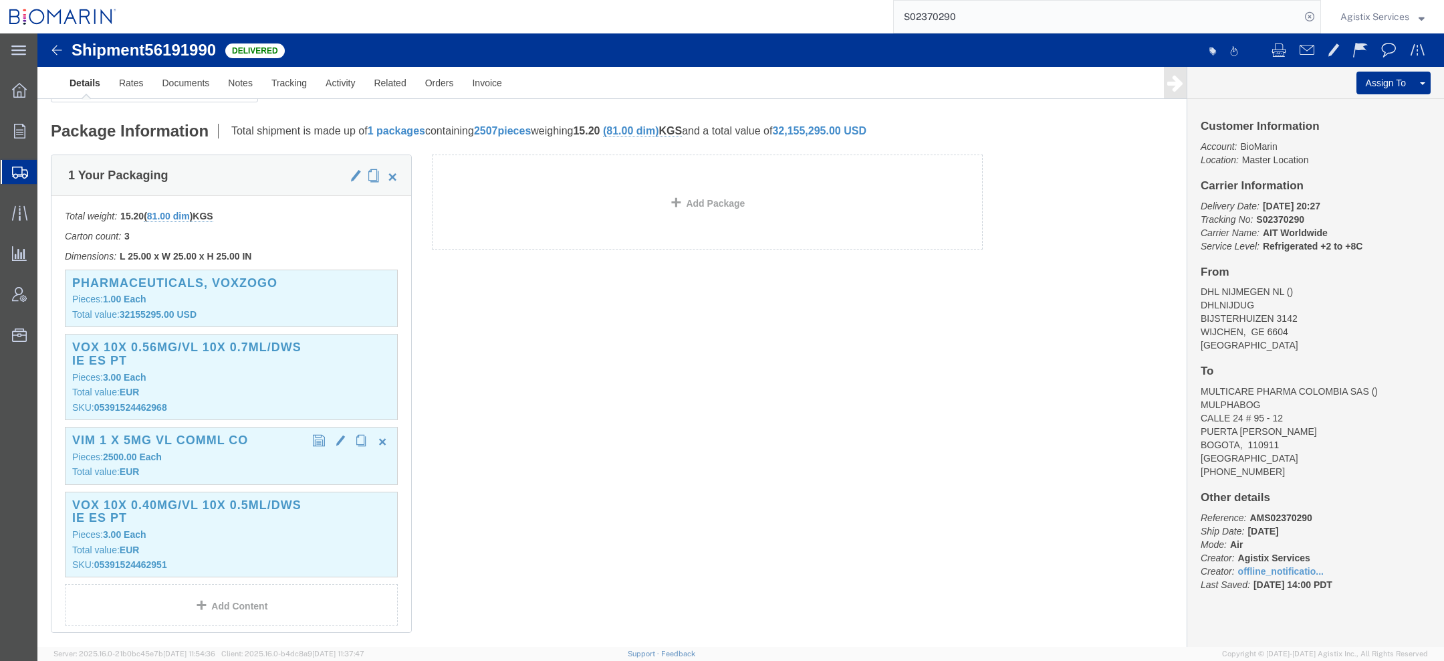
scroll to position [437, 0]
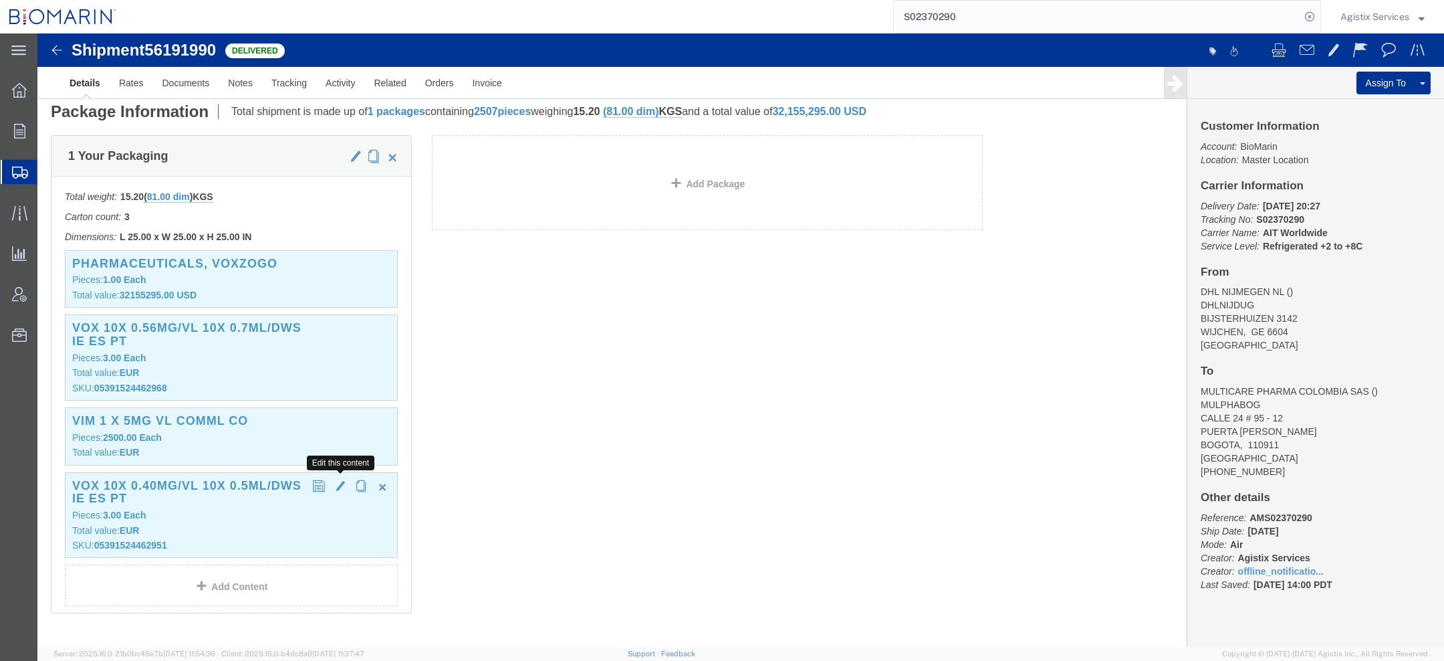
click span "button"
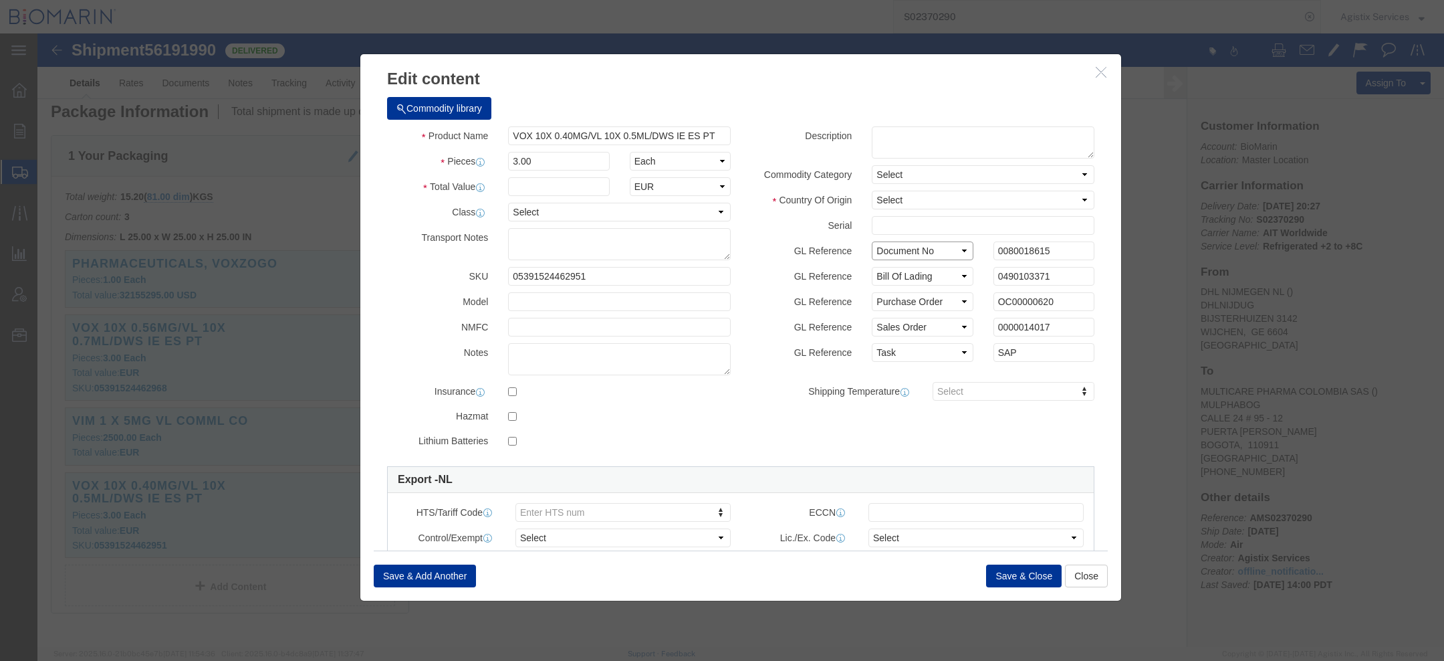
click select "Select Account Type Activity ID Airline Appointment Number ASN Batch Number Bil…"
select select "SALEORDR"
click select "Select Account Type Activity ID Airline Appointment Number ASN Batch Number Bil…"
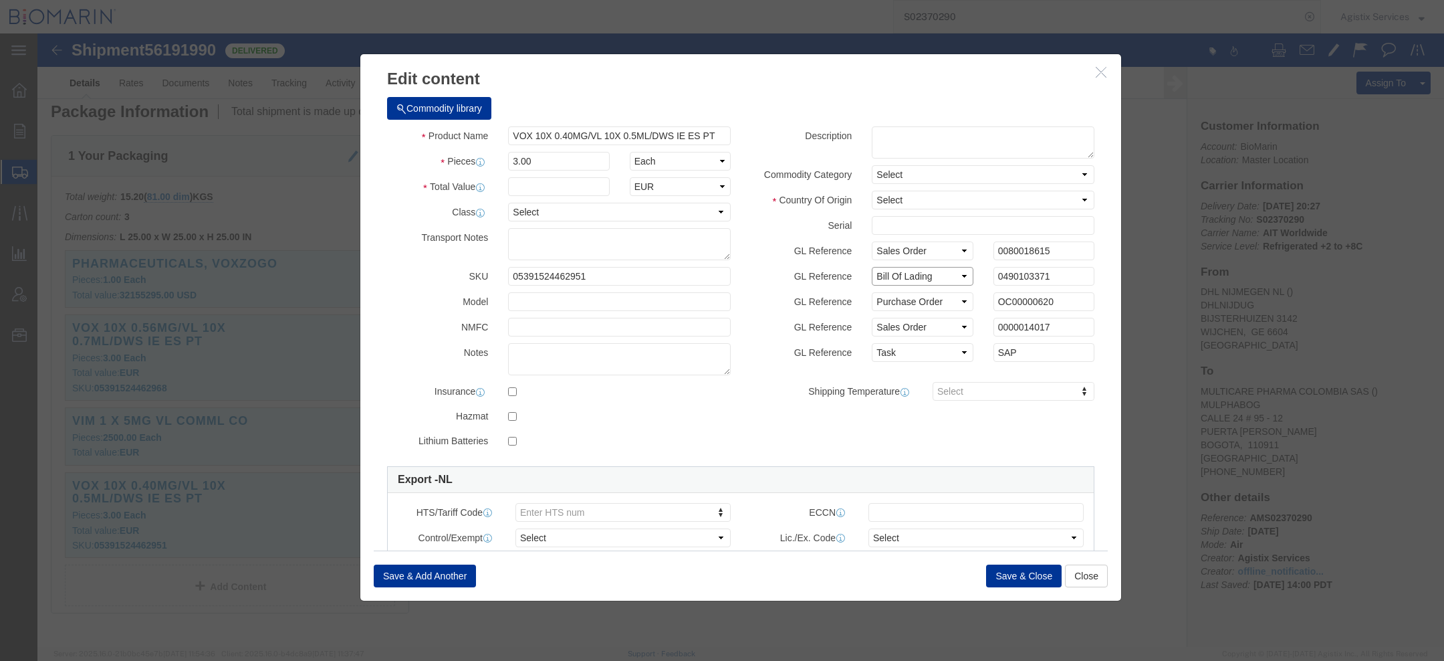
click select "Select Account Type Activity ID Airline Appointment Number ASN Batch Number Bil…"
select select "WORKORDR"
click select "Select Account Type Activity ID Airline Appointment Number ASN Batch Number Bil…"
select select
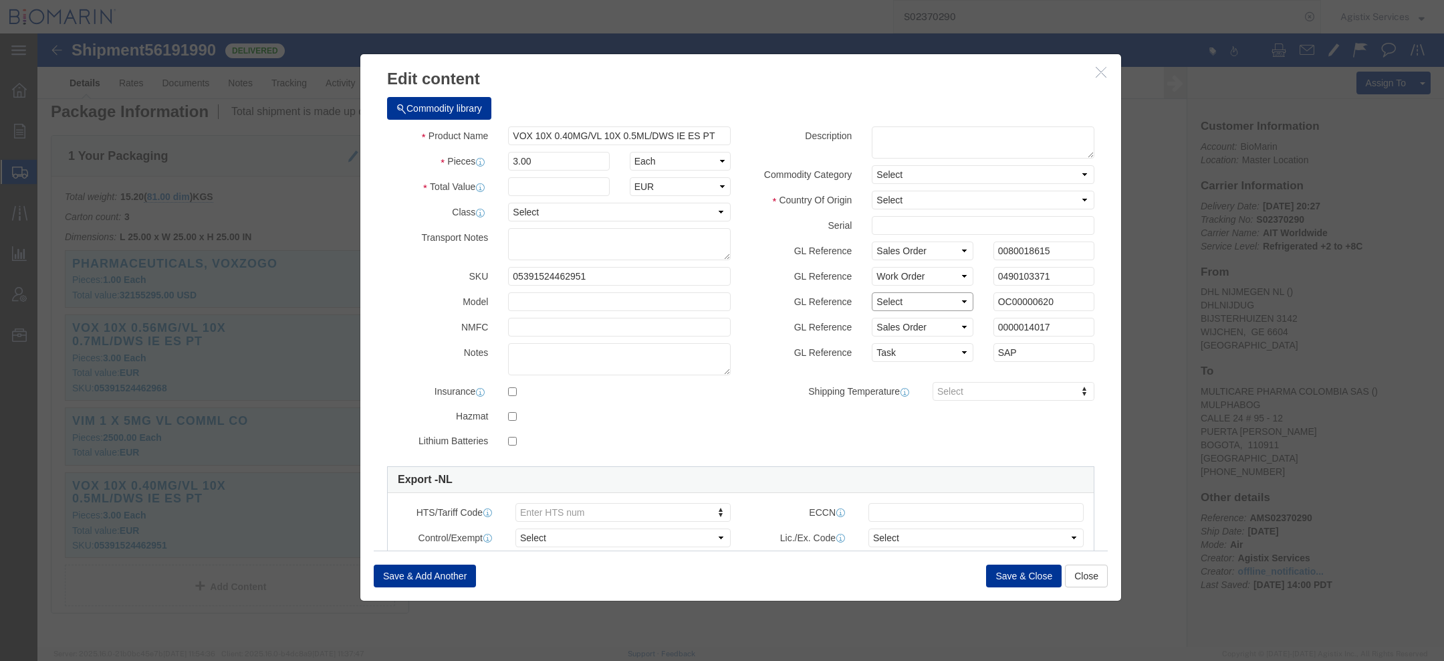
click select "Select Account Type Activity ID Airline Appointment Number ASN Batch Number Bil…"
select select
click select "Select Account Type Activity ID Airline Appointment Number ASN Batch Number Bil…"
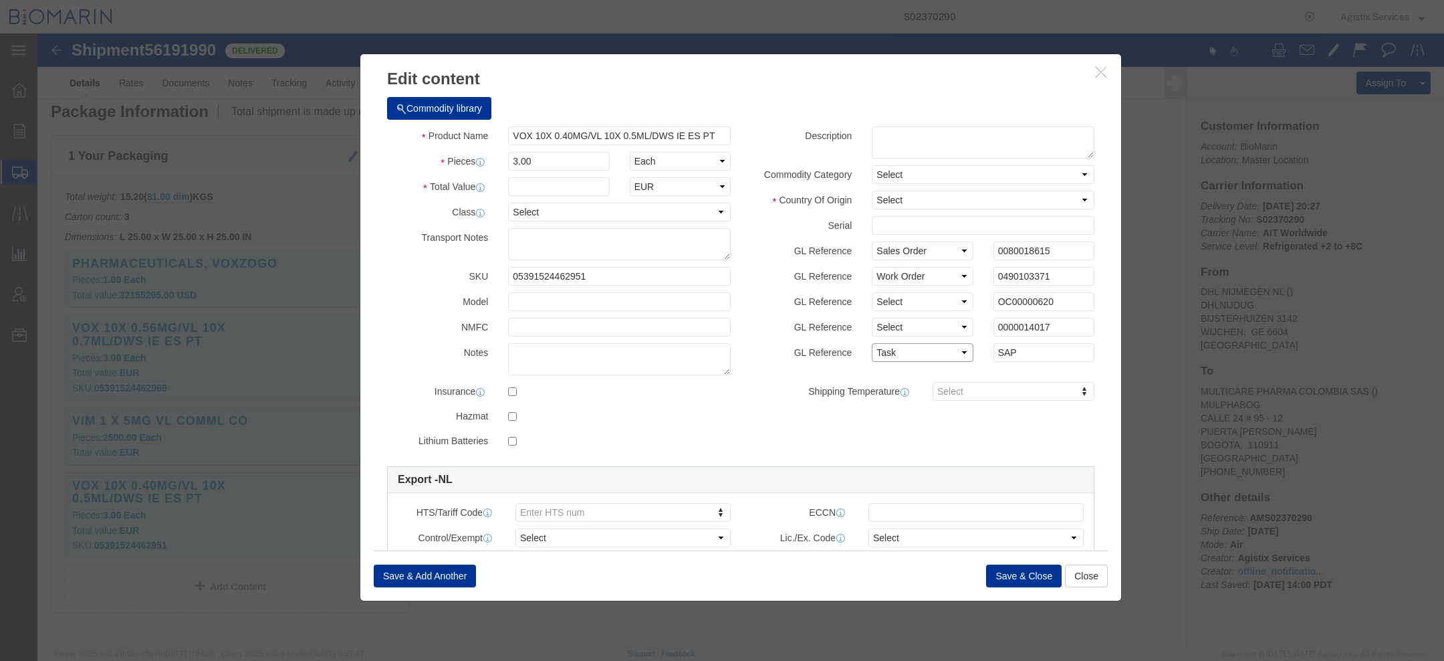
select select
click select "Select Account Type Activity ID Airline Appointment Number ASN Batch Number Bil…"
click button "Save & Close"
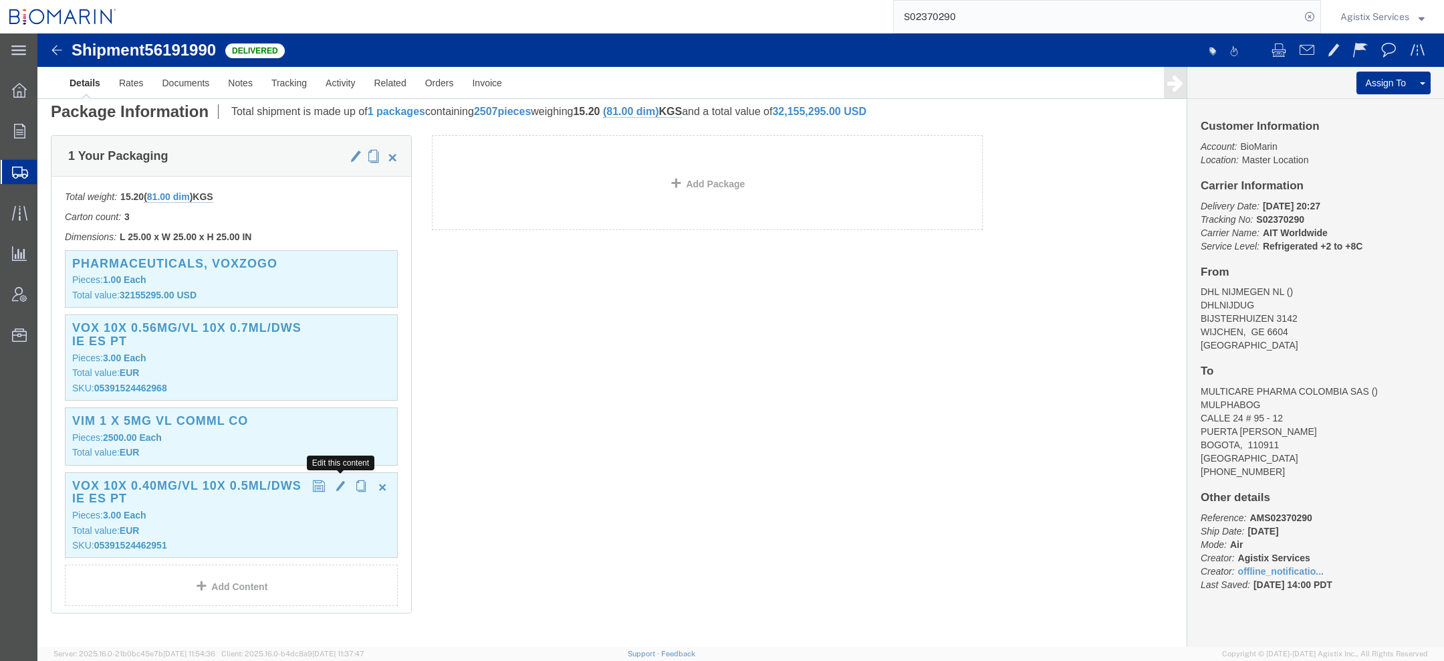
click span "button"
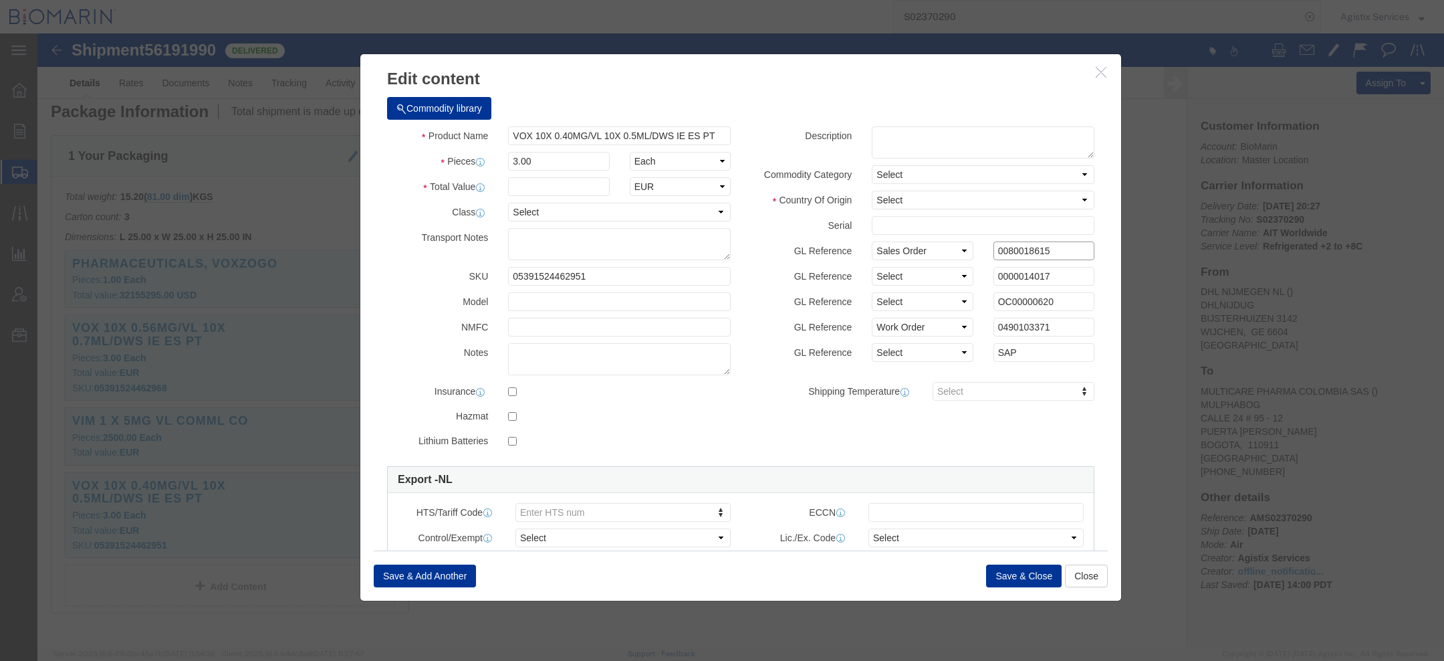
drag, startPoint x: 1009, startPoint y: 217, endPoint x: 554, endPoint y: 217, distance: 454.7
click div "Product Name VOX 10X 0.40MG/VL 10X 0.5ML/DWS IE ES PT Pieces 3.00 Select Bag Ba…"
drag, startPoint x: 1012, startPoint y: 294, endPoint x: 685, endPoint y: 285, distance: 326.4
click div "Product Name VOX 10X 0.40MG/VL 10X 0.5ML/DWS IE ES PT Pieces 3.00 Select Bag Ba…"
click button "Save & Close"
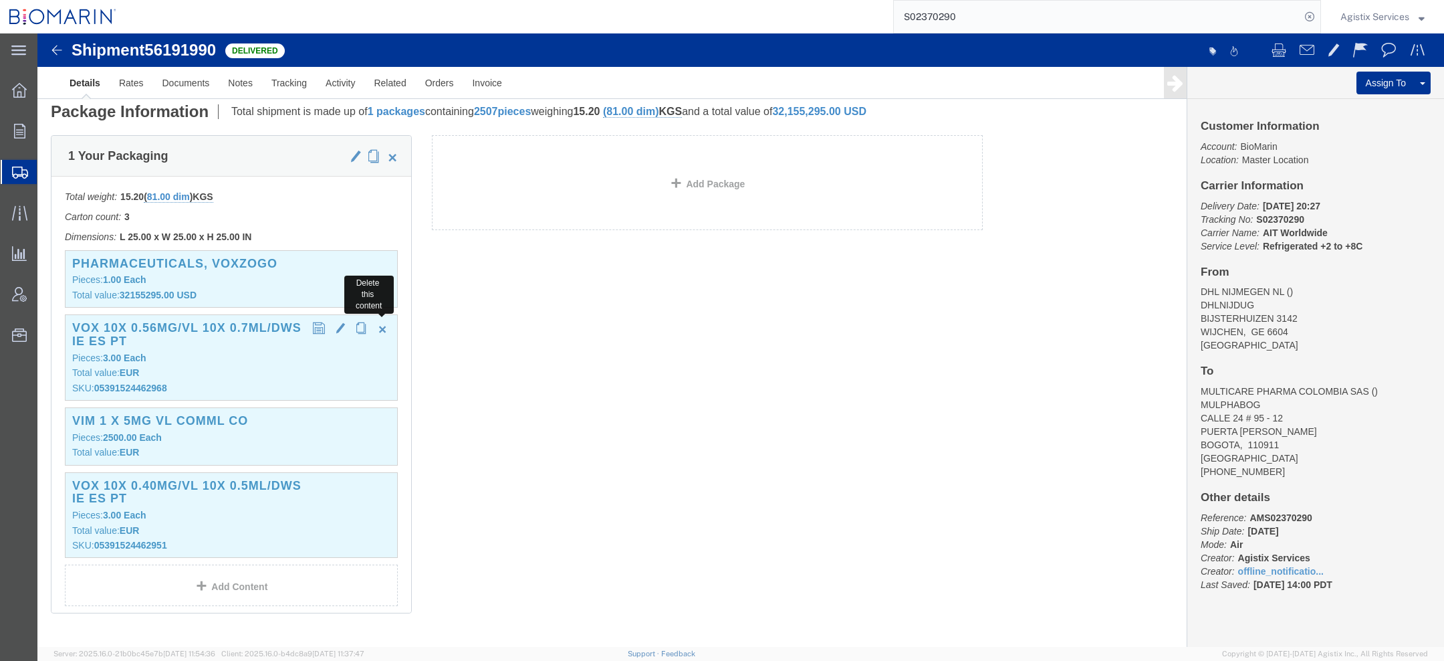
scroll to position [0, 0]
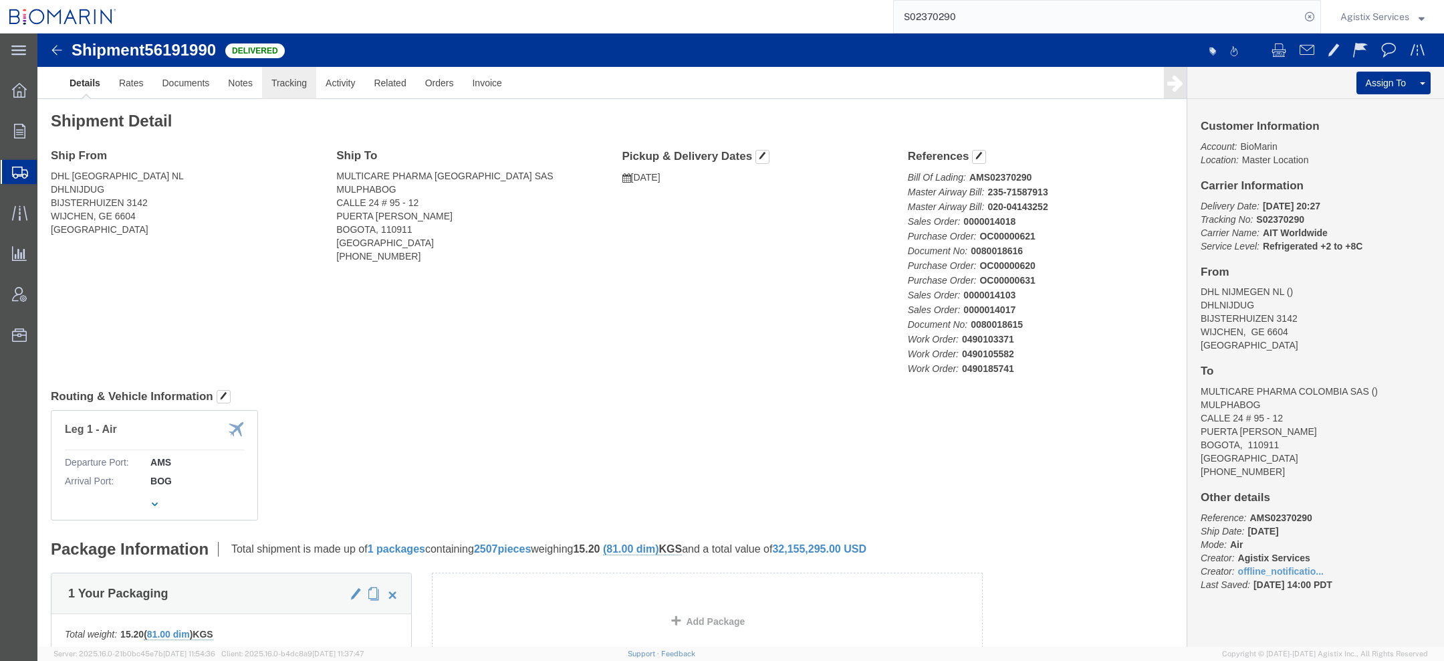
click link "Tracking"
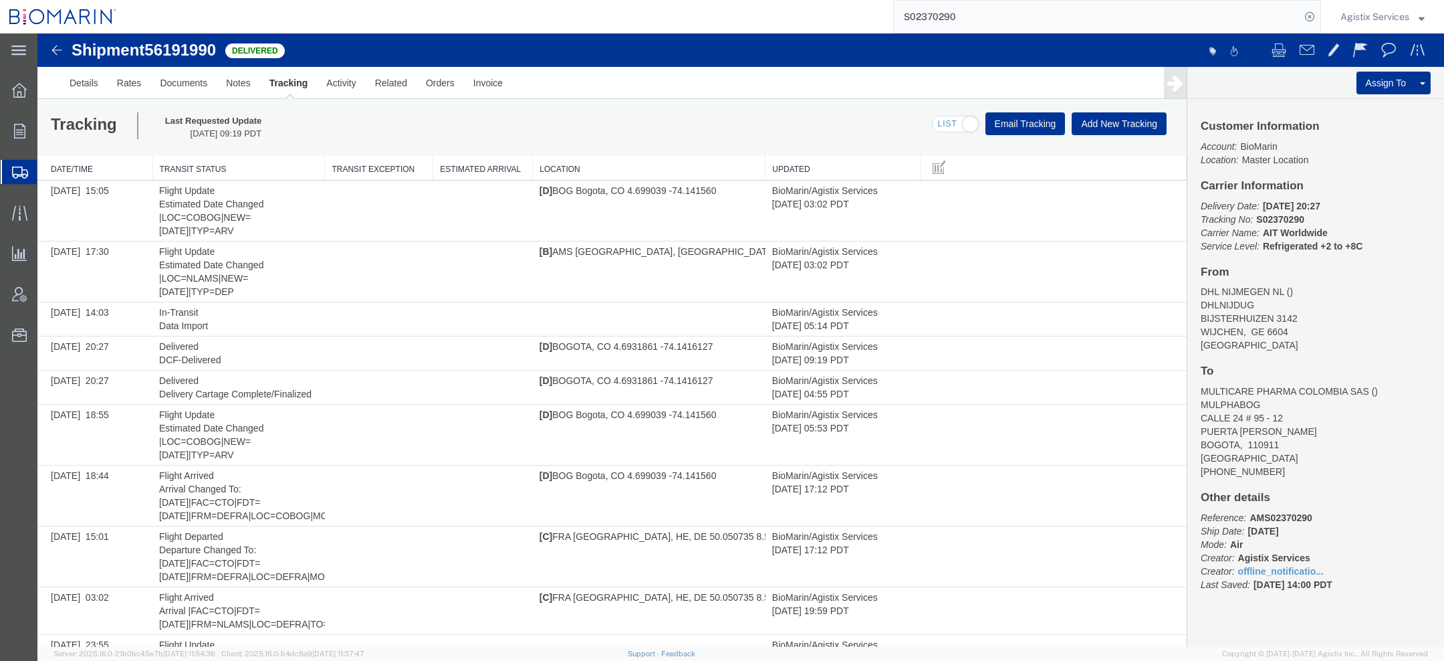
click at [191, 51] on span "56191990" at bounding box center [180, 50] width 72 height 18
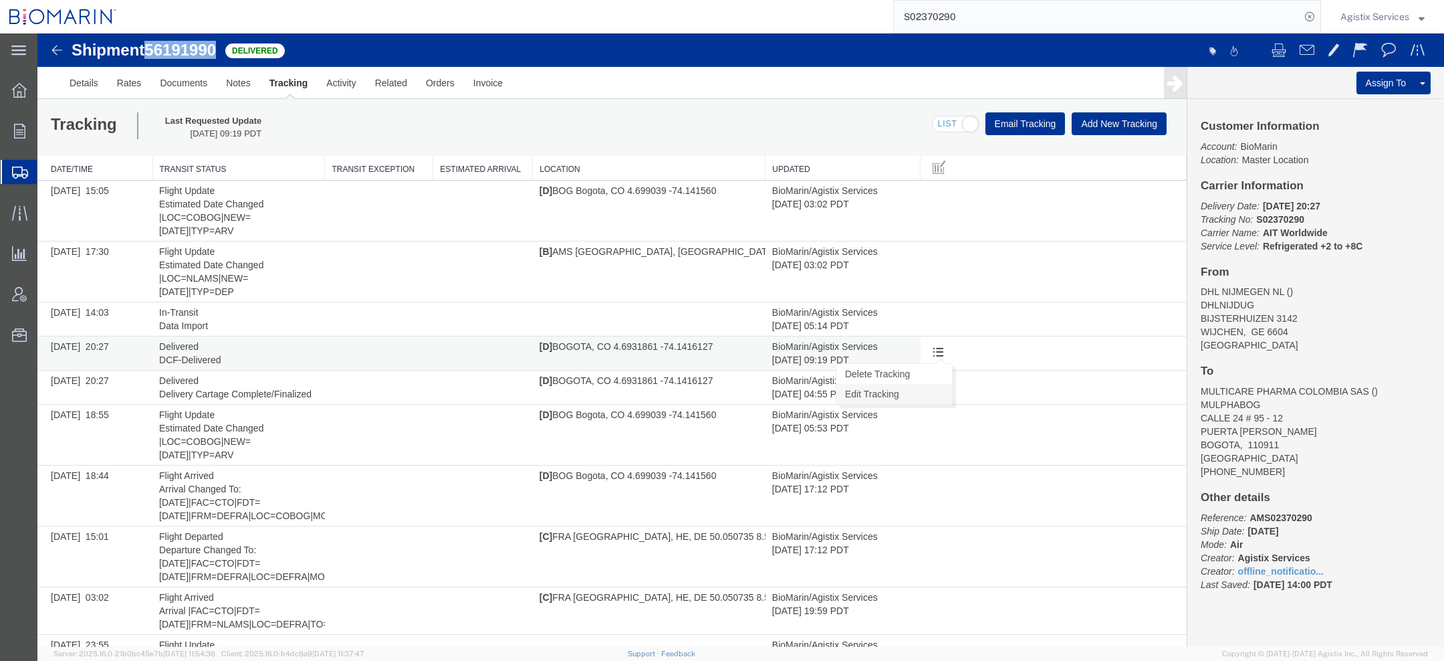
click at [925, 388] on link "Edit Tracking" at bounding box center [894, 394] width 116 height 20
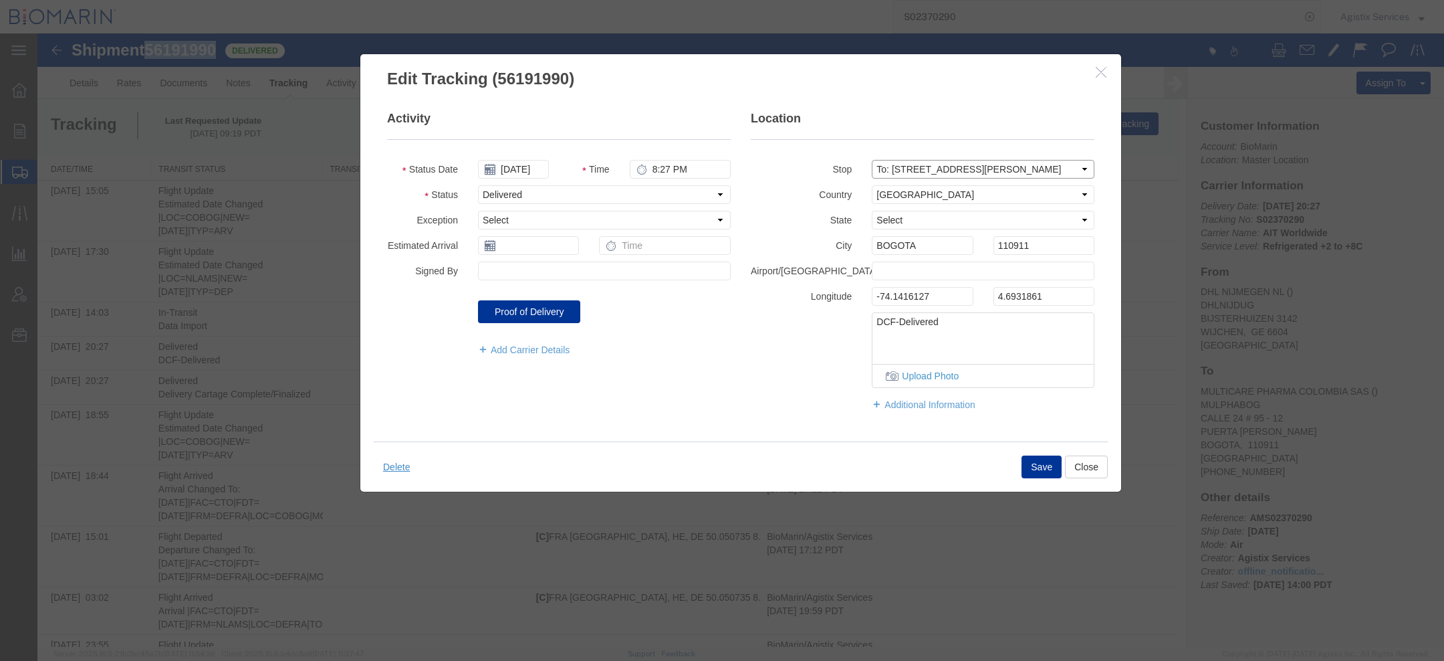
click at [977, 175] on select "Select From: BIJSTERHUIZEN 3142, WIJCHEN, GE, 6604, NL To: CALLE 24 # 95 - 12, …" at bounding box center [983, 169] width 223 height 19
drag, startPoint x: 1029, startPoint y: 249, endPoint x: 795, endPoint y: 225, distance: 235.3
click at [845, 225] on fieldset "Location Stop Select From: BIJSTERHUIZEN 3142, WIJCHEN, GE, 6604, NL To: CALLE …" at bounding box center [923, 267] width 344 height 314
drag, startPoint x: 929, startPoint y: 298, endPoint x: 751, endPoint y: 292, distance: 178.6
click at [798, 294] on div "Longitude -74.1416127 4.6931861" at bounding box center [923, 296] width 364 height 19
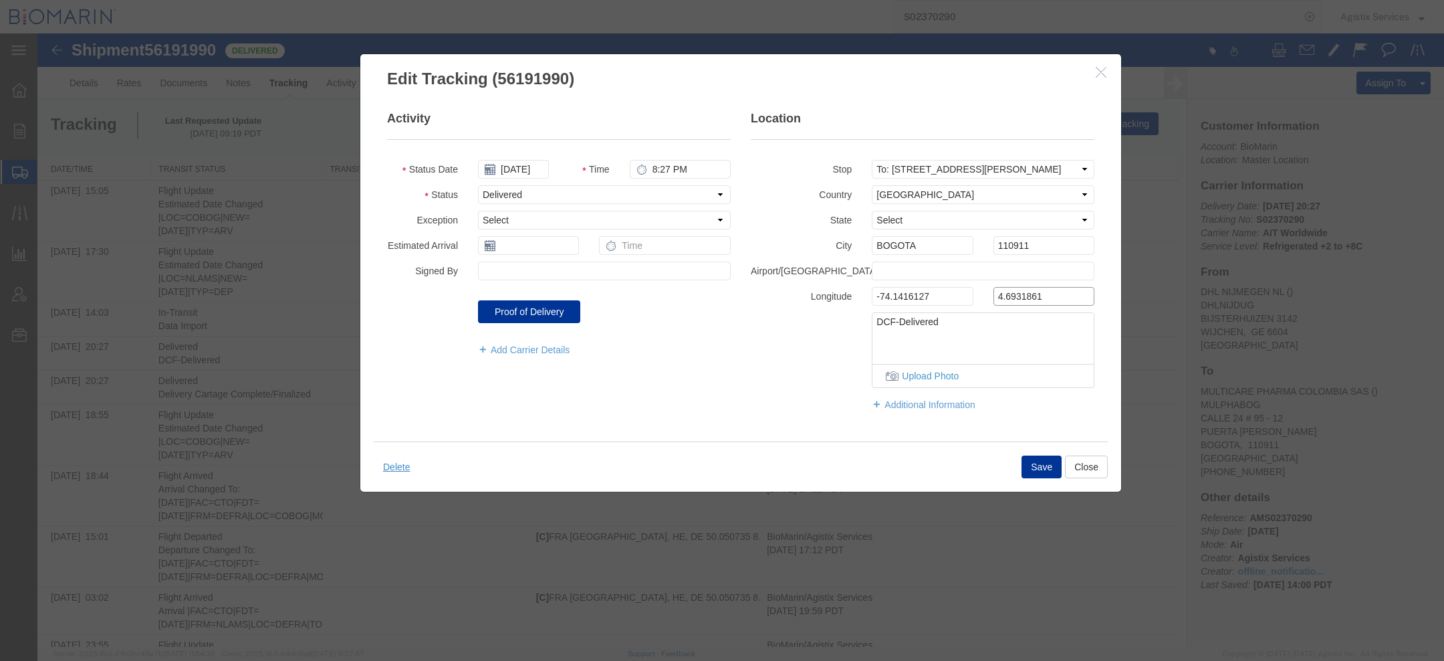
click at [1052, 296] on input "4.6931861" at bounding box center [1044, 296] width 101 height 19
drag, startPoint x: 1052, startPoint y: 296, endPoint x: 813, endPoint y: 275, distance: 240.2
click at [843, 275] on fieldset "Location Stop Select From: BIJSTERHUIZEN 3142, WIJCHEN, GE, 6604, NL To: CALLE …" at bounding box center [923, 267] width 344 height 314
drag, startPoint x: 953, startPoint y: 320, endPoint x: 682, endPoint y: 305, distance: 271.9
click at [682, 305] on div "Activity Status Date 07/23/2025 Time 8:27 PM Status Select Arrival Notice Avail…" at bounding box center [740, 267] width 727 height 314
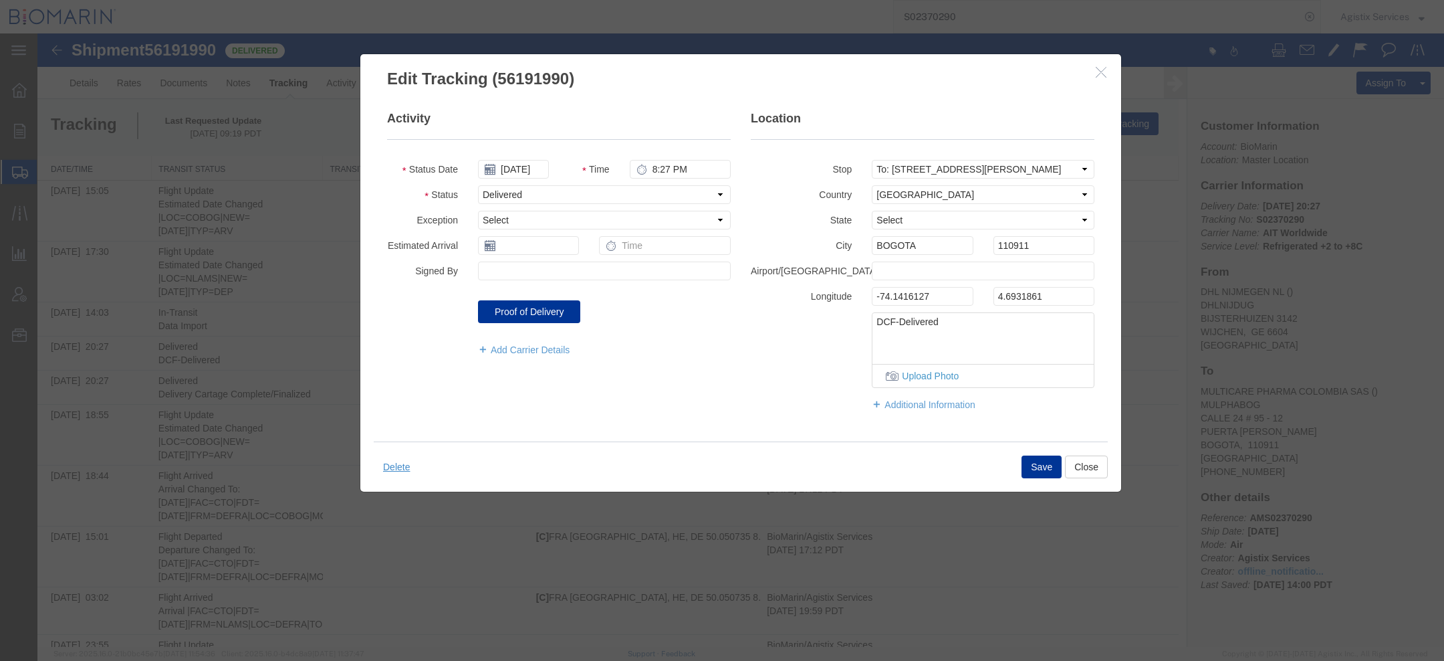
click at [1101, 72] on icon "button" at bounding box center [1101, 71] width 11 height 11
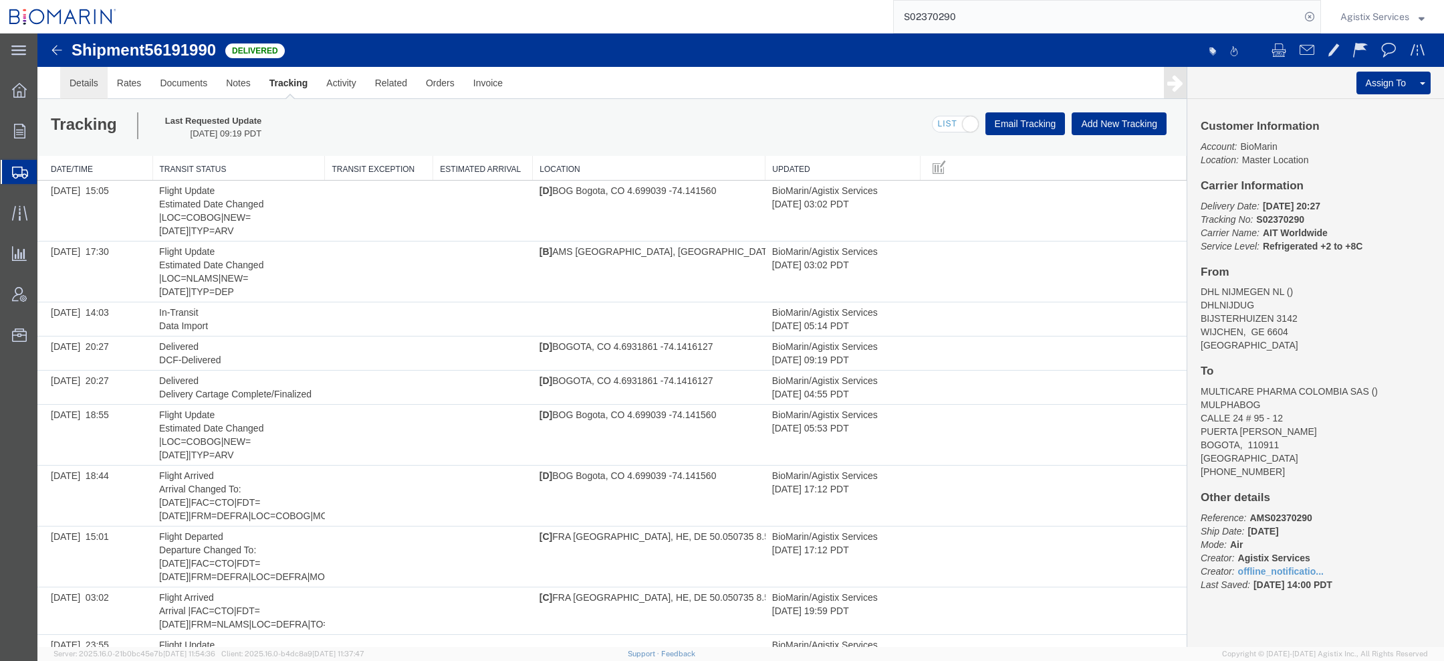
click at [86, 74] on link "Details" at bounding box center [83, 83] width 47 height 32
click at [37, 33] on div at bounding box center [37, 33] width 0 height 0
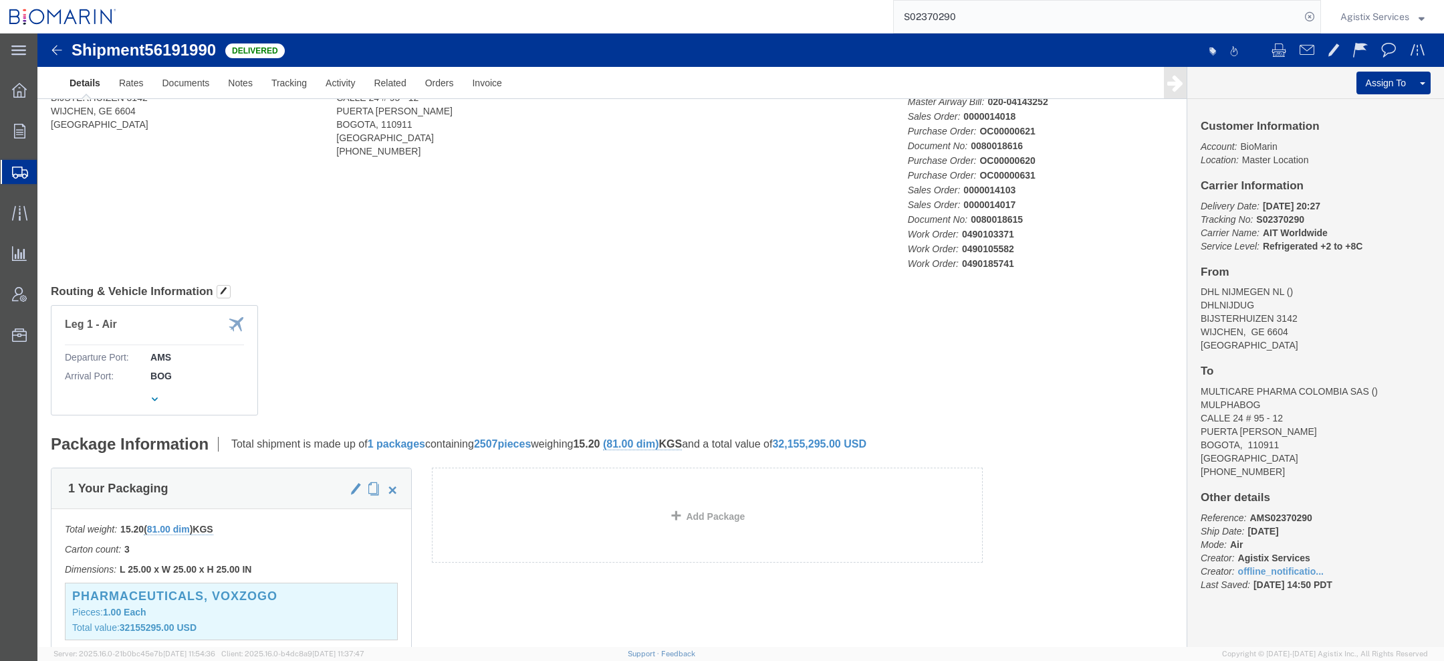
scroll to position [100, 0]
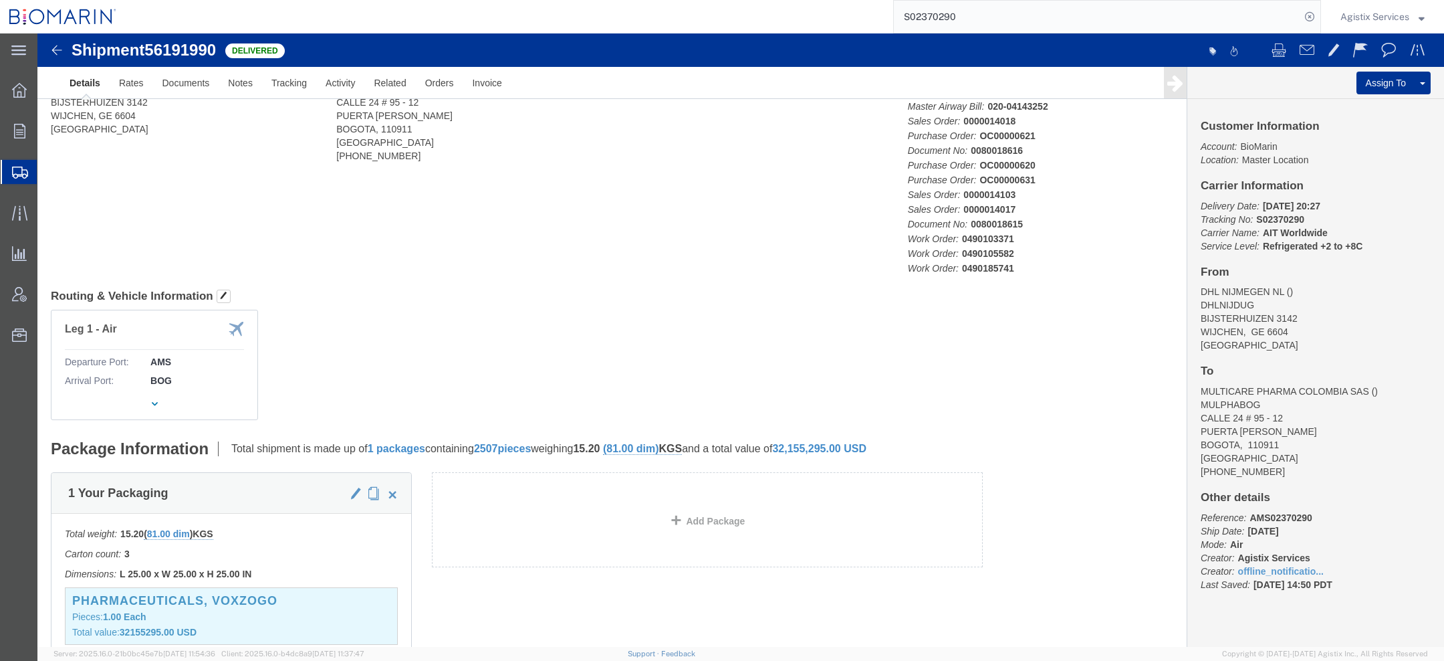
click at [1373, 15] on span "Agistix Services" at bounding box center [1375, 16] width 69 height 15
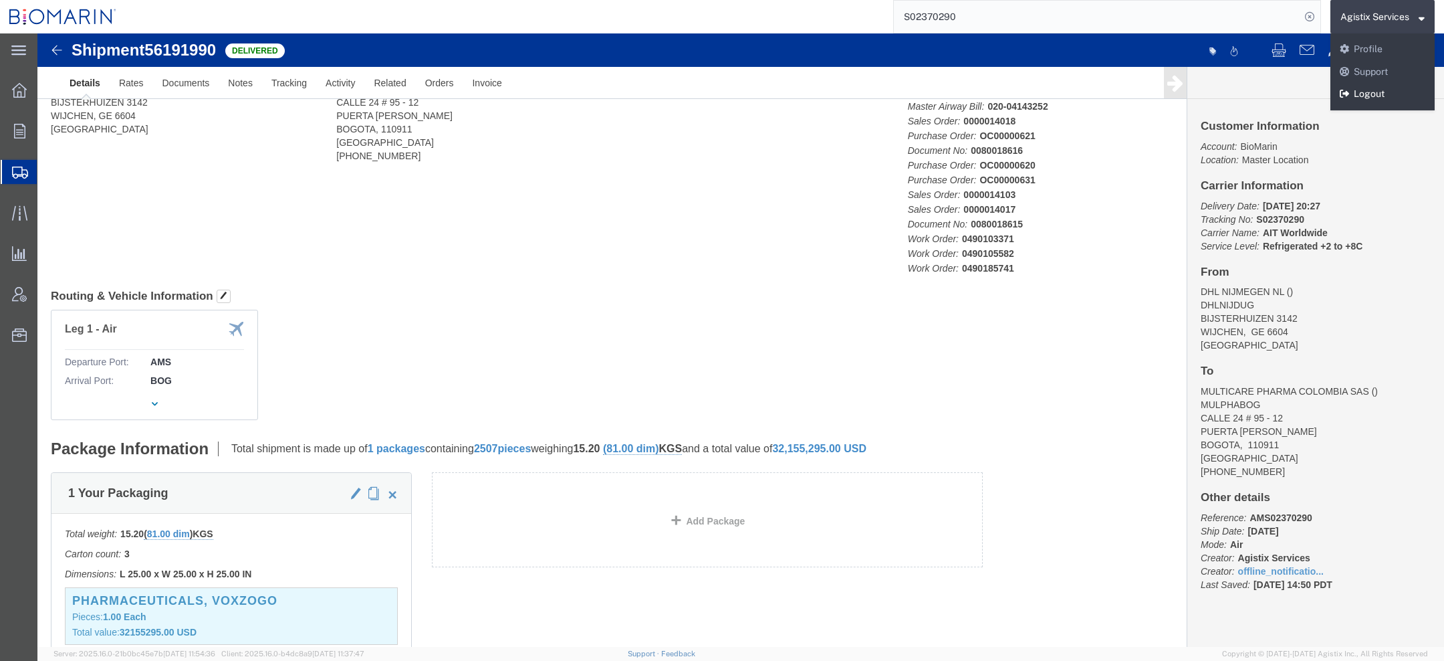
click at [1362, 90] on link "Logout" at bounding box center [1383, 94] width 104 height 23
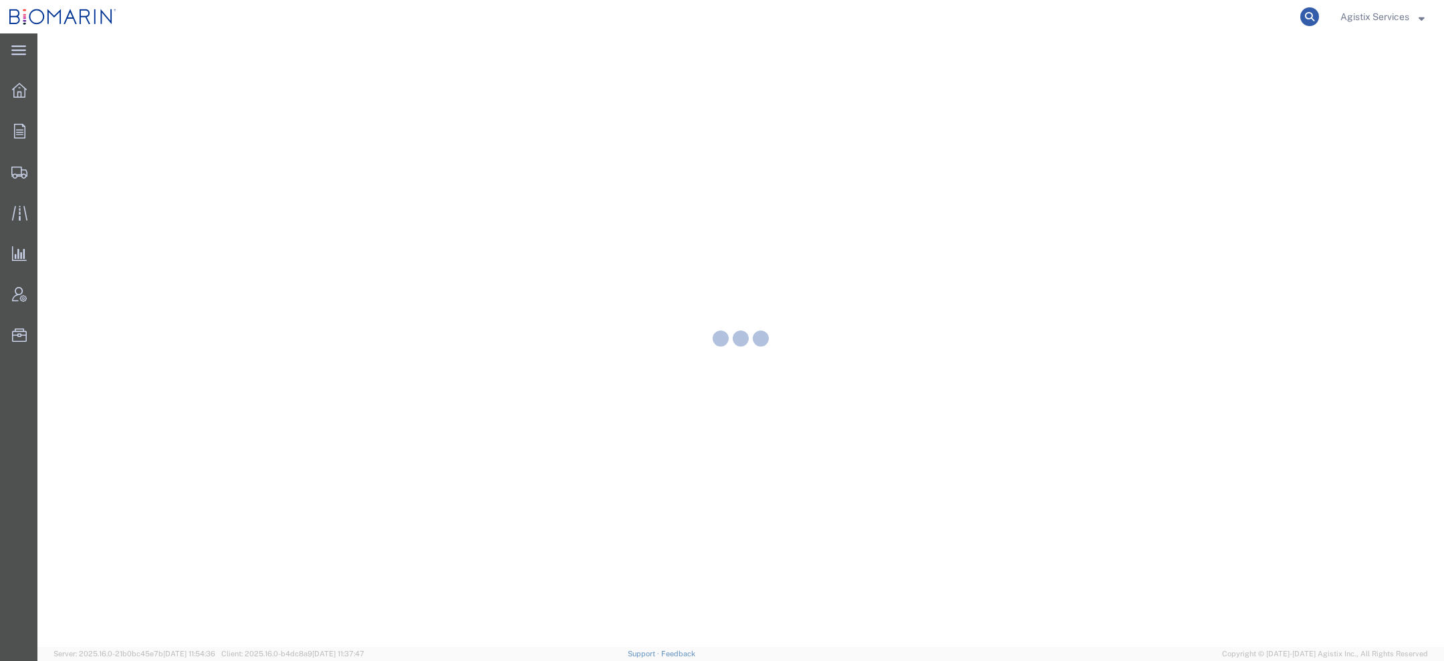
click at [1306, 16] on icon at bounding box center [1309, 16] width 19 height 19
paste input "56138203"
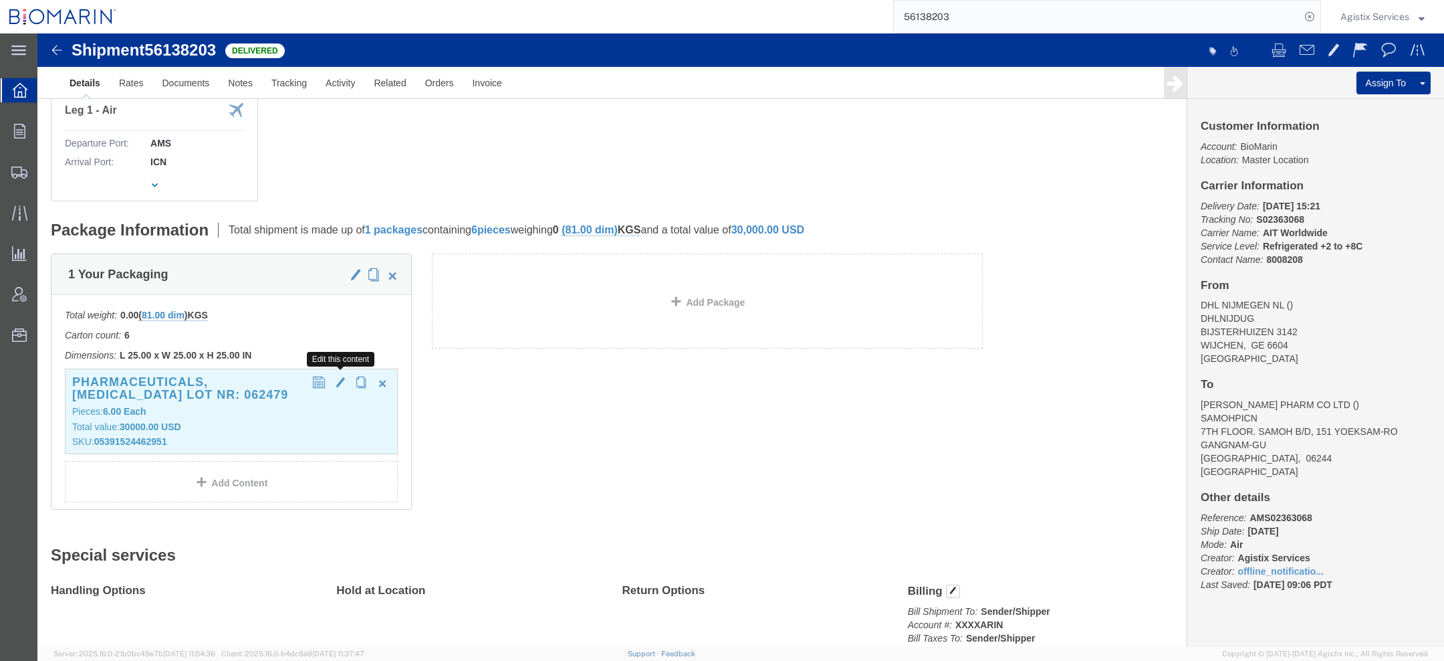
scroll to position [227, 0]
click span "button"
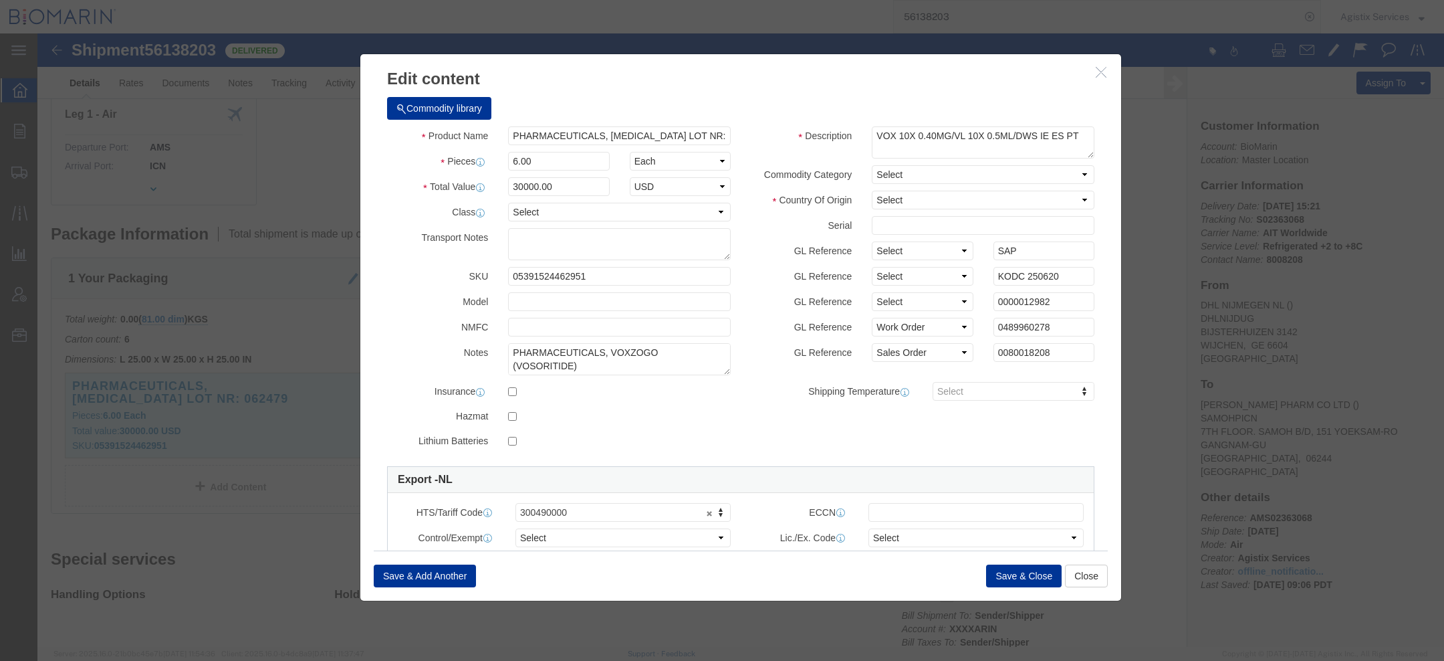
click button "button"
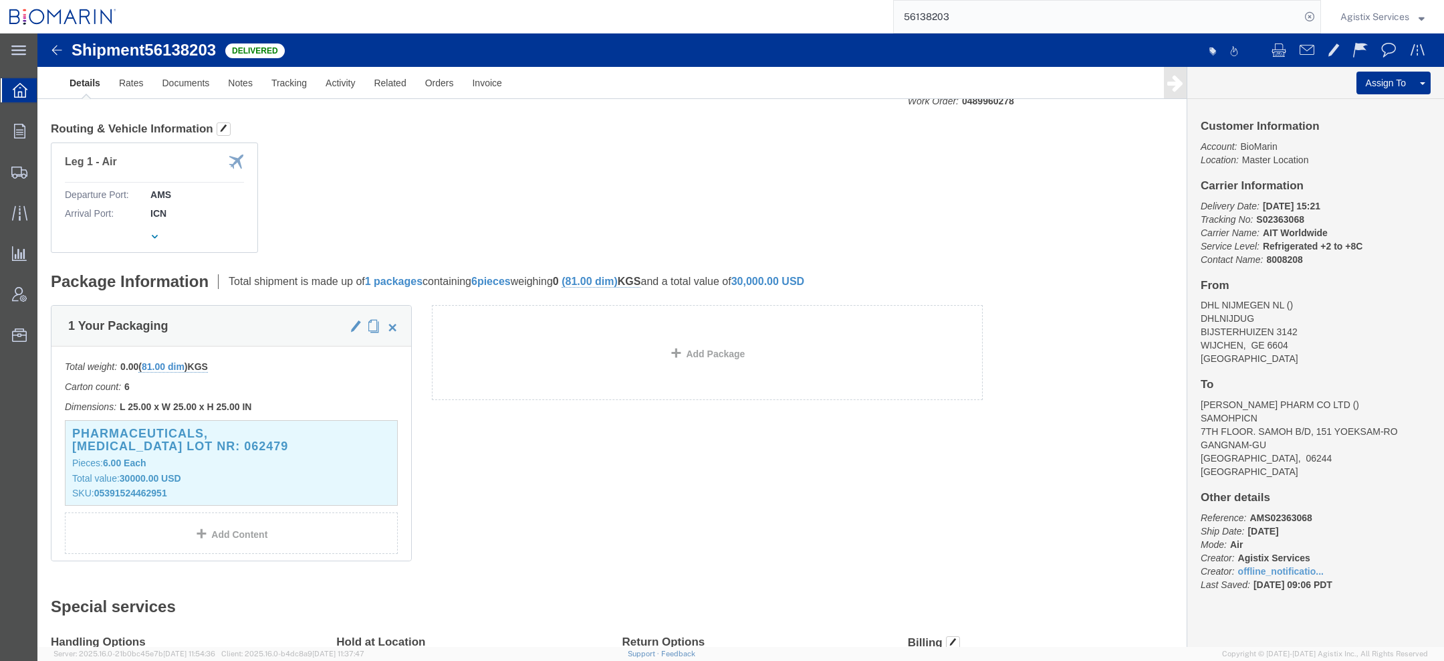
scroll to position [203, 0]
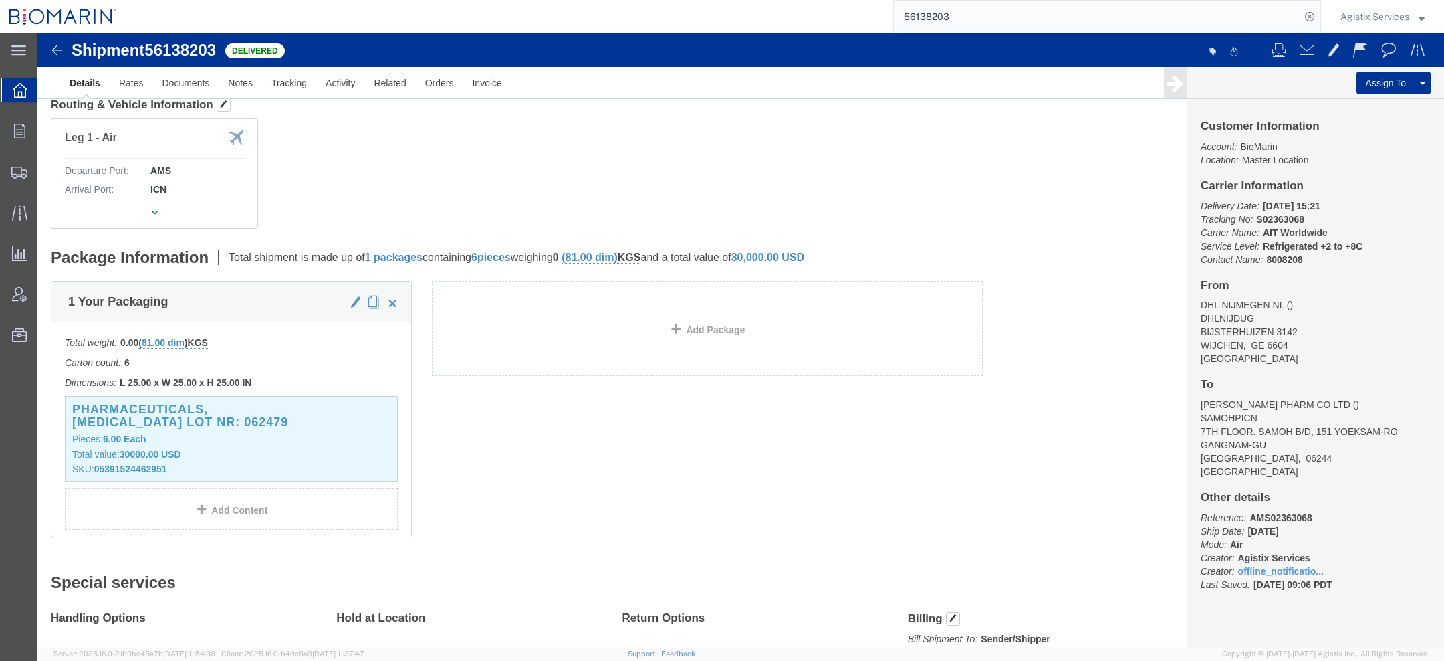
click span "button"
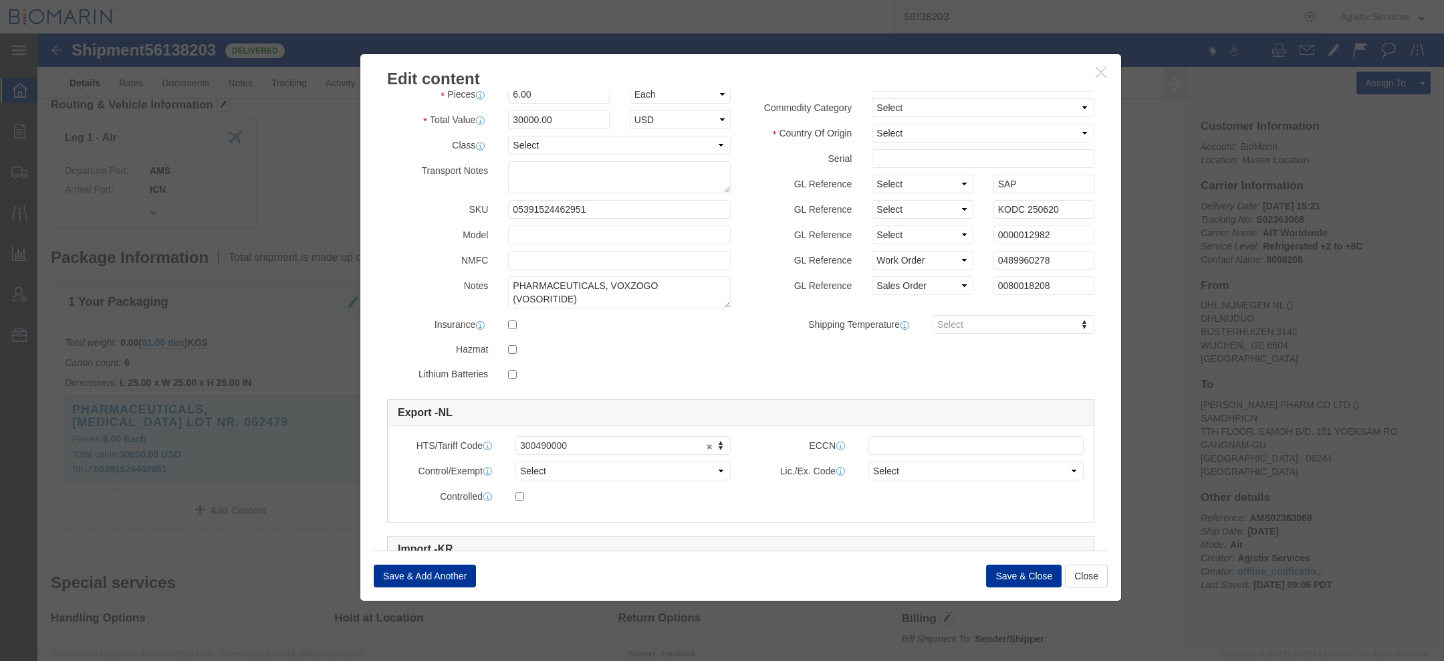
scroll to position [198, 0]
click icon "button"
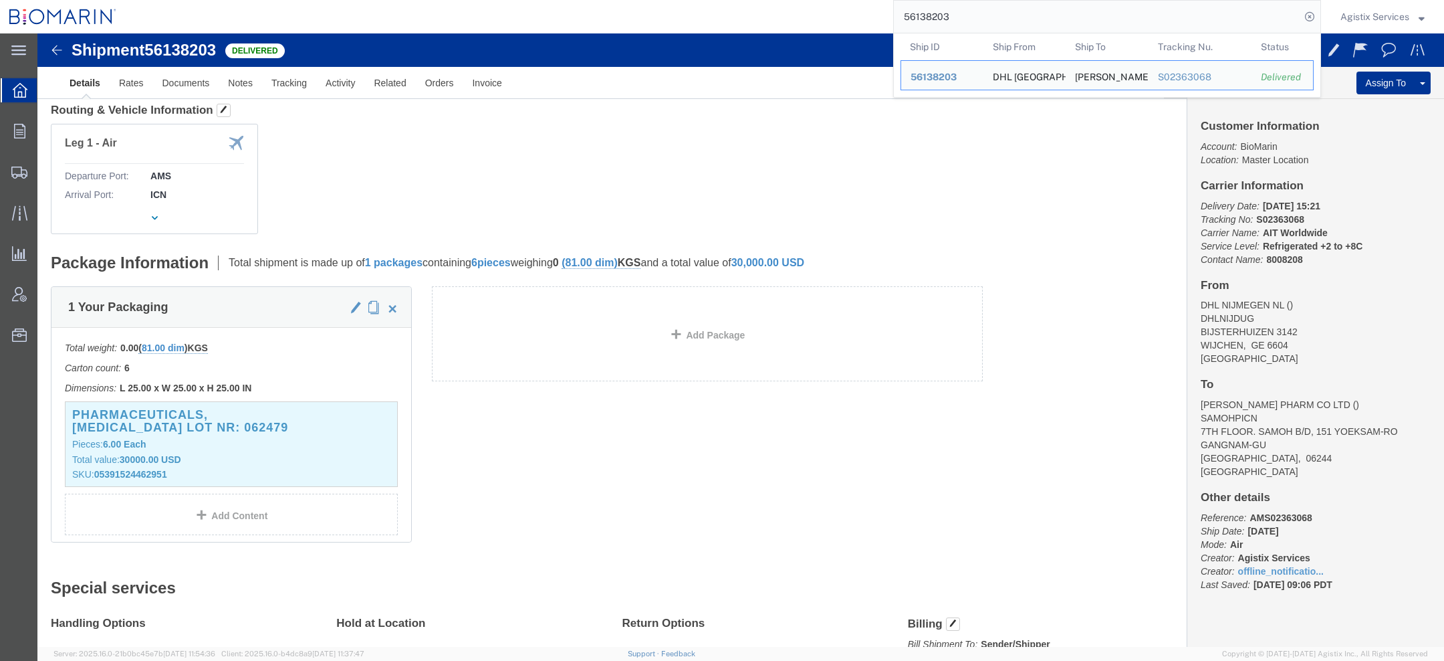
drag, startPoint x: 1000, startPoint y: 19, endPoint x: 662, endPoint y: 6, distance: 337.9
click at [727, 9] on div "56138203 Ship ID Ship From Ship To Tracking Nu. Status Ship ID 56138203 Ship Fr…" at bounding box center [723, 16] width 1195 height 33
paste input "91990"
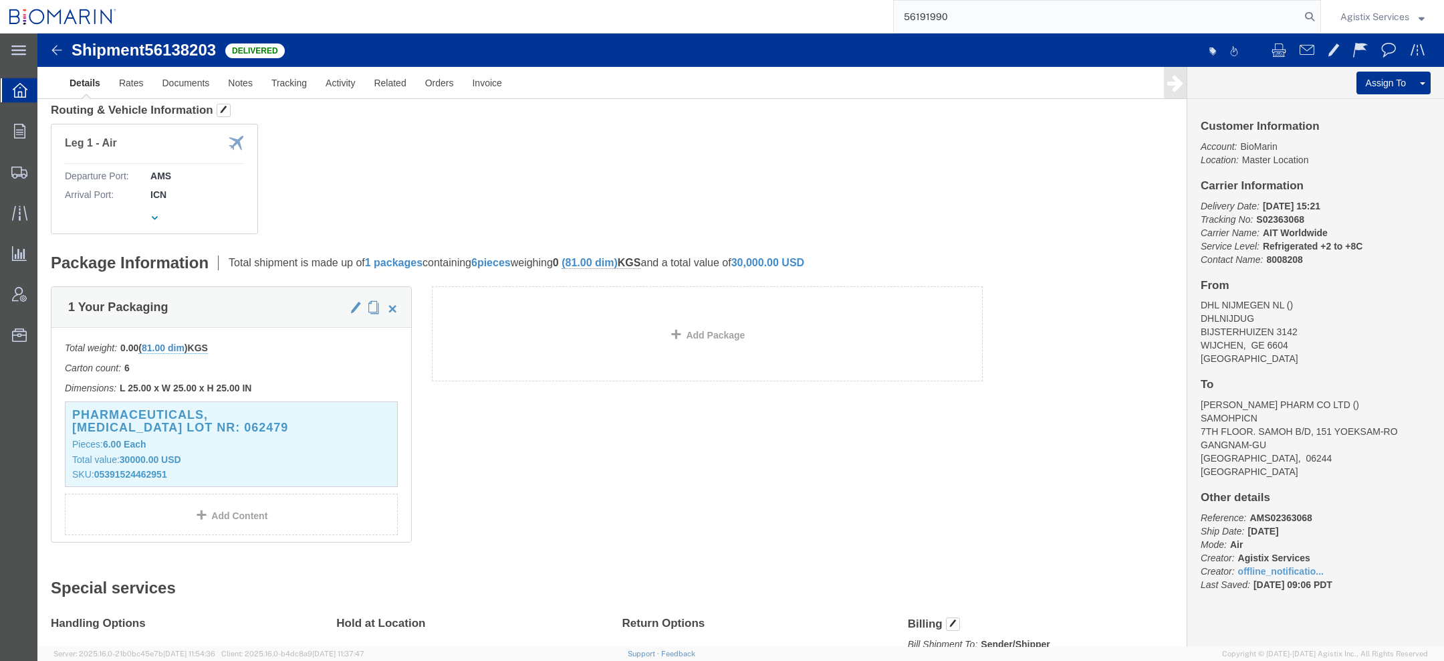
type input "56191990"
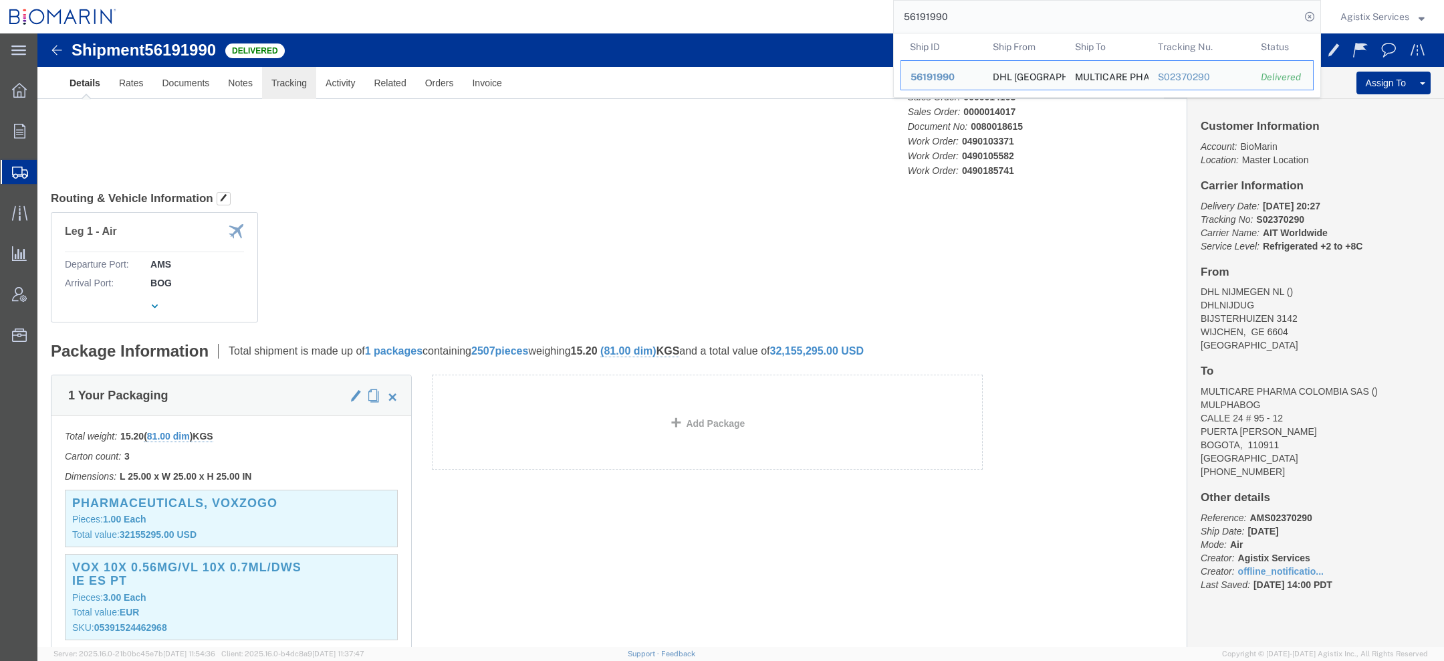
click link "Tracking"
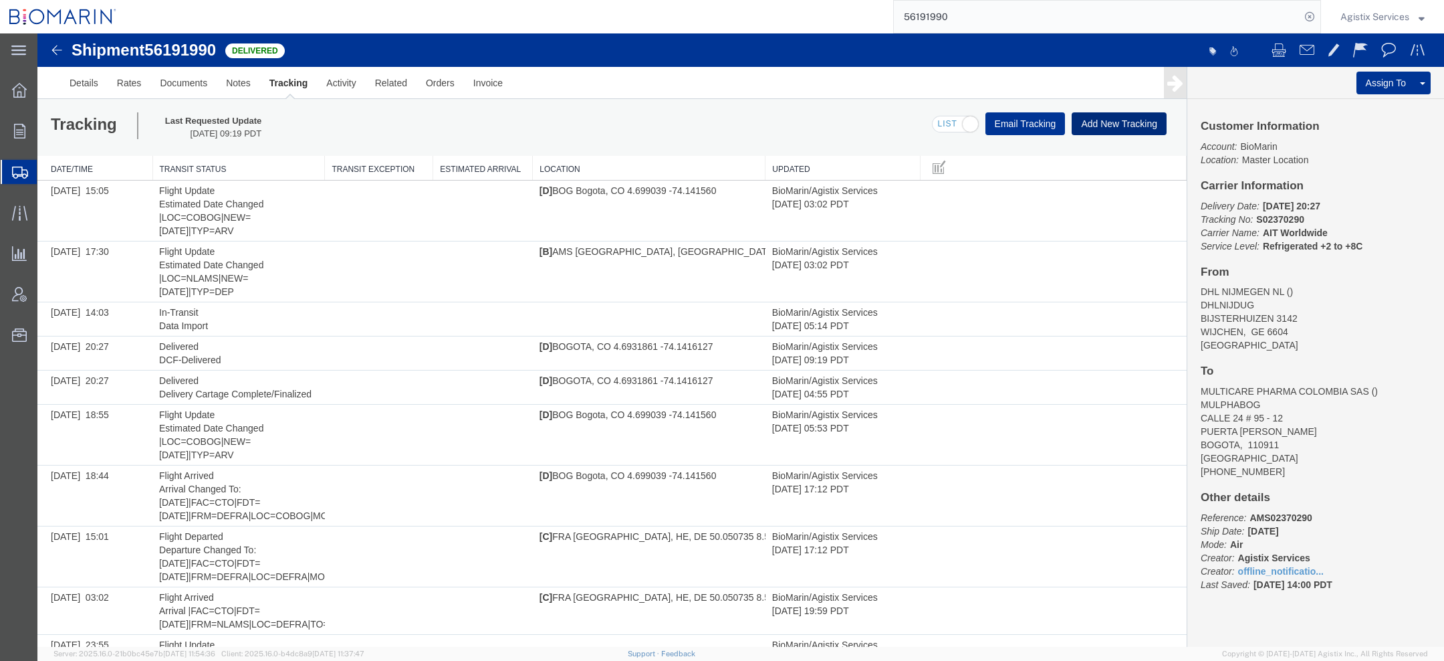
click at [1078, 122] on button "Add New Tracking" at bounding box center [1119, 123] width 95 height 23
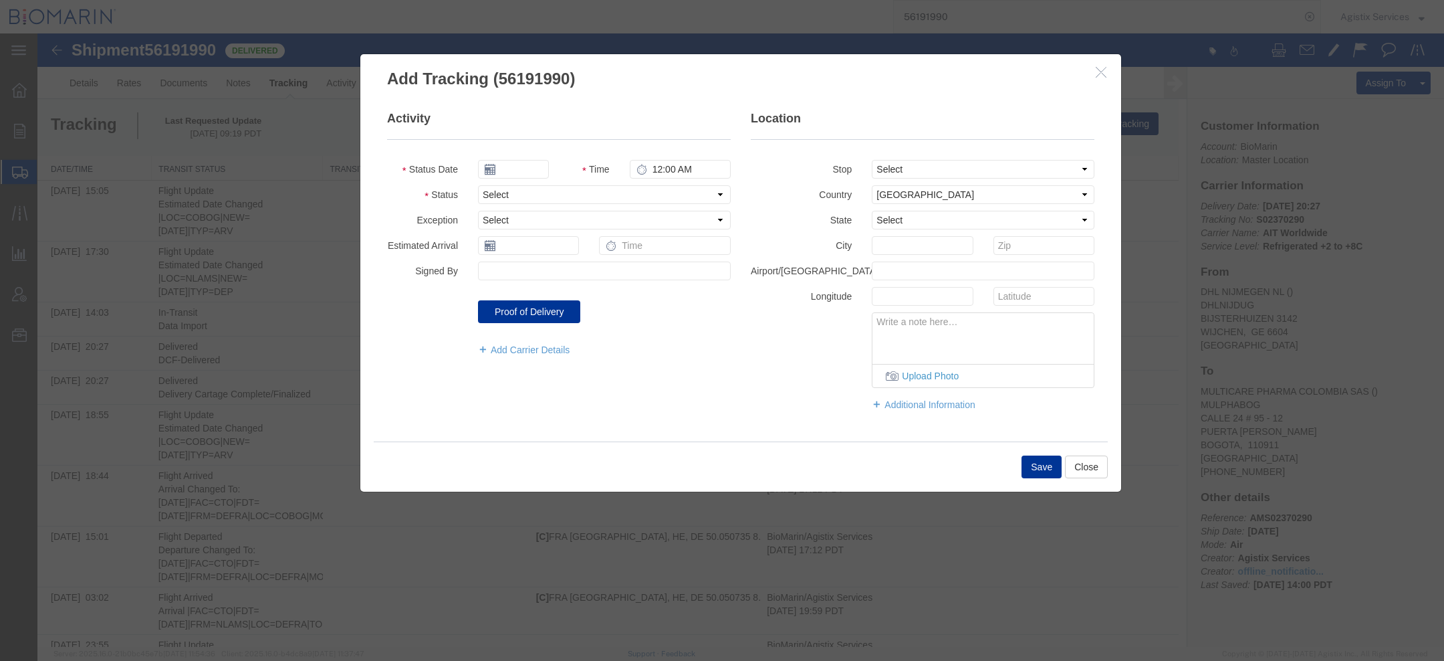
type input "[DATE]"
type input "5:00 PM"
click at [503, 172] on input "[DATE]" at bounding box center [513, 169] width 71 height 19
click at [481, 193] on th at bounding box center [488, 192] width 20 height 20
click at [546, 289] on td "23" at bounding box center [548, 292] width 20 height 20
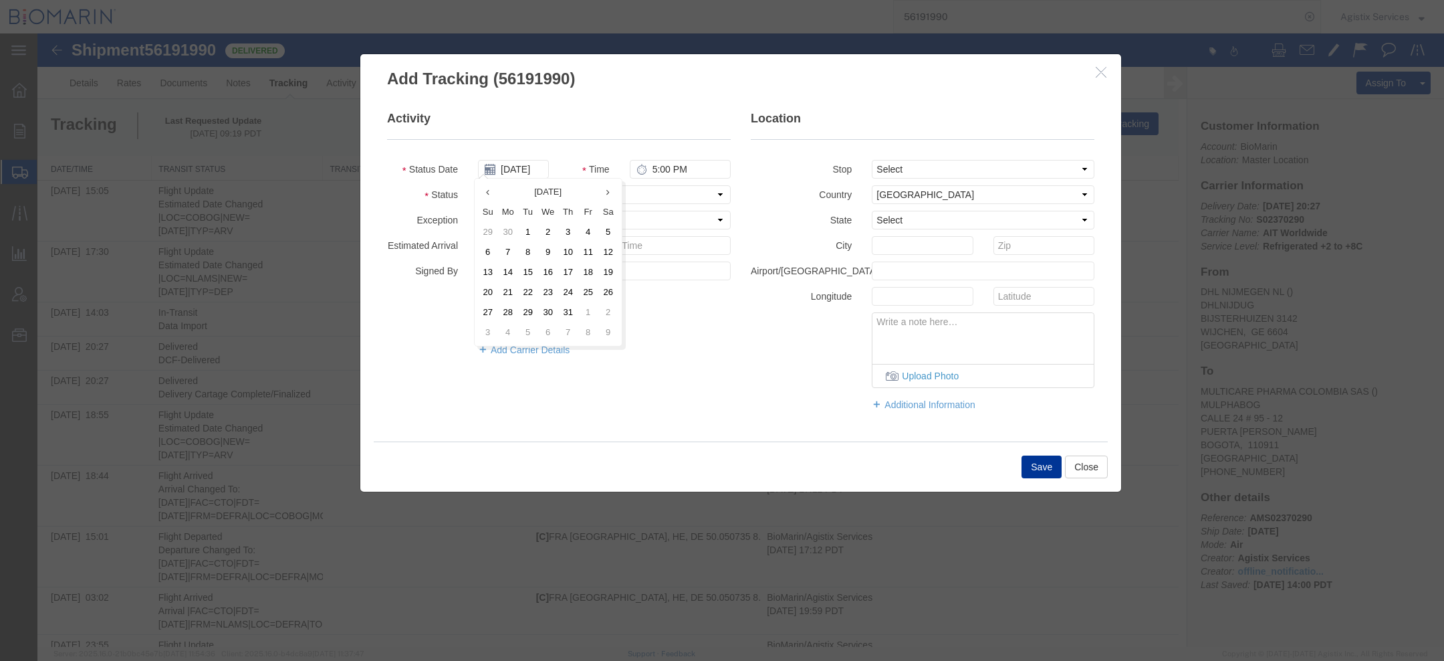
type input "[DATE]"
click at [650, 165] on input "5:00 PM" at bounding box center [680, 169] width 101 height 19
type input "8:27 PM"
click at [575, 193] on select "Select Arrival Notice Available Arrival Notice Imported Arrive at Delivery Loca…" at bounding box center [604, 194] width 253 height 19
select select "DELIVRED"
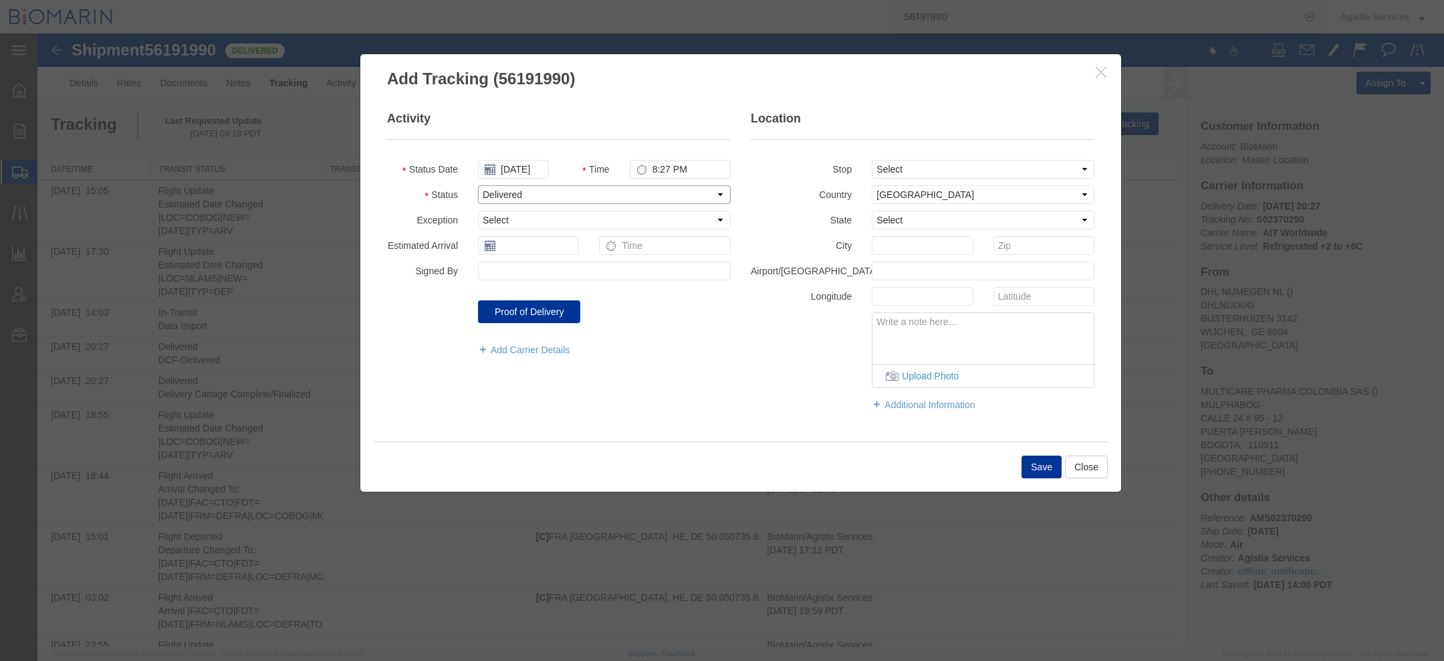
click at [478, 185] on select "Select Arrival Notice Available Arrival Notice Imported Arrive at Delivery Loca…" at bounding box center [604, 194] width 253 height 19
click at [931, 162] on select "Select From: [STREET_ADDRESS], [GEOGRAPHIC_DATA] To: [STREET_ADDRESS][PERSON_NA…" at bounding box center [983, 169] width 223 height 19
select select "{"pickupDeliveryInfoId": "121661463","pickupOrDelivery": "D","stopNum": "100","…"
click at [872, 160] on select "Select From: [STREET_ADDRESS], [GEOGRAPHIC_DATA] To: [STREET_ADDRESS][PERSON_NA…" at bounding box center [983, 169] width 223 height 19
select select "CO"
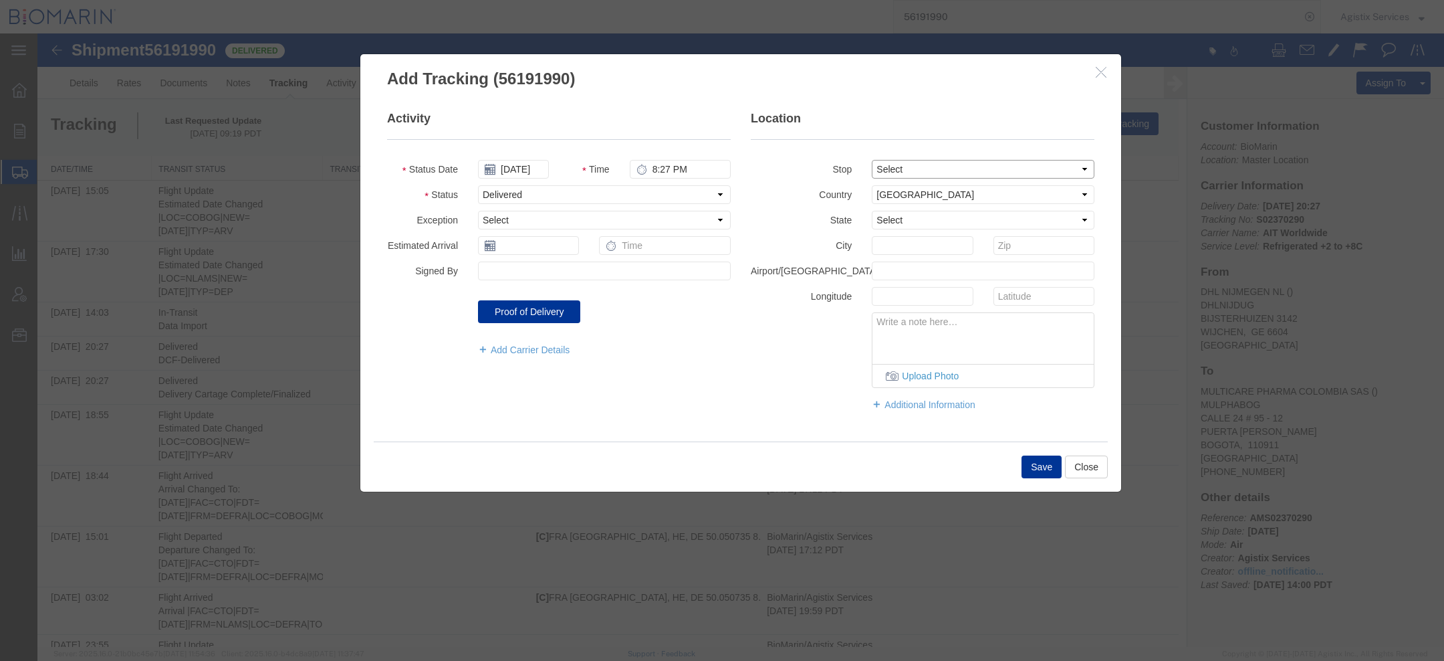
type input "BOGOTA"
click at [1033, 243] on input "text" at bounding box center [1044, 245] width 101 height 19
paste input "110911"
type input "110911"
click at [894, 301] on input "text" at bounding box center [922, 296] width 101 height 19
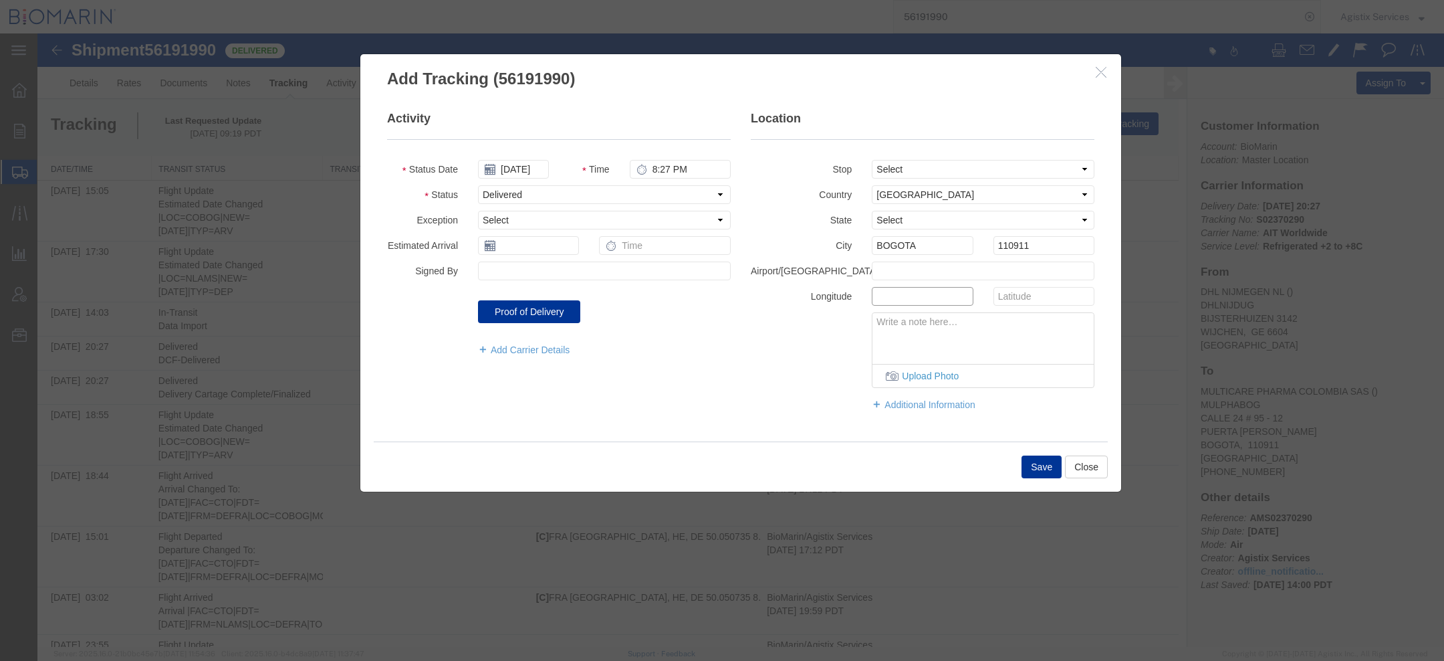
paste input "-74.1416127"
type input "-74.1416127"
click at [1021, 306] on fieldset "Location Stop Select From: BIJSTERHUIZEN [STREET_ADDRESS], NL To: [STREET_ADDRE…" at bounding box center [923, 267] width 344 height 314
click at [1018, 290] on input "text" at bounding box center [1044, 296] width 101 height 19
paste input "4.6931861"
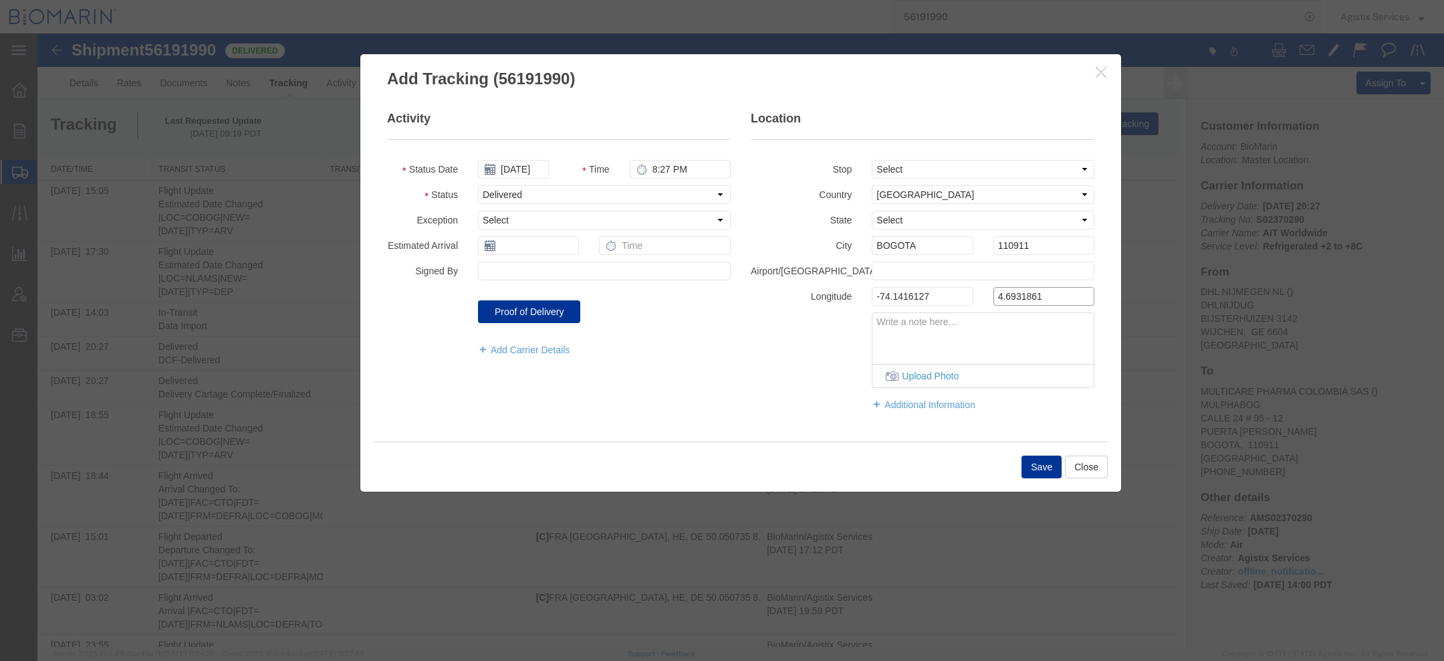
type input "4.6931861"
click at [947, 336] on textarea at bounding box center [983, 335] width 221 height 44
paste textarea "DCF-Delivered"
type textarea "DCF-Delivered"
click at [657, 168] on input "8:27 PM" at bounding box center [680, 169] width 101 height 19
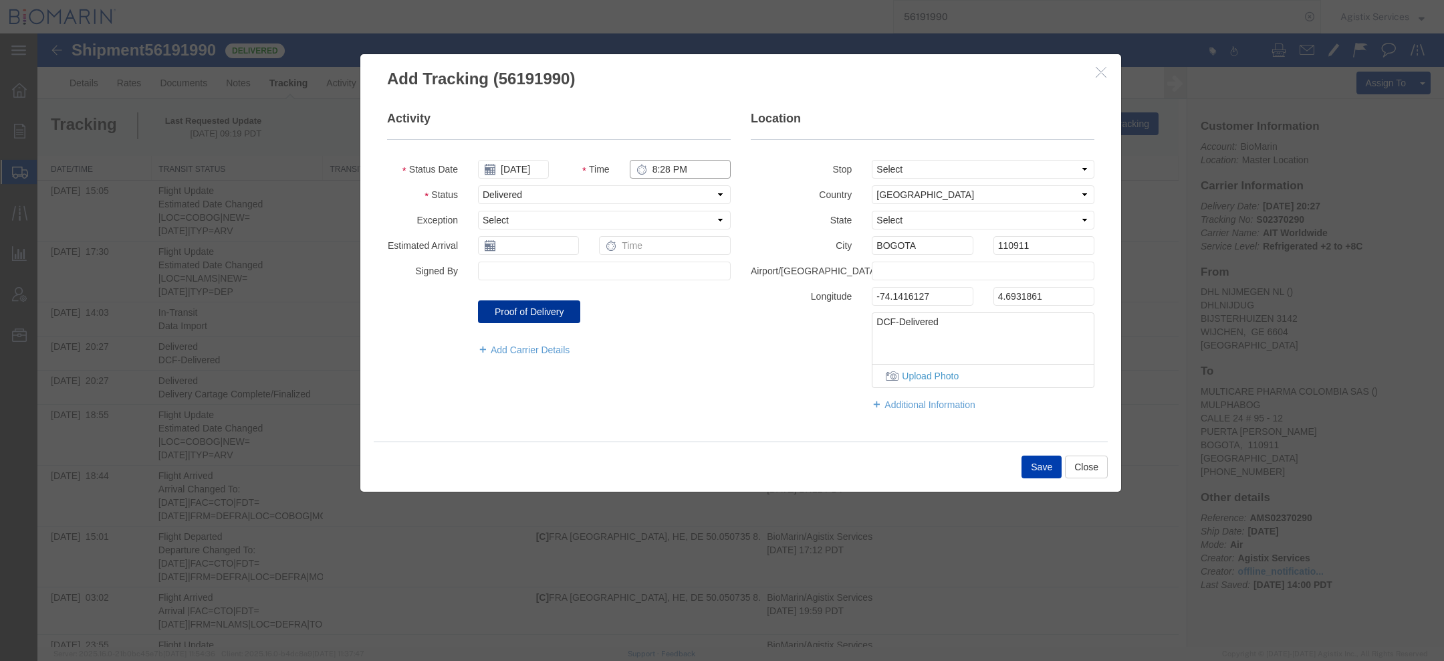
type input "8:28 PM"
click at [1040, 463] on button "Save" at bounding box center [1042, 466] width 40 height 23
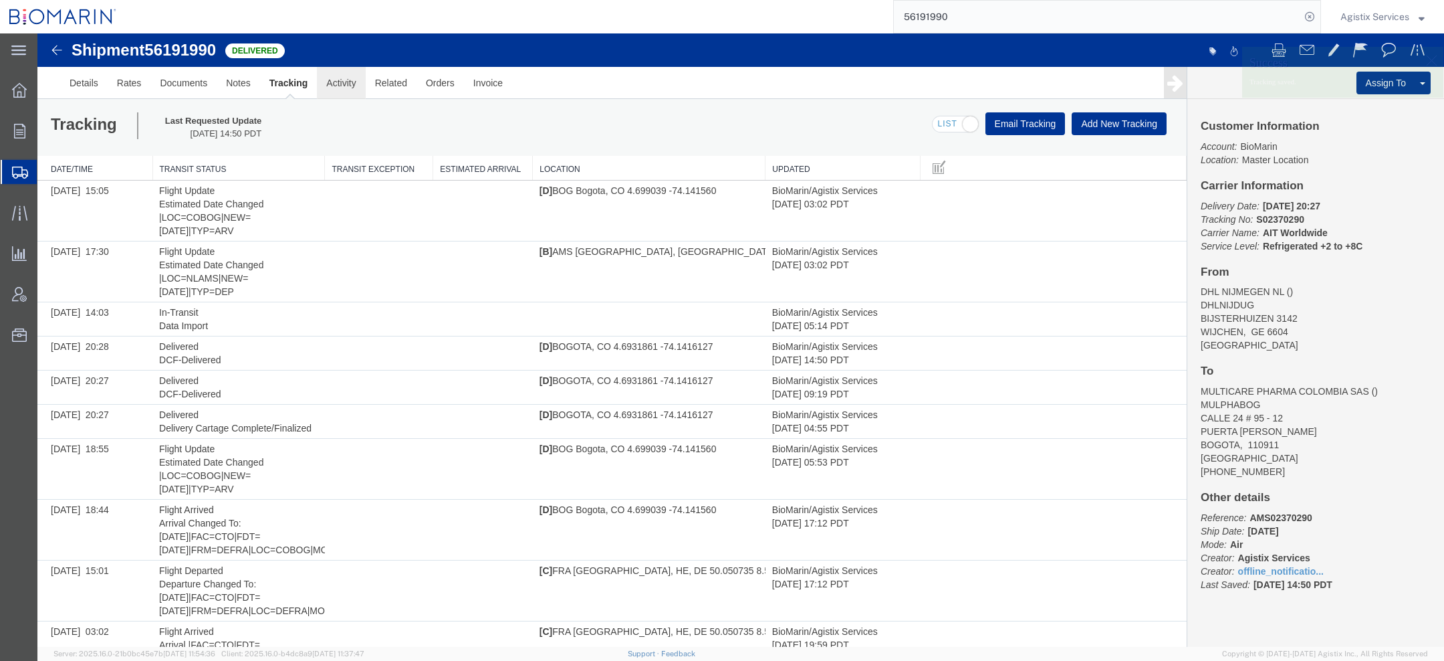
click at [346, 87] on link "Activity" at bounding box center [341, 83] width 48 height 32
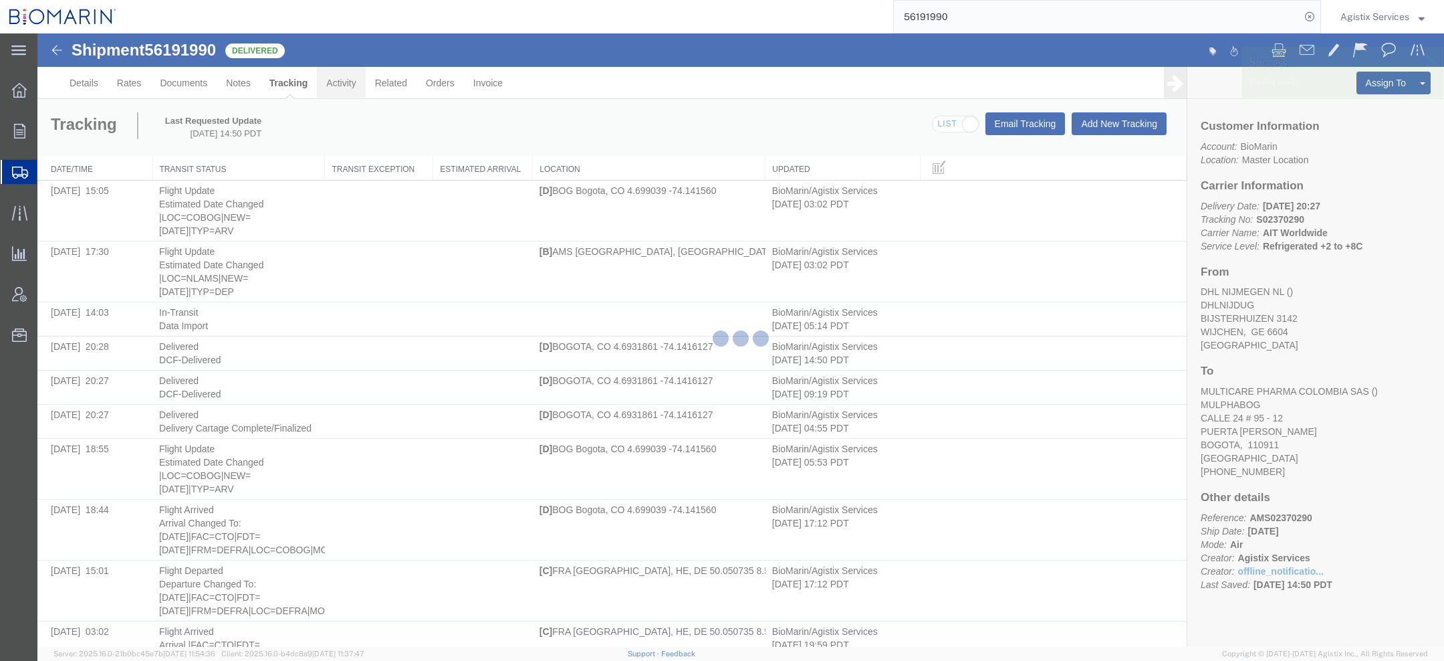
click at [37, 33] on div at bounding box center [37, 33] width 0 height 0
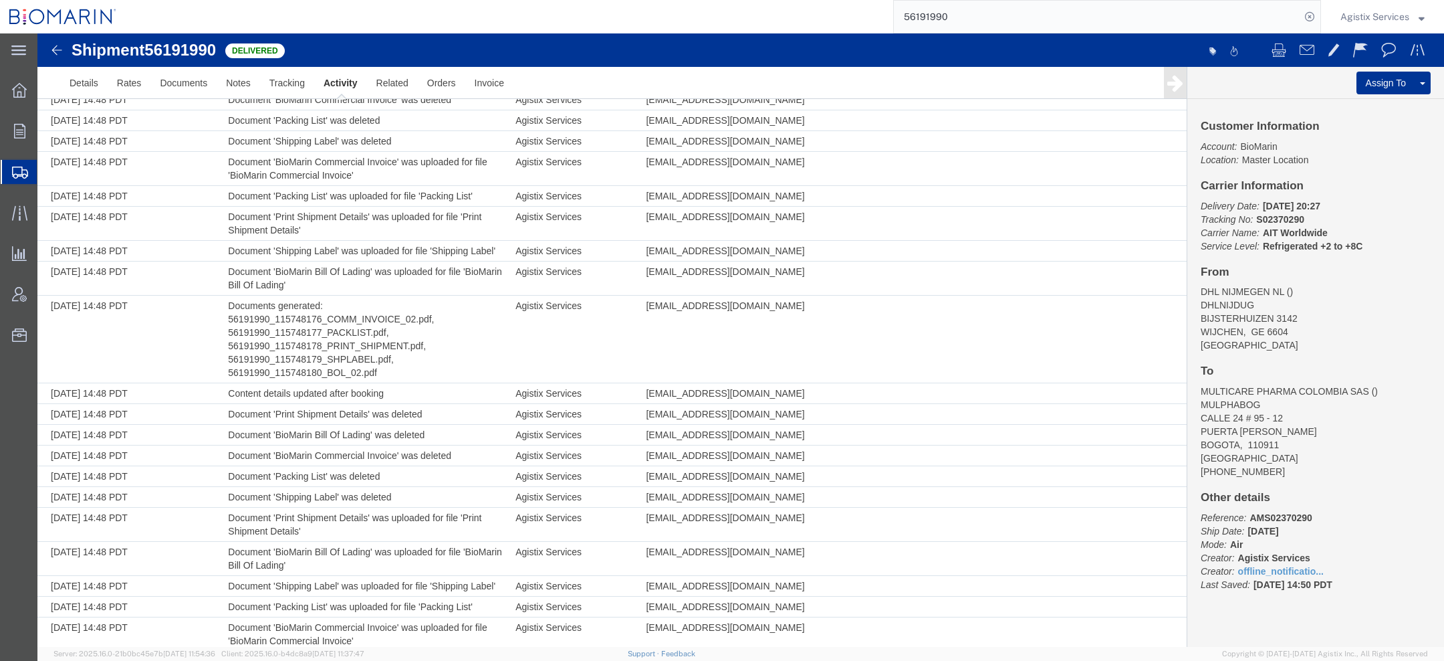
scroll to position [8237, 0]
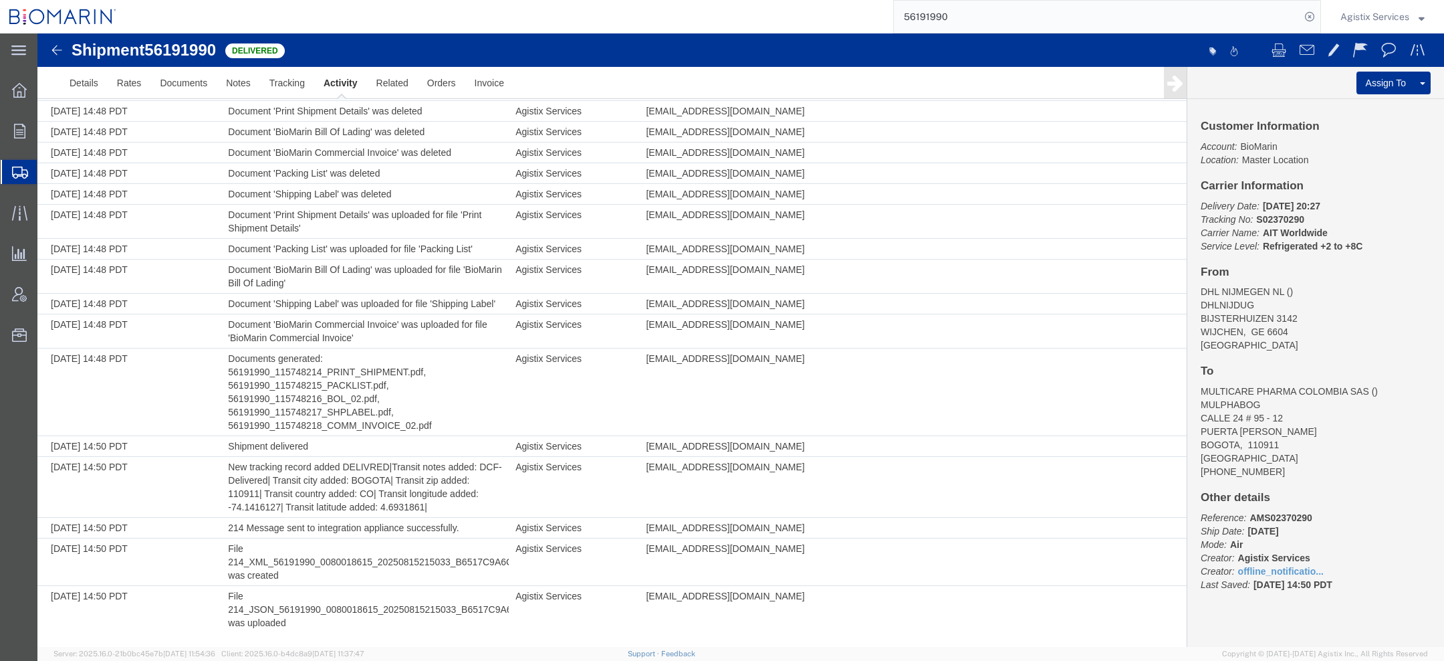
click at [334, 88] on link "Activity" at bounding box center [340, 83] width 53 height 32
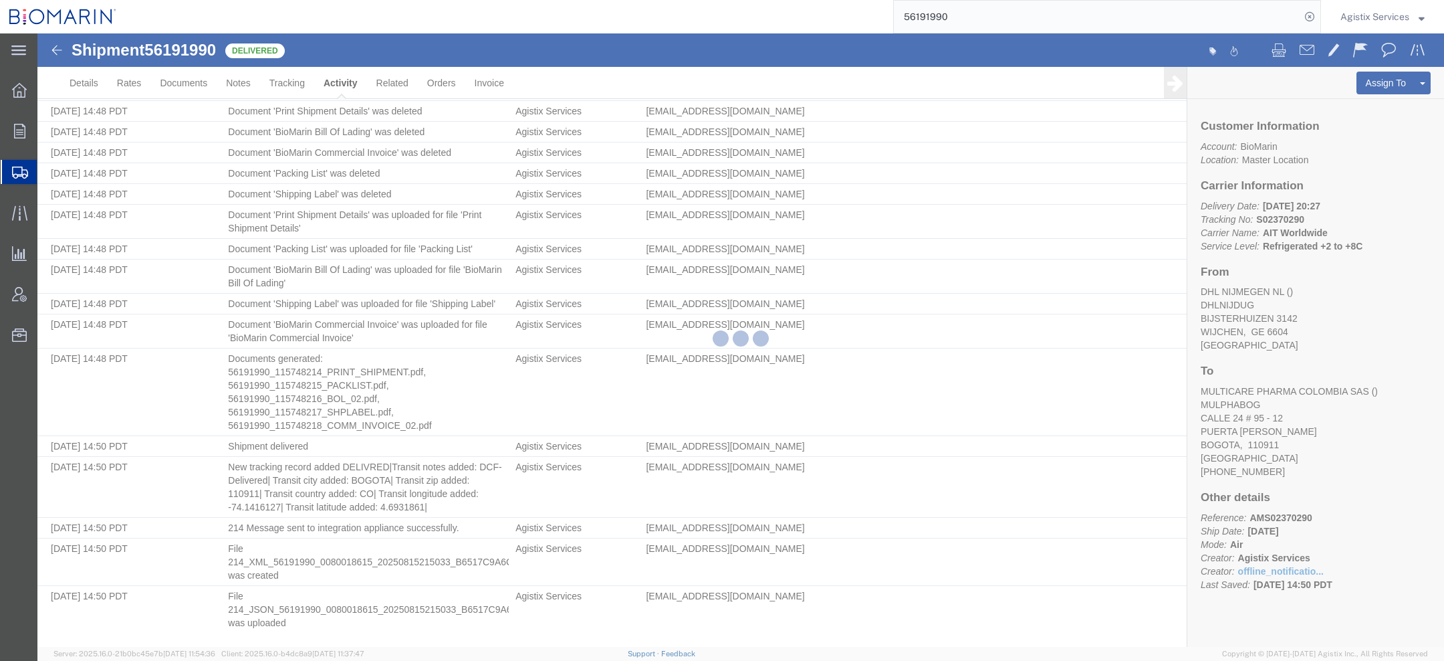
click at [334, 87] on div at bounding box center [740, 339] width 1407 height 613
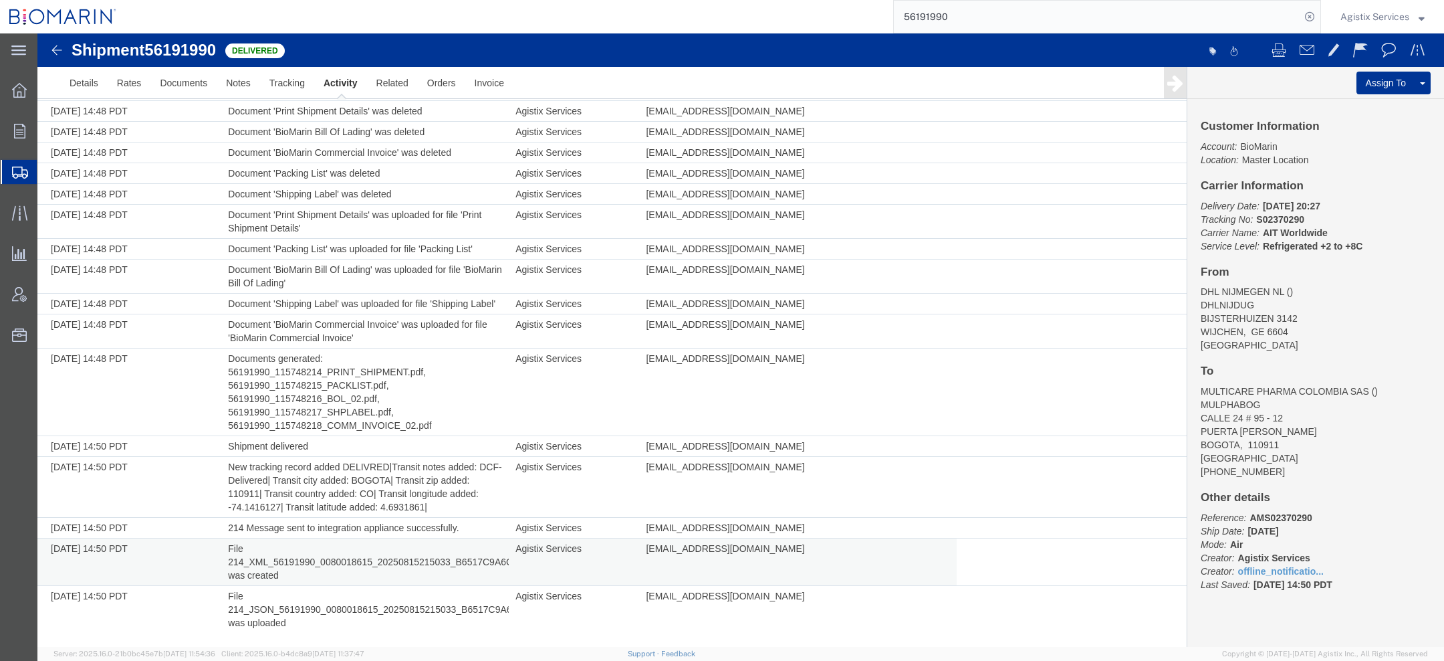
click at [415, 563] on td "File 214_XML_56191990_0080018615_20250815215033_B6517C9A6C04993950F3F2A9A9CA40E…" at bounding box center [365, 561] width 288 height 47
copy td "214_XML_56191990_0080018615_20250815215033_B6517C9A6C04993950F3F2A9A9CA40EE"
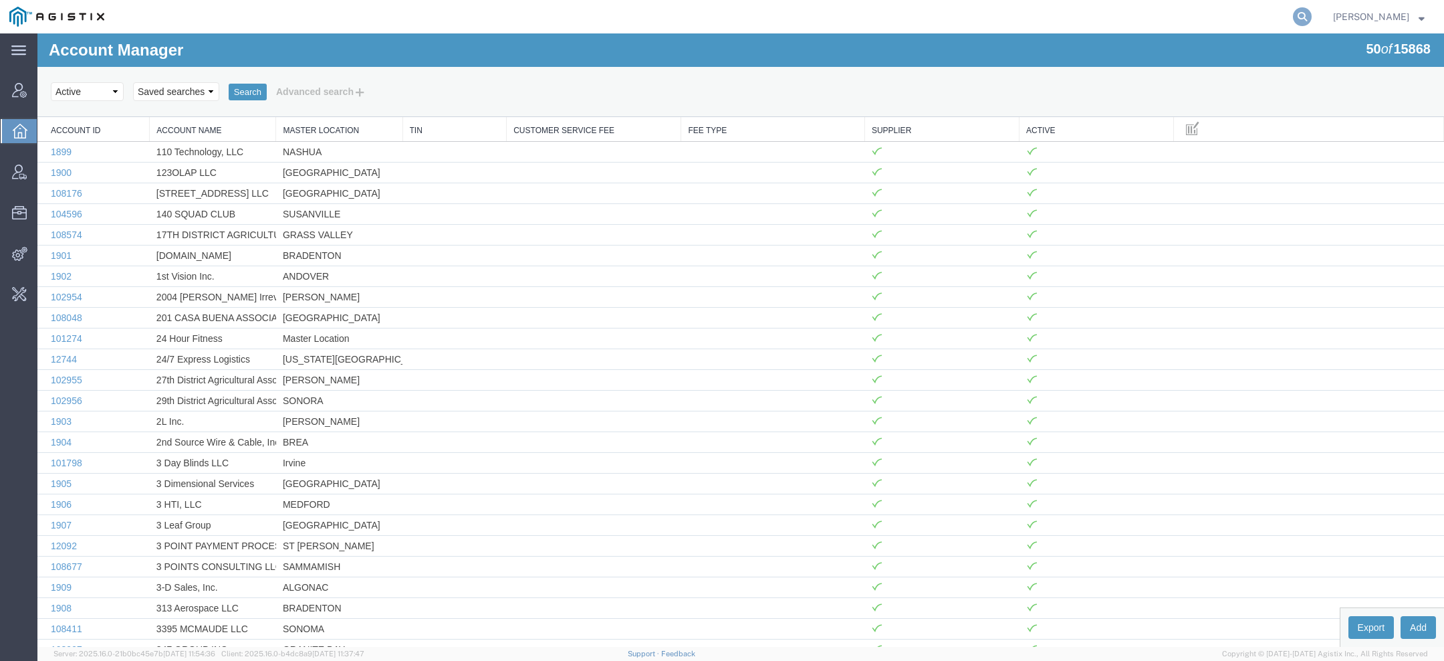
click at [1301, 13] on icon at bounding box center [1302, 16] width 19 height 19
paste input "Guardian"
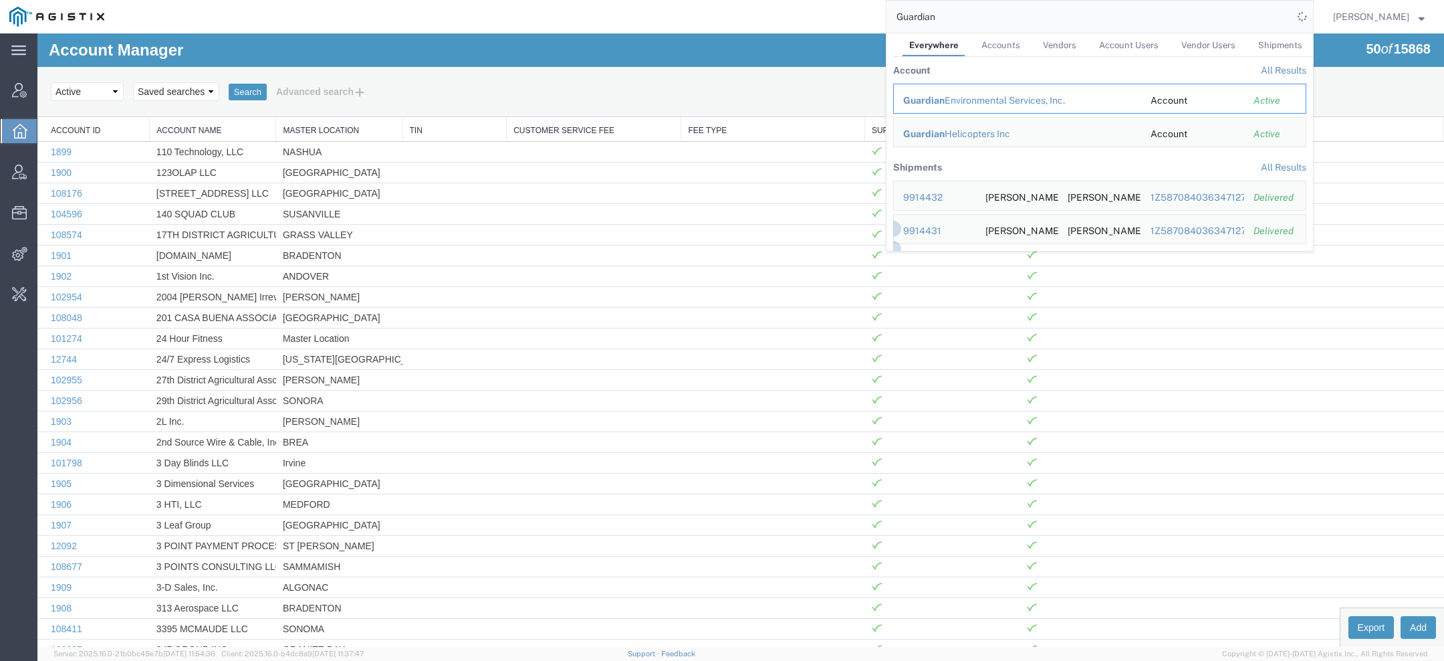
click at [947, 103] on div "Guardian Environmental Services, Inc." at bounding box center [1017, 101] width 229 height 14
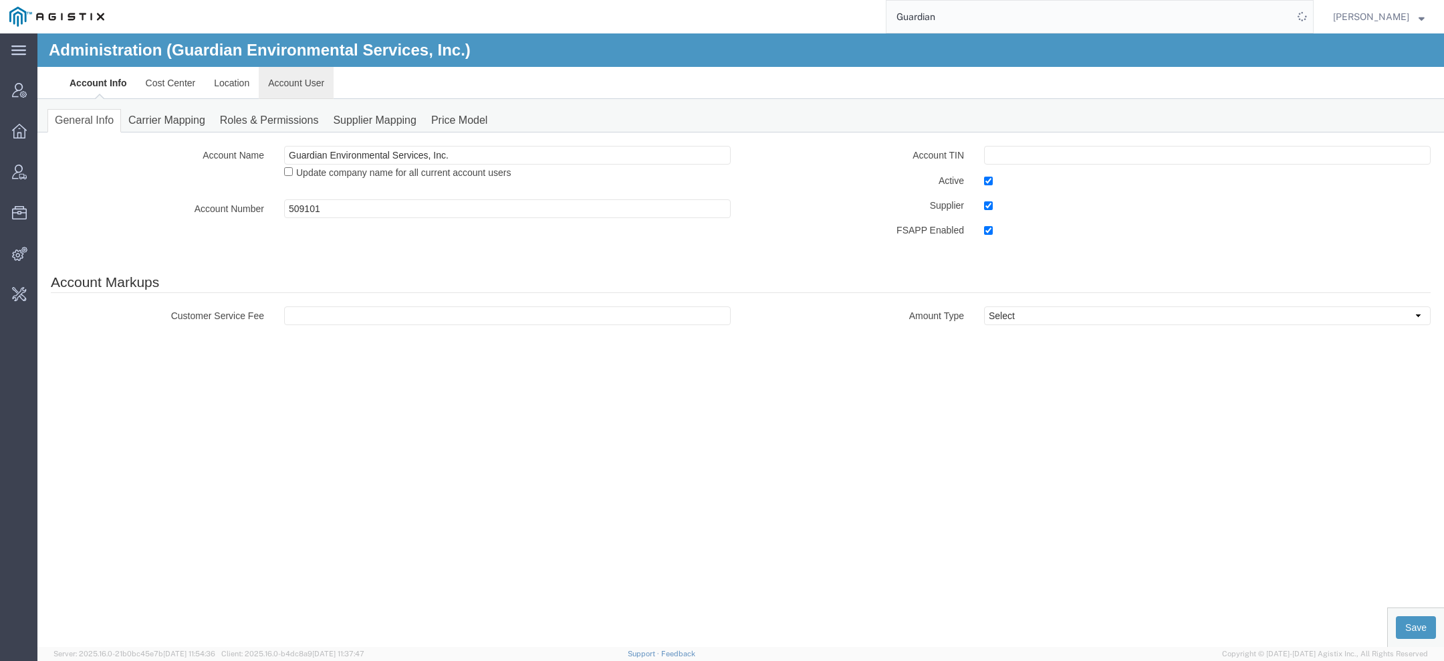
click at [300, 82] on link "Account User" at bounding box center [296, 83] width 75 height 32
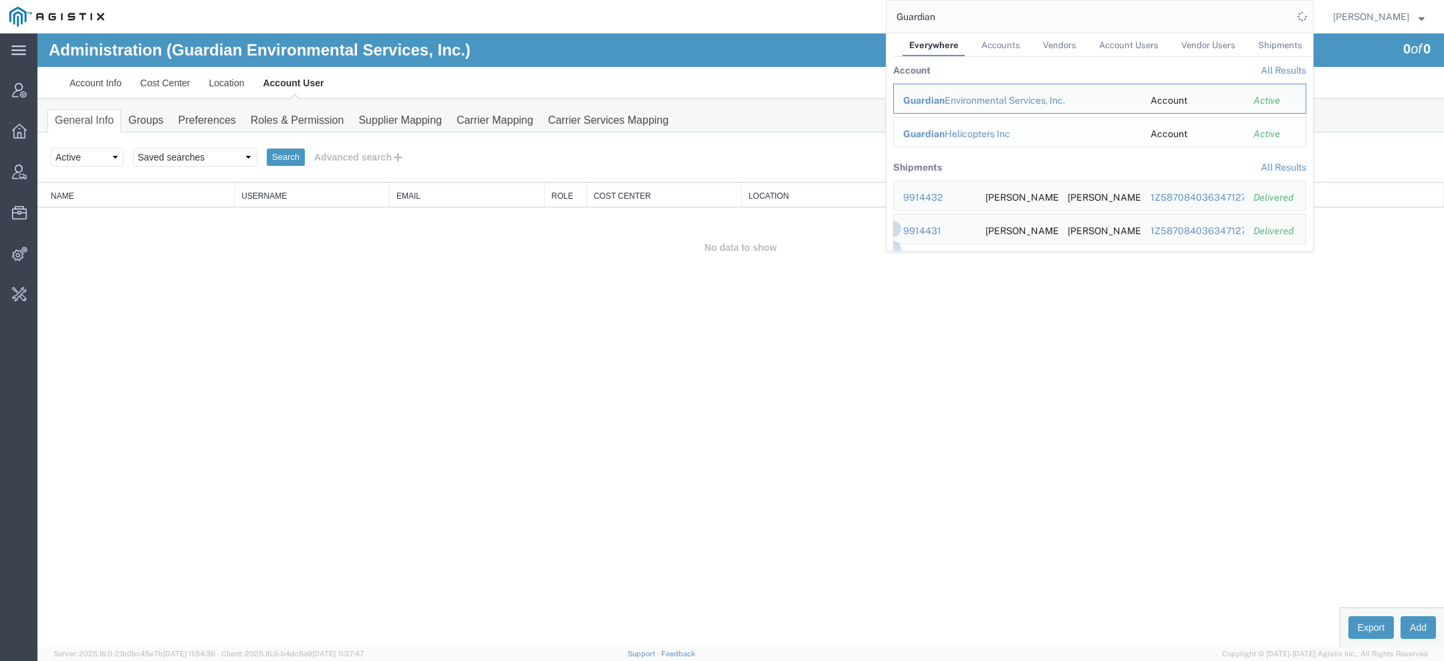
click at [932, 132] on span "Guardian" at bounding box center [923, 133] width 41 height 11
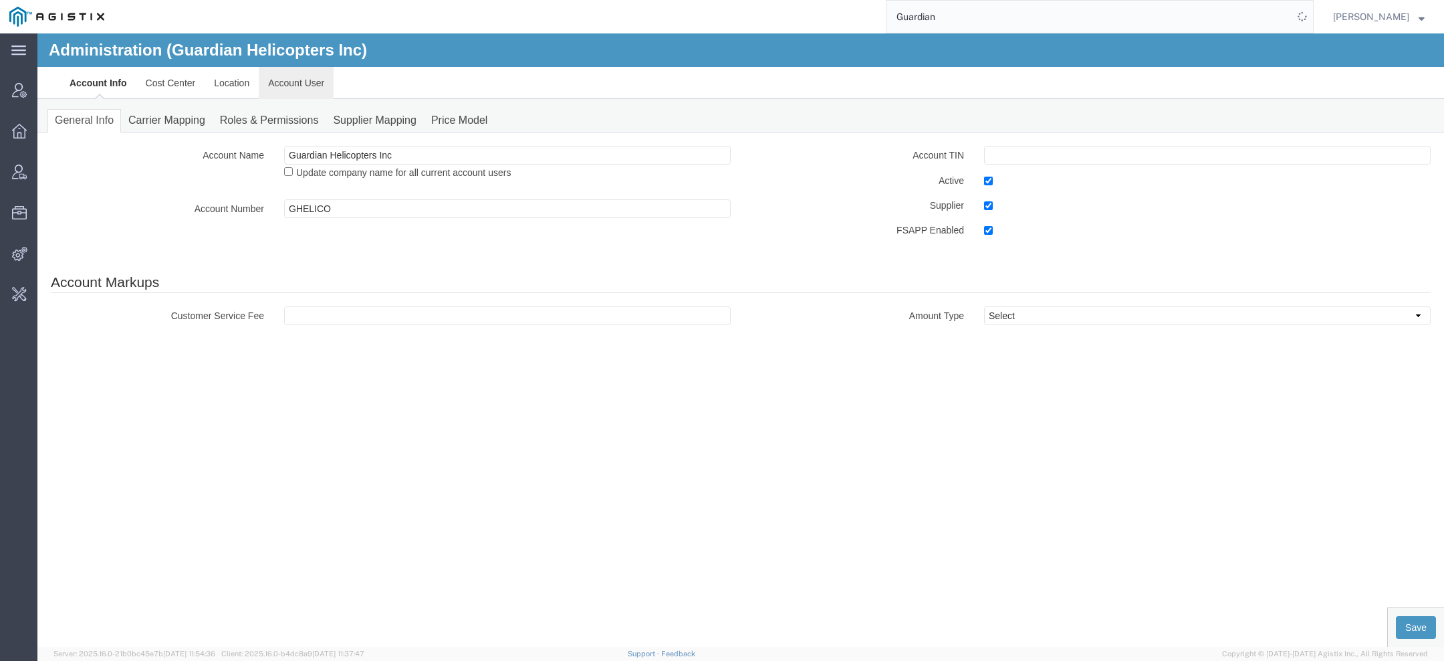
click at [328, 80] on link "Account User" at bounding box center [296, 83] width 75 height 32
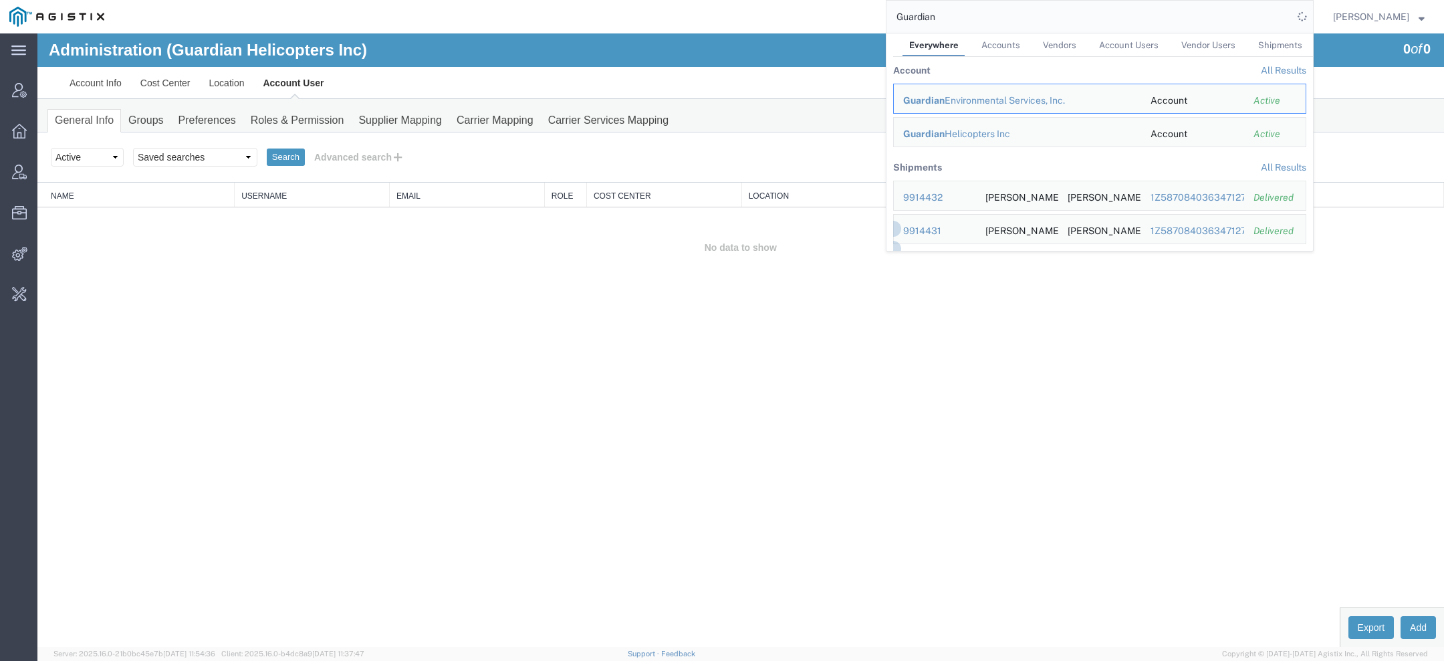
drag, startPoint x: 951, startPoint y: 21, endPoint x: 469, endPoint y: 13, distance: 482.1
click at [487, 16] on div "Guardian Everywhere Accounts Vendors Account Users Vendor Users Shipments Accou…" at bounding box center [714, 16] width 1200 height 33
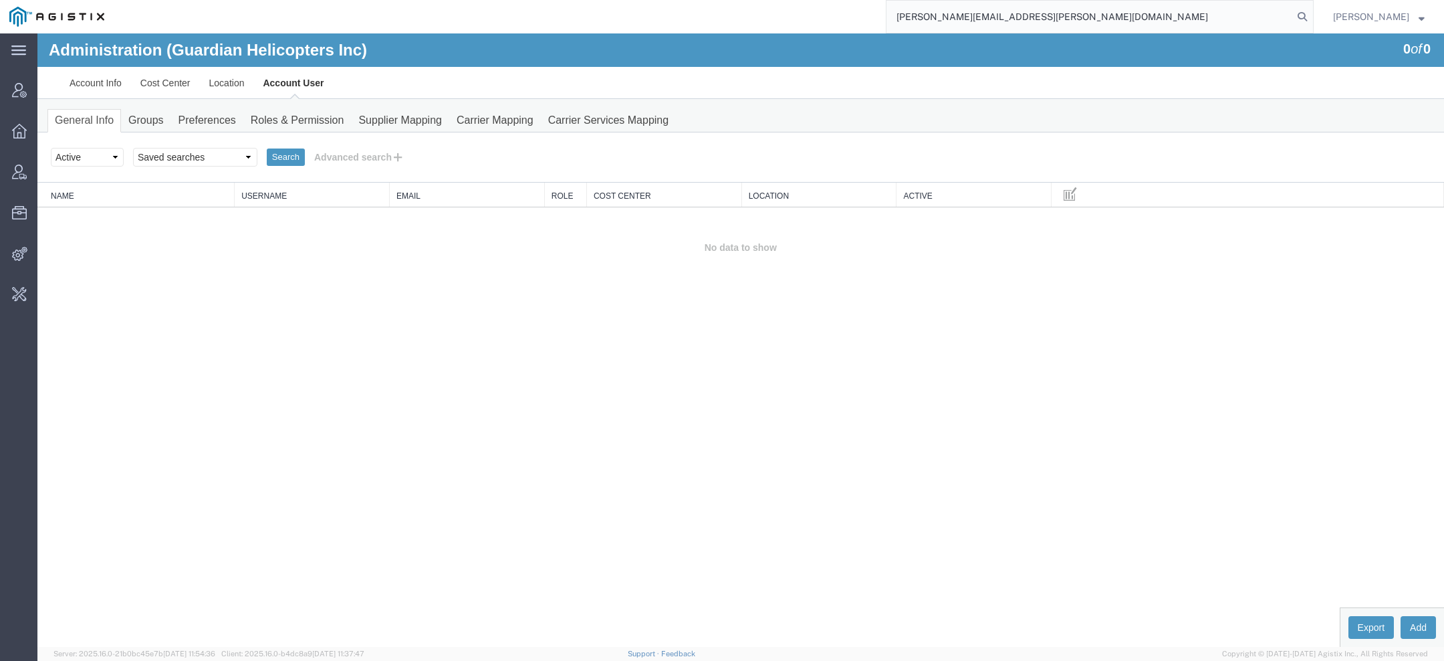
type input "[PERSON_NAME][EMAIL_ADDRESS][PERSON_NAME][DOMAIN_NAME]"
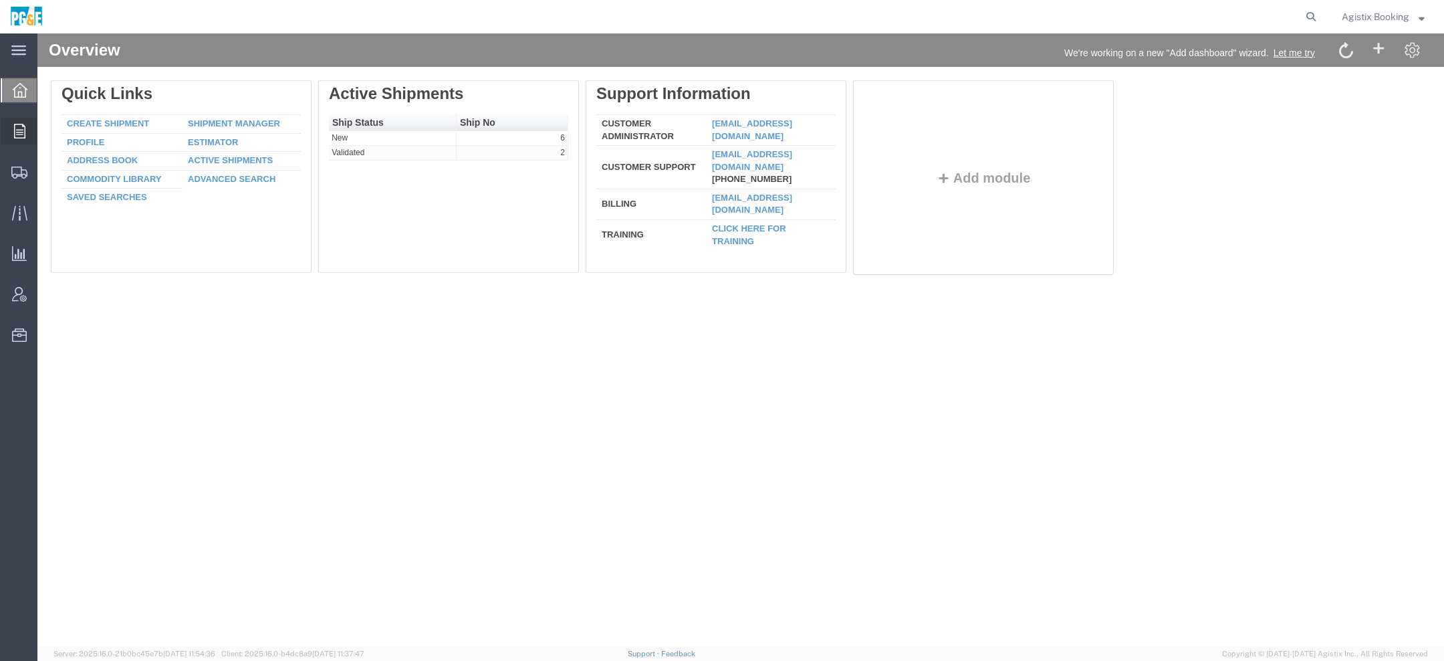
click at [18, 129] on icon at bounding box center [19, 131] width 11 height 15
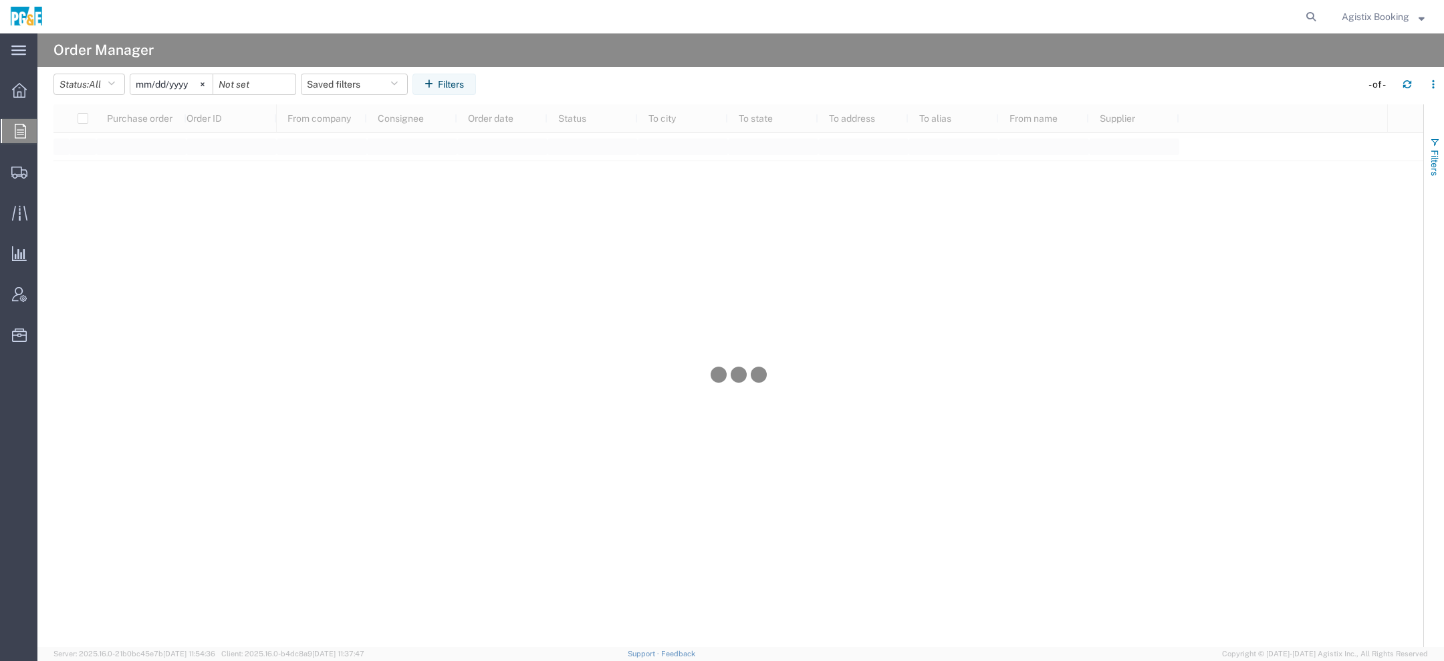
click at [1435, 137] on span "button" at bounding box center [1435, 142] width 11 height 11
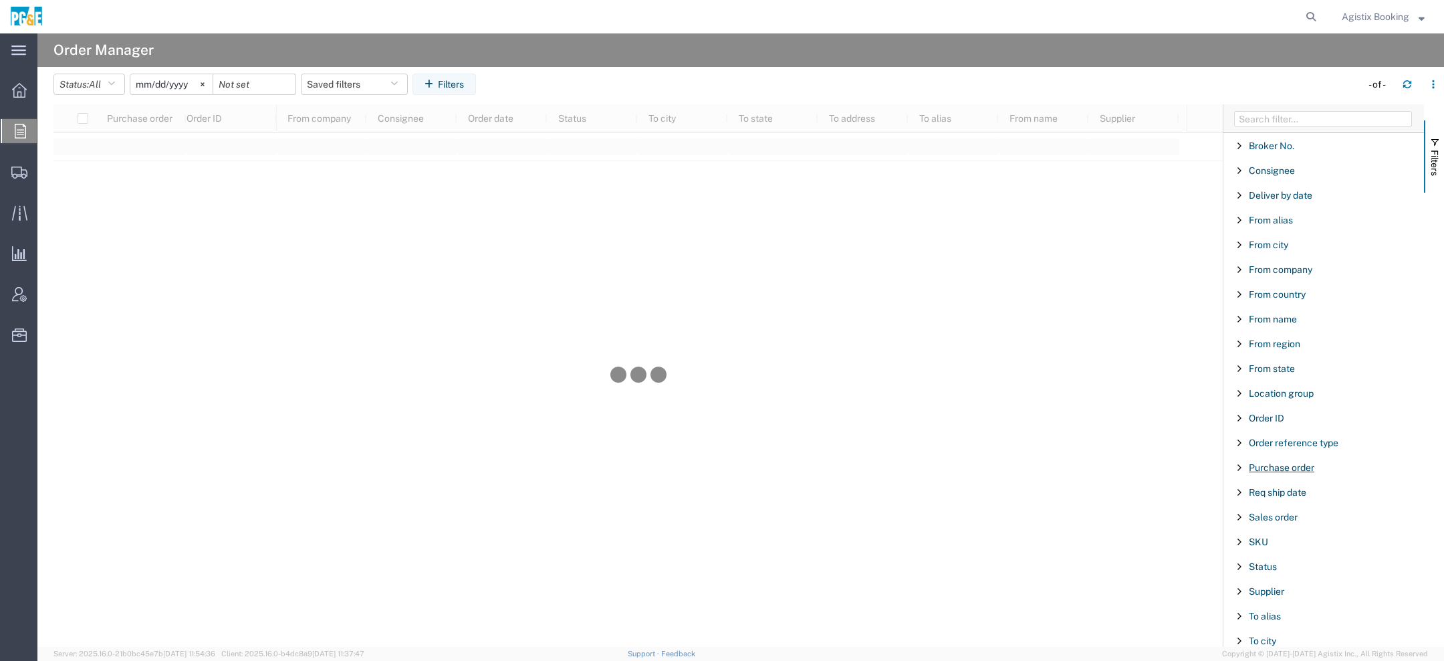
click at [1266, 462] on span "Purchase order" at bounding box center [1282, 467] width 66 height 11
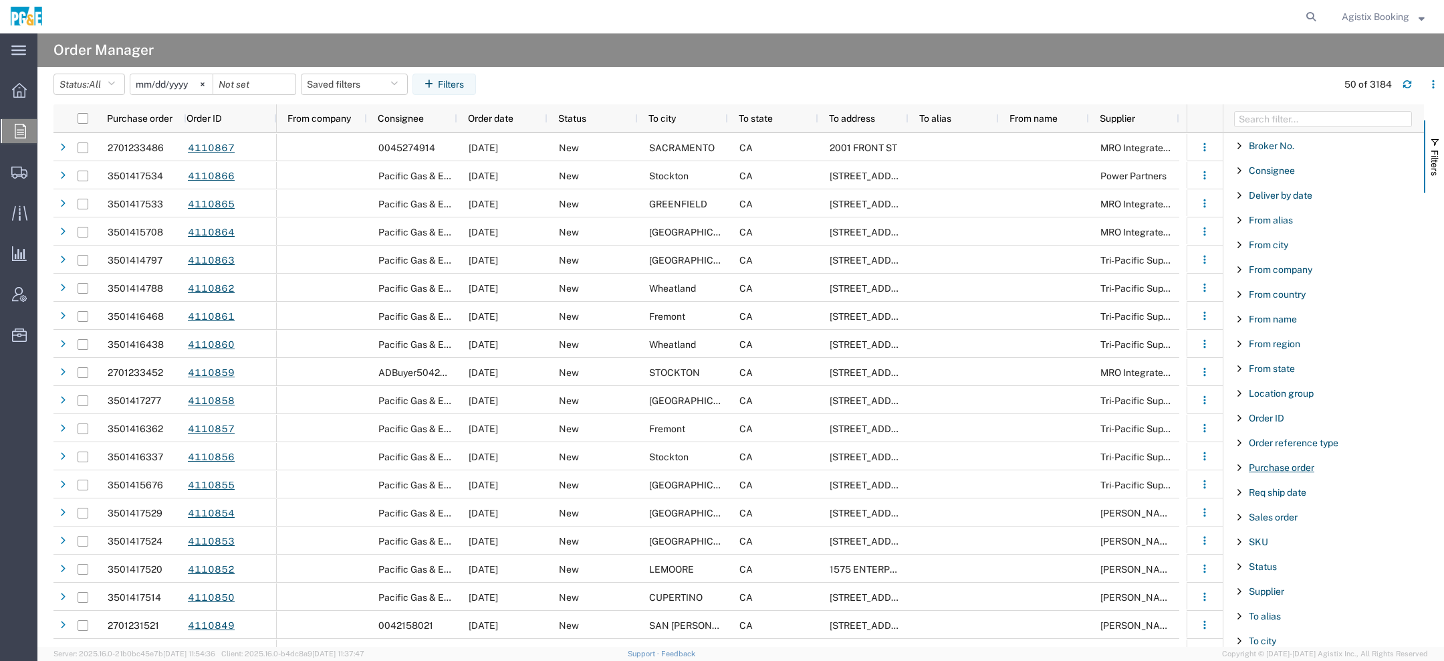
click at [1284, 467] on span "Purchase order" at bounding box center [1282, 467] width 66 height 11
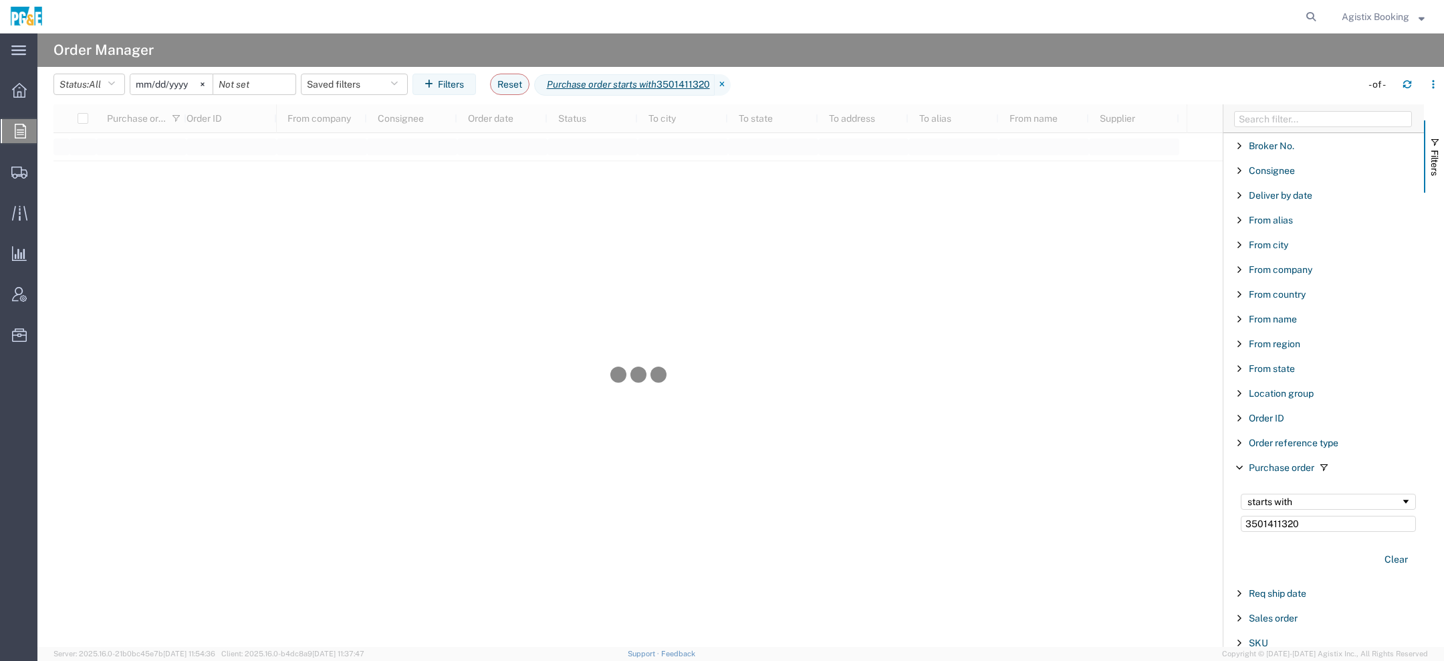
type input "3501411320"
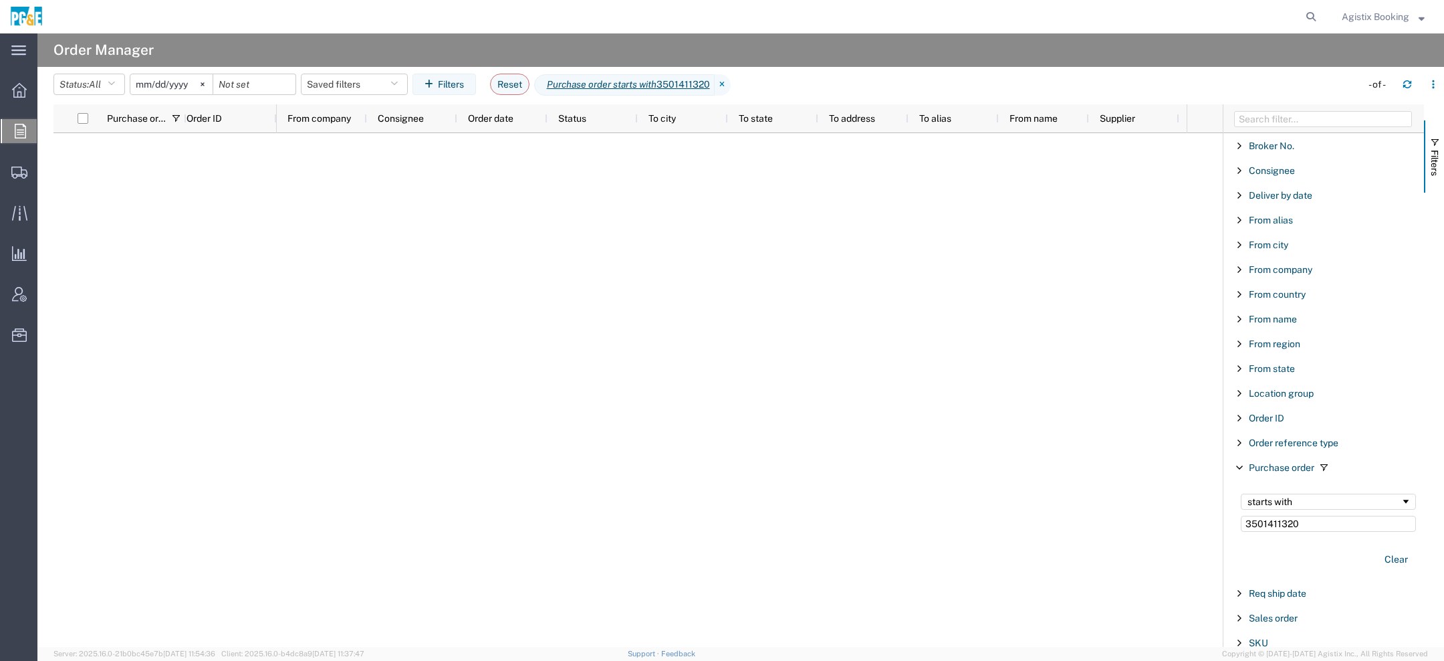
click at [139, 87] on input "[DATE]" at bounding box center [171, 84] width 82 height 20
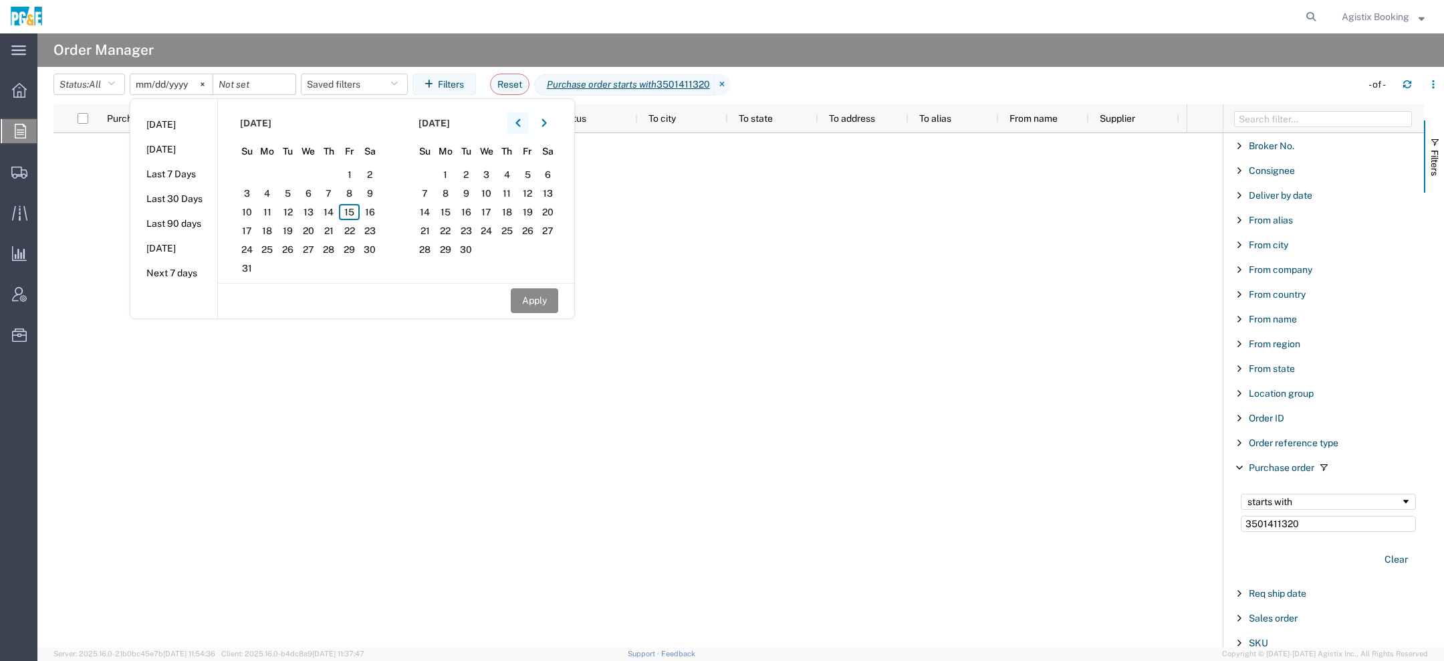
click at [529, 130] on button "button" at bounding box center [517, 122] width 21 height 21
click at [252, 176] on span "1" at bounding box center [247, 174] width 21 height 16
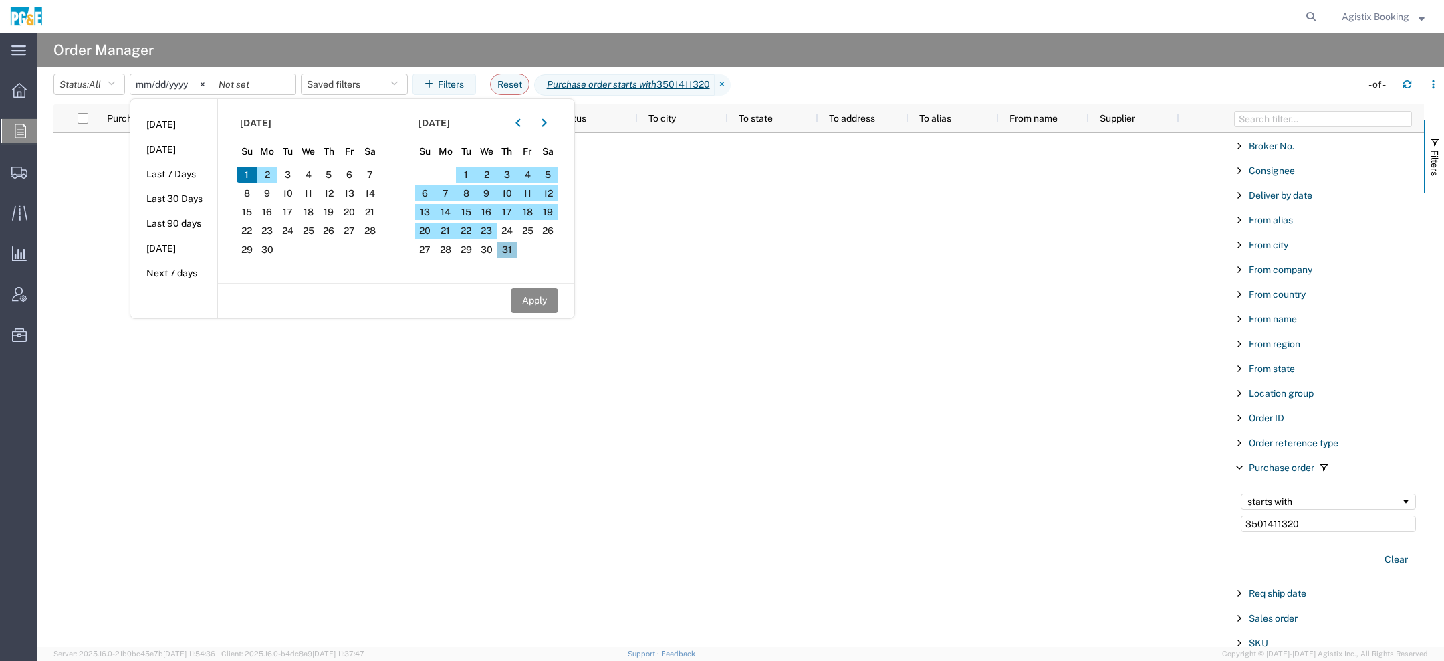
click at [508, 246] on span "31" at bounding box center [507, 249] width 21 height 16
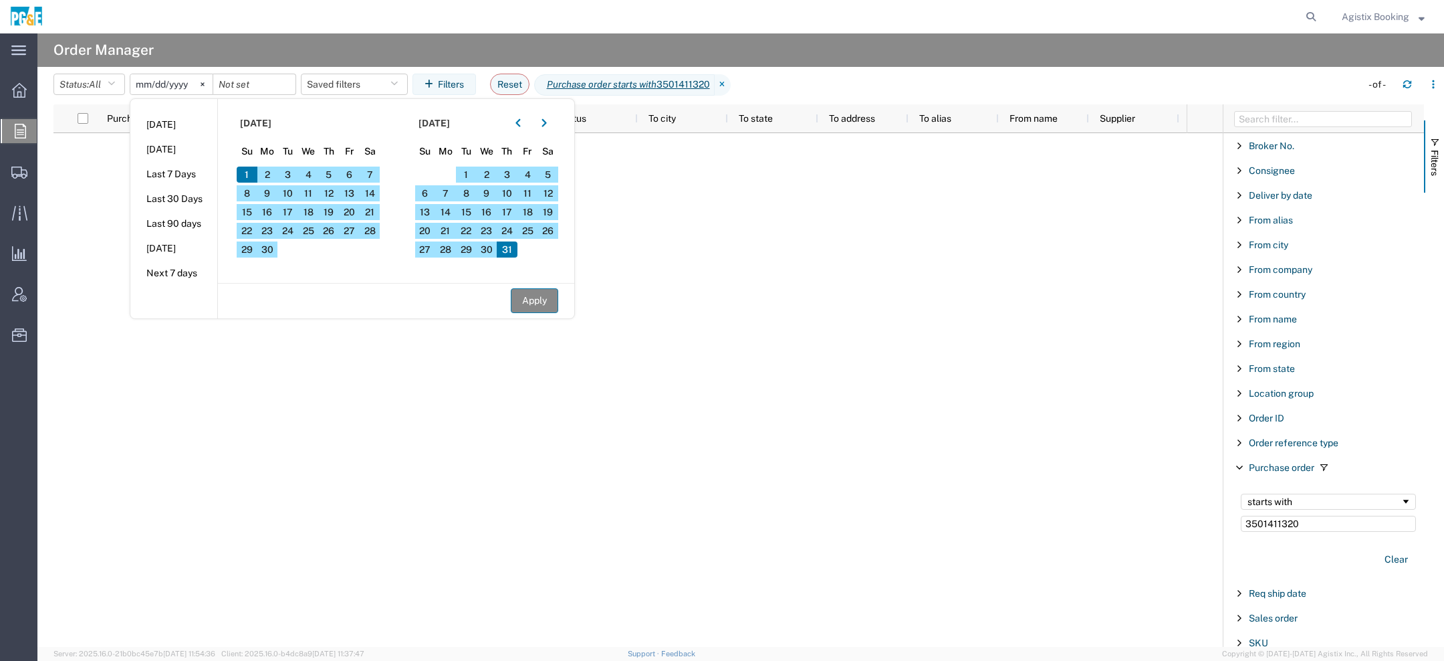
click at [551, 306] on button "Apply" at bounding box center [534, 300] width 47 height 25
type input "[DATE]"
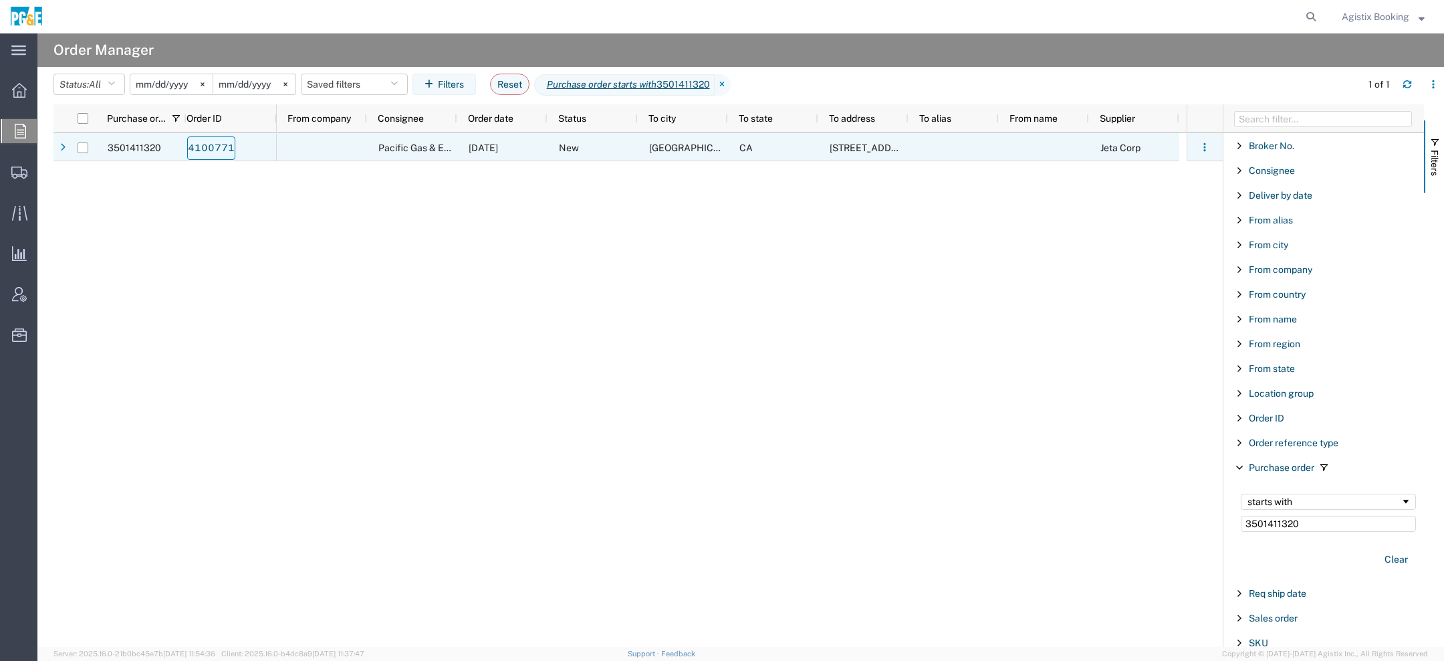
click at [220, 146] on link "4100771" at bounding box center [211, 147] width 48 height 23
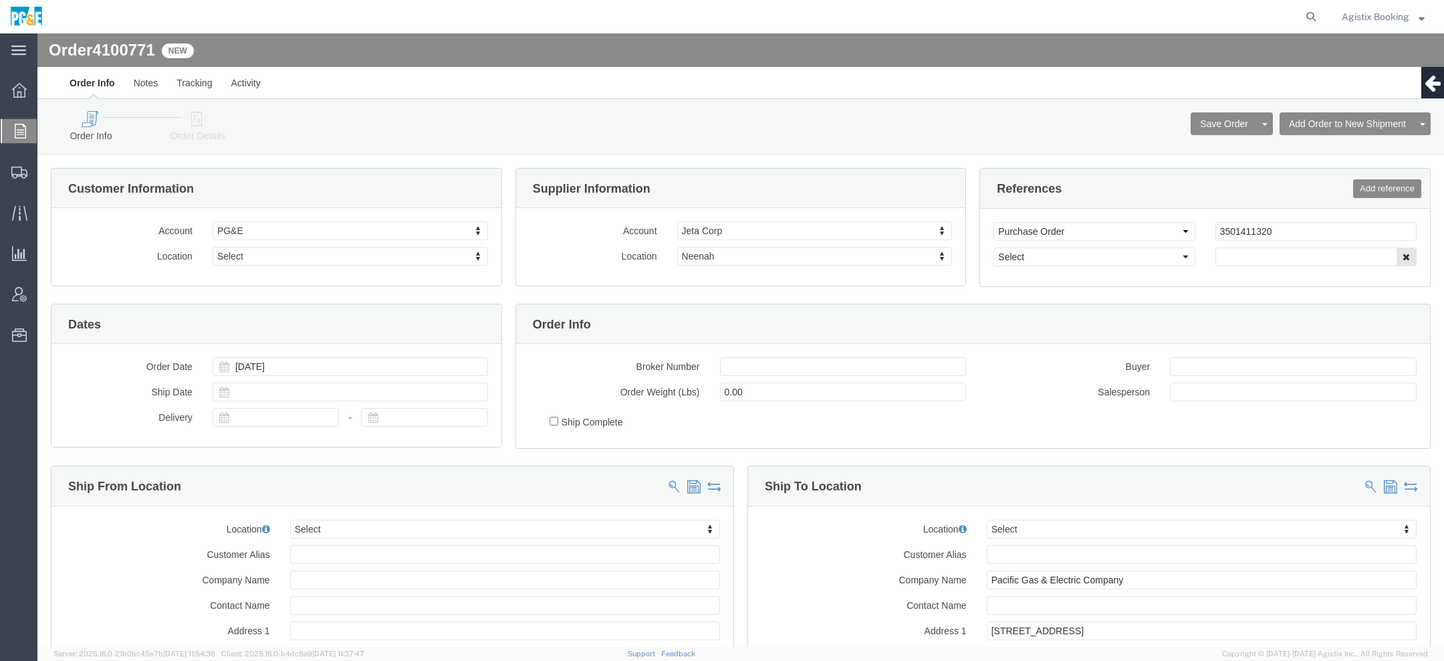
select select
click link "Order Details"
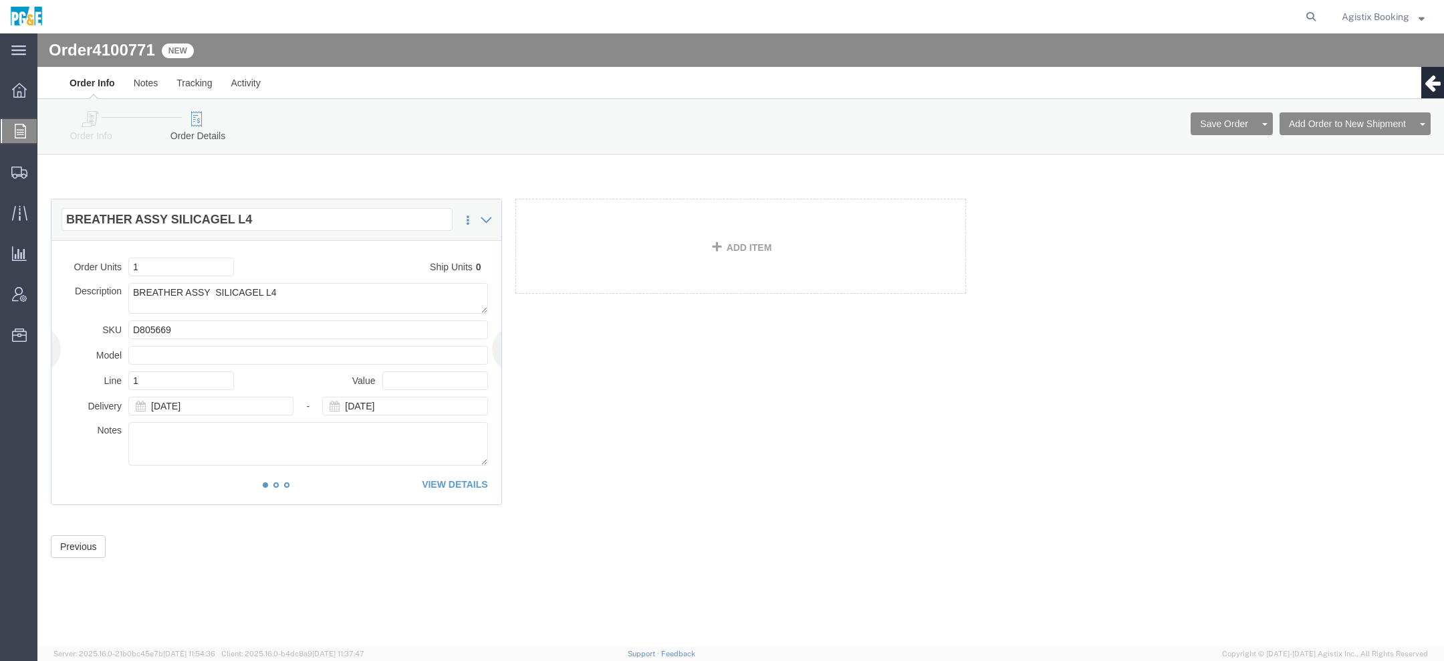
click ol "1 2 3"
click li "2"
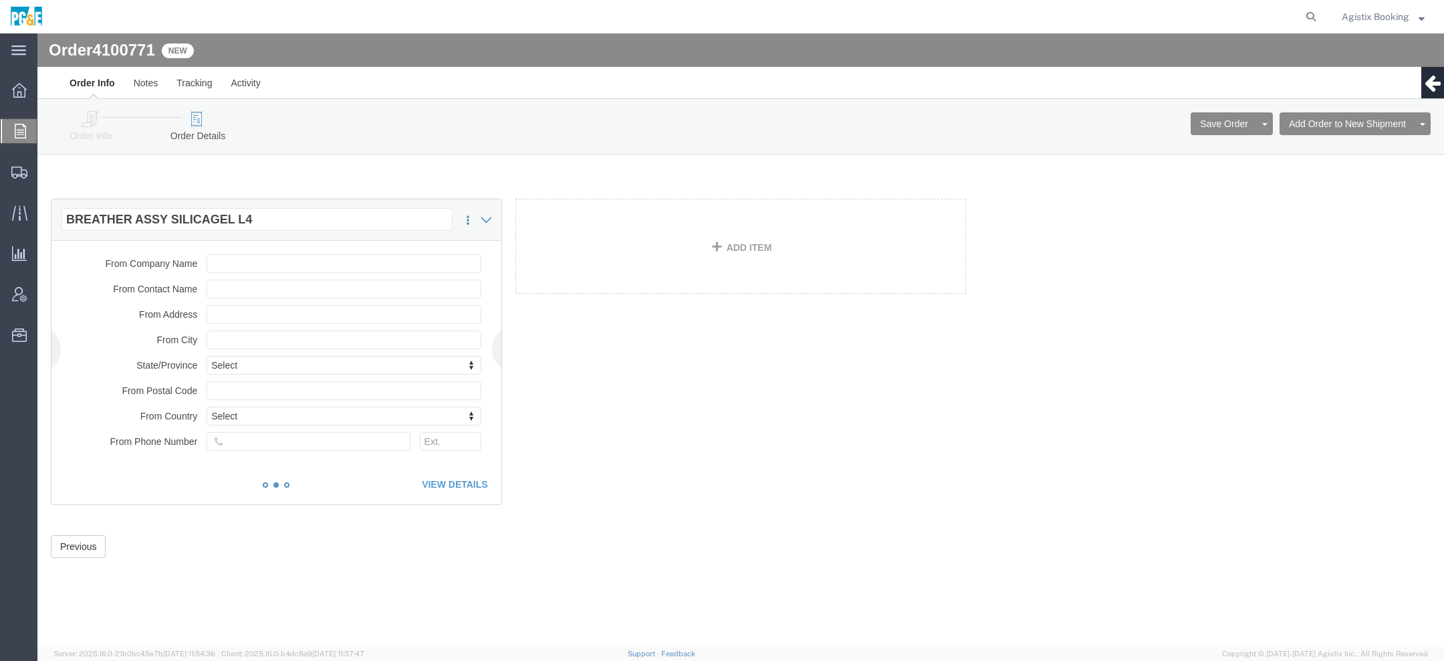
click li "1"
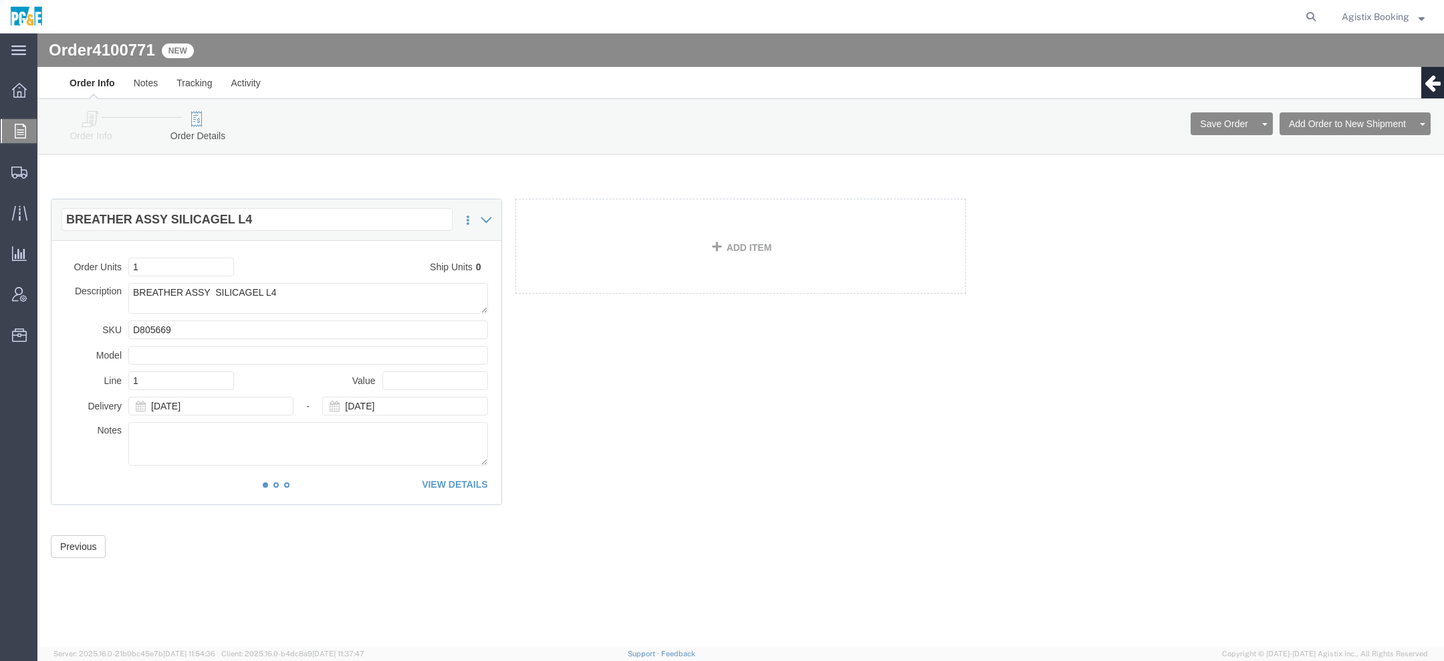
click at [1362, 13] on span "Agistix Booking" at bounding box center [1376, 16] width 68 height 15
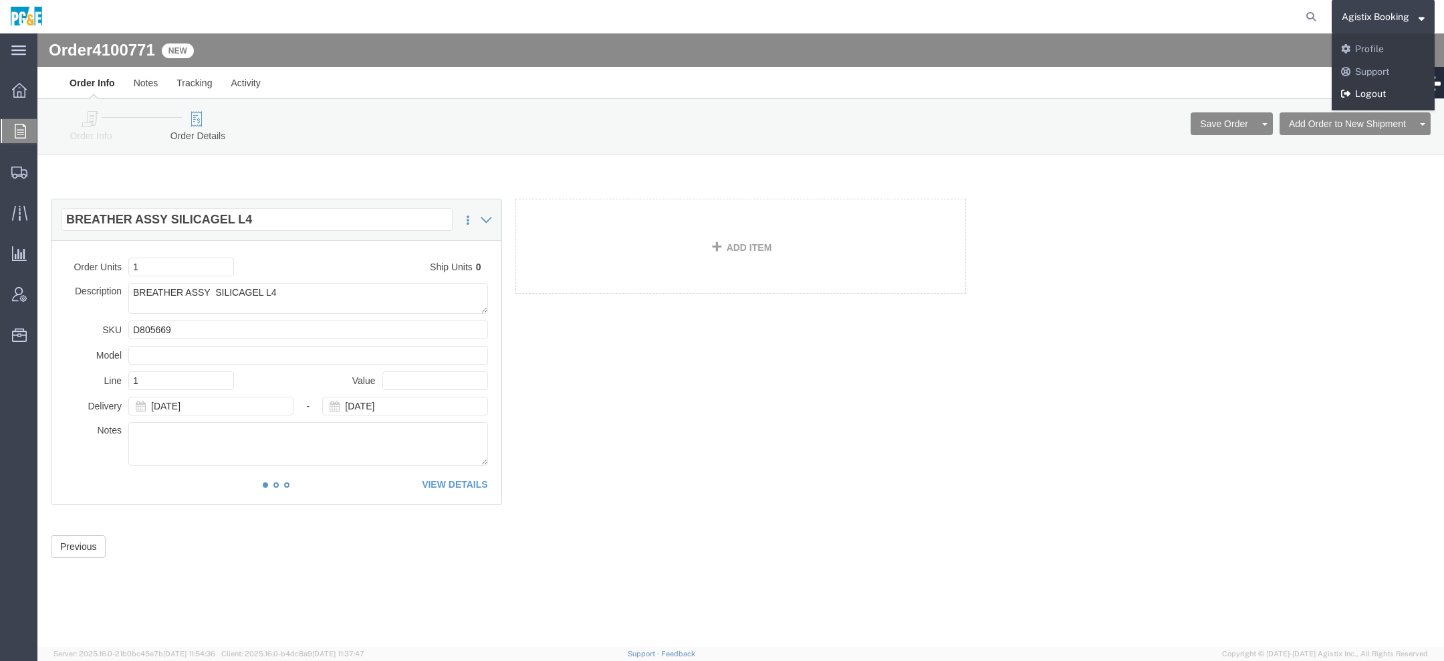
drag, startPoint x: 1357, startPoint y: 89, endPoint x: 1319, endPoint y: 57, distance: 49.3
click at [1357, 89] on link "Logout" at bounding box center [1383, 94] width 103 height 23
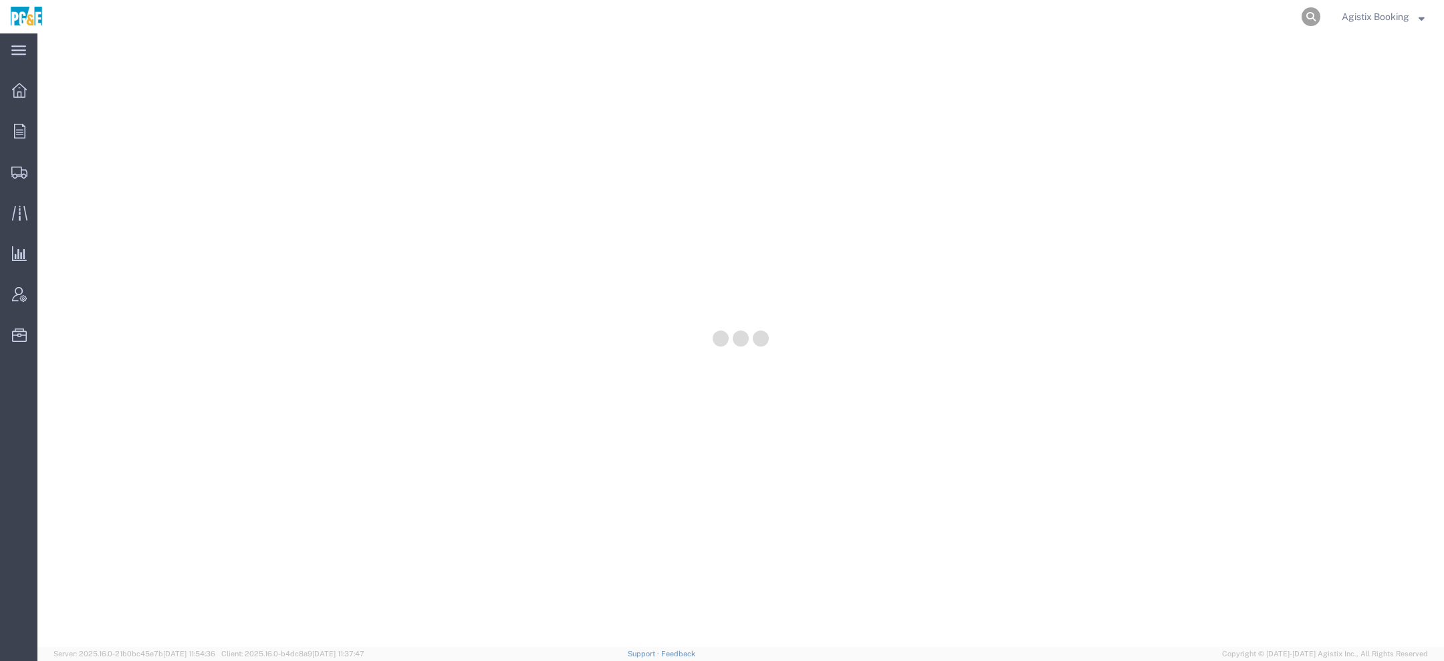
click at [1310, 19] on icon at bounding box center [1311, 16] width 19 height 19
paste input "56517502"
type input "56517502"
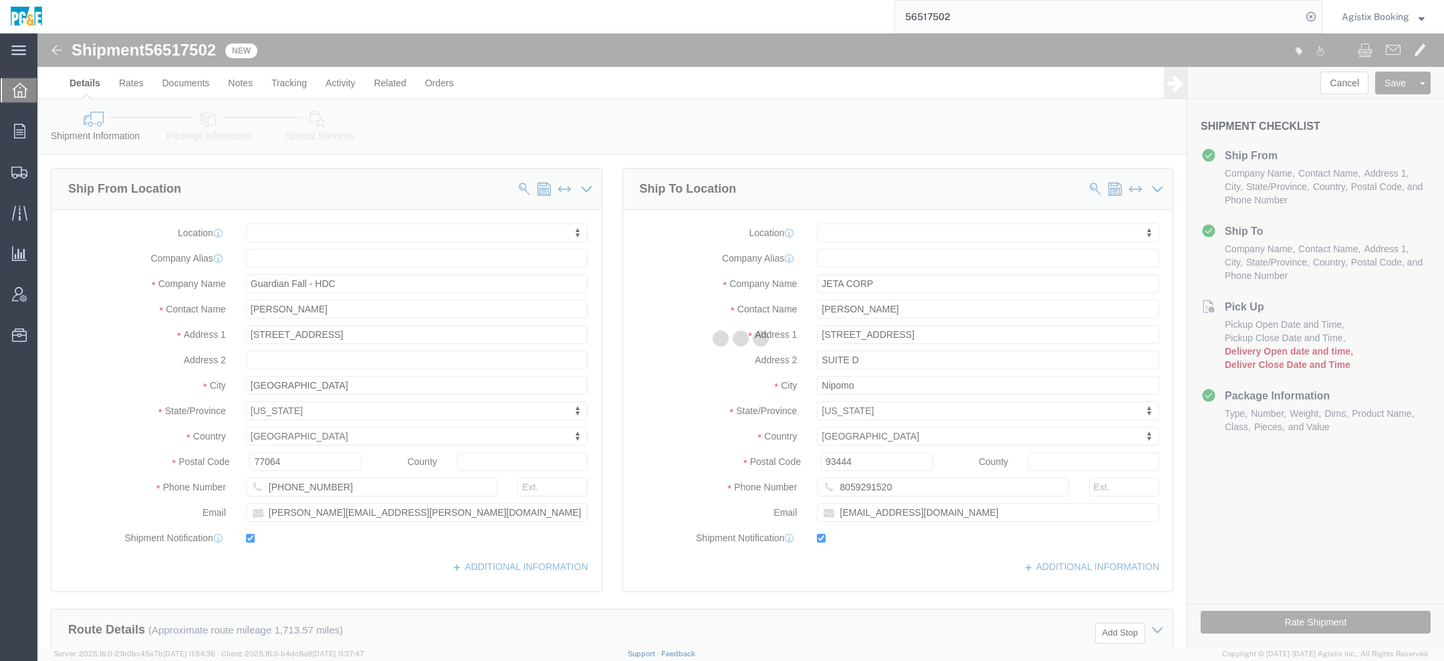
select select
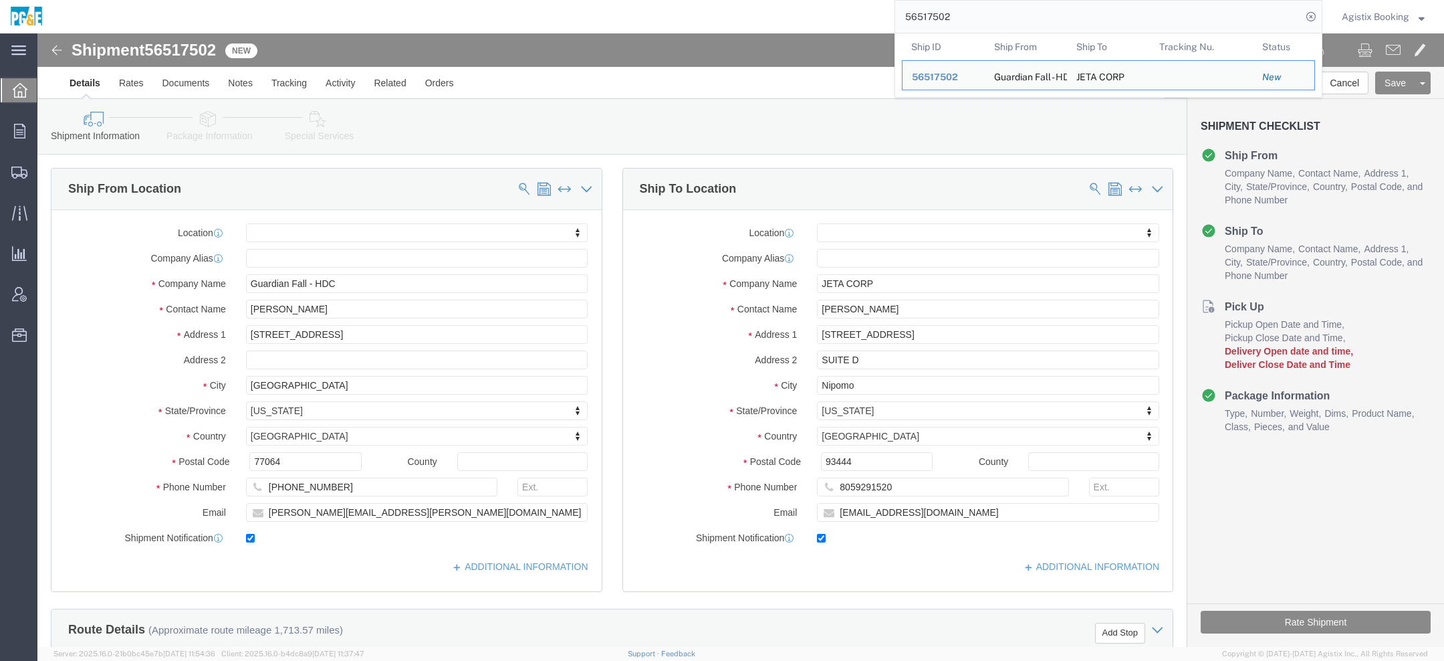
click link "Package Information"
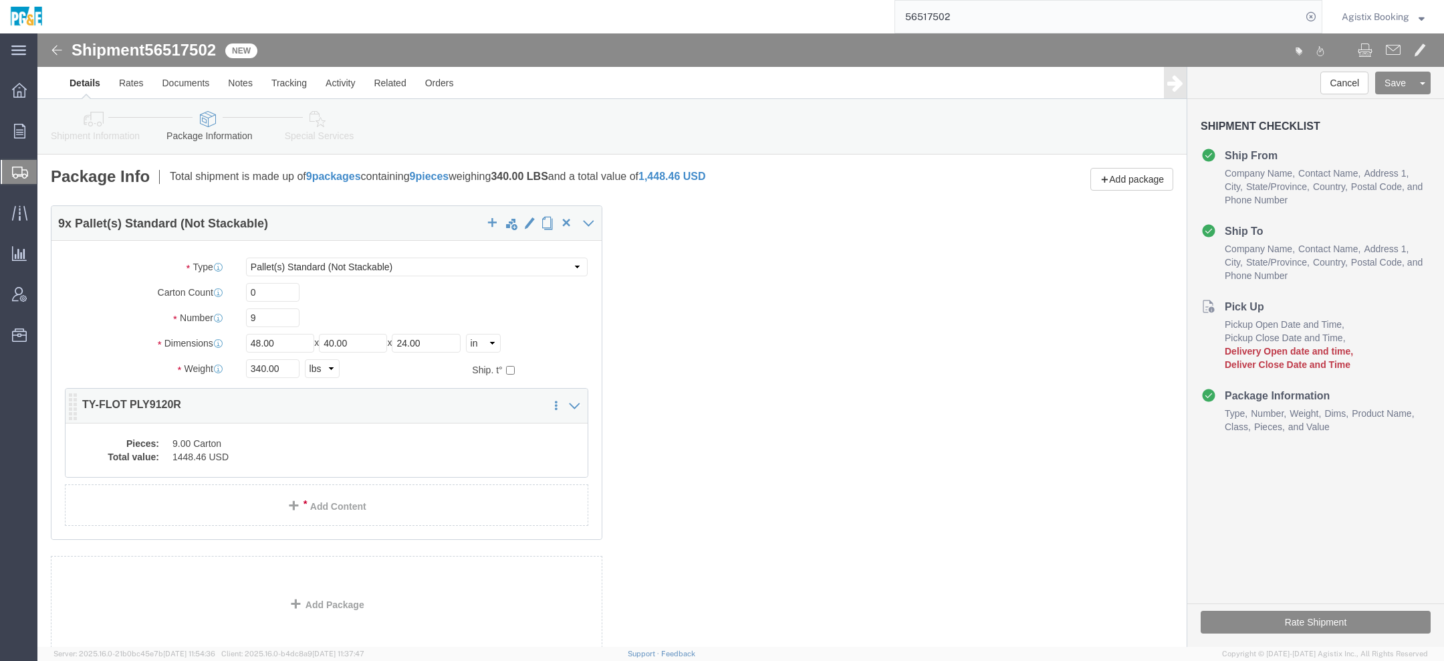
click dd "1448.46 USD"
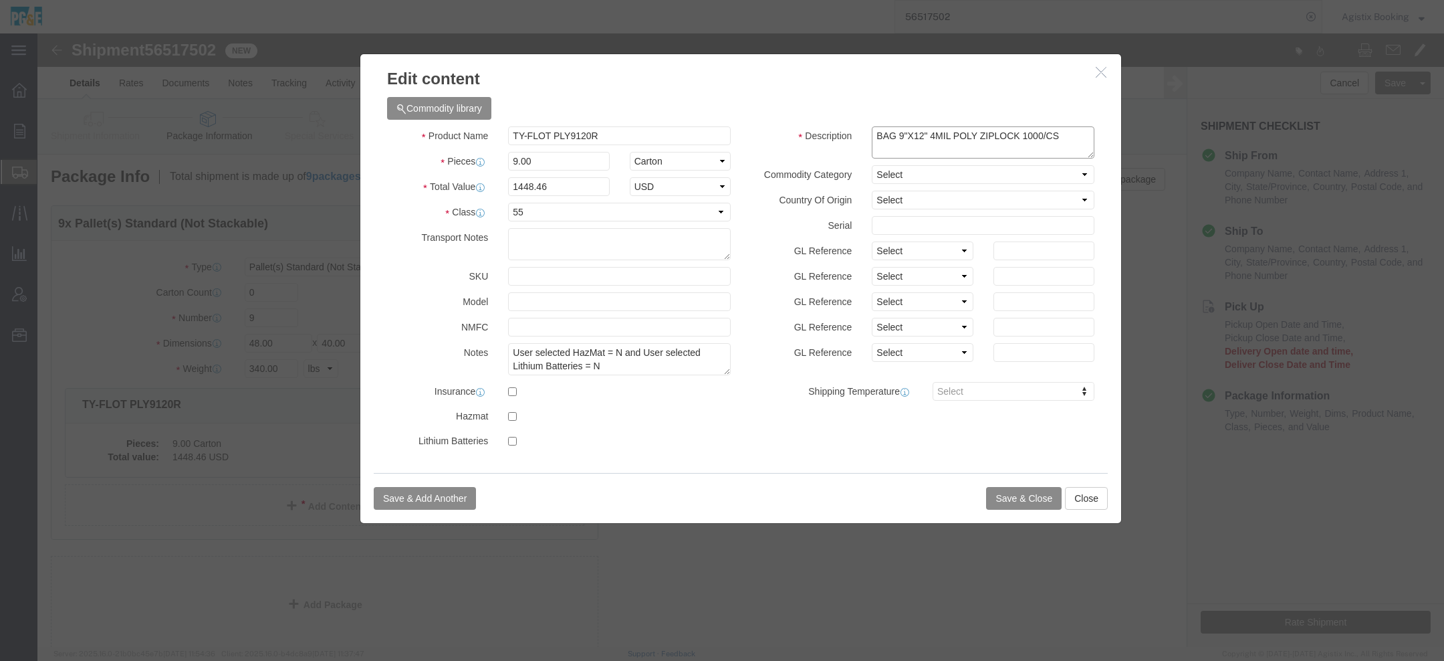
click textarea "BAG 9"X12" 4MIL POLY ZIPLOCK 1000/CS"
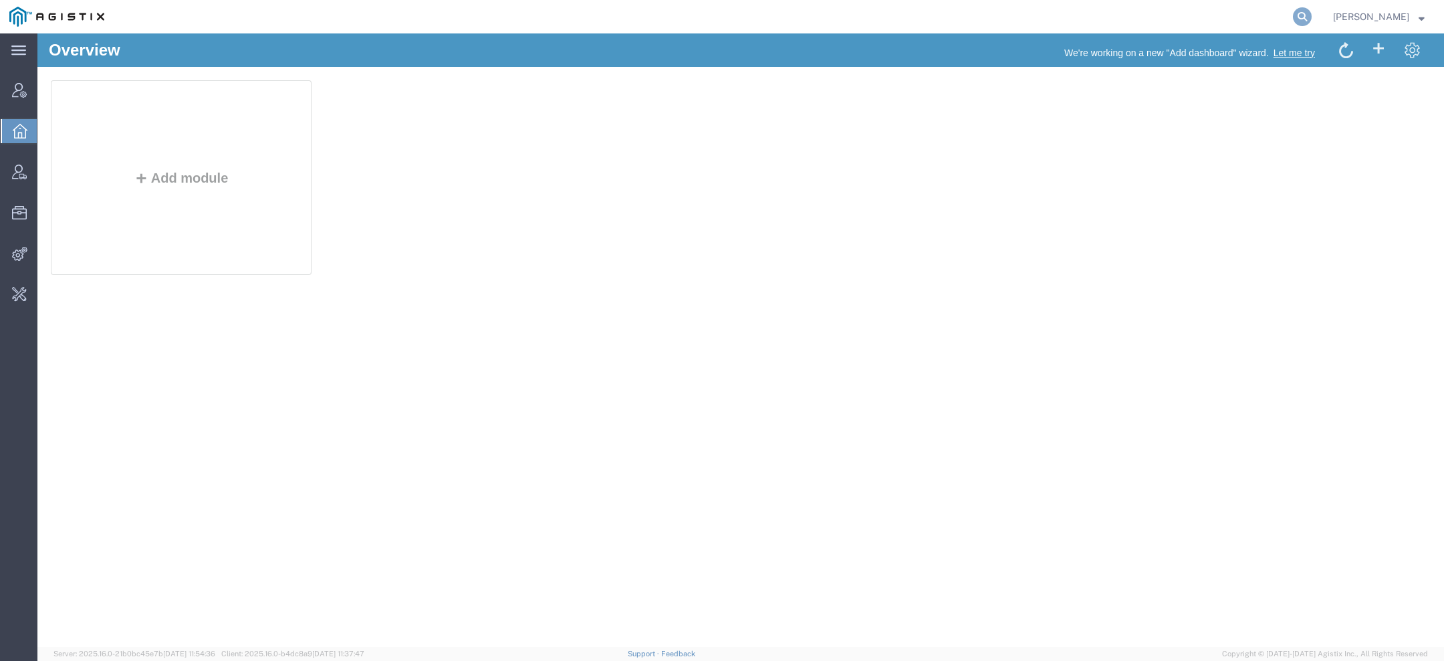
click at [1310, 11] on icon at bounding box center [1302, 16] width 19 height 19
paste input "56425773"
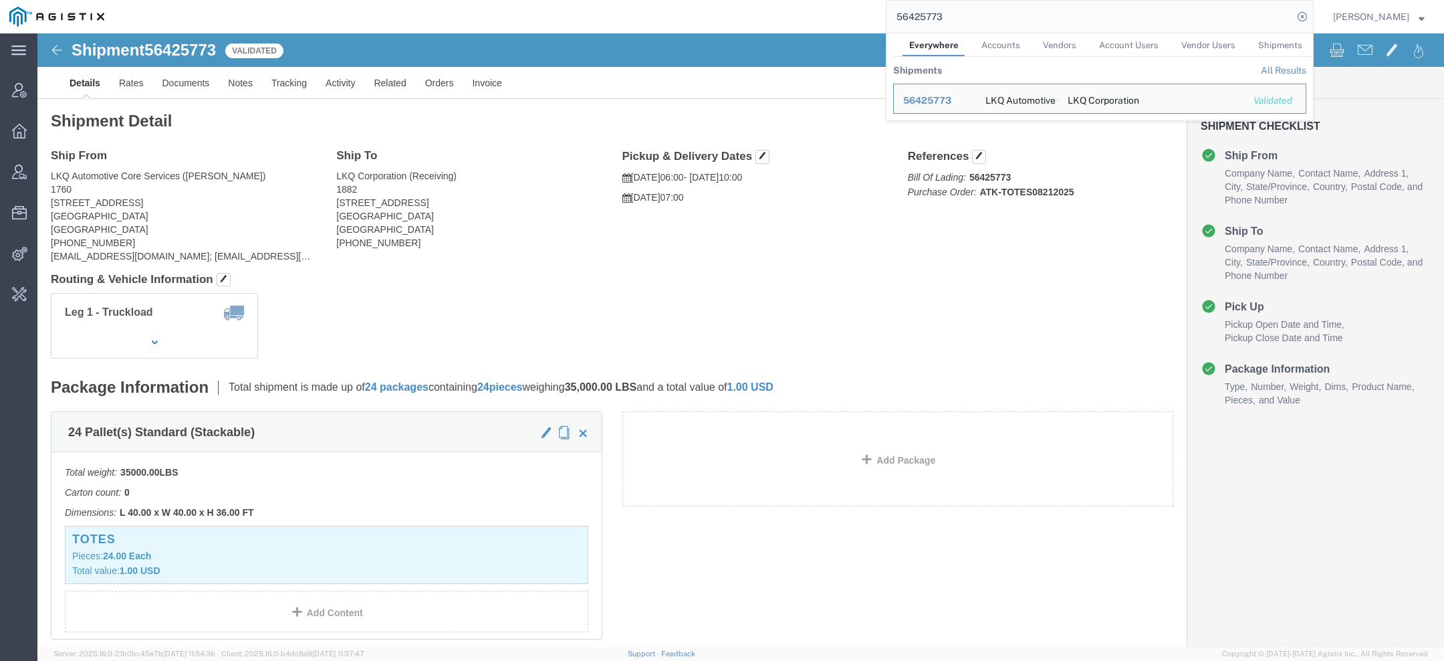
click span "56425773"
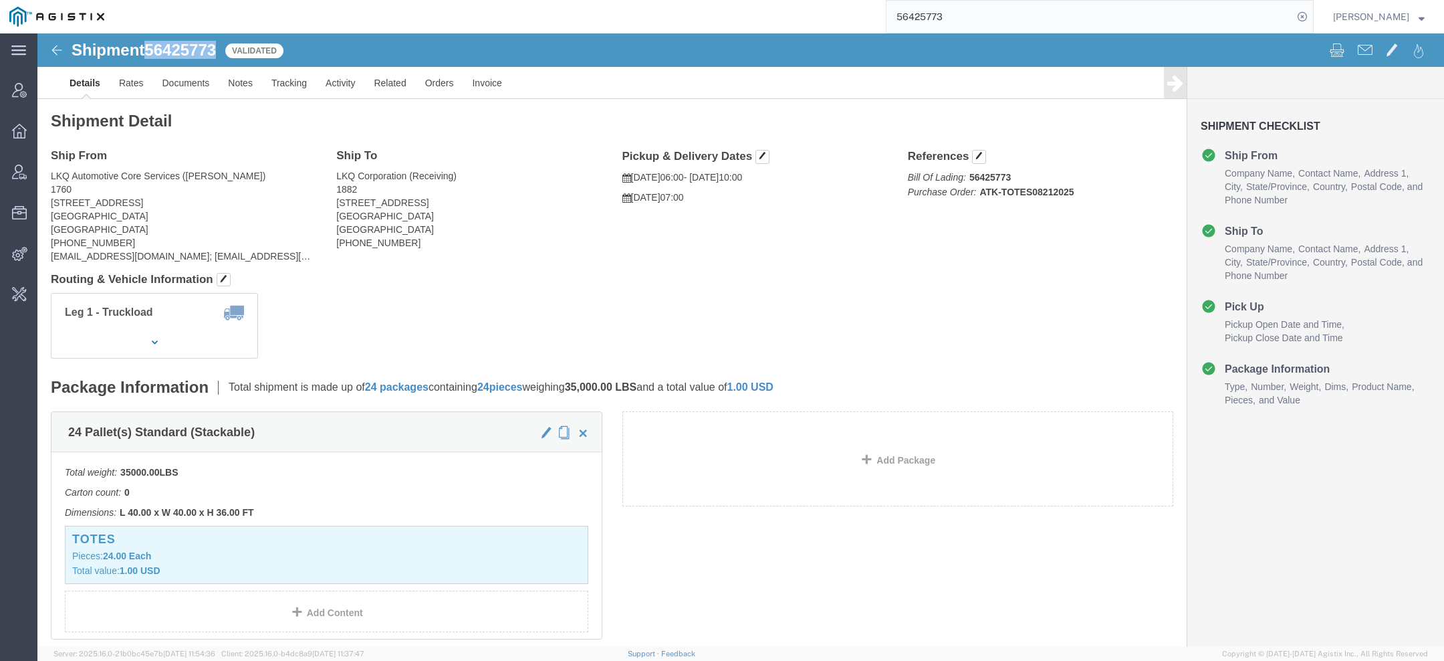
copy span "56425773"
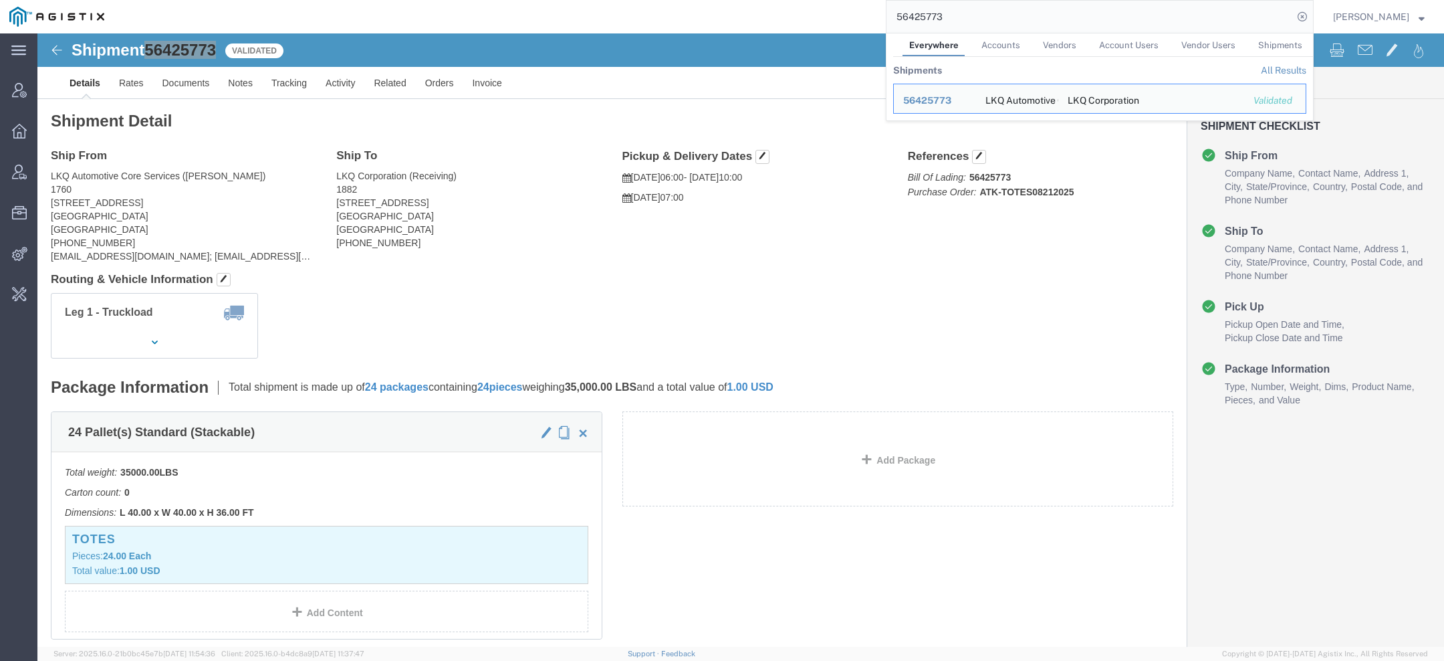
drag, startPoint x: 994, startPoint y: 16, endPoint x: 592, endPoint y: 16, distance: 401.8
click at [592, 16] on div "56425773 Everywhere Accounts Vendors Account Users Vendor Users Shipments Shipm…" at bounding box center [714, 16] width 1200 height 33
paste input "60721365"
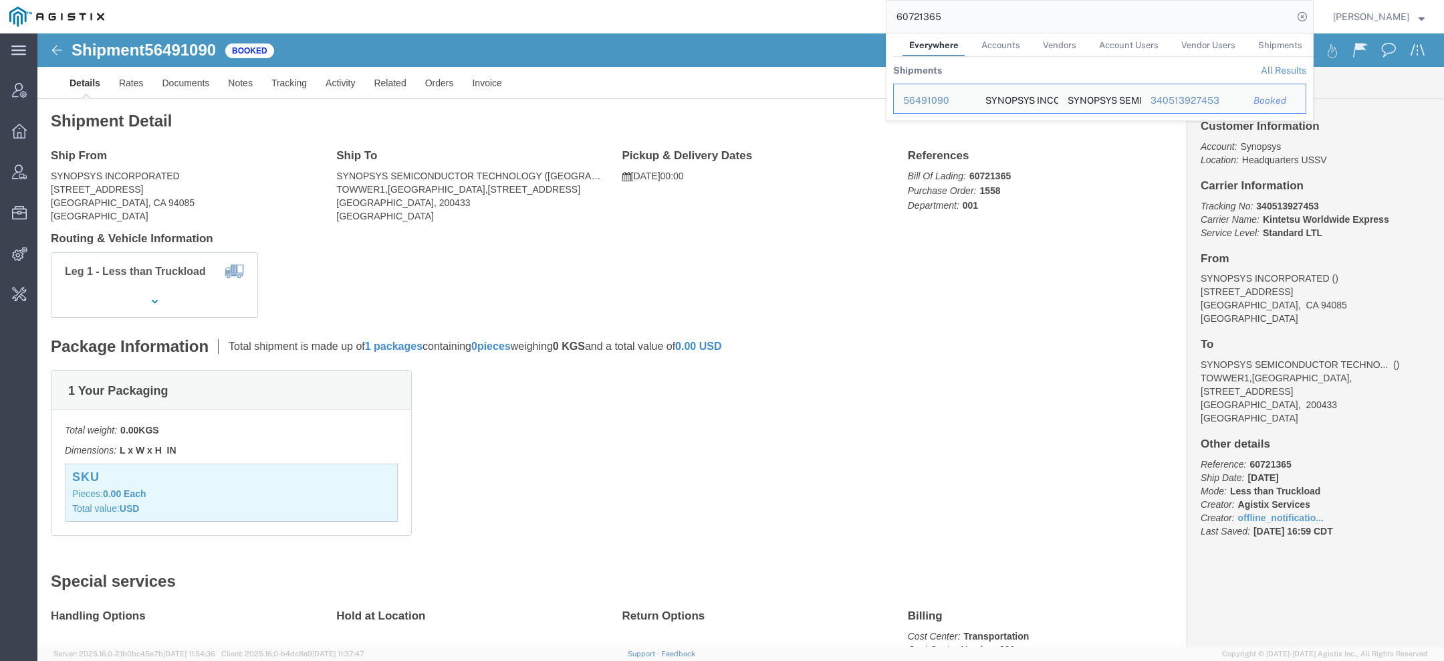
drag, startPoint x: 970, startPoint y: 25, endPoint x: 582, endPoint y: -13, distance: 390.3
click at [582, 0] on html "main_menu Created with Sketch. Collapse Menu Account Manager Overview Vendor Ma…" at bounding box center [722, 330] width 1444 height 661
paste input "56517459"
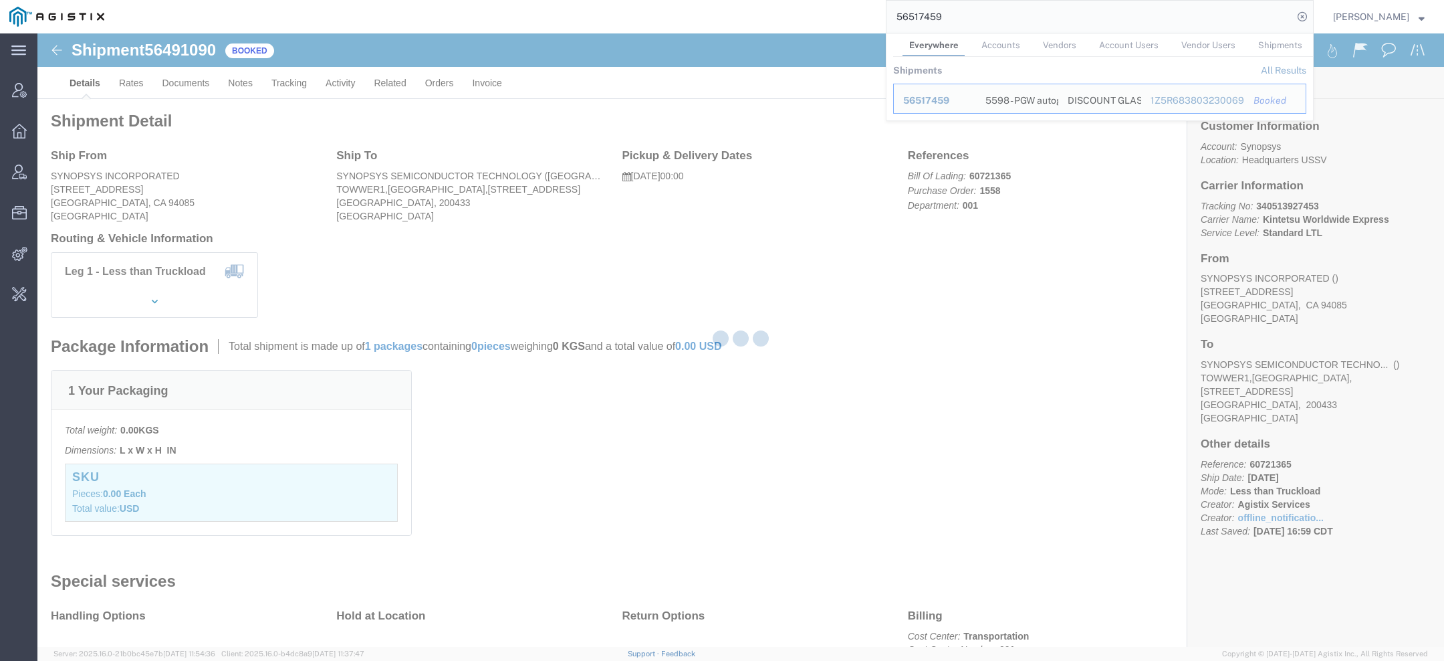
drag, startPoint x: 974, startPoint y: 21, endPoint x: 736, endPoint y: -19, distance: 240.7
click at [736, 0] on html "main_menu Created with Sketch. Collapse Menu Account Manager Overview Vendor Ma…" at bounding box center [722, 330] width 1444 height 661
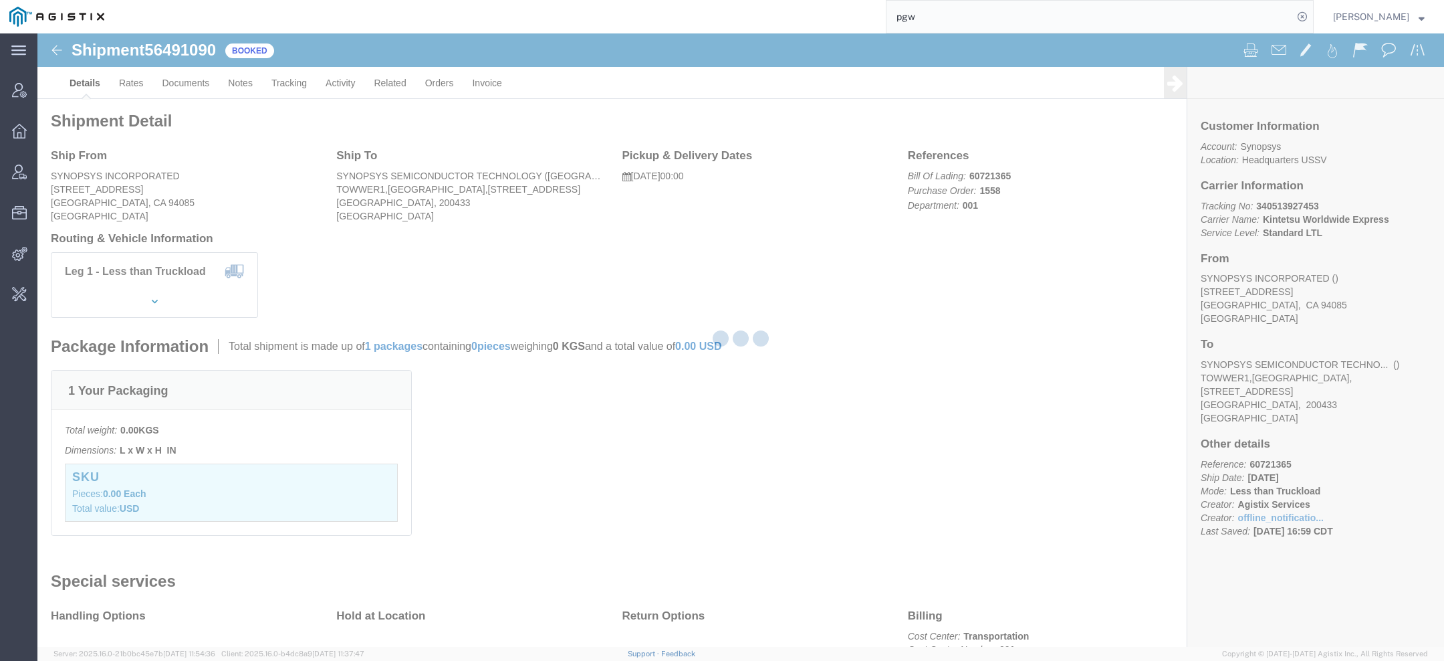
type input "pgw"
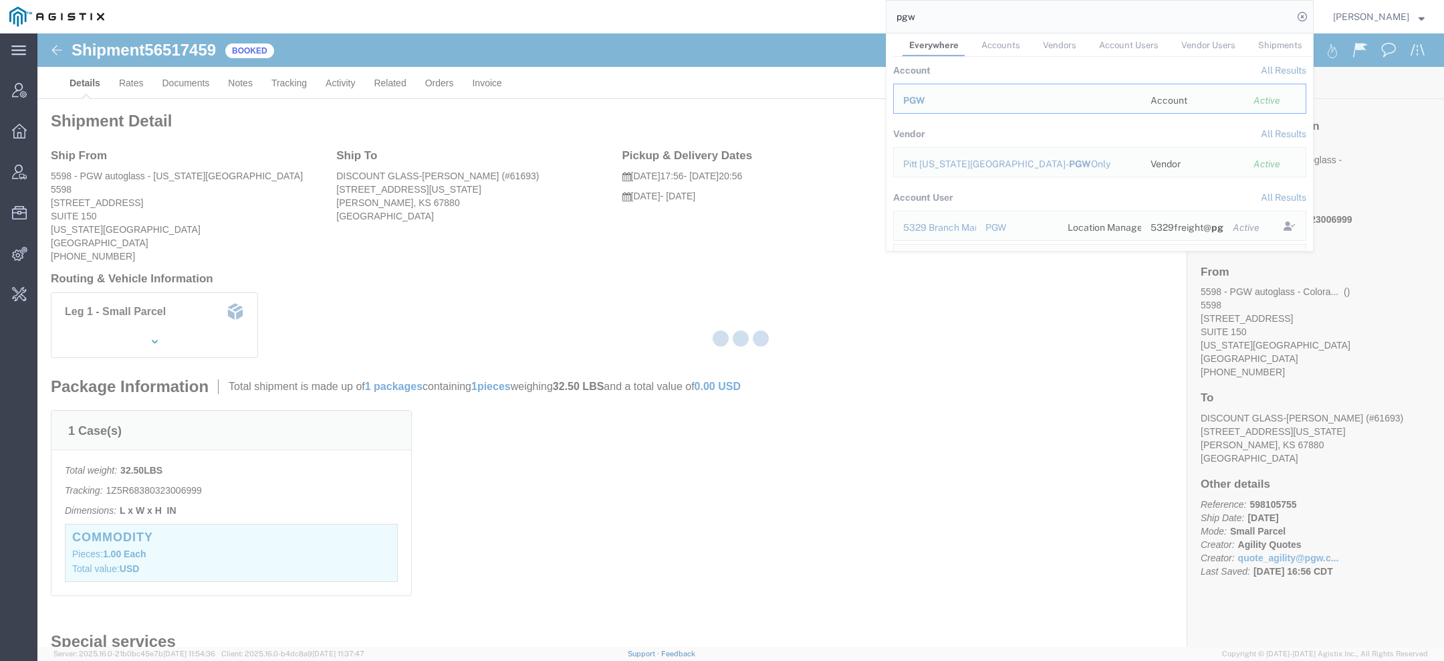
click at [930, 100] on div at bounding box center [740, 339] width 1407 height 613
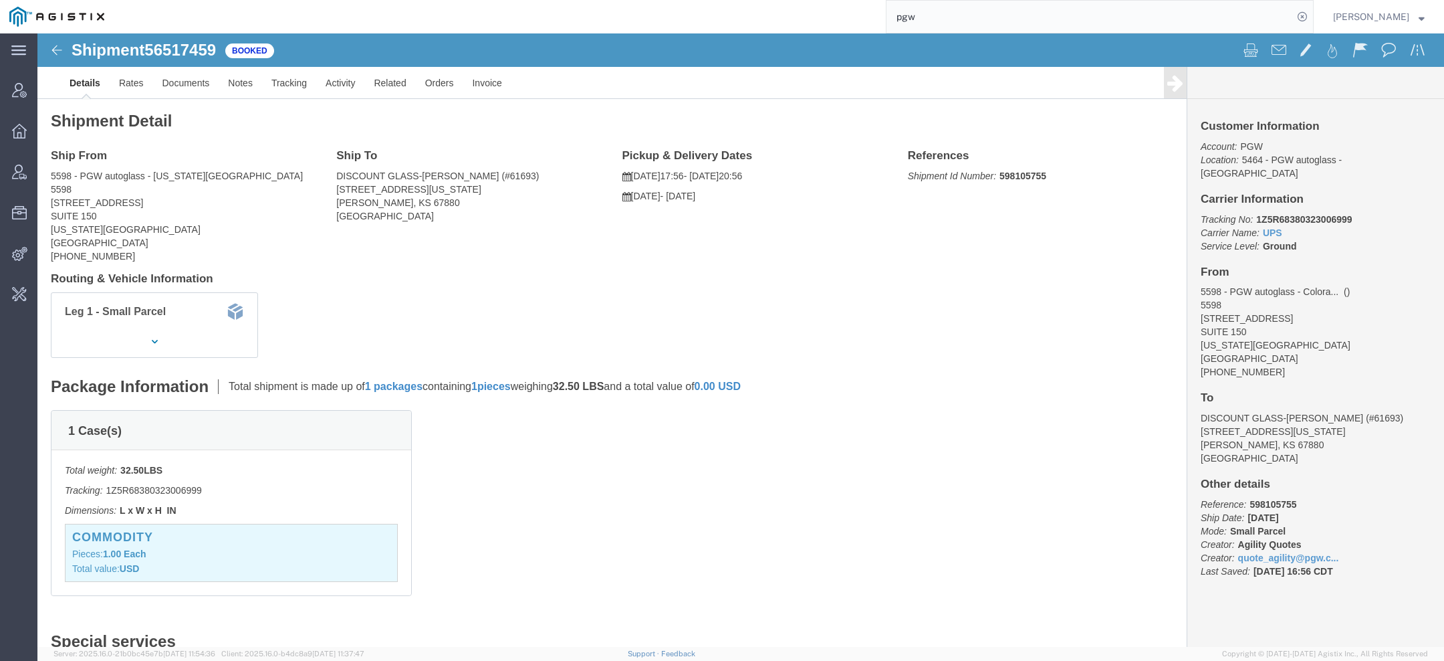
click at [949, 9] on input "pgw" at bounding box center [1090, 17] width 407 height 32
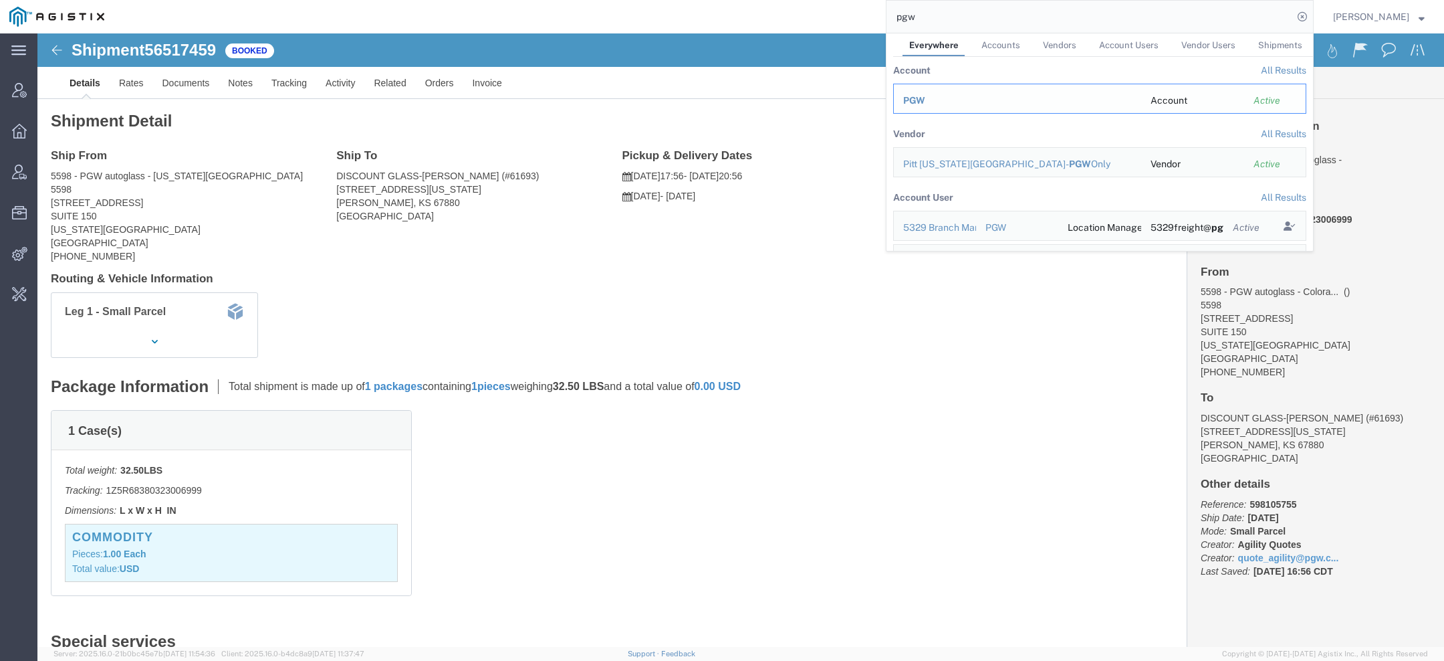
click at [919, 103] on span "PGW" at bounding box center [914, 100] width 22 height 11
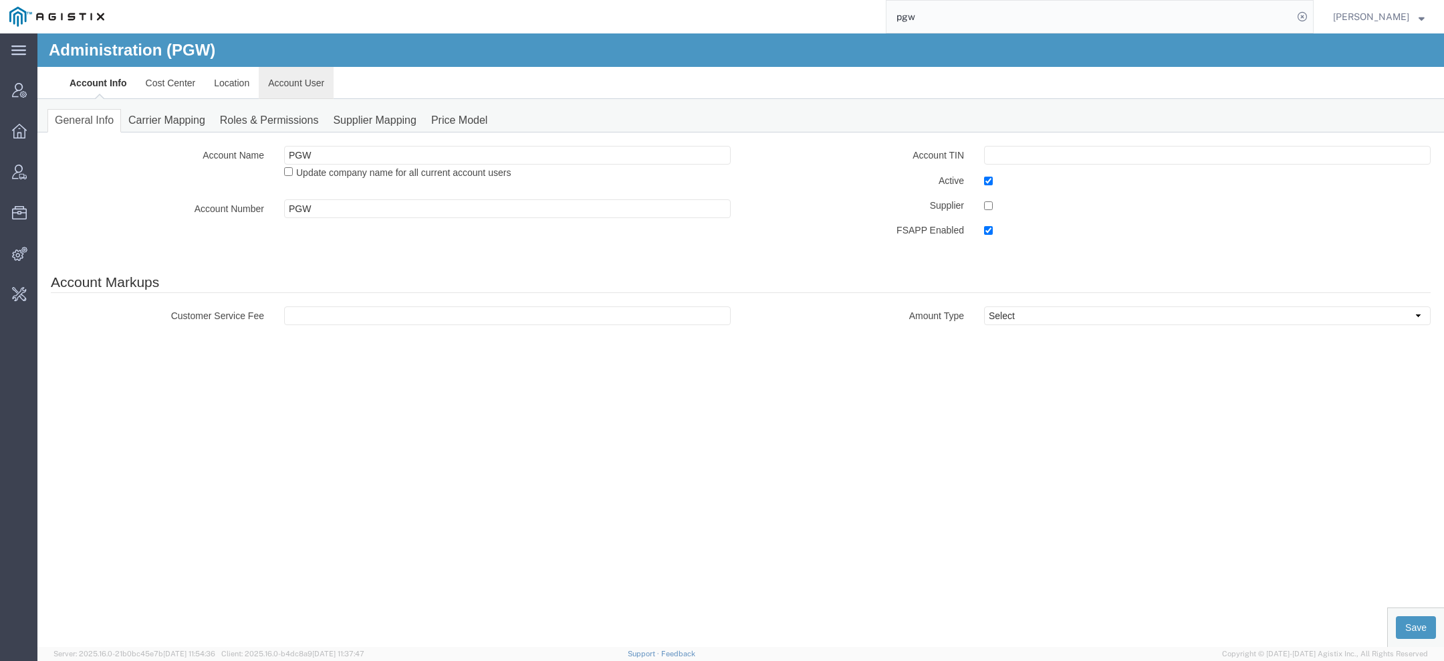
click at [278, 73] on link "Account User" at bounding box center [296, 83] width 75 height 32
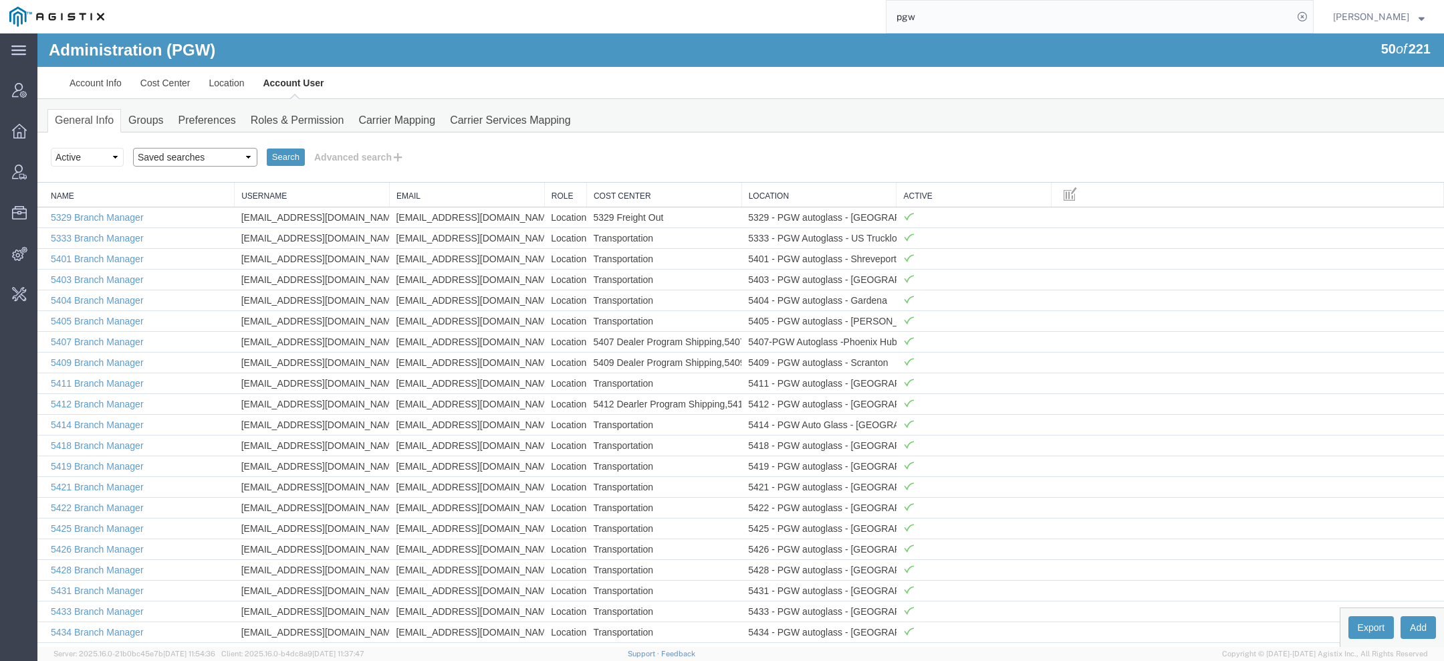
click at [209, 154] on select "Saved searches Exclude Branch Manager Jason Offline user" at bounding box center [195, 157] width 124 height 19
select select "Offline user"
click at [133, 148] on select "Saved searches Exclude Branch Manager Jason Offline user" at bounding box center [195, 157] width 124 height 19
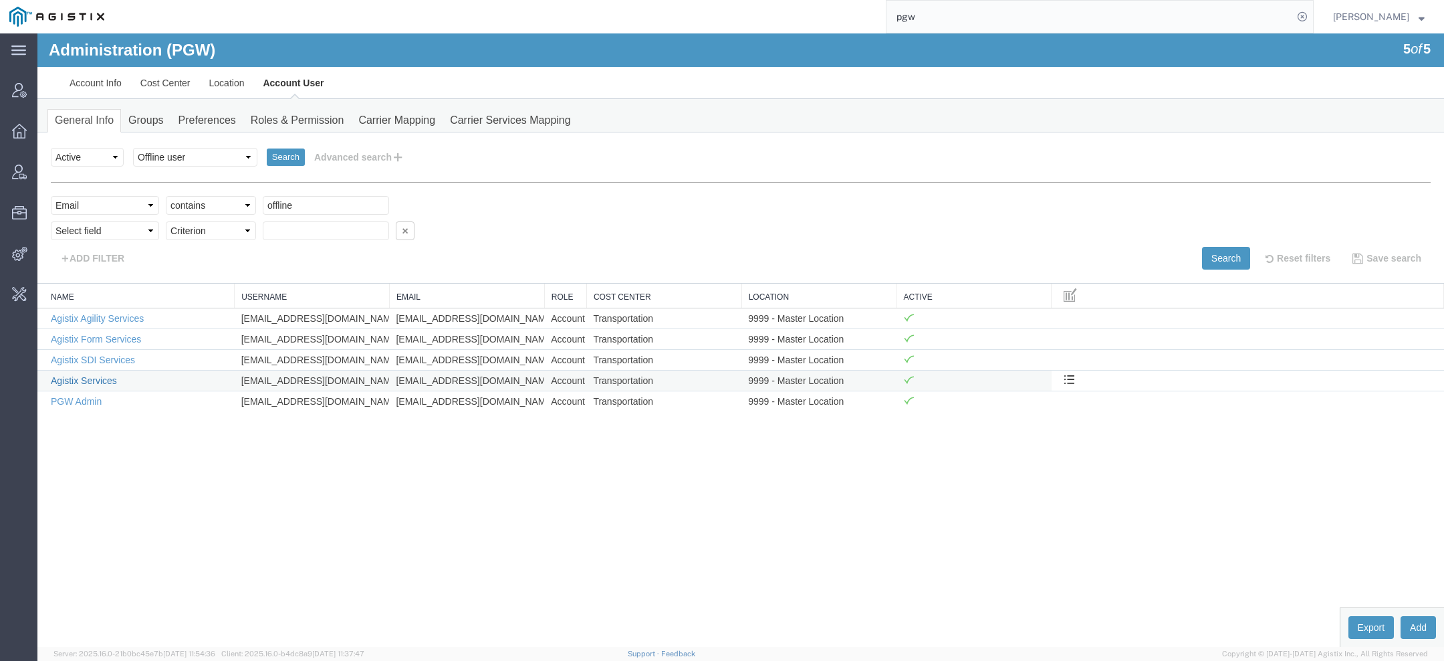
click at [95, 382] on link "Agistix Services" at bounding box center [84, 380] width 66 height 11
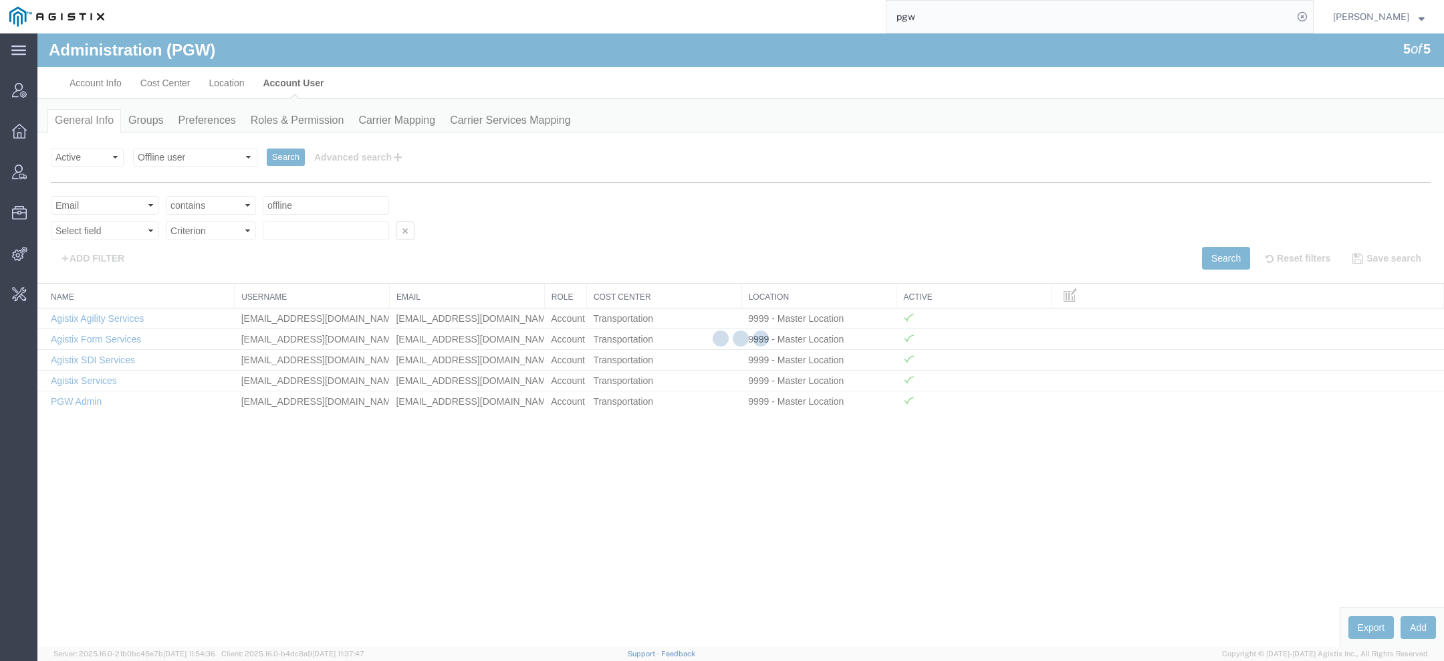
click at [95, 377] on div at bounding box center [740, 339] width 1407 height 613
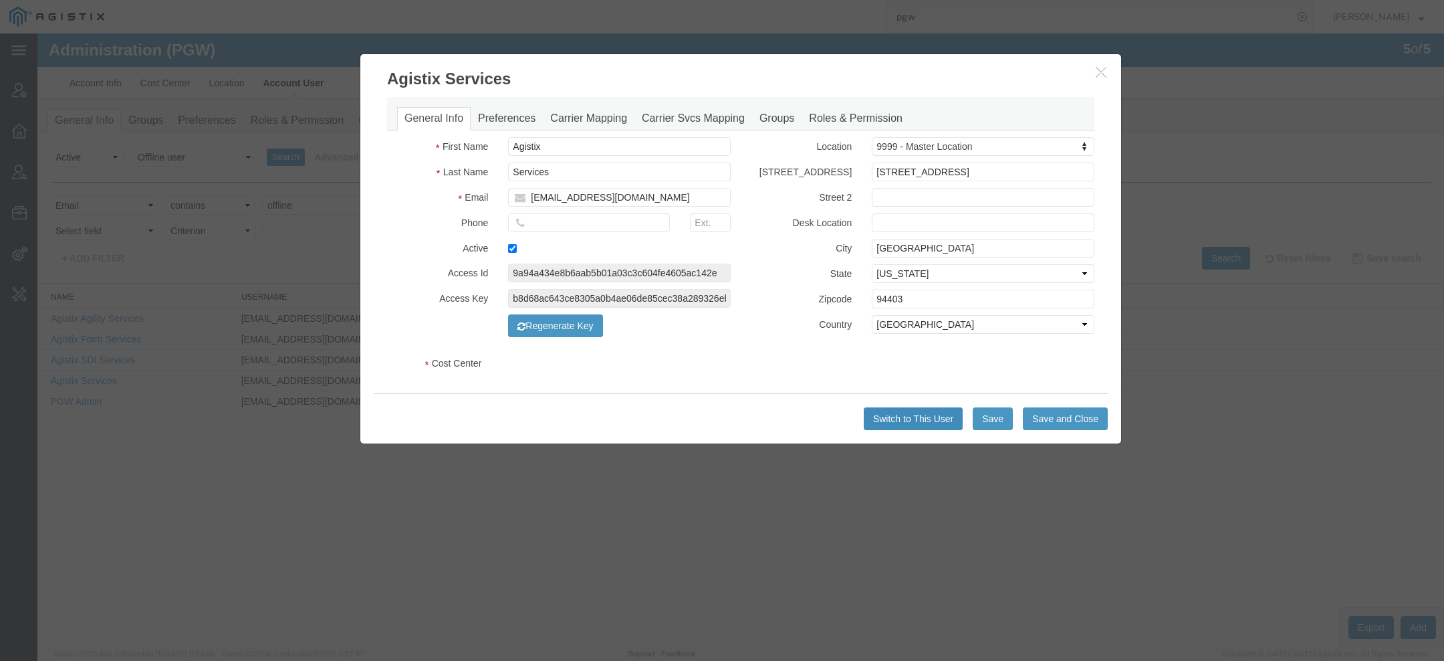
select select "COSTCENTER"
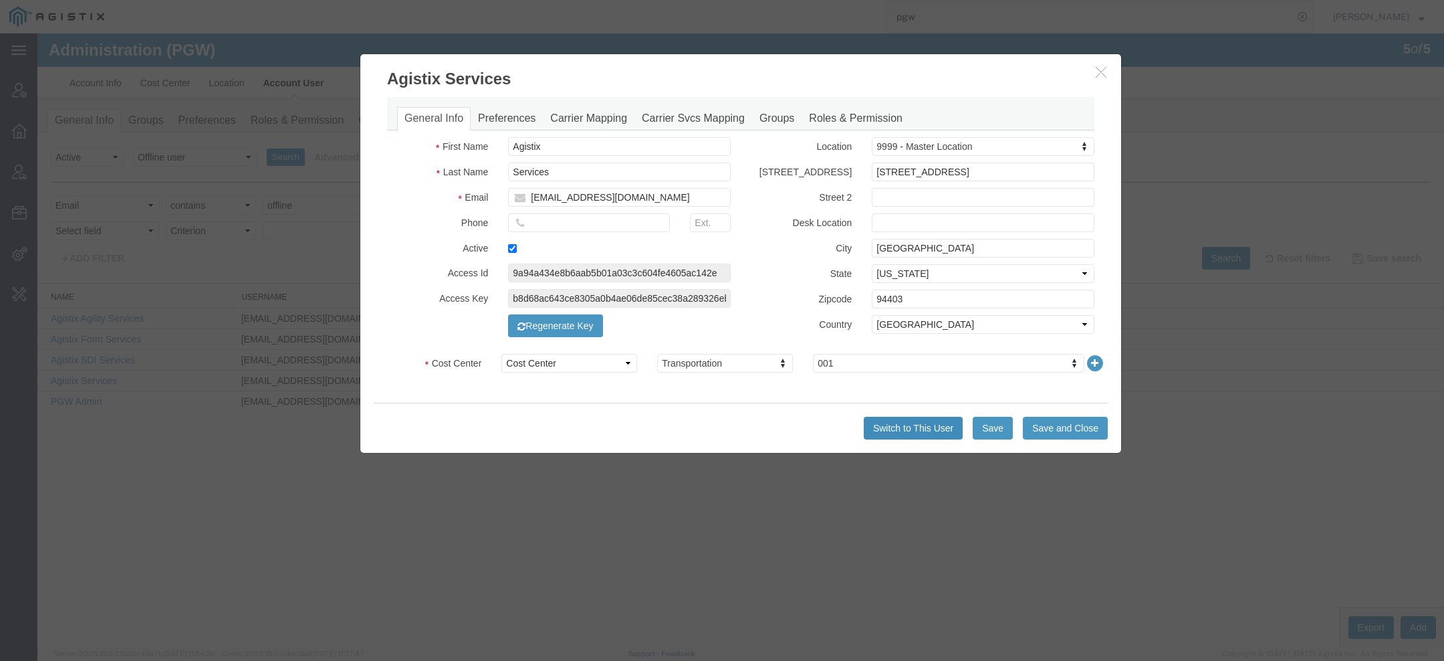
click at [907, 427] on button "Switch to This User" at bounding box center [913, 428] width 99 height 23
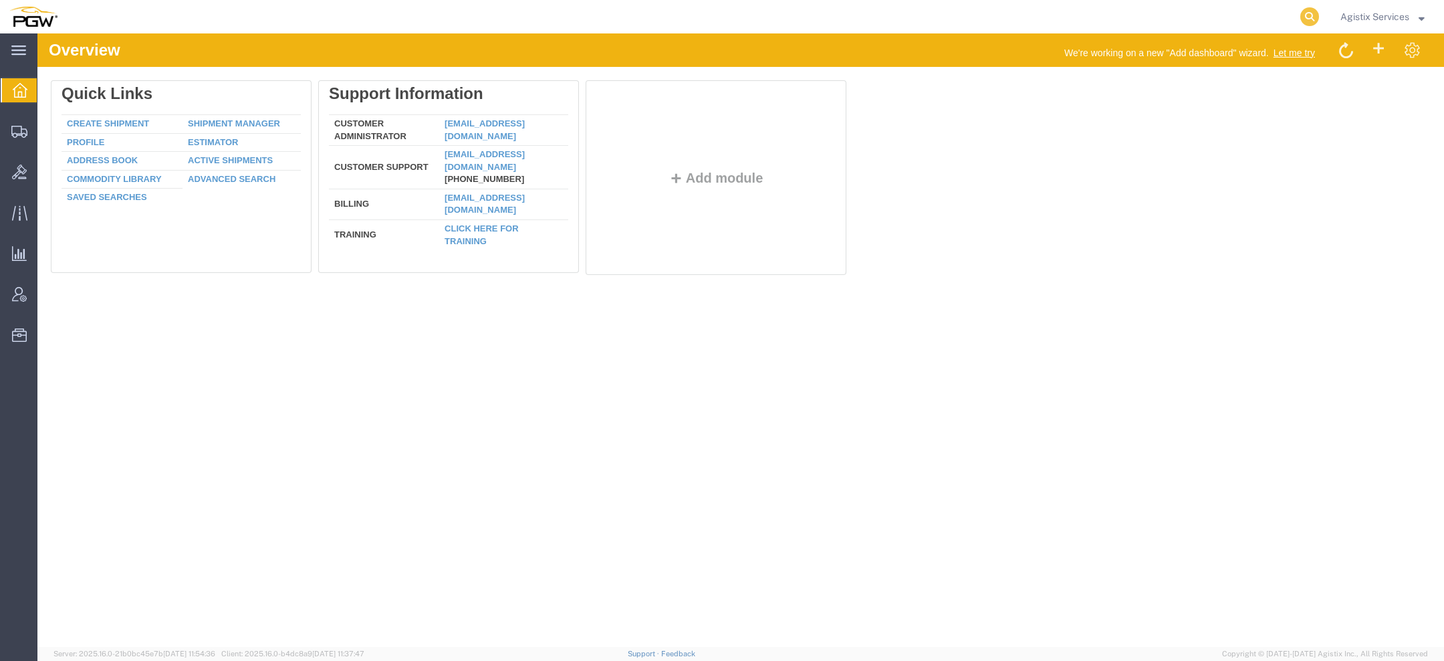
click at [1302, 9] on icon at bounding box center [1309, 16] width 19 height 19
paste input "56517459"
type input "56517459"
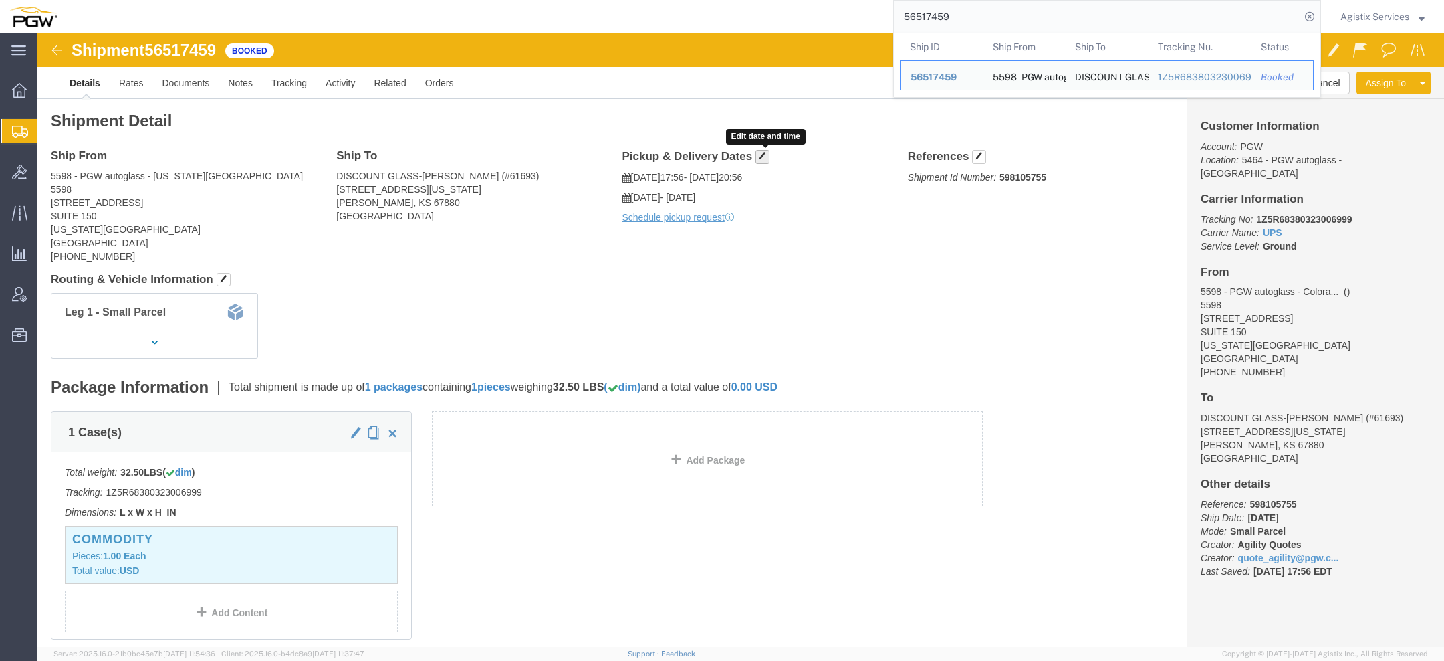
click span "button"
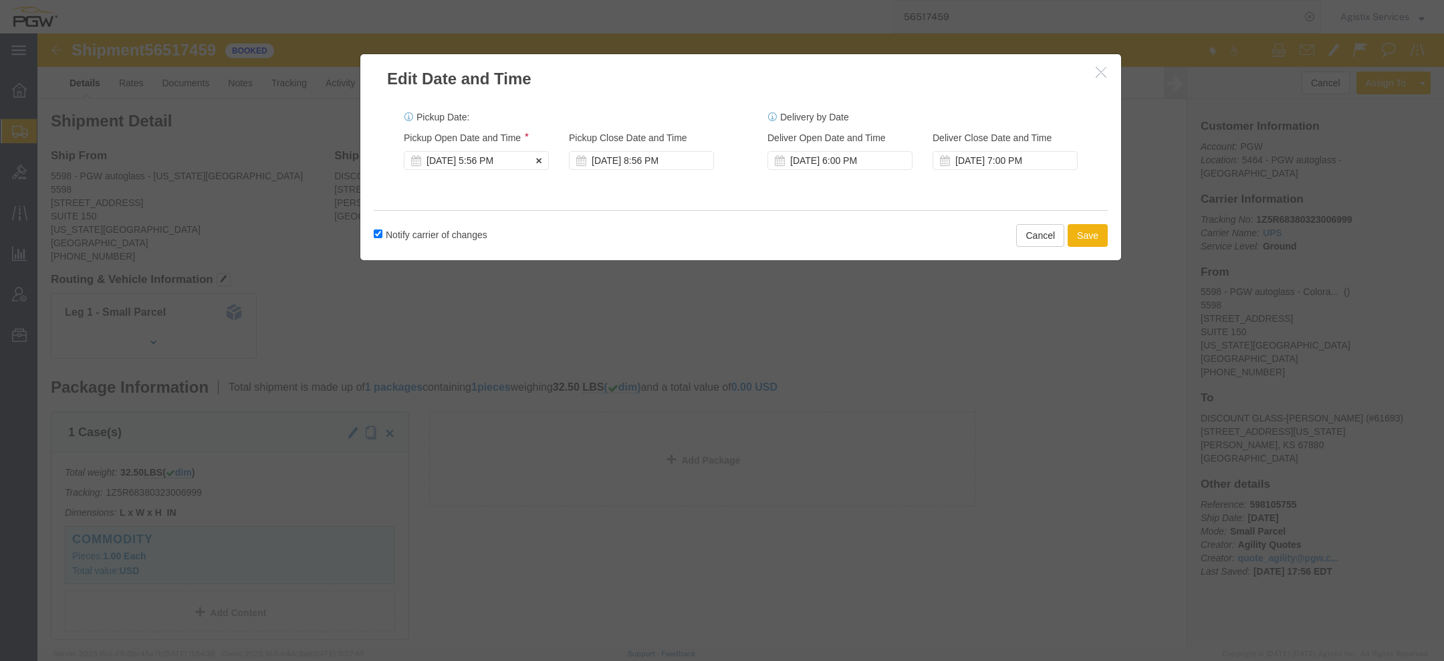
click div "[DATE] 5:56 PM"
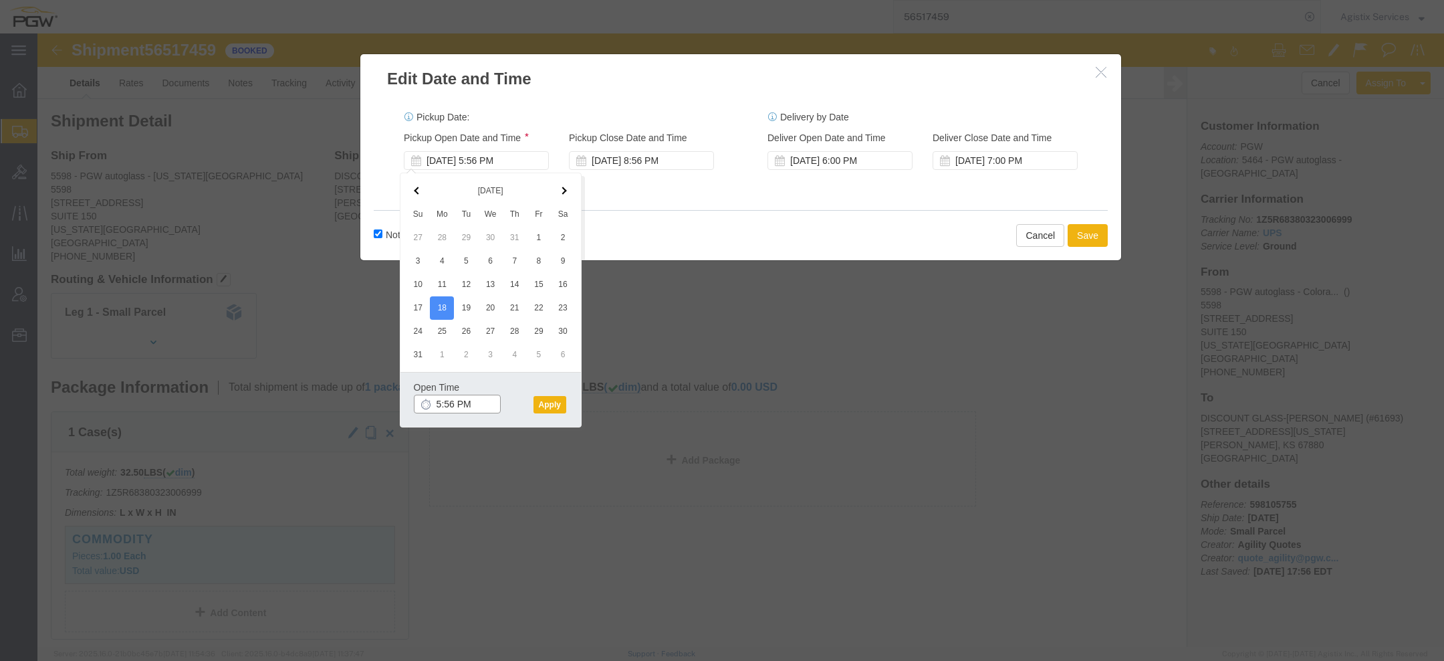
click input "5:56 PM"
type input "10:00 AM"
click button "Apply"
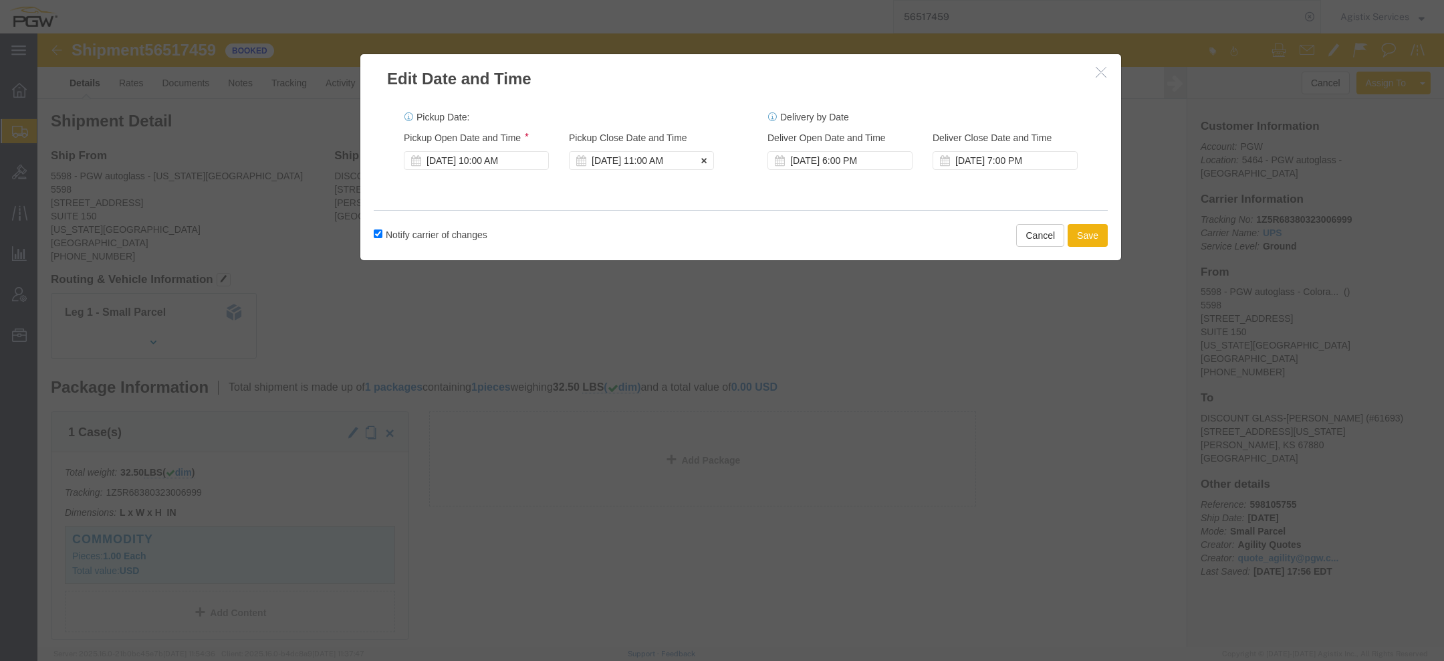
click div "Pickup Close Date Pickup Close Time Pickup Close Date and Time [DATE] 11:00 AM"
click div "[DATE] 11:00 AM"
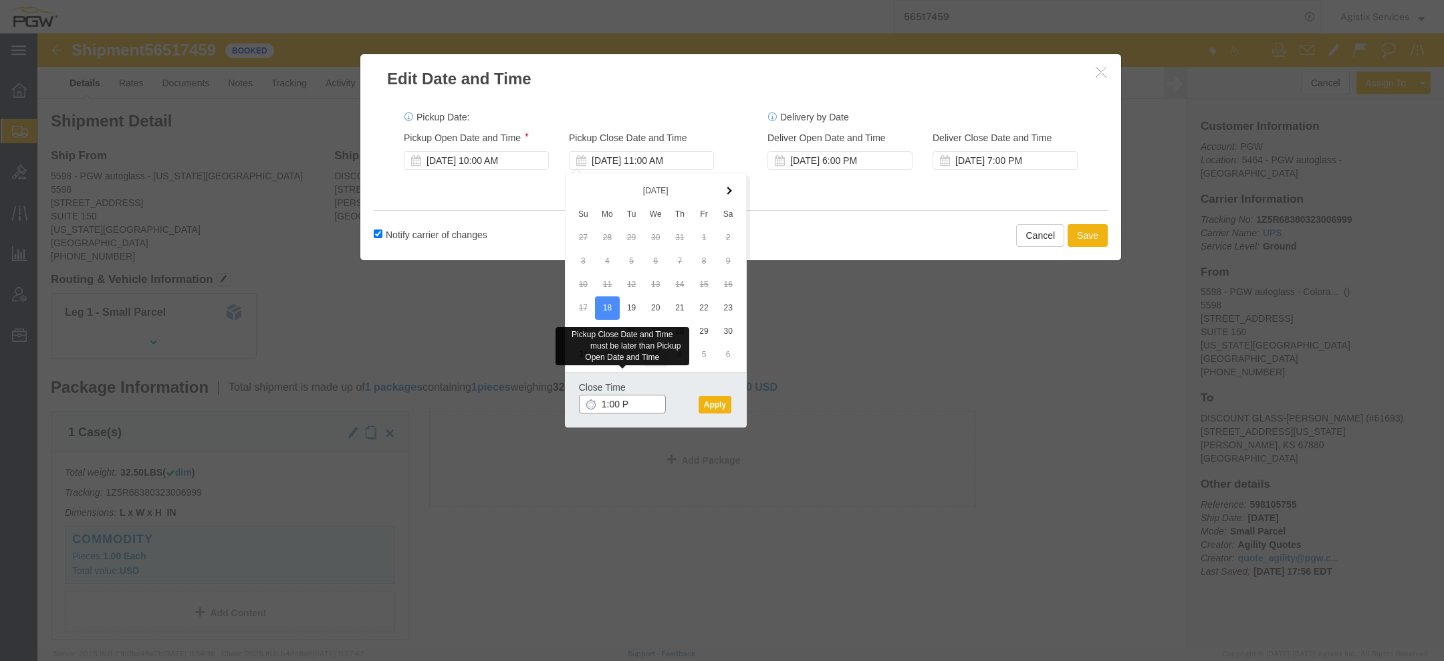
type input "1:00 PM"
click button "Apply"
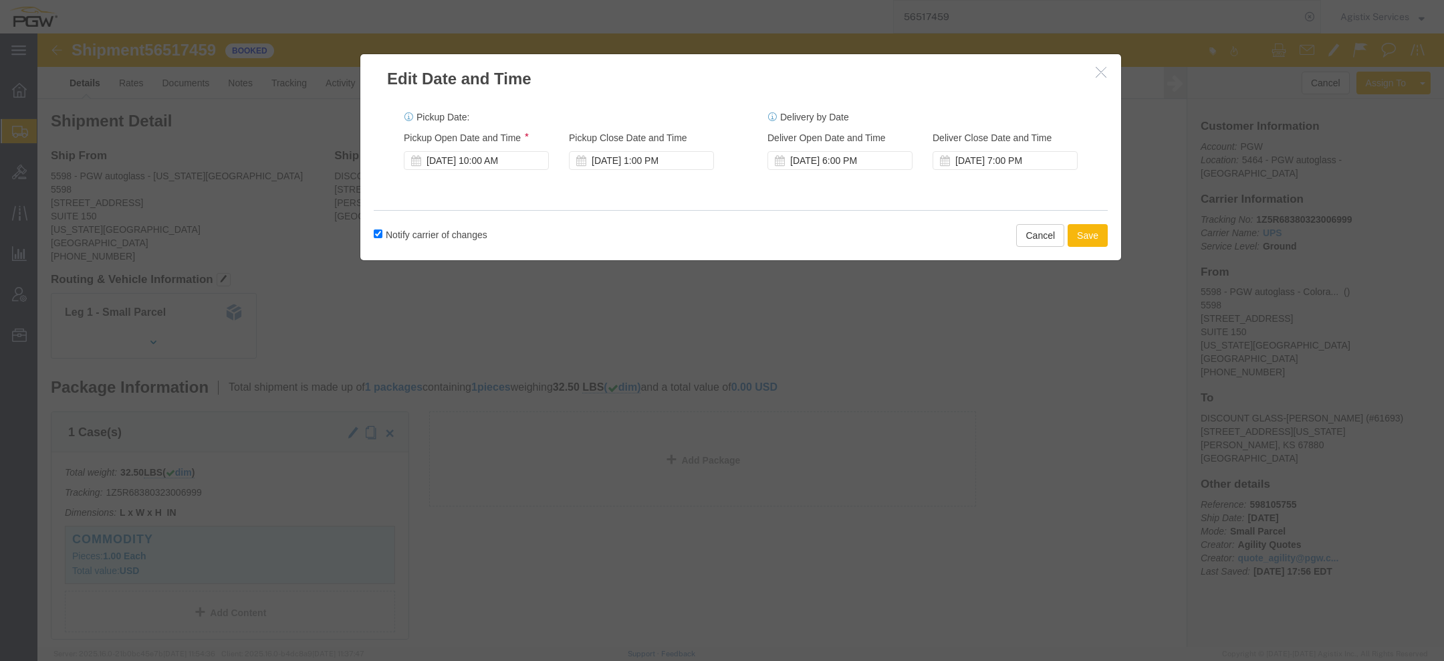
click button "Save"
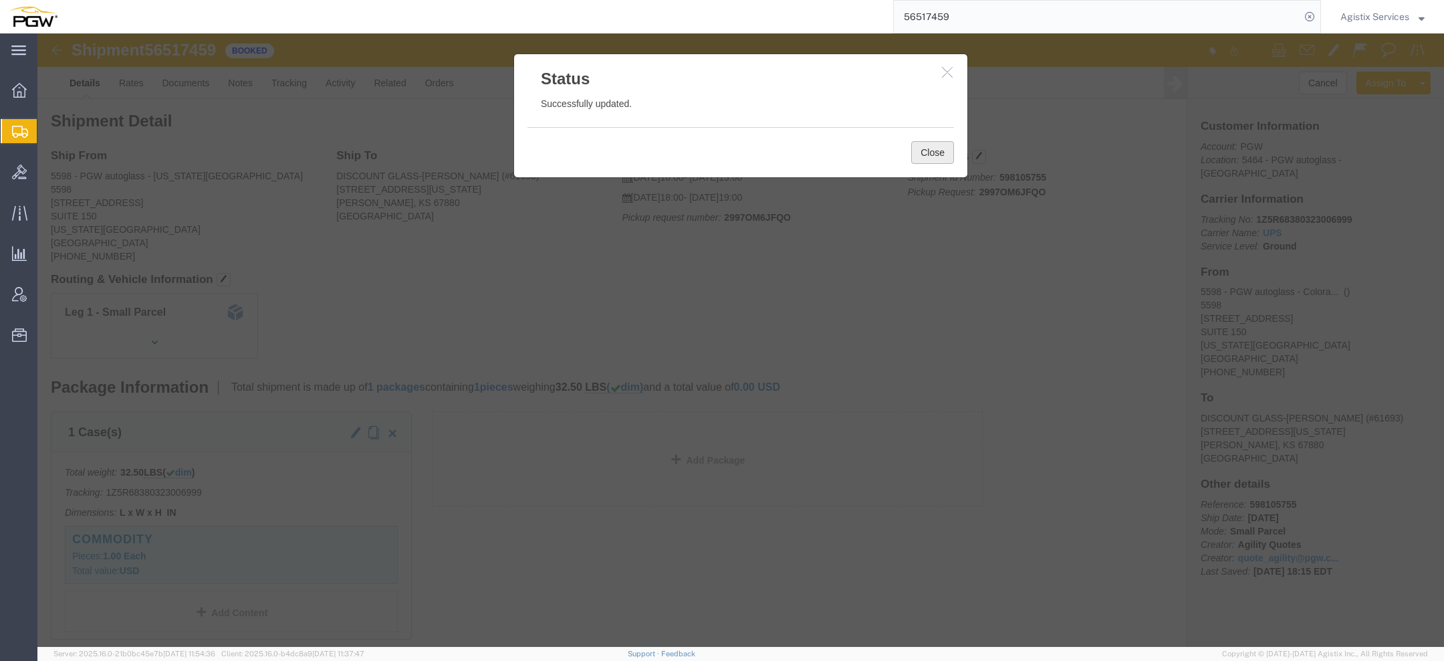
click button "Close"
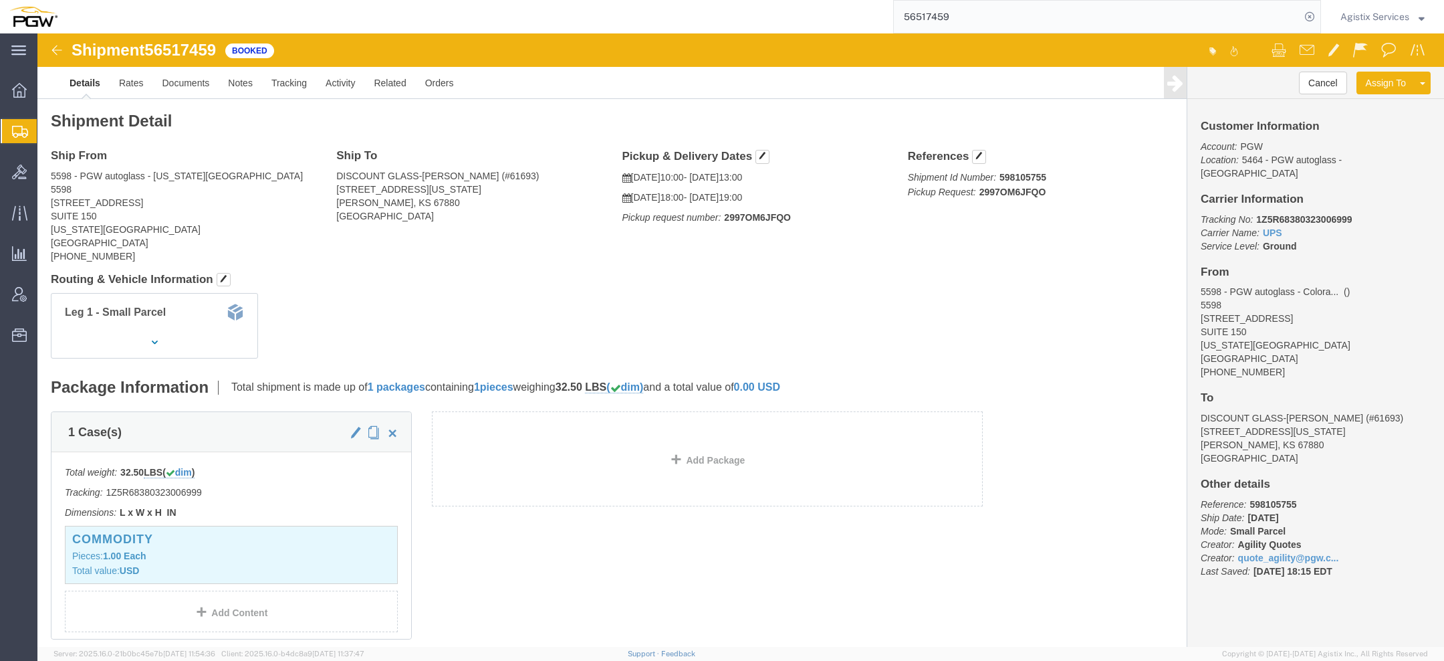
click at [1368, 15] on span "Agistix Services" at bounding box center [1375, 16] width 69 height 15
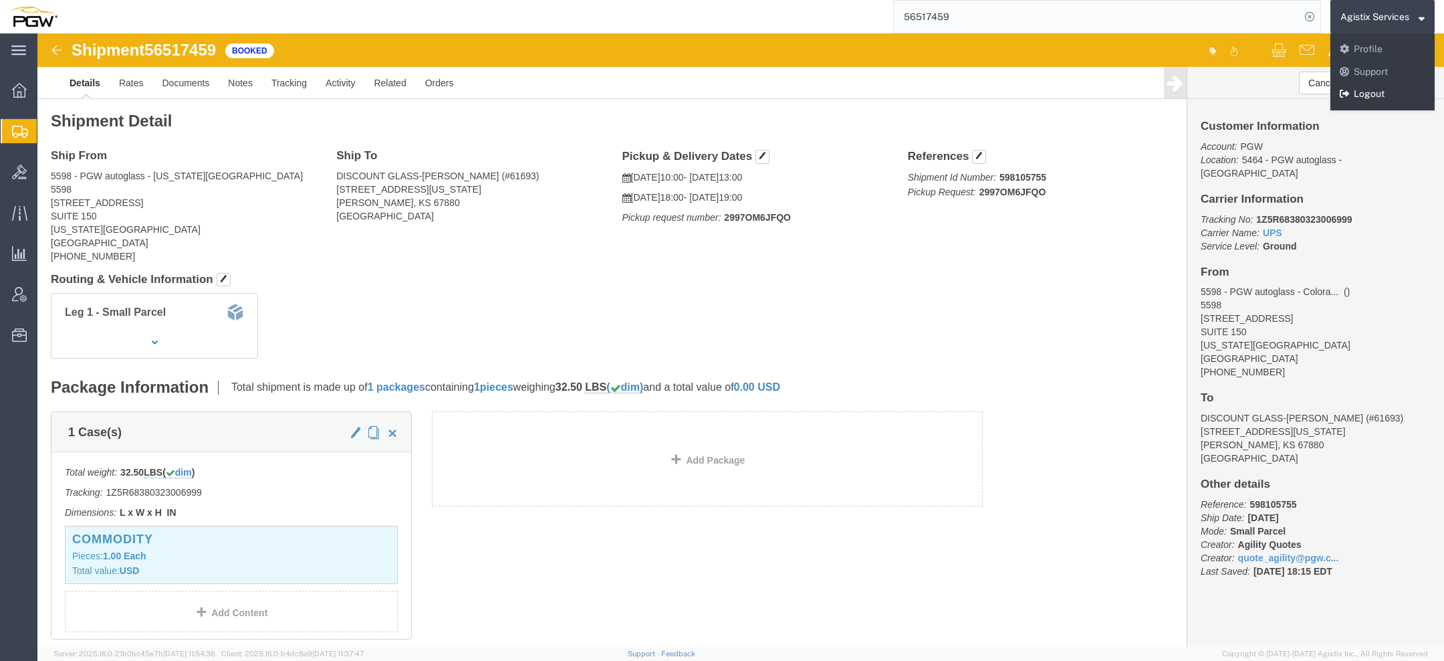
click at [1362, 93] on link "Logout" at bounding box center [1383, 94] width 104 height 23
